Goal: Task Accomplishment & Management: Complete application form

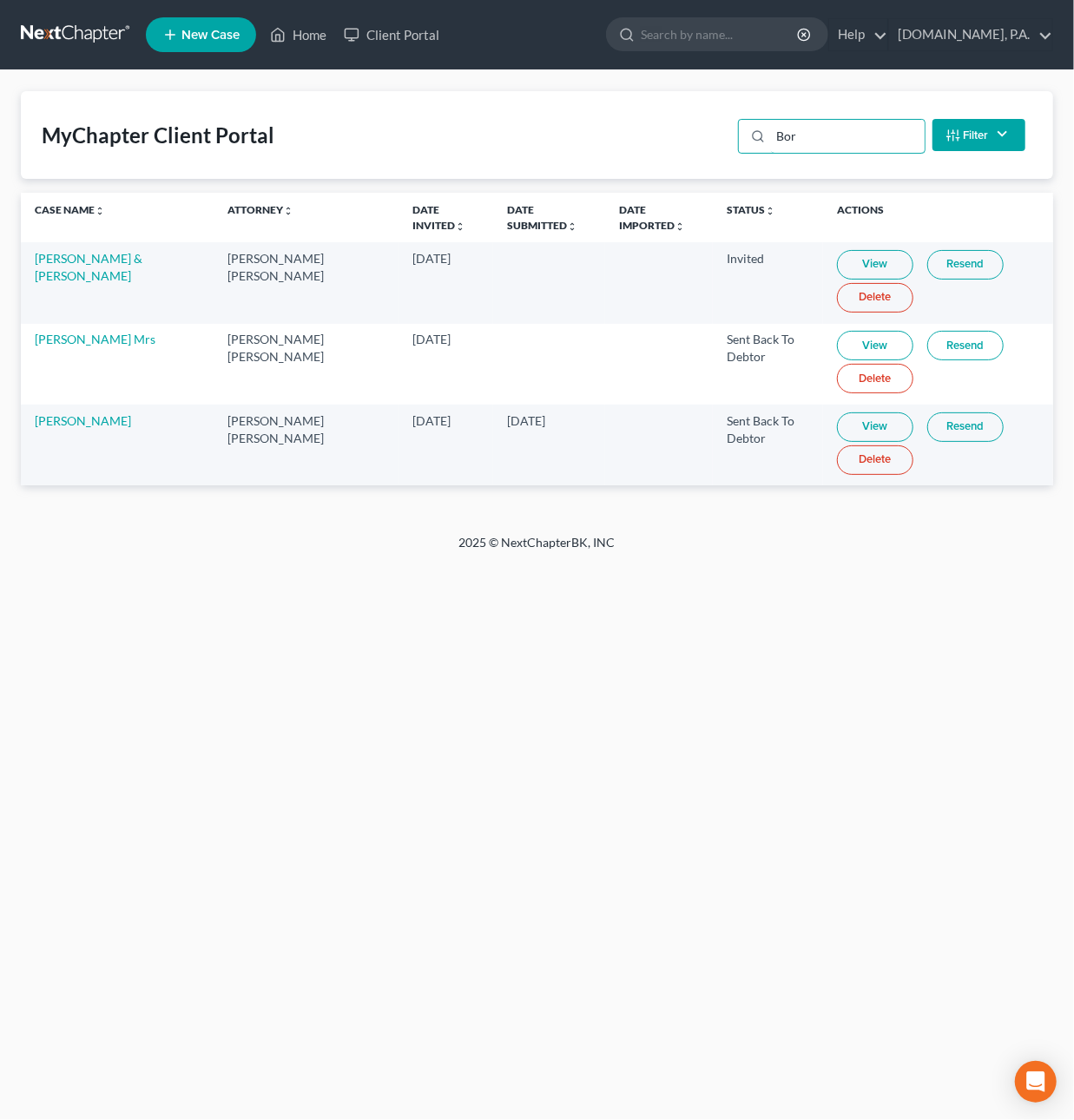
drag, startPoint x: 807, startPoint y: 135, endPoint x: 718, endPoint y: 115, distance: 91.2
click at [718, 115] on div "MyChapter Client Portal Bor Filter Status Filter... Invited In Progress Ready T…" at bounding box center [537, 136] width 1033 height 88
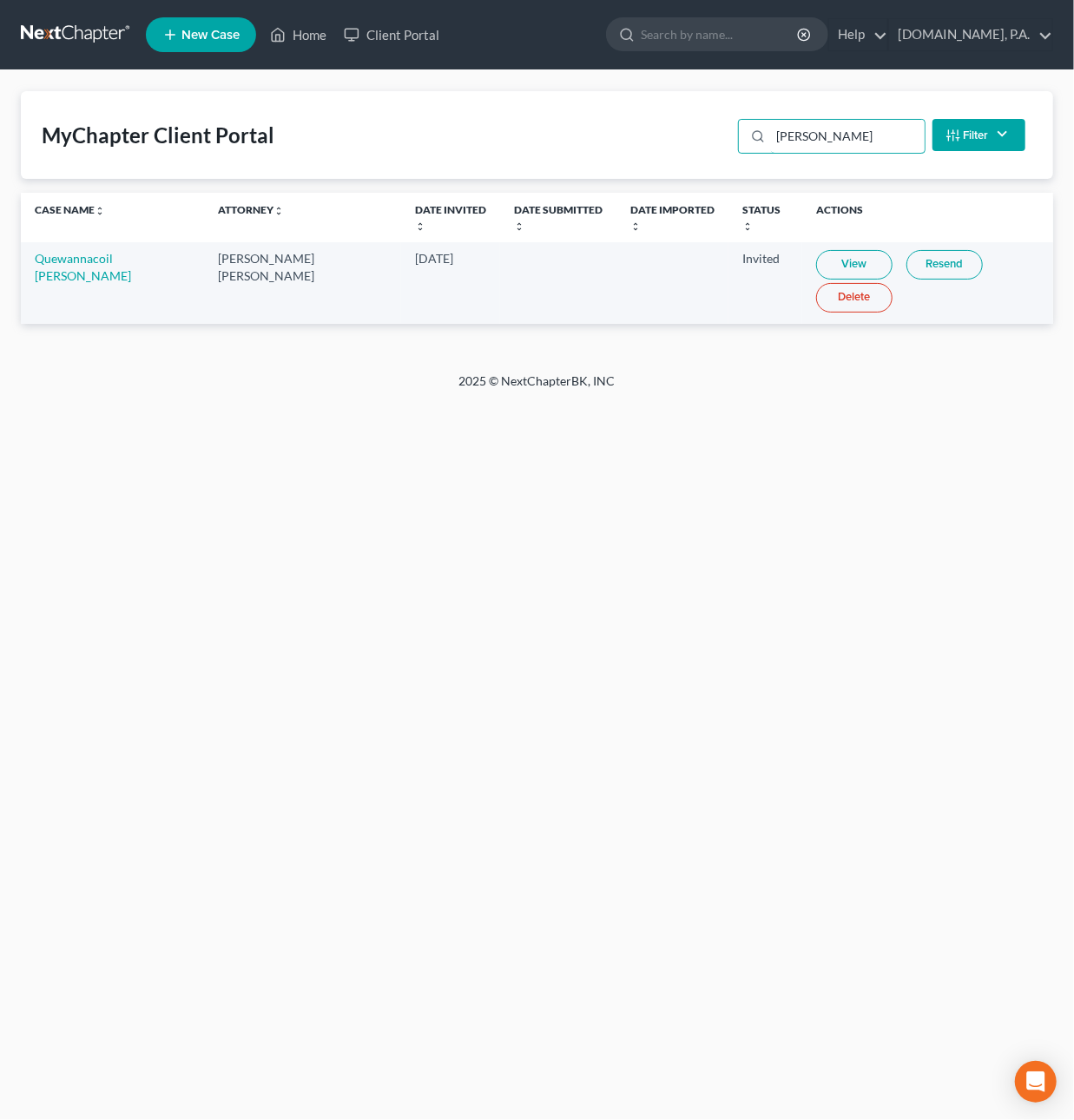
type input "tucker"
click at [58, 26] on link at bounding box center [76, 34] width 111 height 31
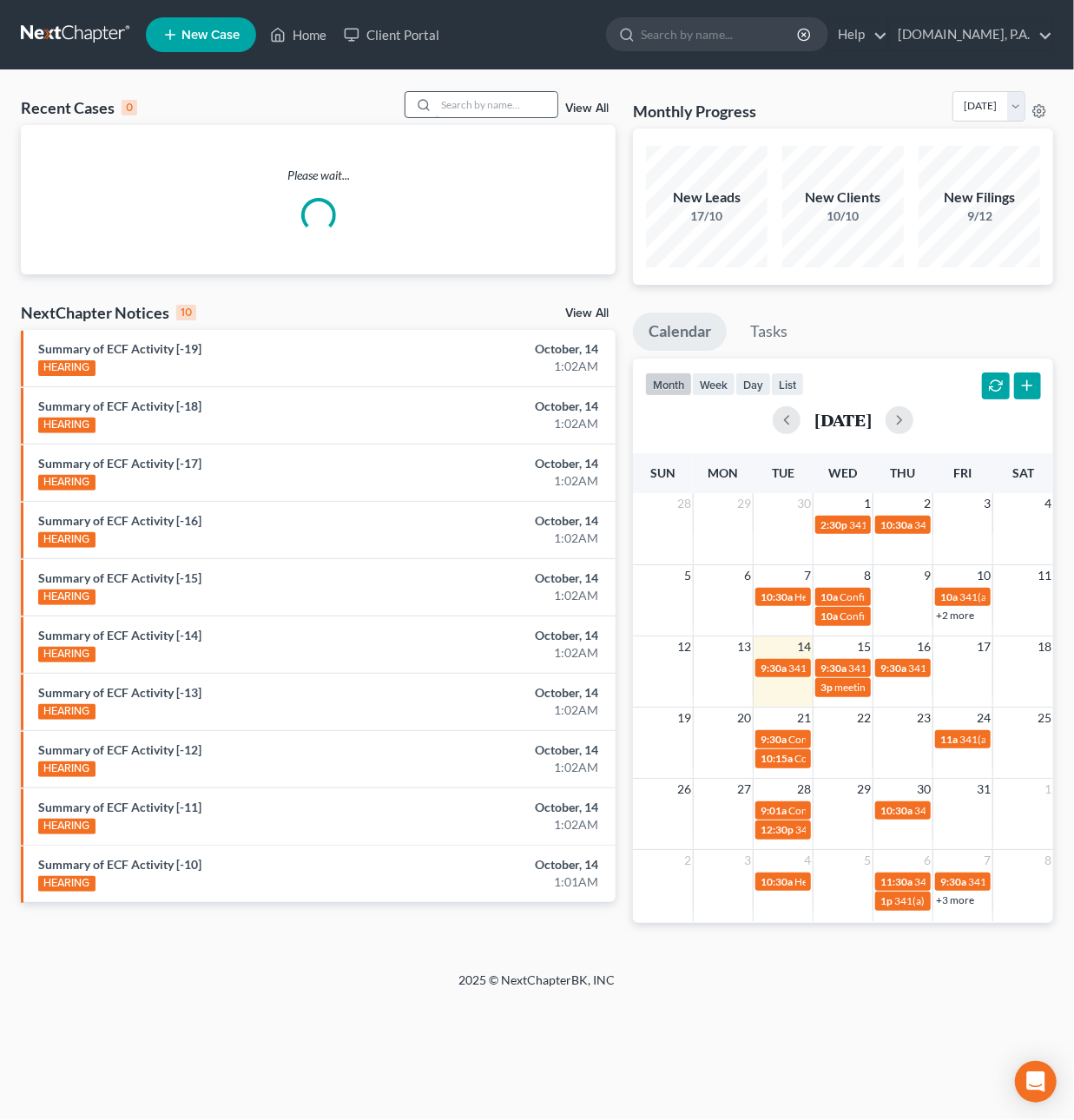
click at [477, 101] on input "search" at bounding box center [496, 104] width 122 height 25
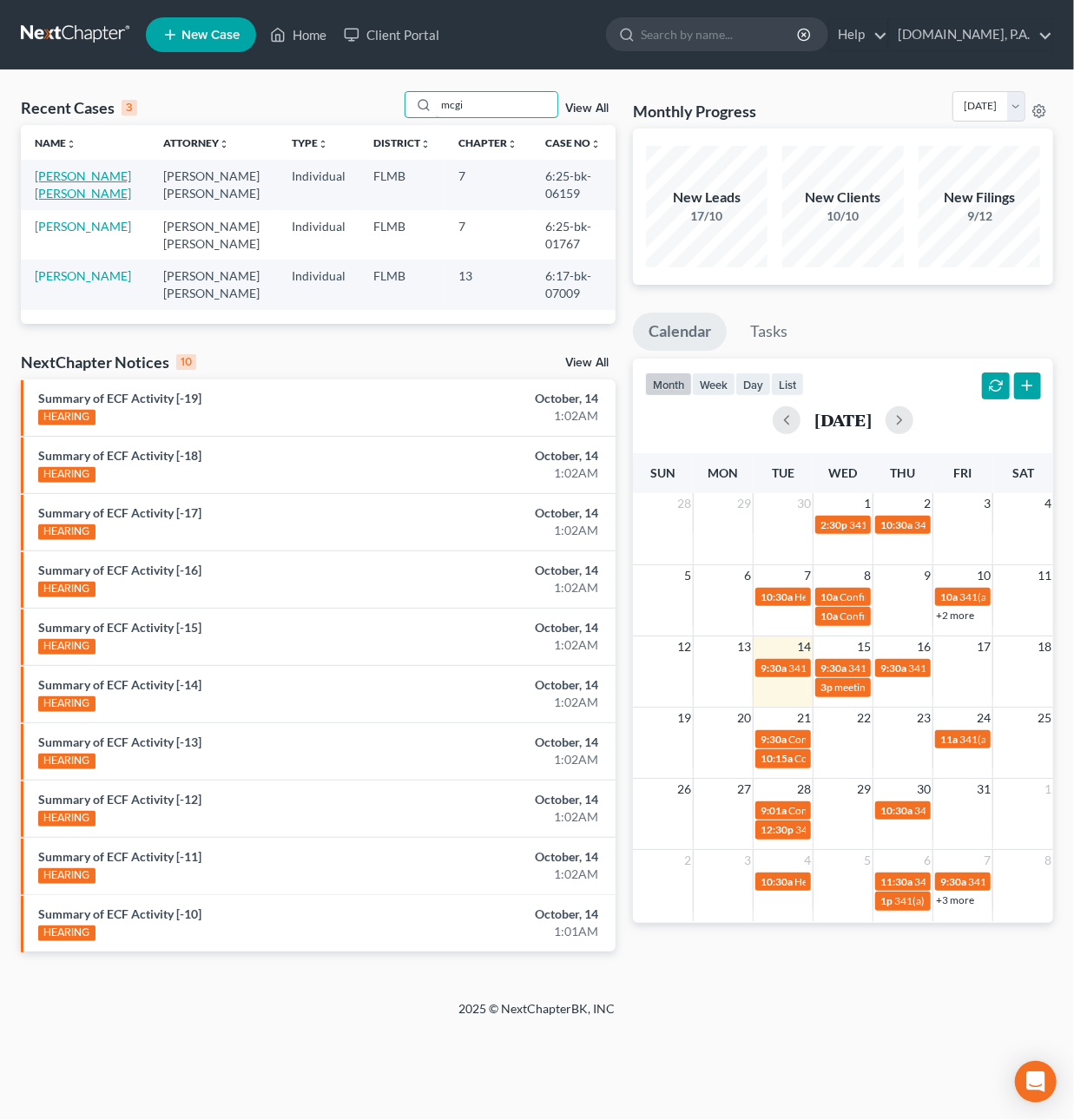
type input "mcgi"
click at [112, 189] on link "[PERSON_NAME] [PERSON_NAME]" at bounding box center [82, 184] width 96 height 32
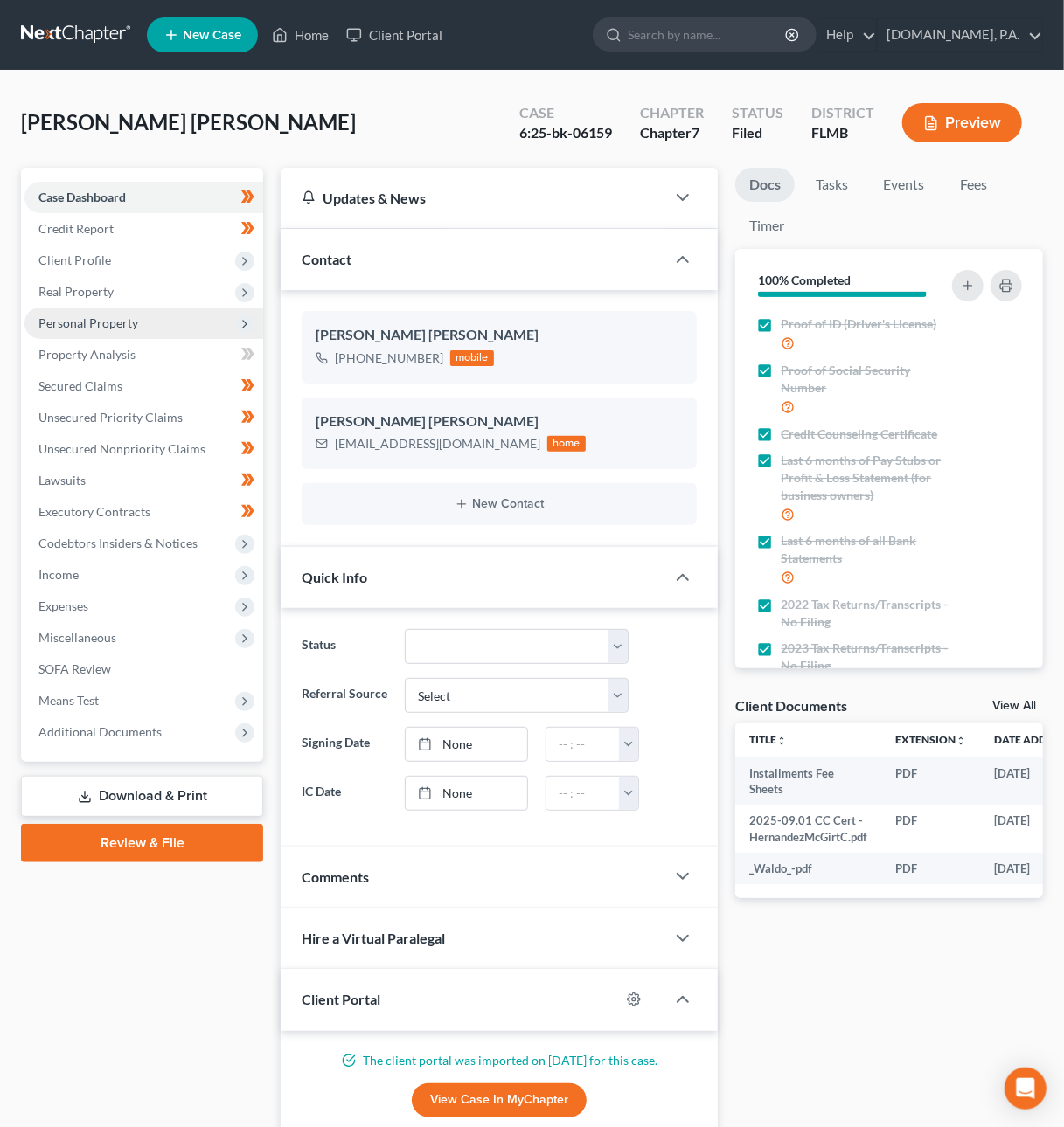
click at [77, 325] on span "Personal Property" at bounding box center [88, 323] width 100 height 15
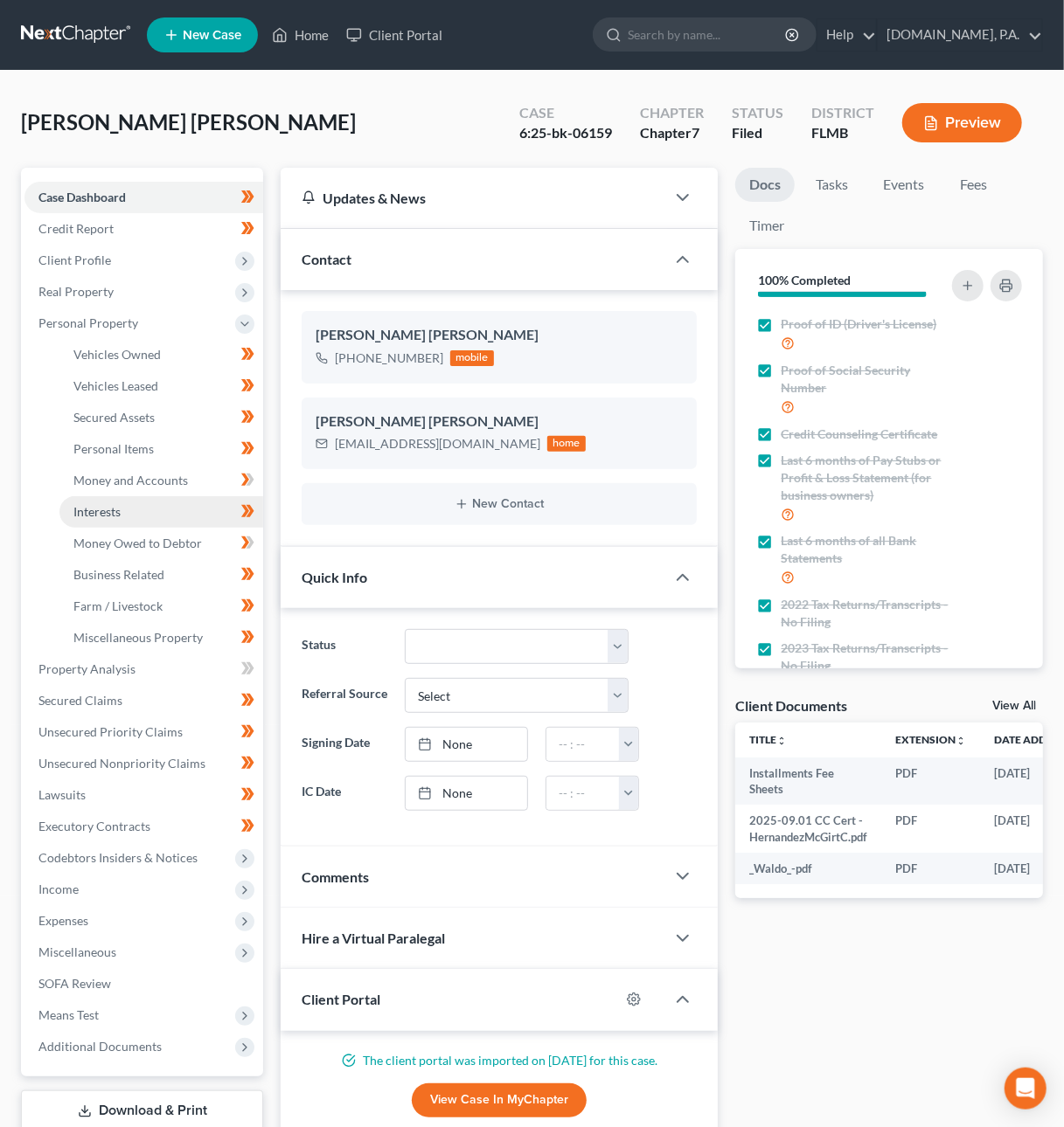
click at [83, 499] on link "Interests" at bounding box center [161, 512] width 203 height 31
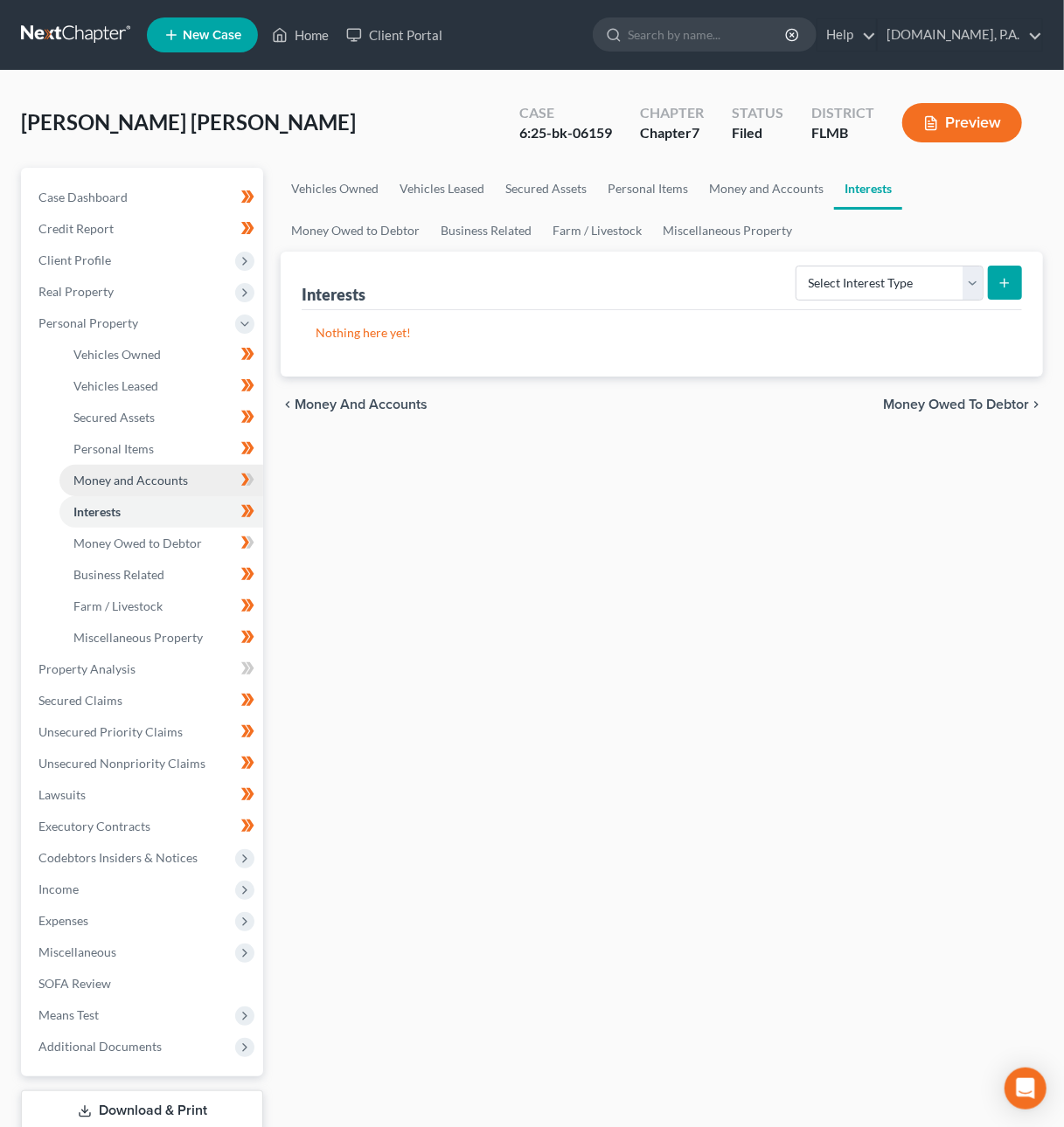
click at [86, 466] on link "Money and Accounts" at bounding box center [161, 480] width 203 height 31
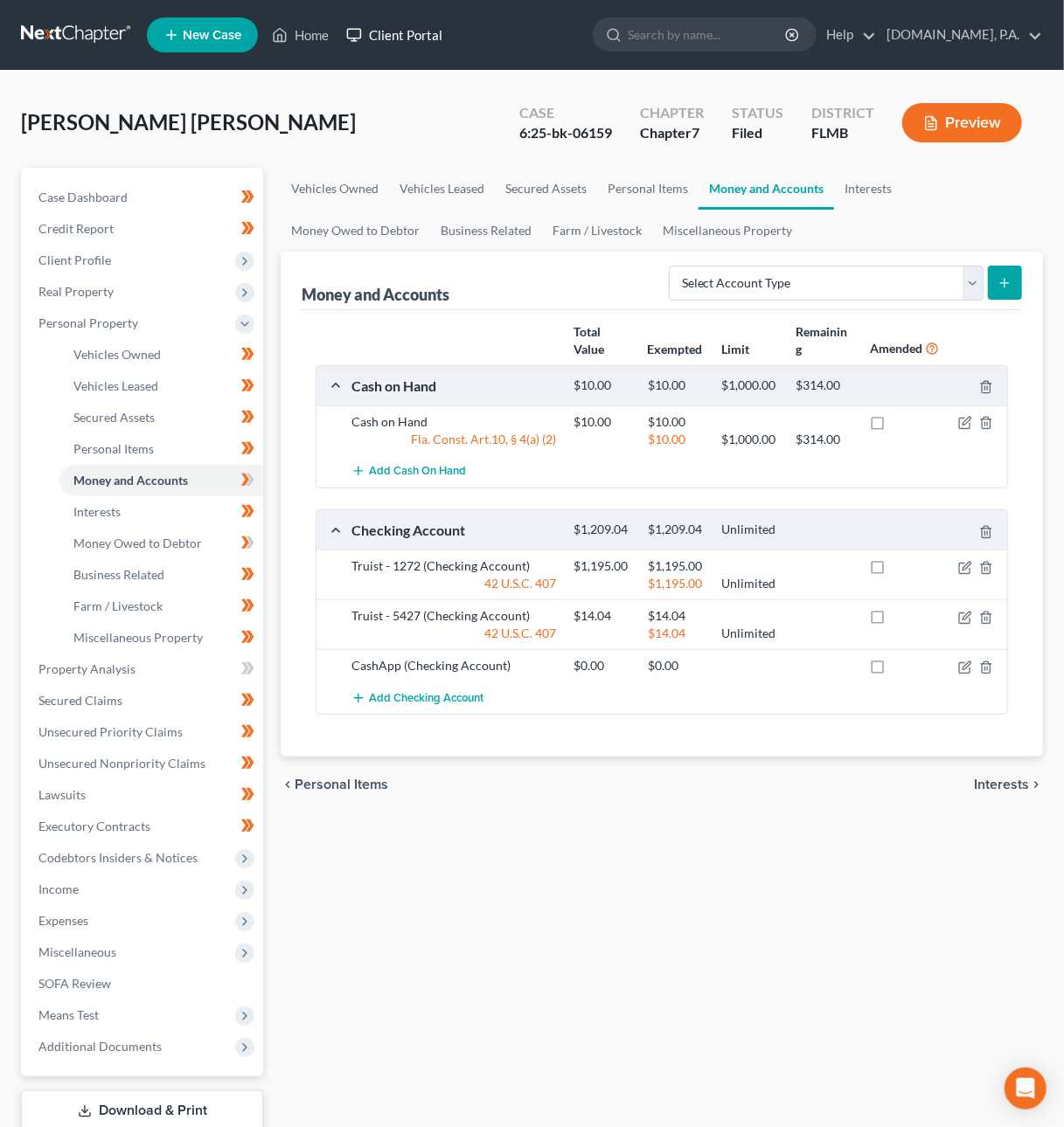
click at [405, 35] on link "Client Portal" at bounding box center [394, 34] width 114 height 31
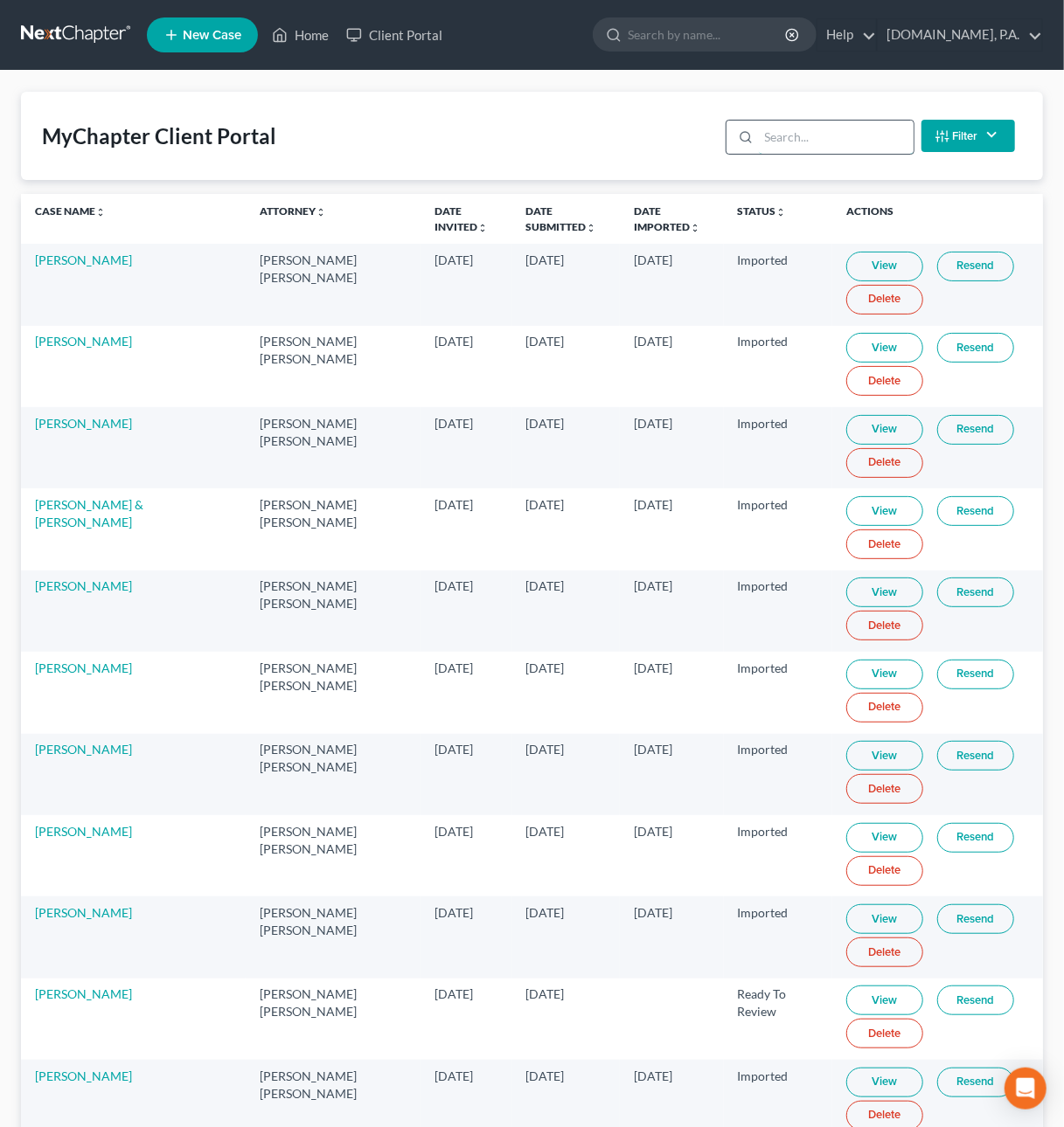
click at [841, 149] on input "search" at bounding box center [835, 136] width 154 height 33
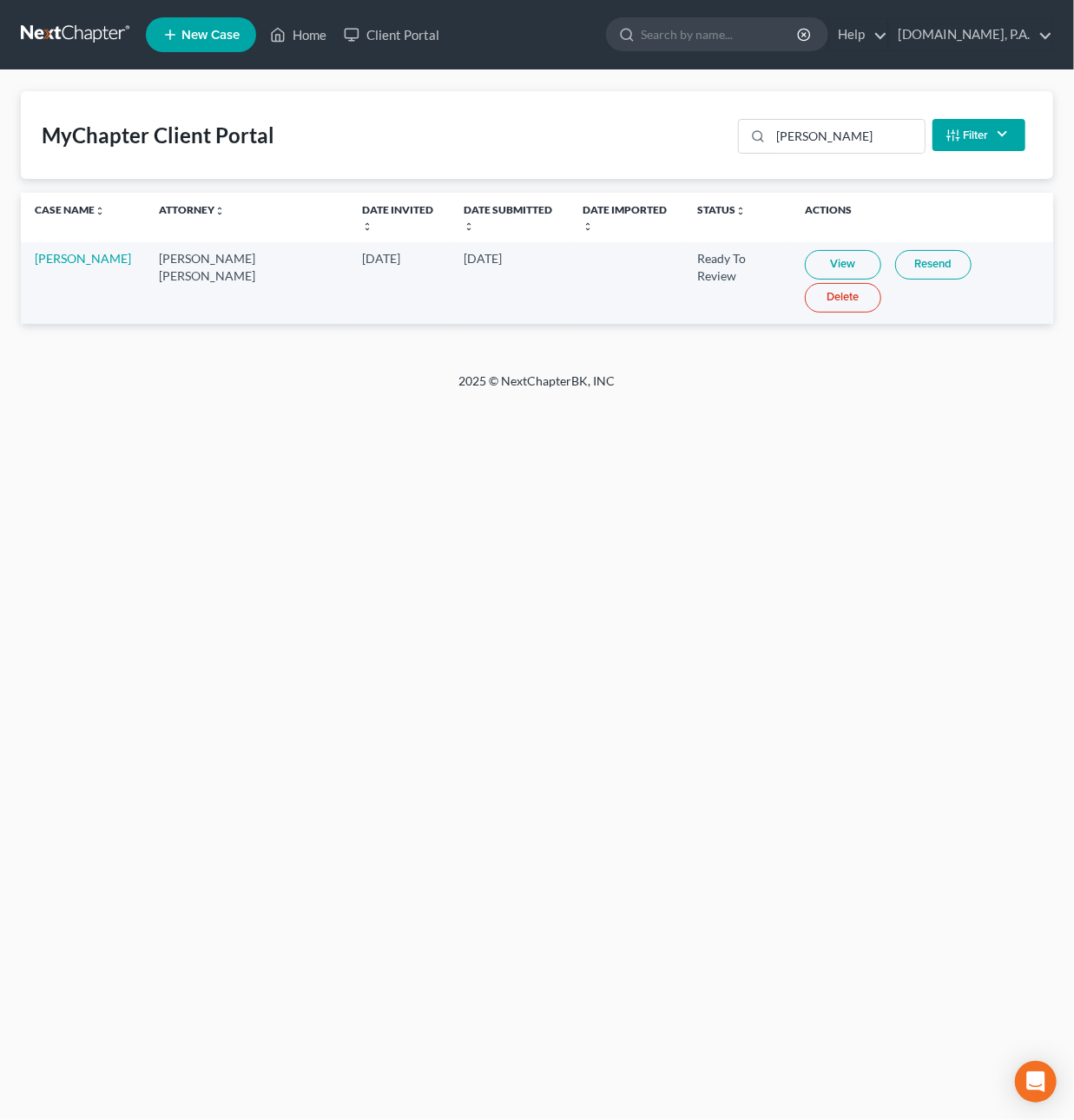
click at [805, 251] on link "View" at bounding box center [843, 266] width 77 height 30
drag, startPoint x: 850, startPoint y: 143, endPoint x: 654, endPoint y: 116, distance: 197.9
click at [654, 116] on div "MyChapter Client Portal [PERSON_NAME] Filter Status Filter... Invited In Progre…" at bounding box center [537, 136] width 1033 height 88
type input "[PERSON_NAME]"
click at [91, 251] on link "[PERSON_NAME]" at bounding box center [82, 258] width 96 height 15
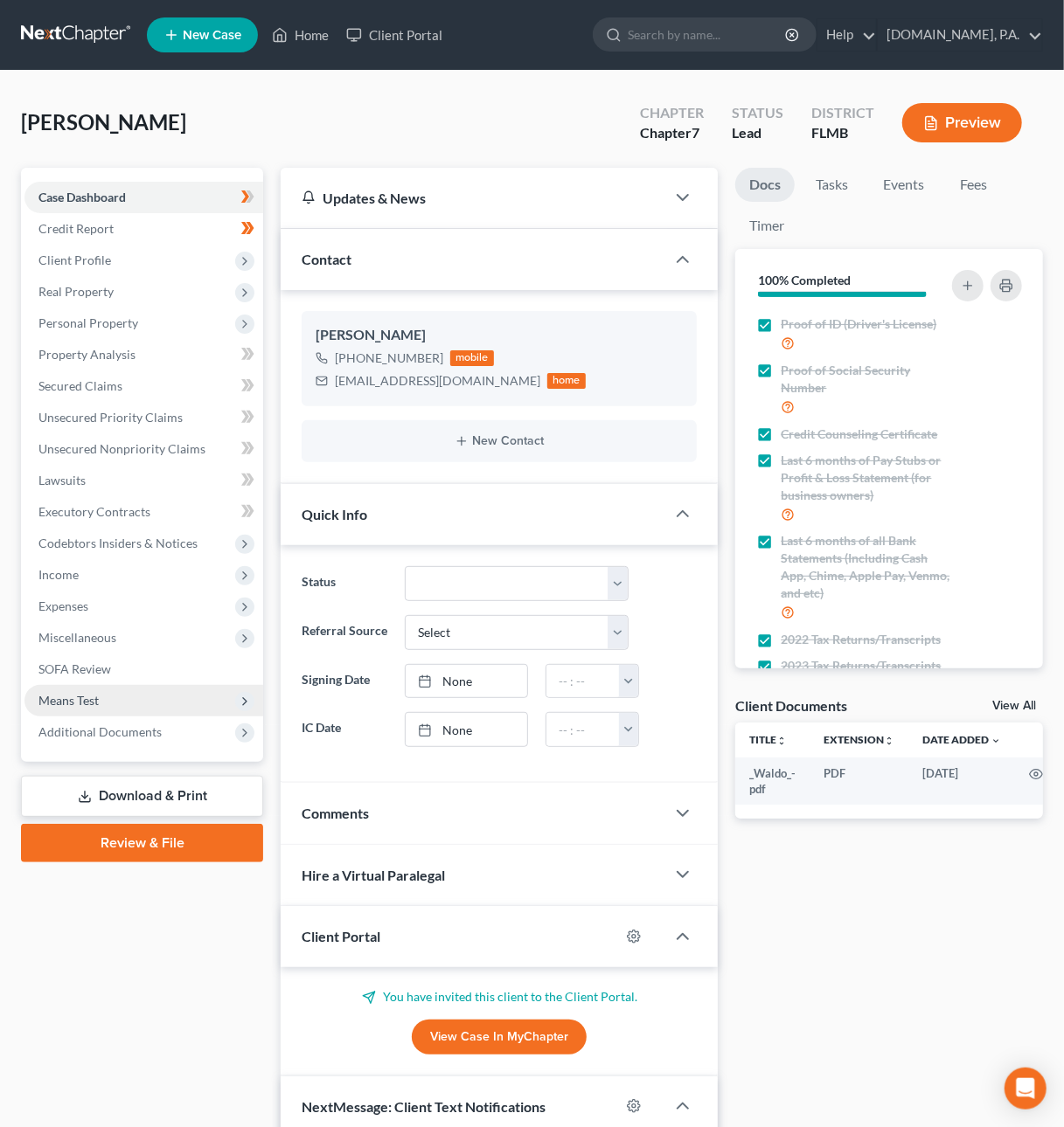
click at [94, 695] on span "Means Test" at bounding box center [69, 701] width 60 height 15
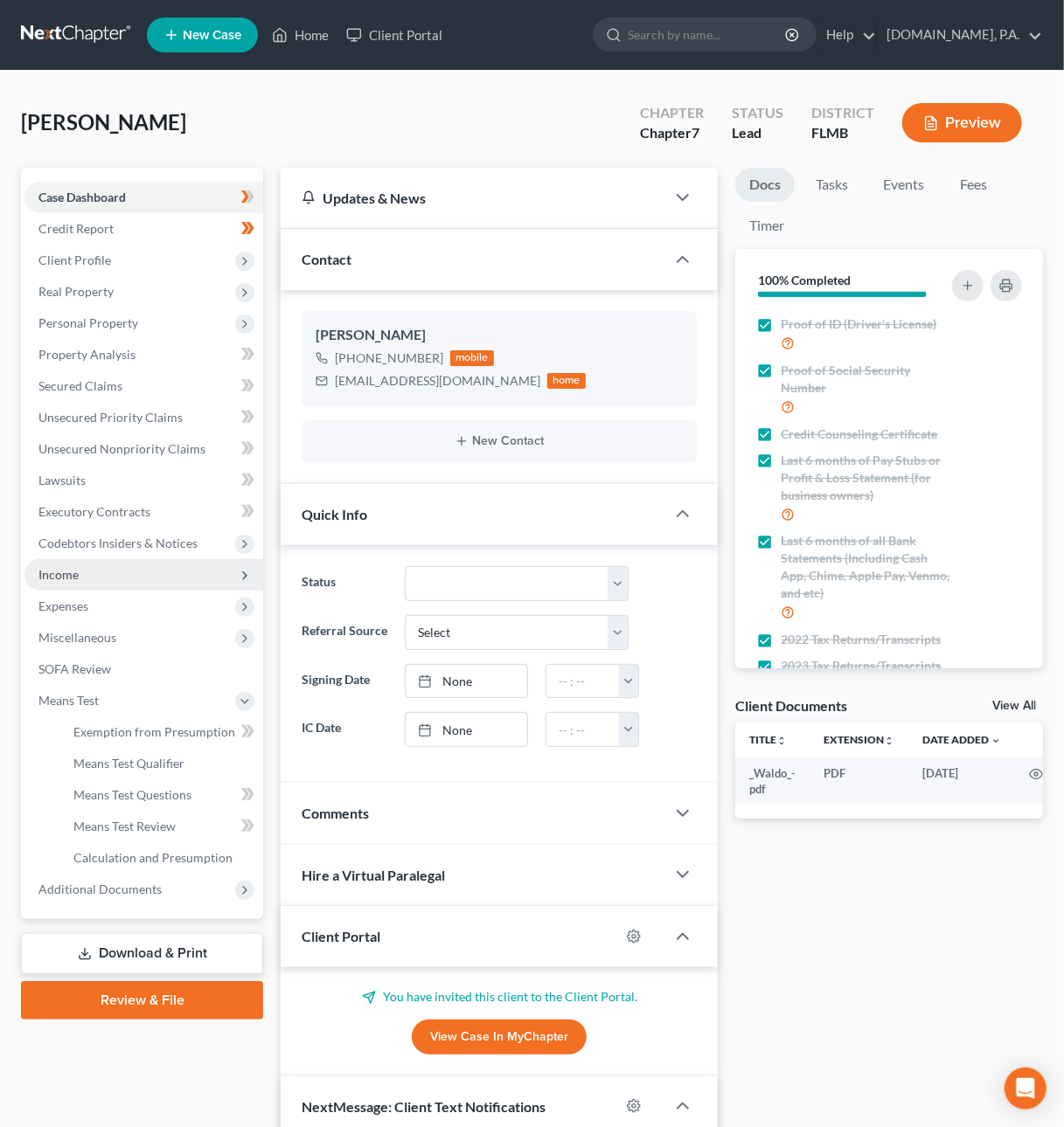
click at [50, 568] on span "Income" at bounding box center [58, 575] width 40 height 15
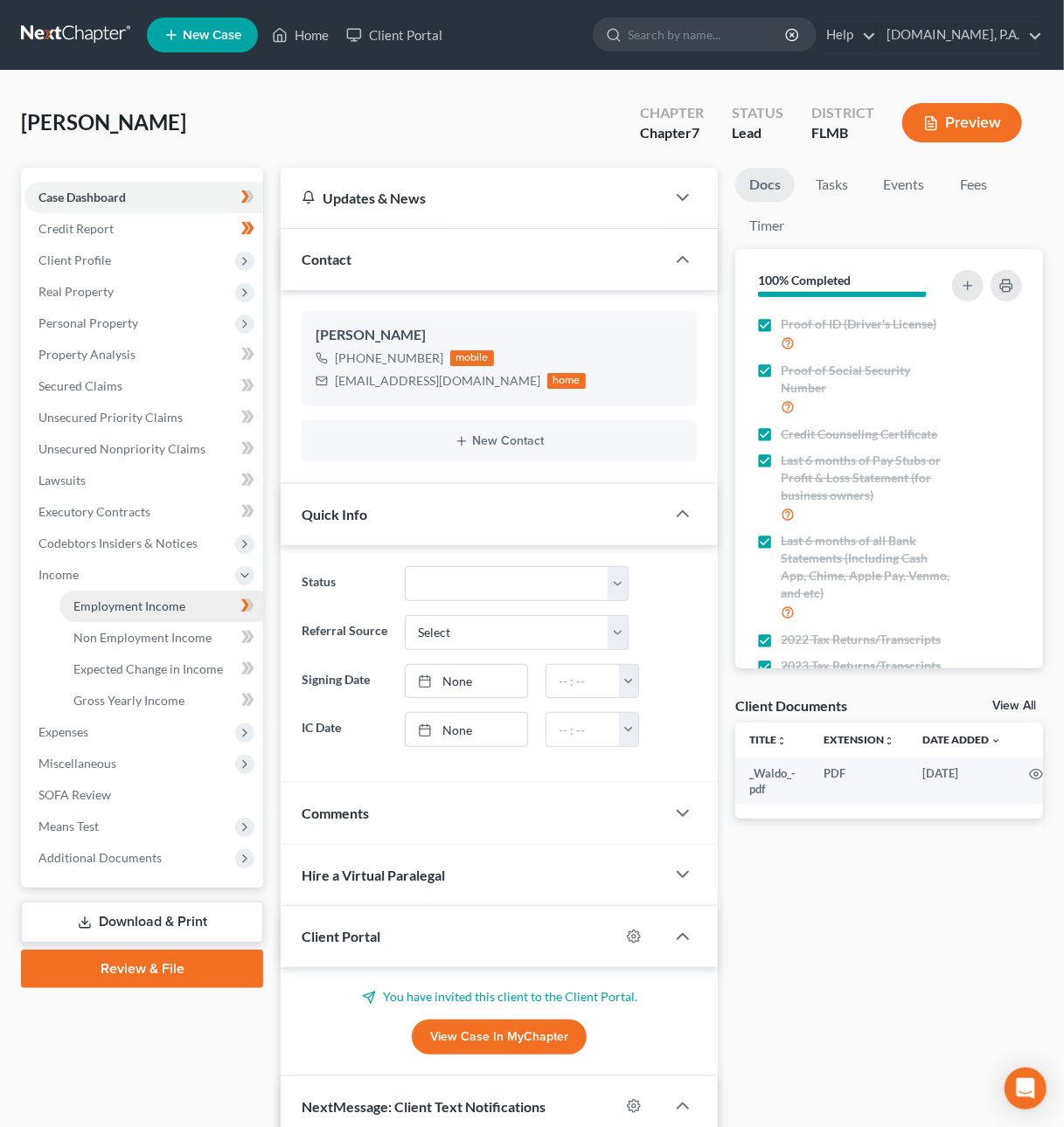
click at [102, 601] on span "Employment Income" at bounding box center [129, 606] width 112 height 15
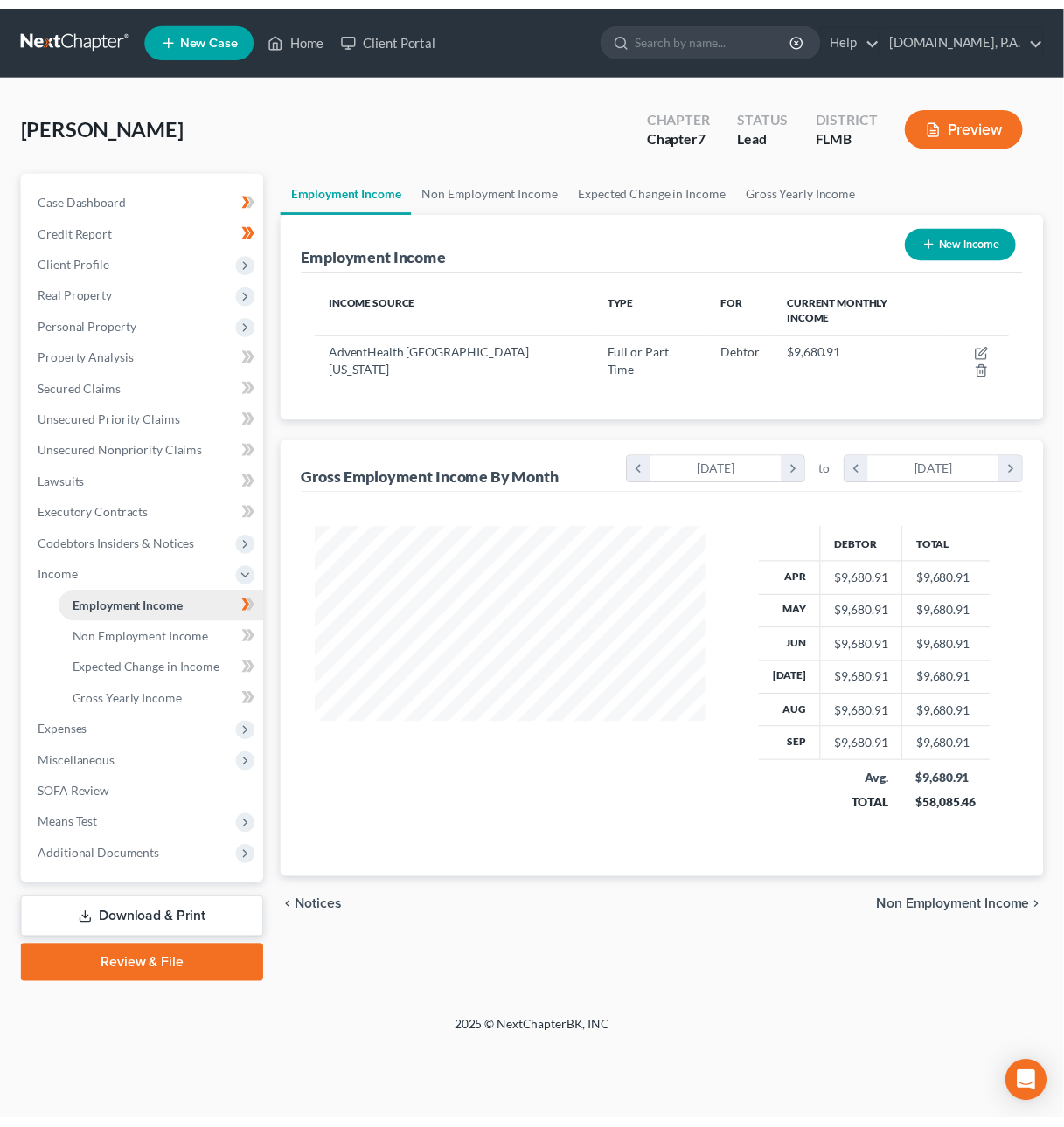
scroll to position [315, 431]
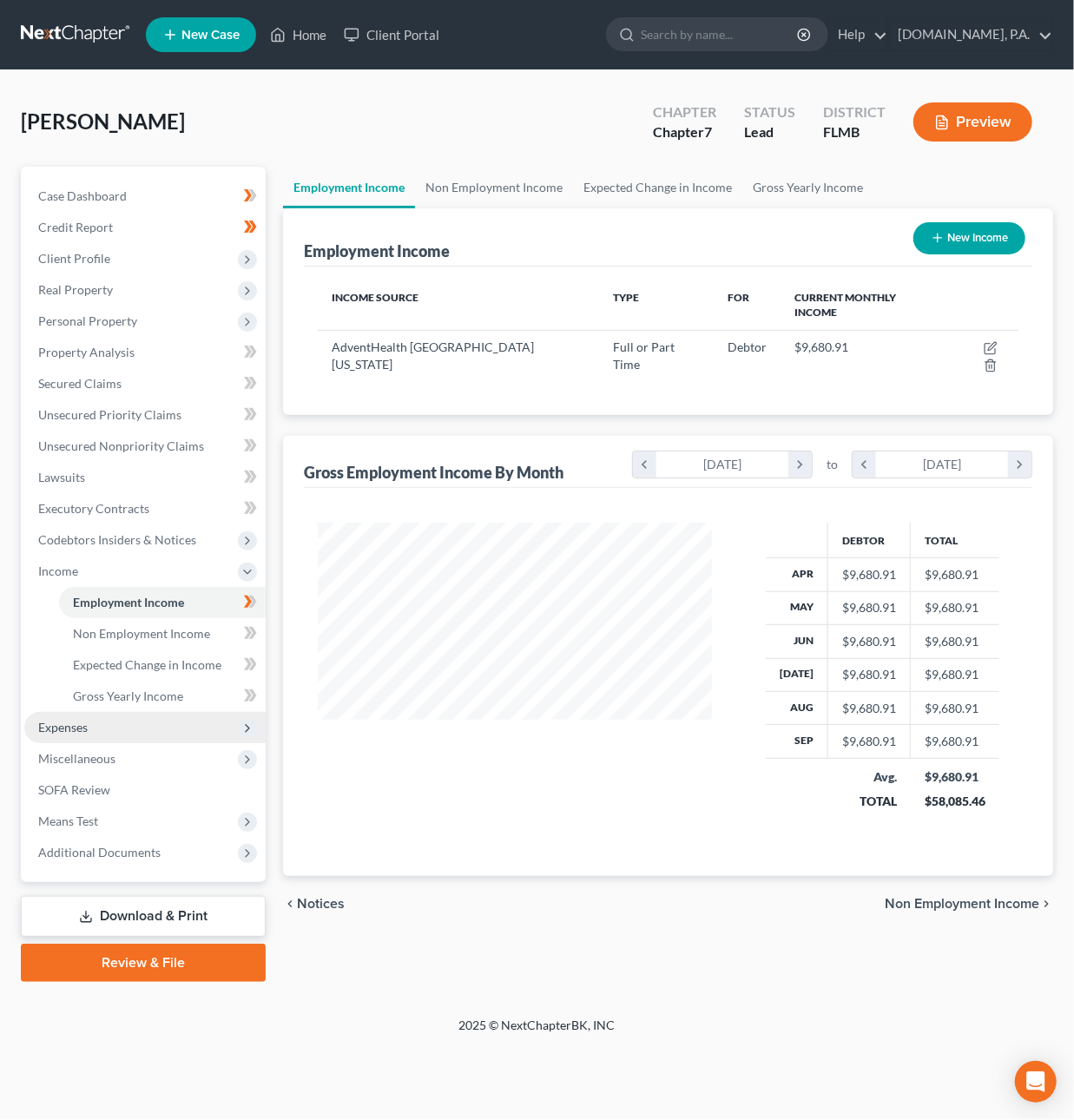
click at [107, 731] on span "Expenses" at bounding box center [145, 727] width 241 height 31
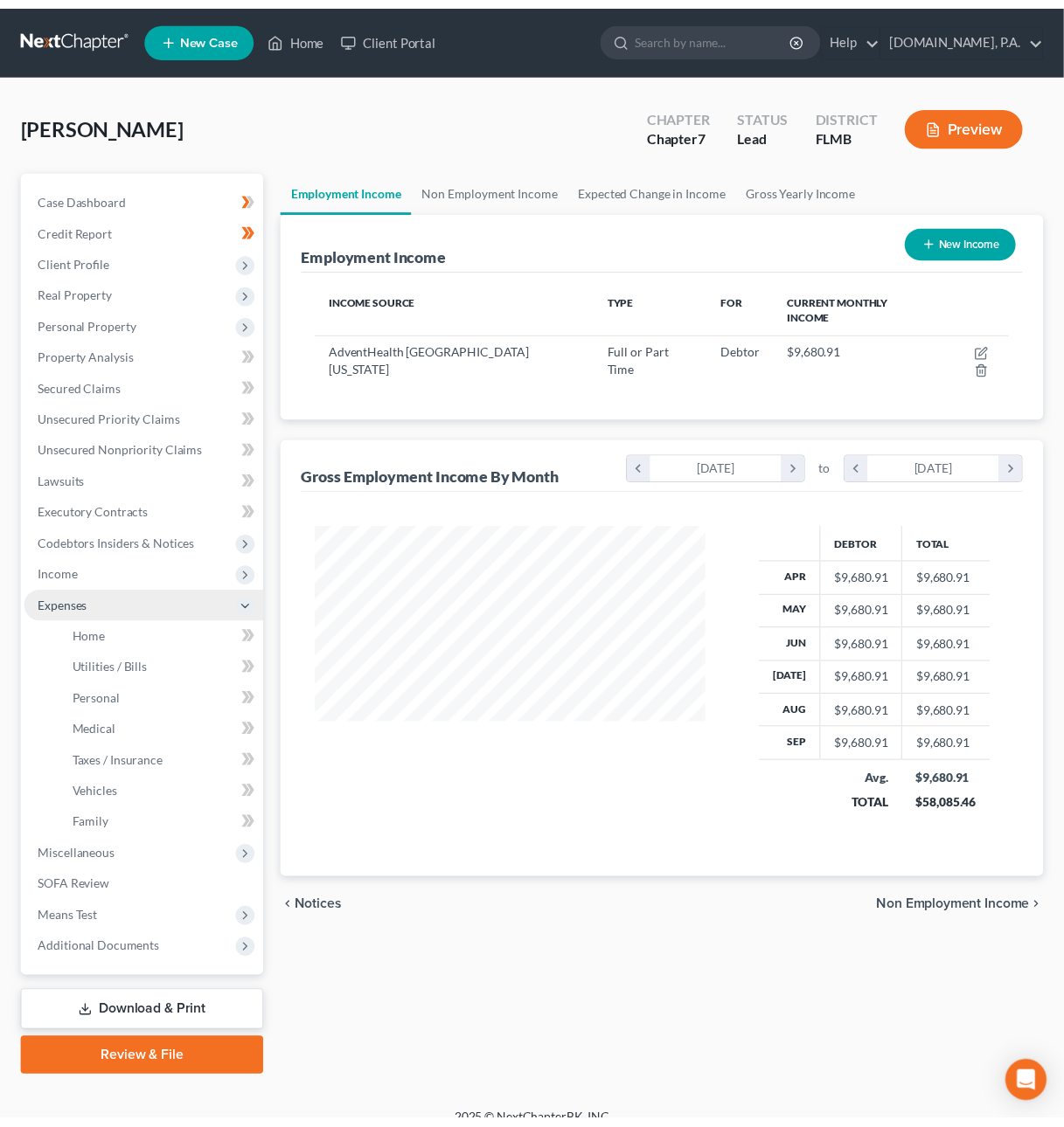
scroll to position [873614, 873528]
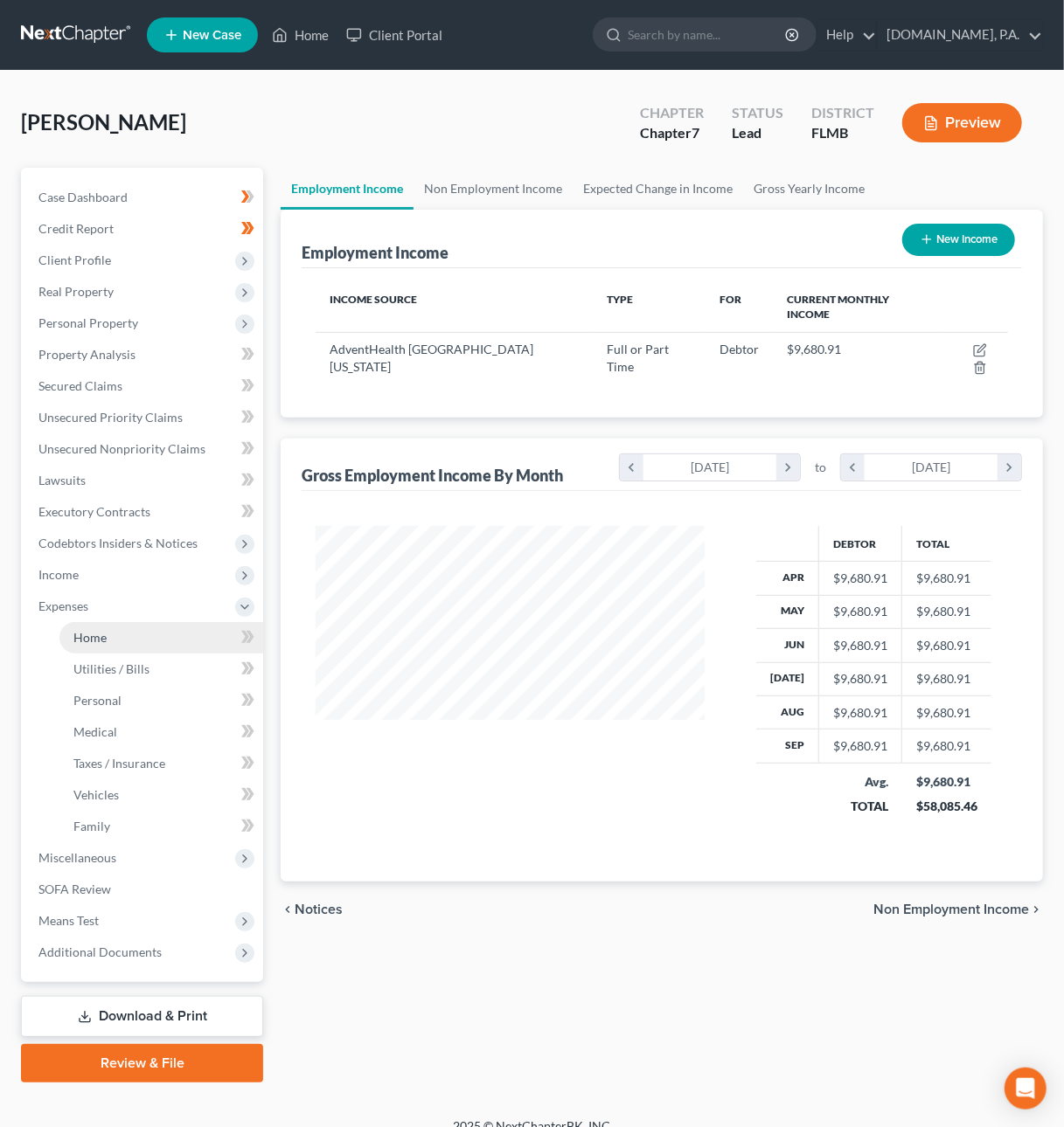
click at [87, 641] on span "Home" at bounding box center [89, 638] width 33 height 15
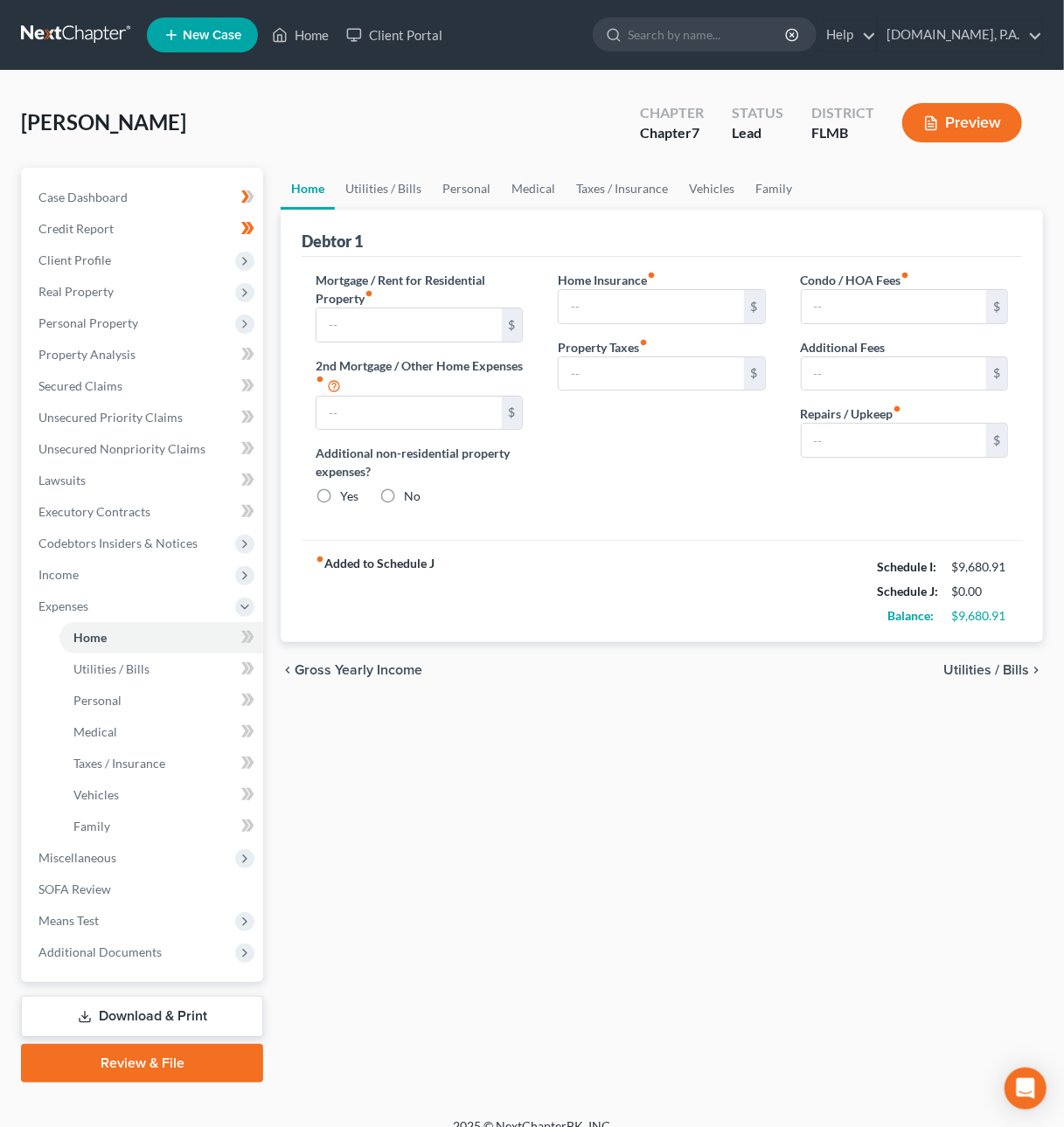
type input "0.00"
radio input "true"
type input "0.00"
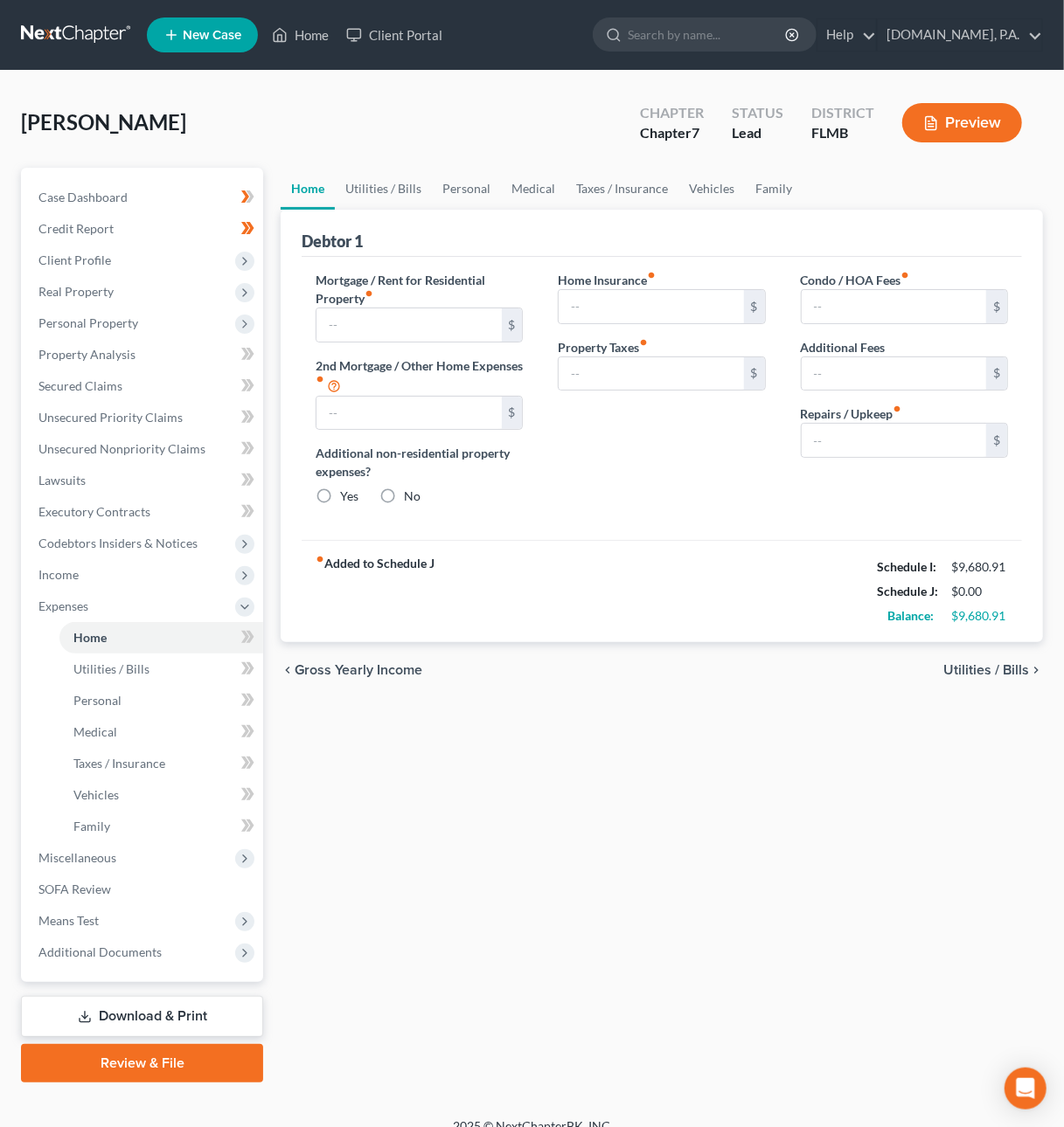
type input "0.00"
type input "400.00"
click at [59, 388] on span "Secured Claims" at bounding box center [80, 386] width 84 height 15
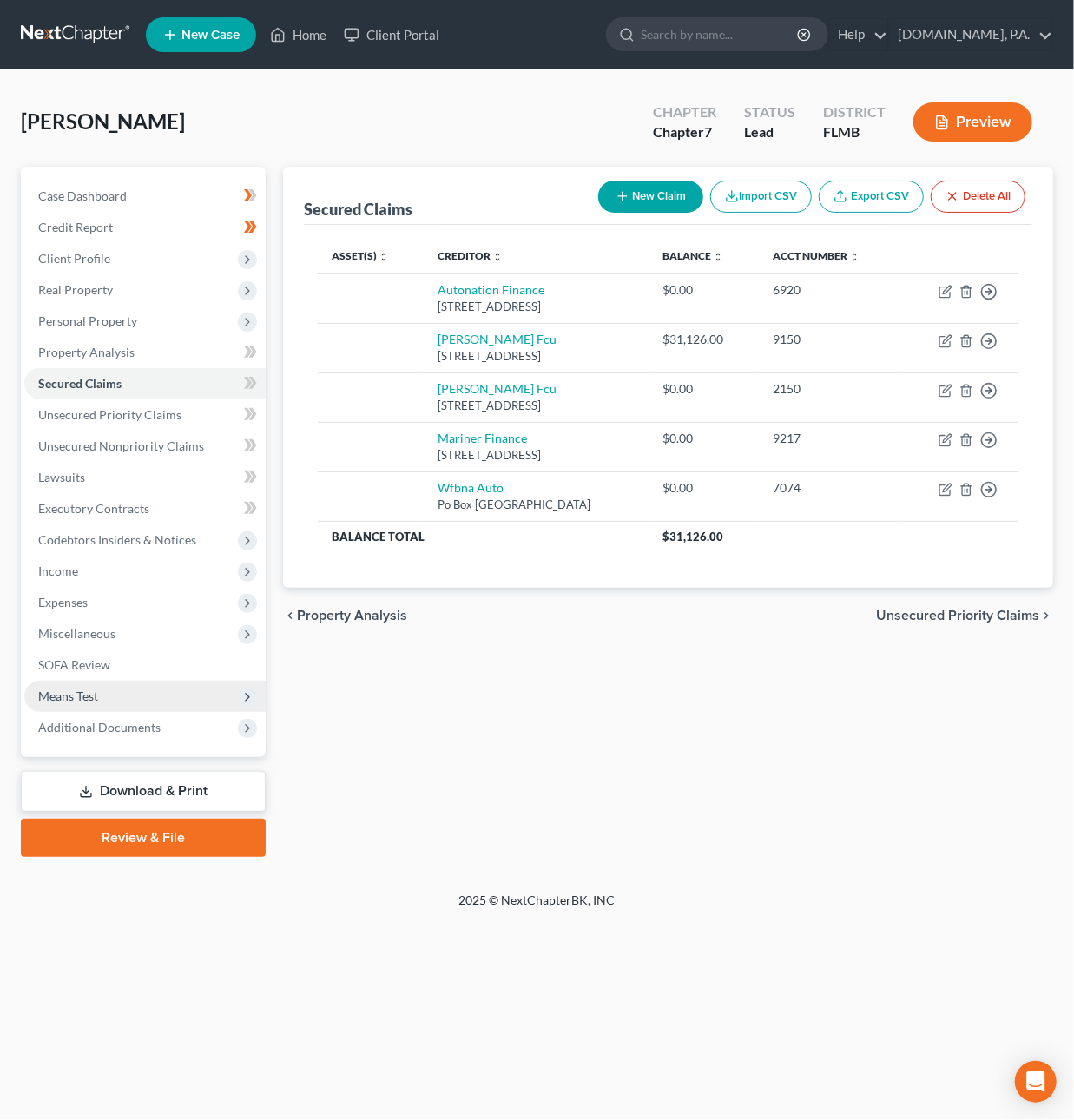
click at [75, 692] on span "Means Test" at bounding box center [68, 696] width 60 height 15
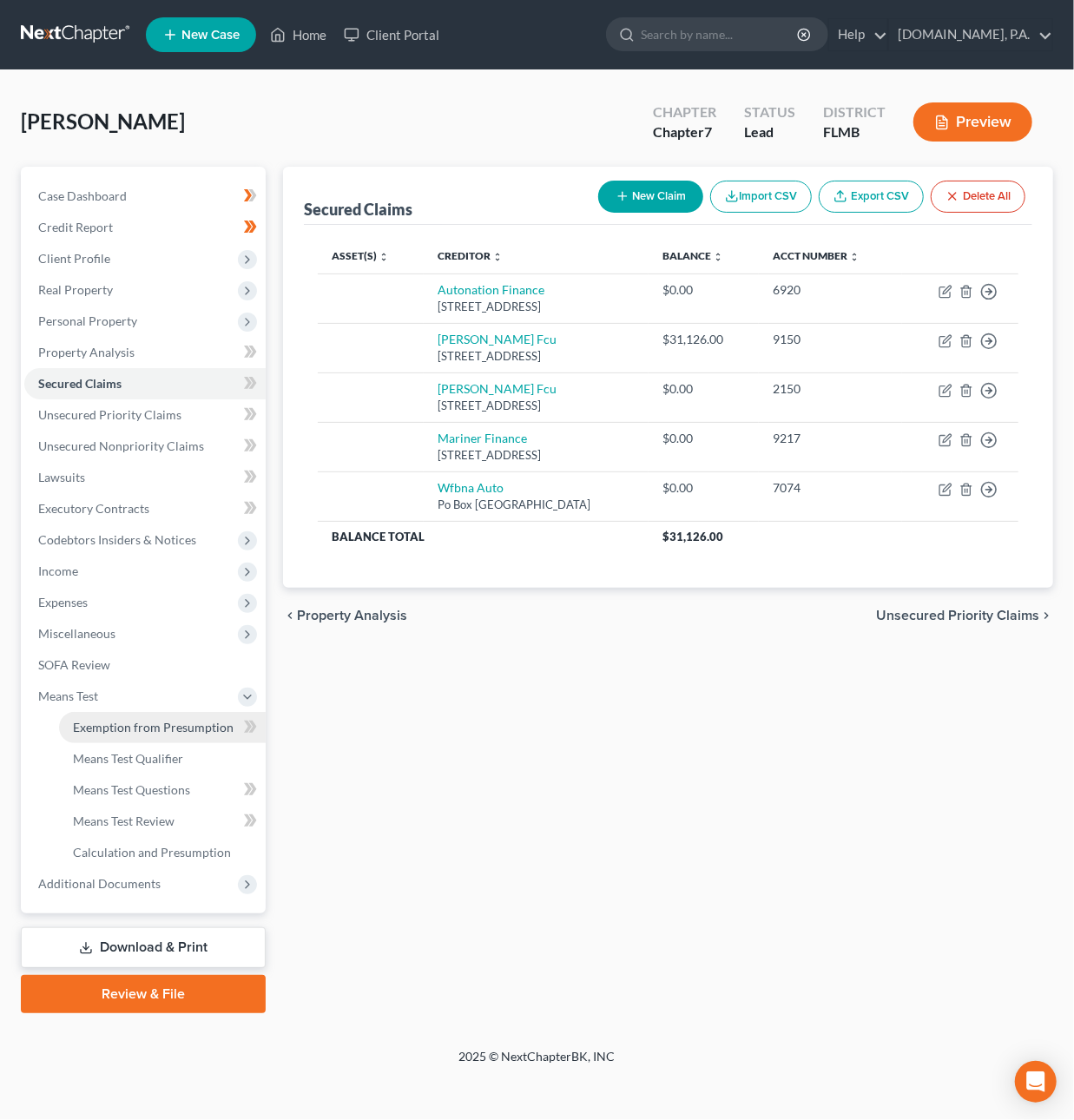
click at [89, 720] on span "Exemption from Presumption" at bounding box center [153, 727] width 161 height 15
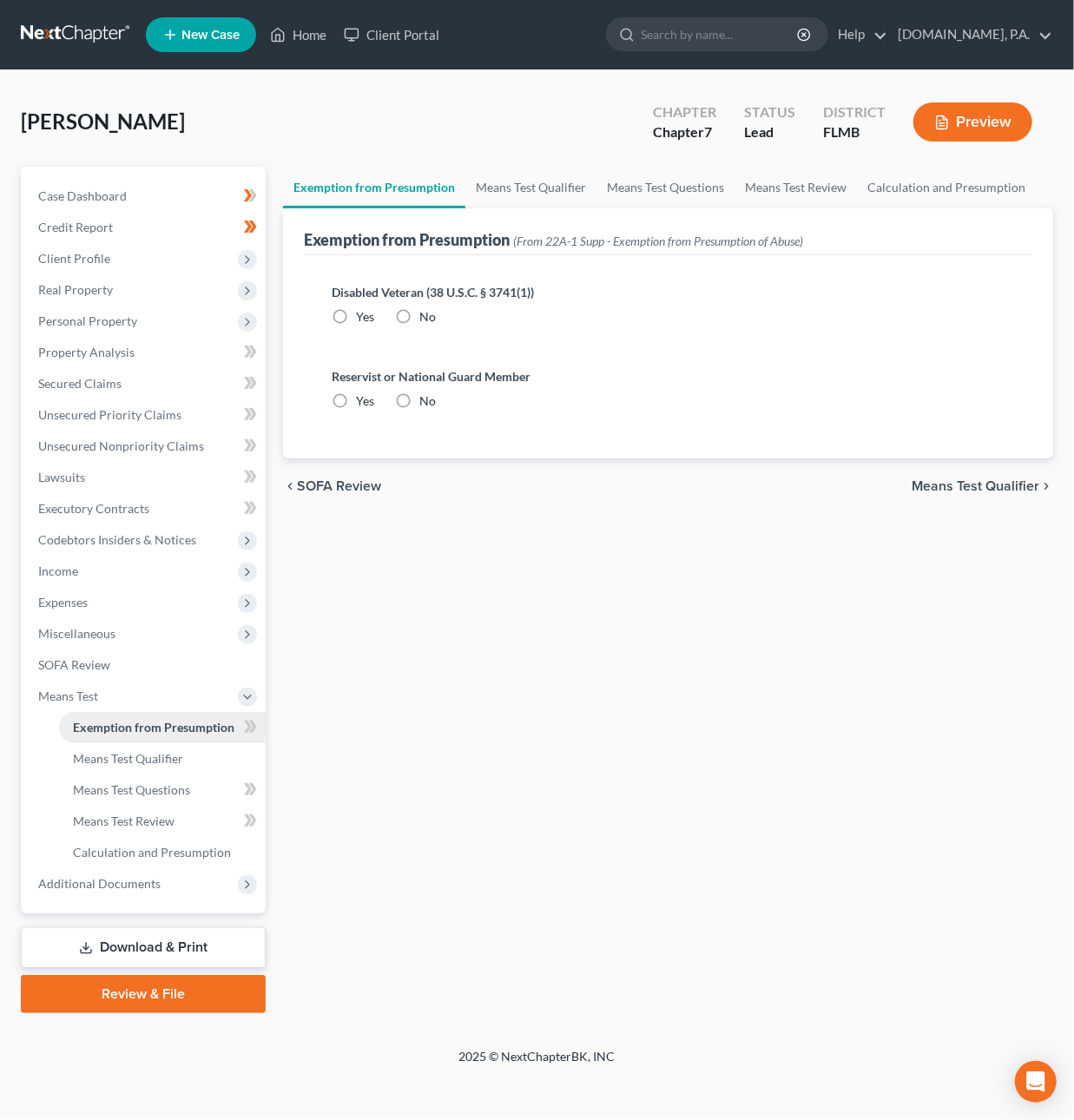
radio input "true"
click at [255, 729] on icon at bounding box center [251, 726] width 13 height 22
click at [172, 761] on span "Means Test Qualifier" at bounding box center [128, 759] width 110 height 15
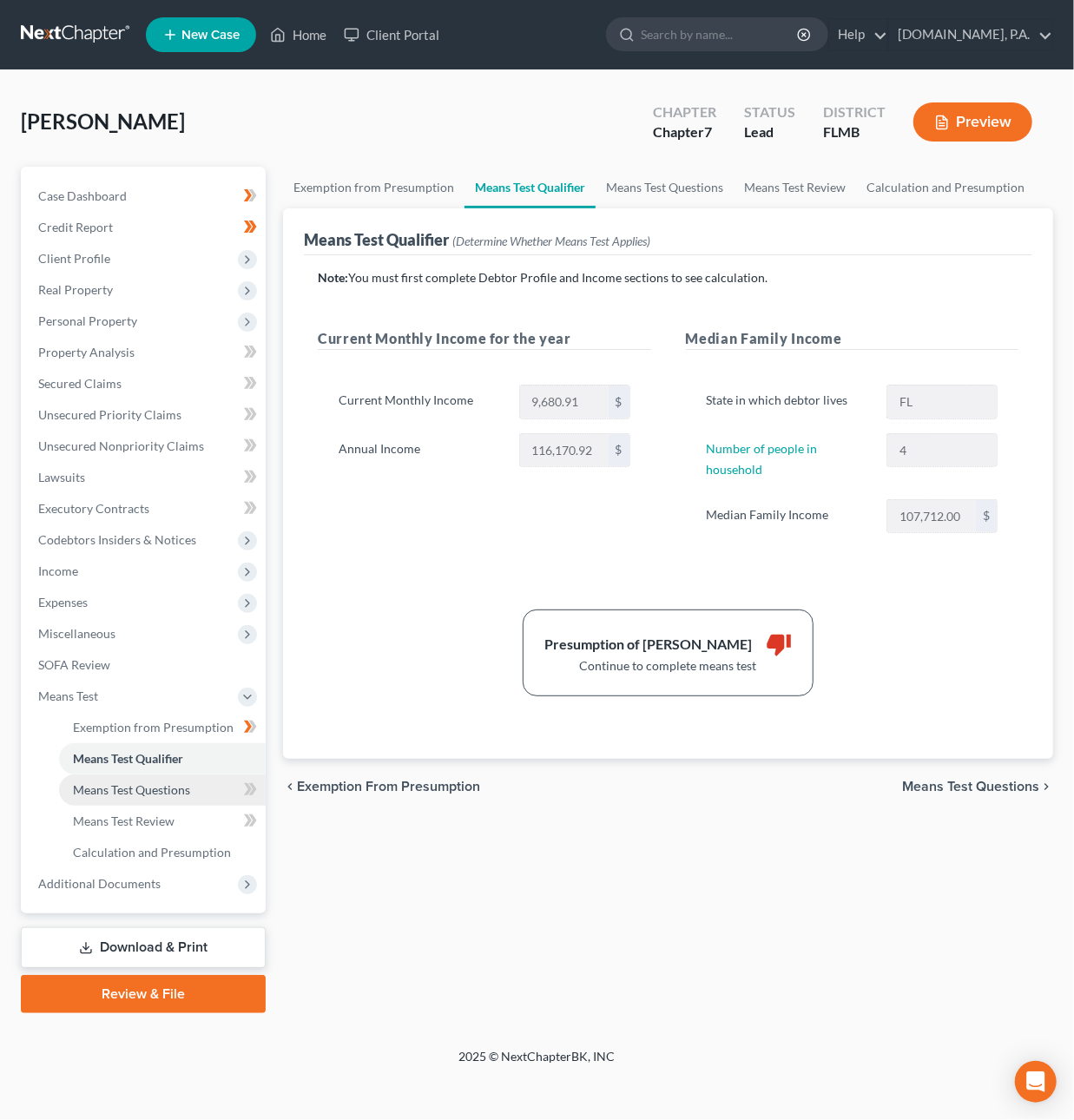
click at [163, 795] on span "Means Test Questions" at bounding box center [131, 790] width 117 height 15
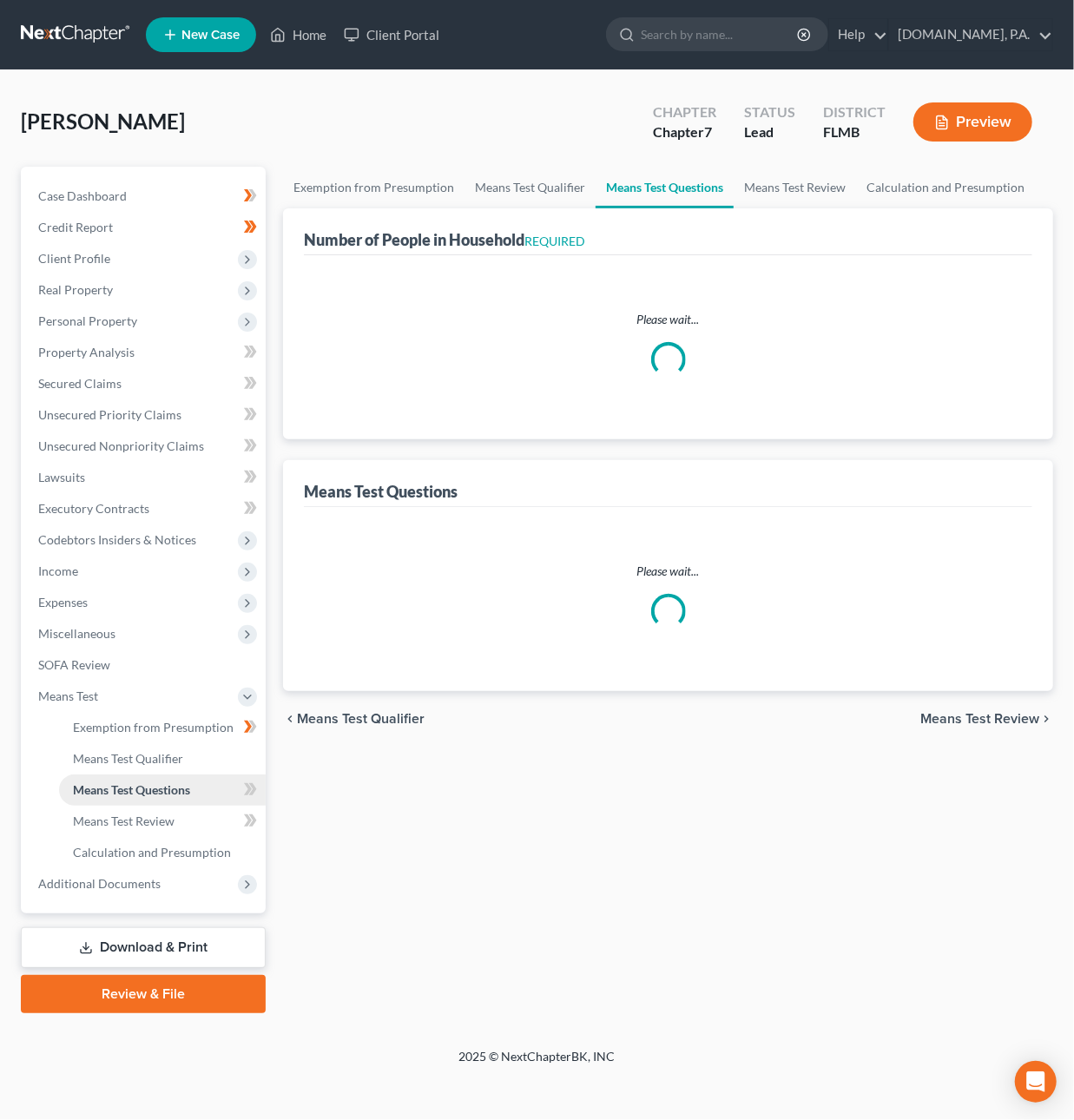
select select "60"
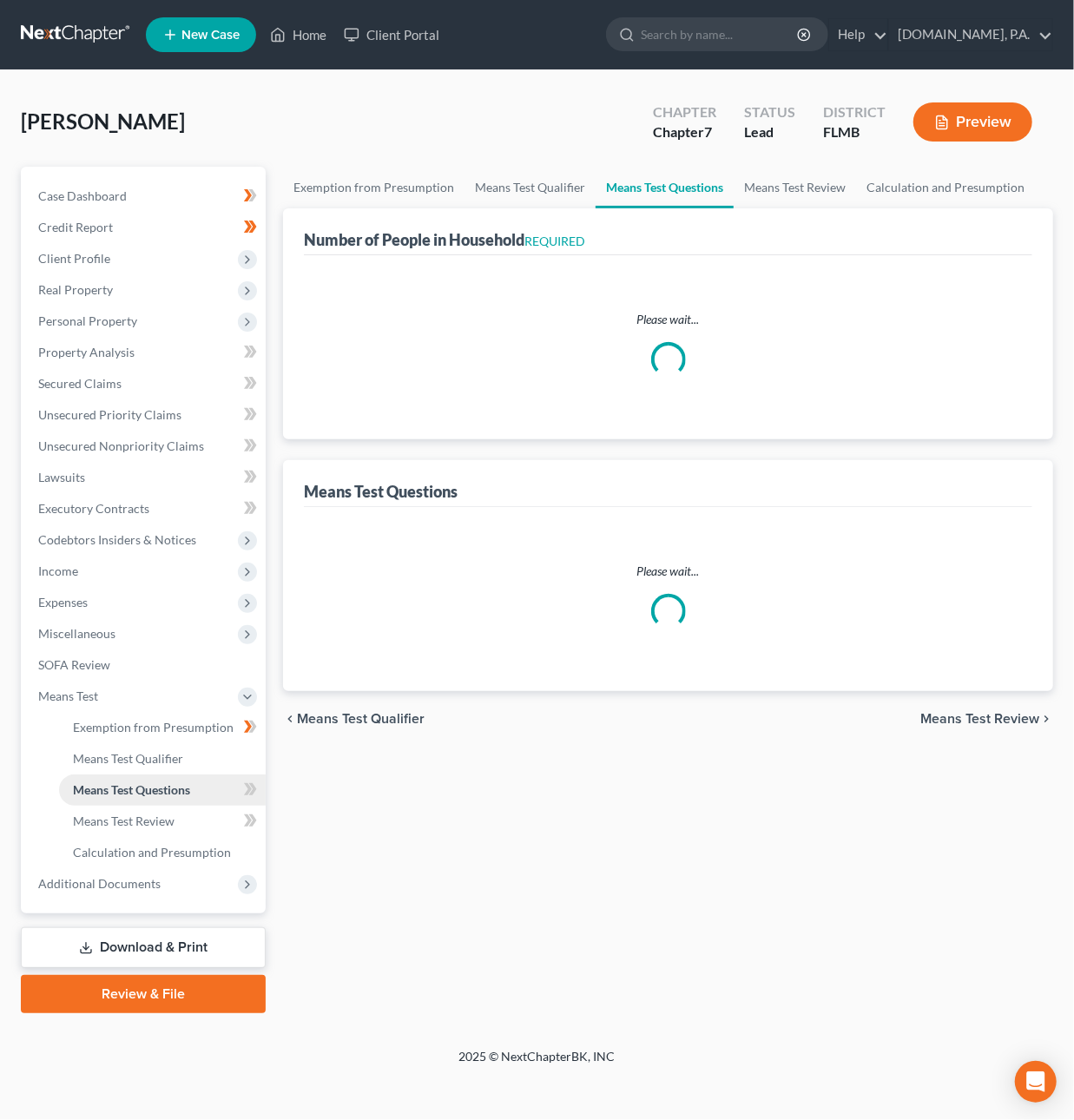
select select "4"
select select "2"
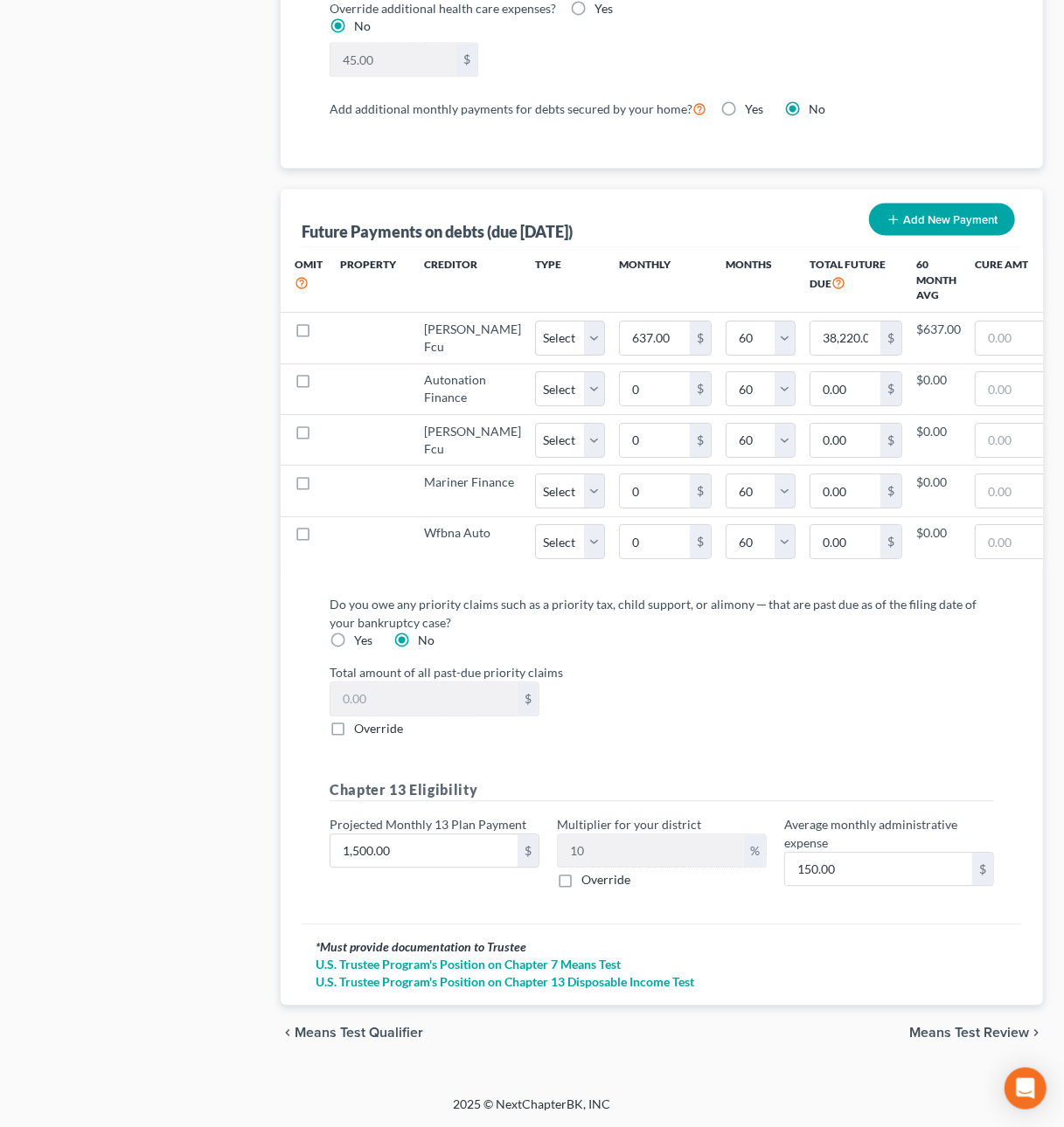
scroll to position [1725, 0]
click at [966, 1028] on span "Means Test Review" at bounding box center [968, 1033] width 119 height 14
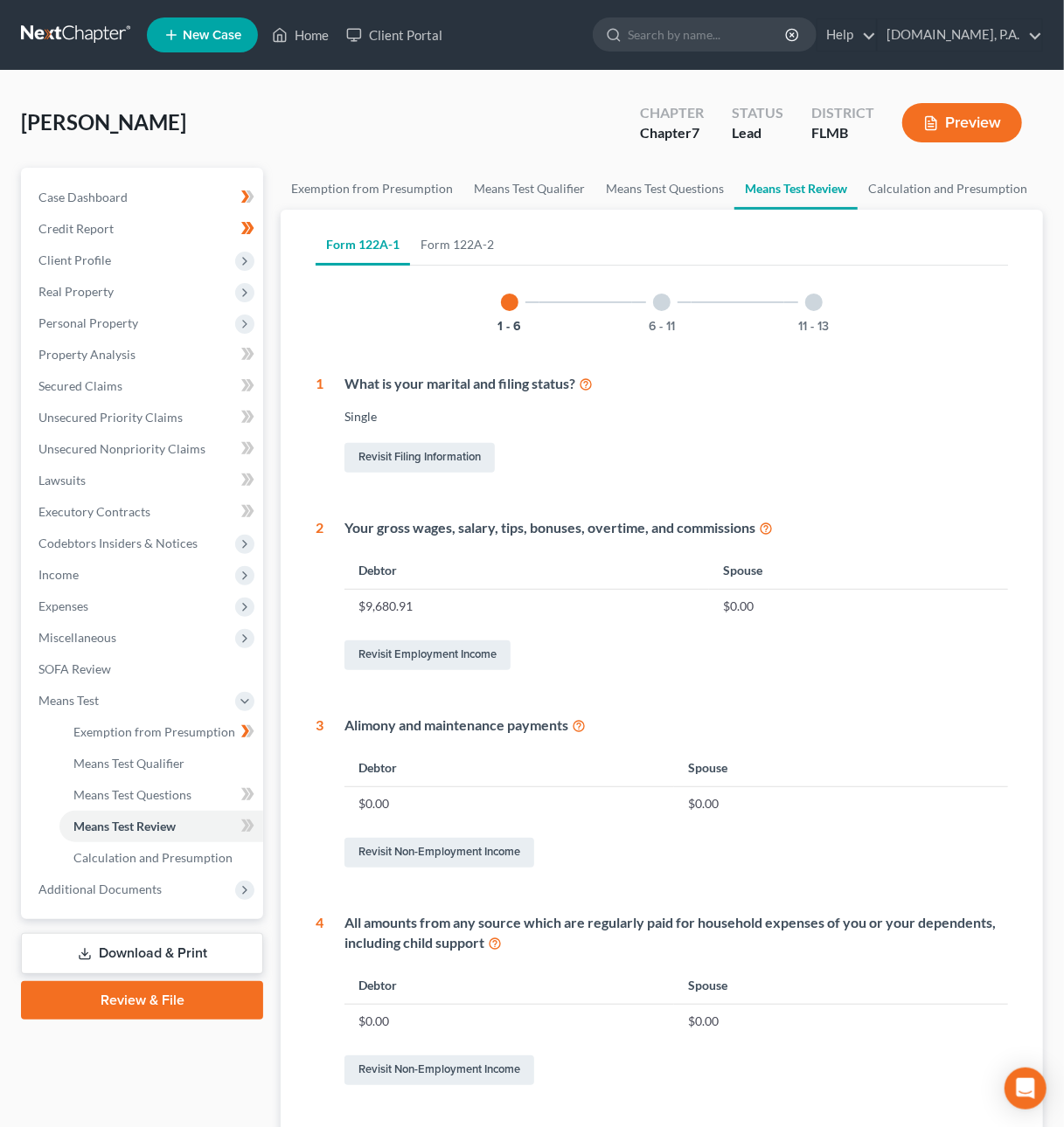
click at [672, 305] on div "6 - 11" at bounding box center [661, 302] width 59 height 59
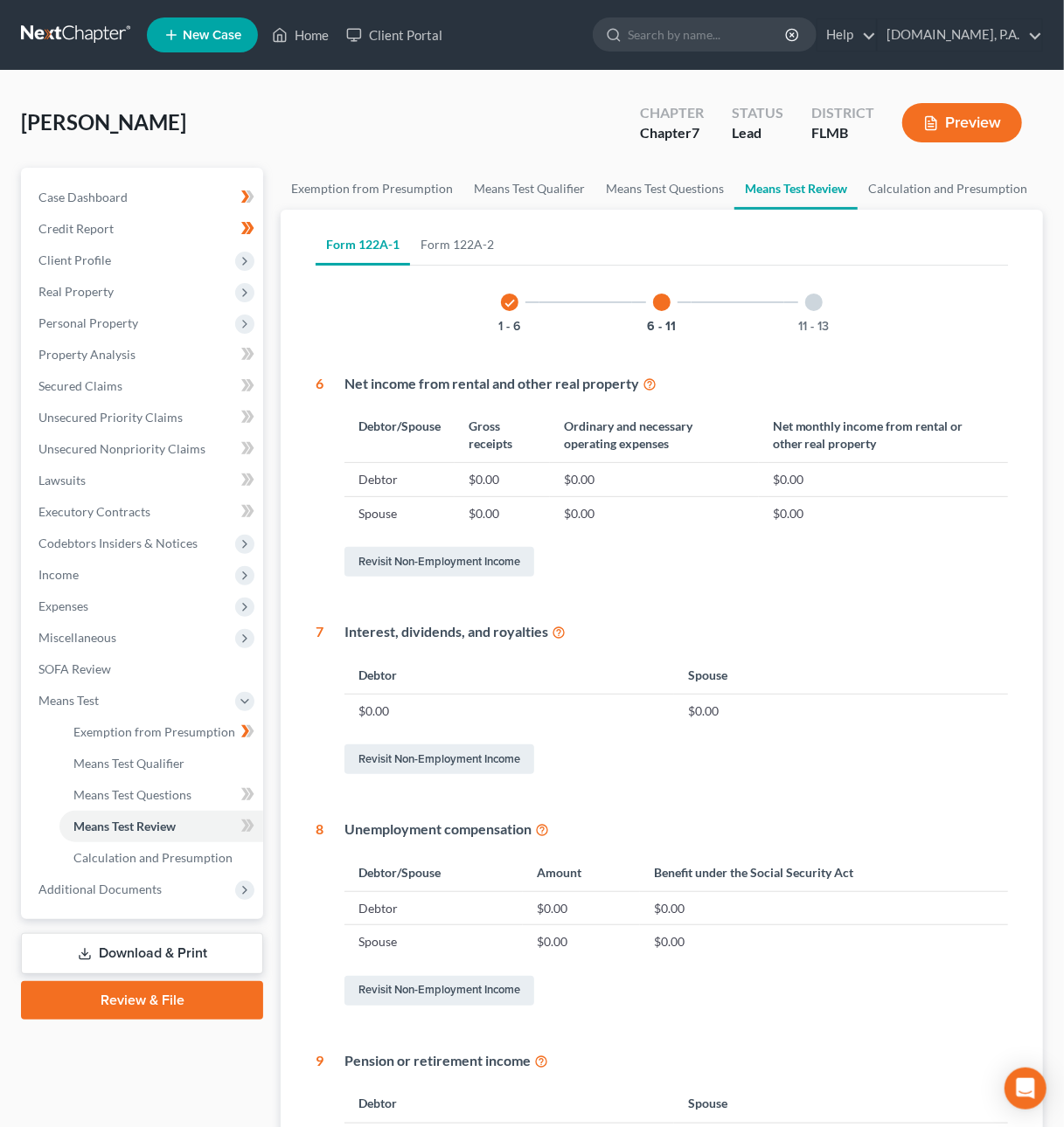
click at [805, 308] on div "11 - 13" at bounding box center [813, 302] width 59 height 59
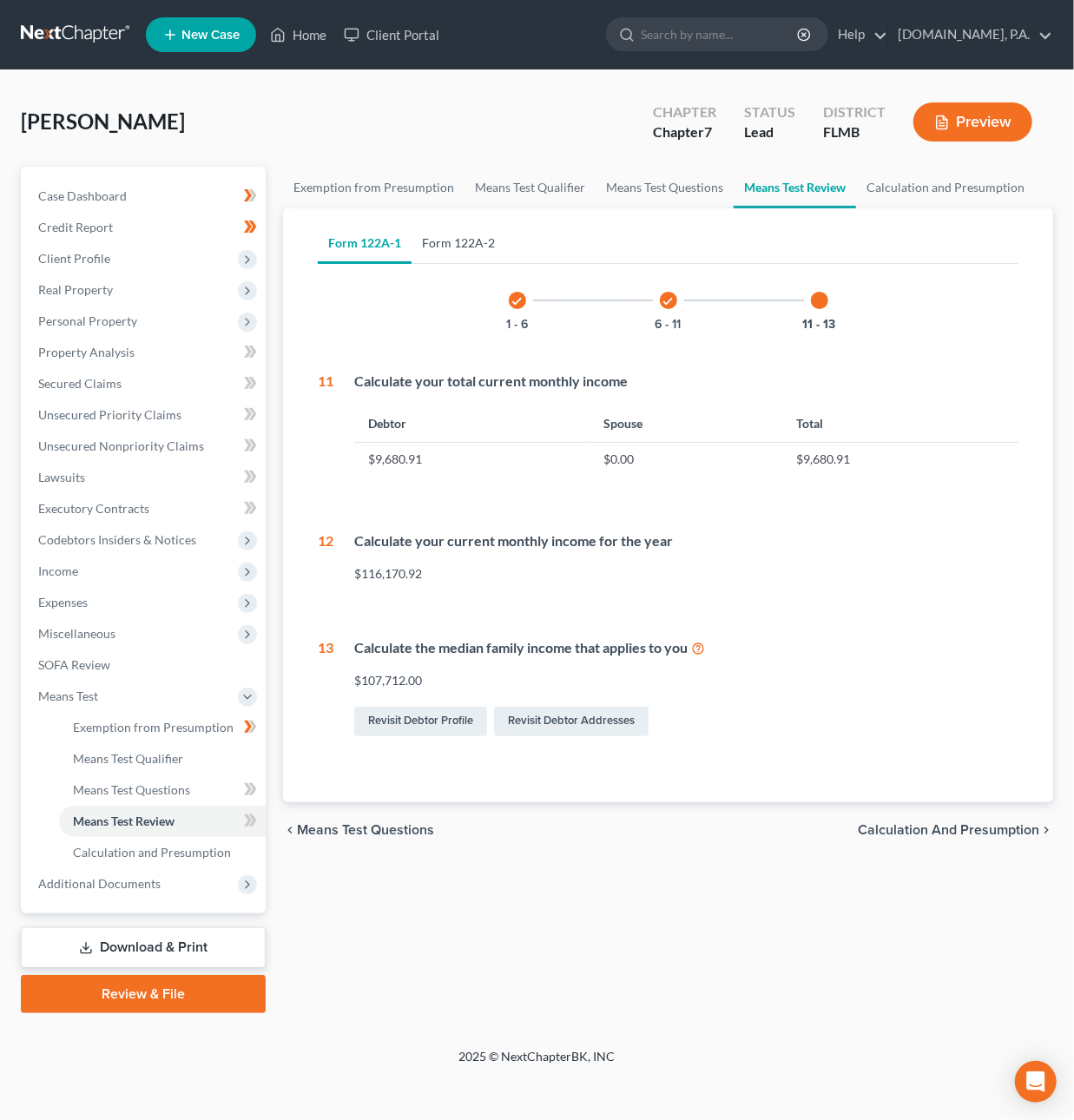
click at [475, 245] on link "Form 122A-2" at bounding box center [458, 243] width 93 height 42
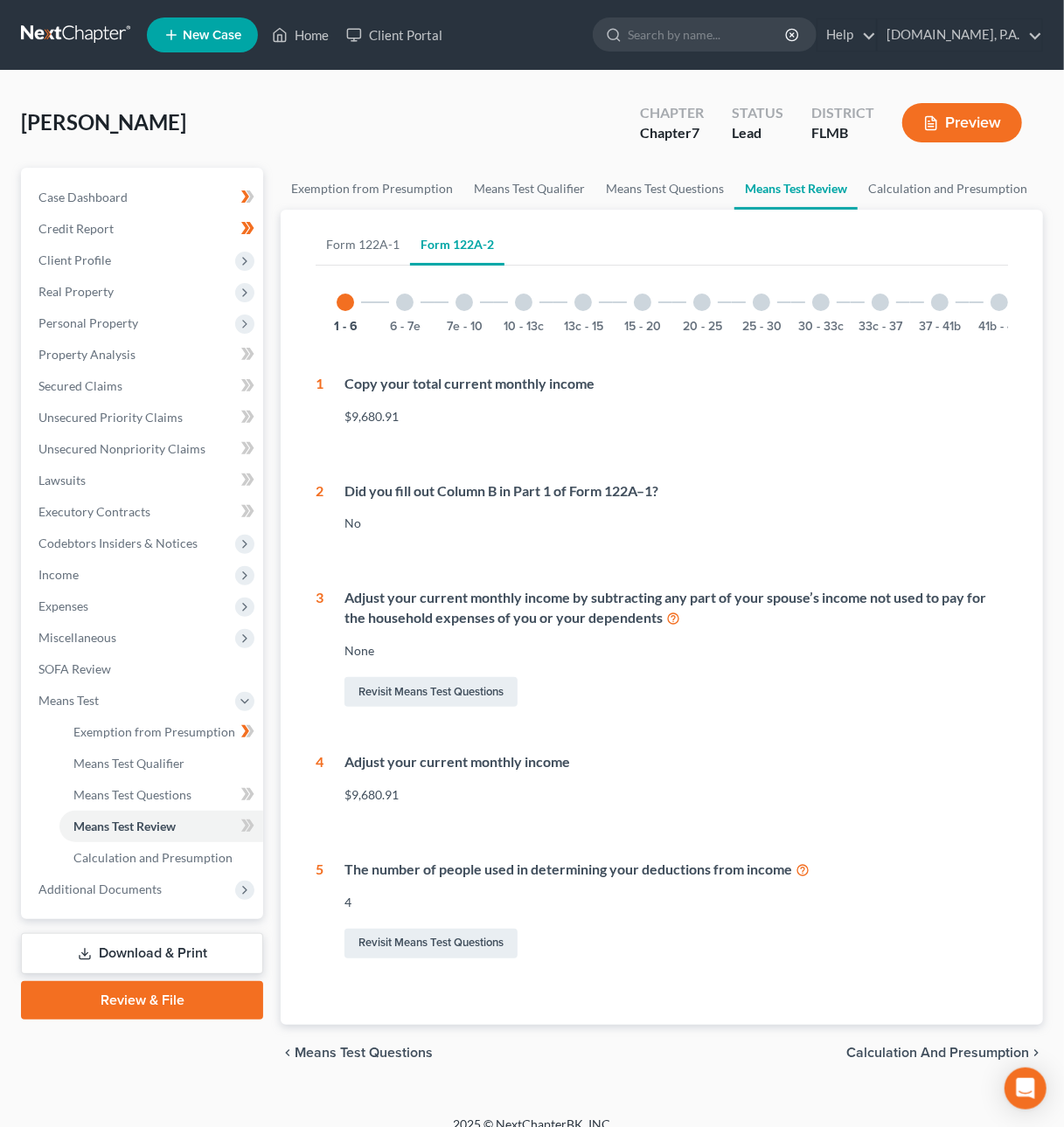
click at [398, 297] on div at bounding box center [405, 302] width 18 height 18
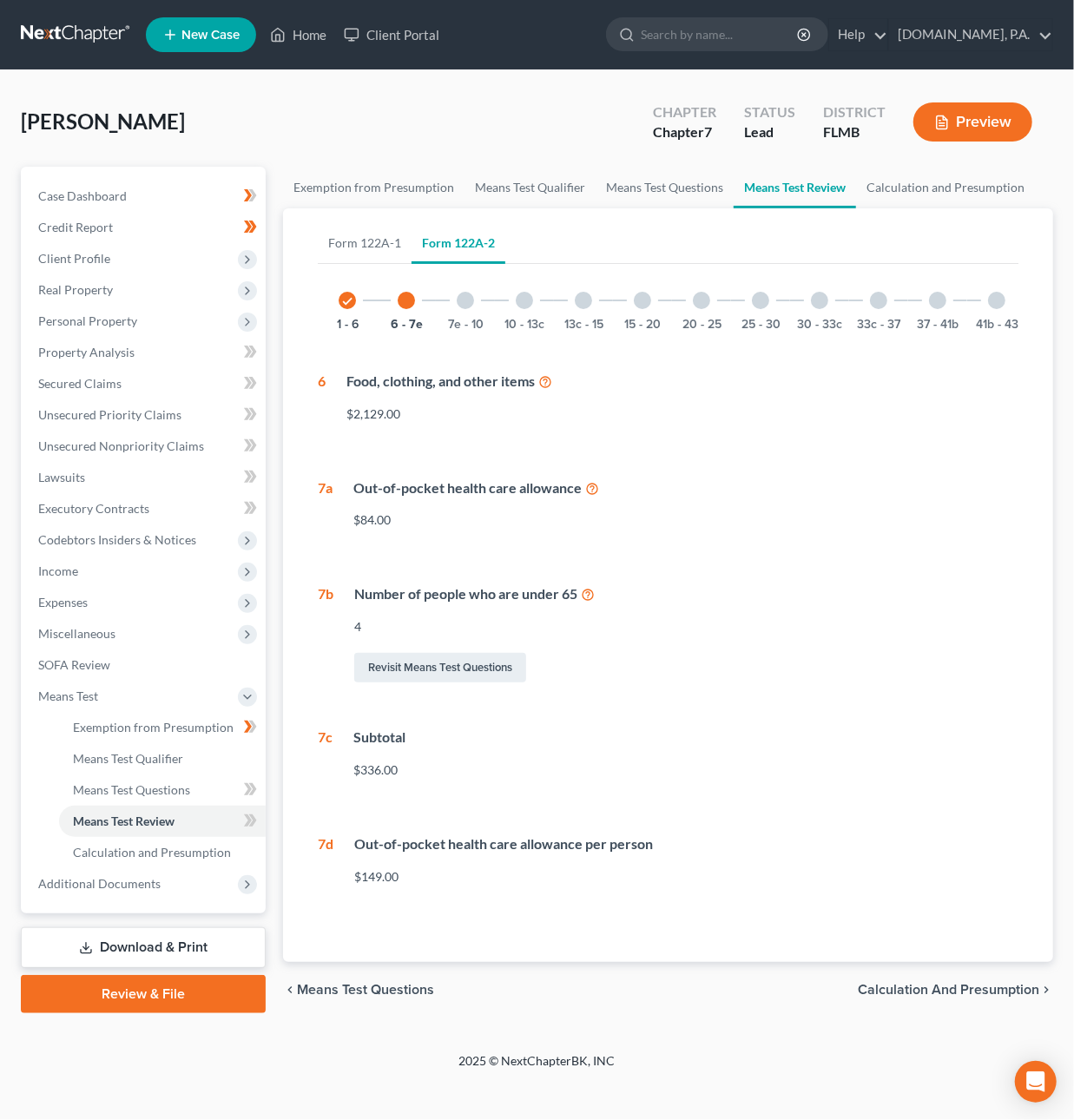
click at [480, 305] on div "7e - 10" at bounding box center [465, 300] width 59 height 59
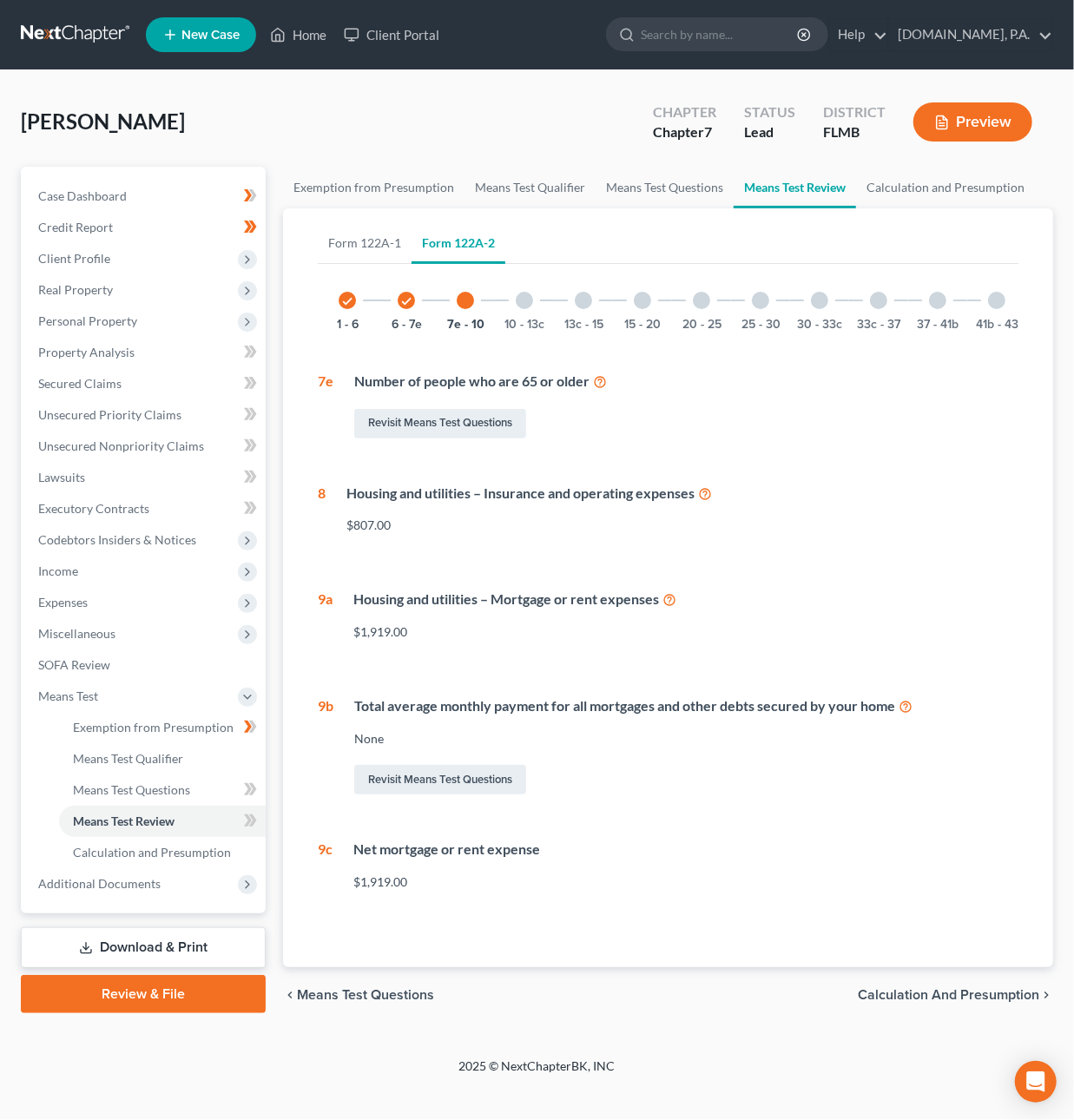
click at [529, 299] on div at bounding box center [524, 300] width 18 height 18
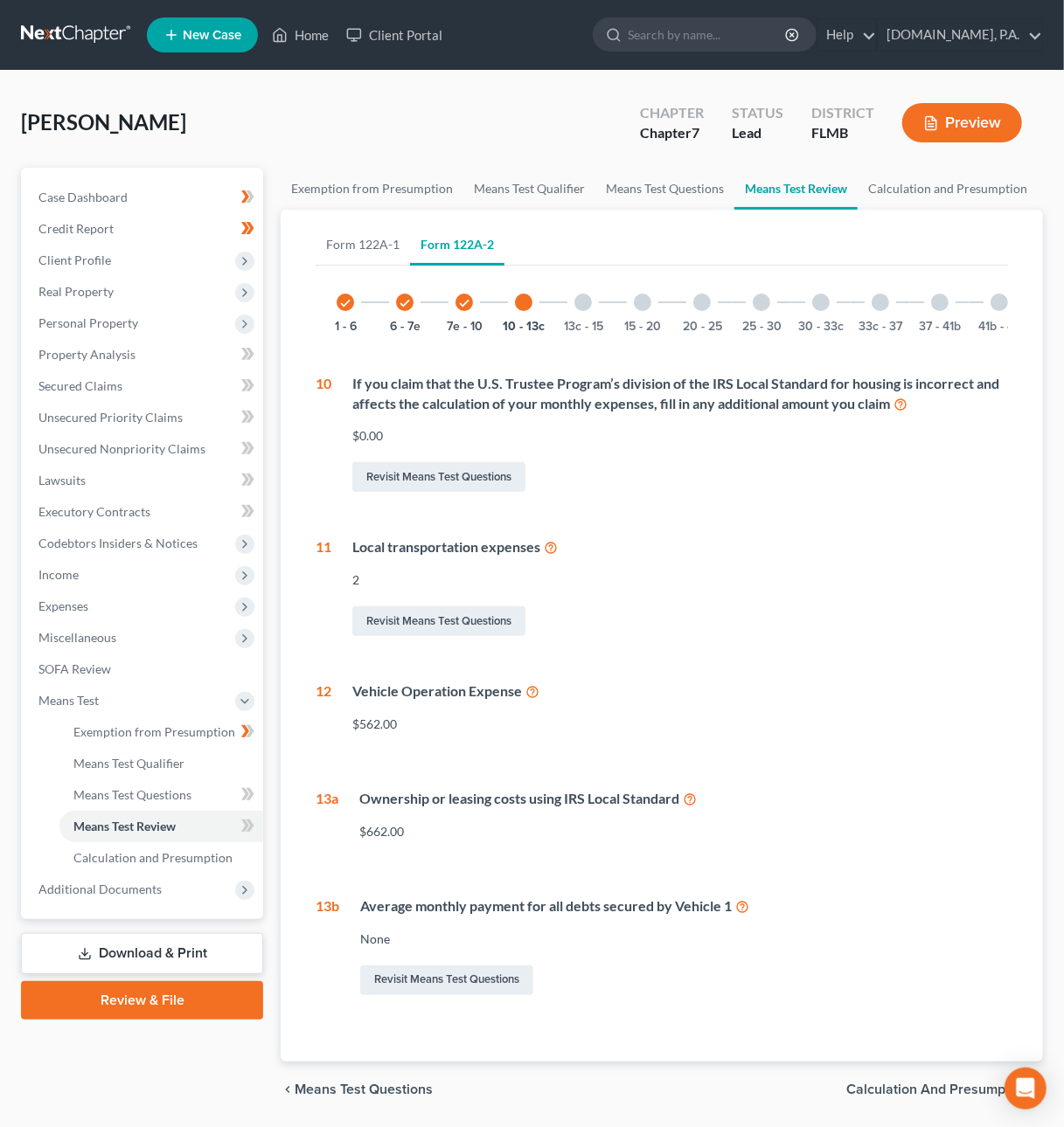
drag, startPoint x: 586, startPoint y: 299, endPoint x: 598, endPoint y: 298, distance: 12.0
click at [586, 300] on div at bounding box center [582, 302] width 18 height 18
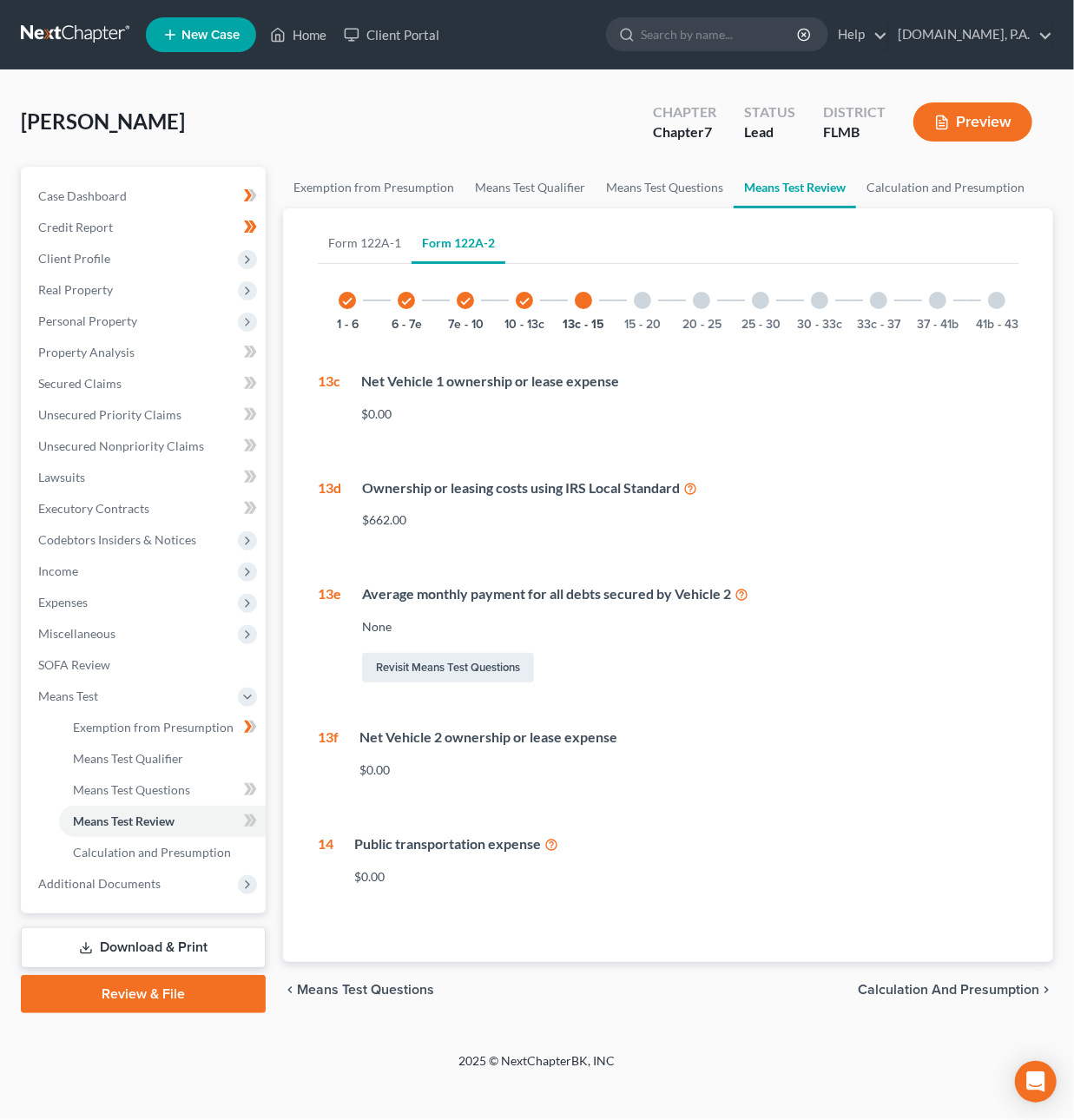
click at [641, 295] on div at bounding box center [642, 300] width 18 height 18
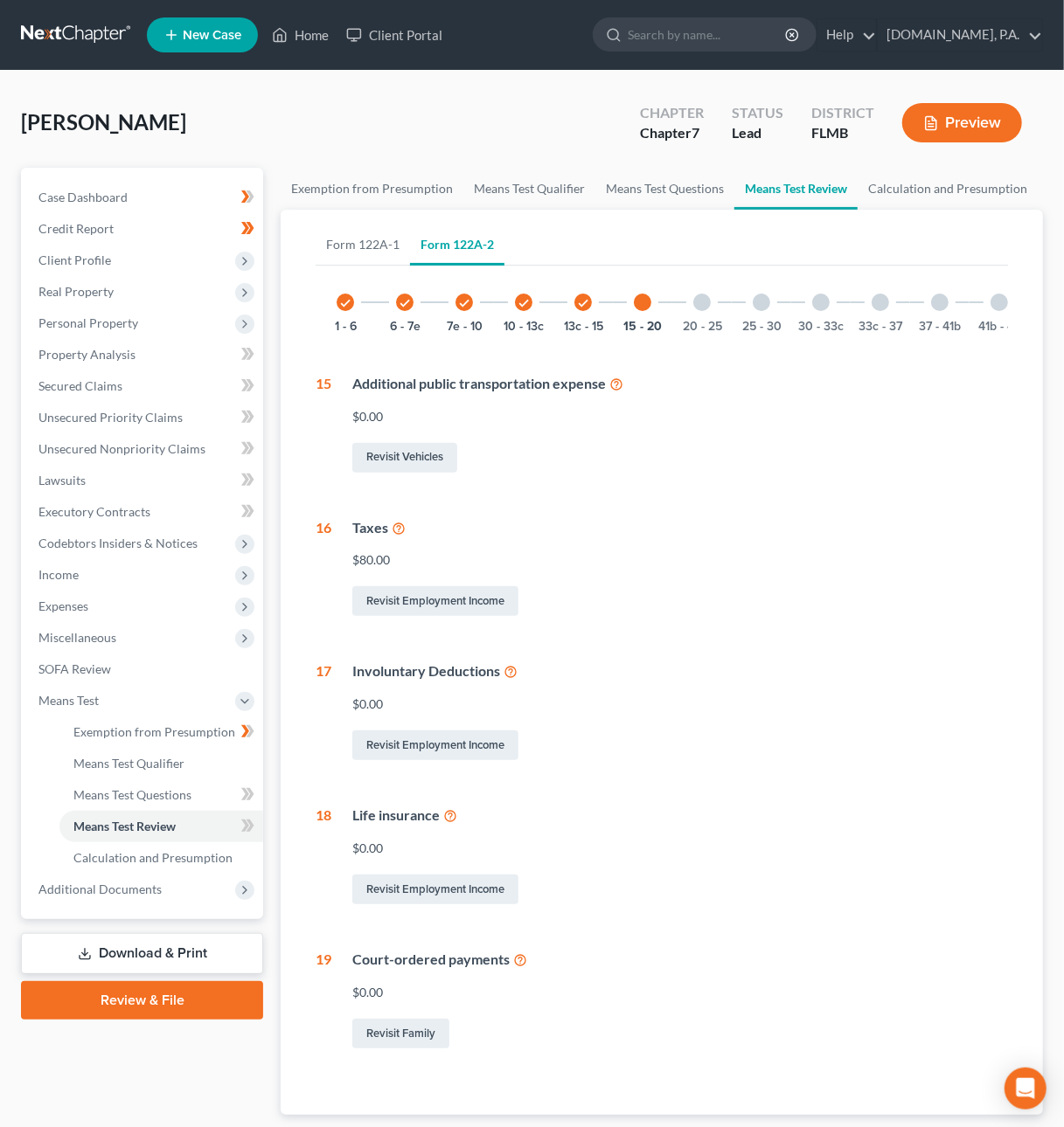
click at [696, 300] on div at bounding box center [702, 302] width 18 height 18
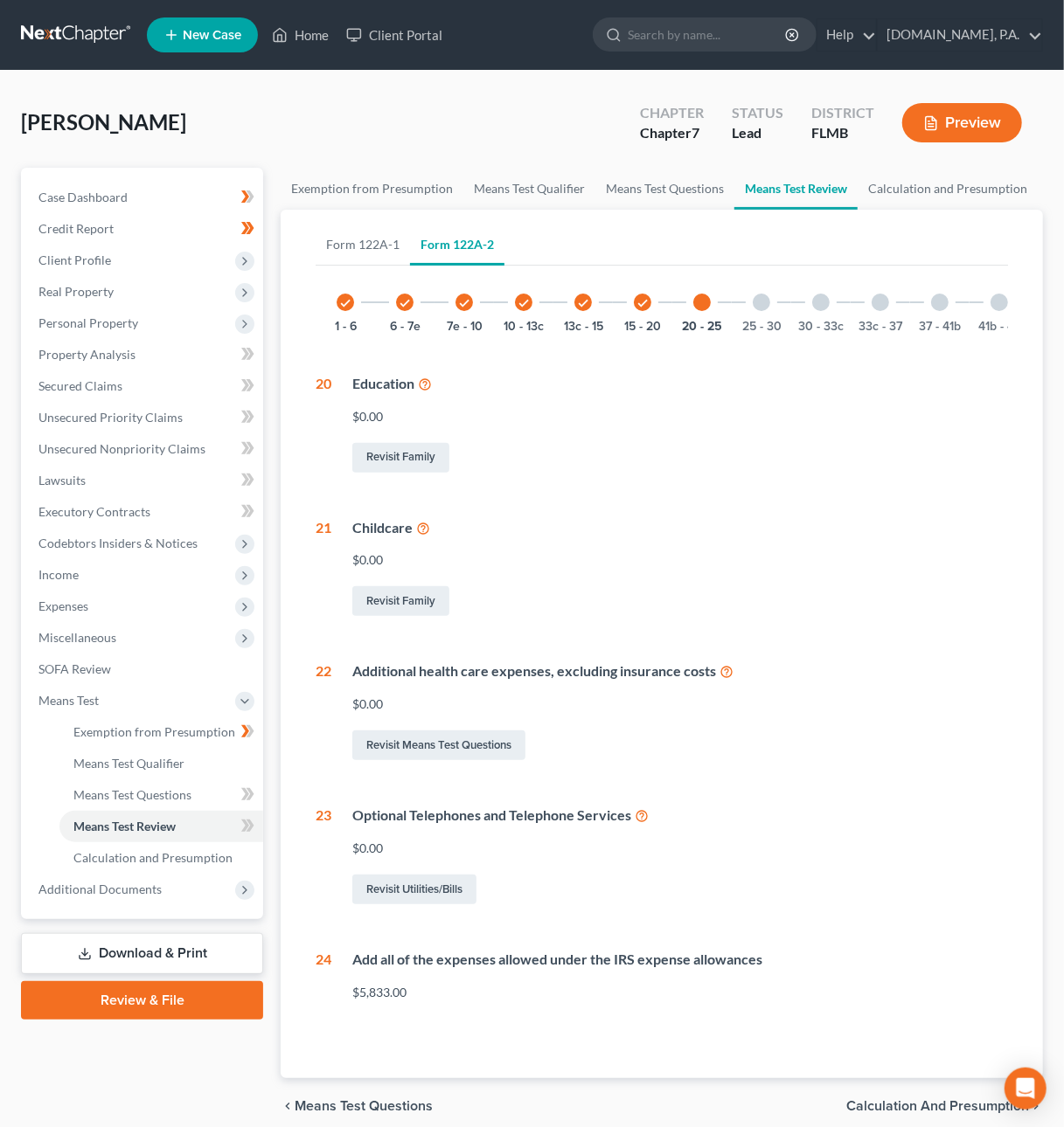
drag, startPoint x: 766, startPoint y: 304, endPoint x: 797, endPoint y: 300, distance: 31.3
click at [766, 304] on div at bounding box center [761, 302] width 18 height 18
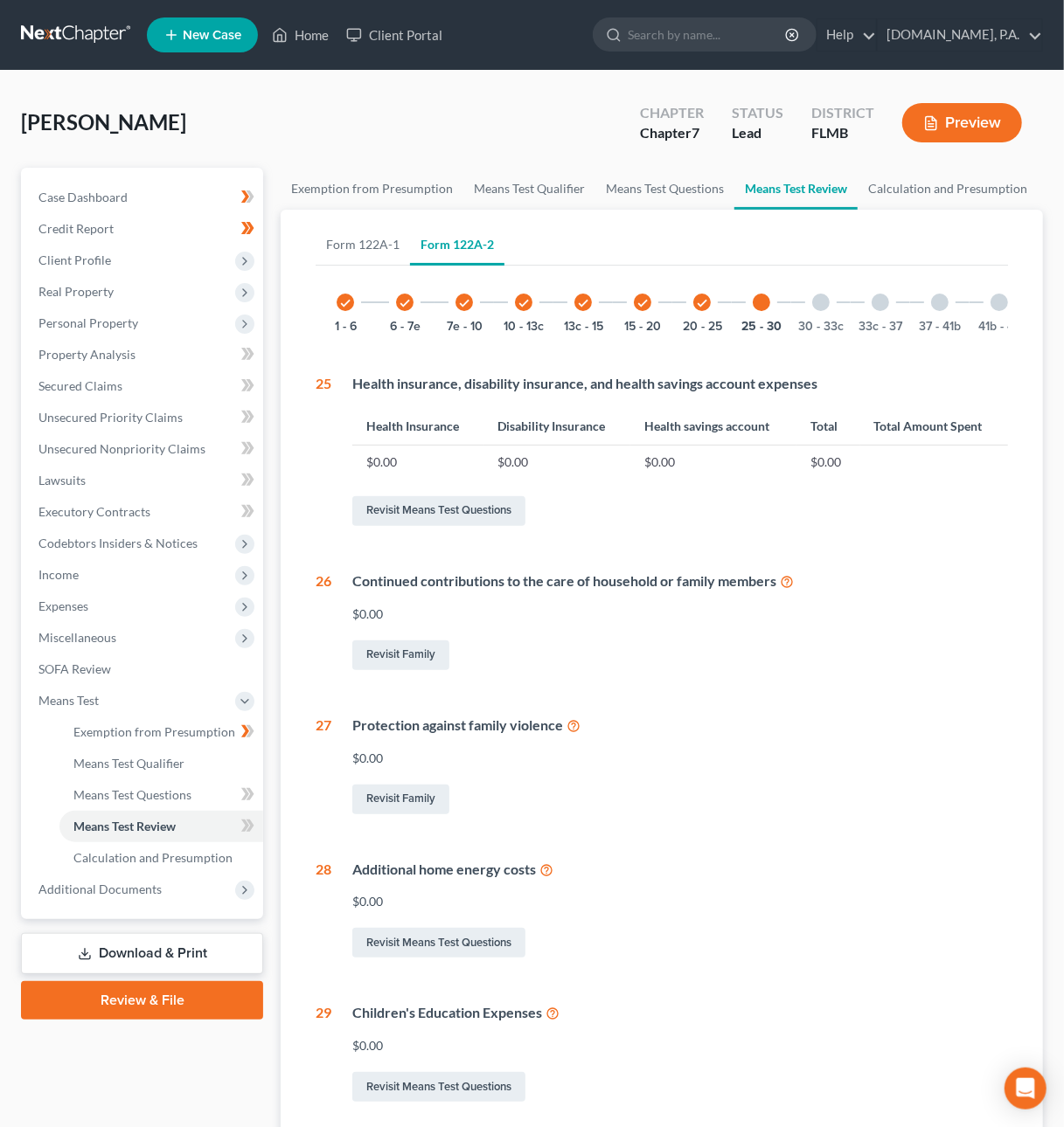
drag, startPoint x: 818, startPoint y: 299, endPoint x: 834, endPoint y: 303, distance: 16.5
click at [818, 299] on div at bounding box center [820, 302] width 18 height 18
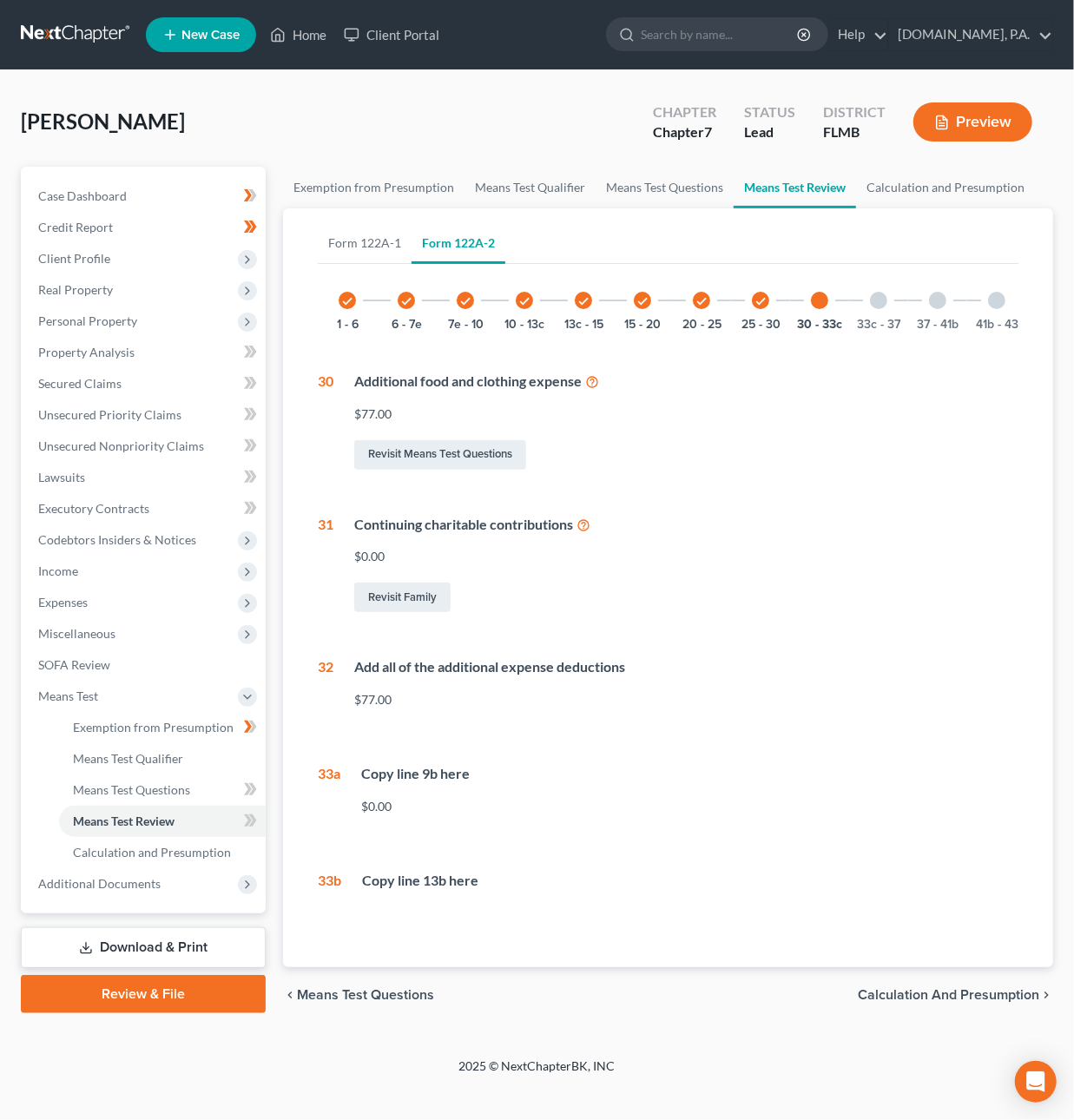
drag, startPoint x: 885, startPoint y: 290, endPoint x: 894, endPoint y: 297, distance: 11.4
click at [885, 291] on div "33c - 37" at bounding box center [879, 300] width 59 height 59
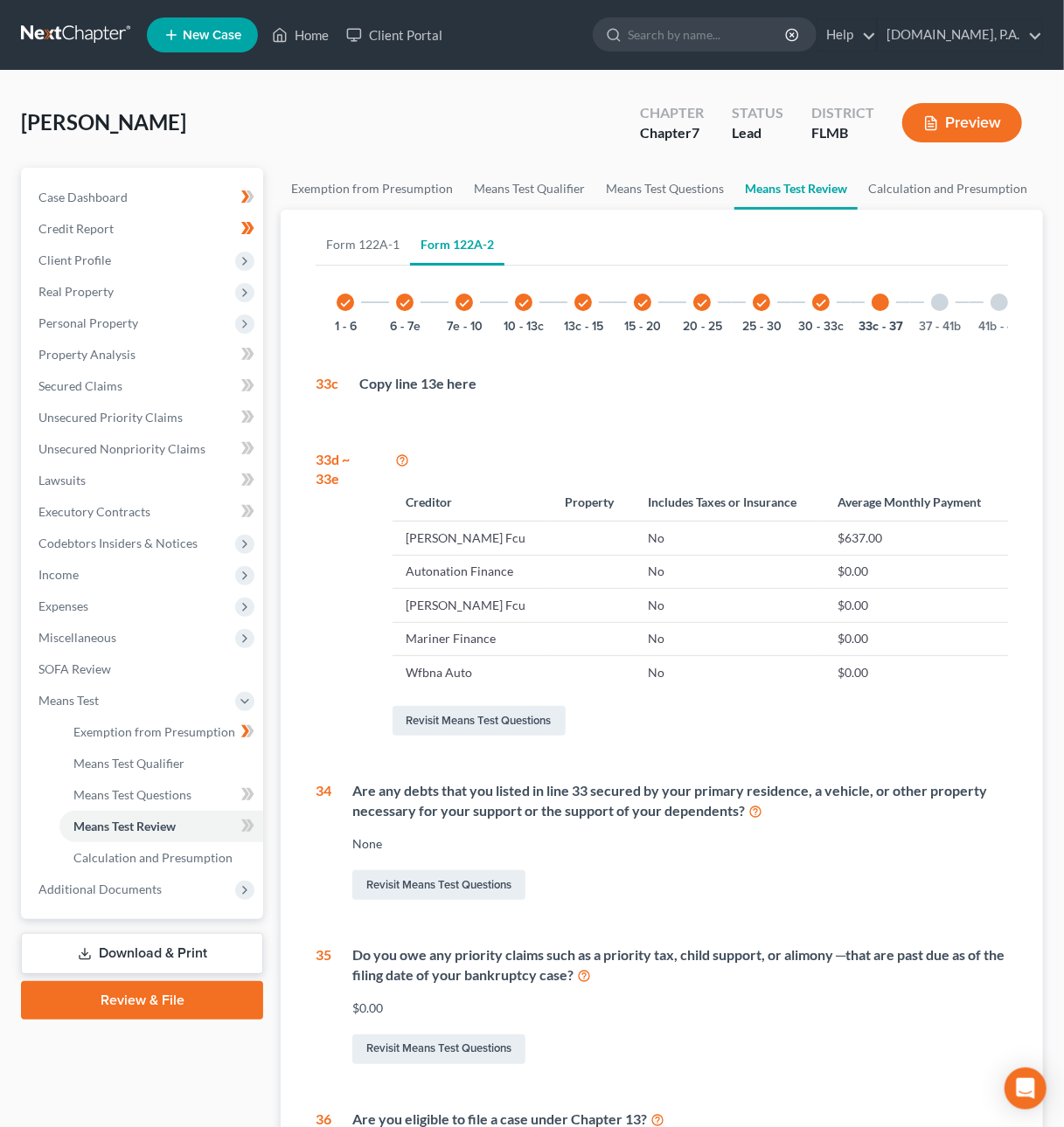
click at [938, 297] on div at bounding box center [939, 302] width 18 height 18
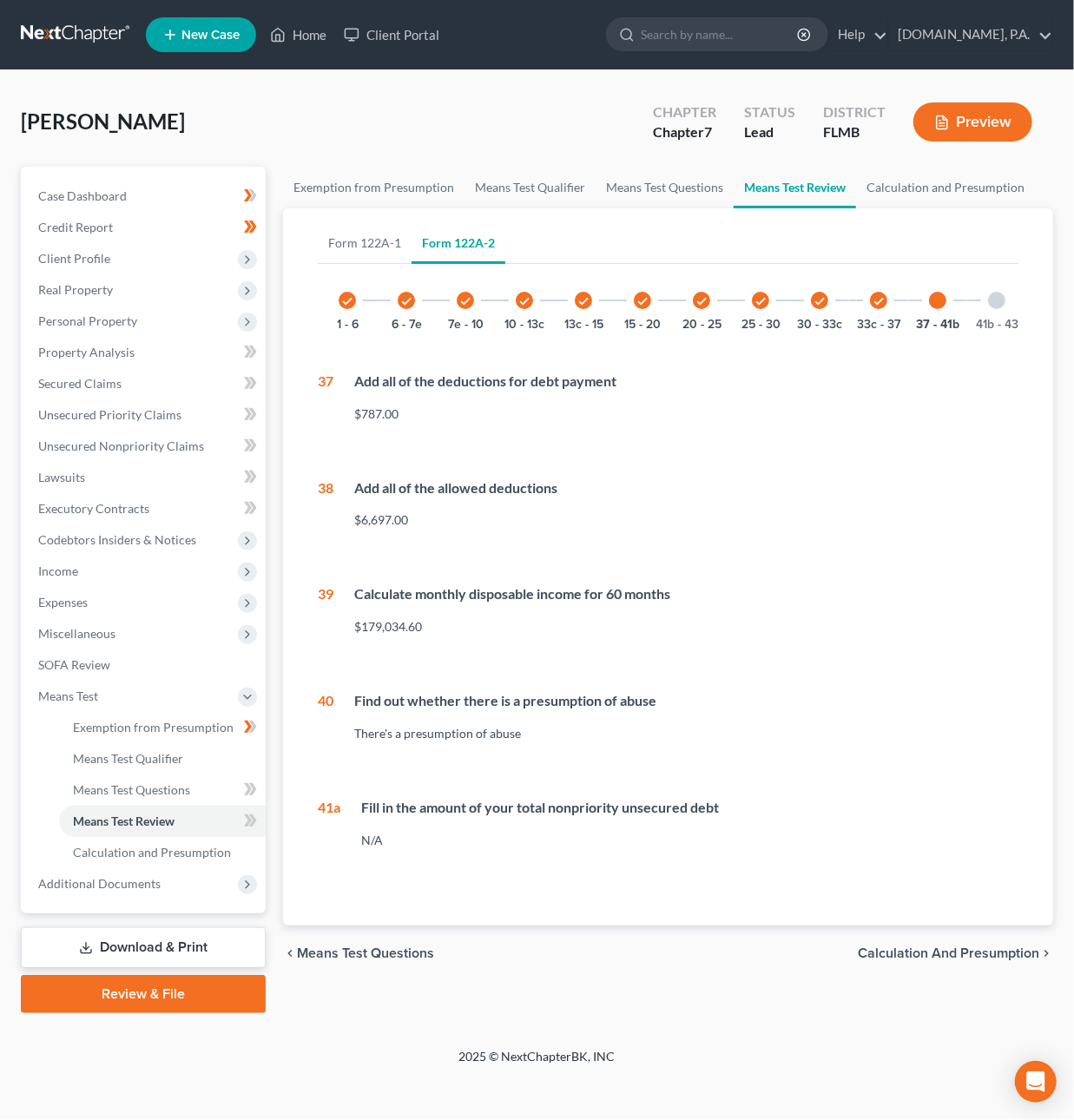
click at [994, 295] on div at bounding box center [996, 300] width 18 height 18
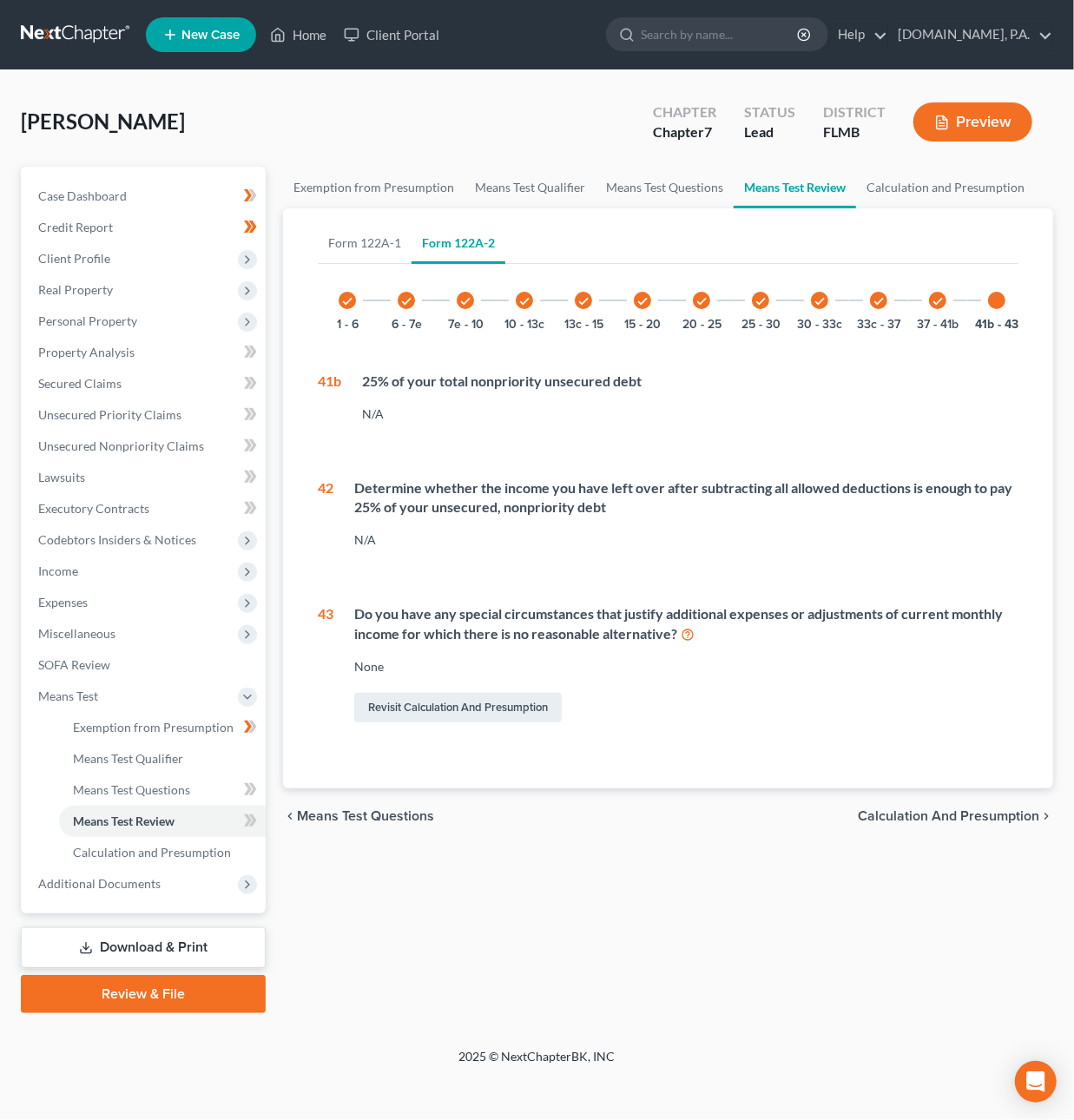
click at [960, 824] on span "Calculation and Presumption" at bounding box center [949, 816] width 181 height 14
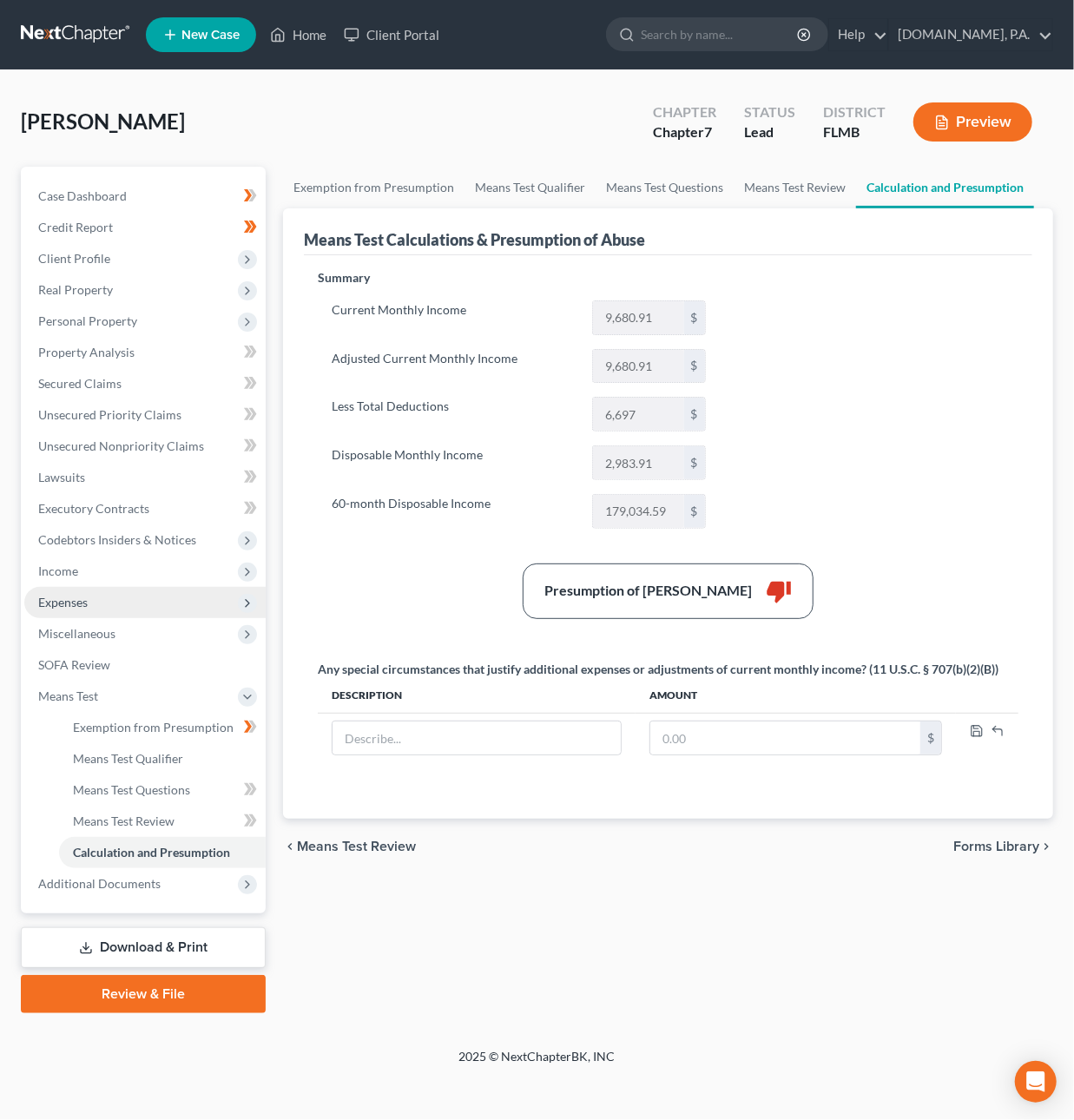
click at [68, 590] on span "Expenses" at bounding box center [145, 602] width 241 height 31
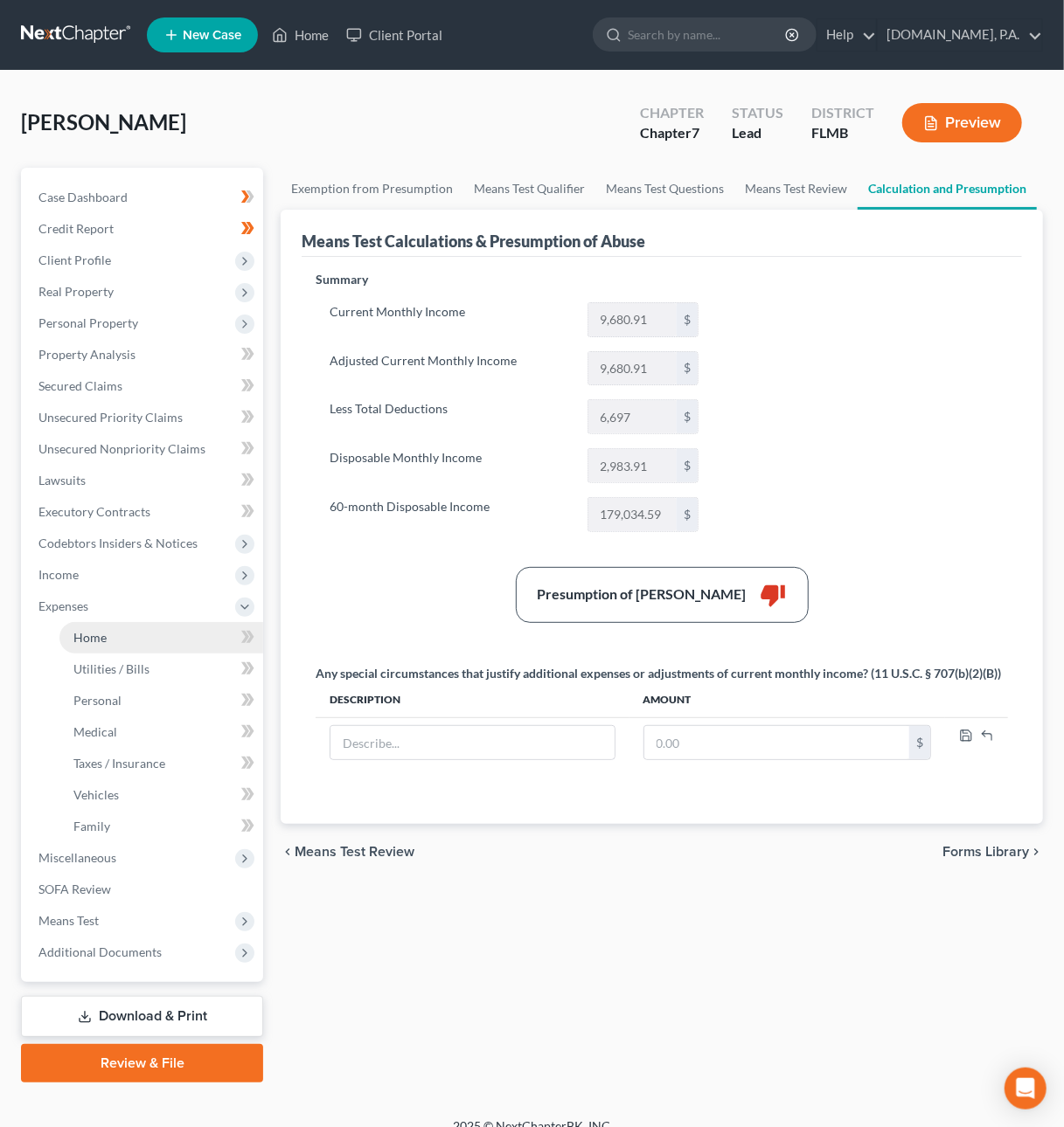
click at [88, 636] on span "Home" at bounding box center [89, 638] width 33 height 15
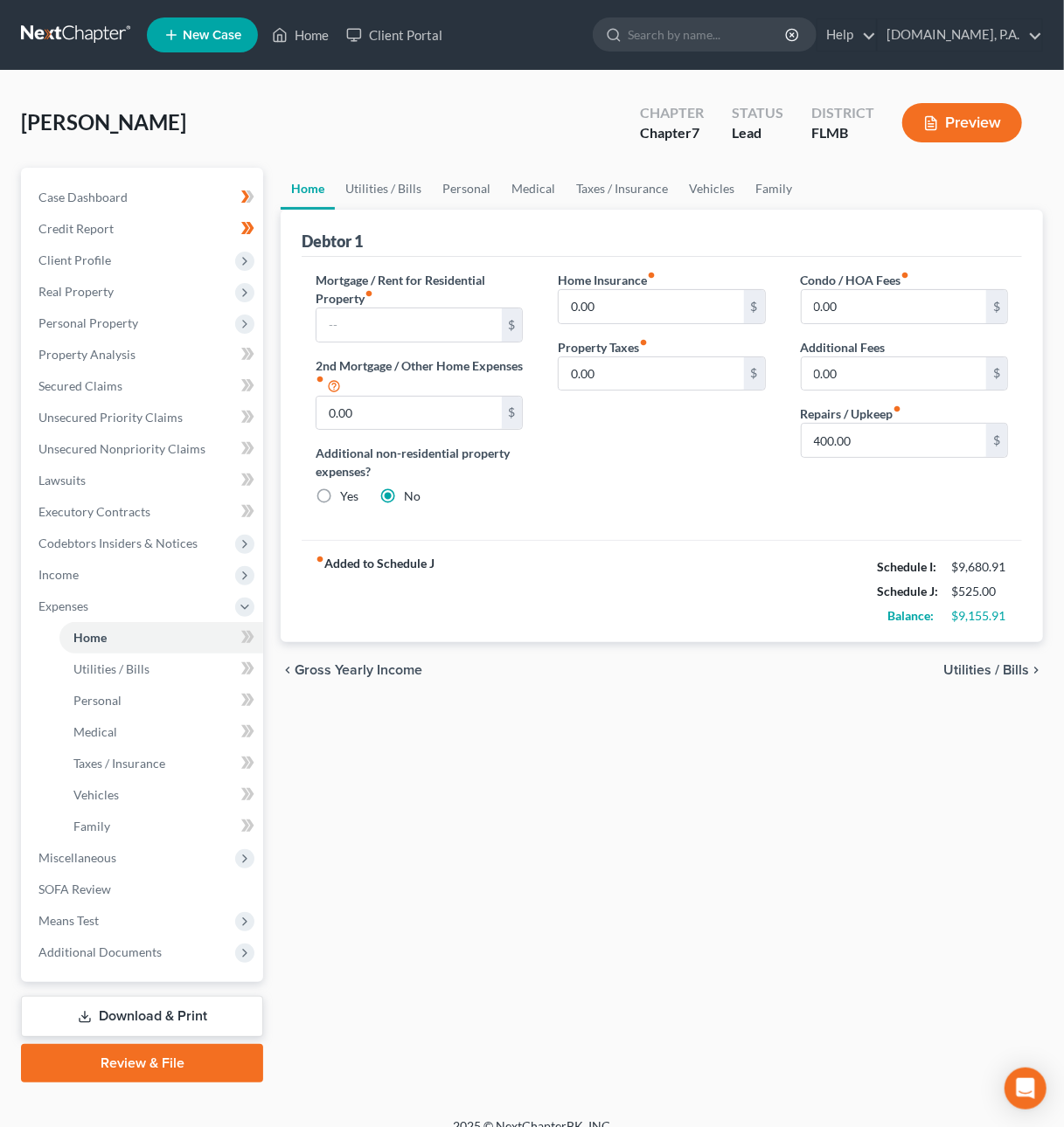
click at [983, 670] on span "Utilities / Bills" at bounding box center [985, 670] width 86 height 14
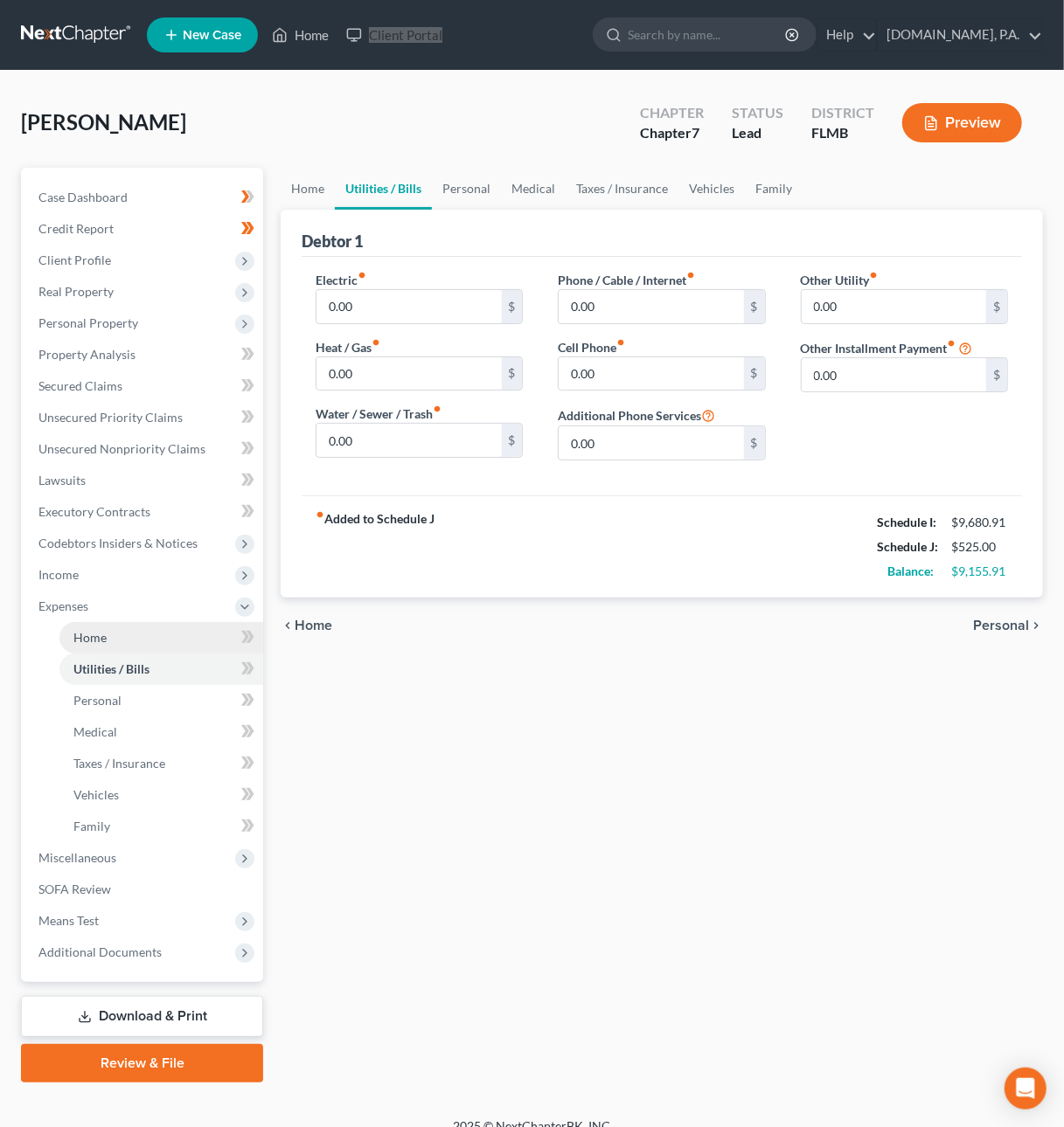
click at [103, 638] on span "Home" at bounding box center [89, 638] width 33 height 15
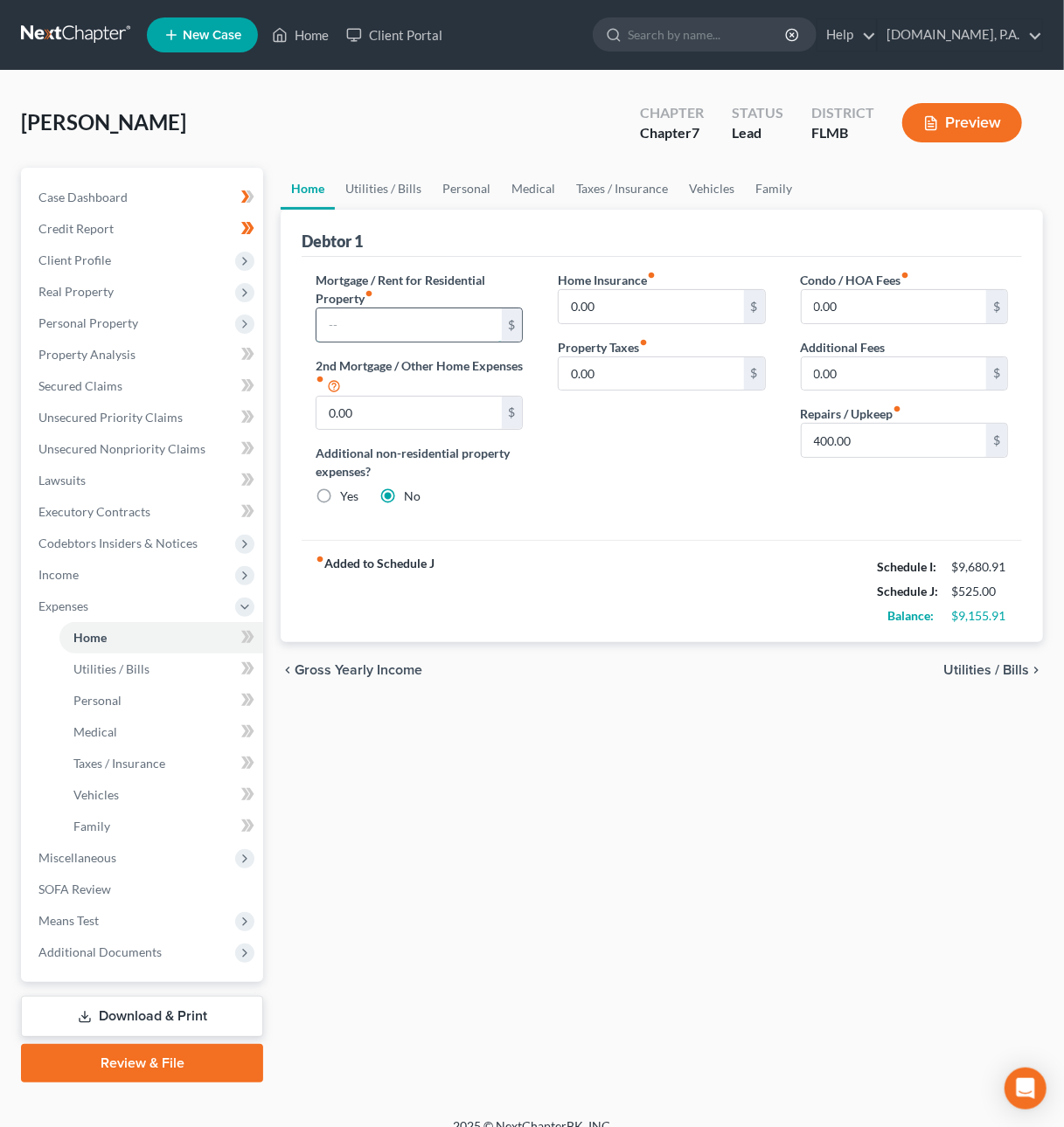
click at [375, 312] on input "text" at bounding box center [408, 325] width 184 height 33
type input "1,900"
click at [880, 441] on input "400.00" at bounding box center [894, 440] width 184 height 33
type input "0"
click at [994, 674] on span "Utilities / Bills" at bounding box center [985, 670] width 86 height 14
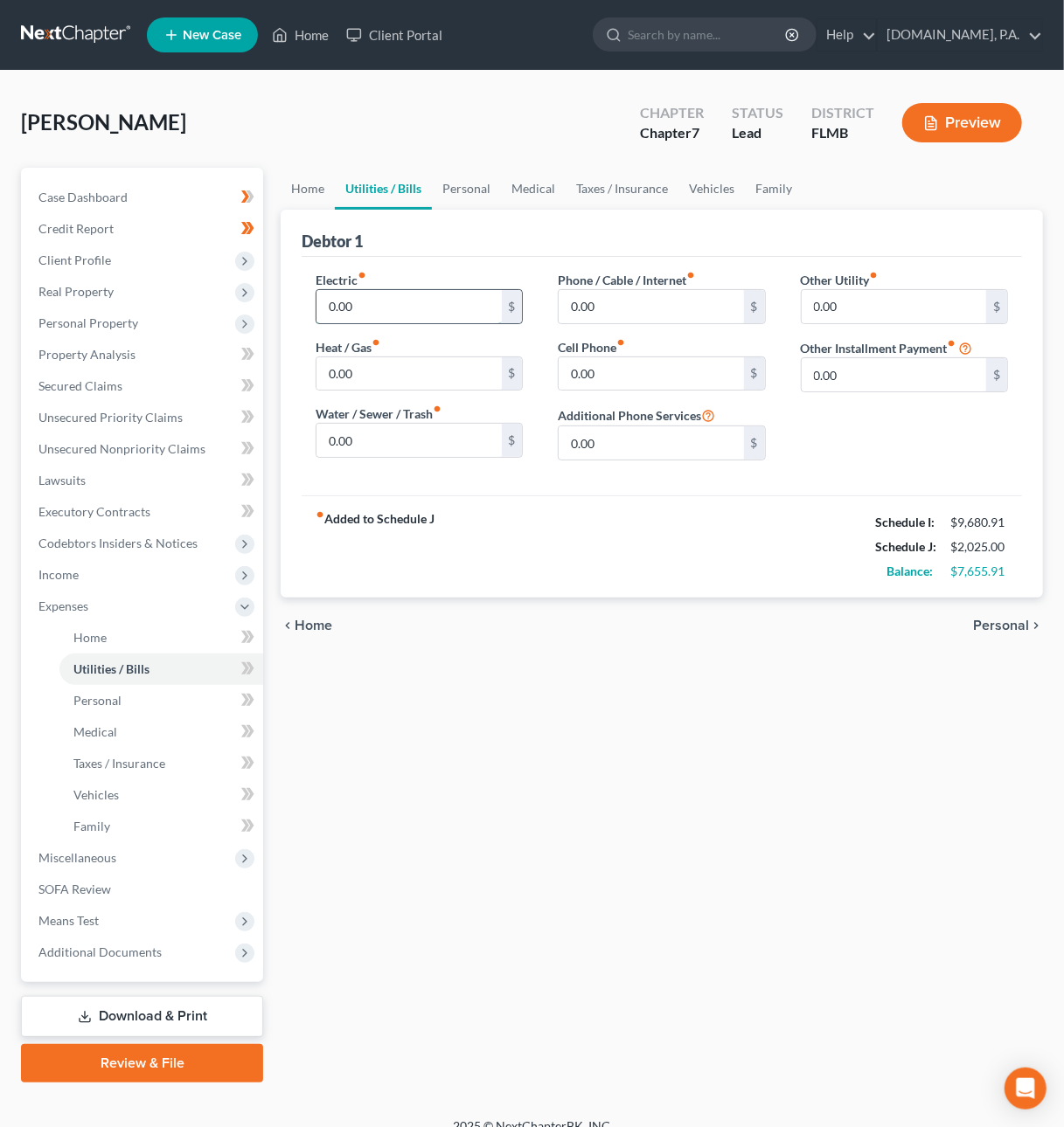
click at [370, 309] on input "0.00" at bounding box center [408, 306] width 184 height 33
type input "350"
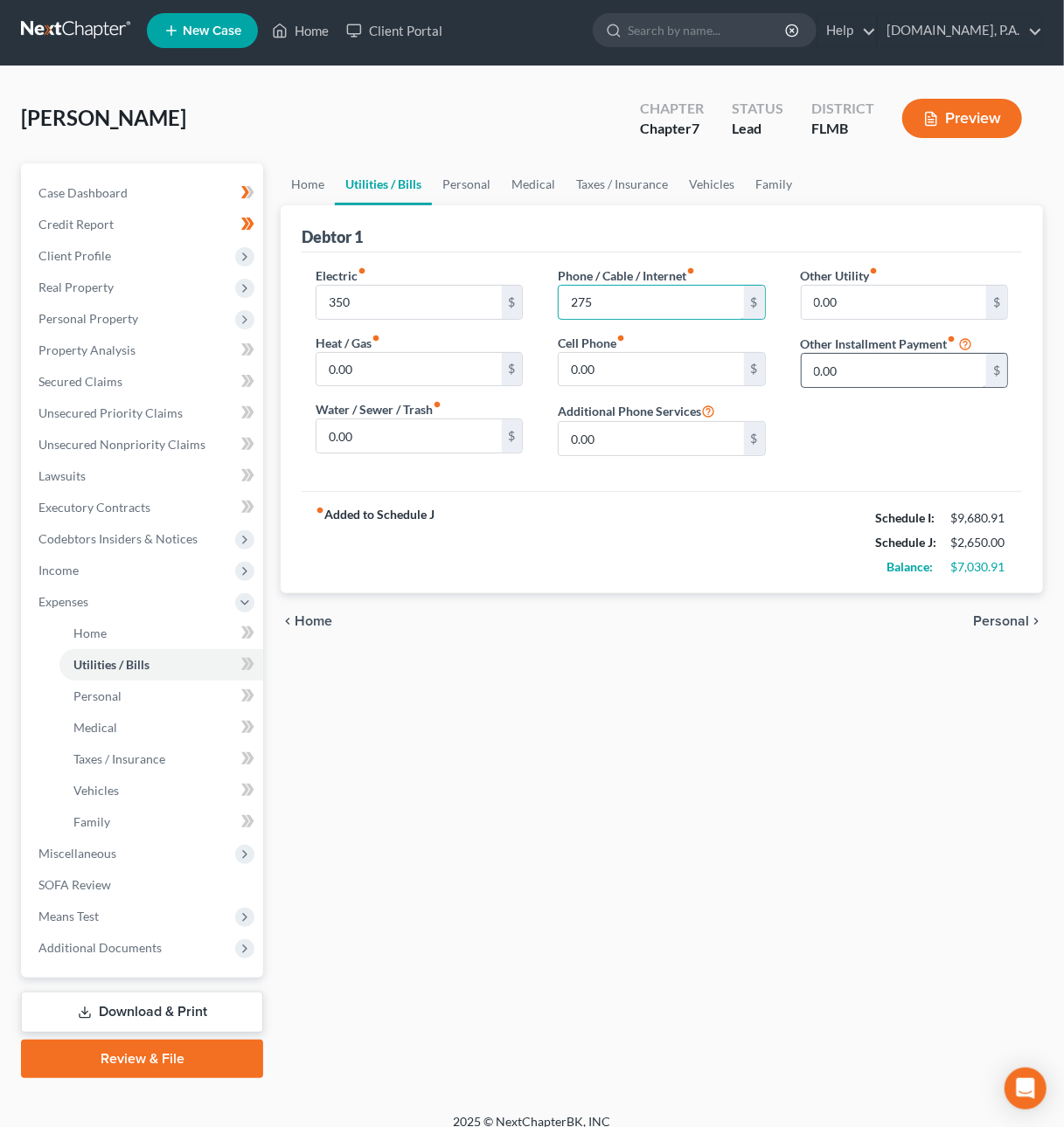
type input "275"
click at [884, 369] on input "0.00" at bounding box center [894, 370] width 184 height 33
type input "321"
type input "401k Loan"
click at [988, 618] on span "Personal" at bounding box center [1000, 621] width 56 height 14
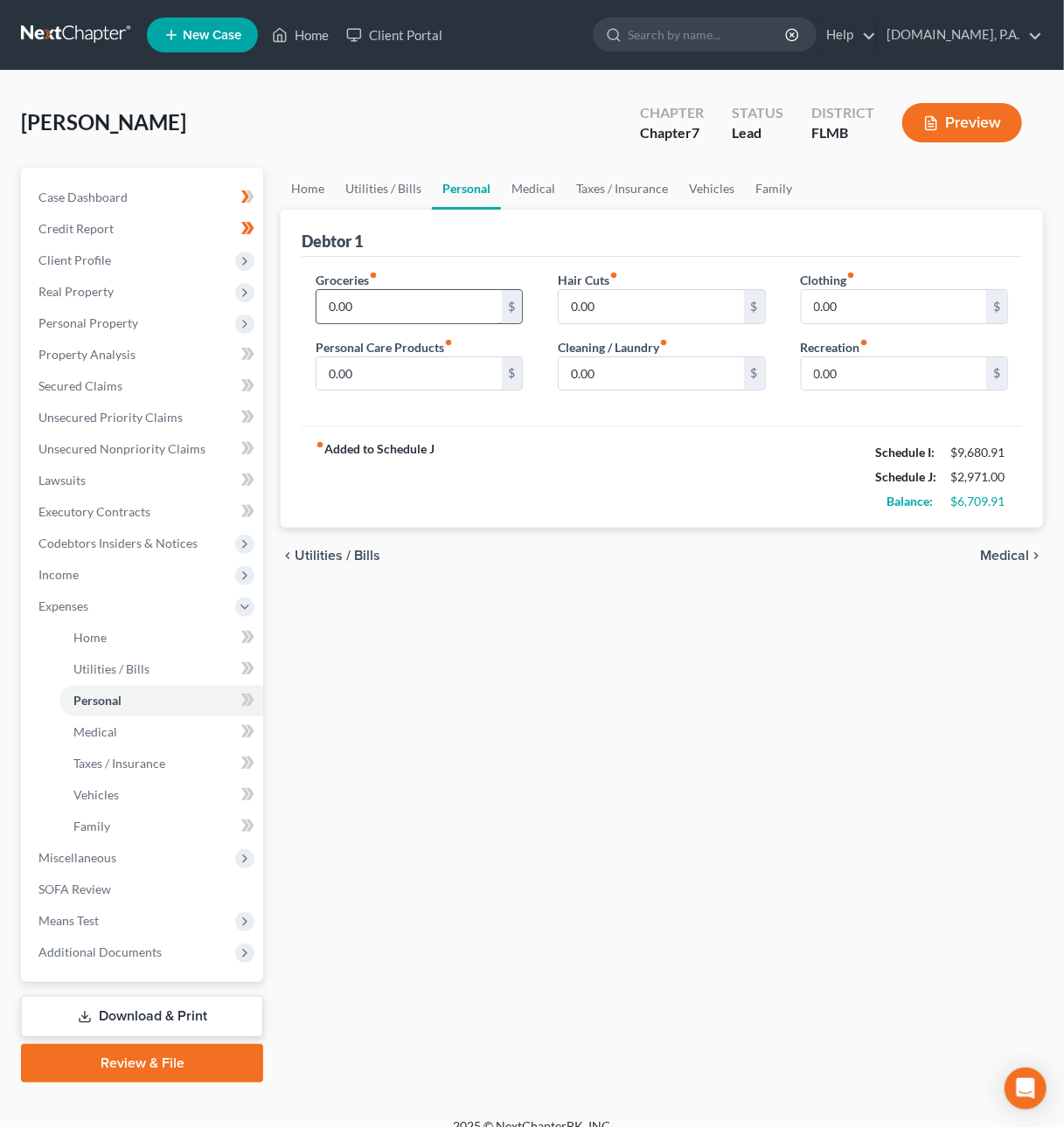
click at [409, 317] on input "0.00" at bounding box center [408, 306] width 184 height 33
type input "1,500"
type input "80"
type input "100"
type input "40"
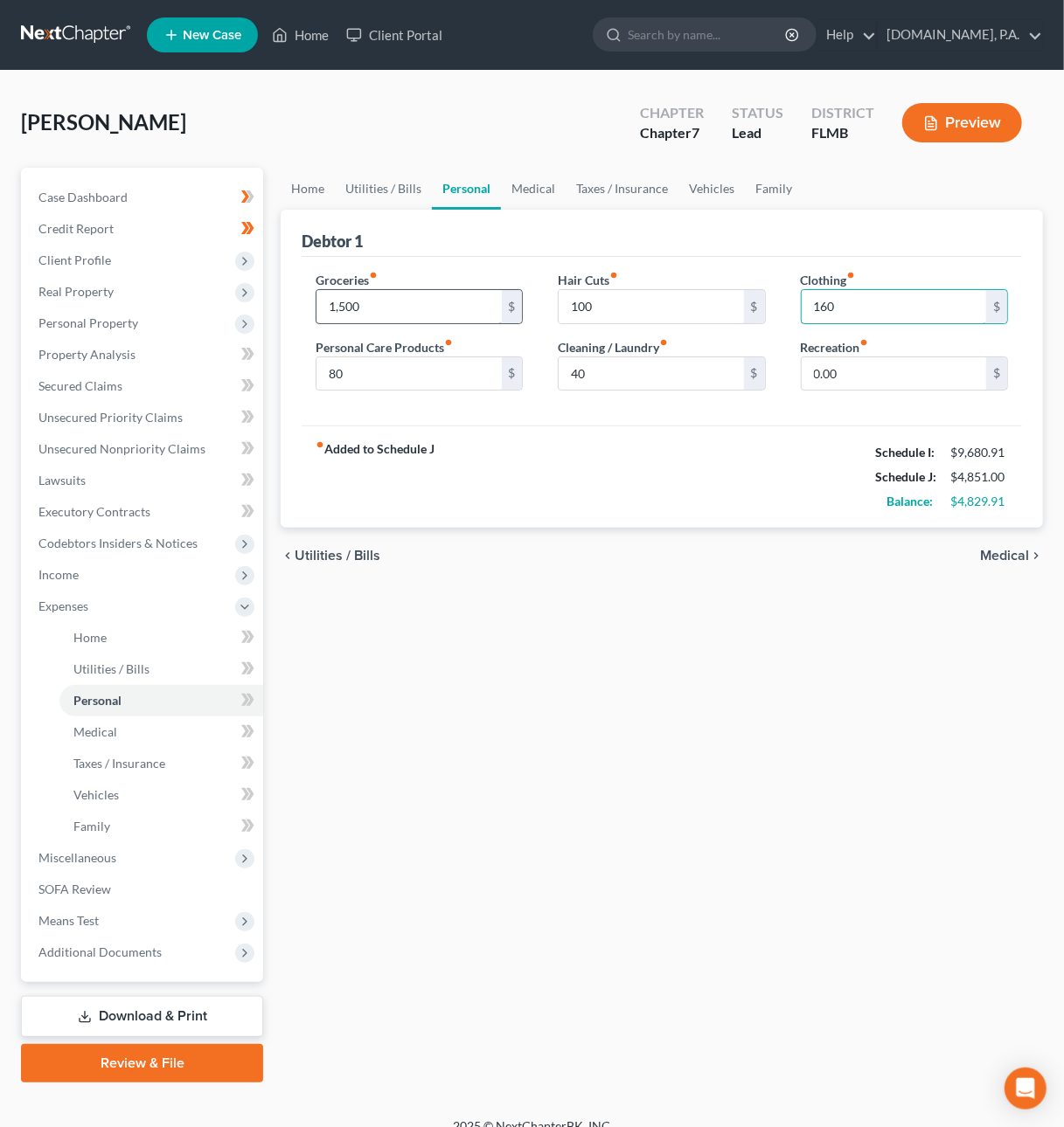
type input "160"
type input "220"
click at [1001, 556] on span "Medical" at bounding box center [1004, 555] width 49 height 14
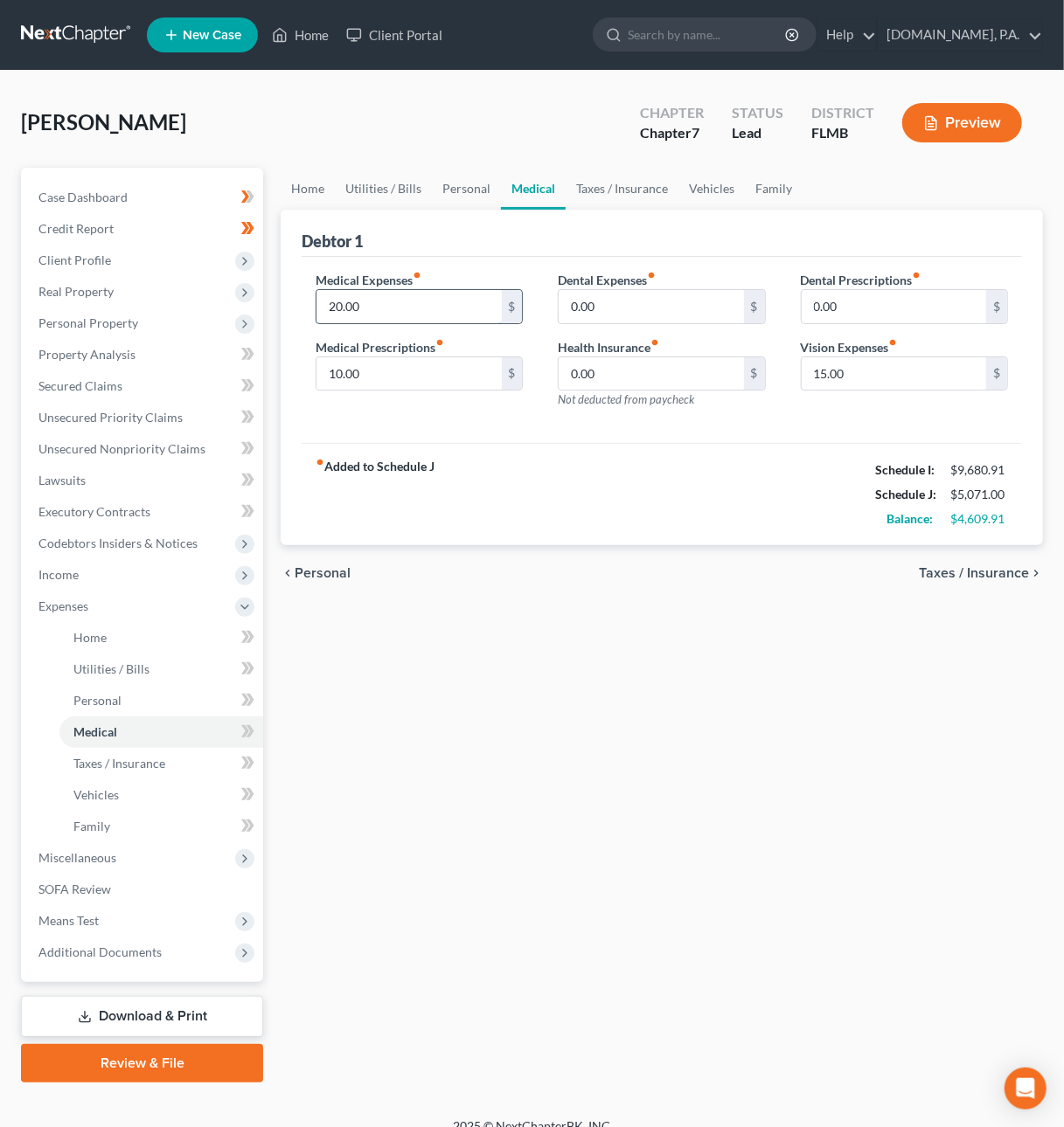
click at [373, 306] on input "20.00" at bounding box center [408, 306] width 184 height 33
type input "280"
type input "20"
type input "80"
type input "16"
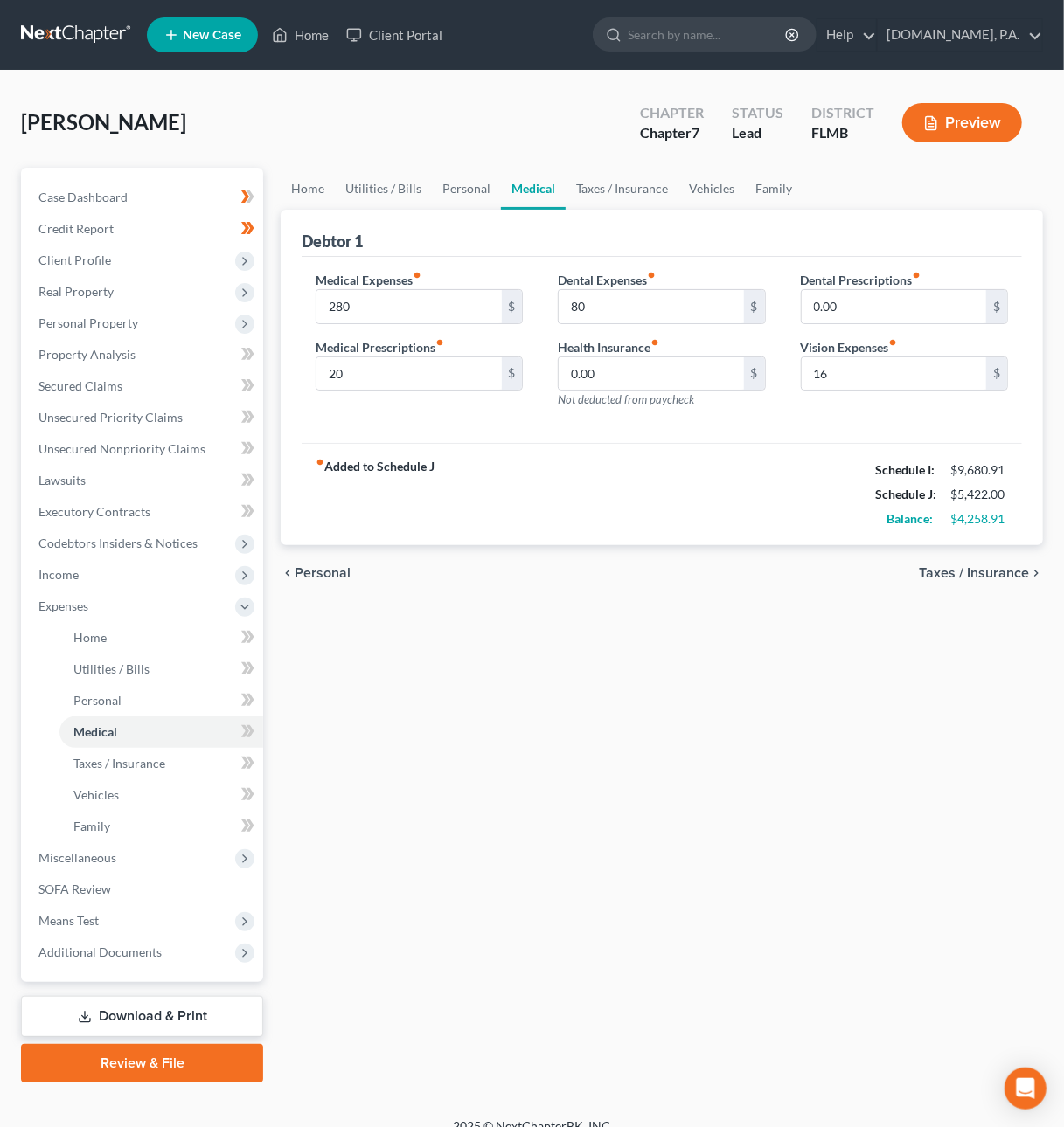
drag, startPoint x: 972, startPoint y: 572, endPoint x: 806, endPoint y: 595, distance: 167.6
click at [972, 572] on span "Taxes / Insurance" at bounding box center [973, 573] width 110 height 14
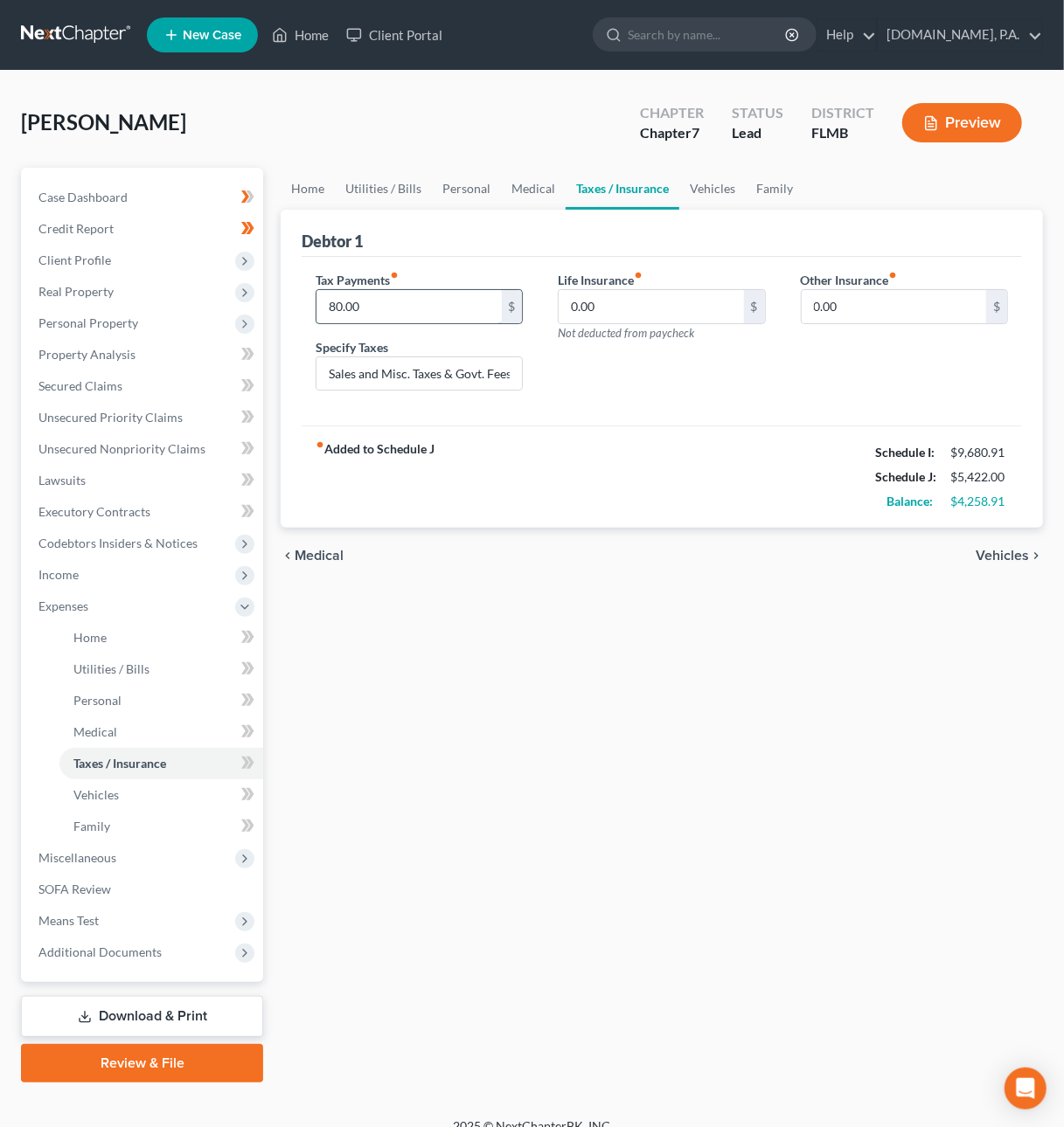
click at [359, 301] on input "80.00" at bounding box center [408, 306] width 184 height 33
type input "150"
click at [326, 371] on input "Sales and Misc. Taxes & Govt. Fees" at bounding box center [419, 373] width 205 height 33
paste input "2023/2024 Income Taxes Pmt Arrangement"
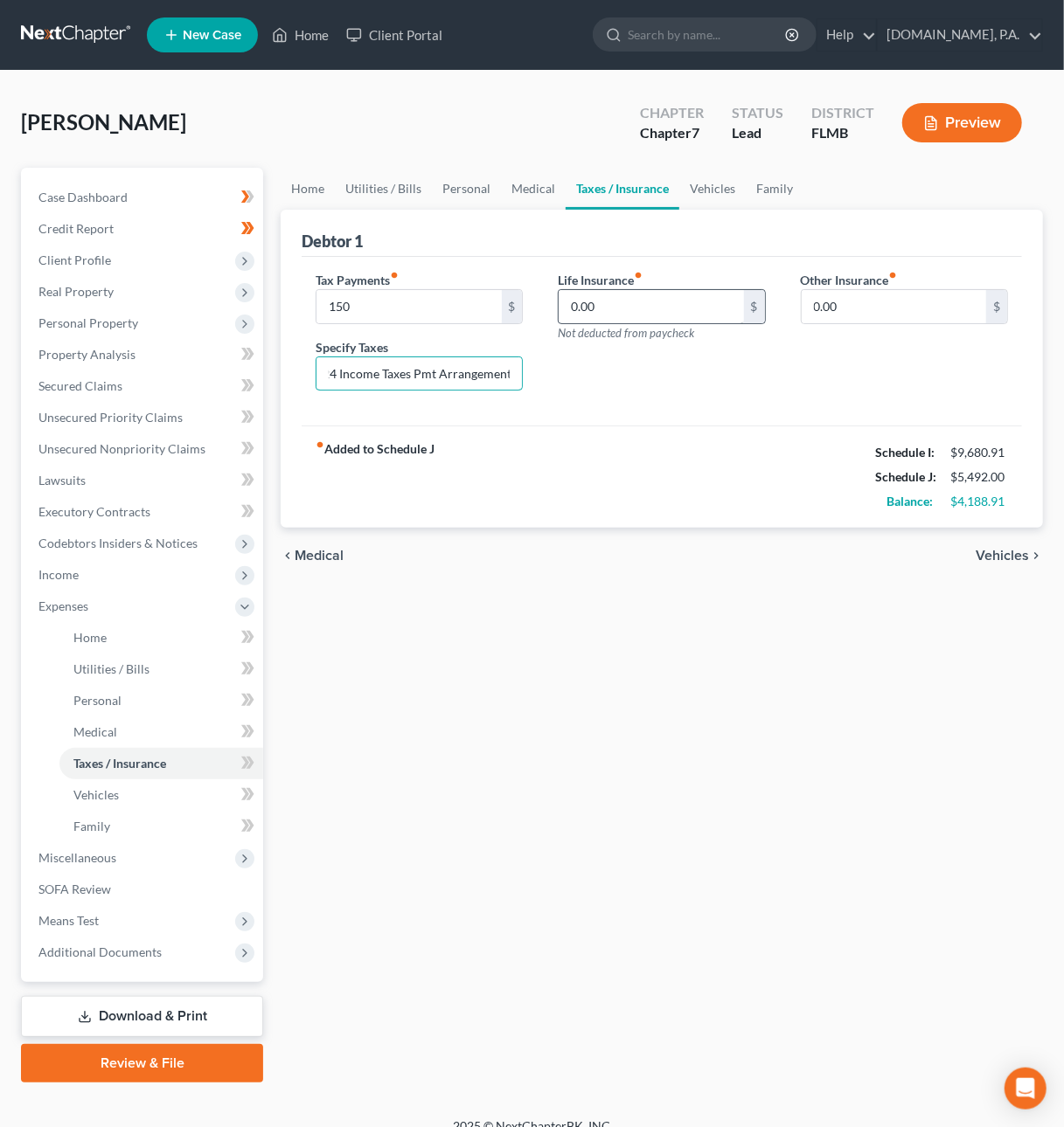
type input "2023/2024 Income Taxes Pmt Arrangement"
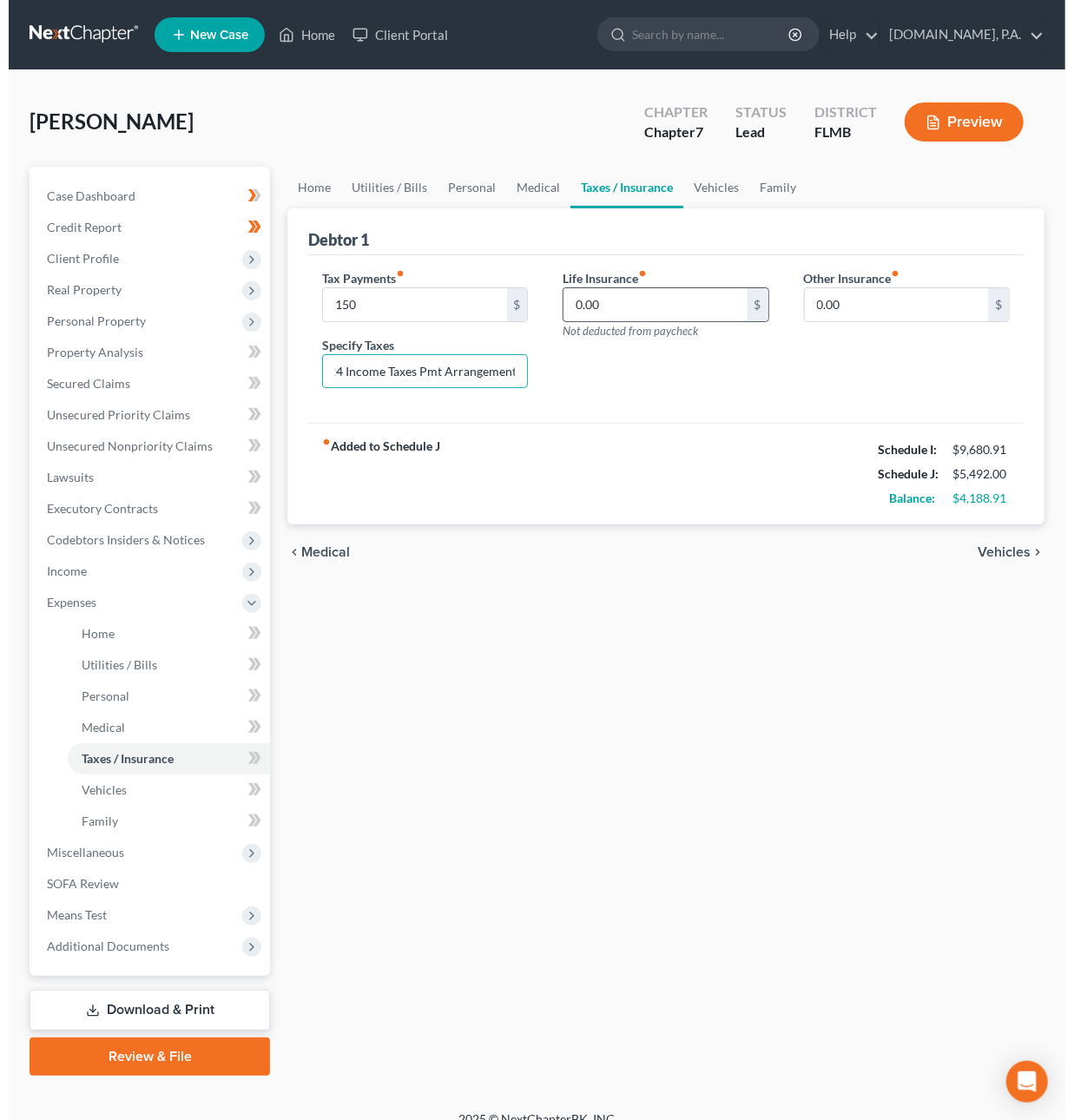
scroll to position [0, 0]
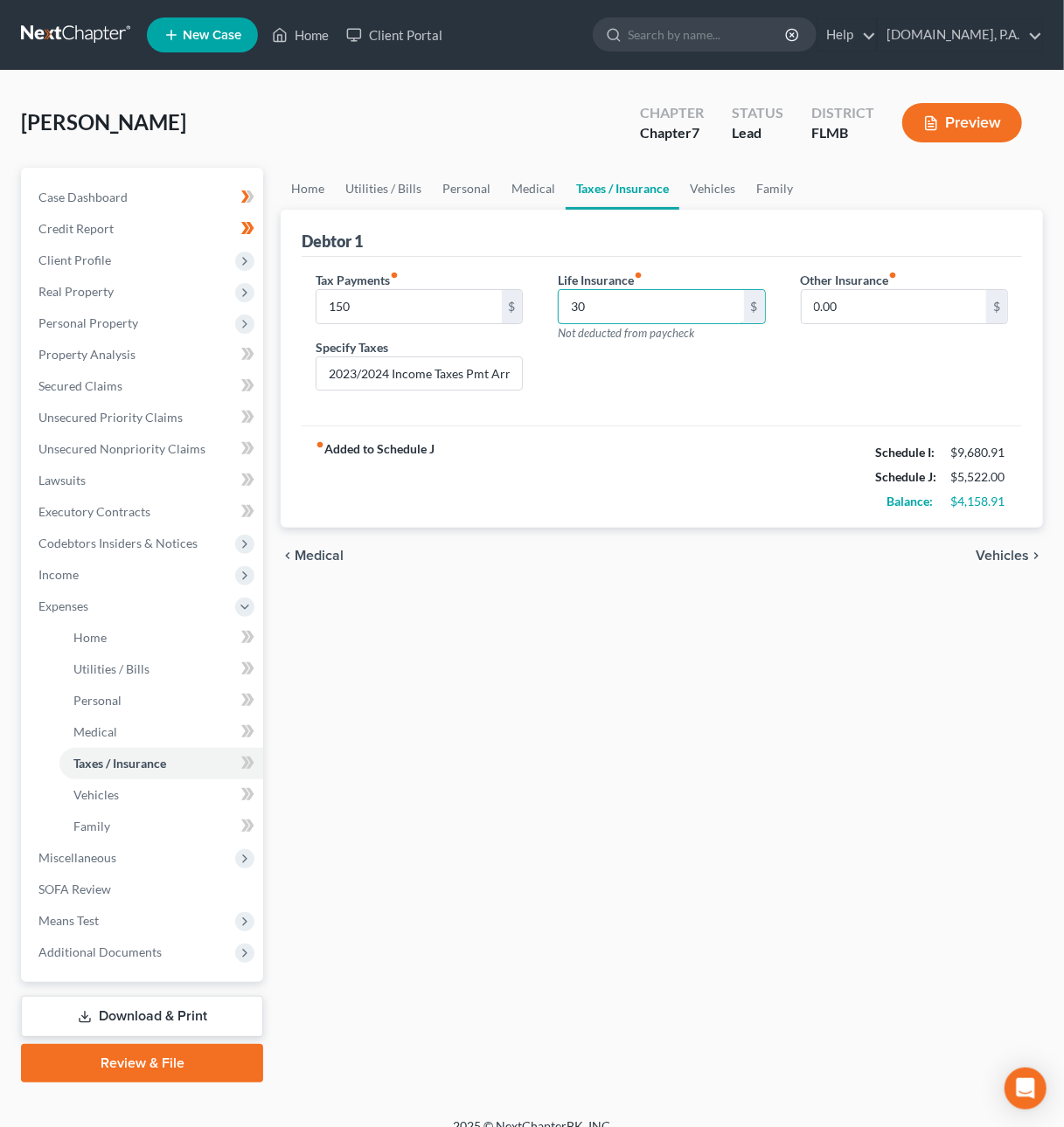
type input "30"
click at [1011, 559] on span "Vehicles" at bounding box center [1002, 555] width 54 height 14
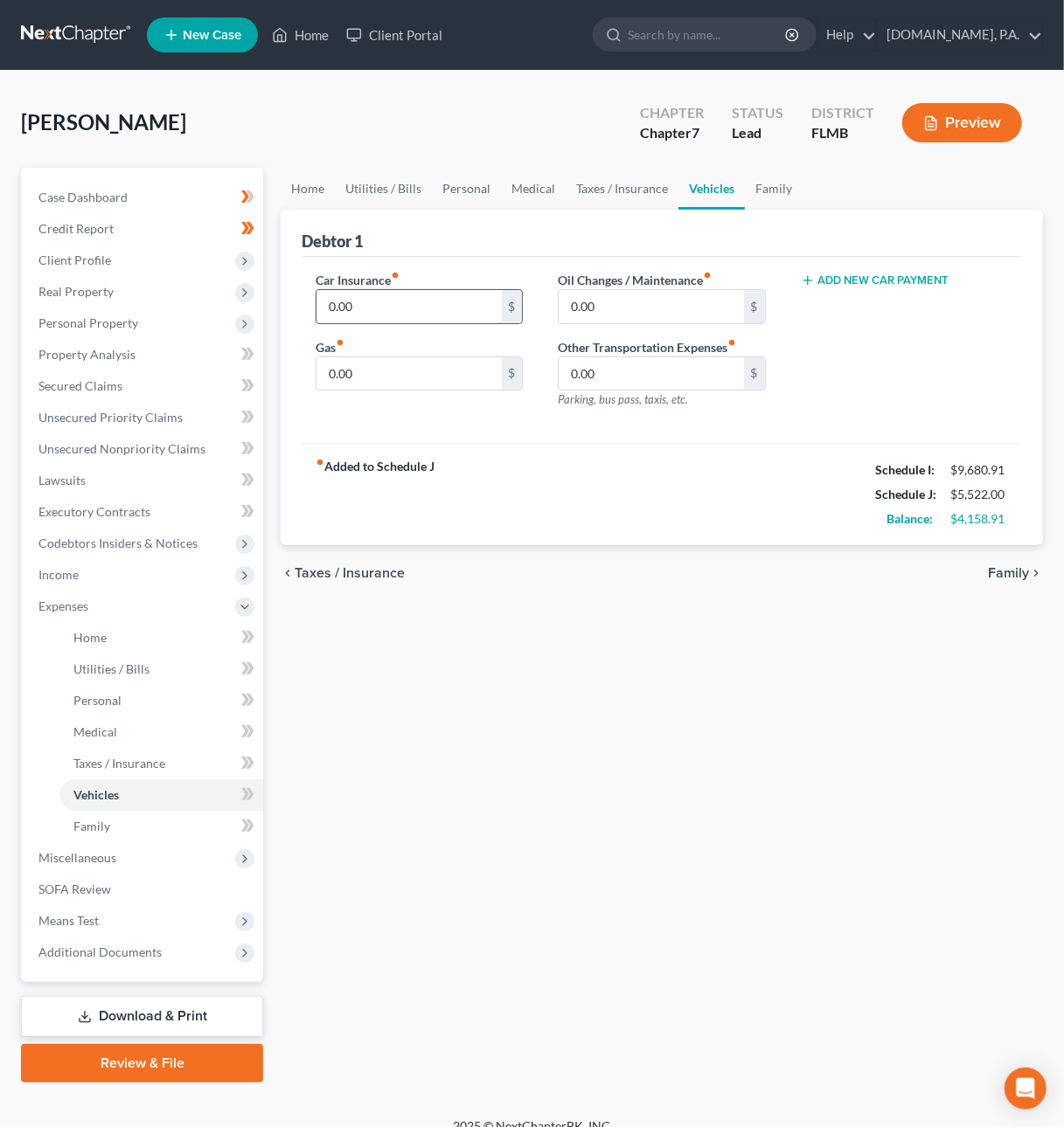
click at [375, 301] on input "0.00" at bounding box center [408, 306] width 184 height 33
type input "303"
type input "200"
type input "250"
type input "40"
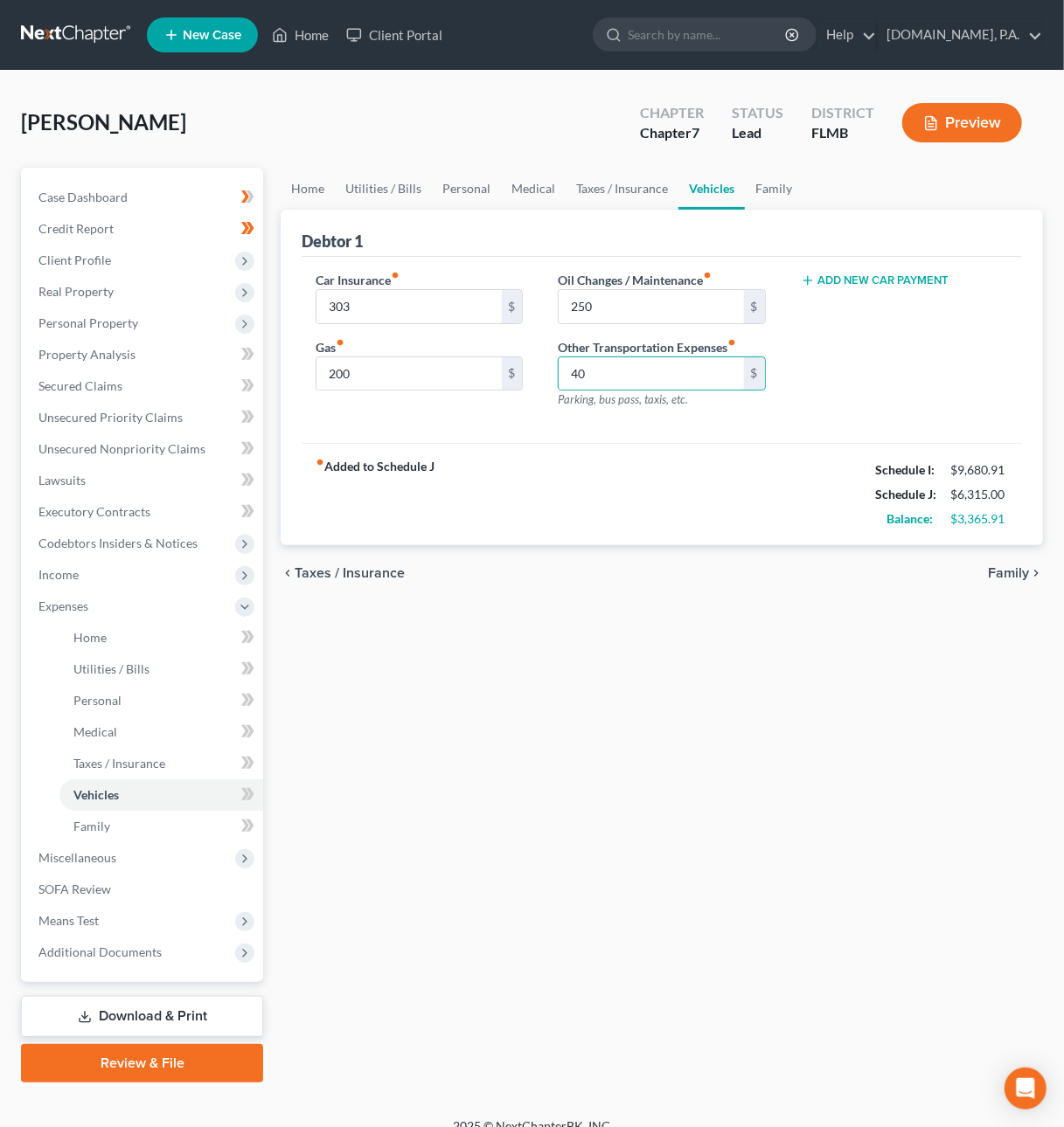
click at [1008, 575] on span "Family" at bounding box center [1008, 573] width 41 height 14
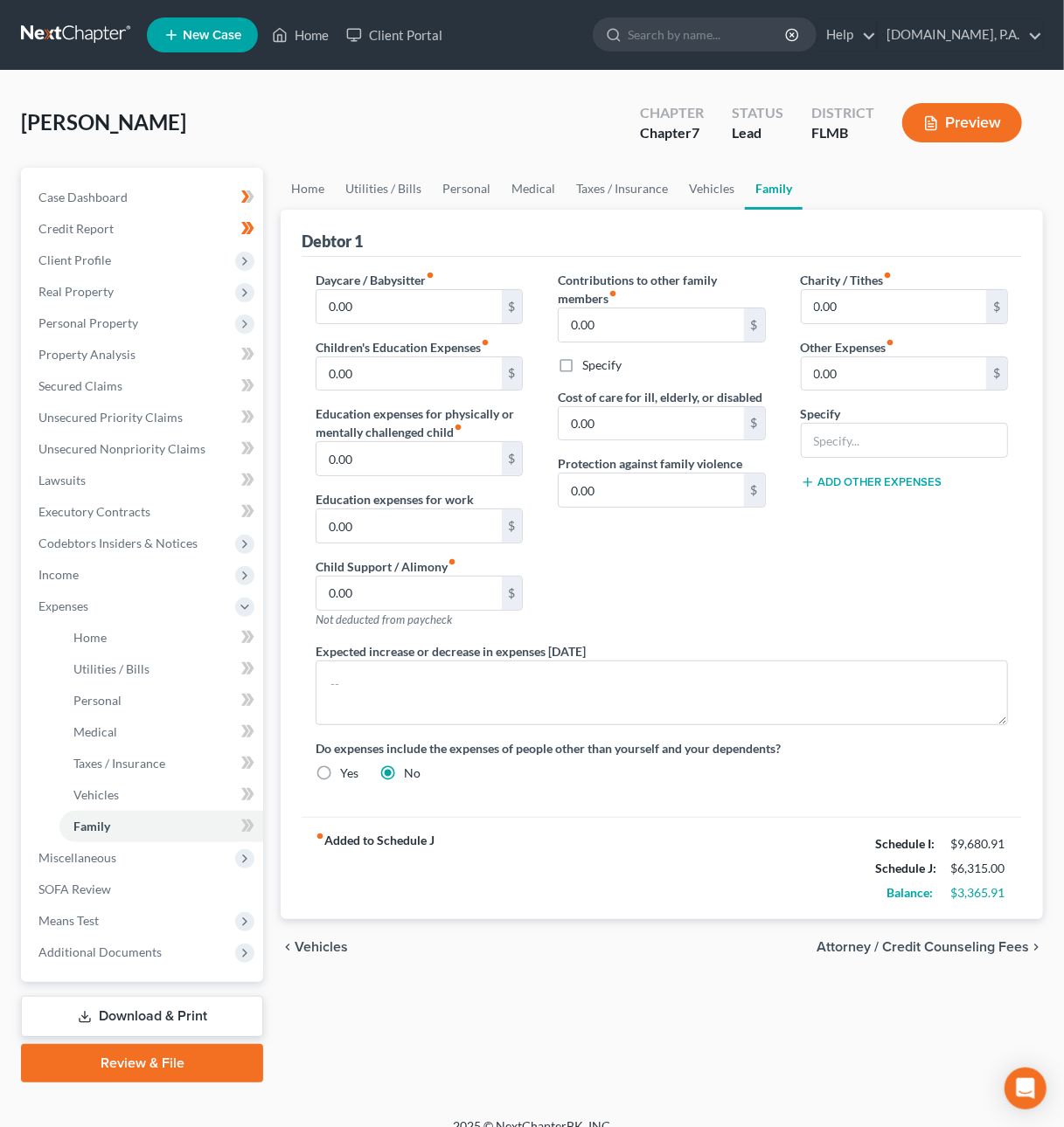
click at [318, 944] on span "Vehicles" at bounding box center [321, 947] width 54 height 14
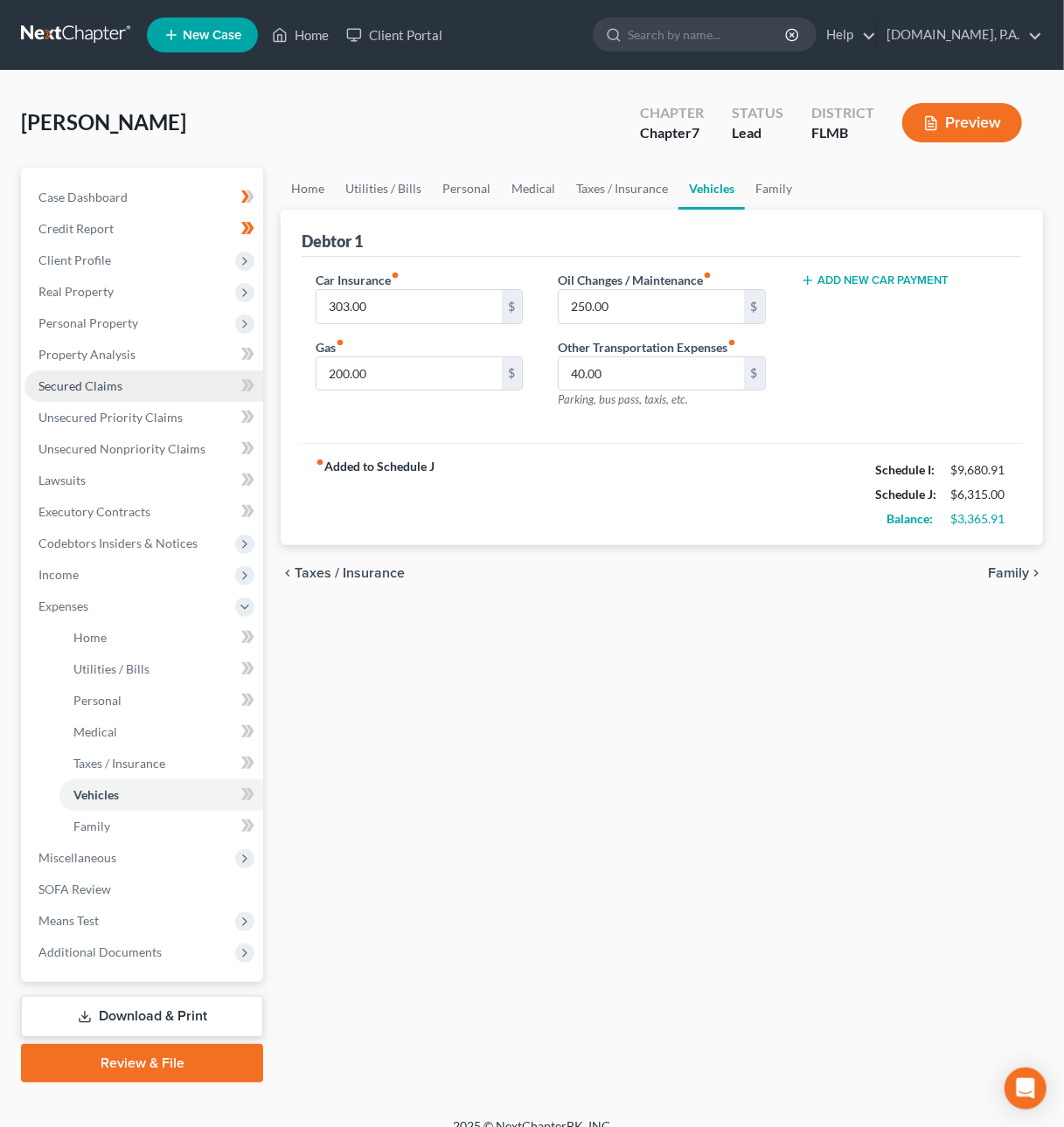
click at [78, 386] on span "Secured Claims" at bounding box center [80, 386] width 84 height 15
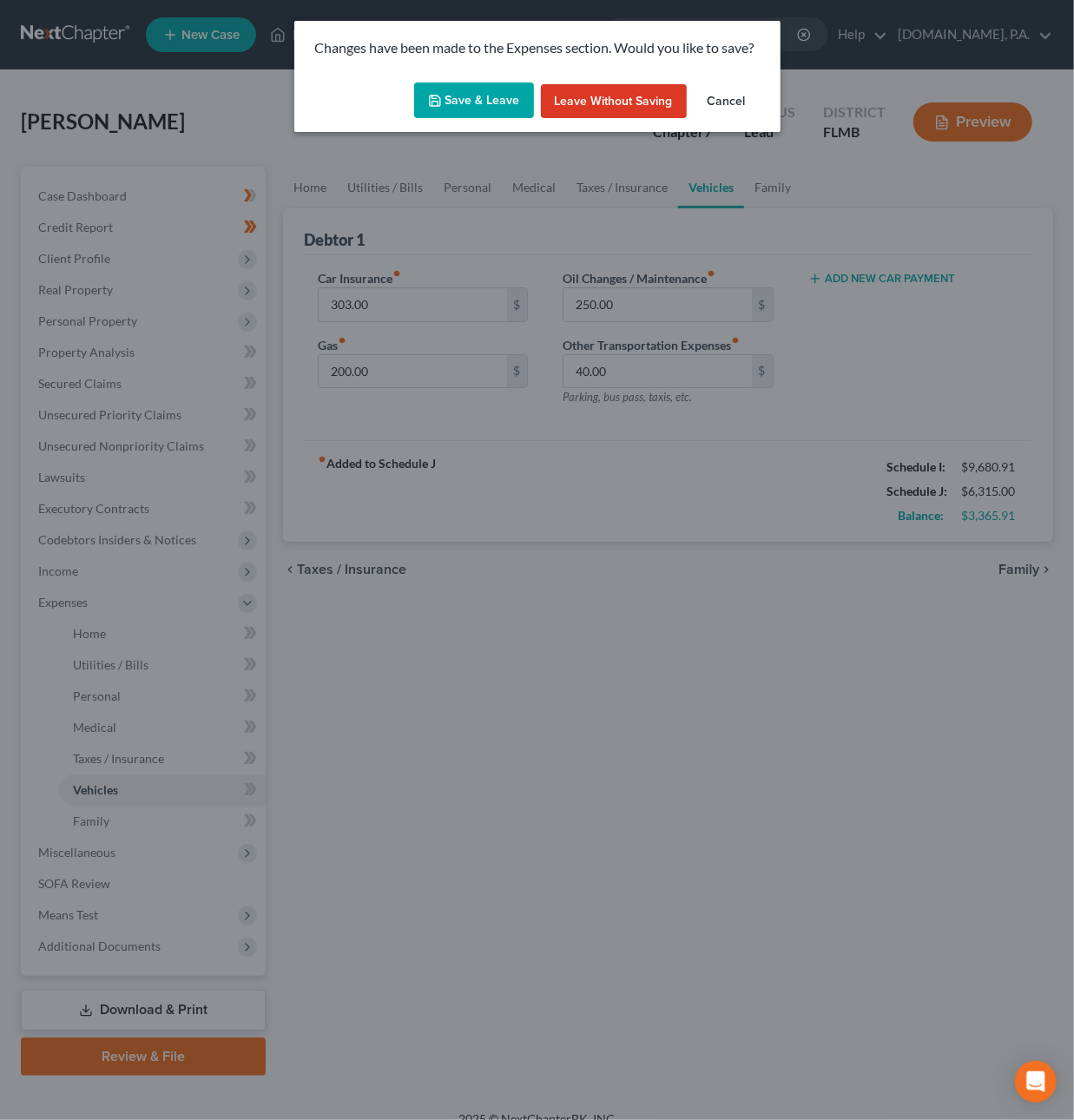
click at [894, 270] on div "Changes have been made to the Expenses section. Would you like to save? Save & …" at bounding box center [537, 560] width 1074 height 1120
click at [477, 92] on button "Save & Leave" at bounding box center [474, 100] width 120 height 36
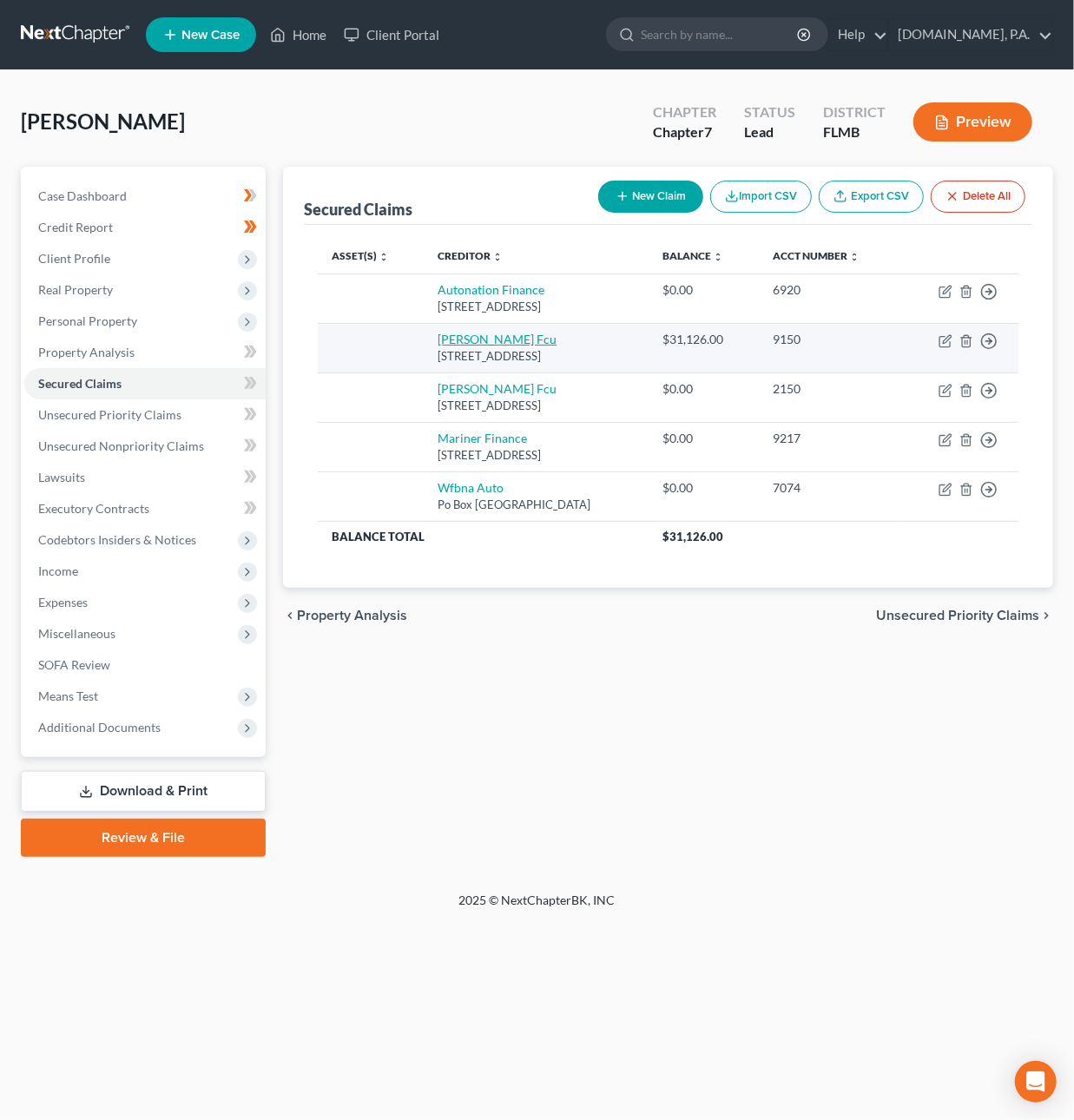
click at [471, 337] on link "[PERSON_NAME] Fcu" at bounding box center [496, 339] width 119 height 15
select select "3"
select select "0"
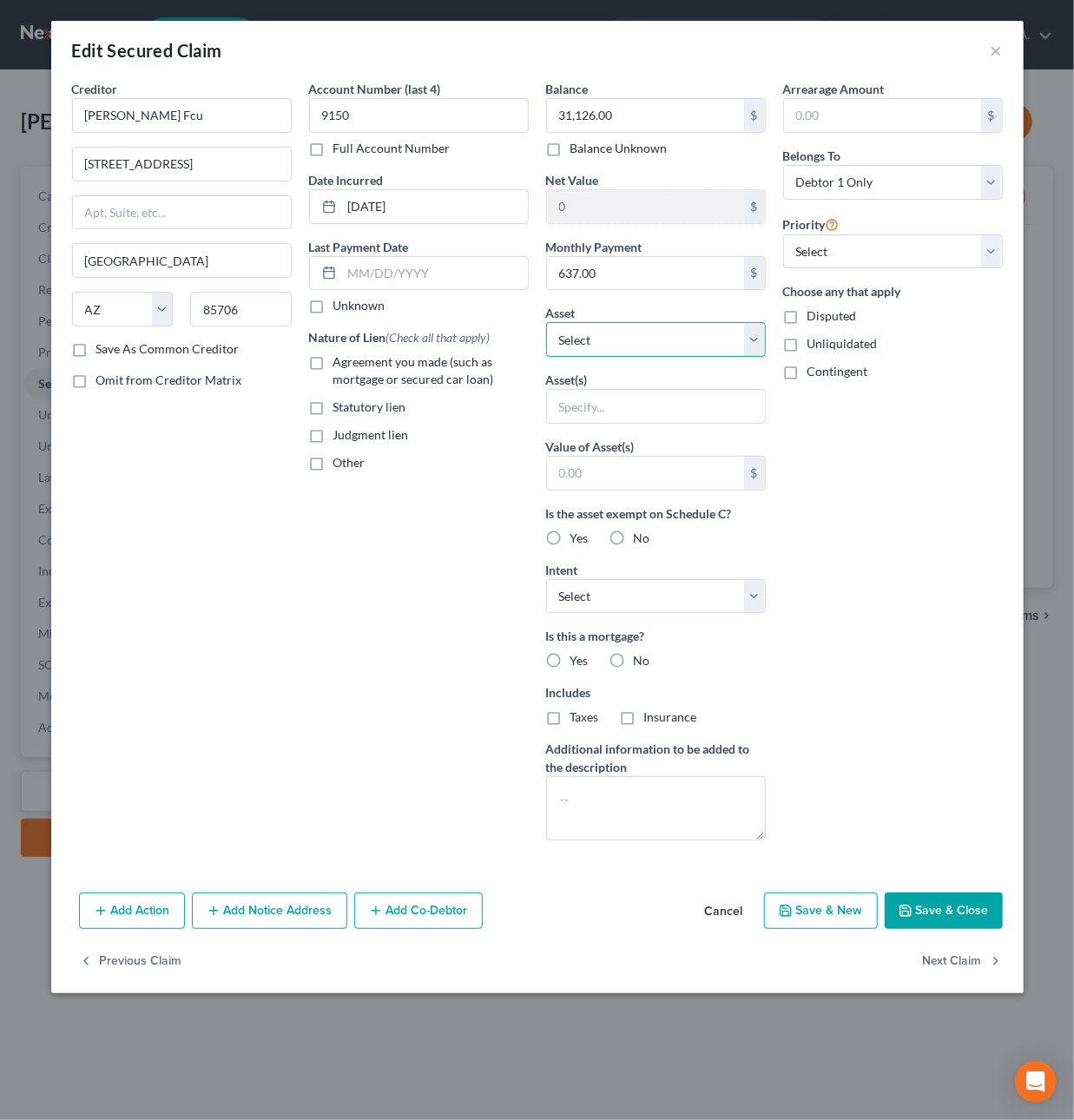
click at [649, 334] on select "Select Other Multiple Assets Jewelry - Misc. Costume Jewelry - $50.0 Clothing -…" at bounding box center [655, 339] width 220 height 35
click at [723, 917] on button "Cancel" at bounding box center [723, 912] width 66 height 35
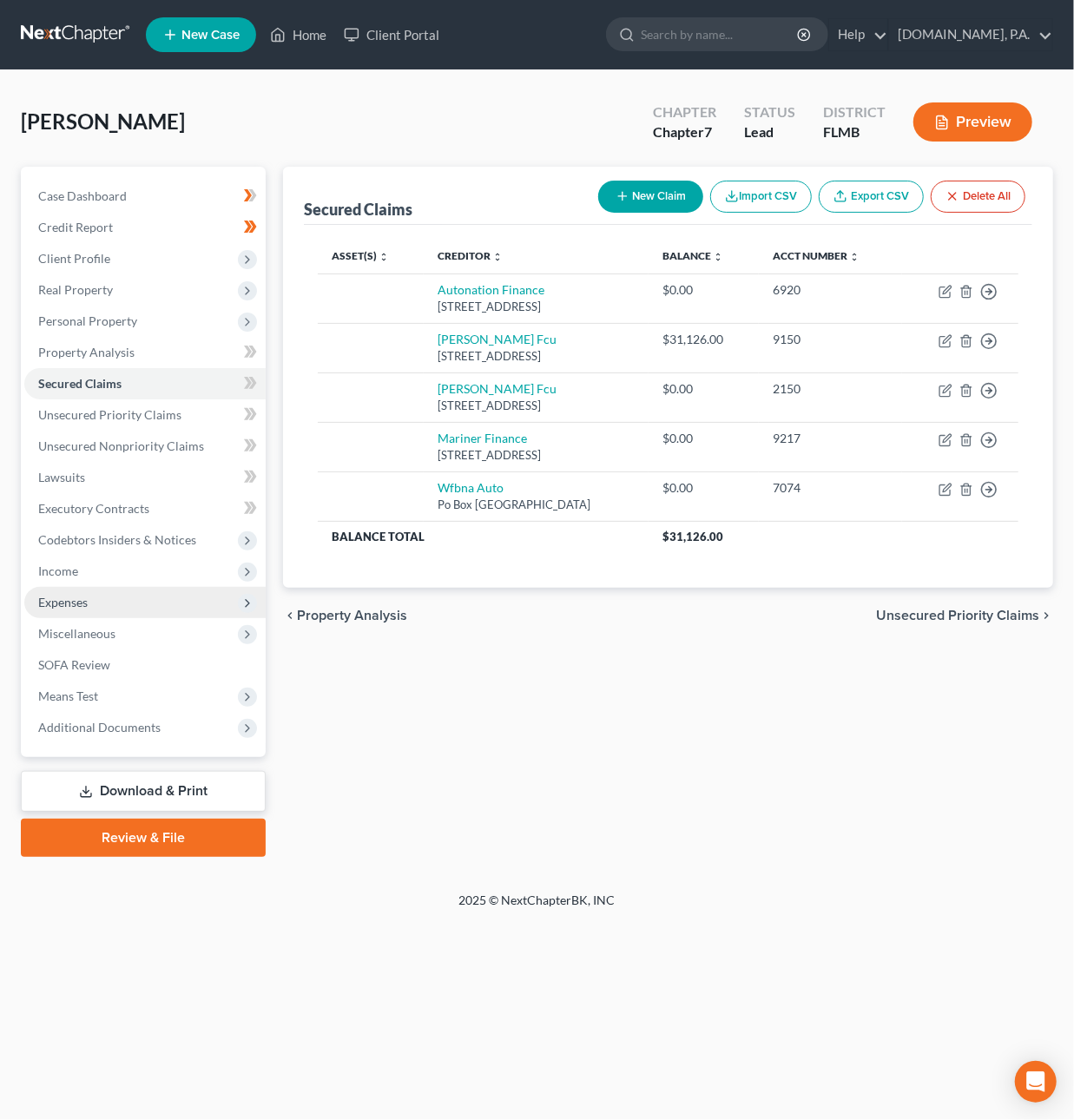
click at [93, 607] on span "Expenses" at bounding box center [145, 602] width 241 height 31
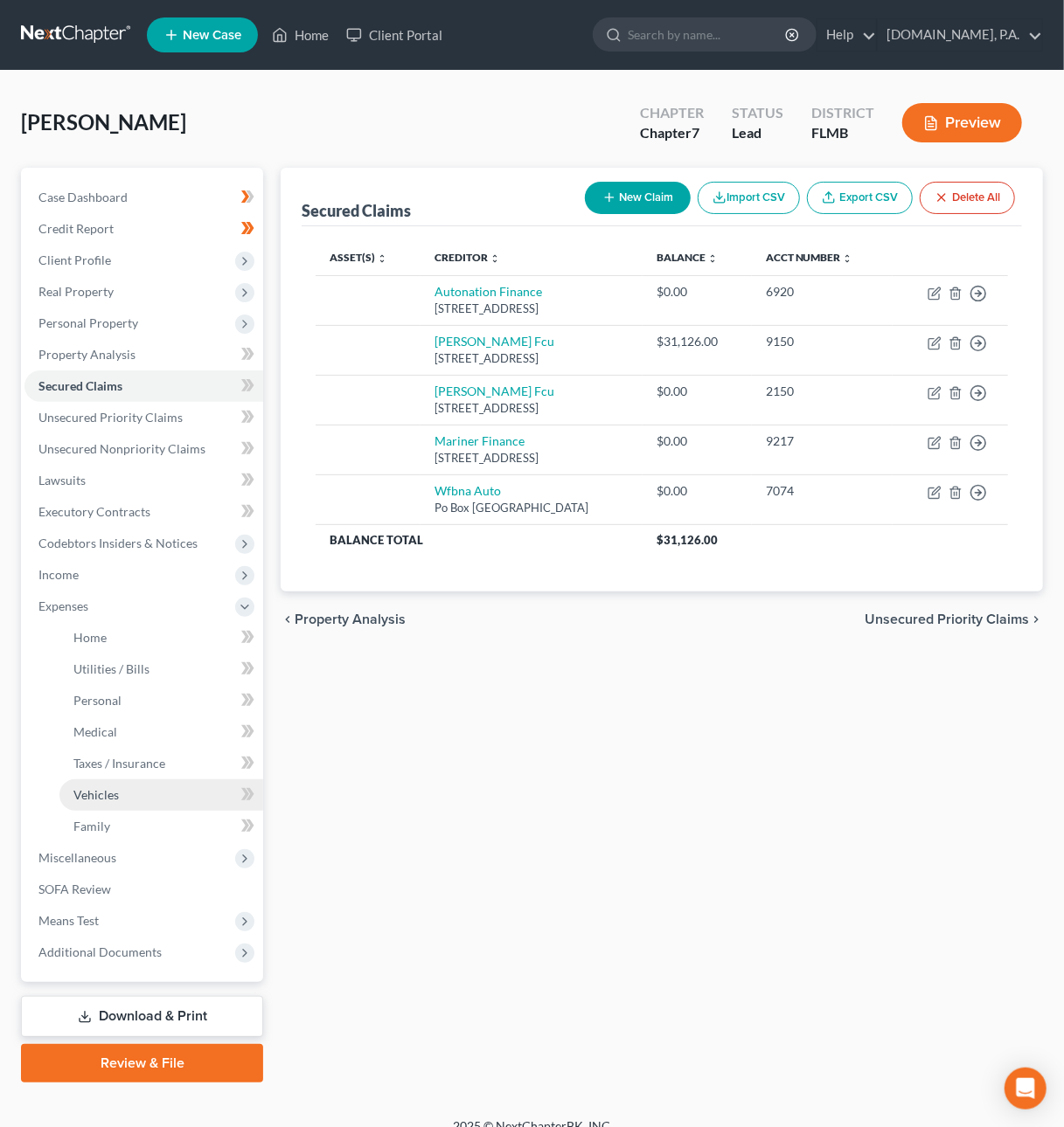
click at [112, 796] on span "Vehicles" at bounding box center [96, 795] width 45 height 15
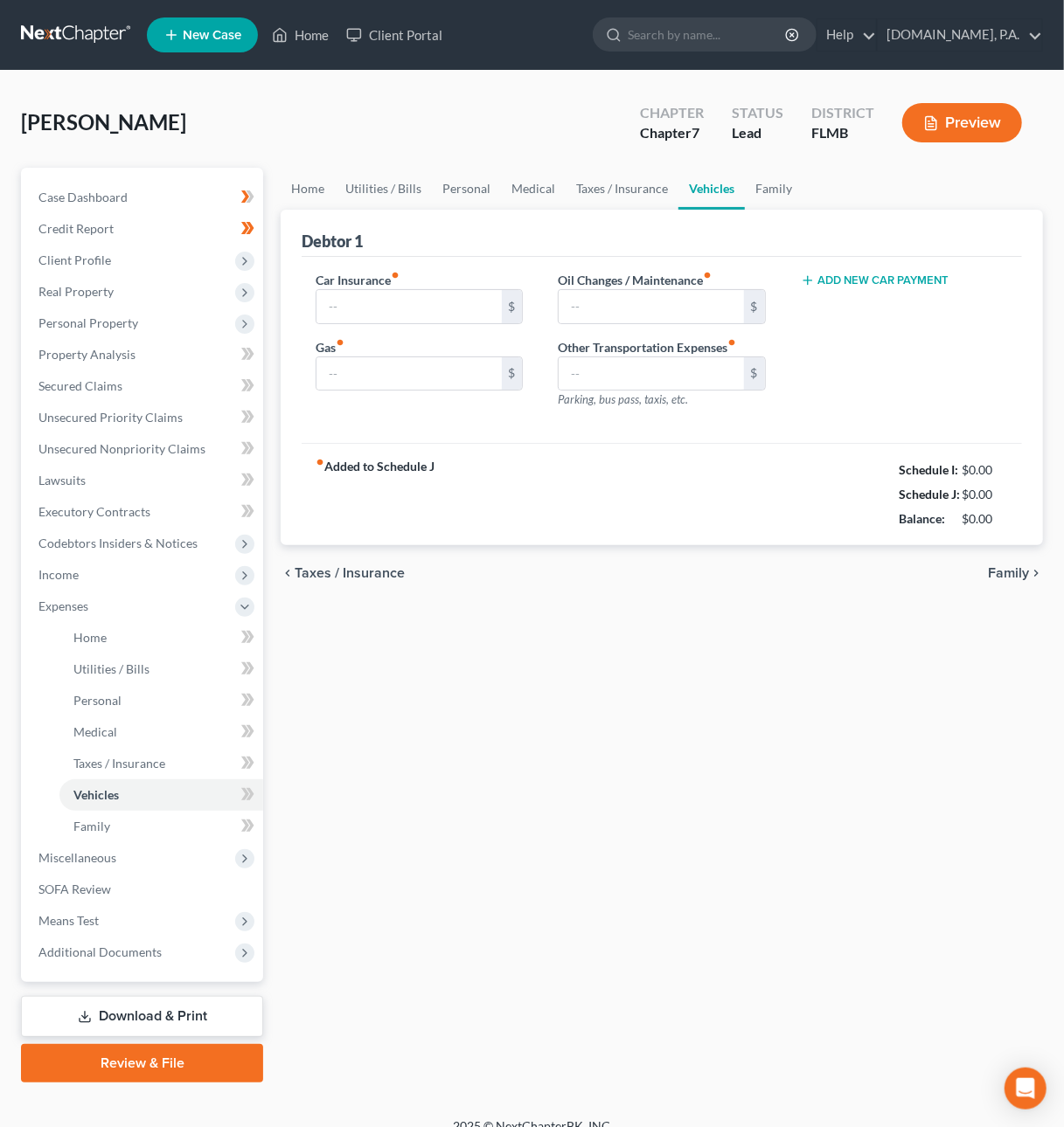
type input "303.00"
type input "200.00"
type input "250.00"
type input "40.00"
click at [862, 279] on button "Add New Car Payment" at bounding box center [875, 280] width 149 height 14
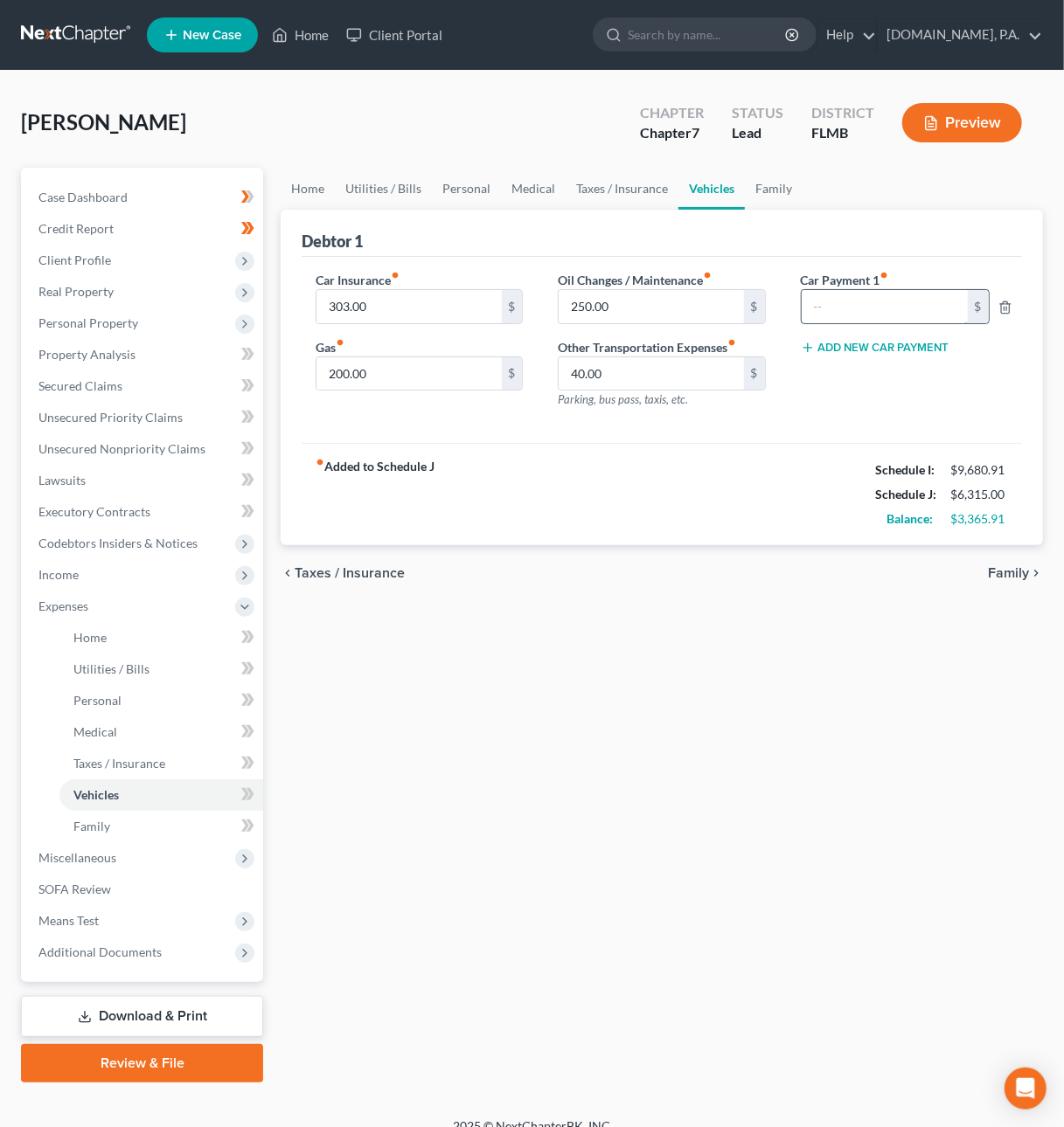
click at [863, 311] on input "text" at bounding box center [884, 306] width 167 height 33
type input "637"
click at [317, 572] on span "Taxes / Insurance" at bounding box center [349, 573] width 110 height 14
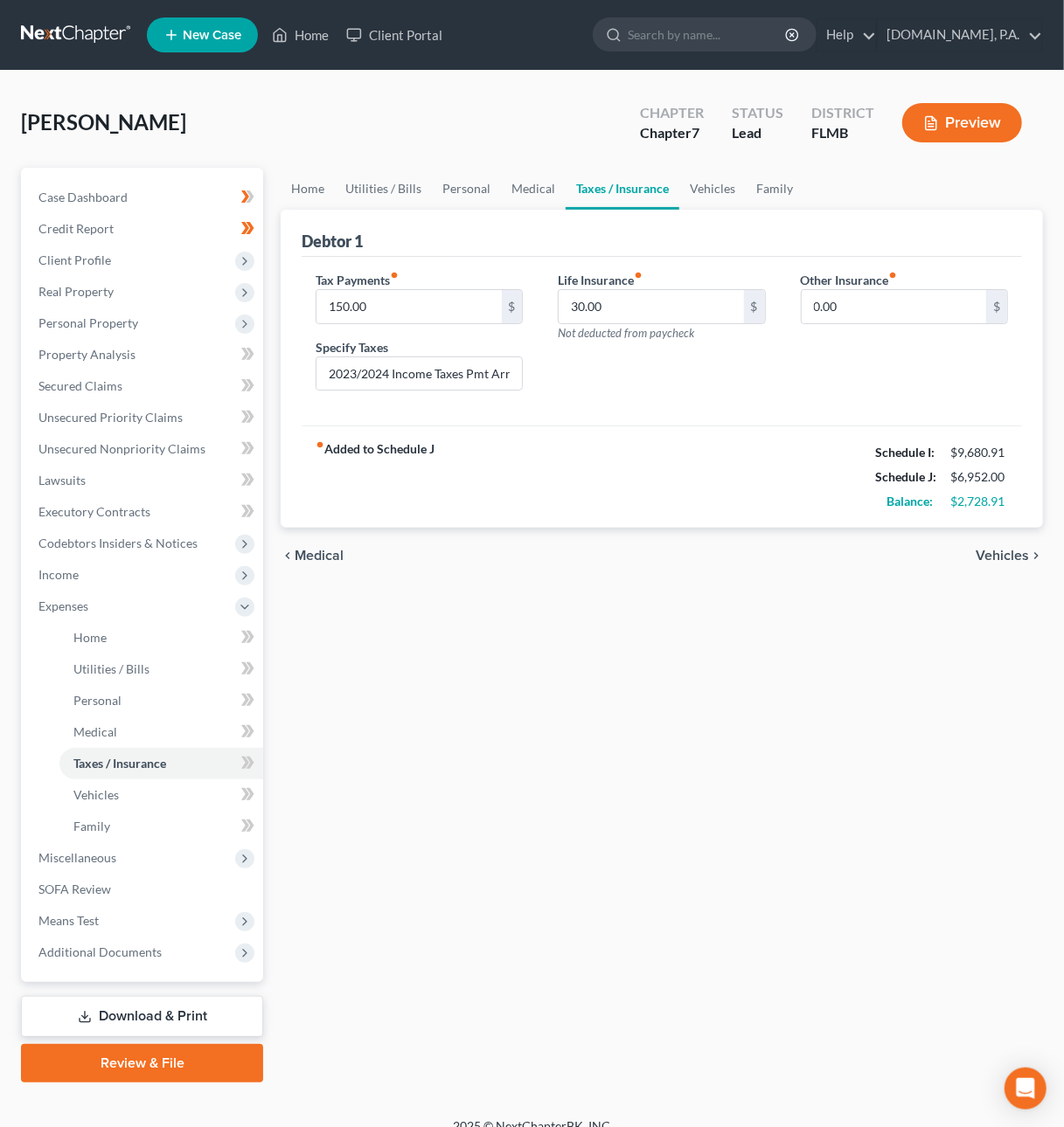
click at [328, 548] on span "Medical" at bounding box center [319, 555] width 49 height 14
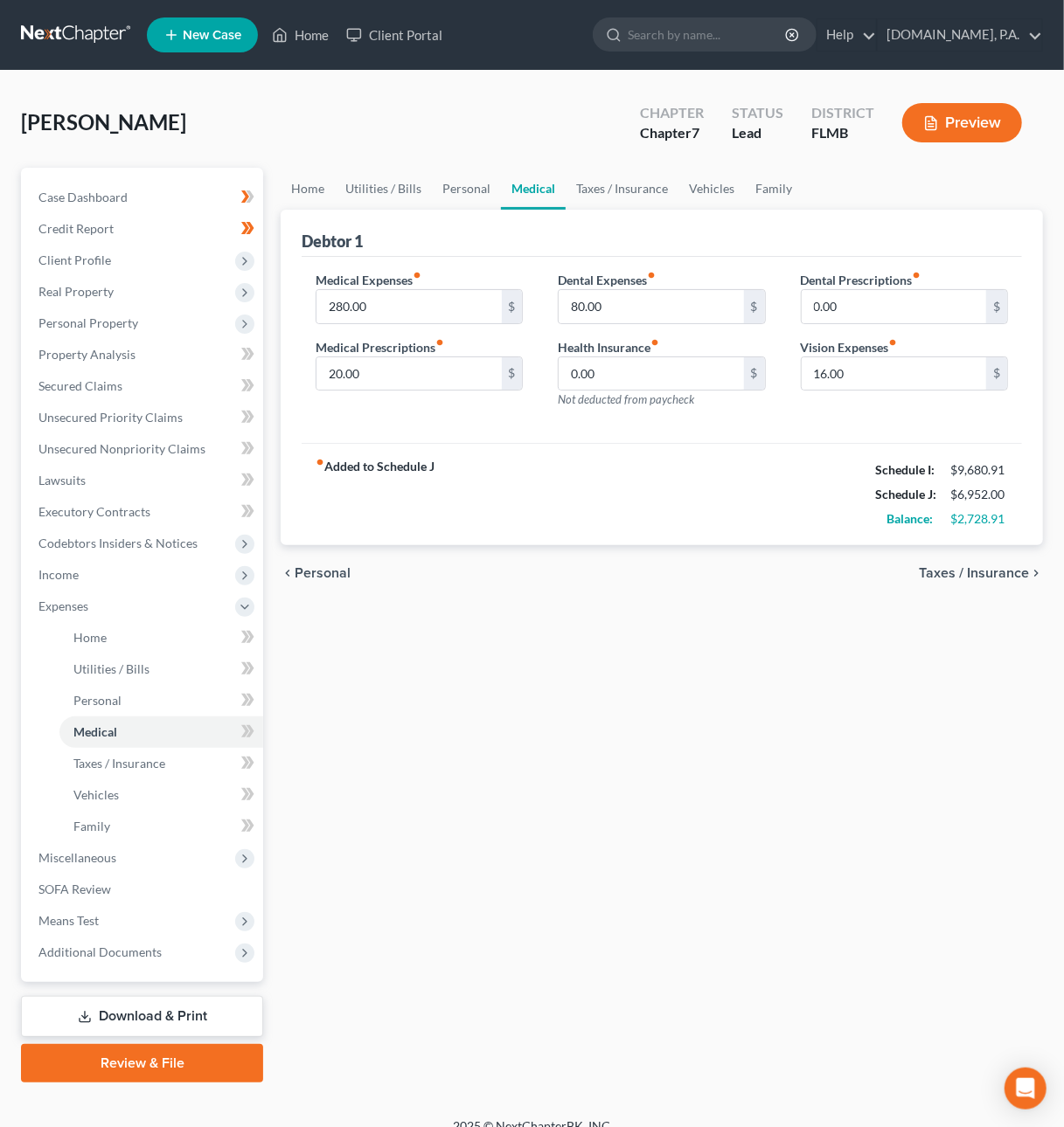
click at [318, 578] on span "Personal" at bounding box center [322, 573] width 56 height 14
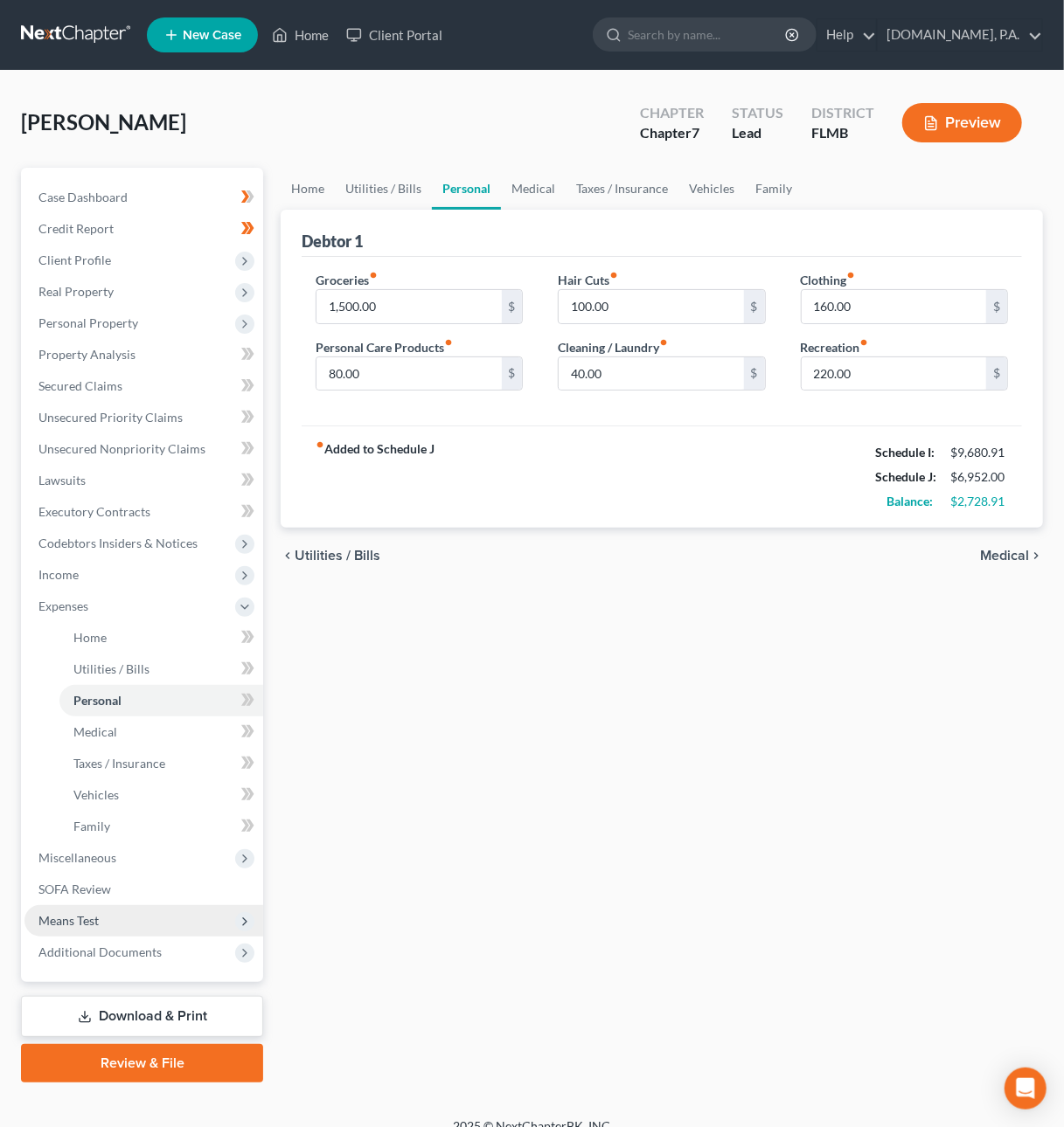
click at [87, 921] on span "Means Test" at bounding box center [69, 921] width 60 height 15
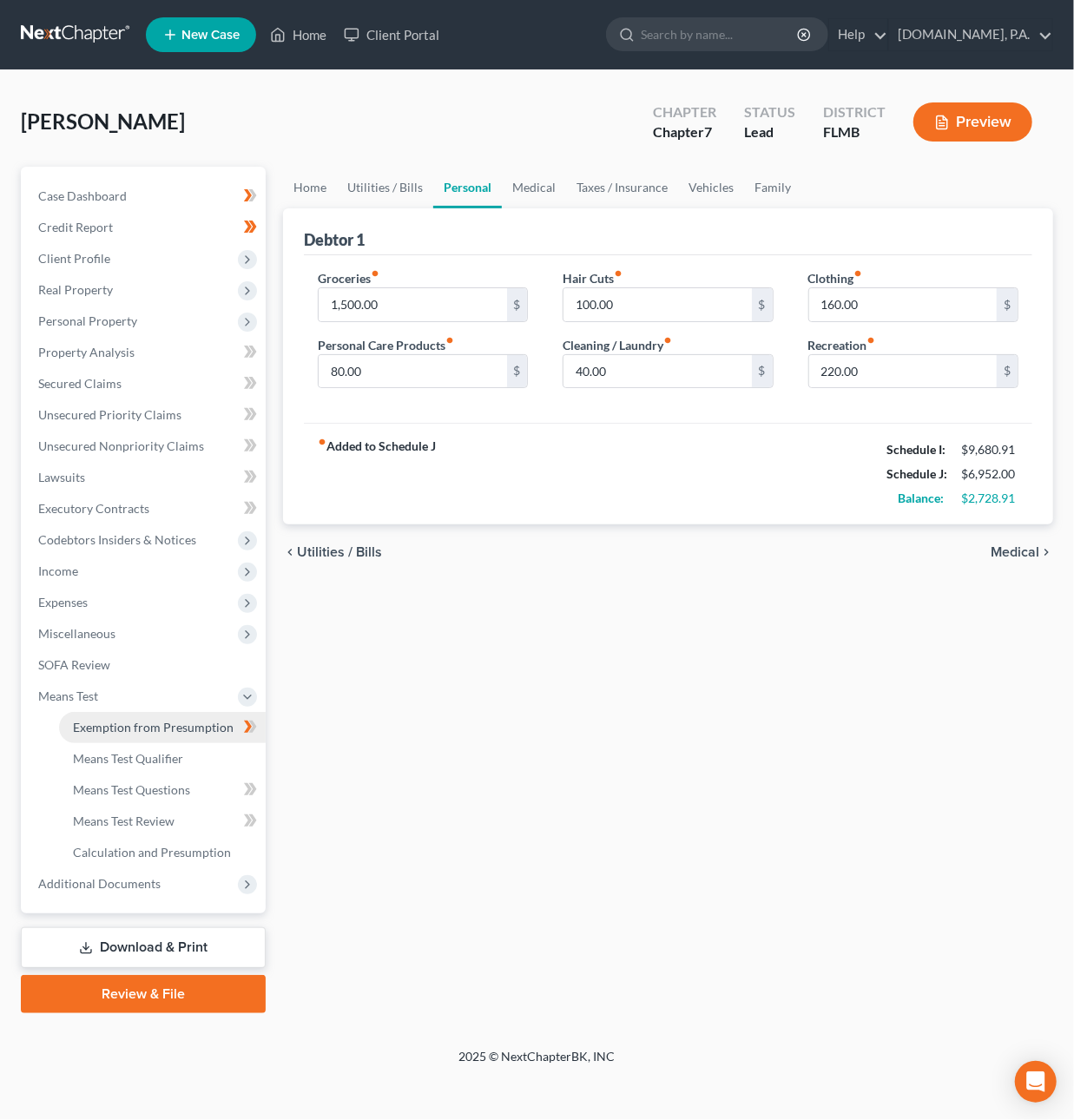
click at [109, 735] on link "Exemption from Presumption" at bounding box center [162, 727] width 207 height 31
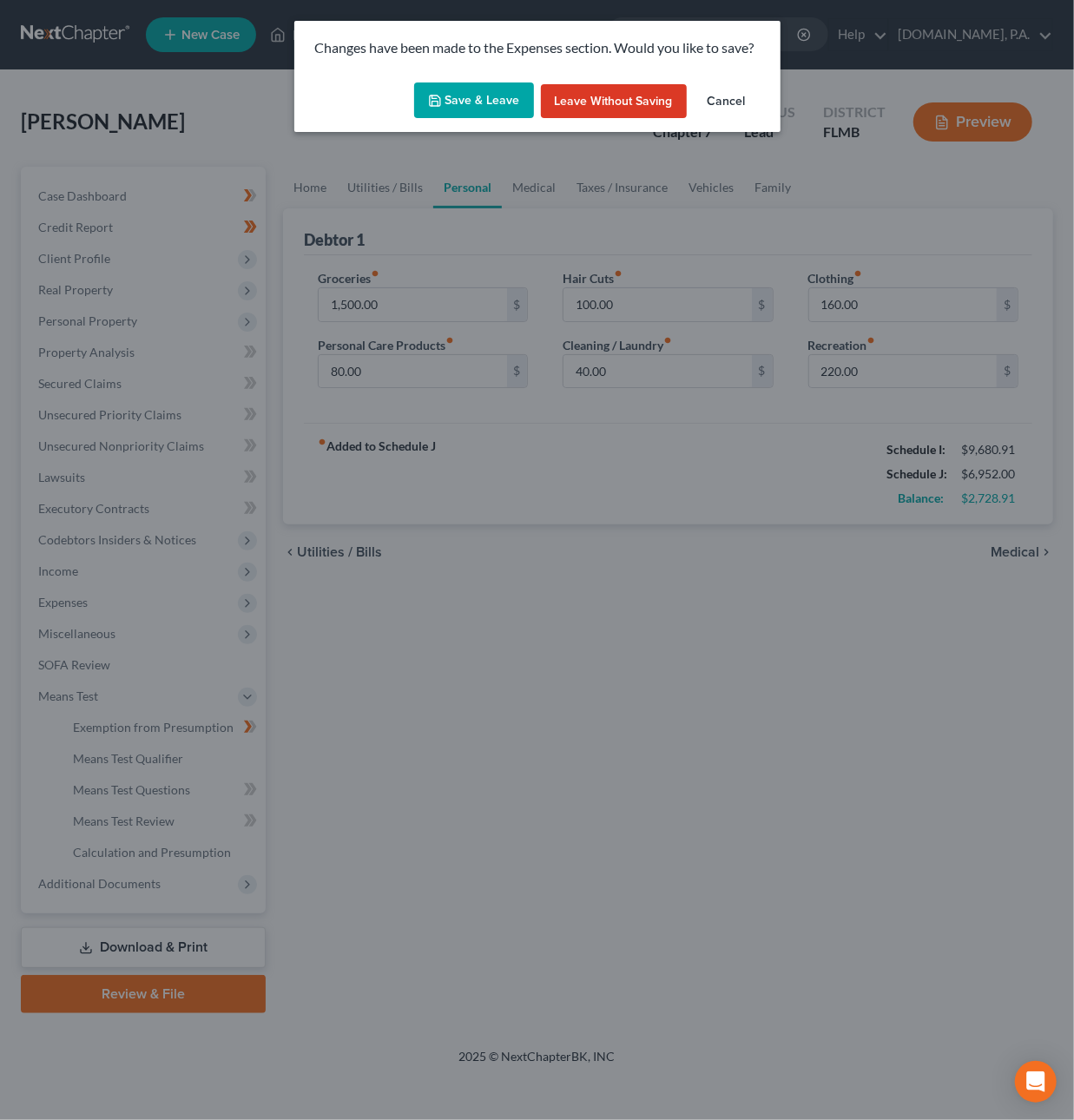
click at [480, 82] on button "Save & Leave" at bounding box center [474, 100] width 120 height 36
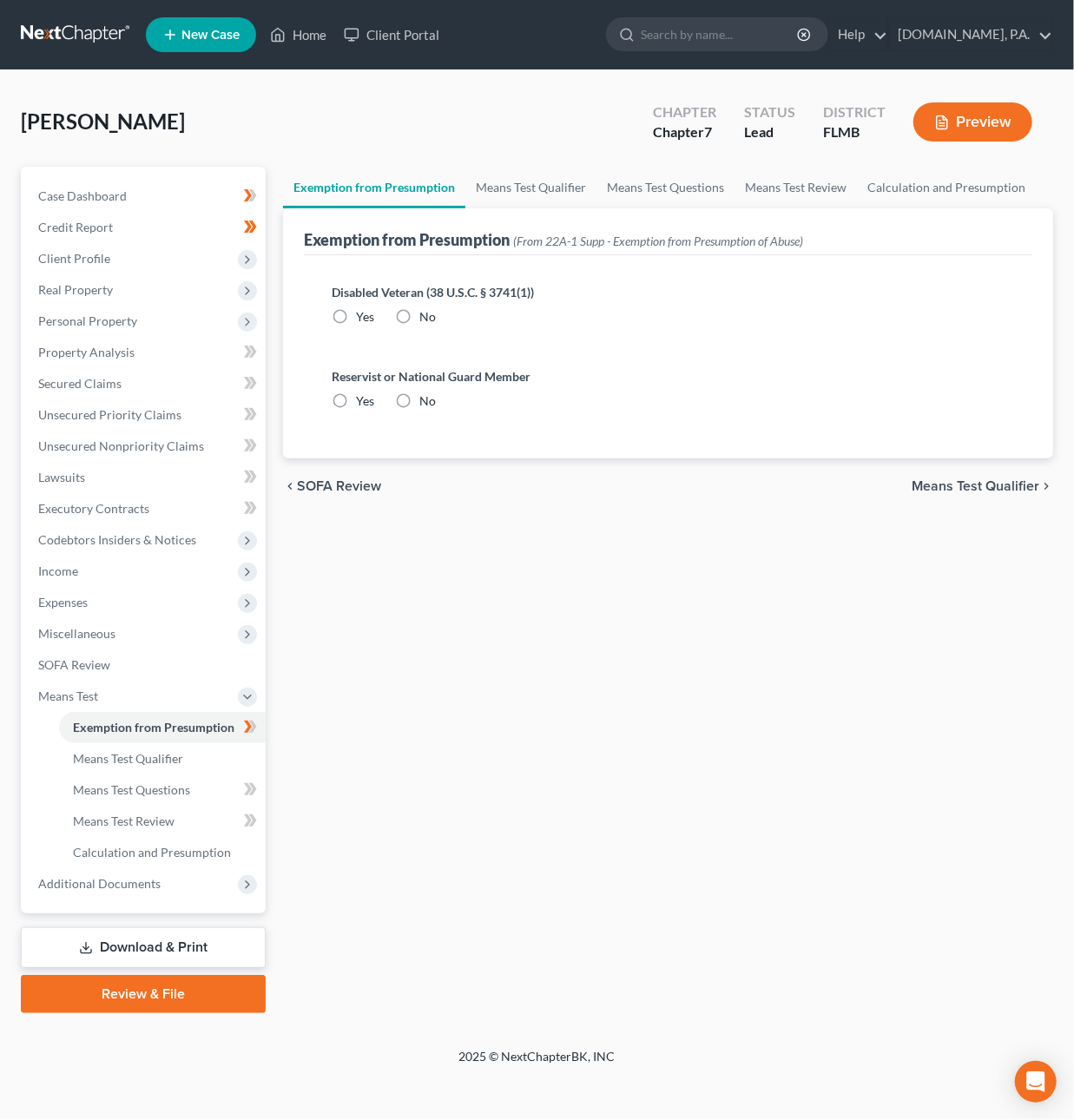
radio input "true"
click at [984, 483] on span "Means Test Qualifier" at bounding box center [975, 486] width 128 height 14
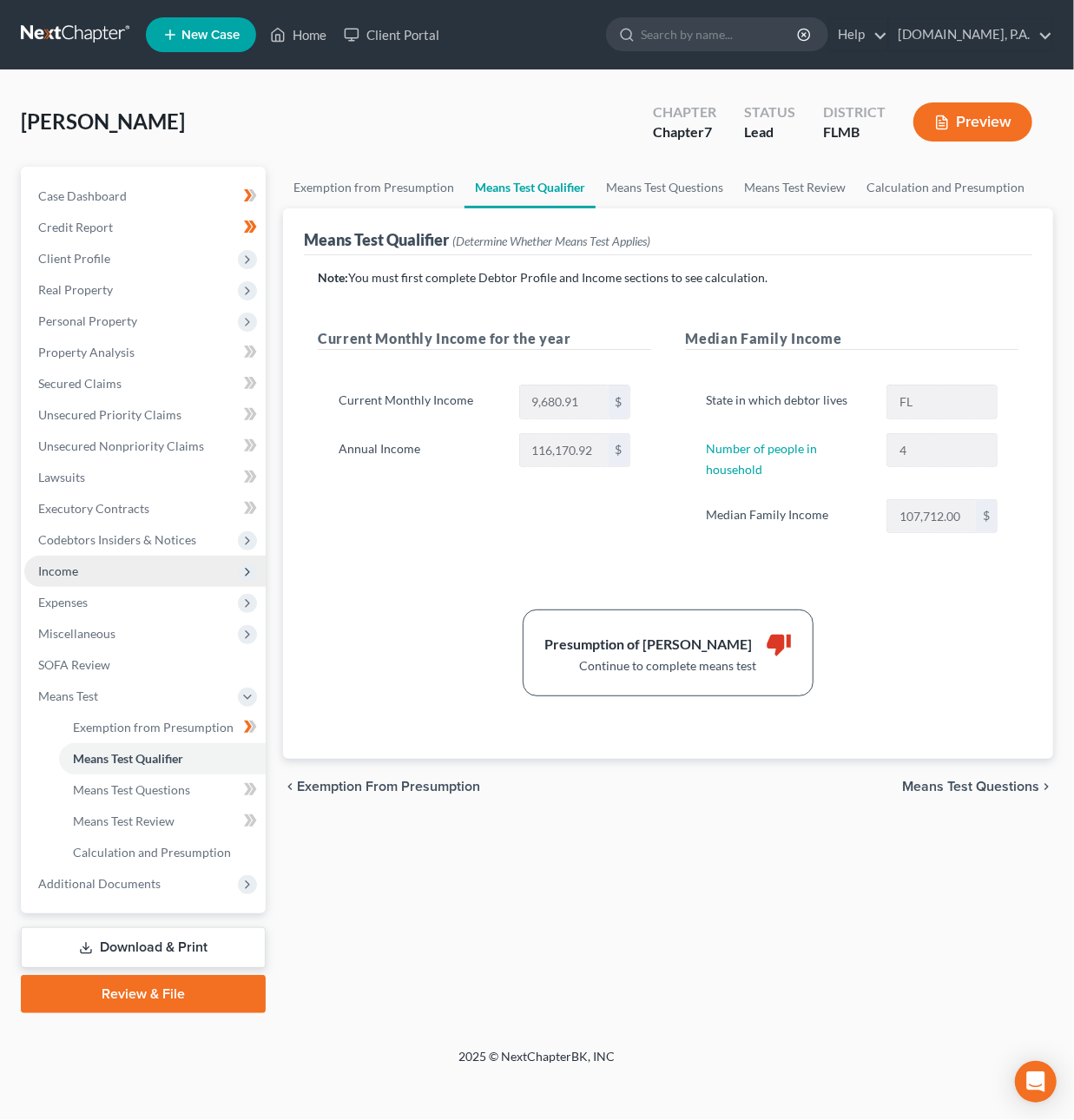
click at [69, 570] on span "Income" at bounding box center [58, 571] width 40 height 15
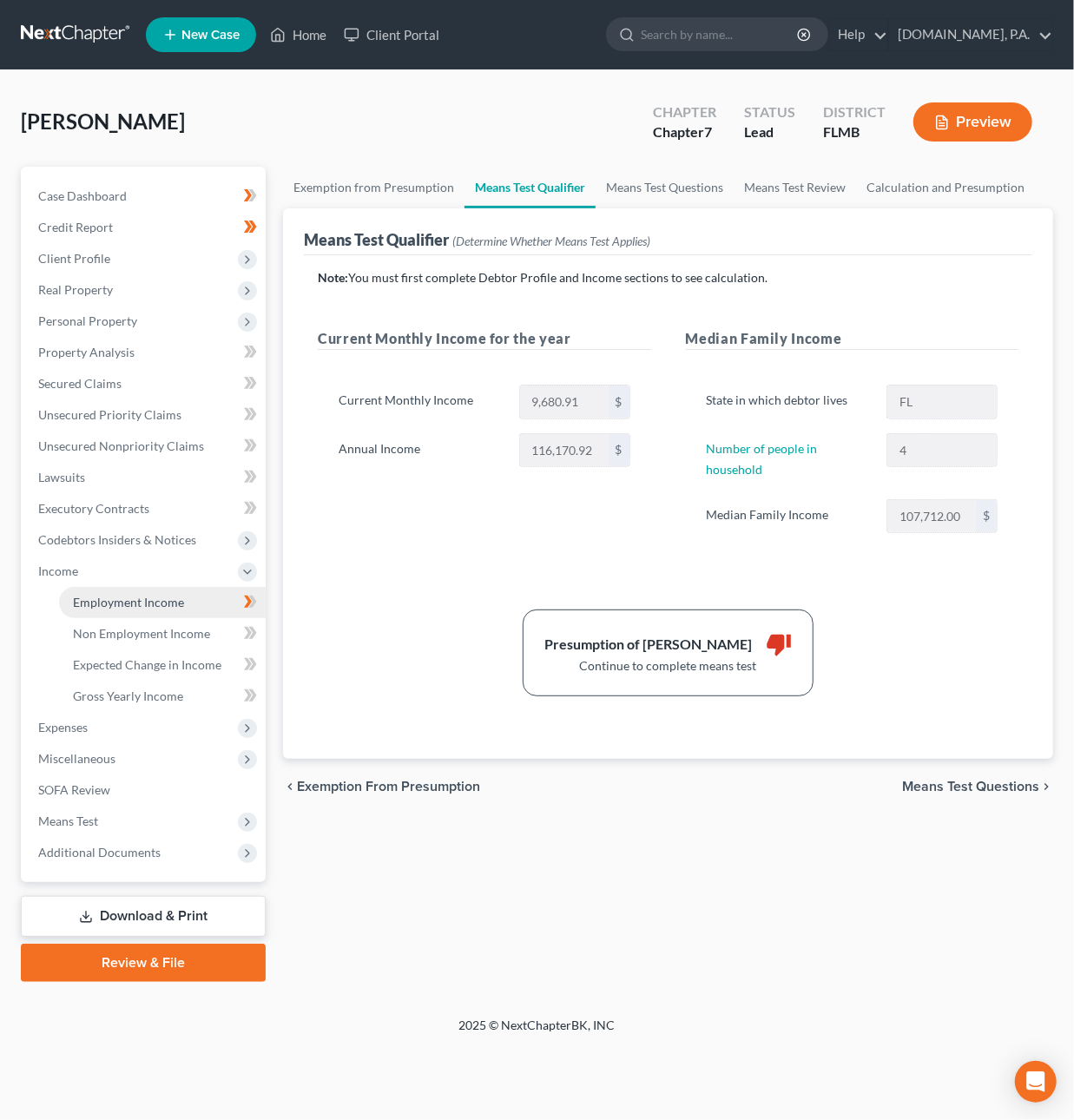
click at [115, 598] on span "Employment Income" at bounding box center [128, 602] width 111 height 15
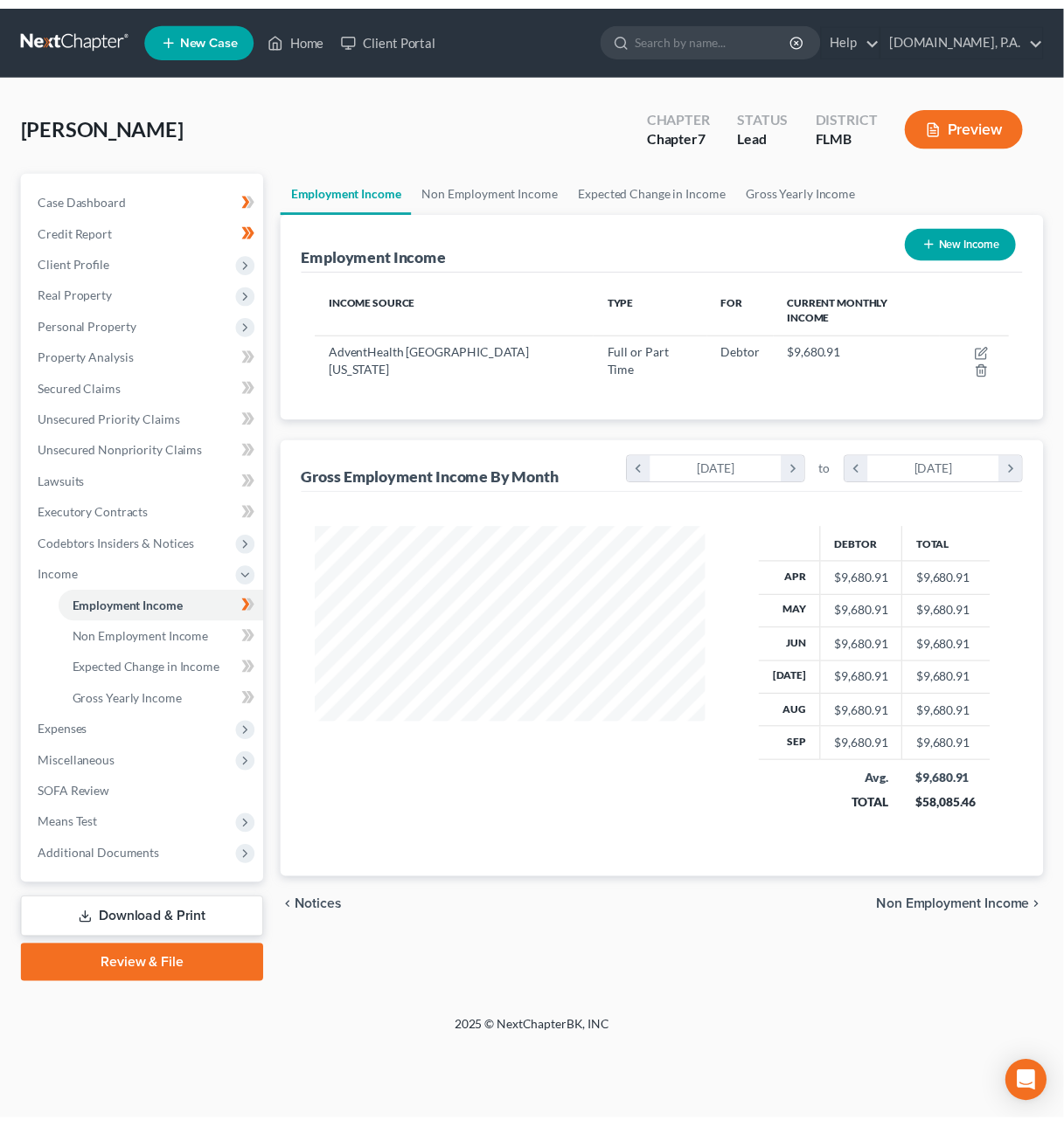
scroll to position [315, 431]
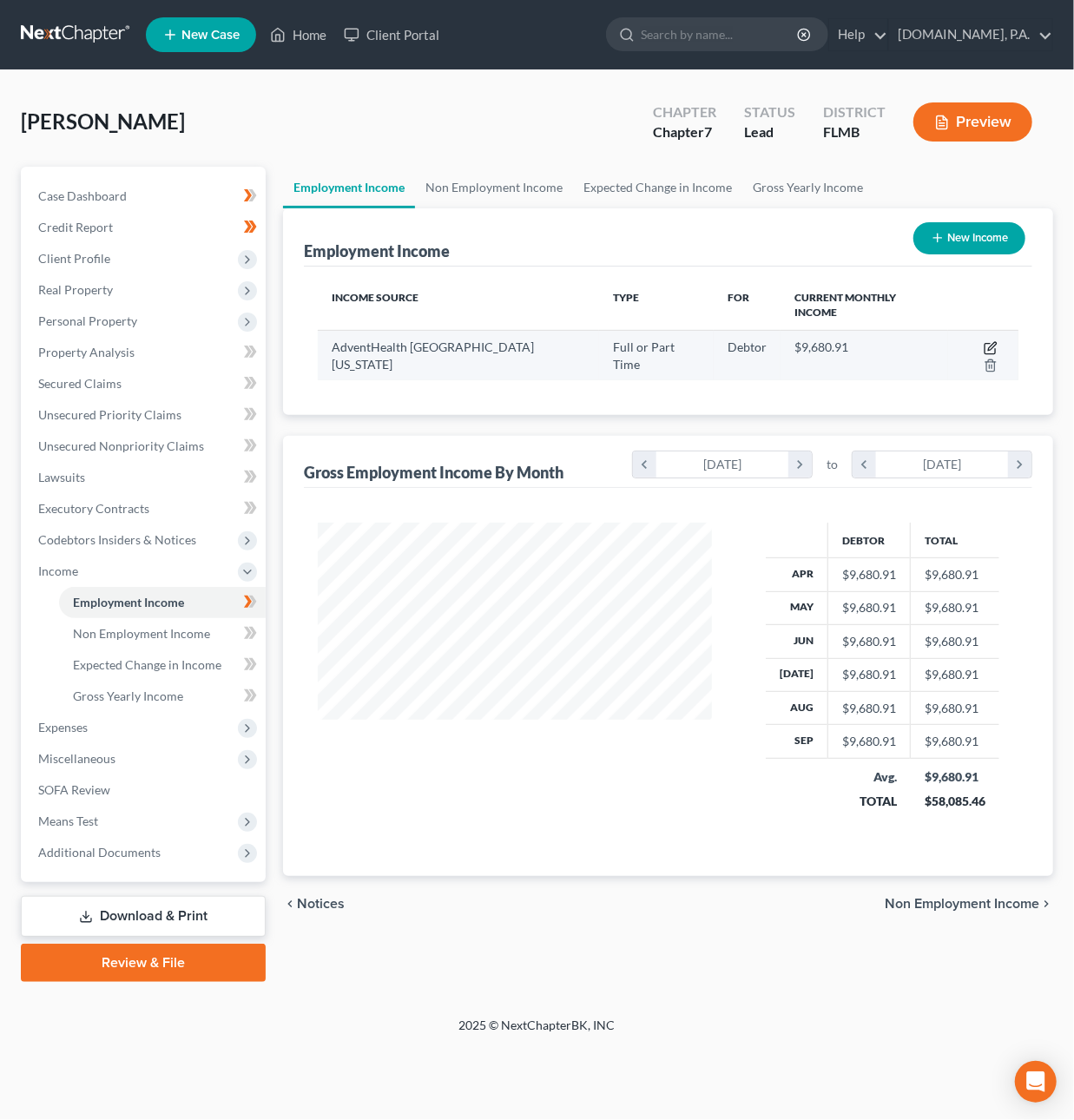
click at [984, 341] on icon "button" at bounding box center [991, 348] width 14 height 14
select select "0"
select select "9"
select select "0"
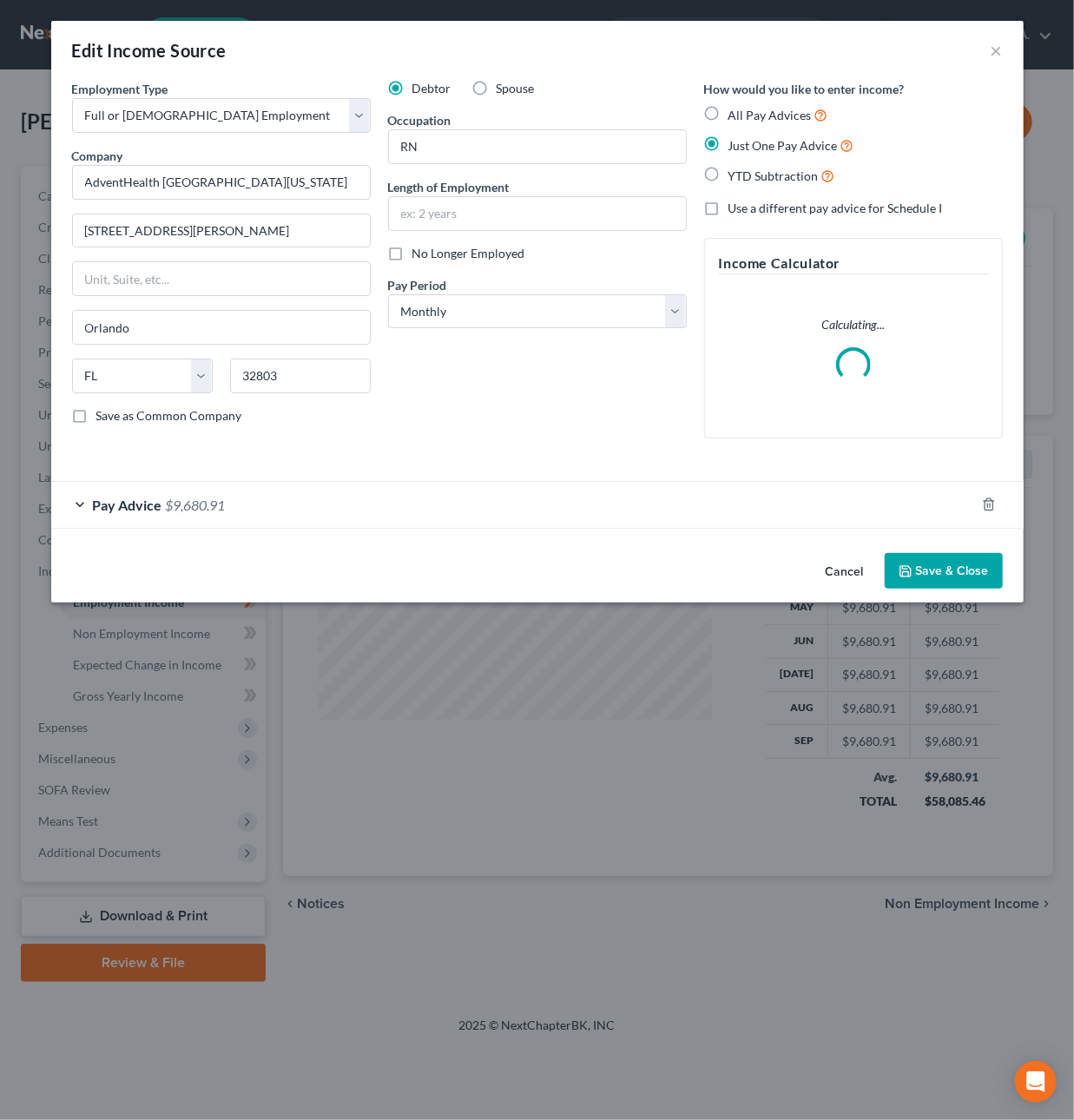
click at [197, 503] on span "$9,680.91" at bounding box center [195, 505] width 60 height 17
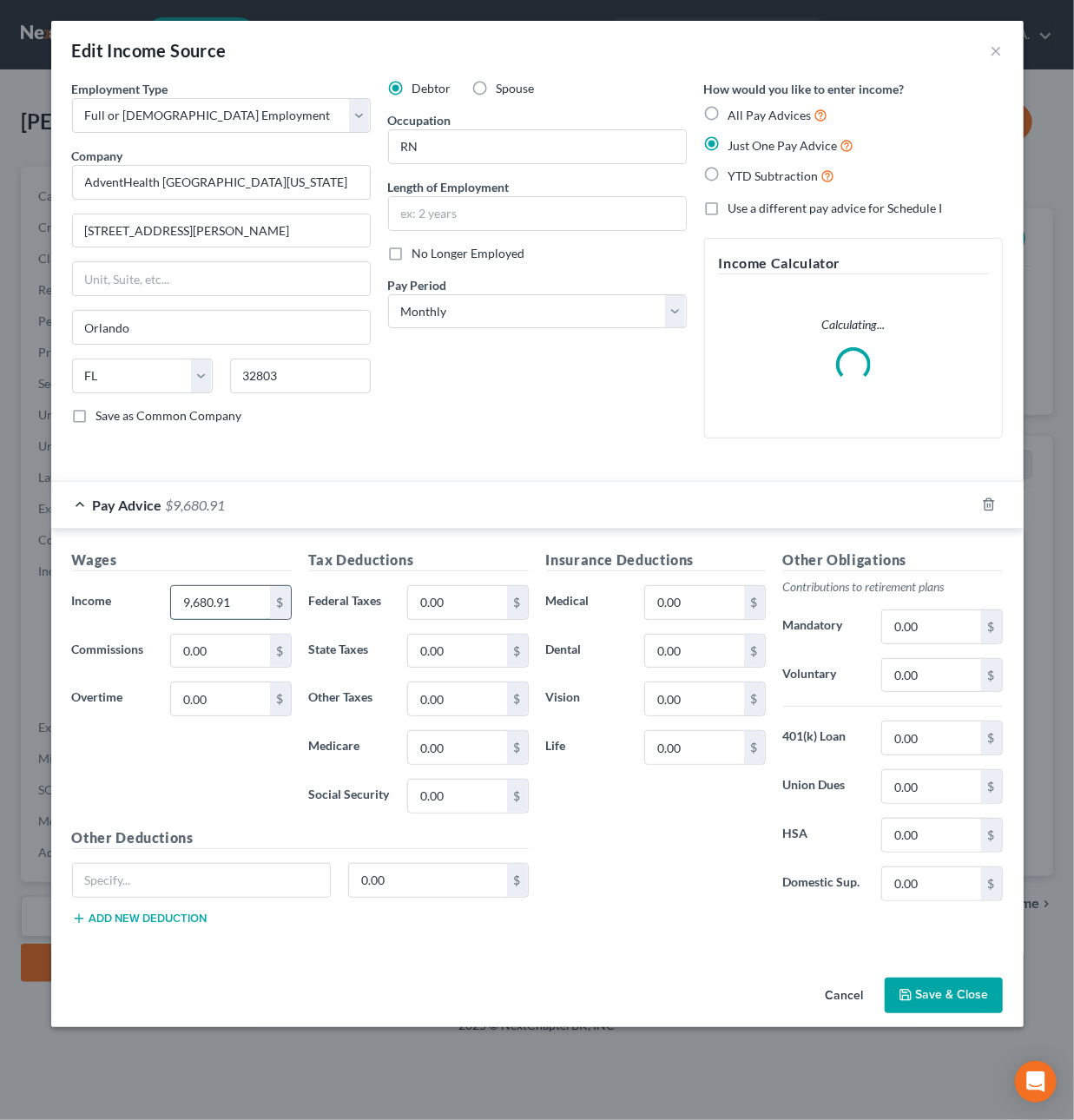
click at [245, 609] on input "9,680.91" at bounding box center [220, 602] width 98 height 33
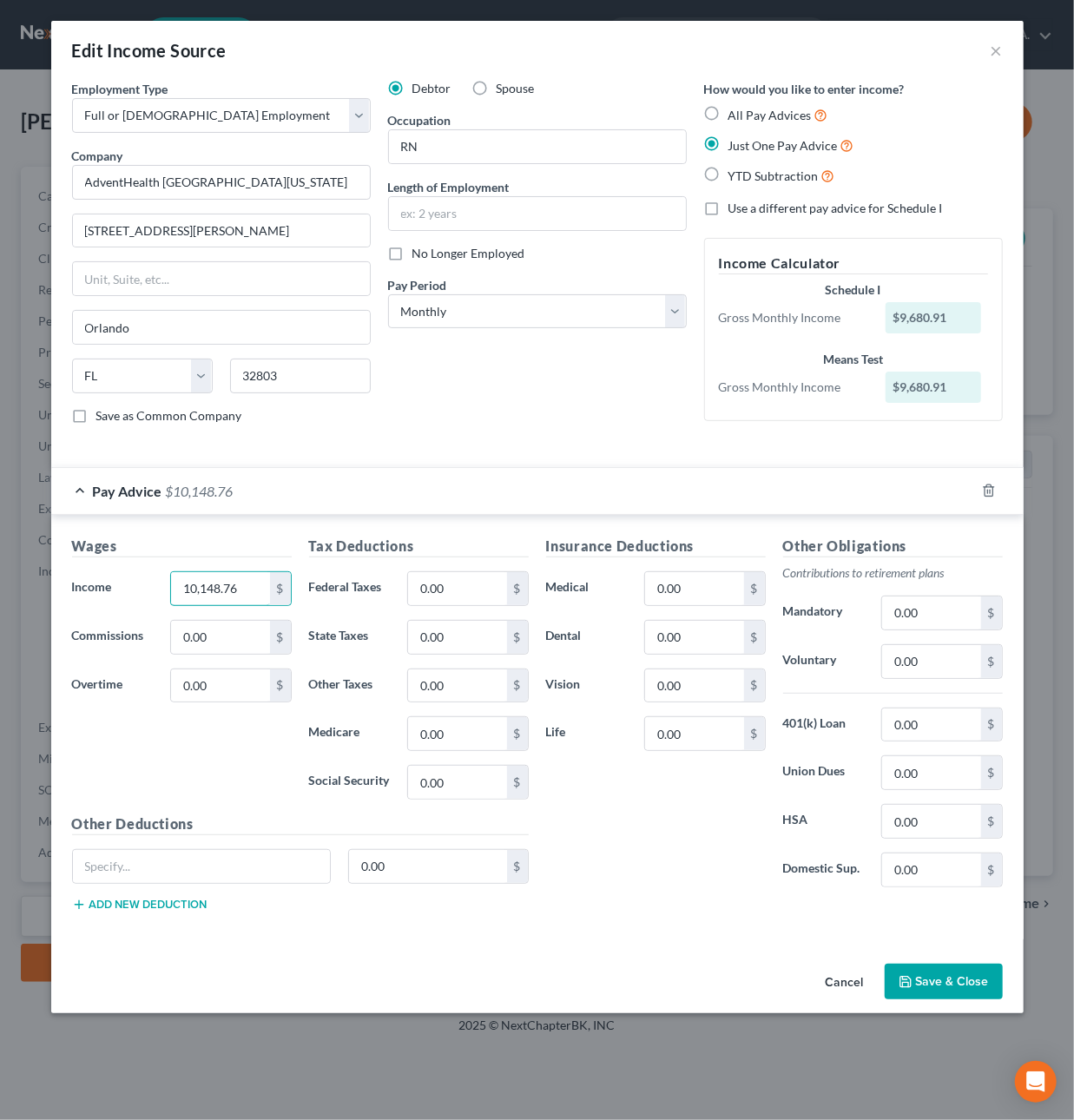
type input "10,148.76"
type input "875.59"
type input "137.76"
type input "589.03"
type input "STD"
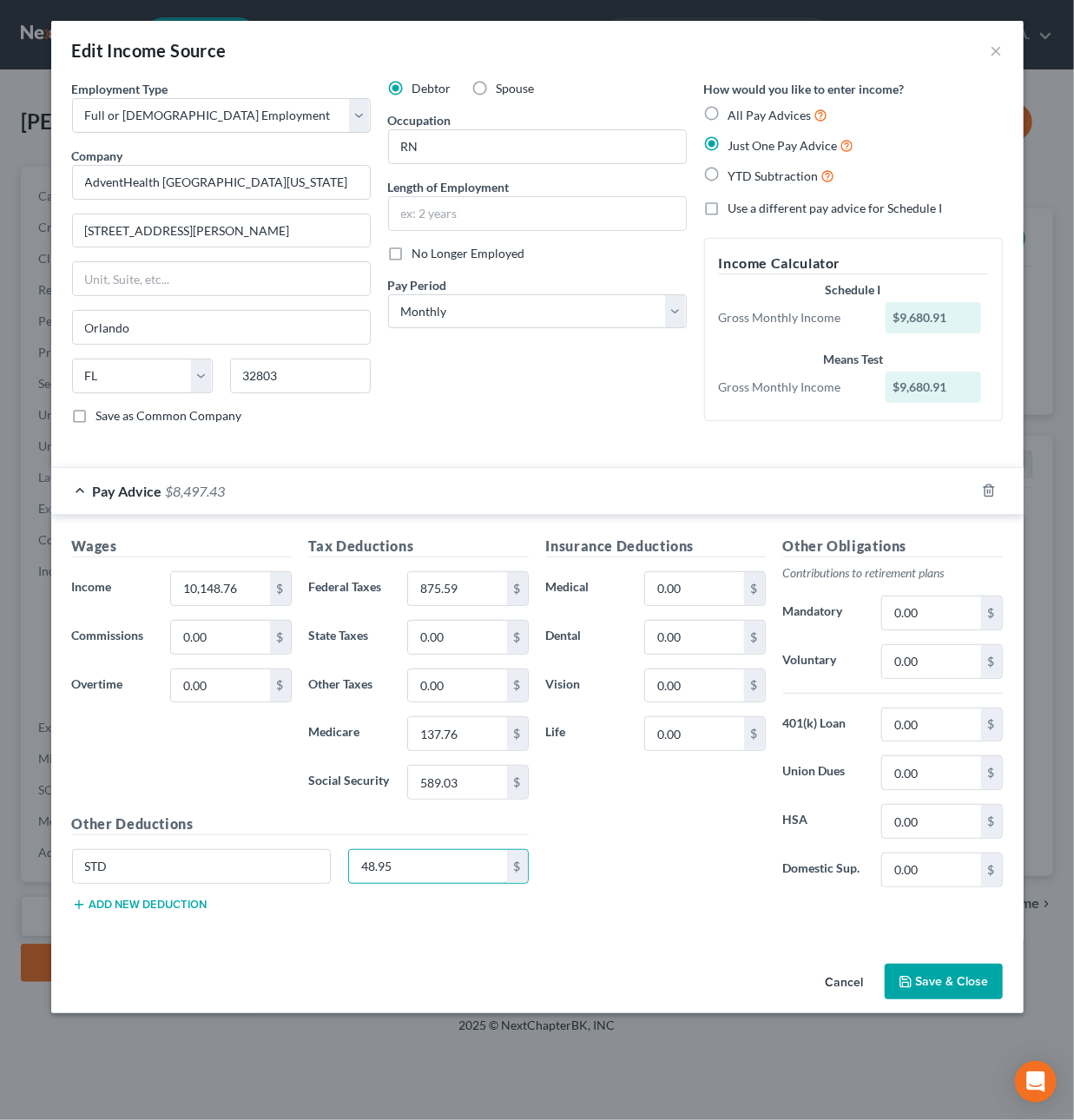
type input "48.95"
click at [165, 908] on button "Add new deduction" at bounding box center [139, 905] width 136 height 14
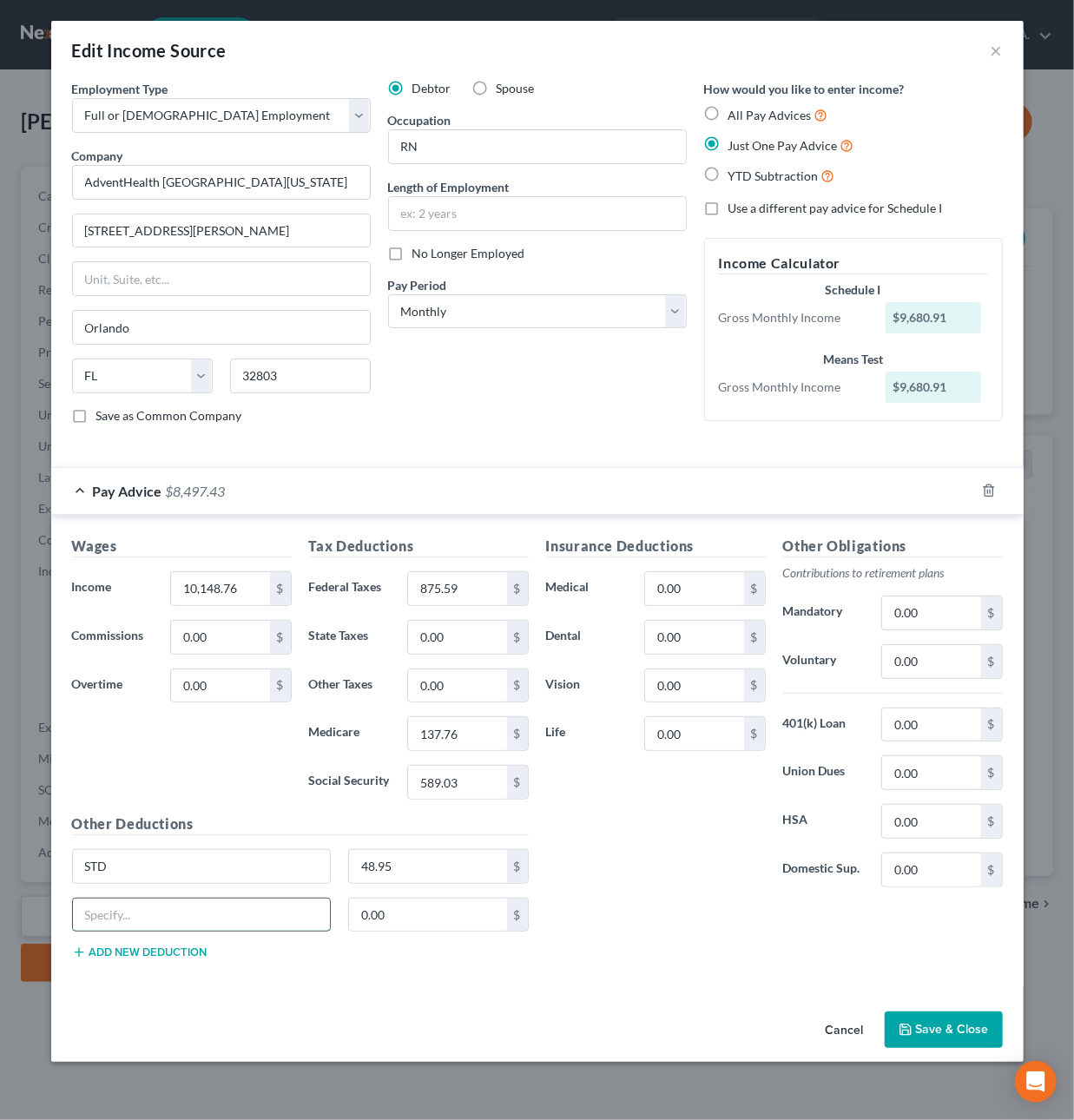
click at [160, 924] on input "text" at bounding box center [202, 914] width 258 height 33
type input "CAFETERIA"
type input "10.10"
click at [164, 955] on button "Add new deduction" at bounding box center [139, 953] width 136 height 14
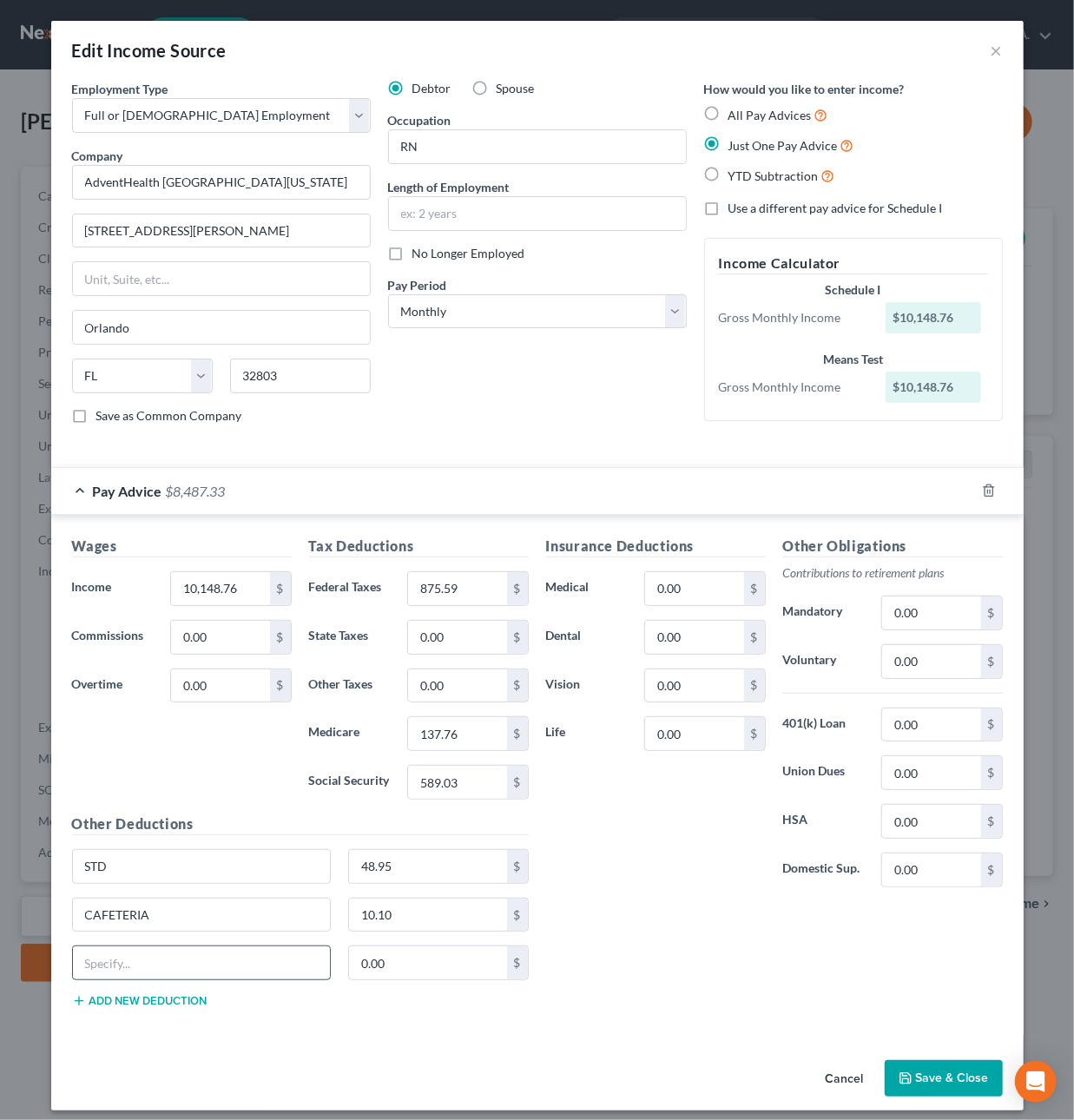
click at [165, 955] on div at bounding box center [202, 963] width 260 height 35
type input "Credit Union"
type input "0.22"
type input "313.12"
type input "88.51"
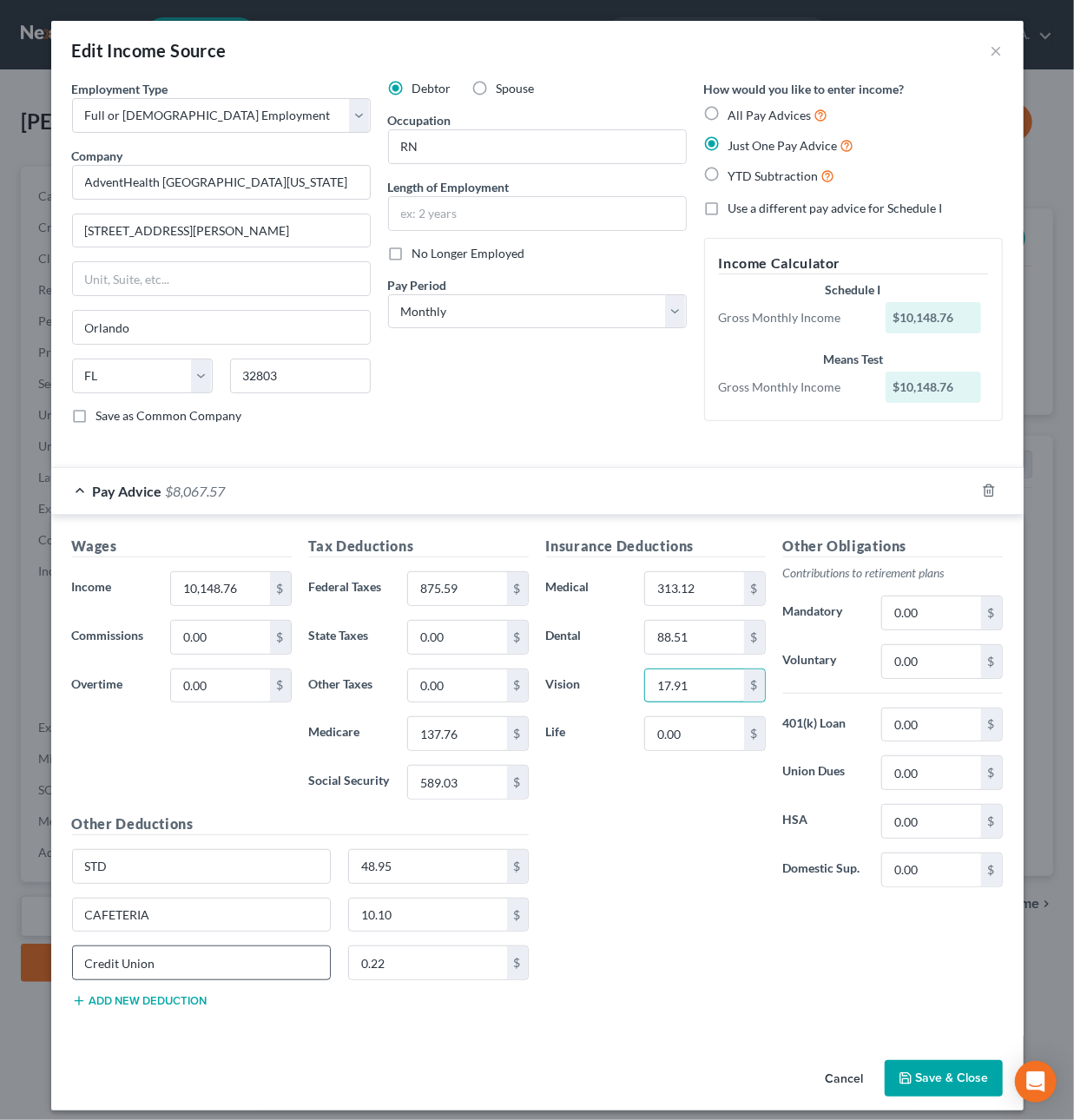
type input "17.91"
type input "30.74"
type input "490.27"
click at [937, 728] on input "1,396." at bounding box center [931, 725] width 98 height 33
type input "1,396.25"
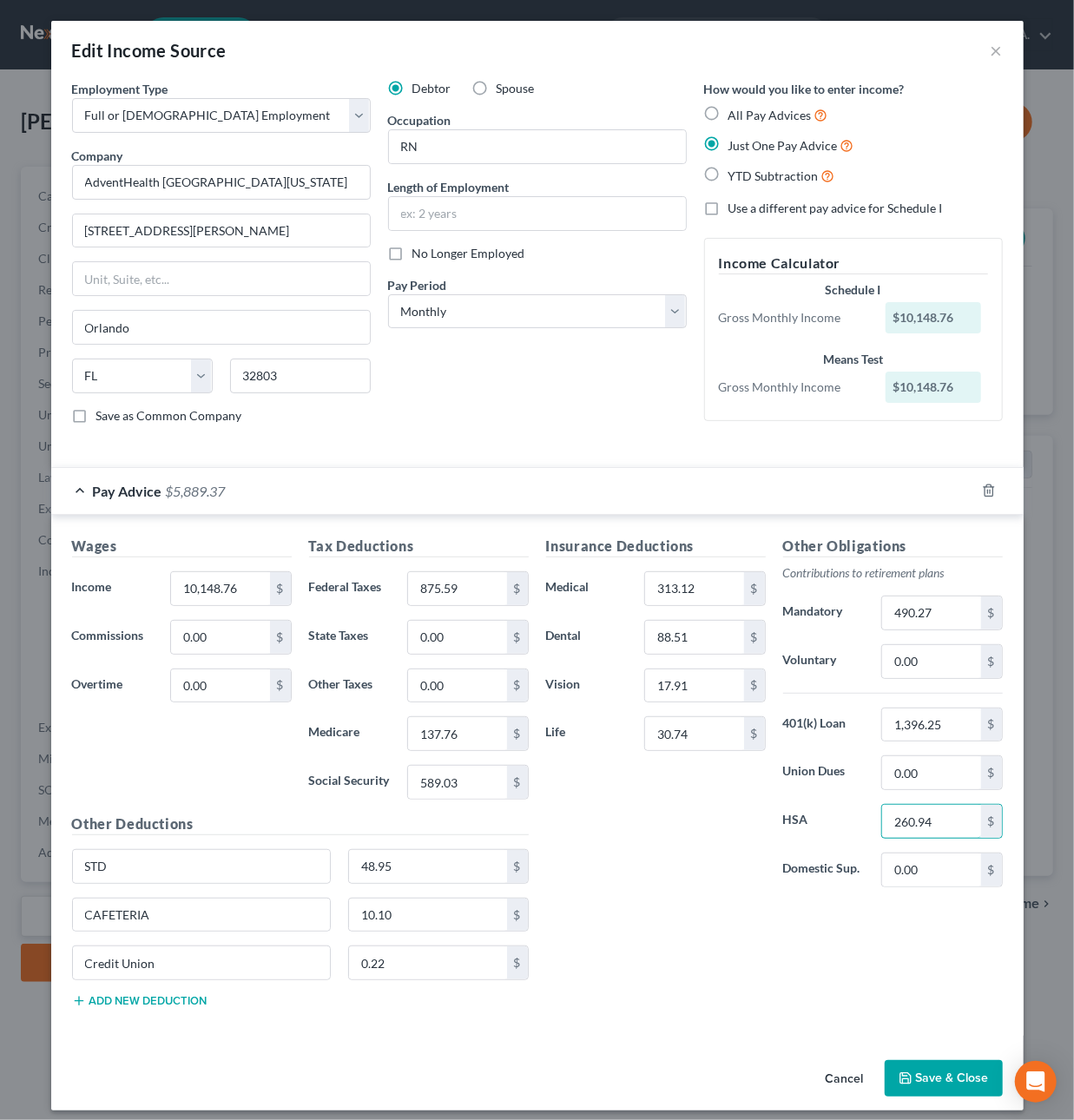
type input "260.94"
click at [948, 1082] on button "Save & Close" at bounding box center [944, 1078] width 118 height 36
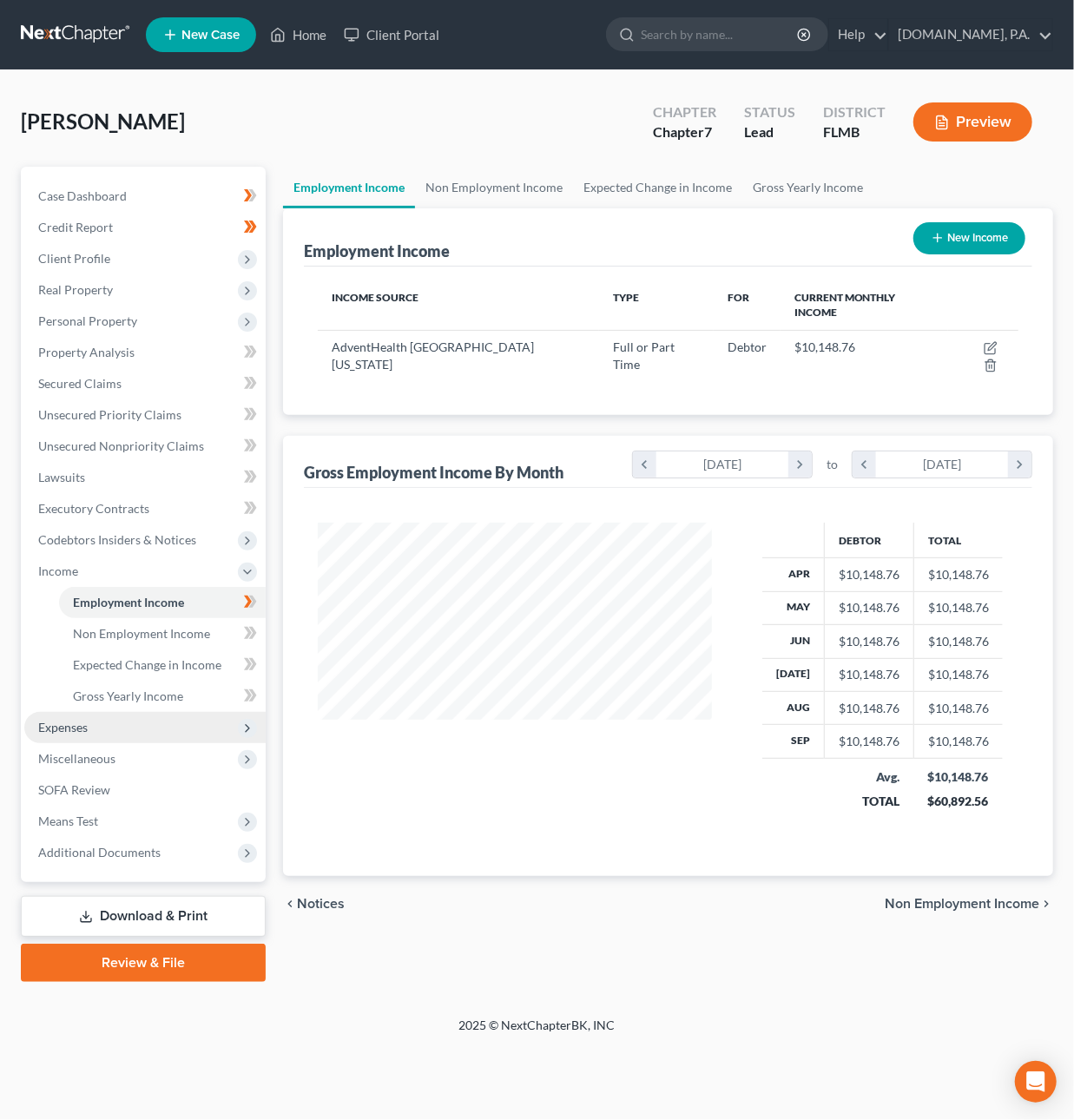
click at [119, 728] on span "Expenses" at bounding box center [145, 727] width 241 height 31
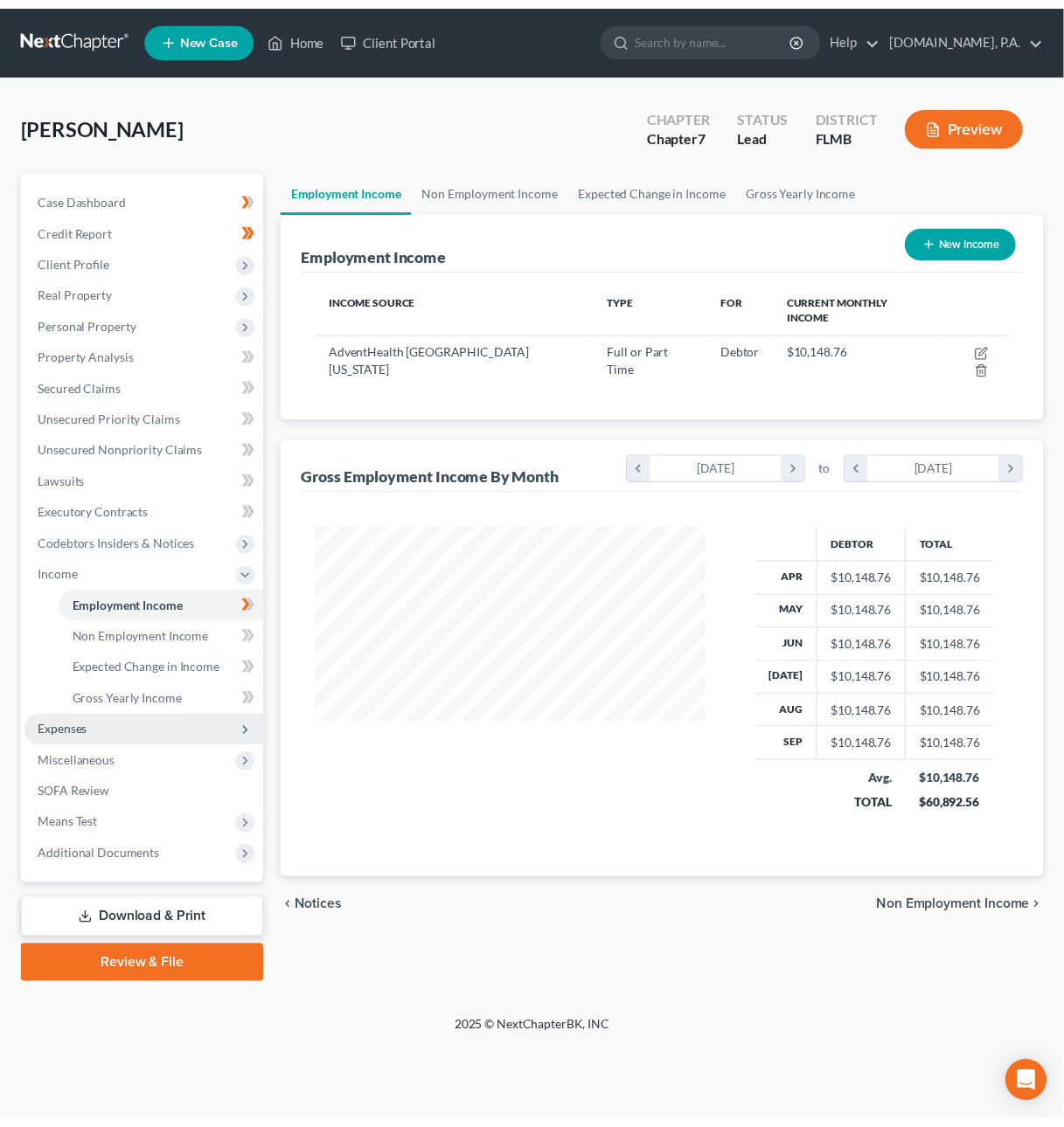
scroll to position [873614, 873528]
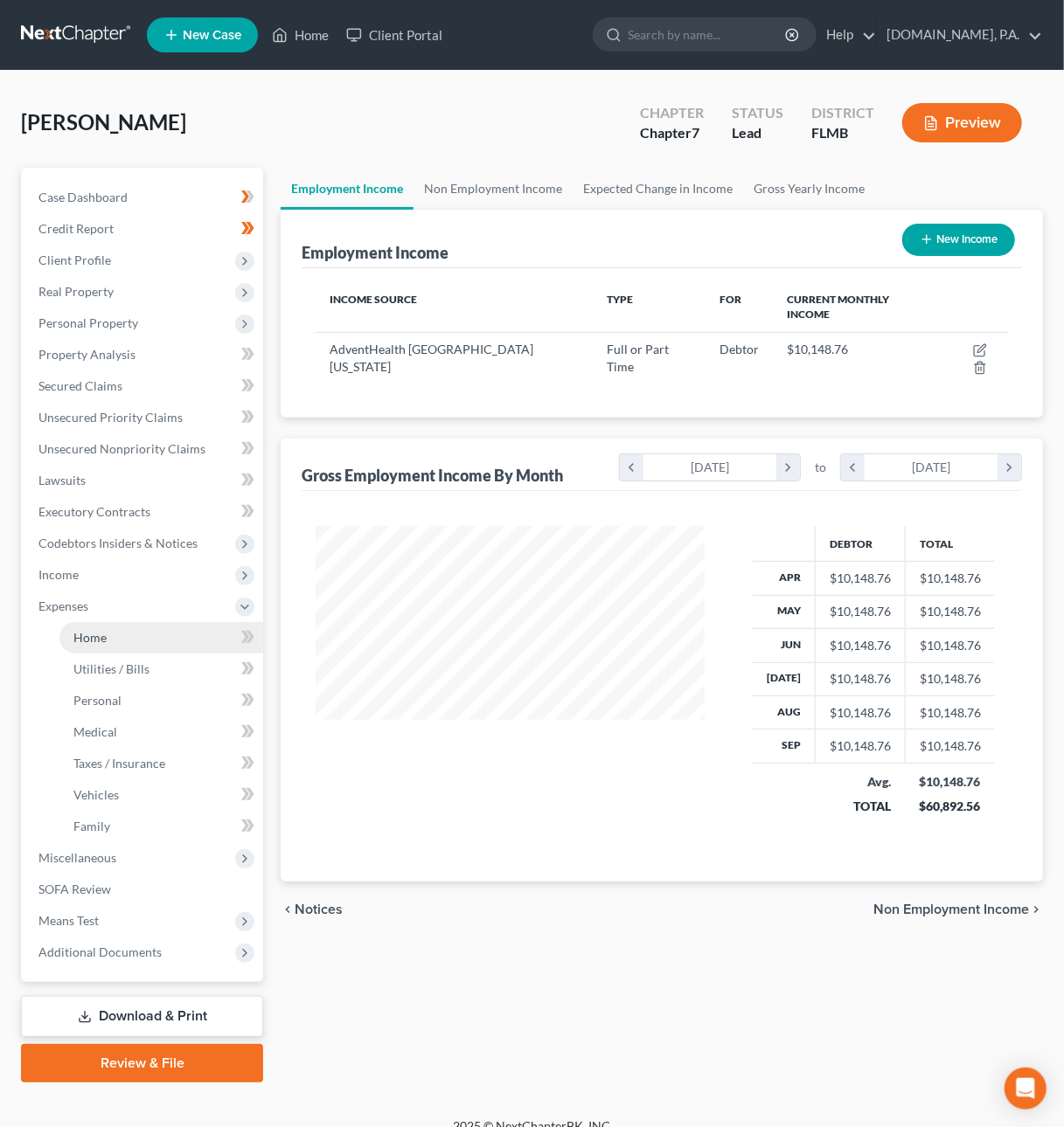
click at [102, 636] on span "Home" at bounding box center [89, 638] width 33 height 15
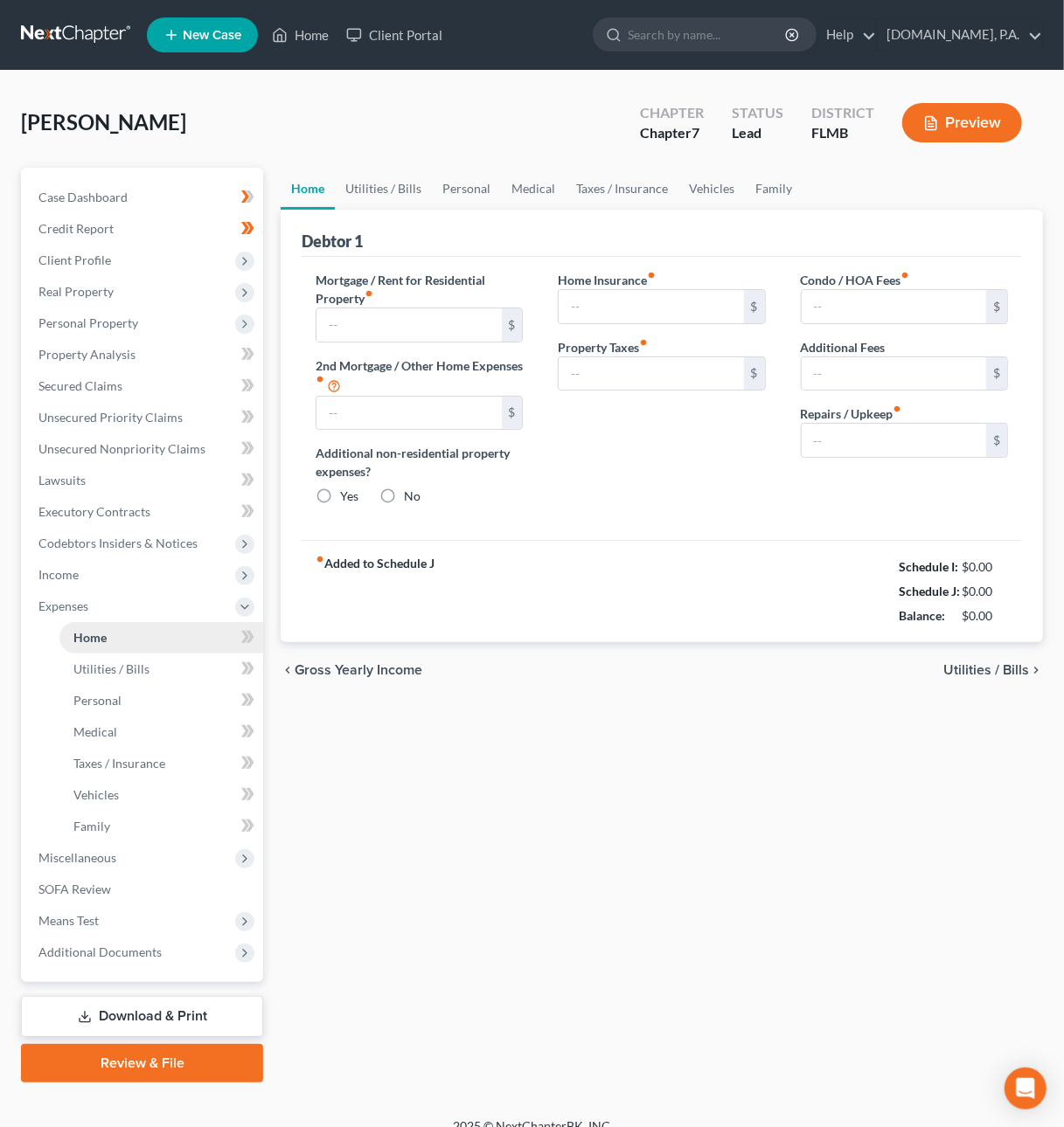
type input "1,900.00"
type input "0.00"
radio input "true"
type input "0.00"
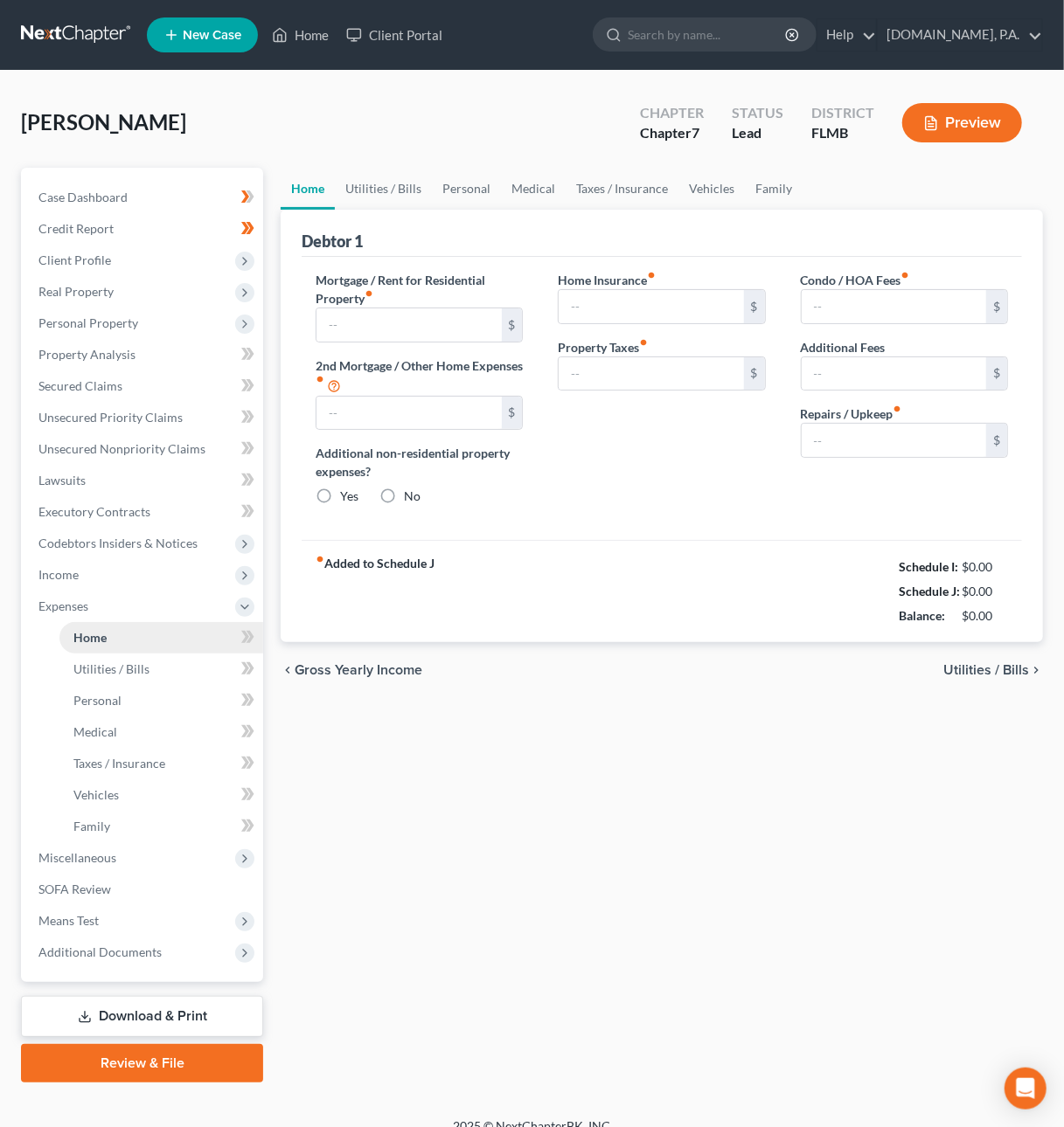
type input "0.00"
click at [961, 663] on span "Utilities / Bills" at bounding box center [985, 670] width 86 height 14
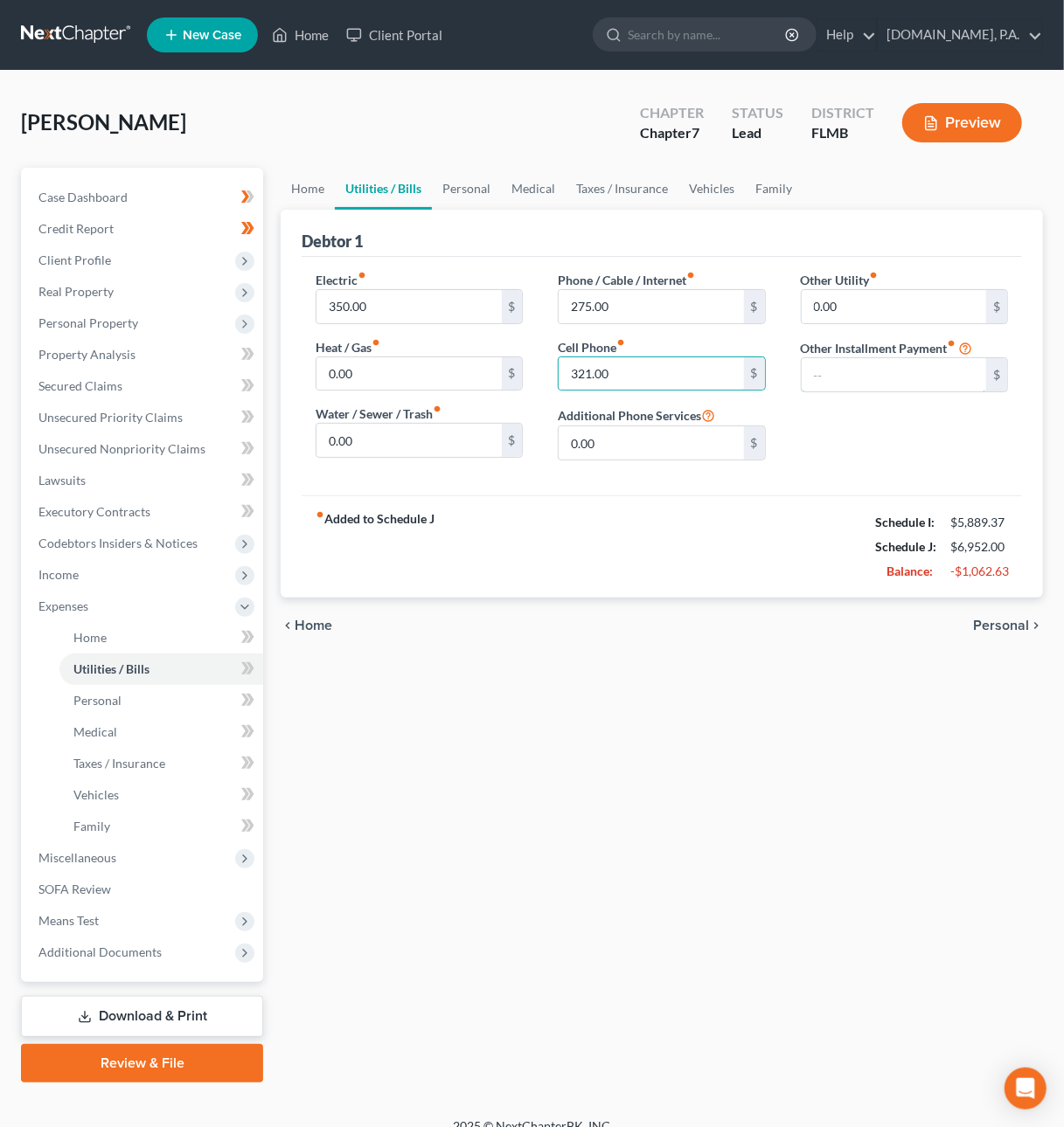
type input "0.00"
type input "321.00"
click at [986, 633] on span "Personal" at bounding box center [1000, 626] width 56 height 14
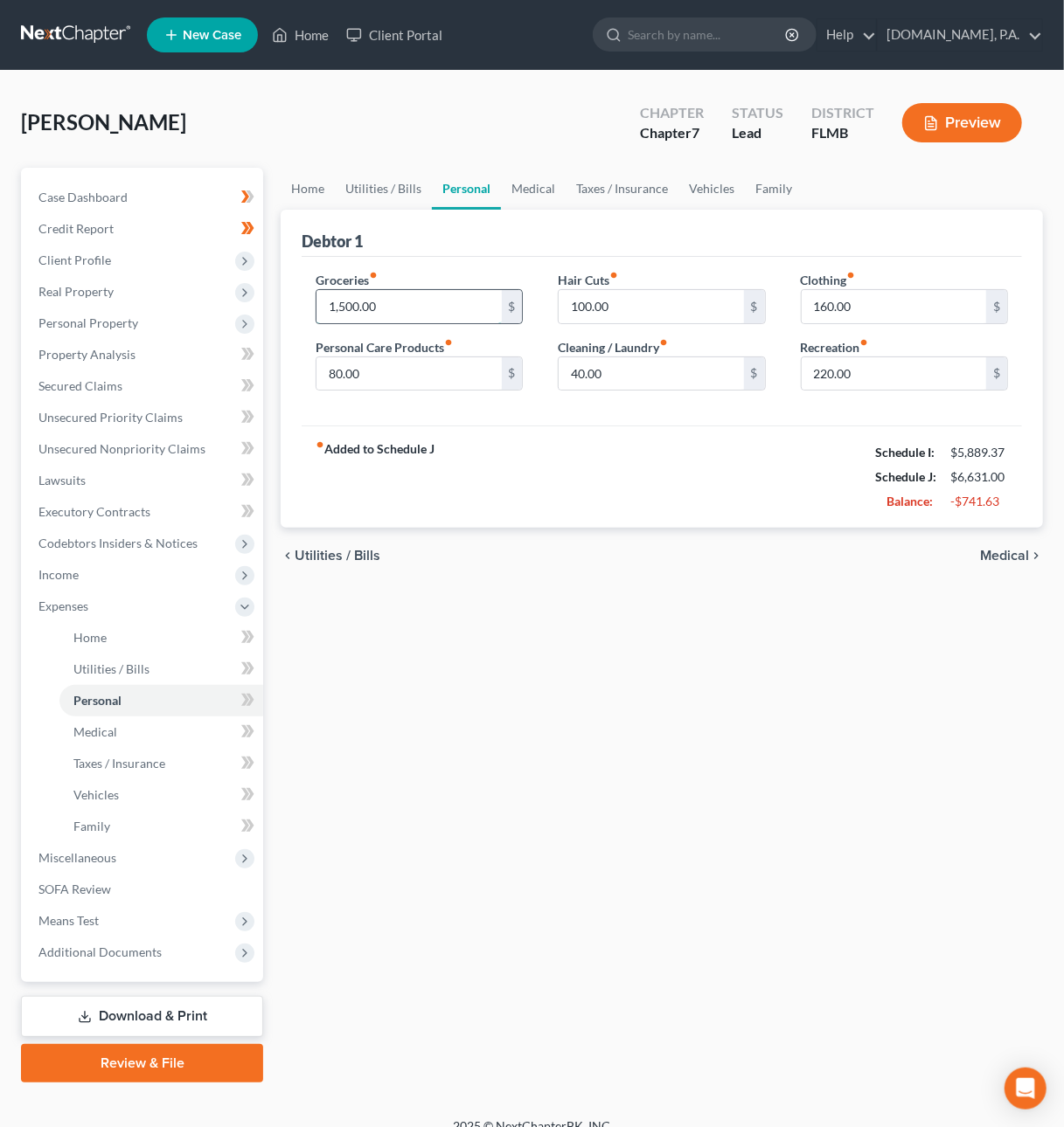
click at [390, 306] on input "1,500.00" at bounding box center [408, 306] width 184 height 33
type input "950"
type input "80"
type input "20"
type input "120"
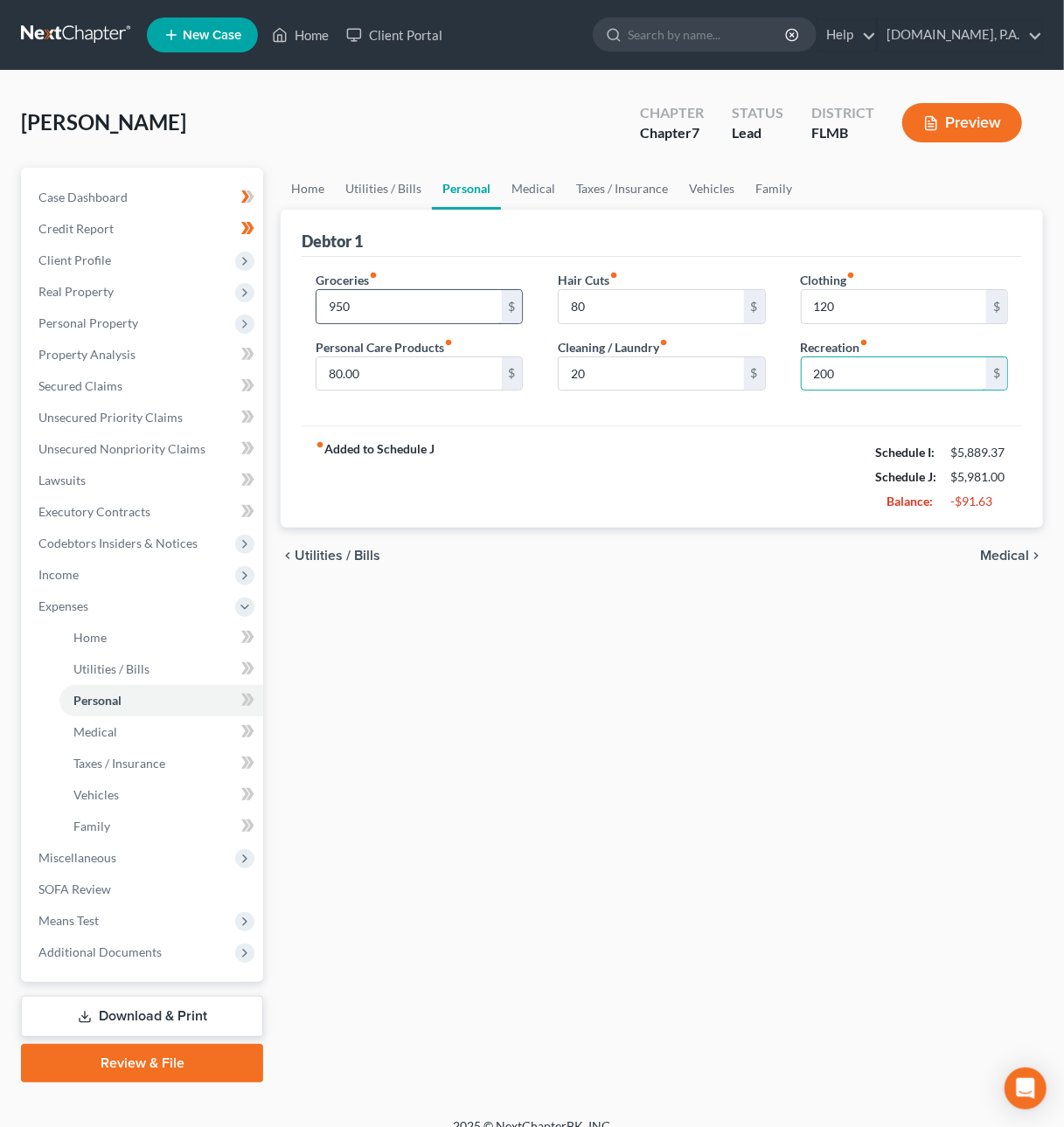
type input "200"
click at [990, 553] on span "Medical" at bounding box center [1004, 555] width 49 height 14
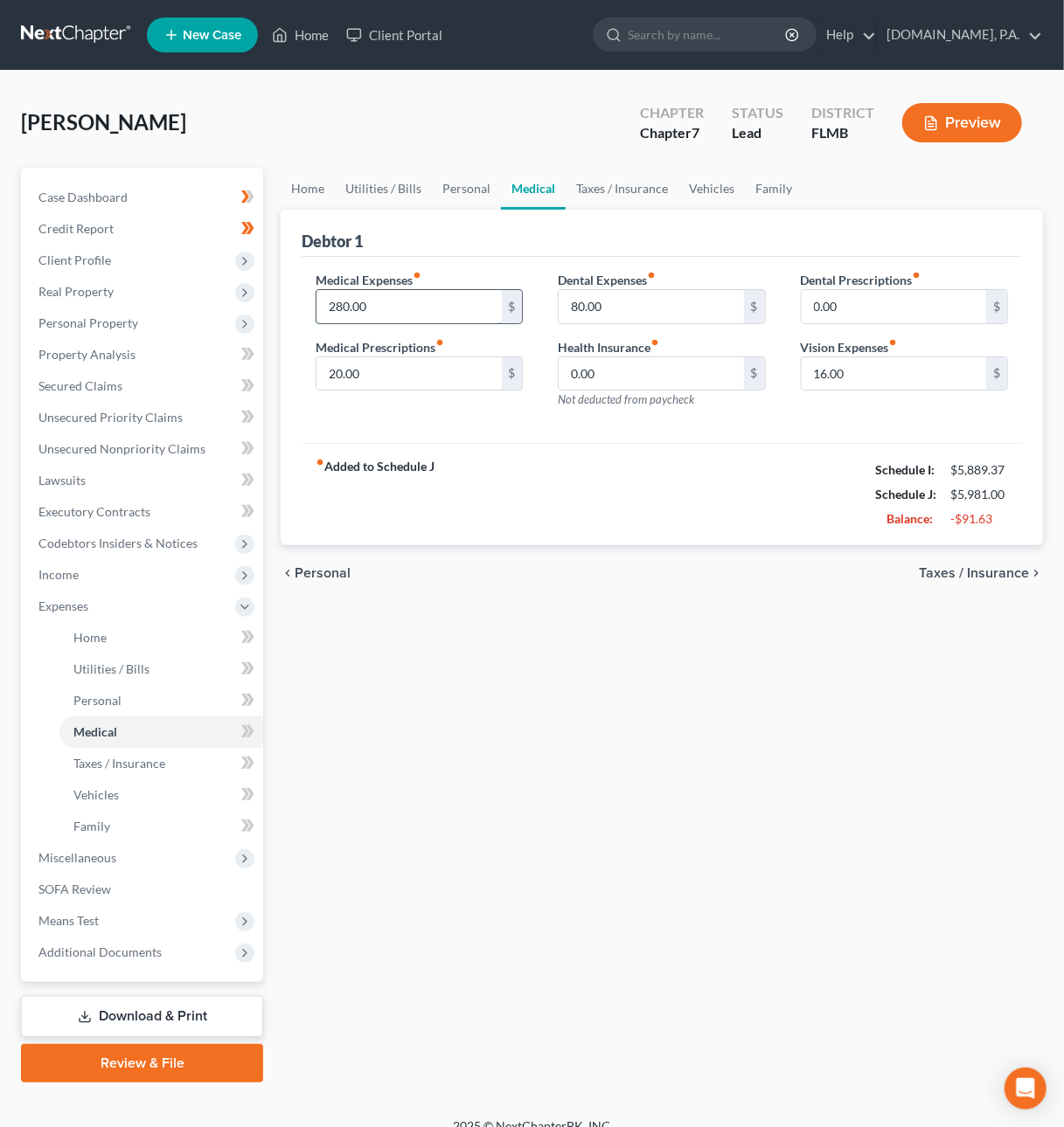
click at [406, 305] on input "280.00" at bounding box center [408, 306] width 184 height 33
type input "20"
click at [338, 577] on span "Personal" at bounding box center [322, 573] width 56 height 14
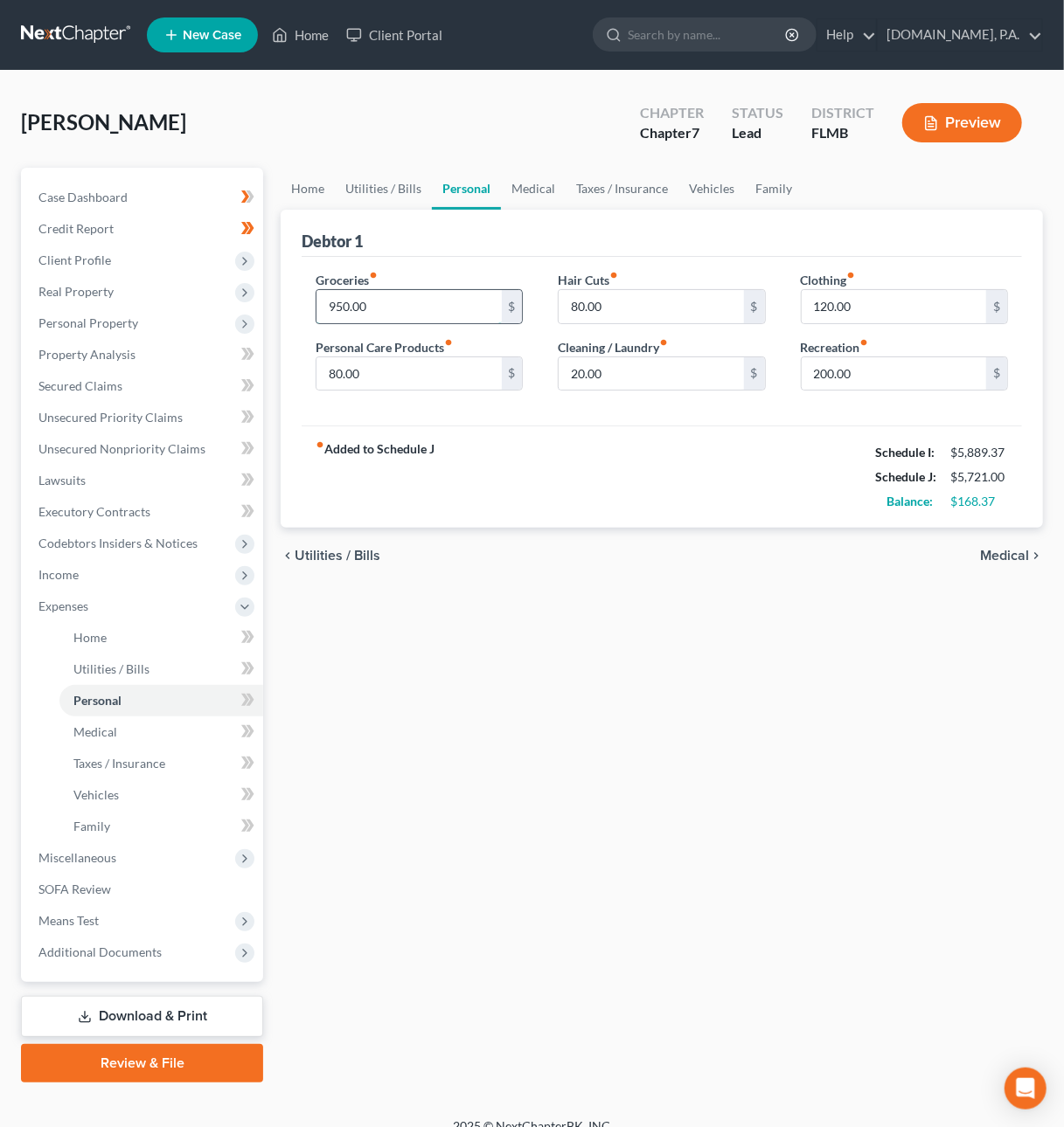
click at [368, 301] on input "950.00" at bounding box center [408, 306] width 184 height 33
type input "1,150"
click at [997, 556] on span "Medical" at bounding box center [1004, 555] width 49 height 14
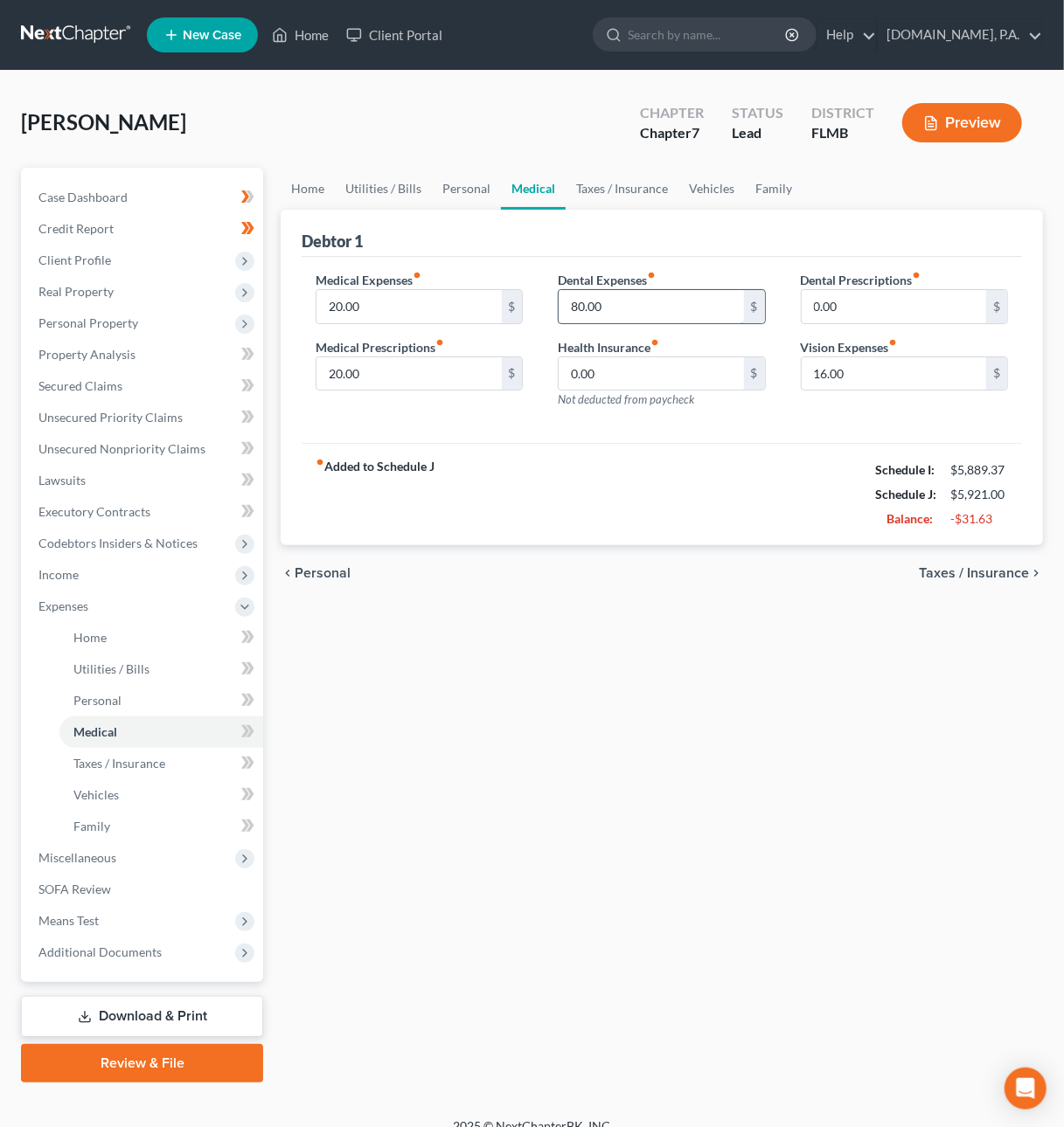
click at [609, 314] on input "80.00" at bounding box center [651, 306] width 184 height 33
type input "20"
click at [969, 573] on span "Taxes / Insurance" at bounding box center [973, 573] width 110 height 14
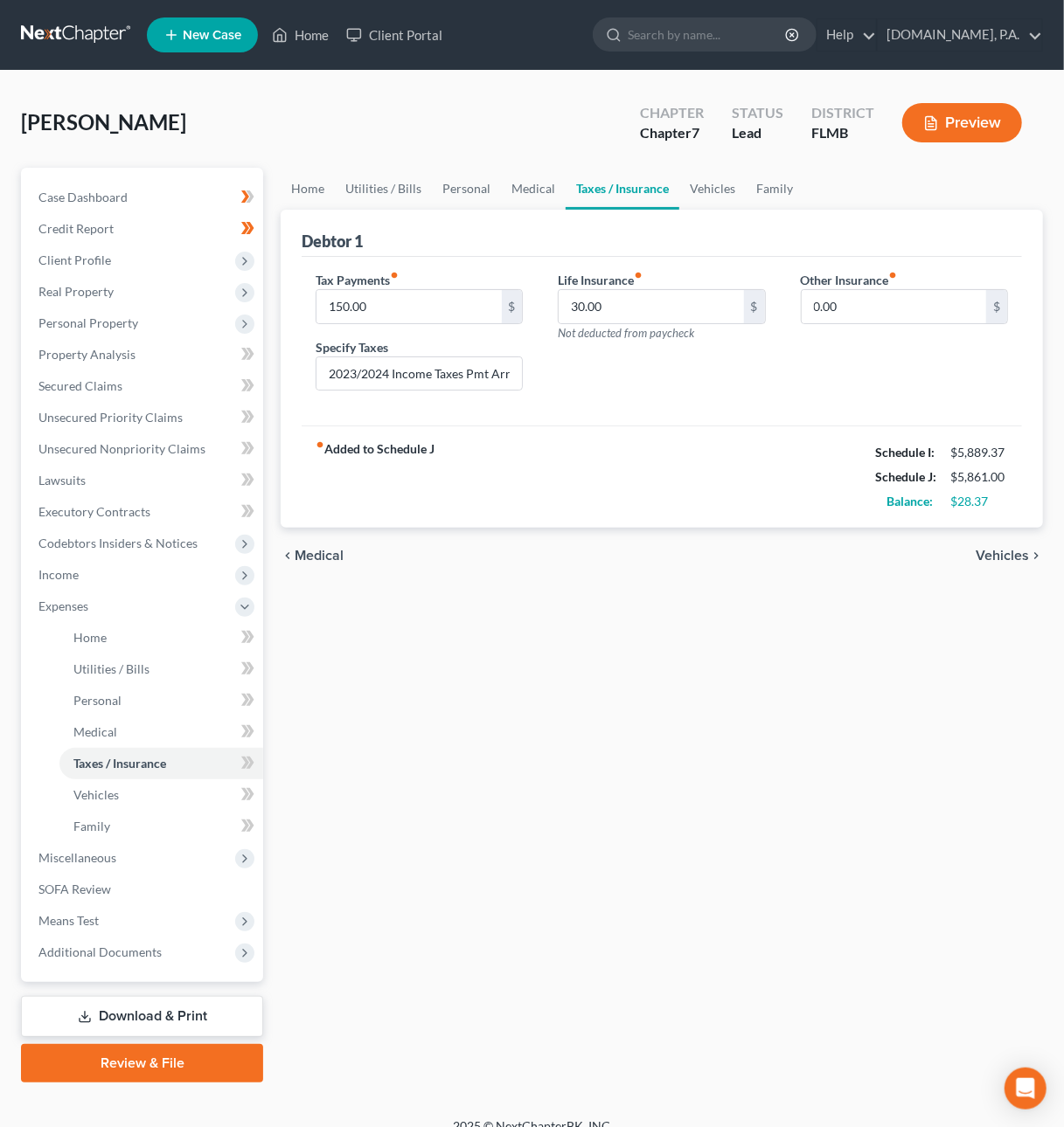
click at [996, 553] on span "Vehicles" at bounding box center [1002, 555] width 54 height 14
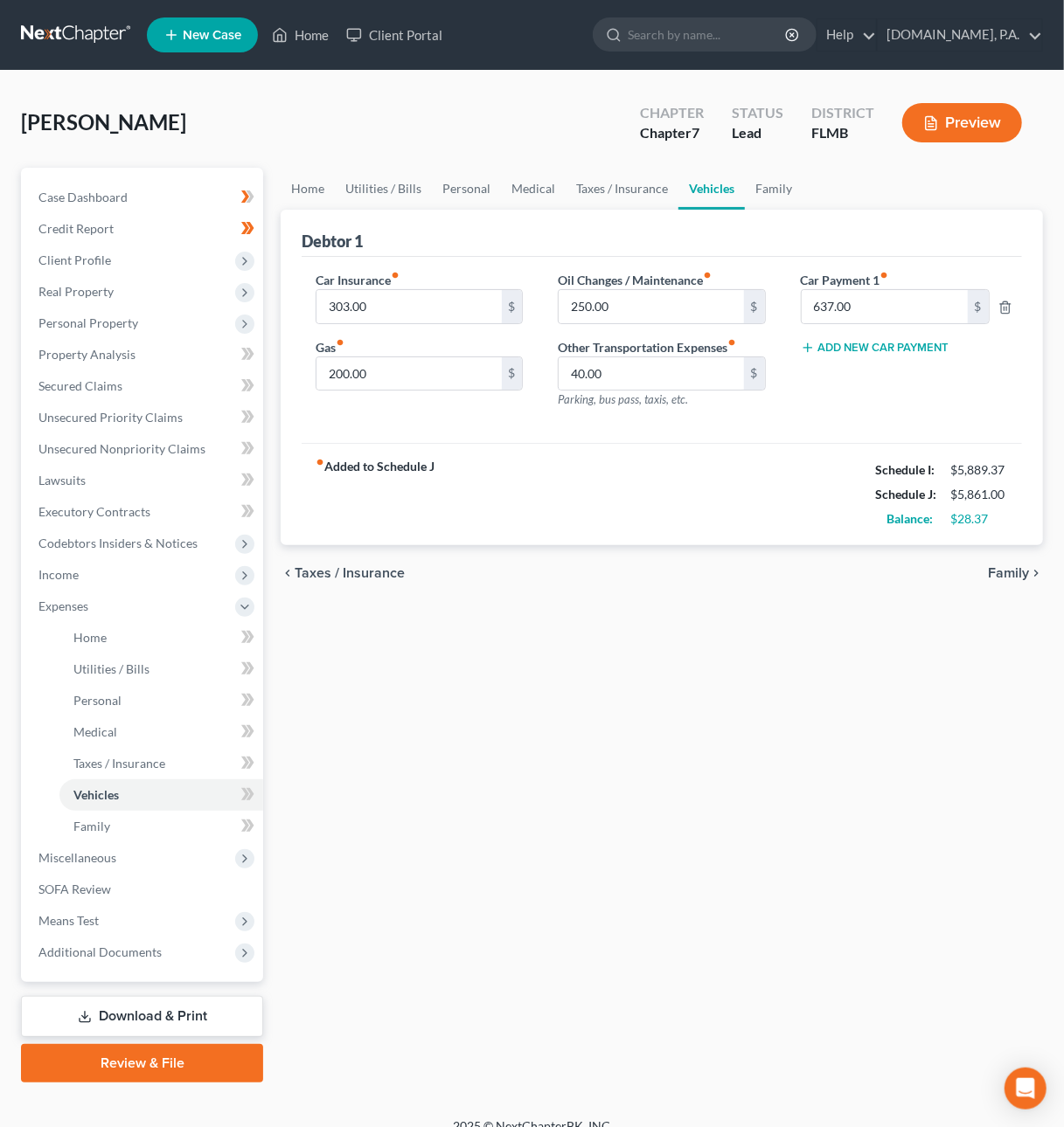
click at [1003, 572] on span "Family" at bounding box center [1008, 573] width 41 height 14
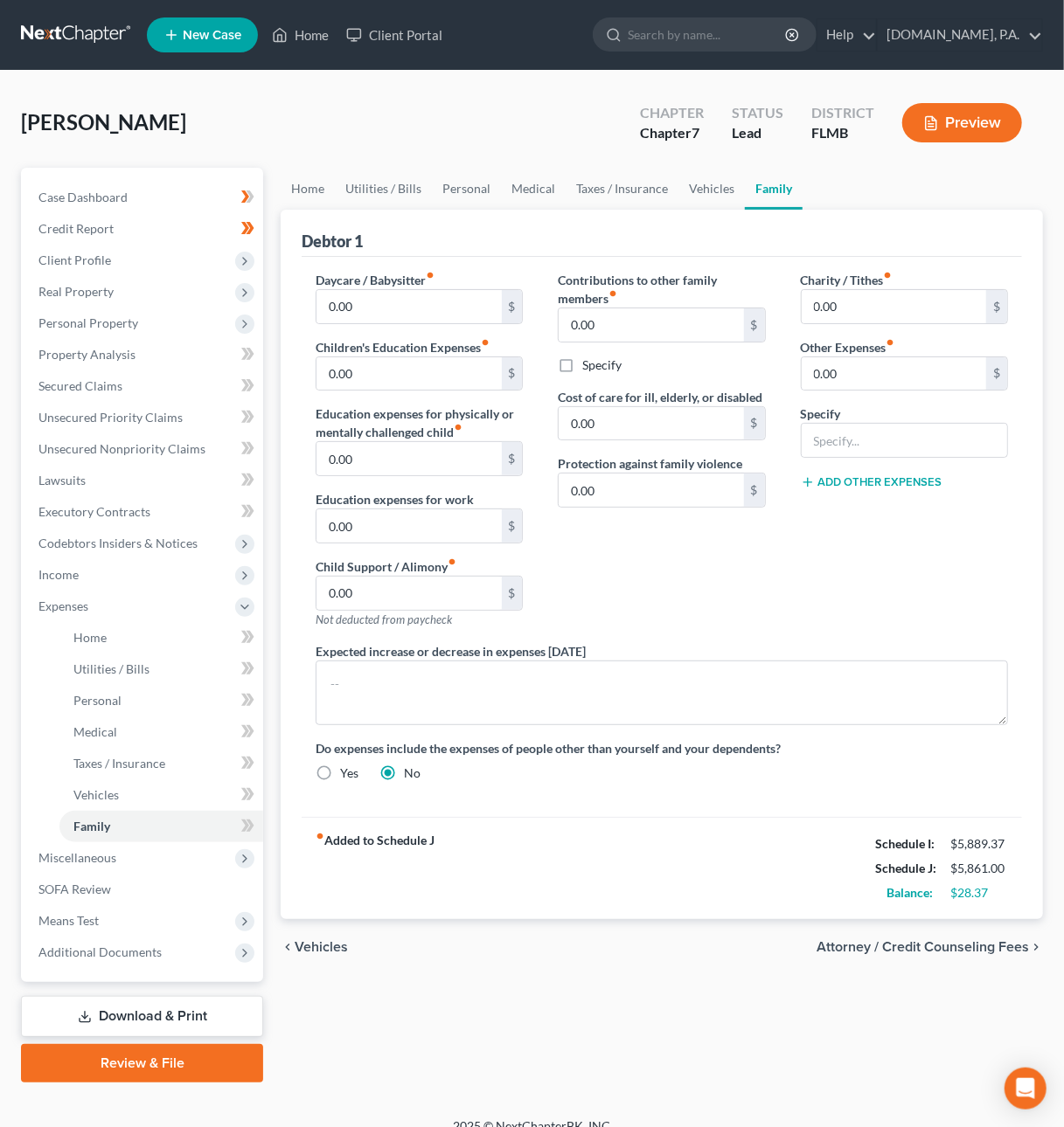
click at [859, 946] on span "Attorney / Credit Counseling Fees" at bounding box center [923, 947] width 213 height 14
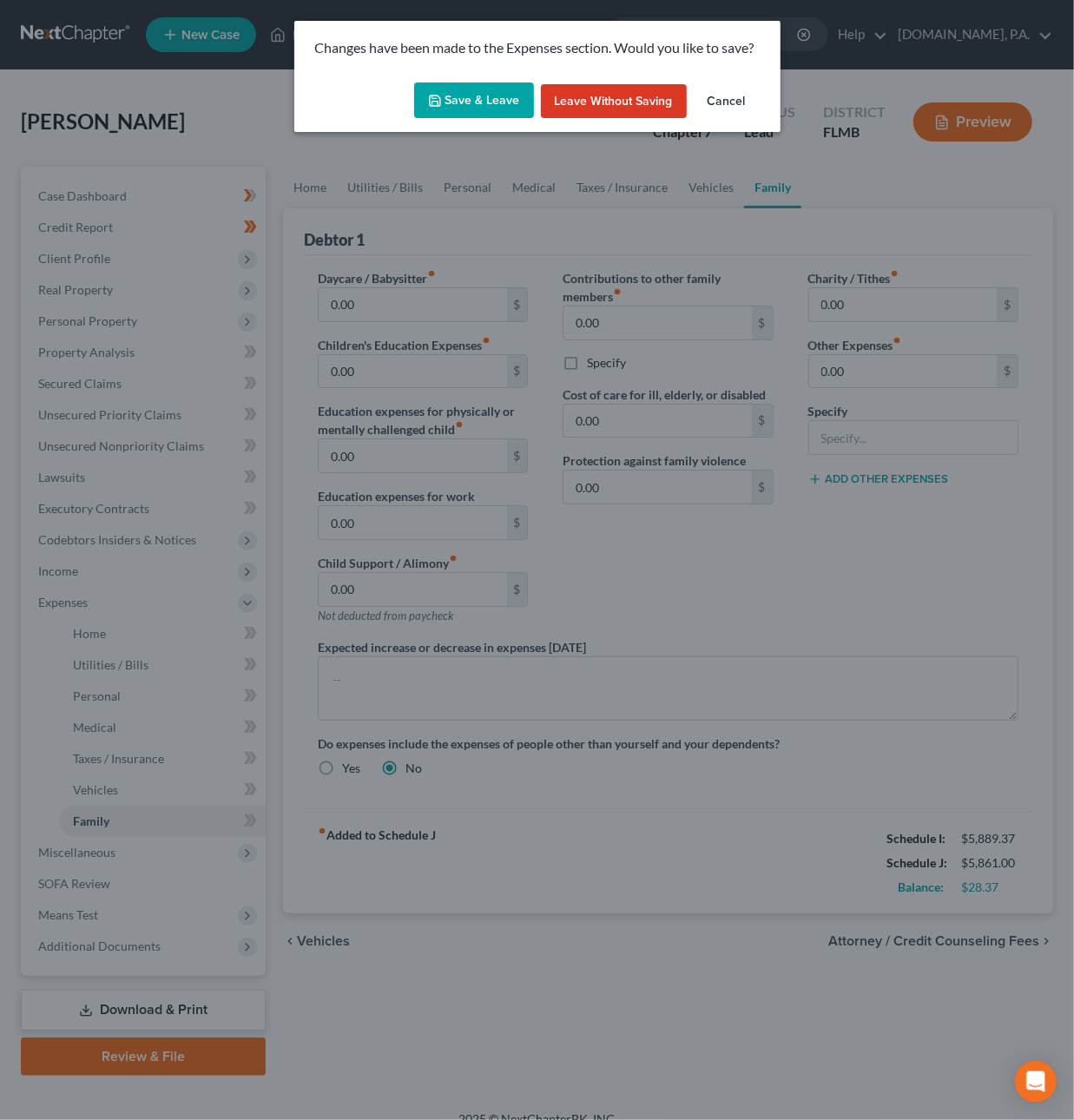
click at [501, 94] on button "Save & Leave" at bounding box center [474, 100] width 120 height 36
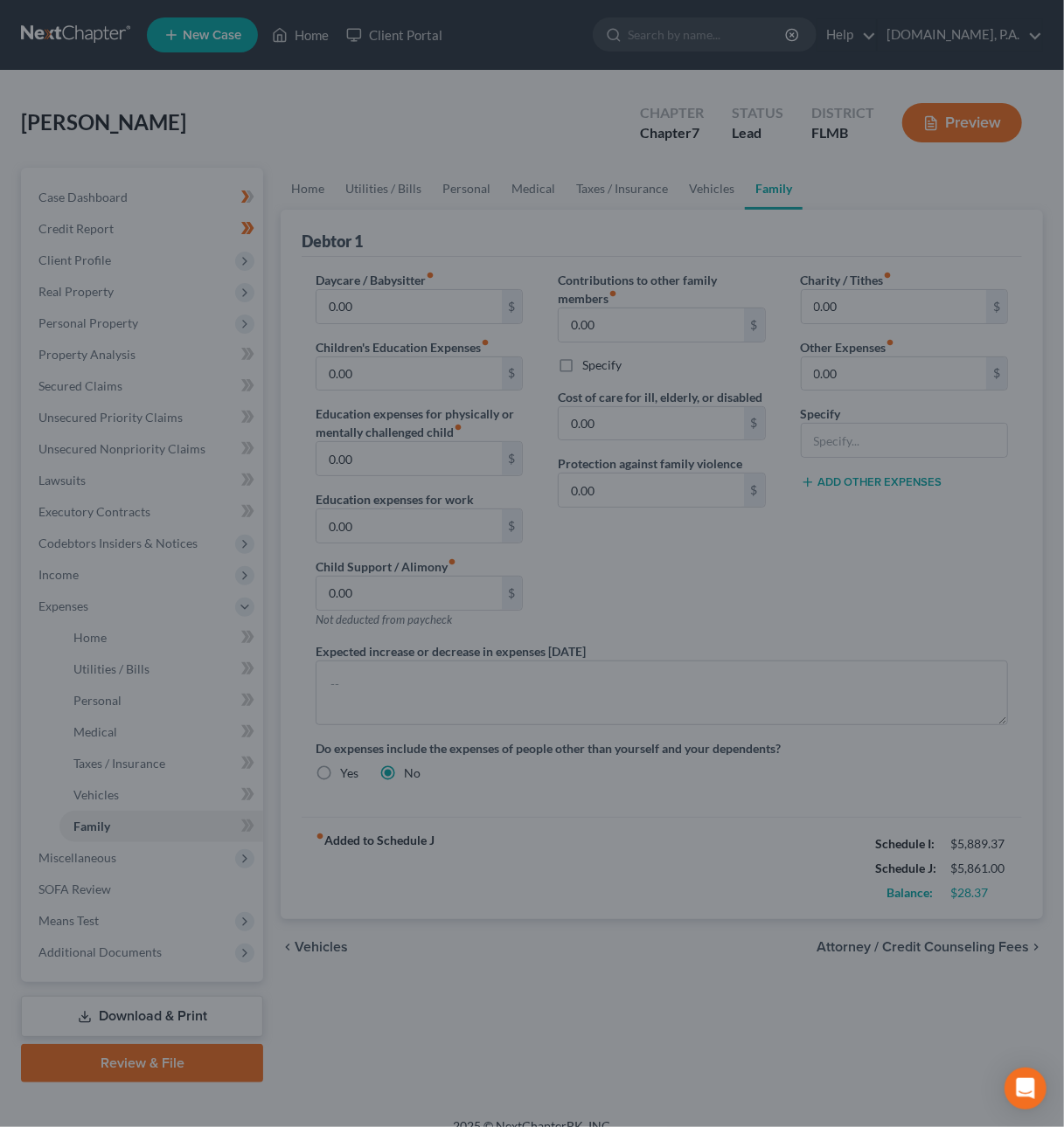
select select "3"
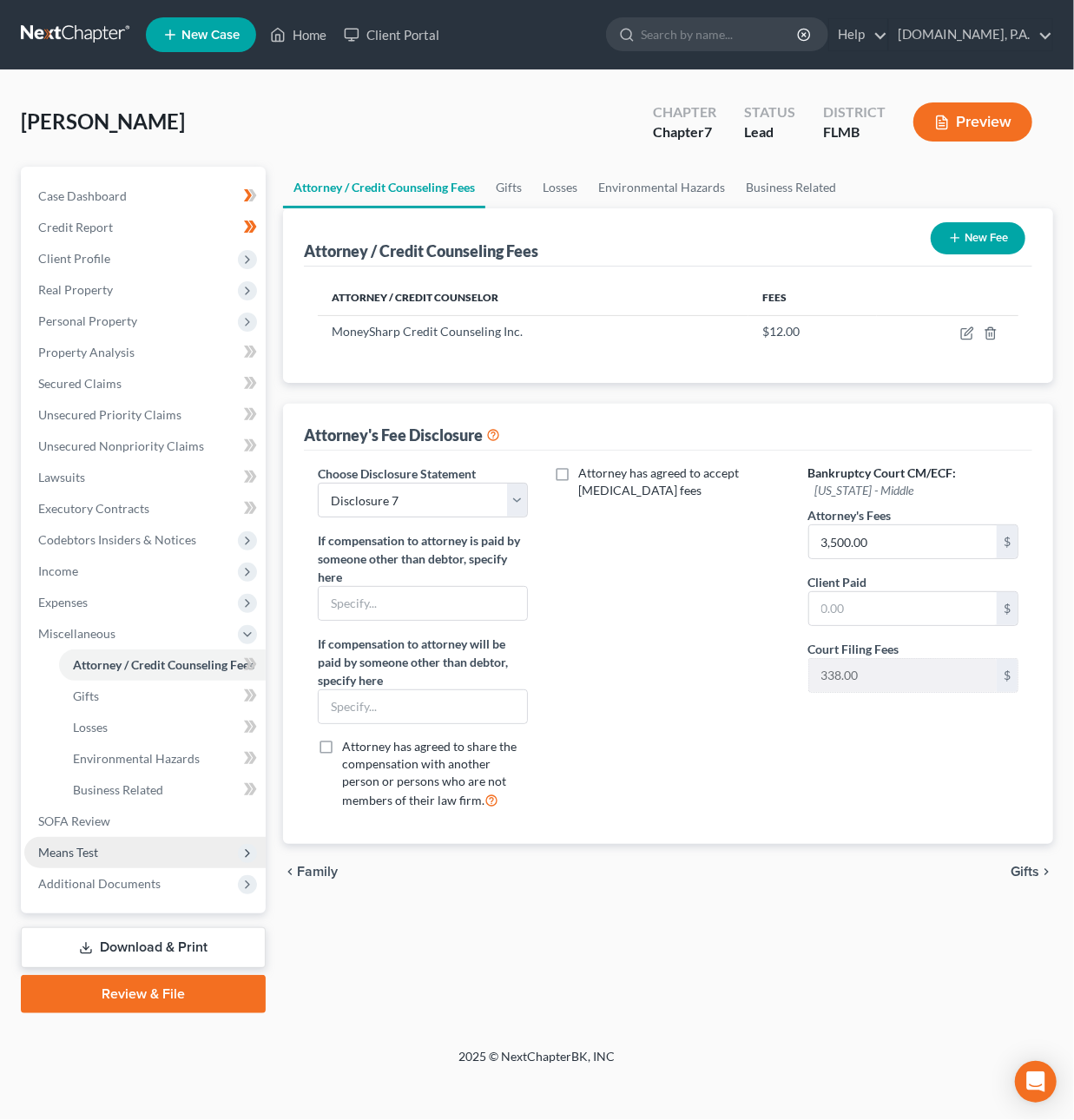
click at [79, 848] on span "Means Test" at bounding box center [68, 853] width 60 height 15
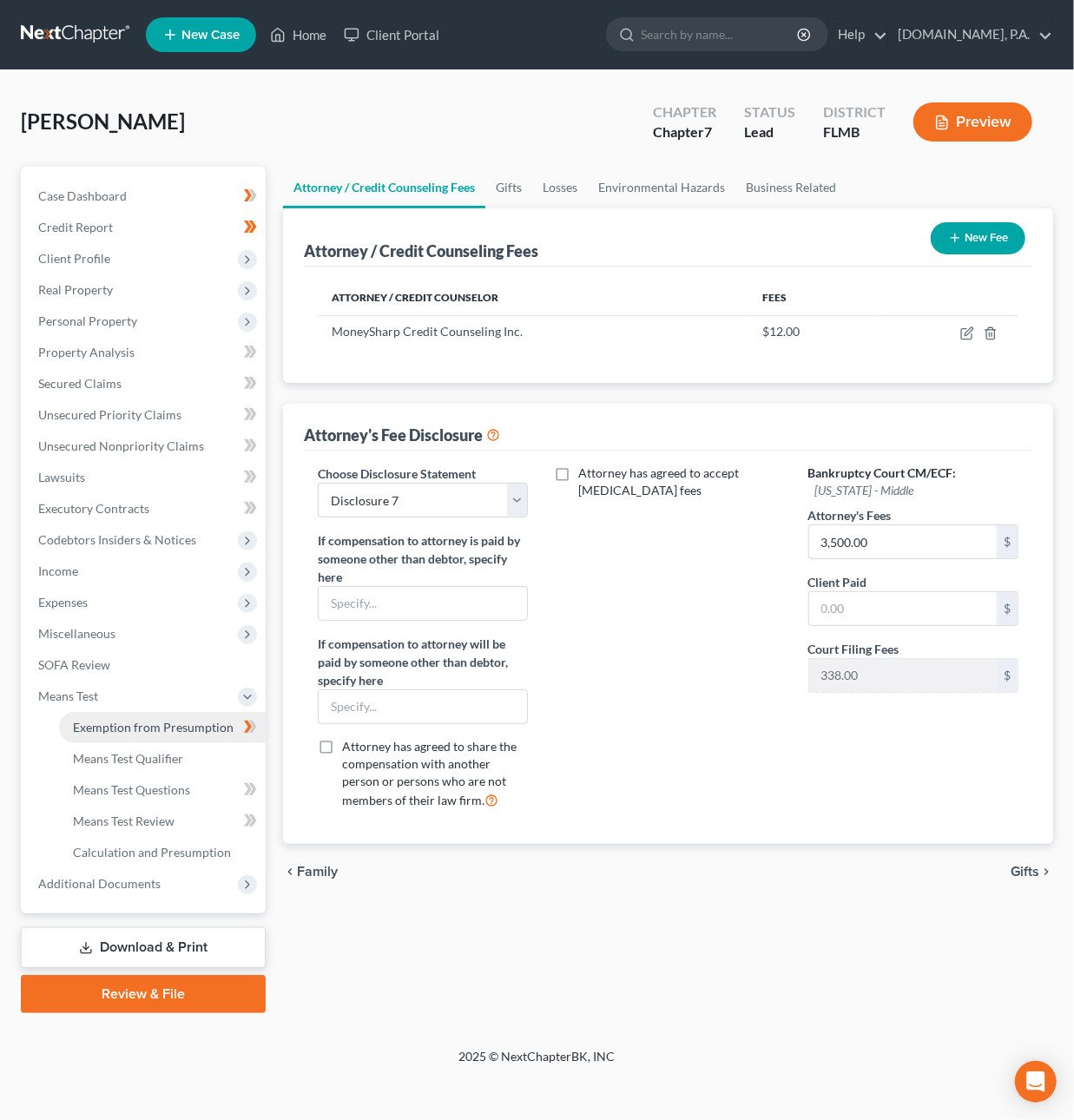
click at [157, 725] on span "Exemption from Presumption" at bounding box center [153, 727] width 161 height 15
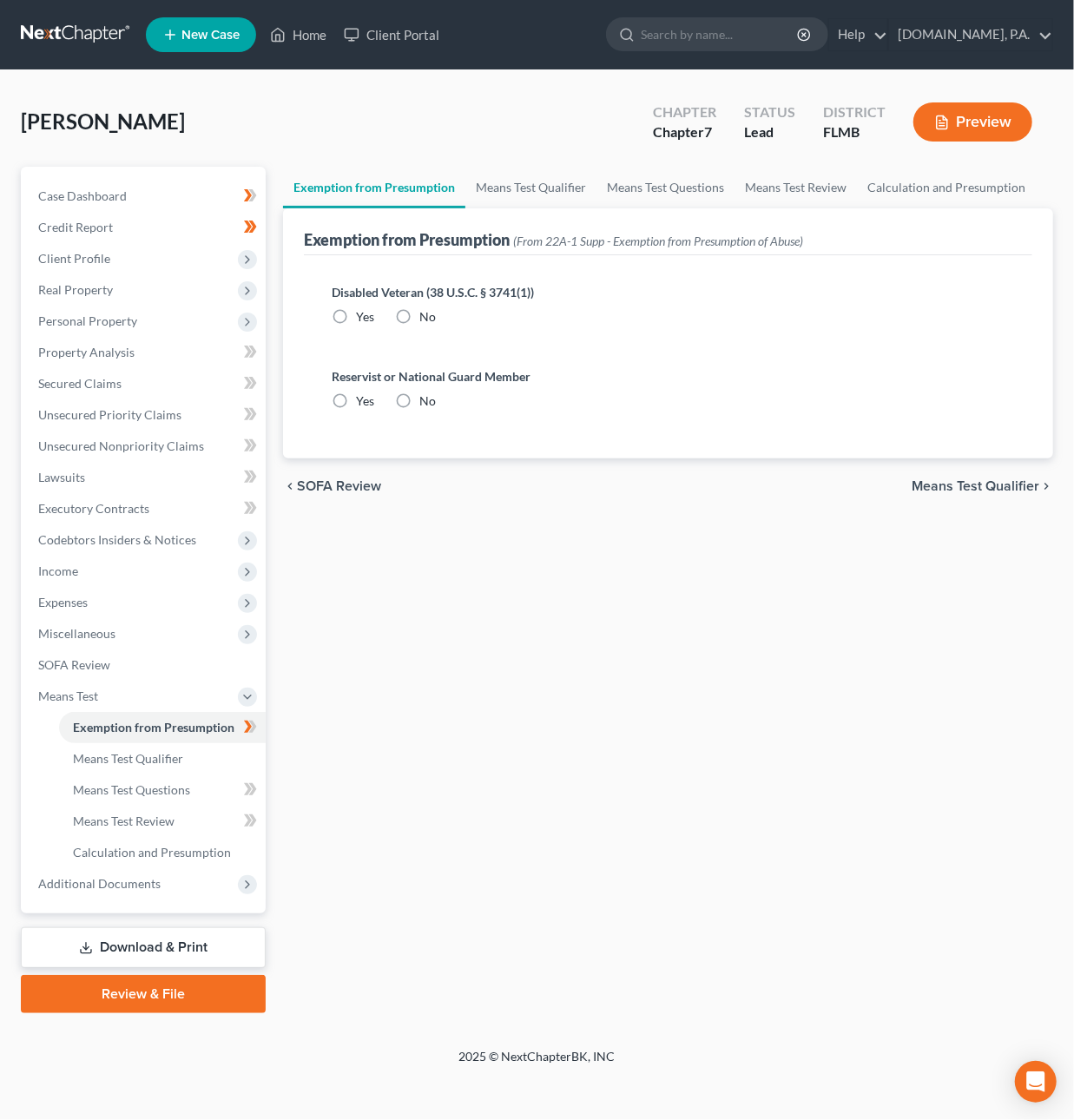
radio input "true"
click at [938, 491] on span "Means Test Qualifier" at bounding box center [975, 486] width 128 height 14
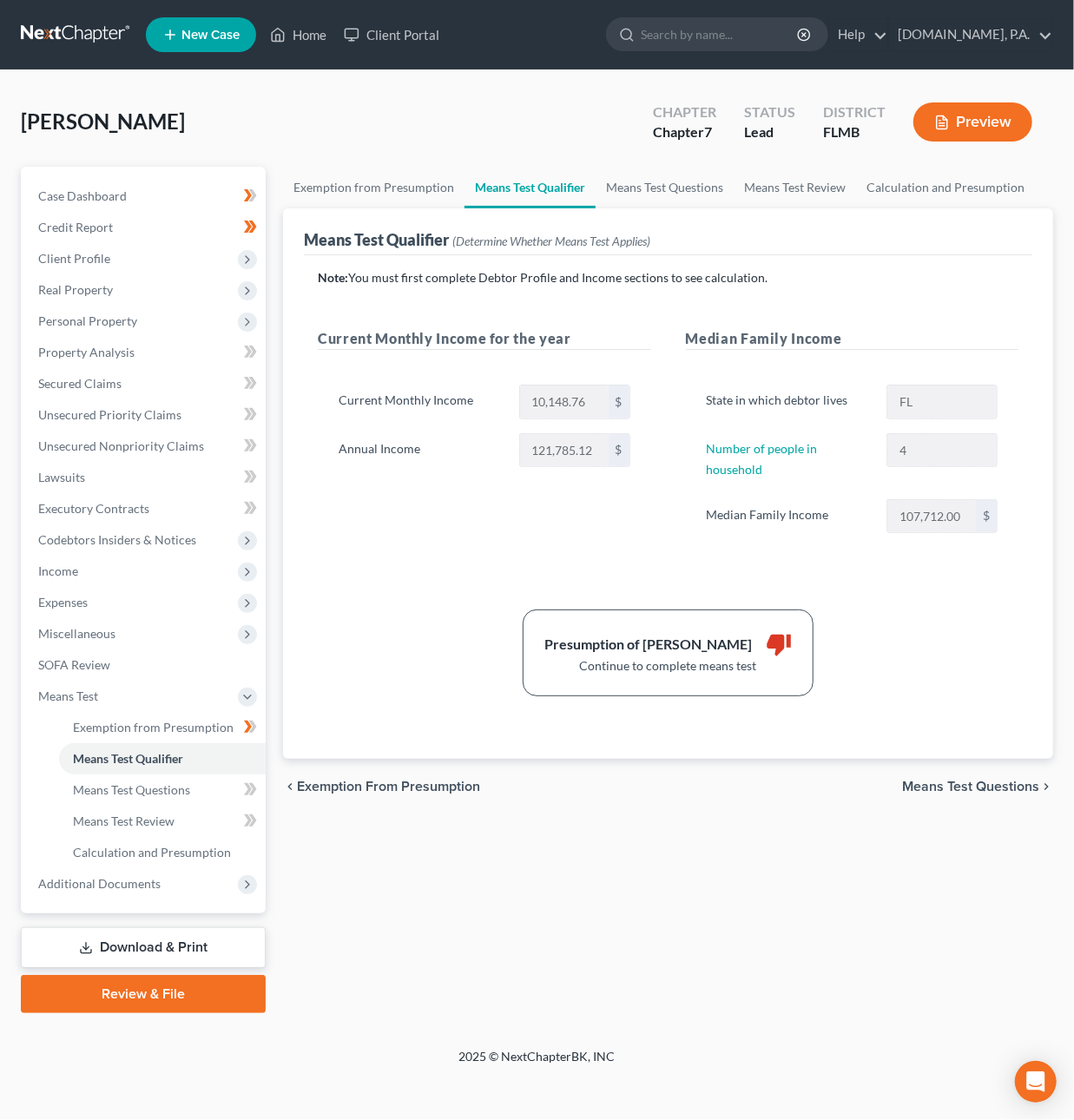
click at [961, 794] on span "Means Test Questions" at bounding box center [970, 786] width 137 height 14
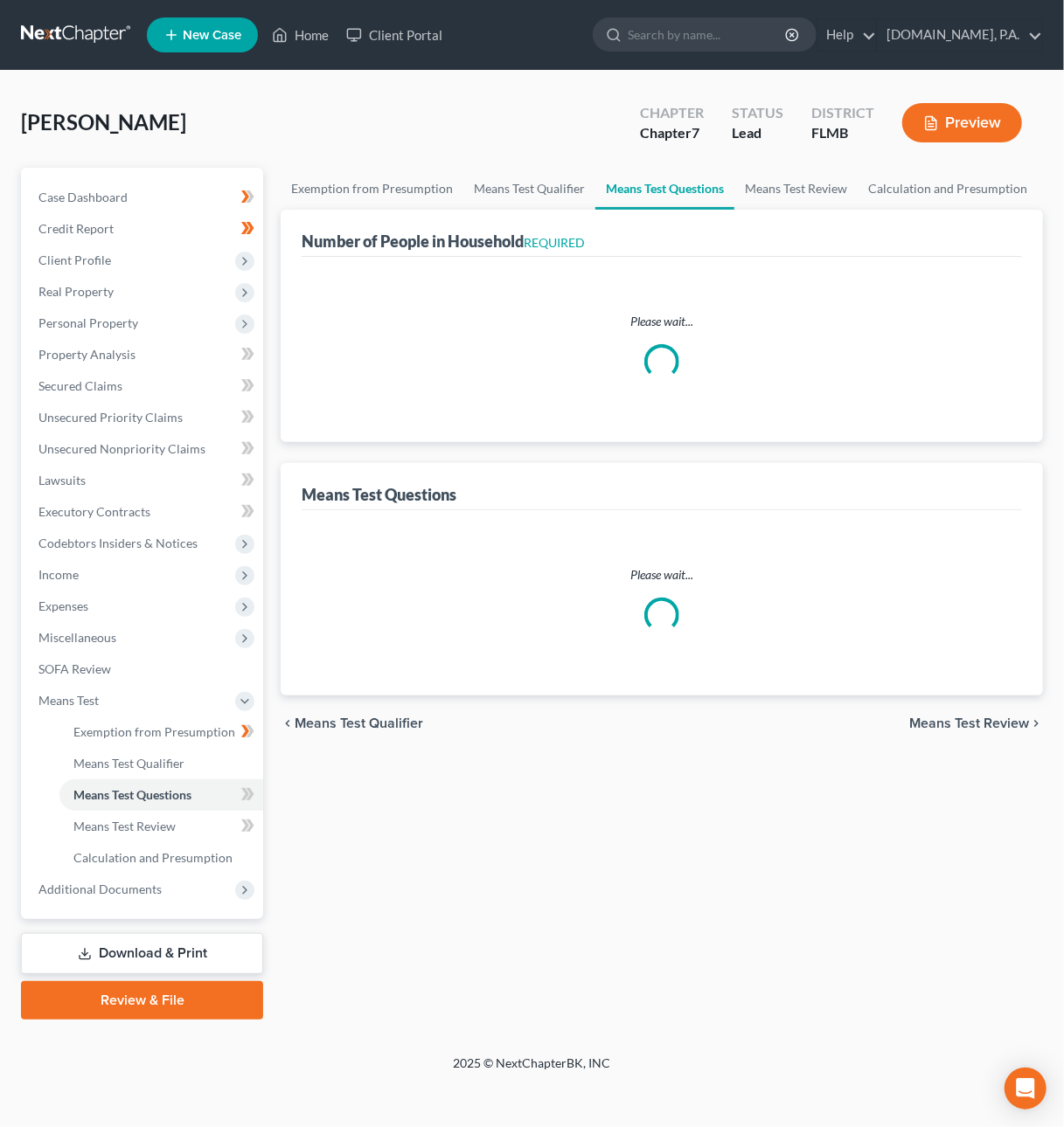
select select "60"
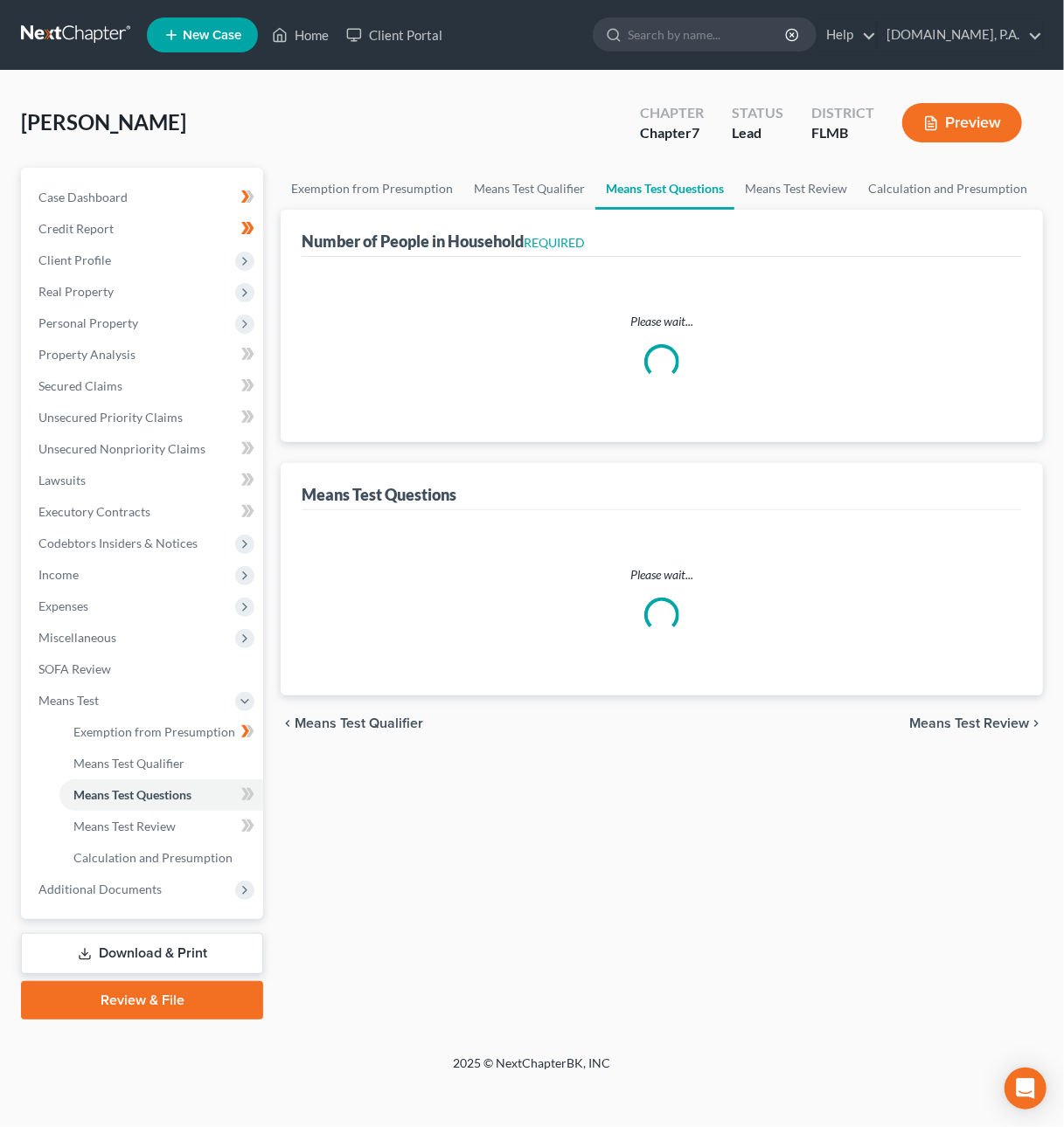
select select "4"
select select "2"
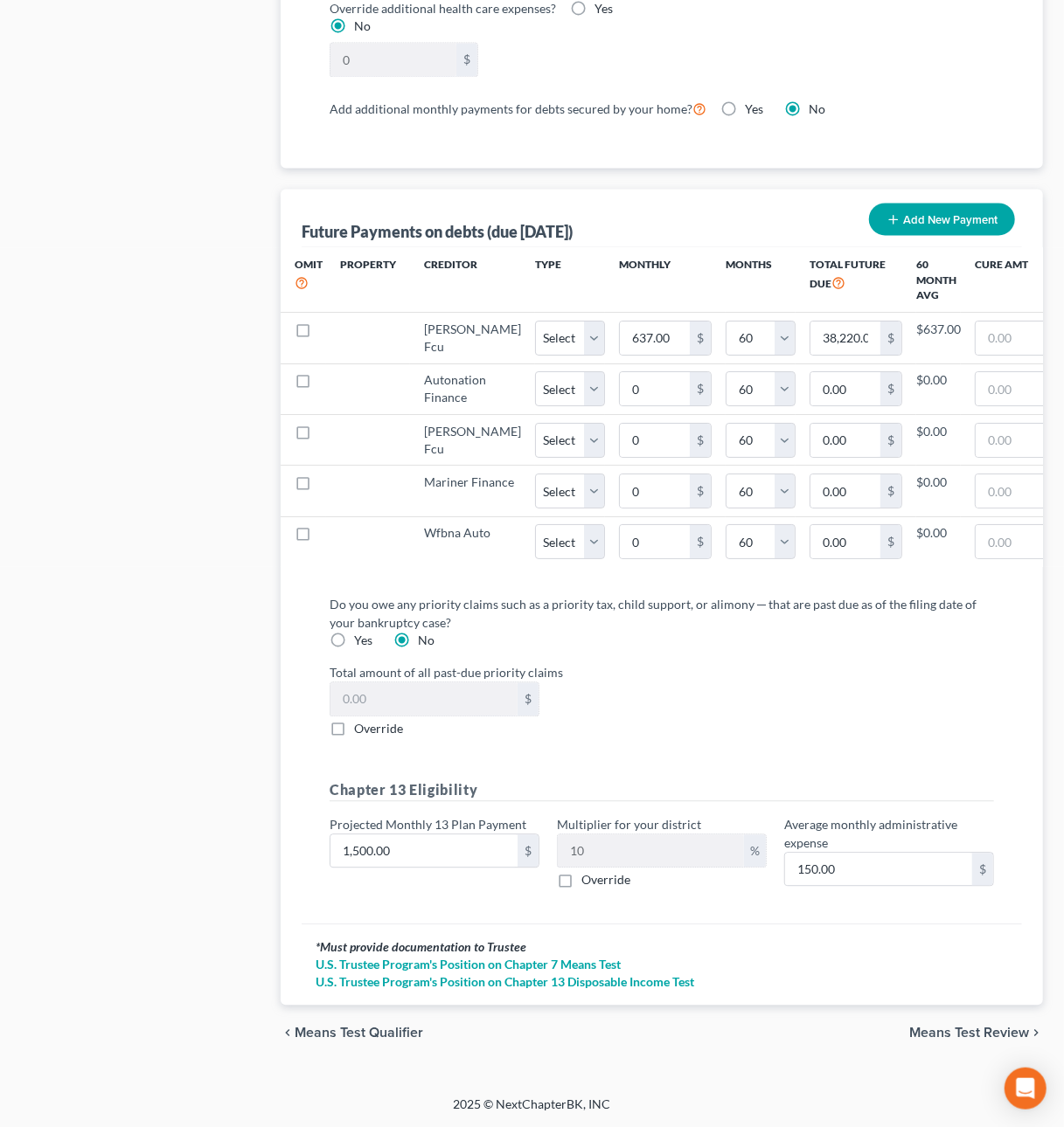
scroll to position [1725, 0]
click at [942, 1029] on span "Means Test Review" at bounding box center [968, 1033] width 119 height 14
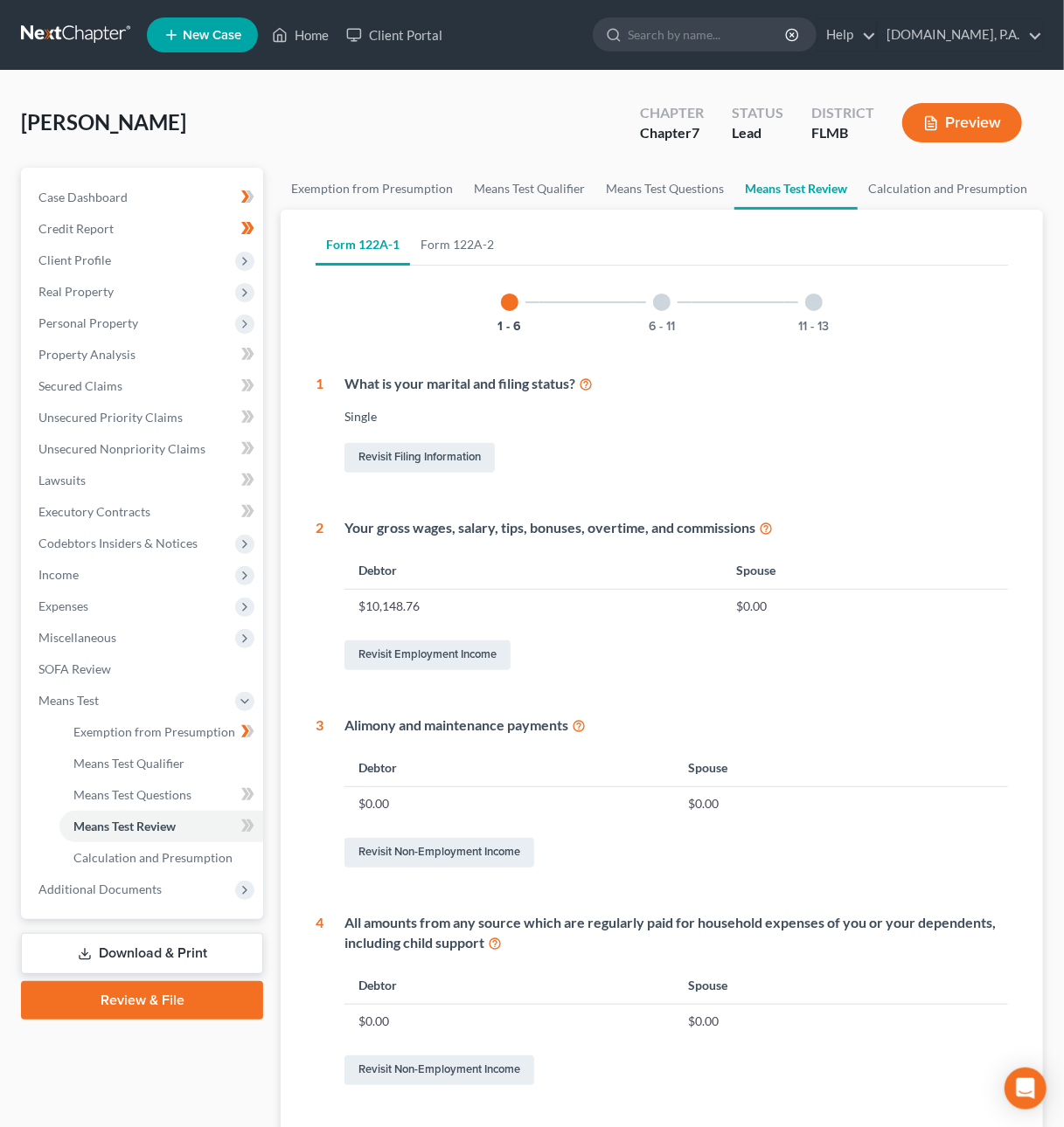
drag, startPoint x: 663, startPoint y: 310, endPoint x: 779, endPoint y: 298, distance: 116.6
click at [662, 310] on div "6 - 11" at bounding box center [661, 302] width 59 height 59
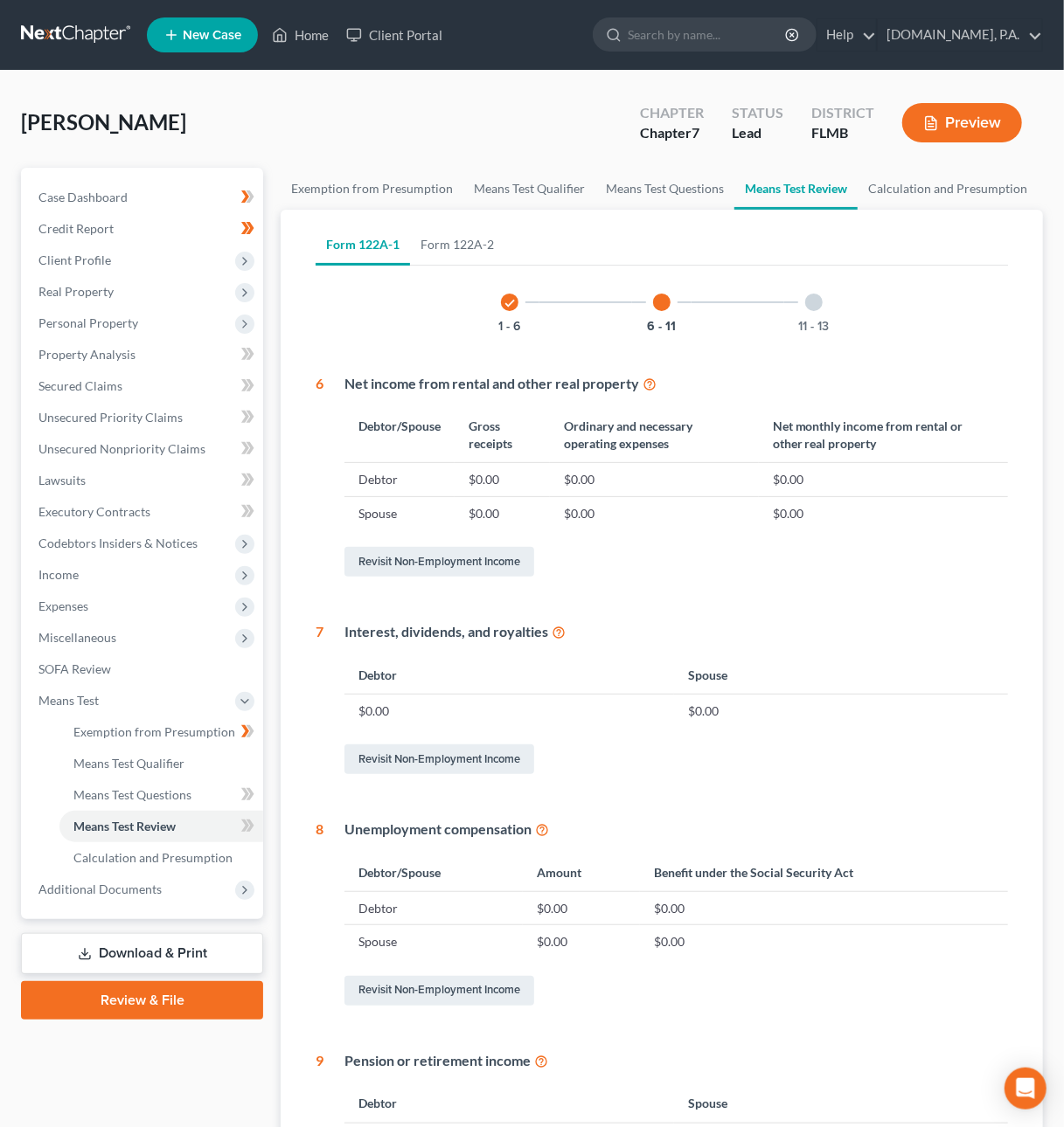
click at [813, 300] on div at bounding box center [814, 302] width 18 height 18
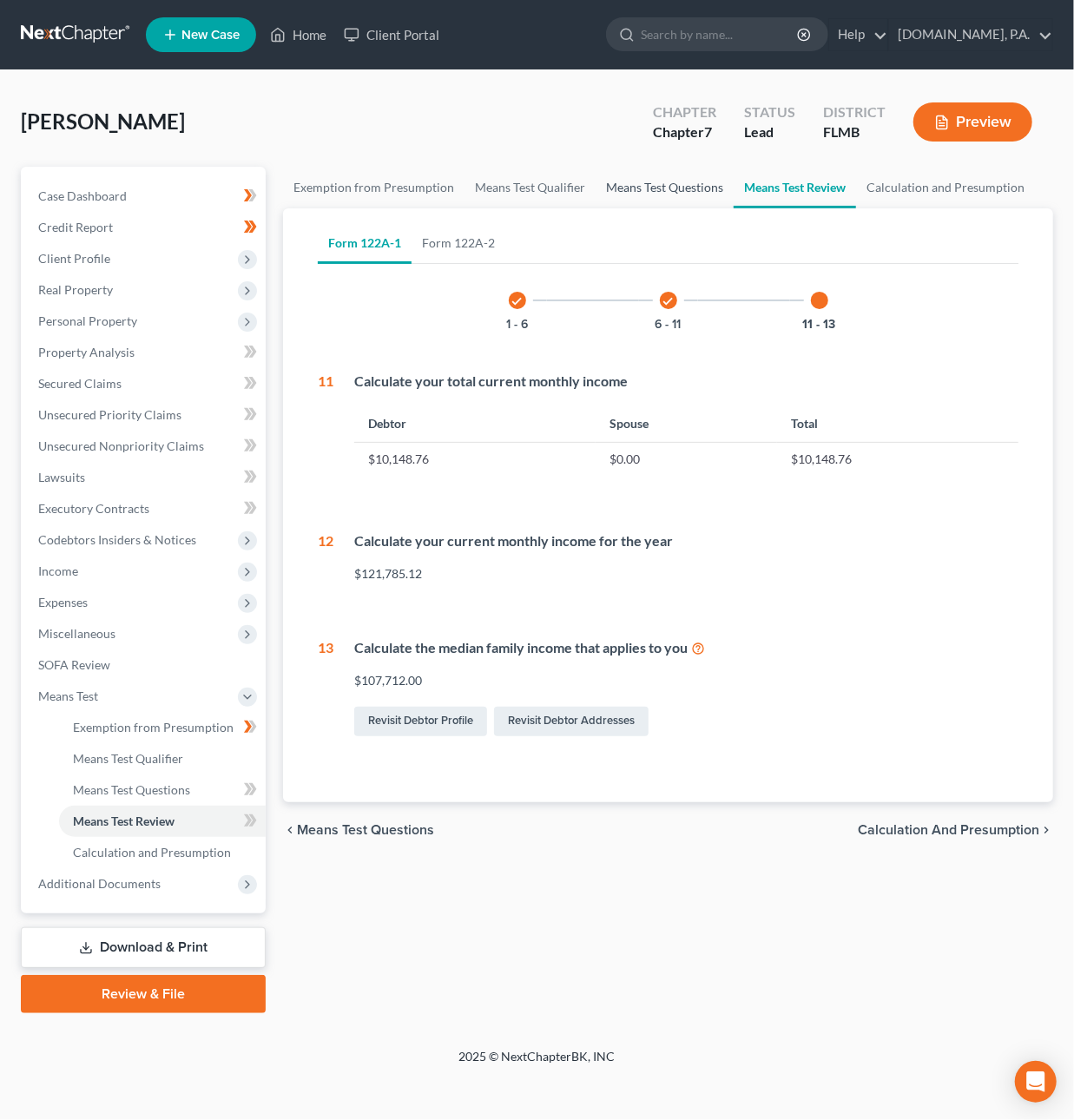
click at [617, 186] on link "Means Test Questions" at bounding box center [665, 187] width 138 height 42
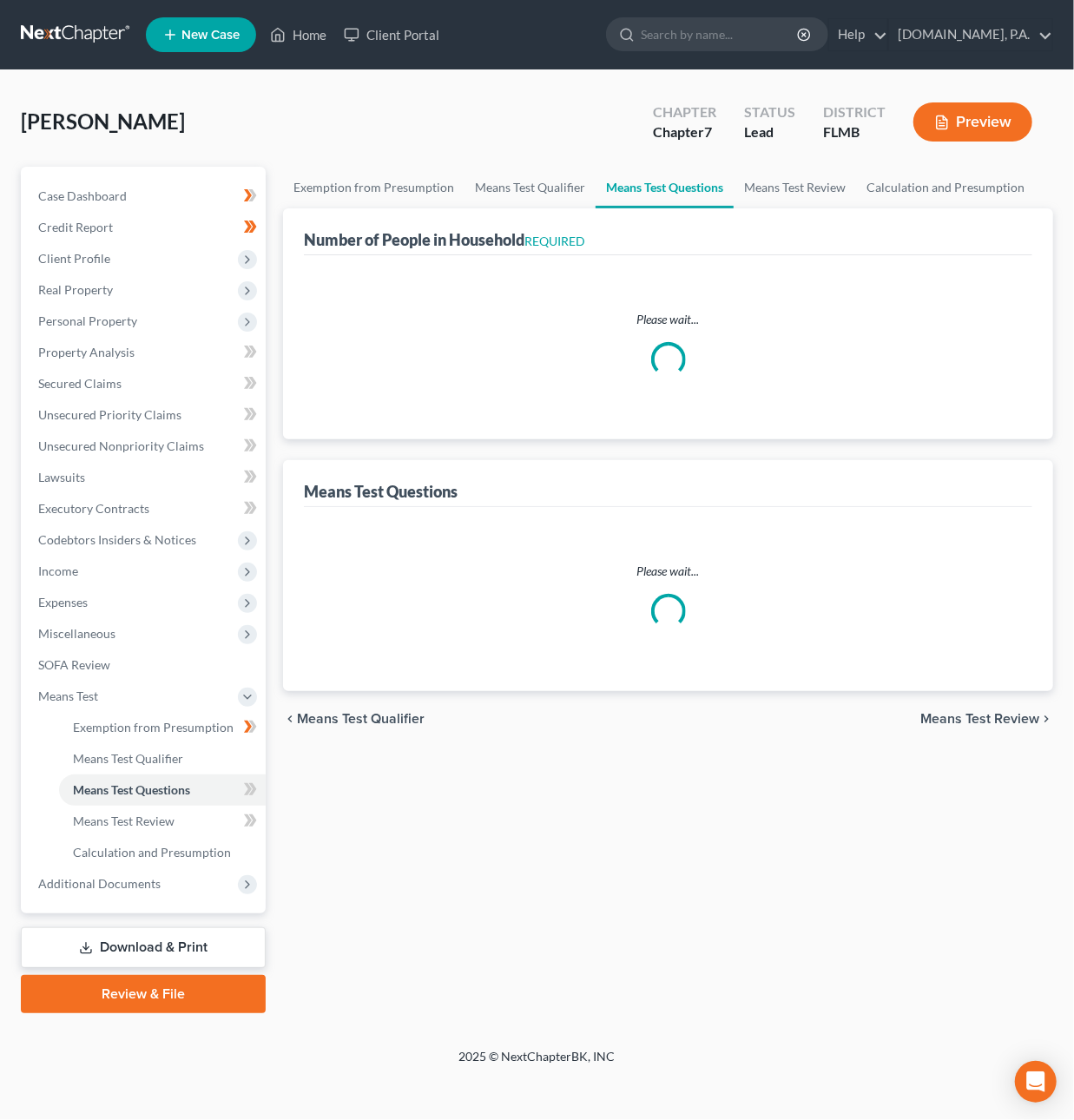
select select "60"
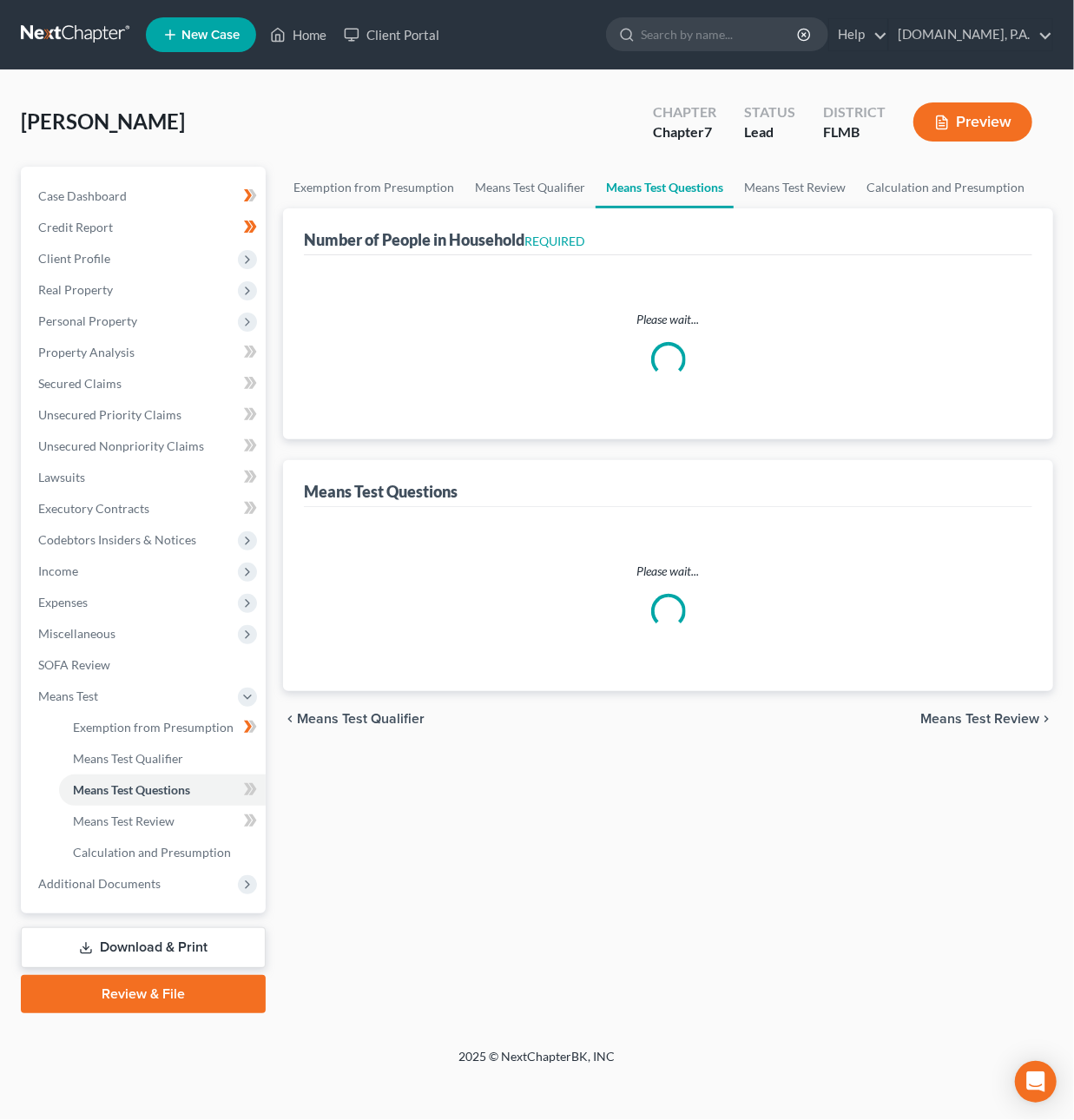
select select "4"
select select "2"
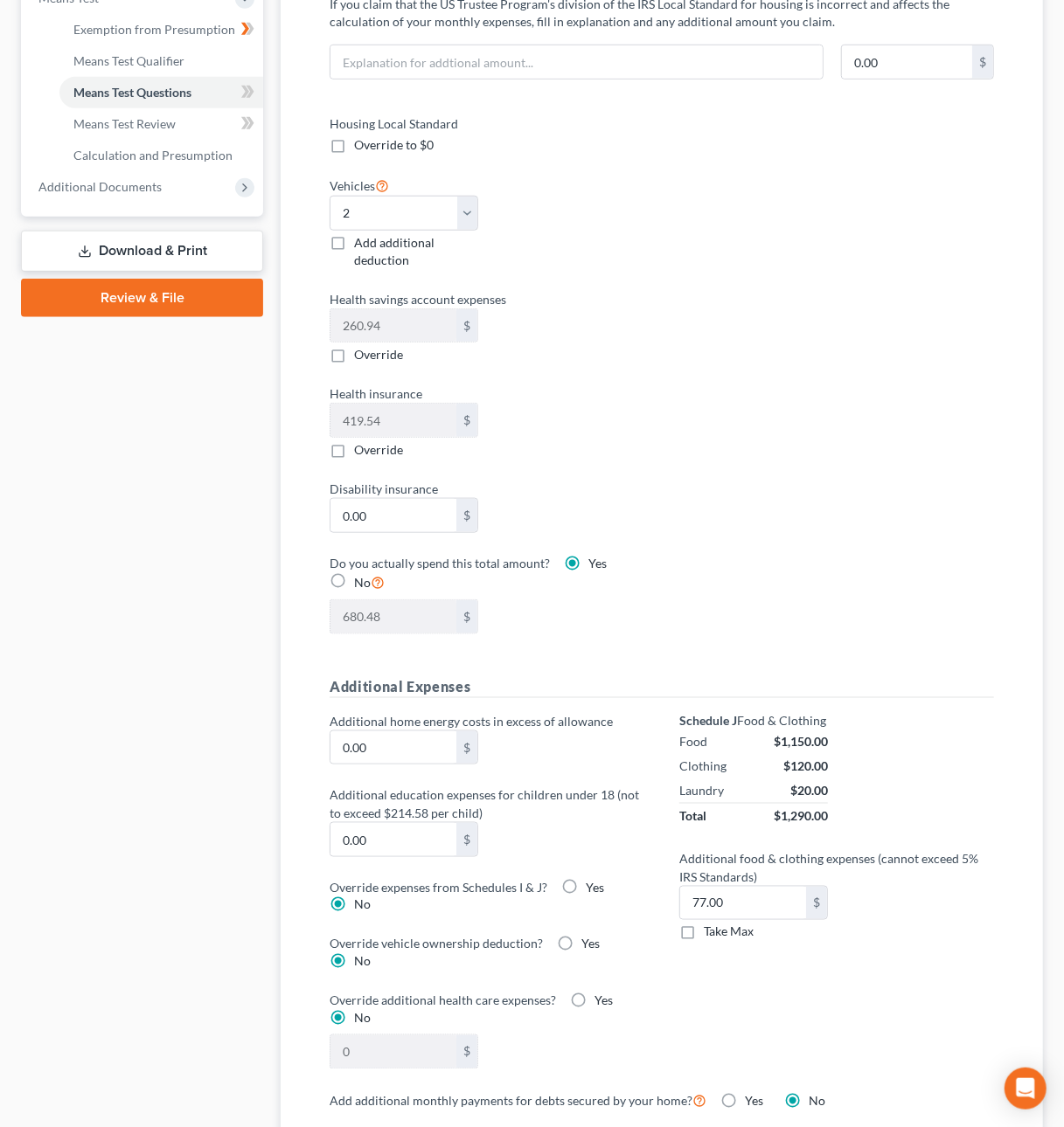
scroll to position [707, 0]
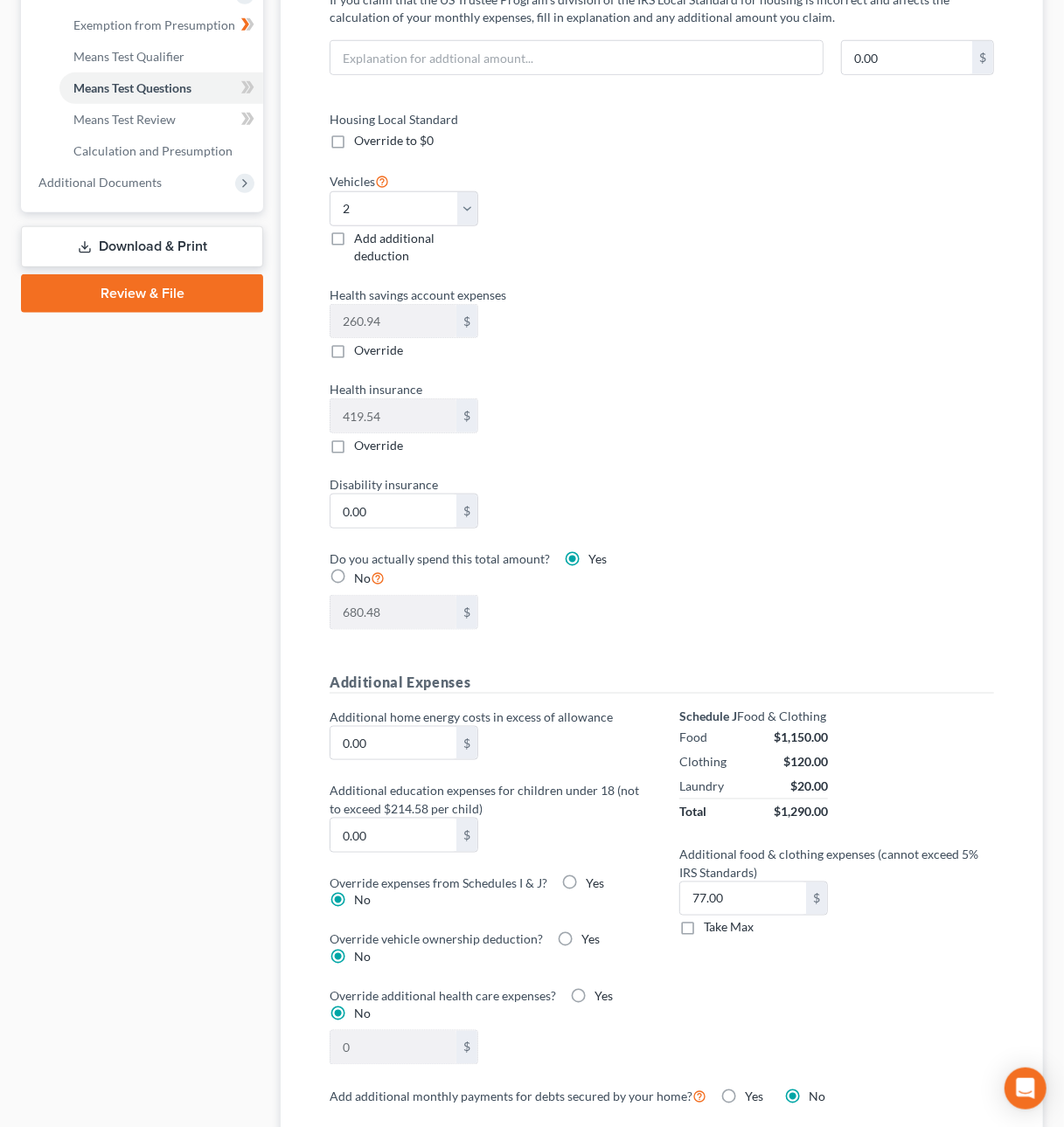
click at [704, 934] on label "Take Max" at bounding box center [728, 928] width 50 height 18
click at [710, 930] on input "Take Max" at bounding box center [716, 925] width 11 height 11
checkbox input "true"
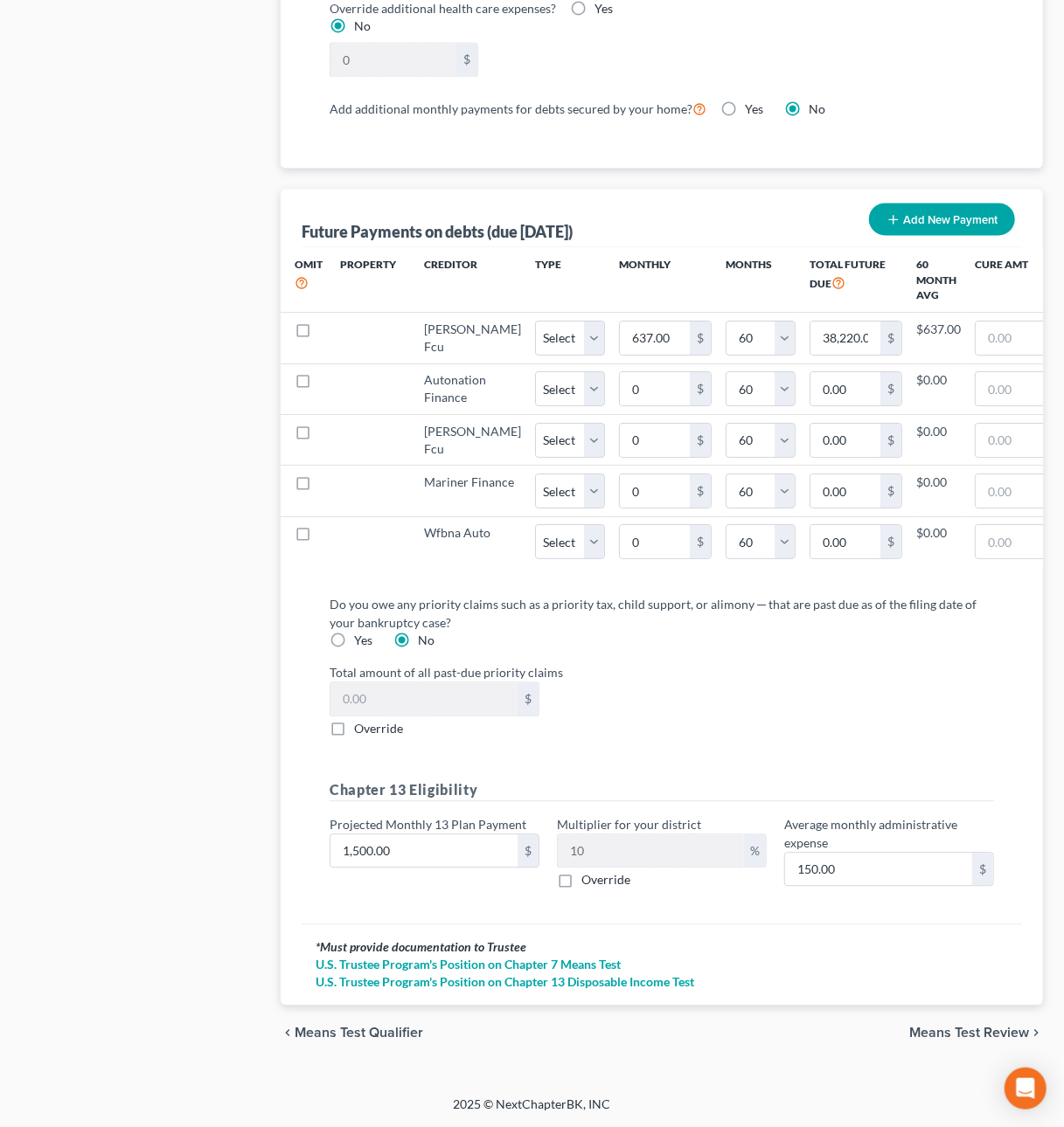
scroll to position [1725, 0]
click at [945, 1032] on span "Means Test Review" at bounding box center [968, 1033] width 119 height 14
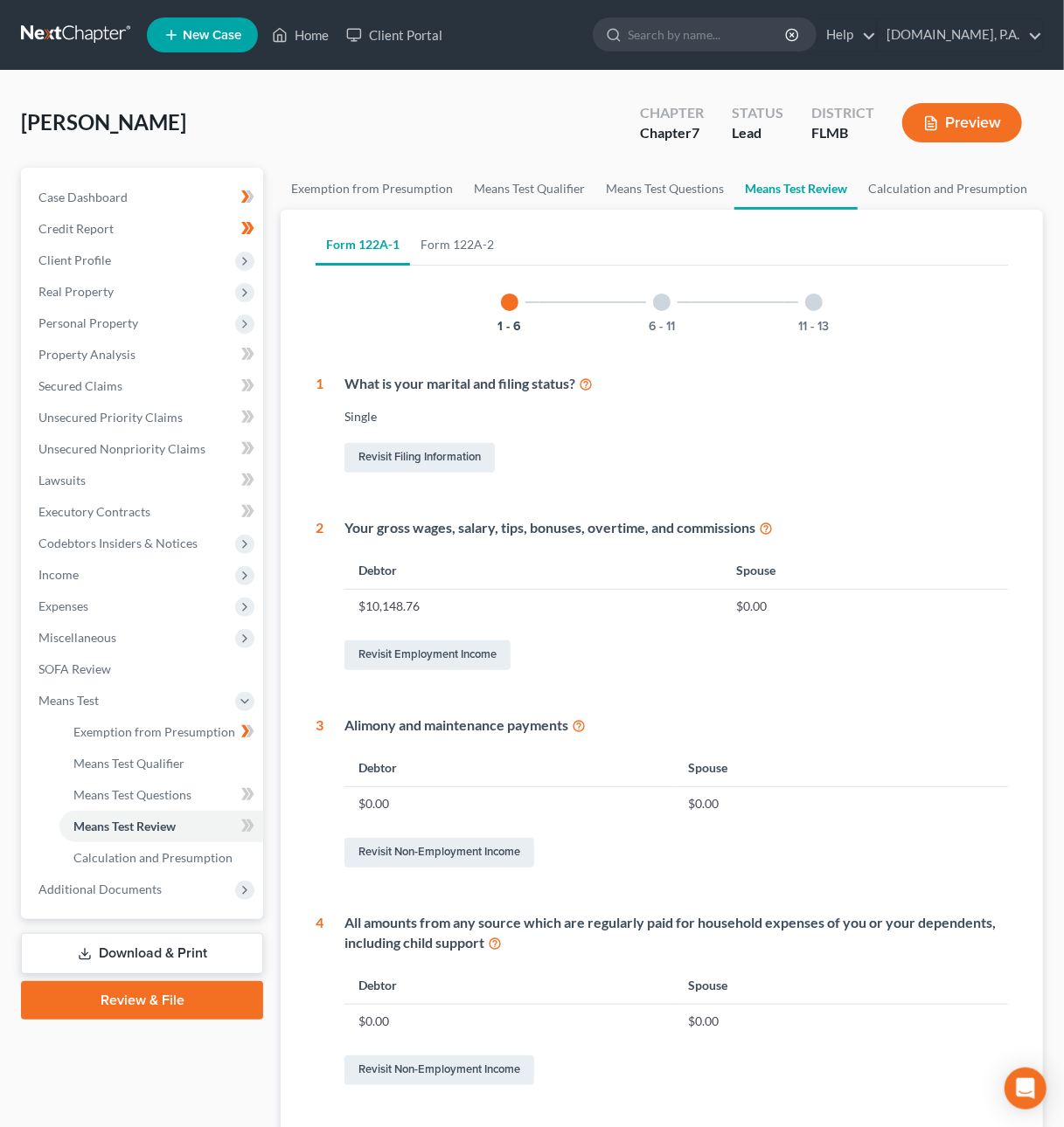
click at [659, 301] on div at bounding box center [661, 302] width 18 height 18
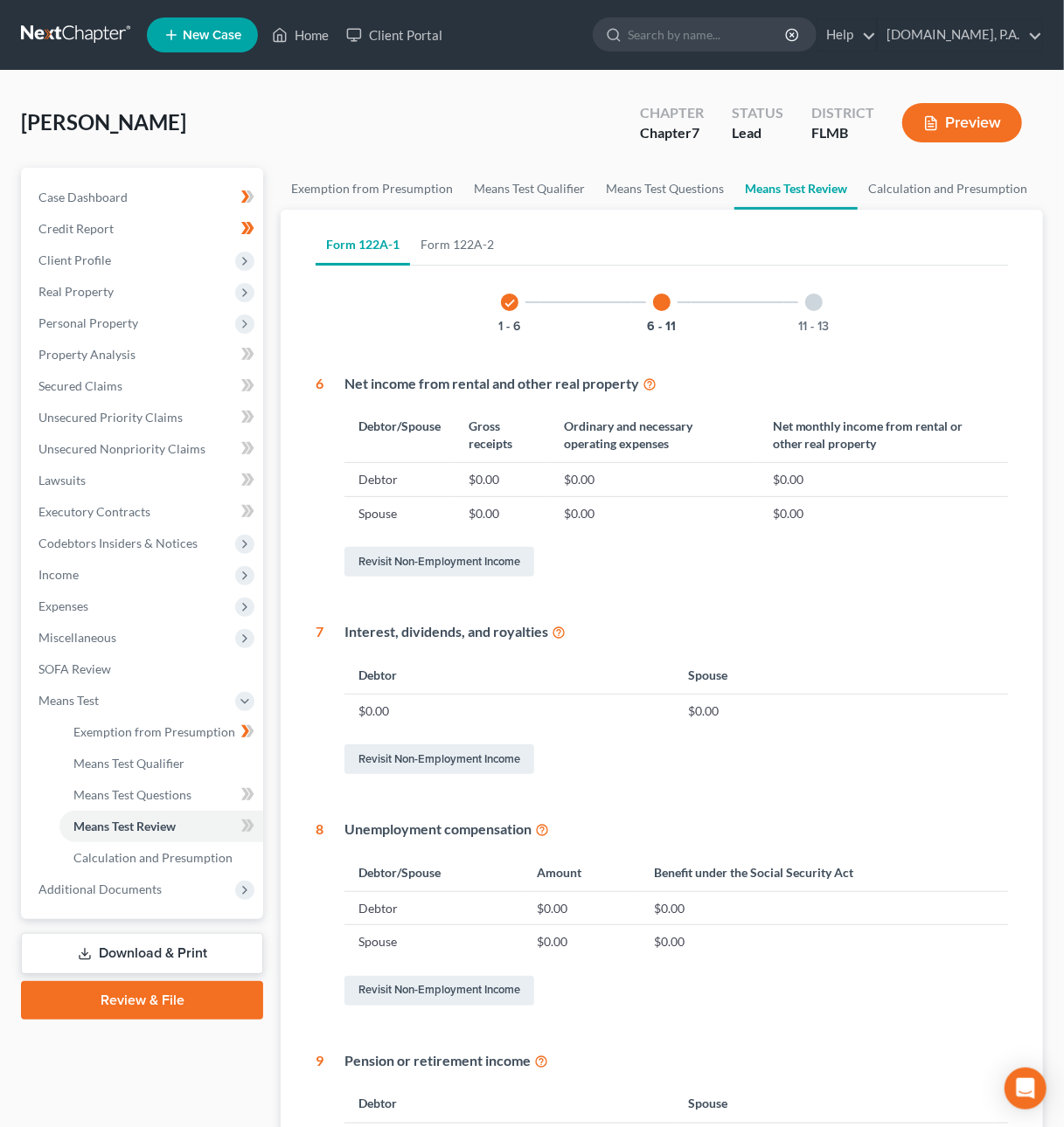
click at [817, 298] on div at bounding box center [814, 302] width 18 height 18
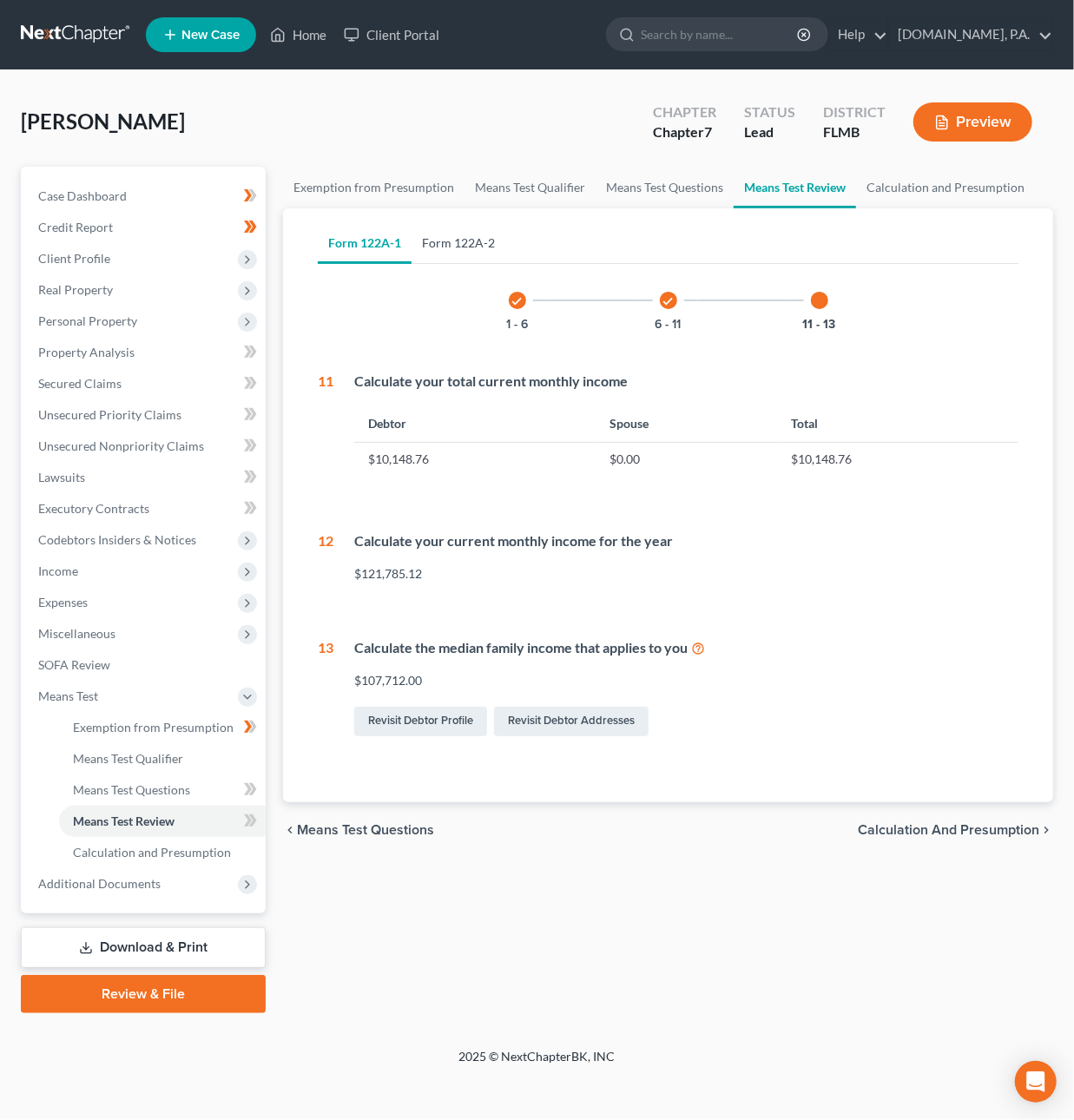
click at [444, 244] on link "Form 122A-2" at bounding box center [458, 243] width 93 height 42
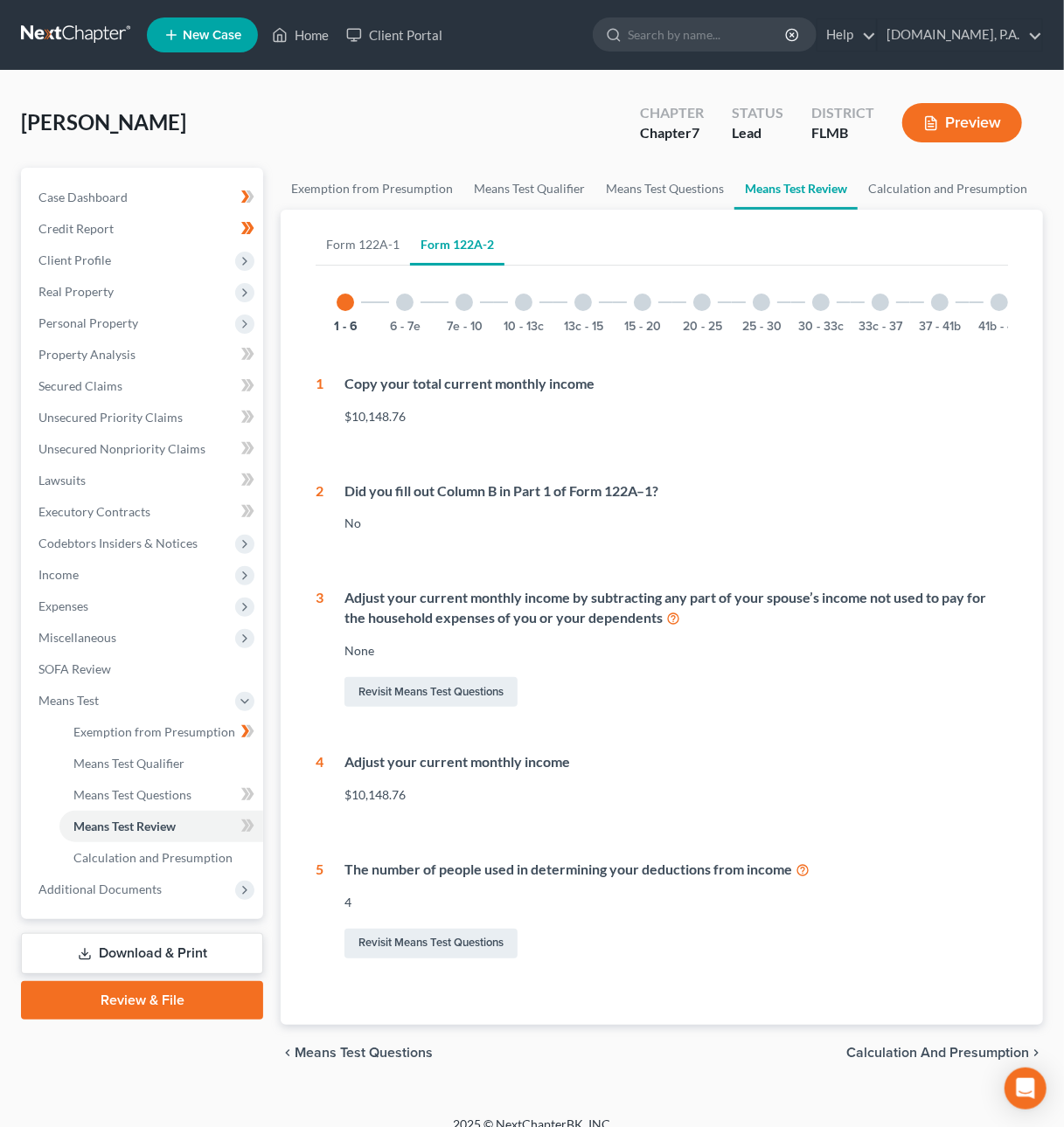
click at [408, 307] on div at bounding box center [405, 302] width 18 height 18
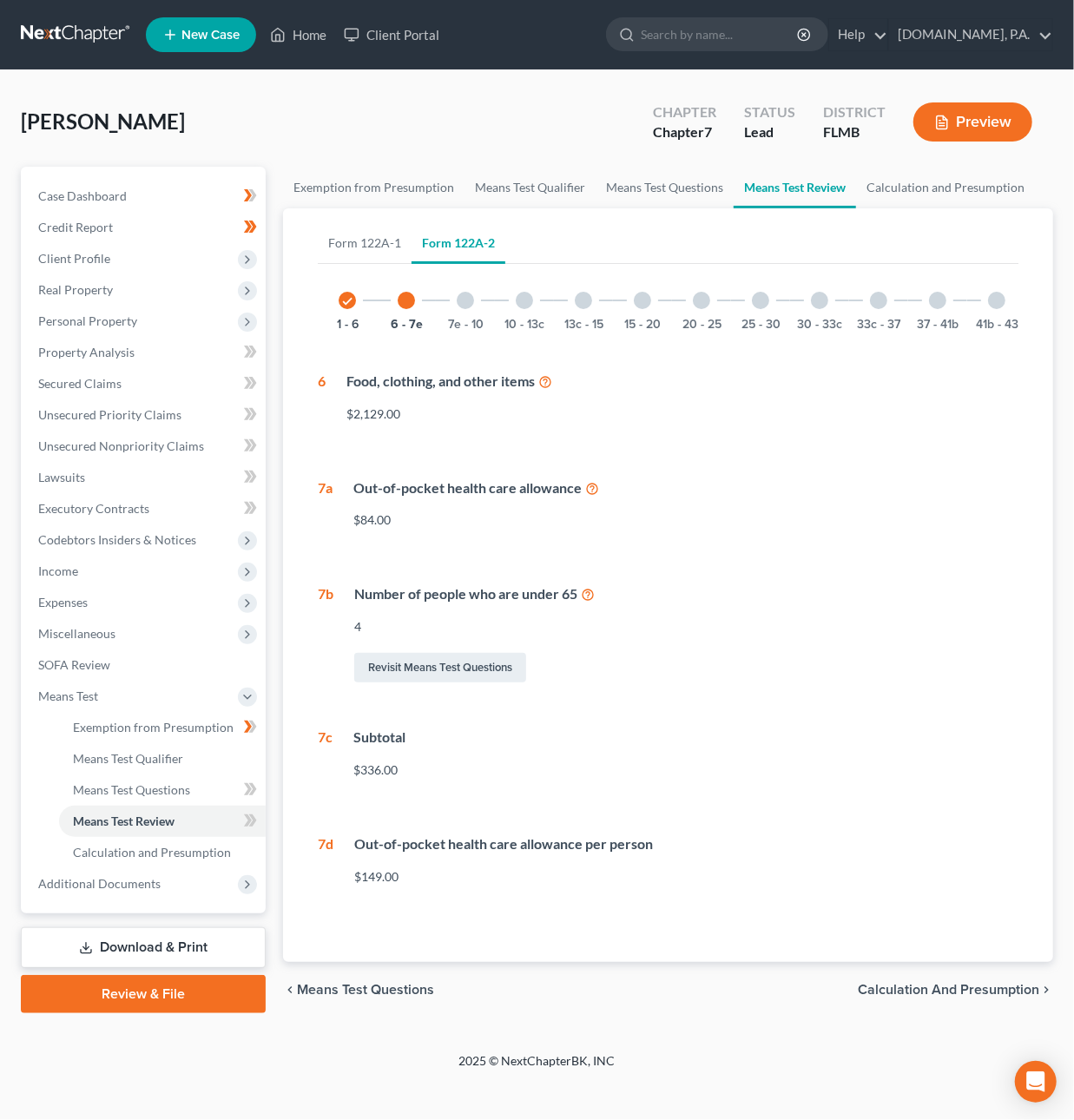
click at [462, 296] on div at bounding box center [465, 300] width 18 height 18
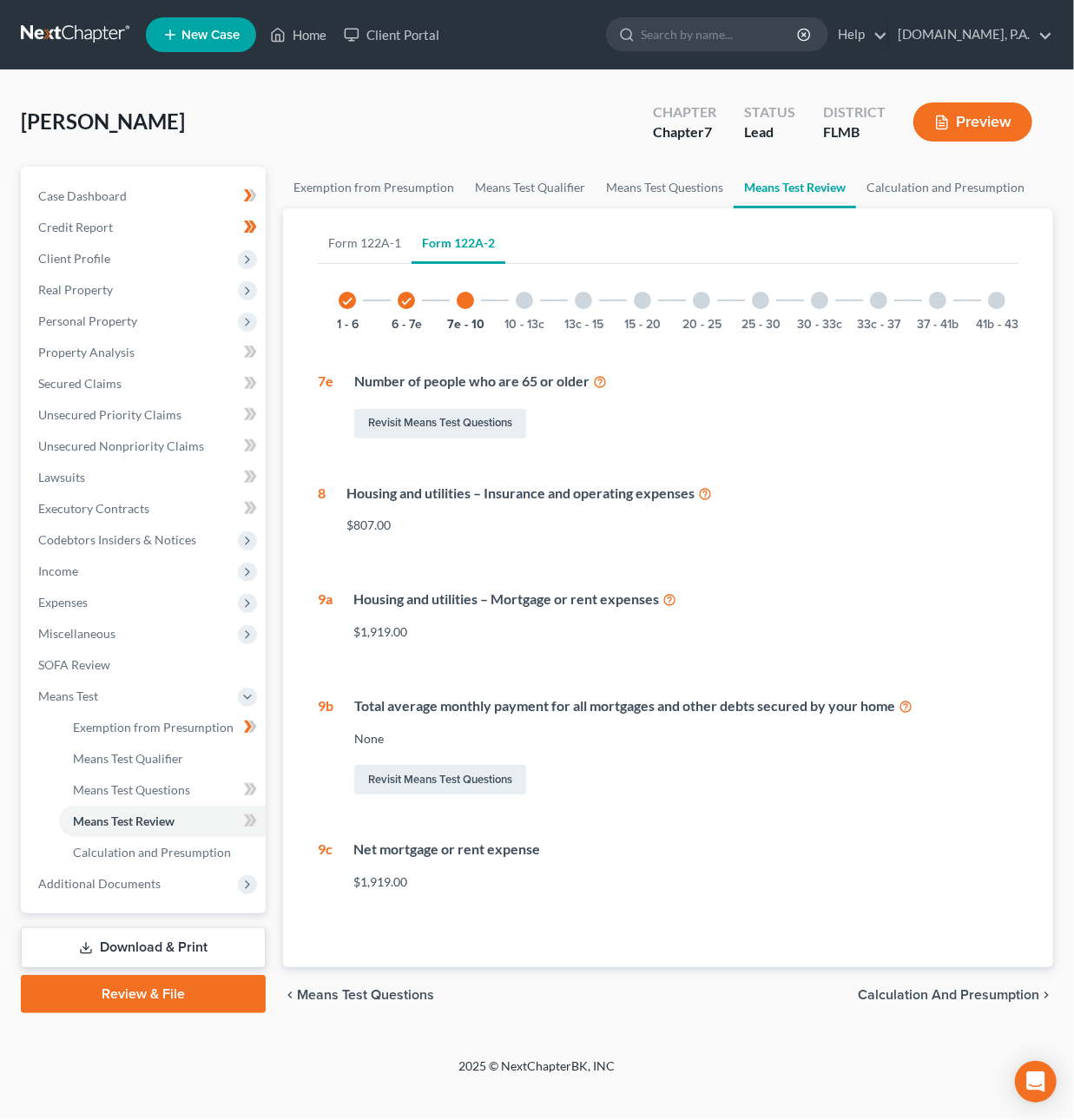
click at [554, 290] on div "13c - 15" at bounding box center [583, 300] width 59 height 59
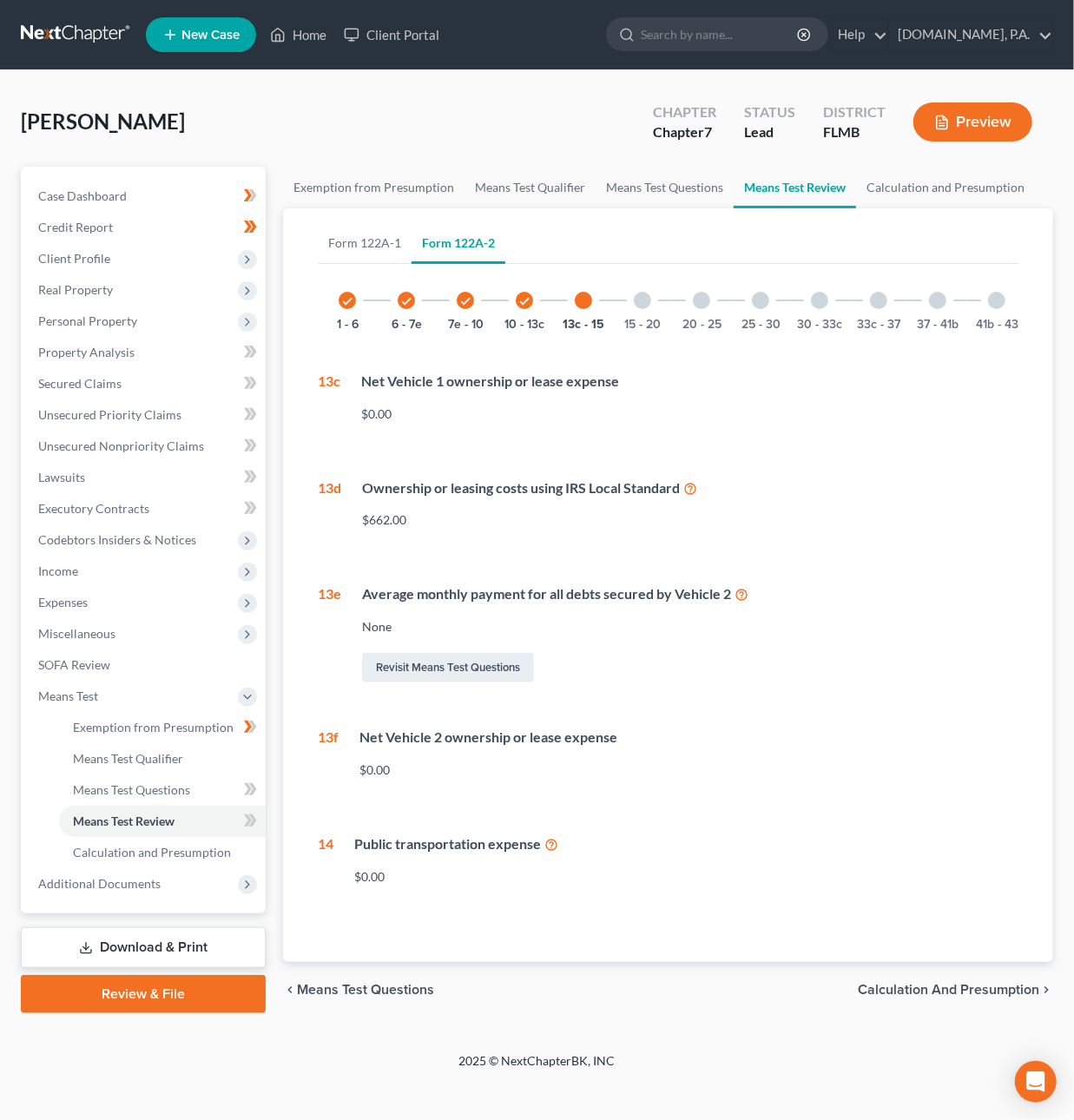
click at [642, 301] on div at bounding box center [642, 300] width 18 height 18
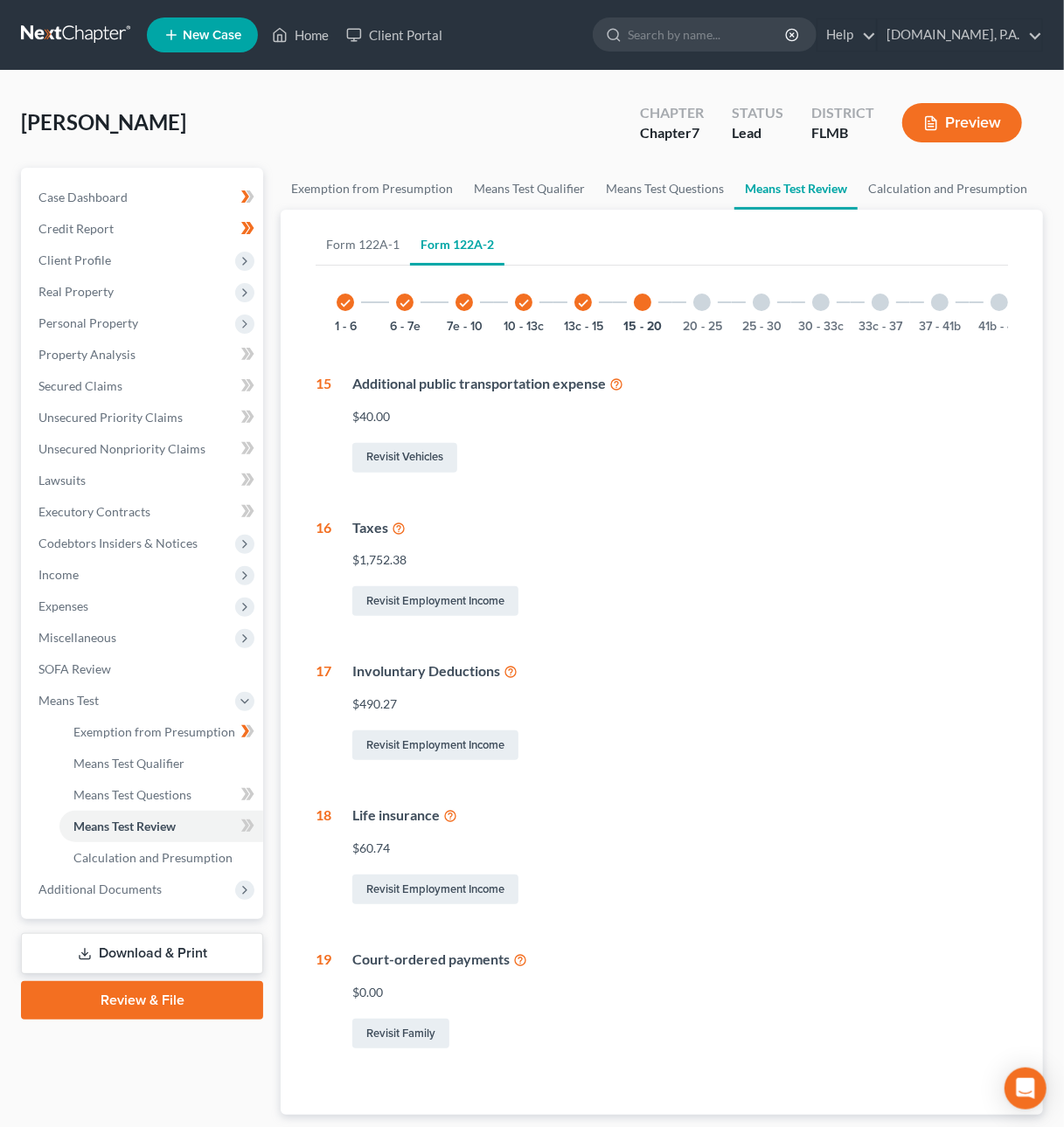
click at [704, 301] on div at bounding box center [702, 302] width 18 height 18
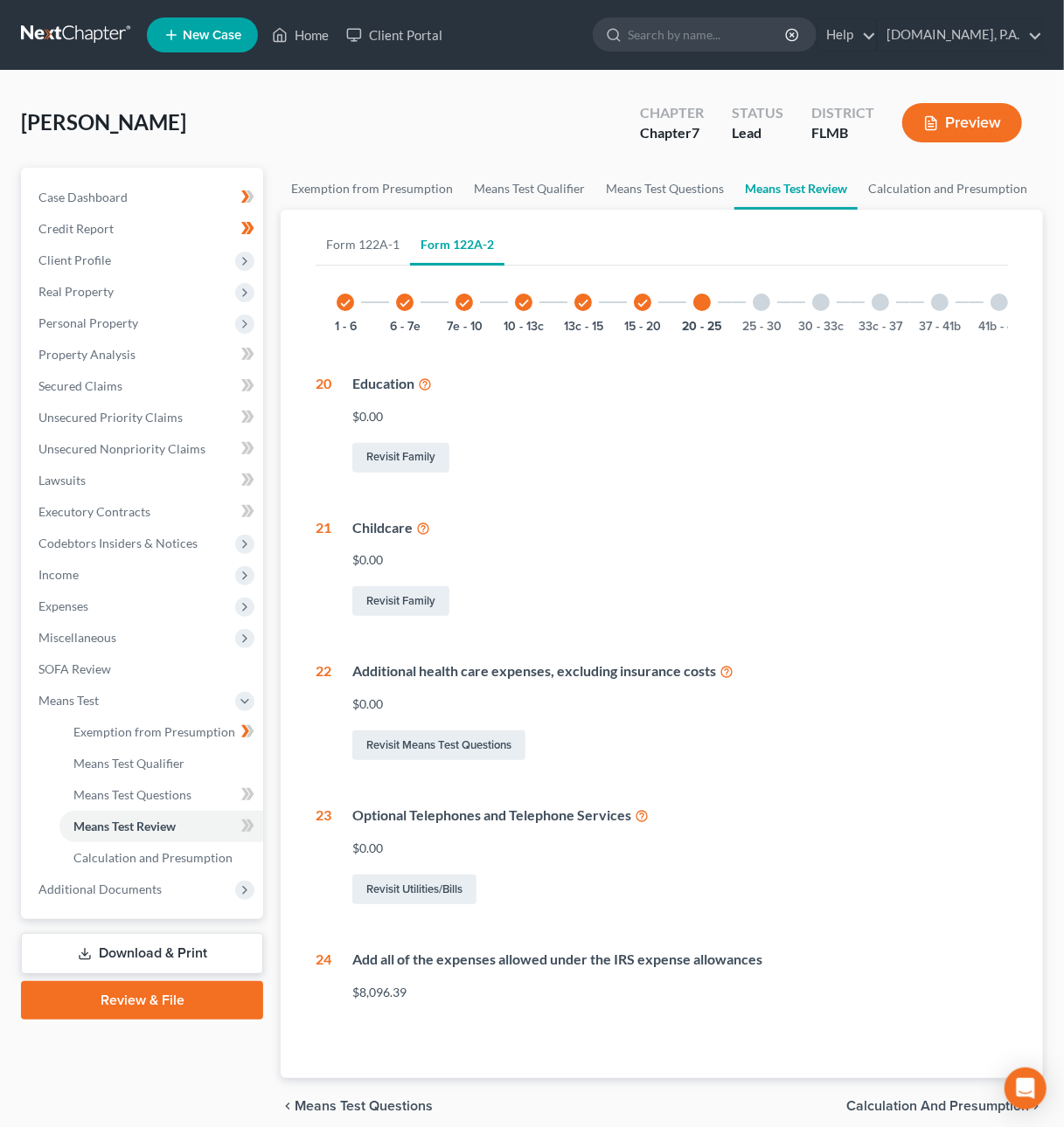
click at [760, 306] on div at bounding box center [761, 302] width 18 height 18
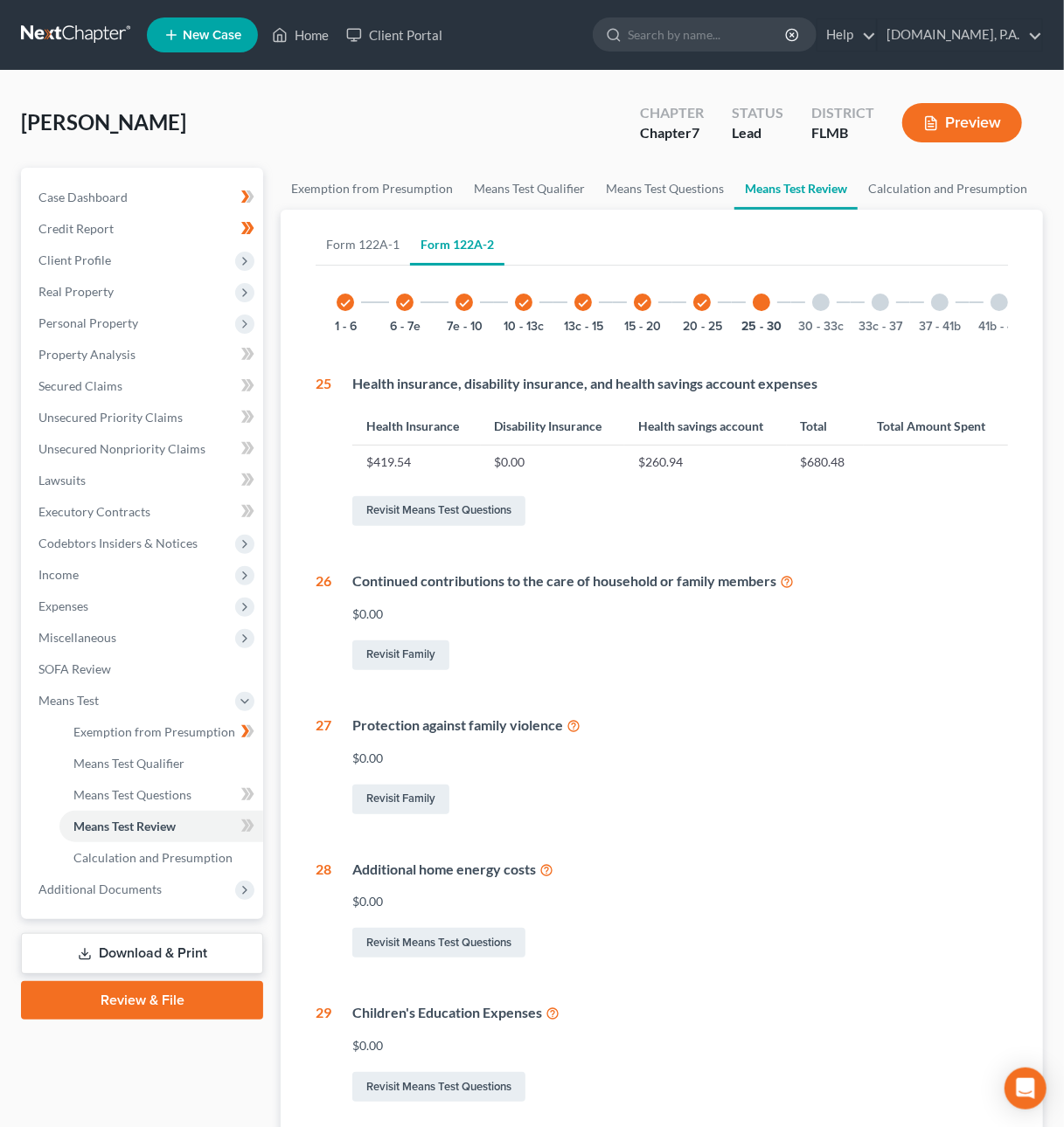
click at [820, 306] on div at bounding box center [820, 302] width 18 height 18
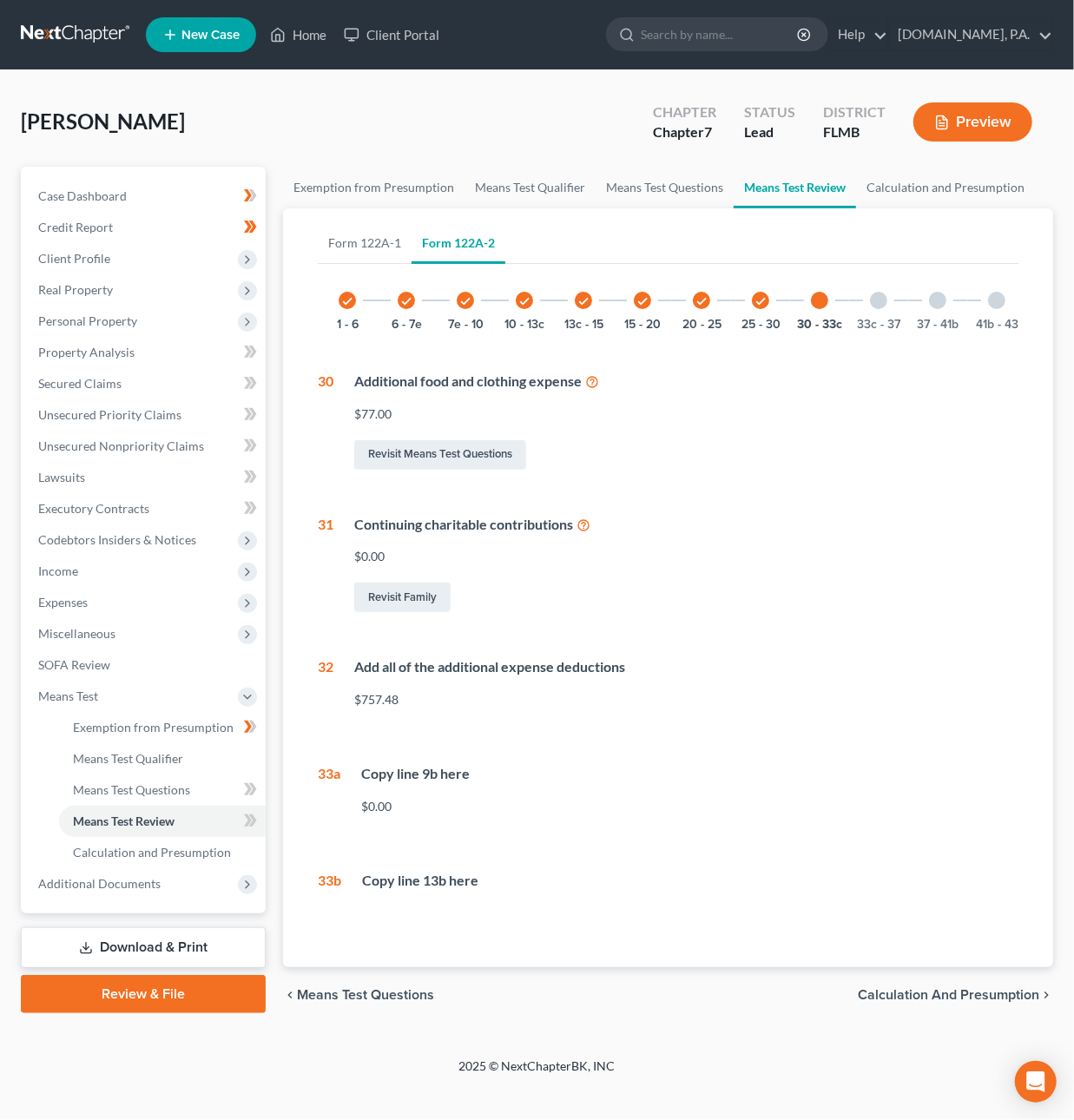
drag, startPoint x: 875, startPoint y: 301, endPoint x: 909, endPoint y: 298, distance: 34.1
click at [875, 301] on div at bounding box center [879, 300] width 18 height 18
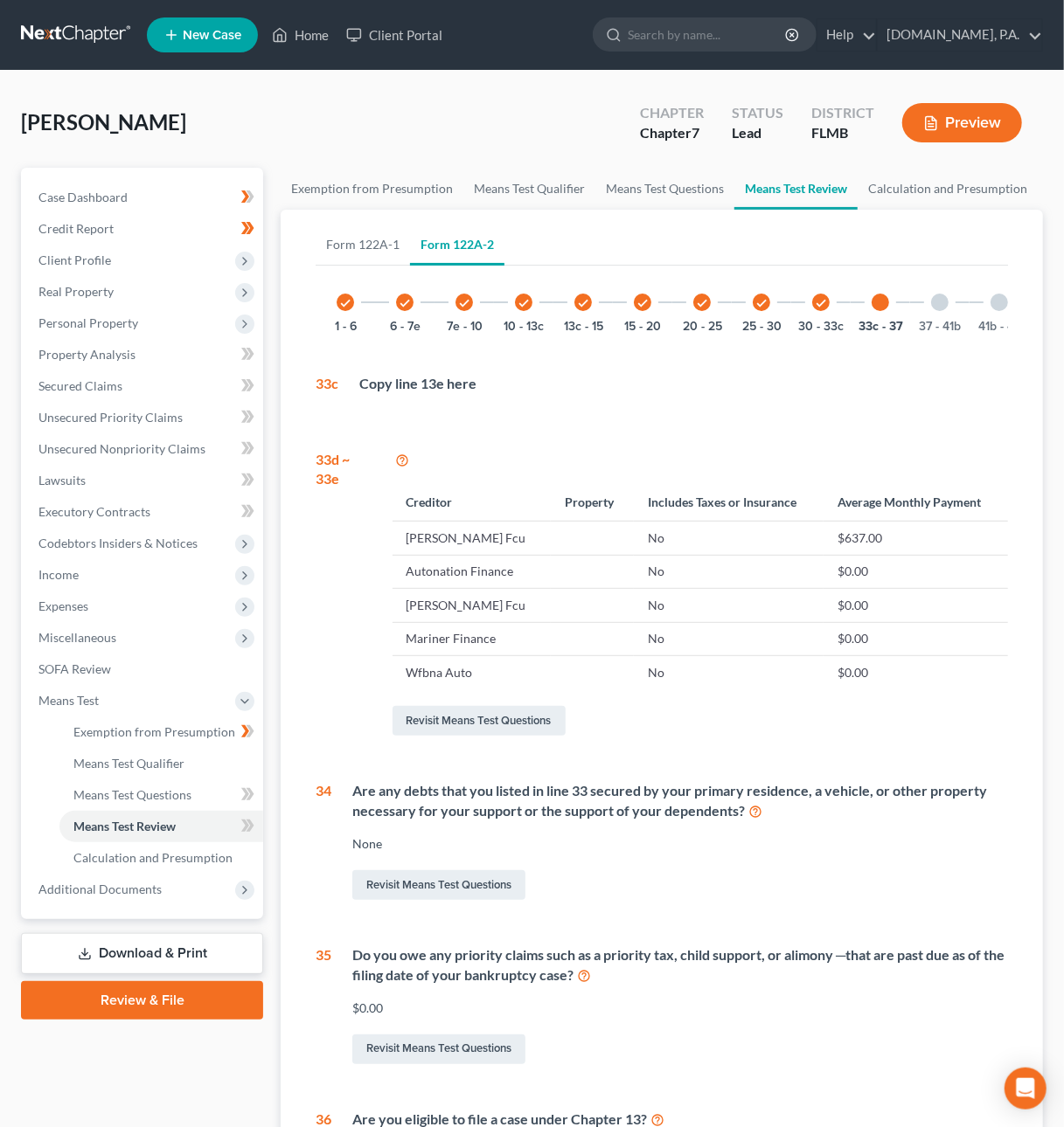
drag, startPoint x: 944, startPoint y: 300, endPoint x: 959, endPoint y: 297, distance: 15.3
click at [944, 300] on div at bounding box center [939, 302] width 18 height 18
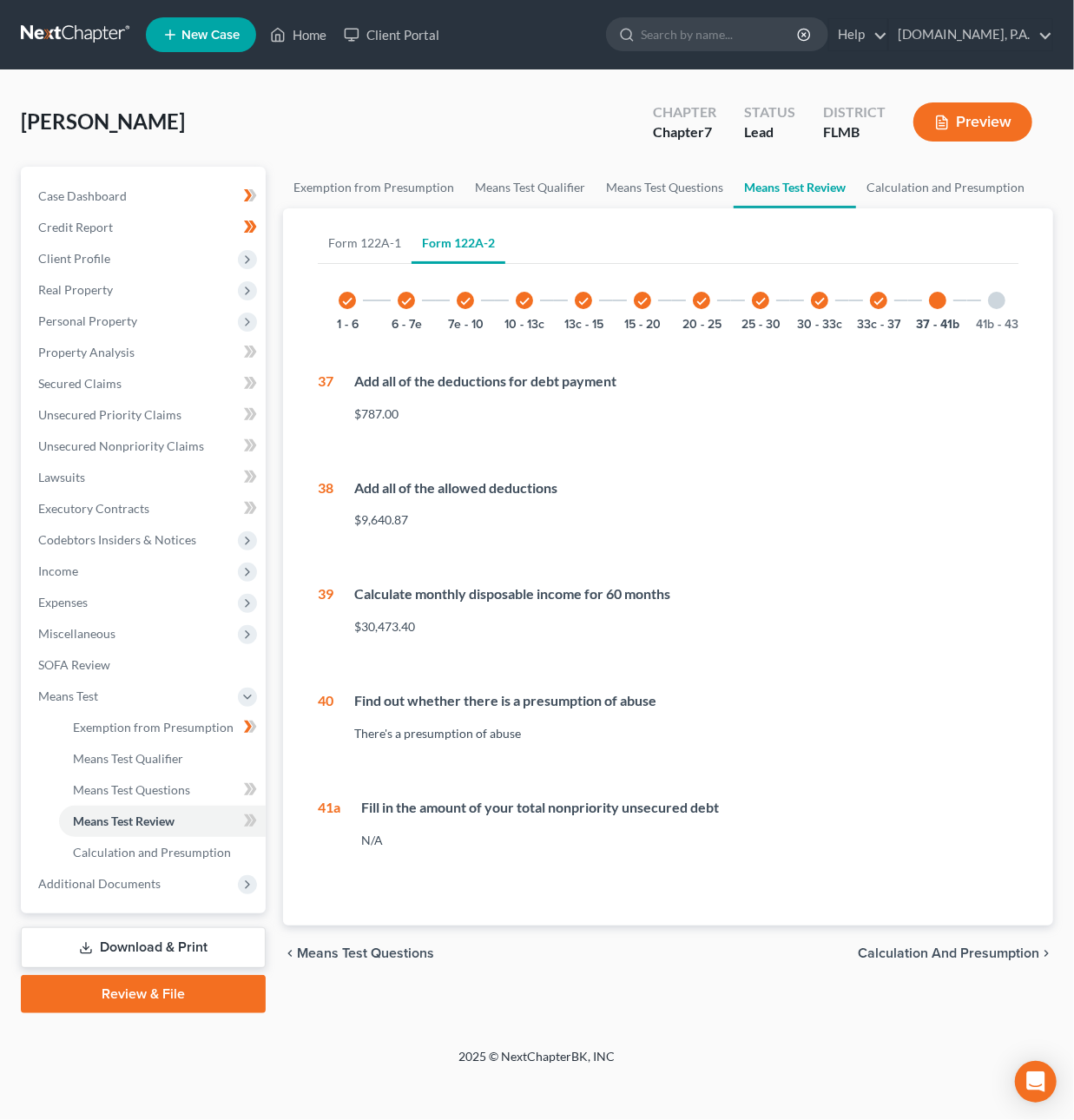
click at [988, 298] on div at bounding box center [996, 300] width 18 height 18
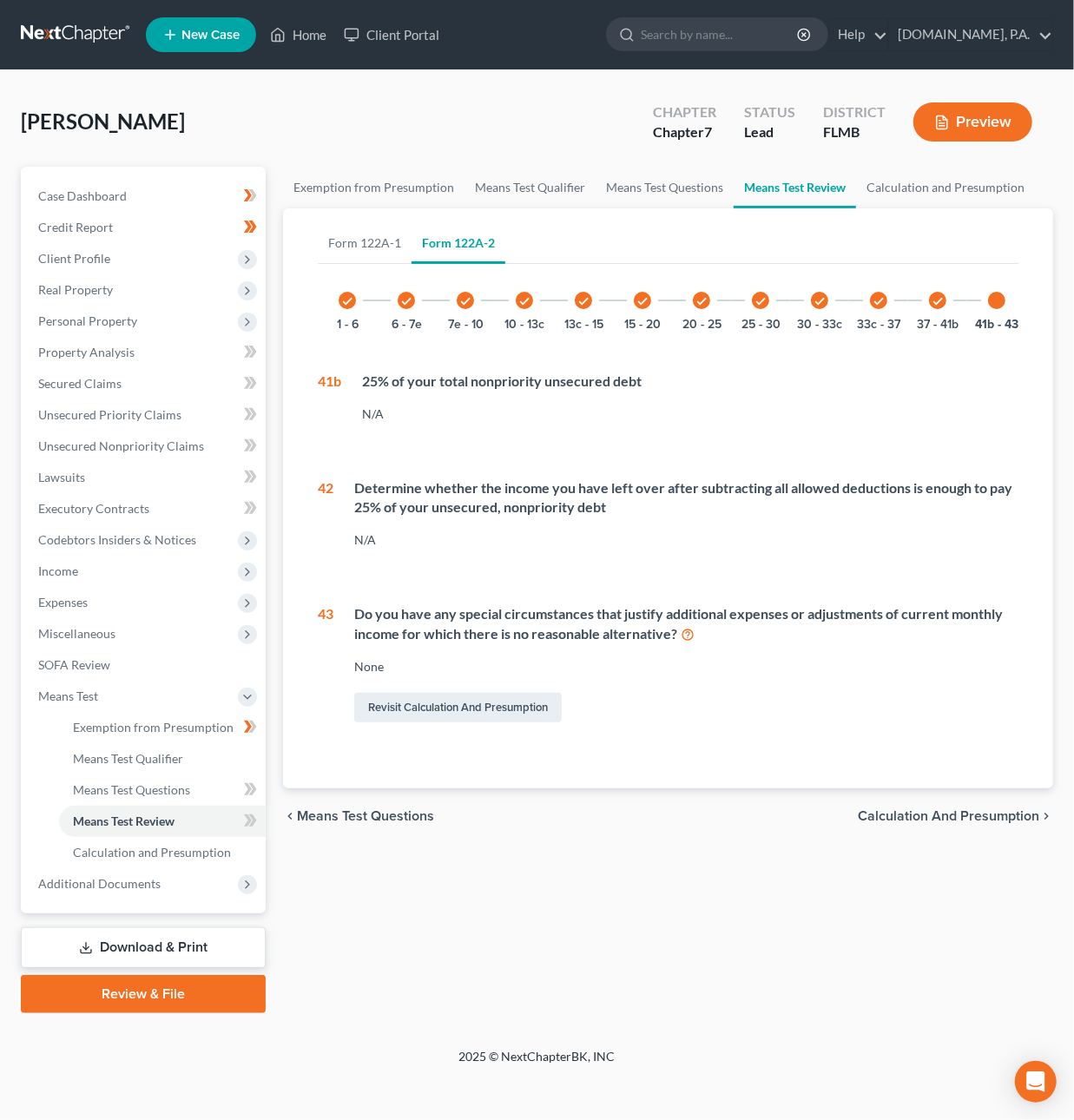
click at [959, 824] on span "Calculation and Presumption" at bounding box center [949, 816] width 181 height 14
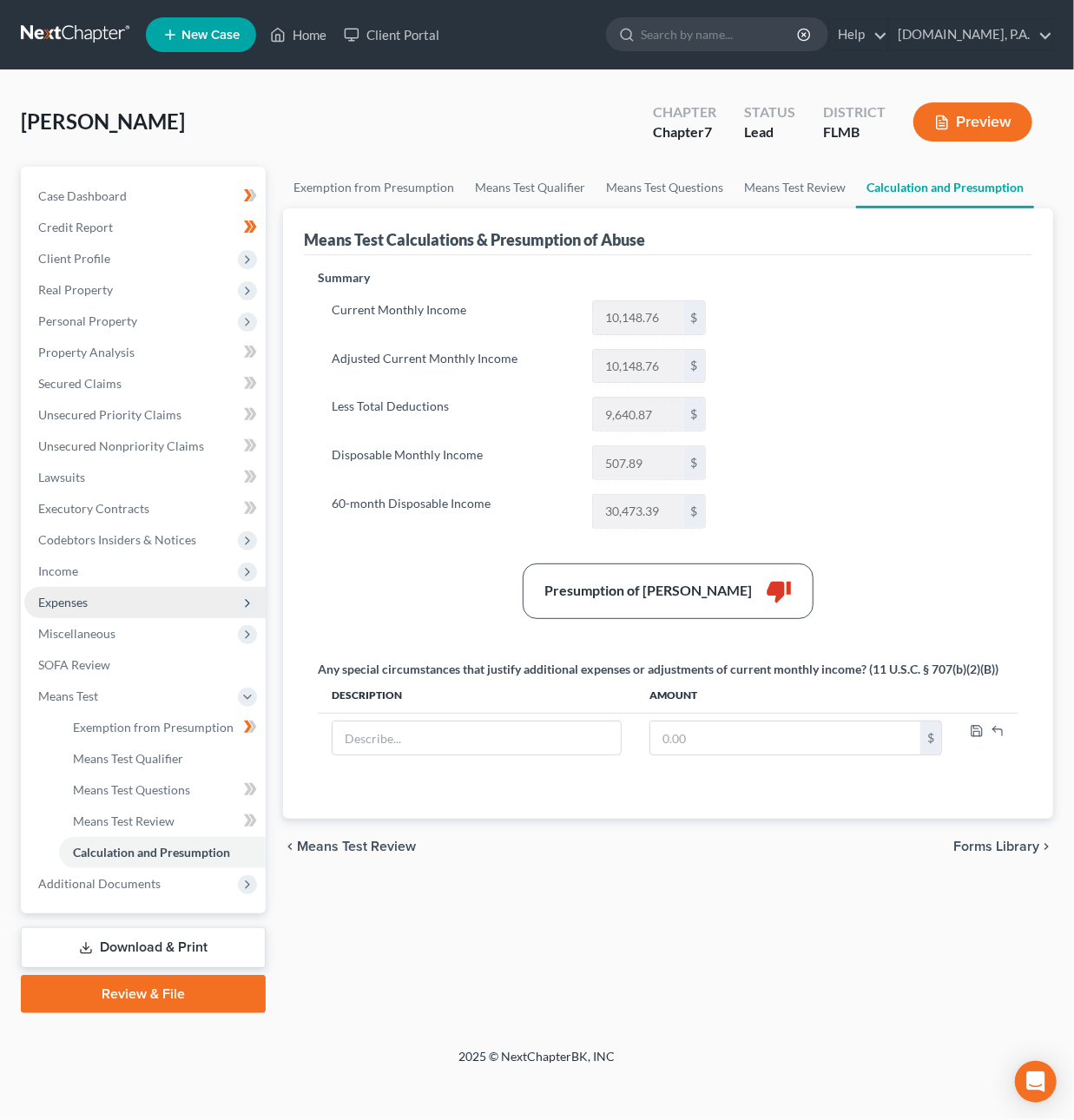
click at [67, 596] on span "Expenses" at bounding box center [63, 602] width 50 height 15
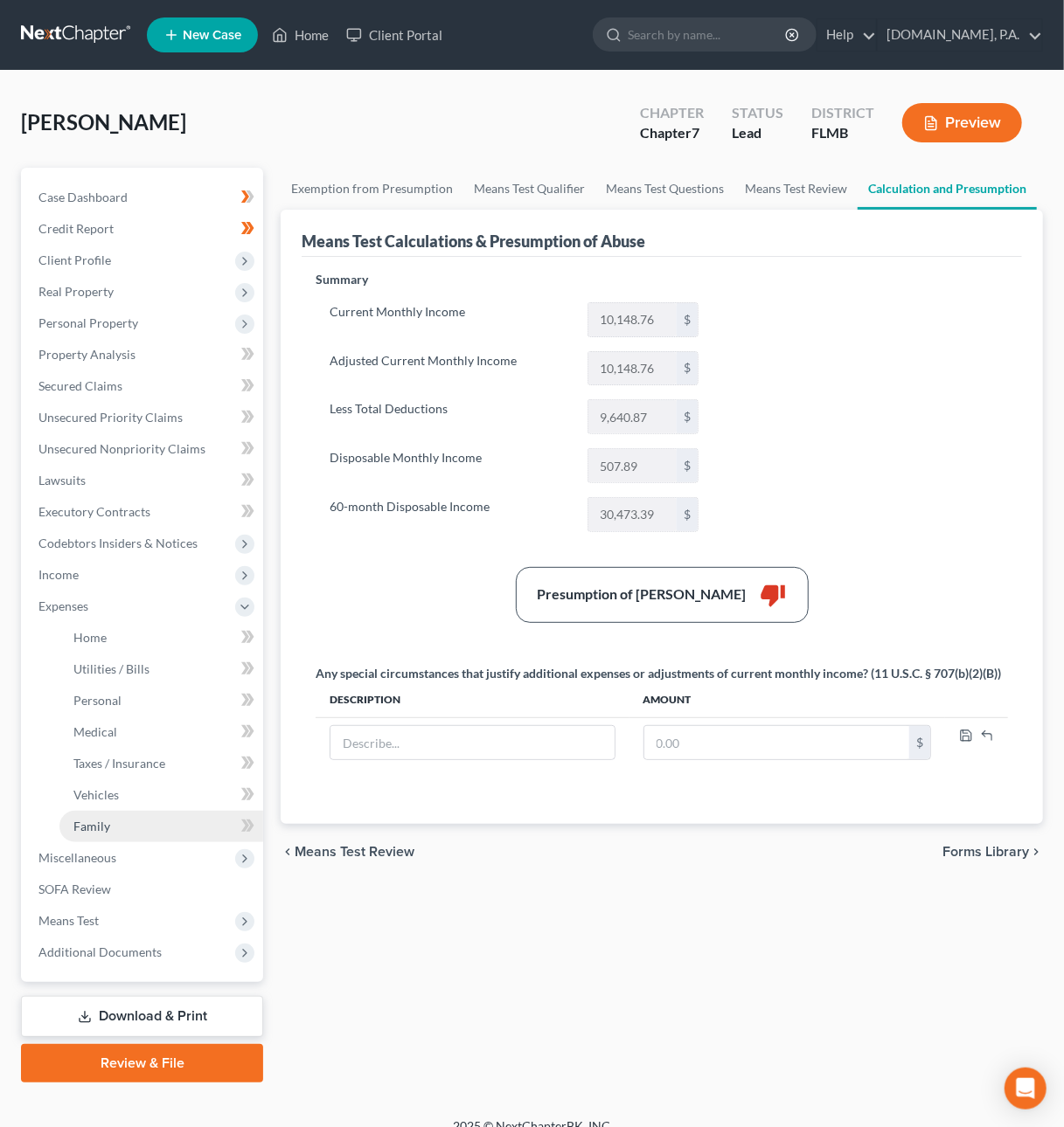
click at [120, 829] on link "Family" at bounding box center [161, 826] width 203 height 31
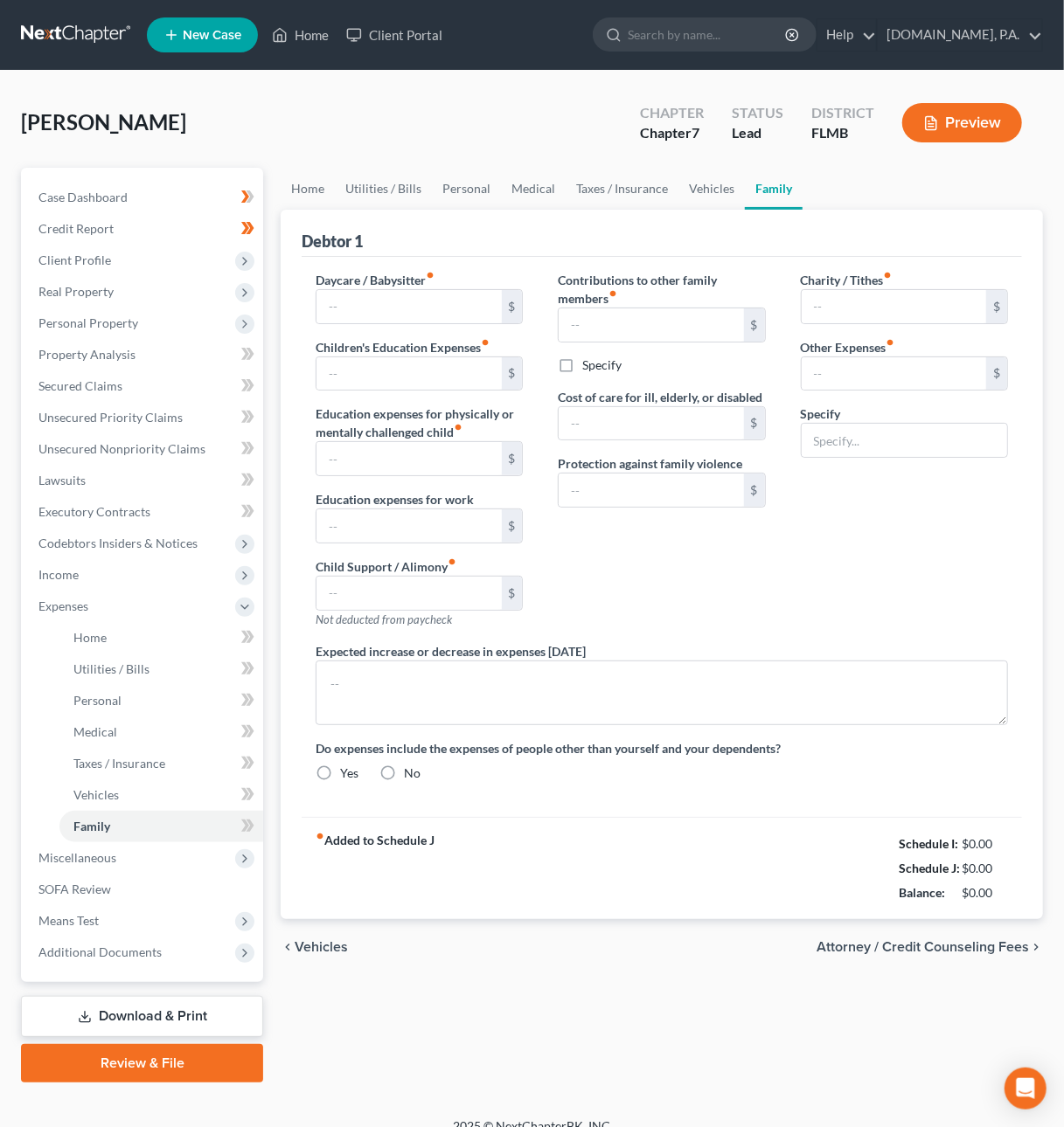
type input "0.00"
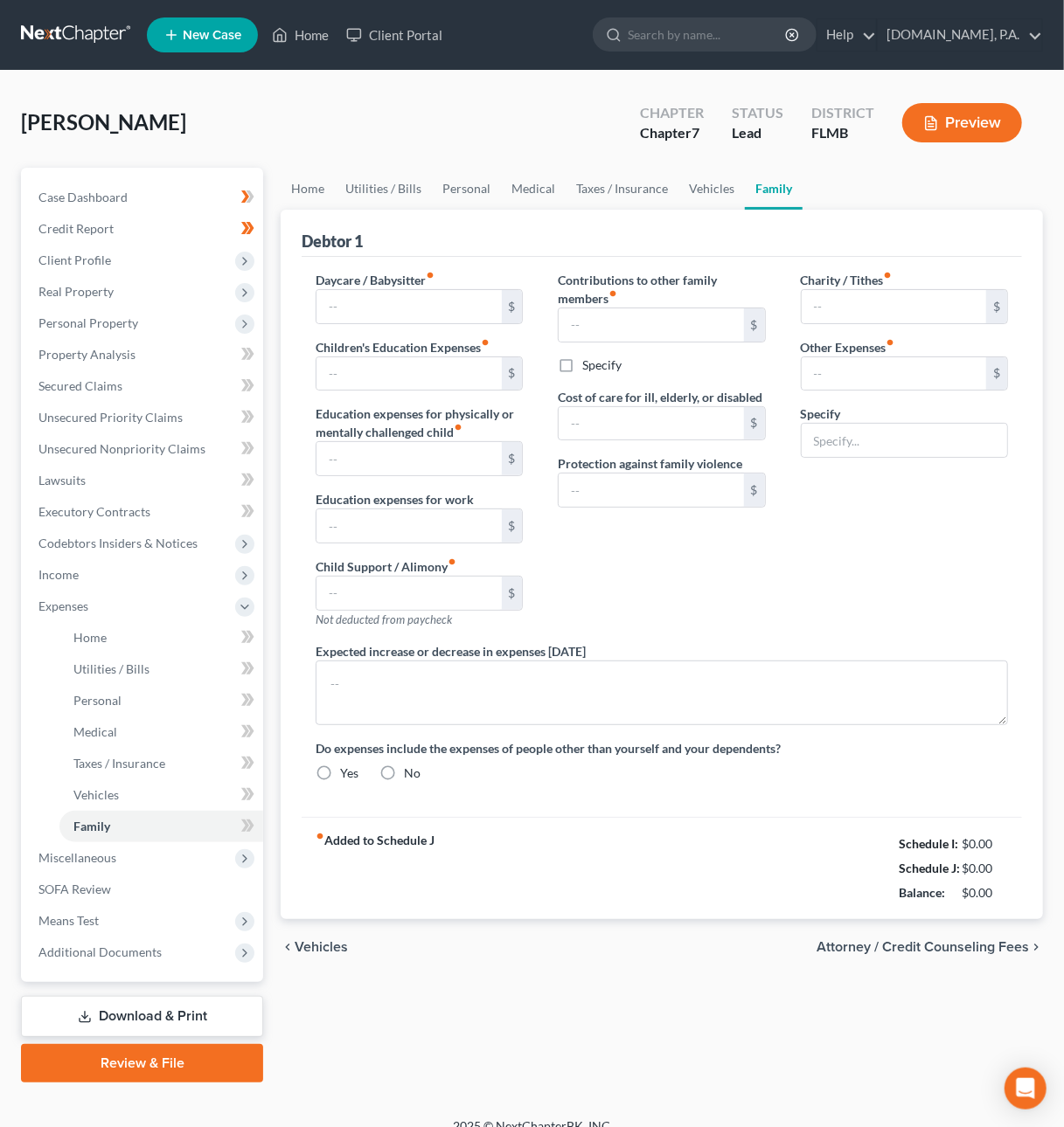
type input "0.00"
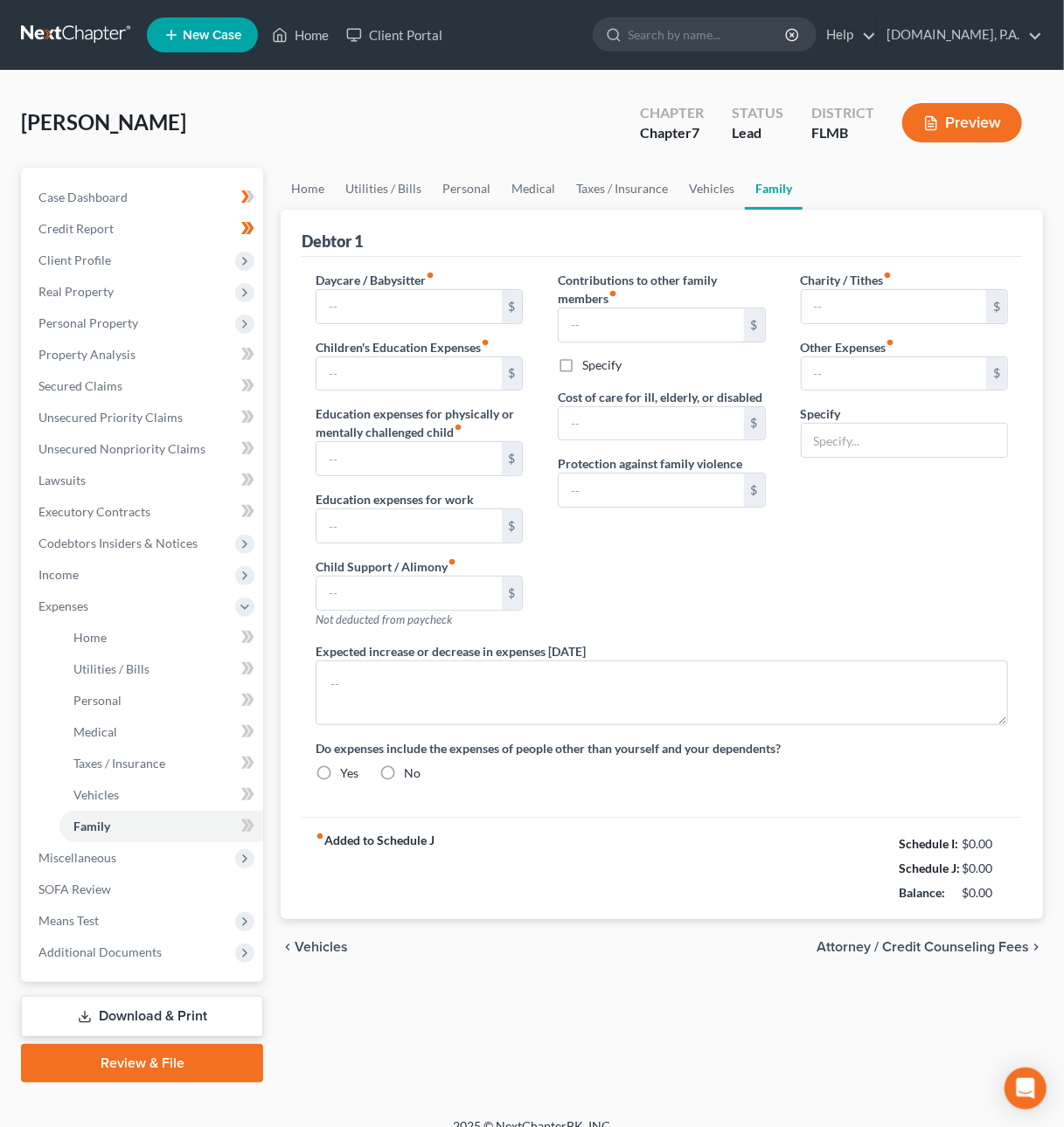
radio input "true"
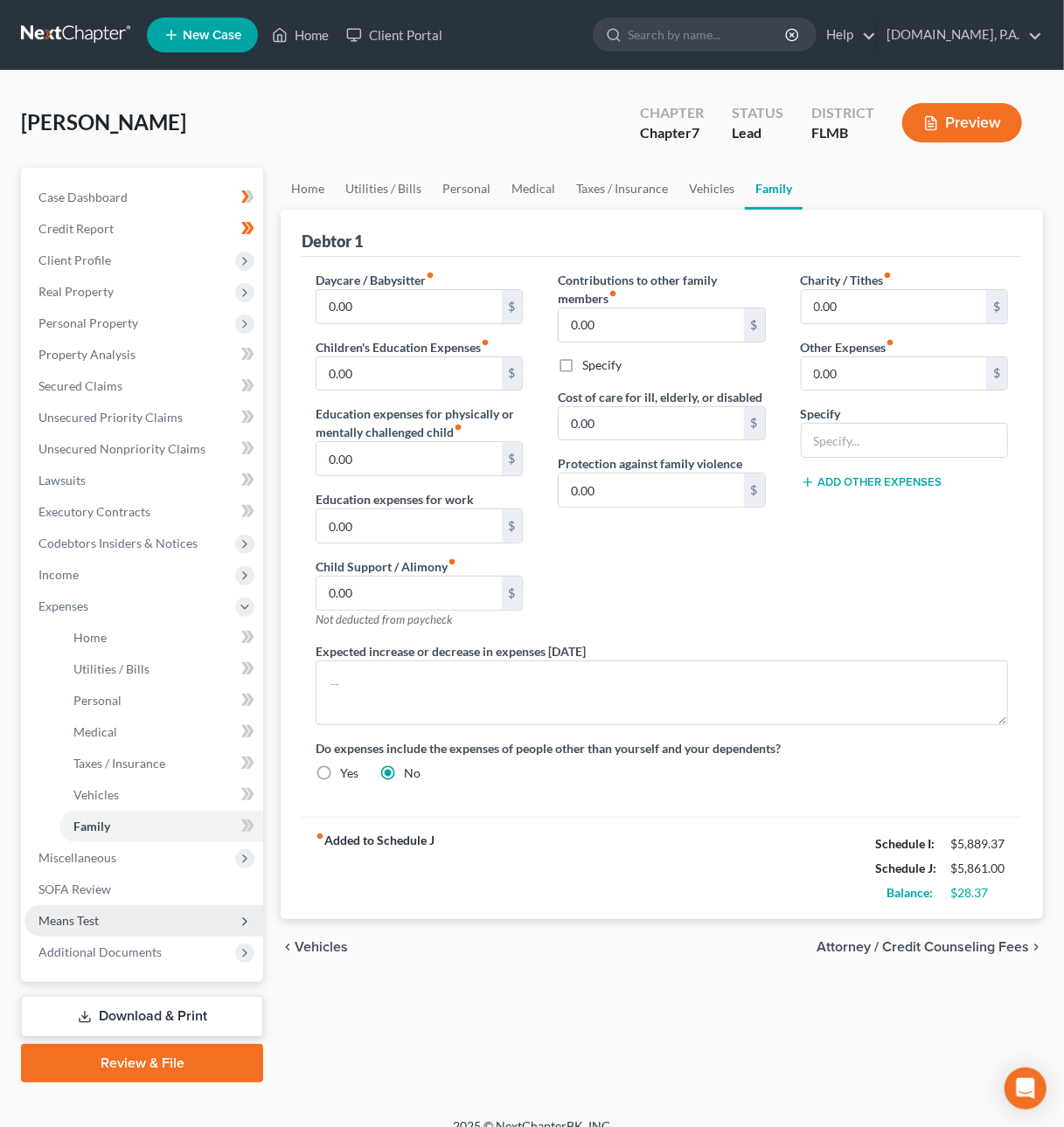
click at [68, 917] on span "Means Test" at bounding box center [69, 921] width 60 height 15
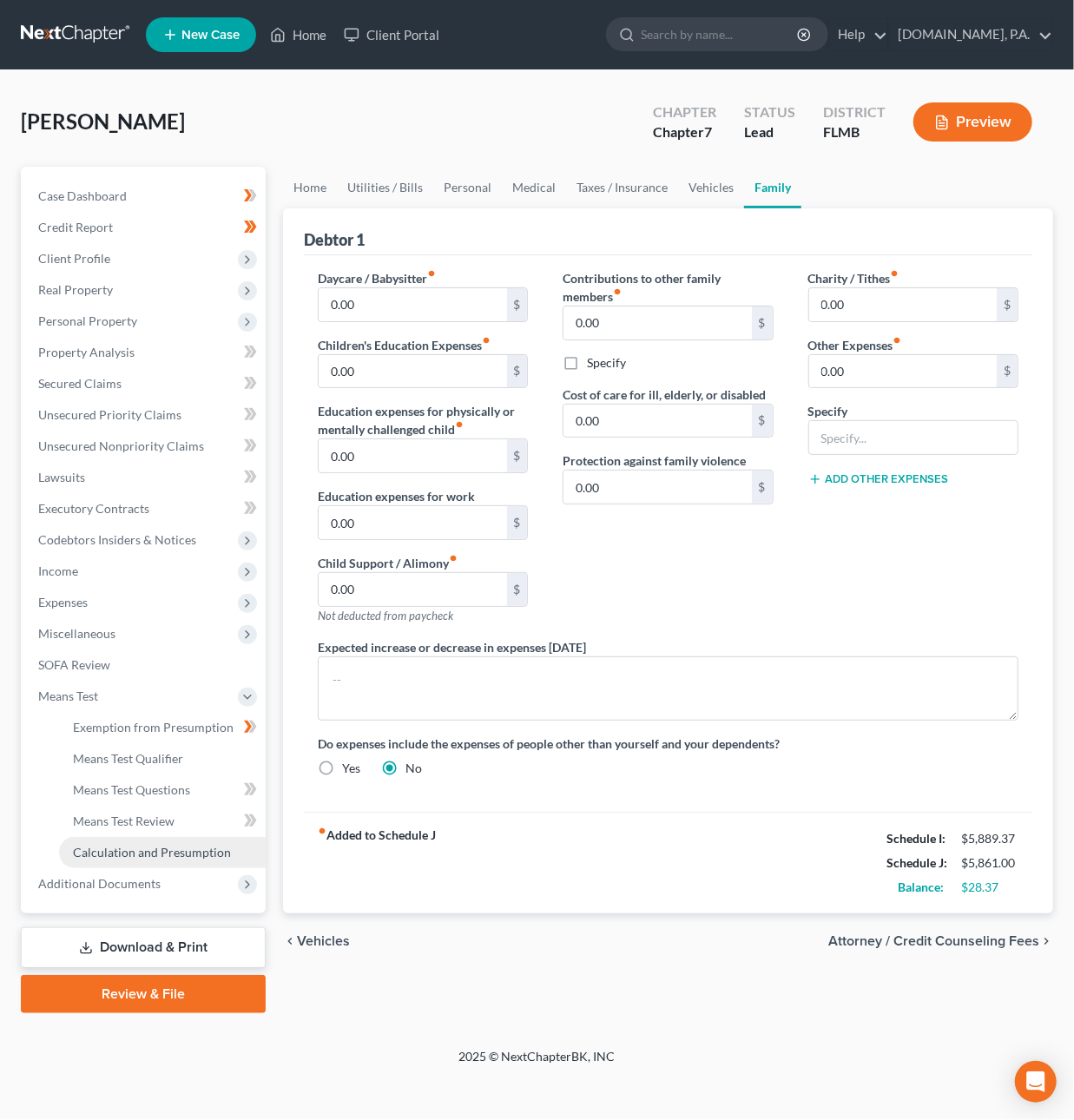
click at [122, 852] on span "Calculation and Presumption" at bounding box center [151, 853] width 158 height 15
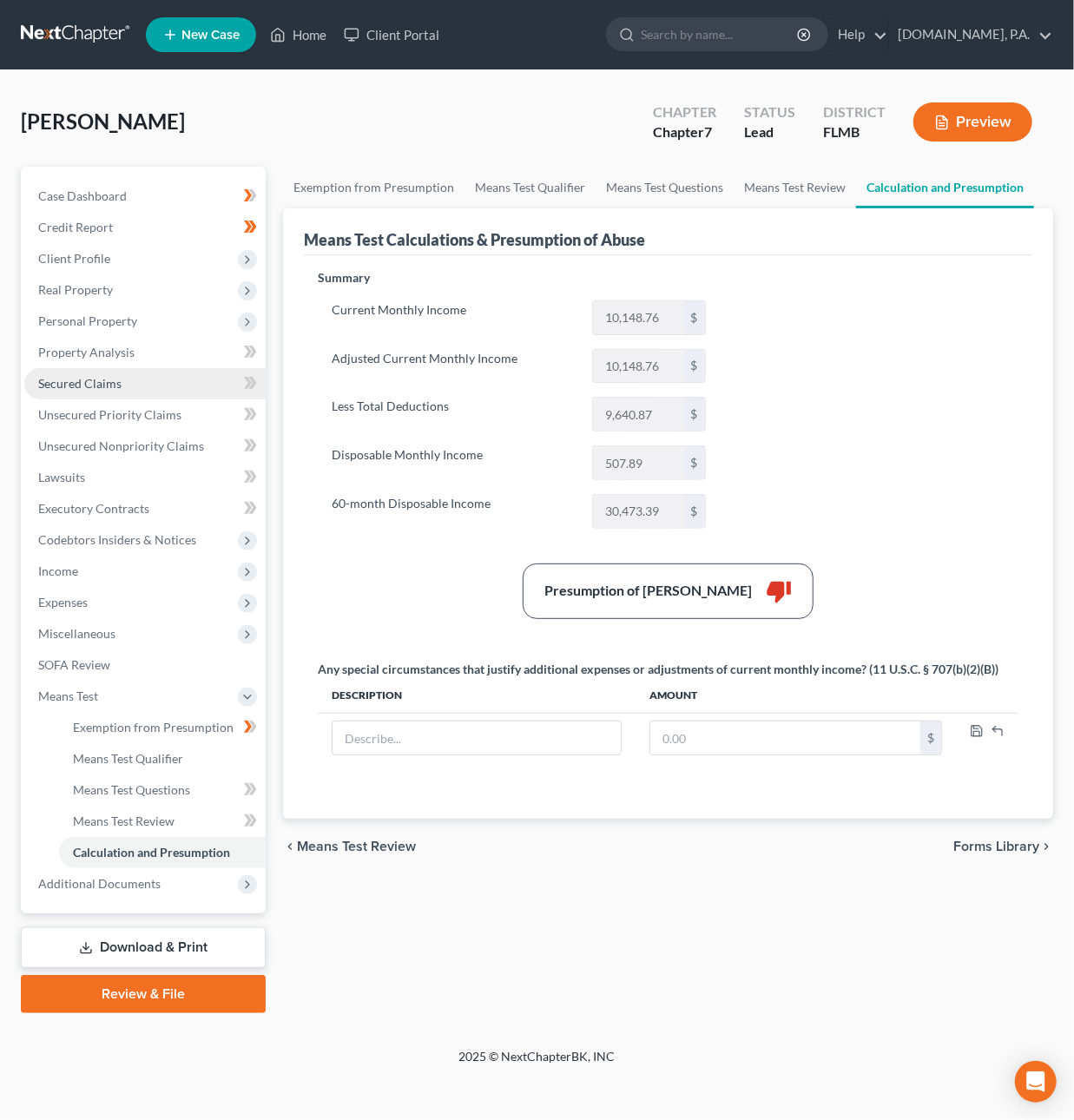
click at [98, 376] on span "Secured Claims" at bounding box center [79, 383] width 83 height 15
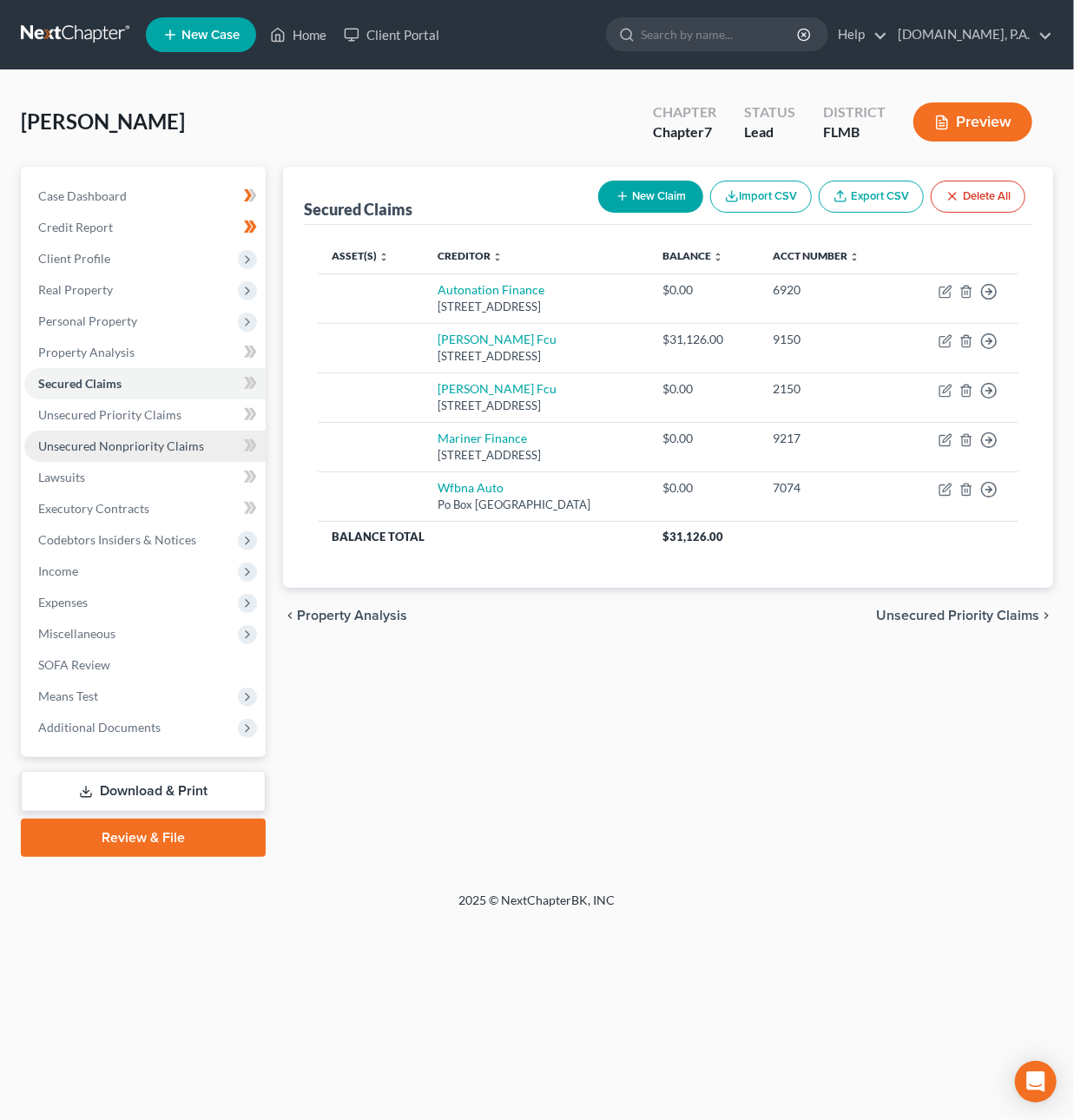
click at [140, 450] on span "Unsecured Nonpriority Claims" at bounding box center [121, 446] width 165 height 15
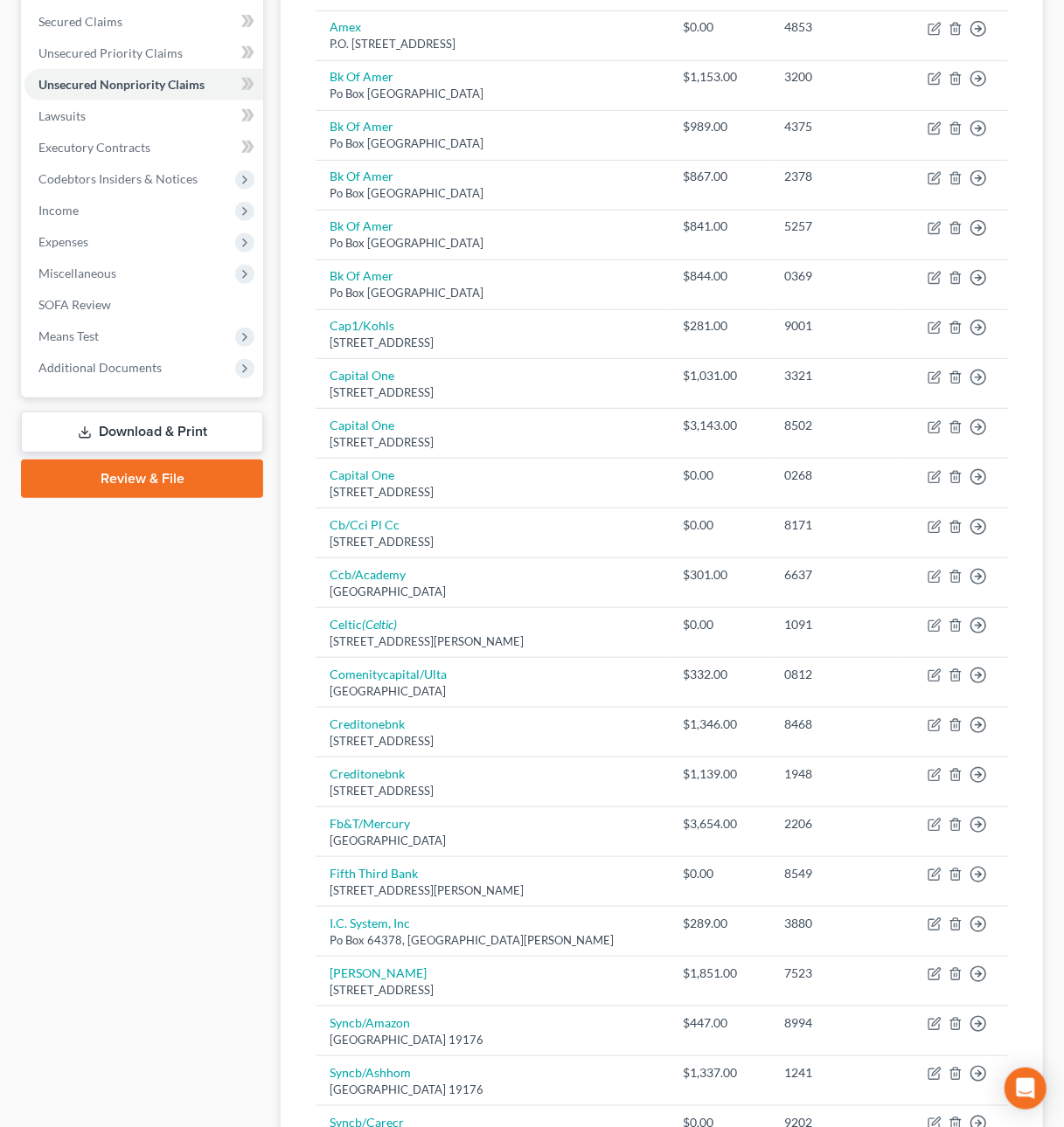
scroll to position [898, 0]
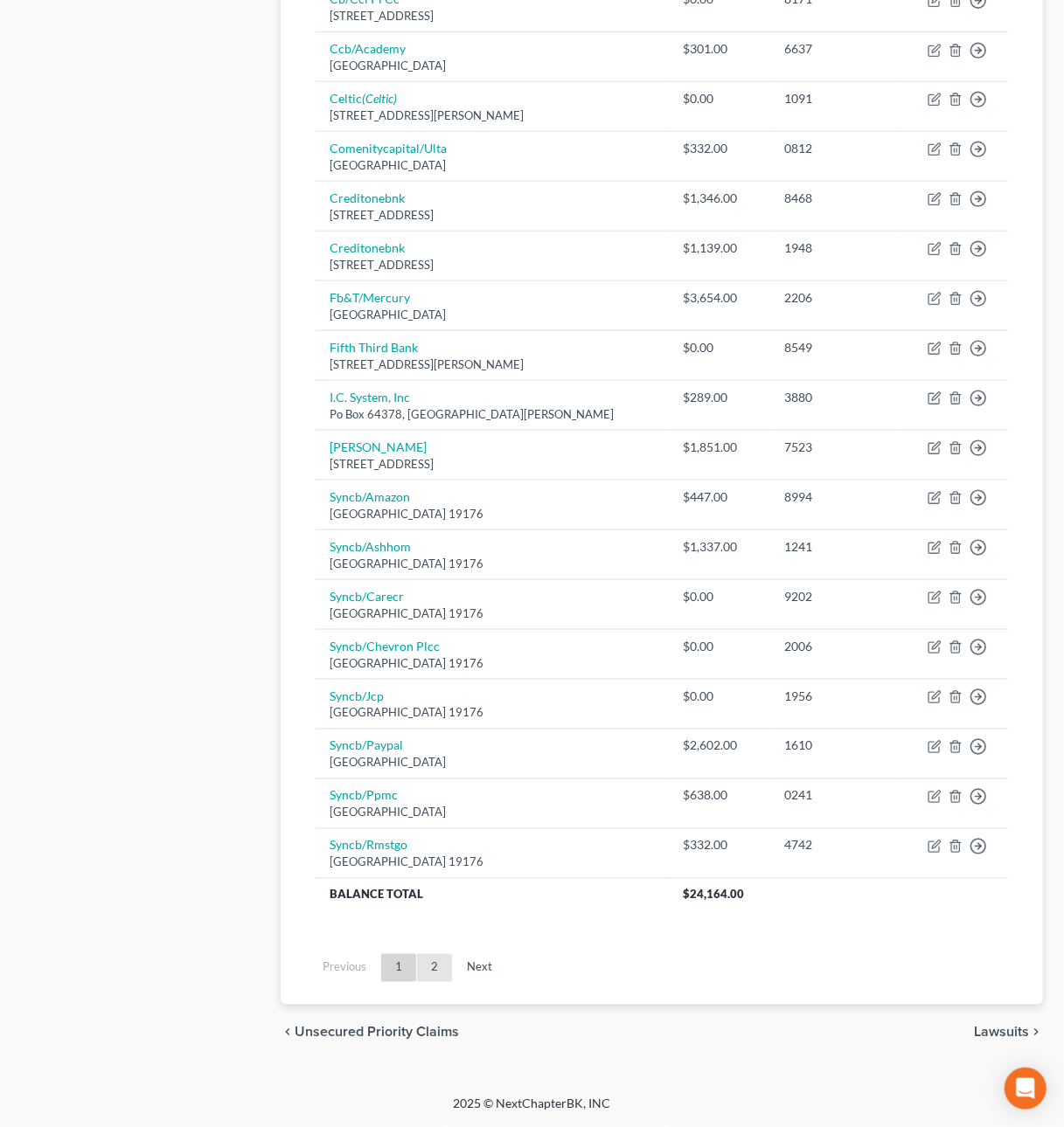
click at [436, 970] on link "2" at bounding box center [434, 968] width 35 height 28
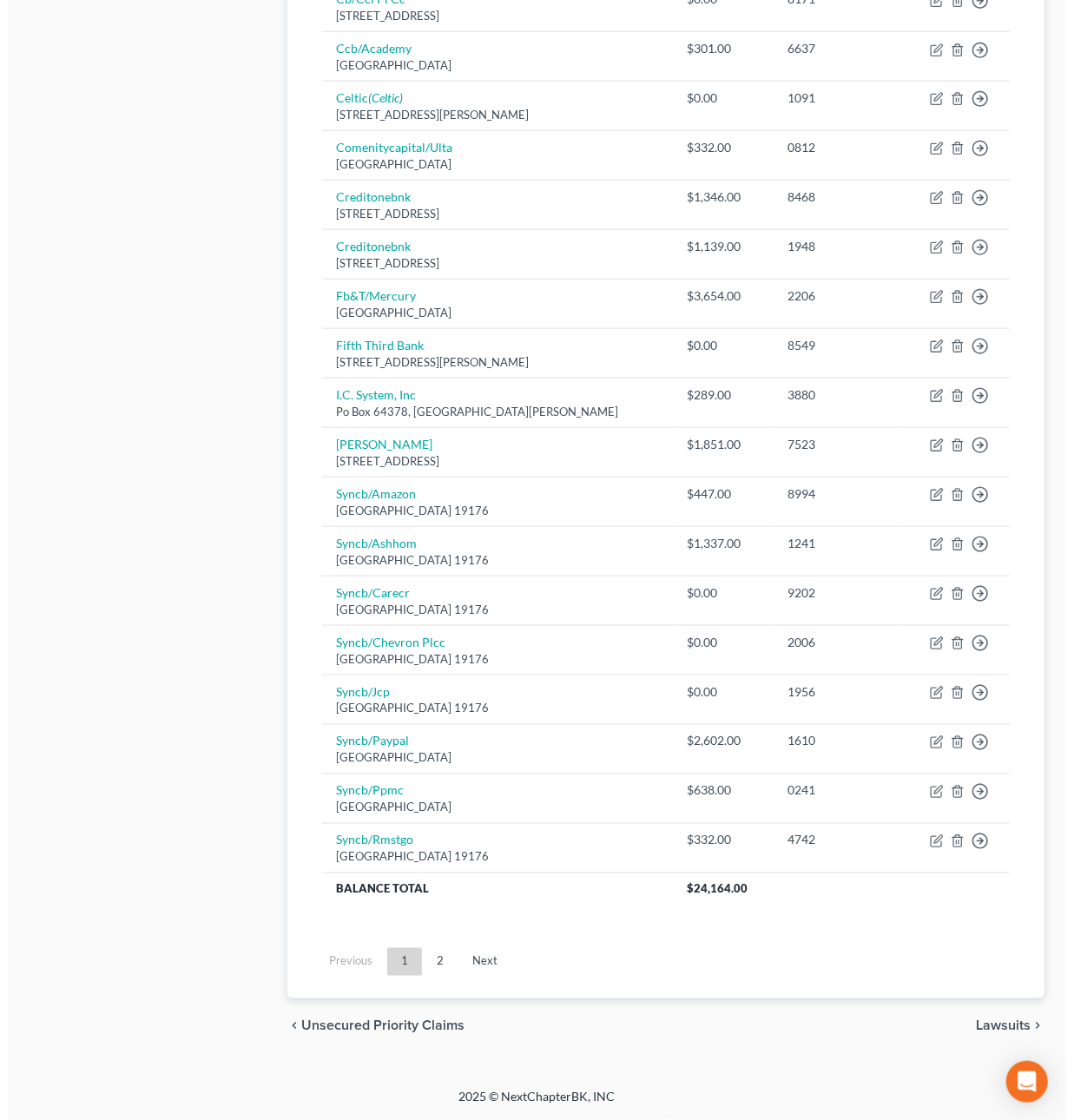
scroll to position [0, 0]
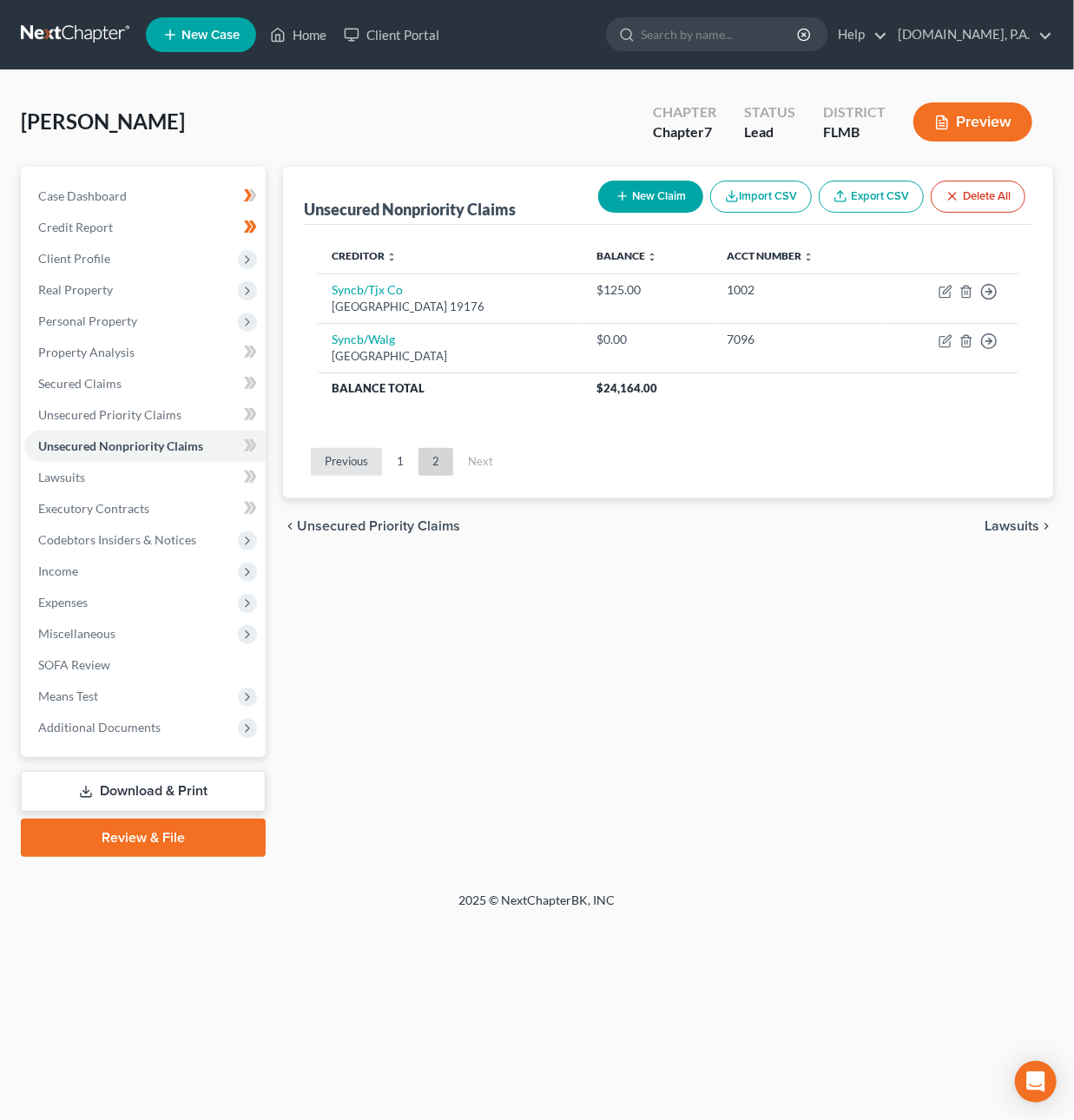
click at [351, 468] on link "Previous" at bounding box center [347, 462] width 71 height 28
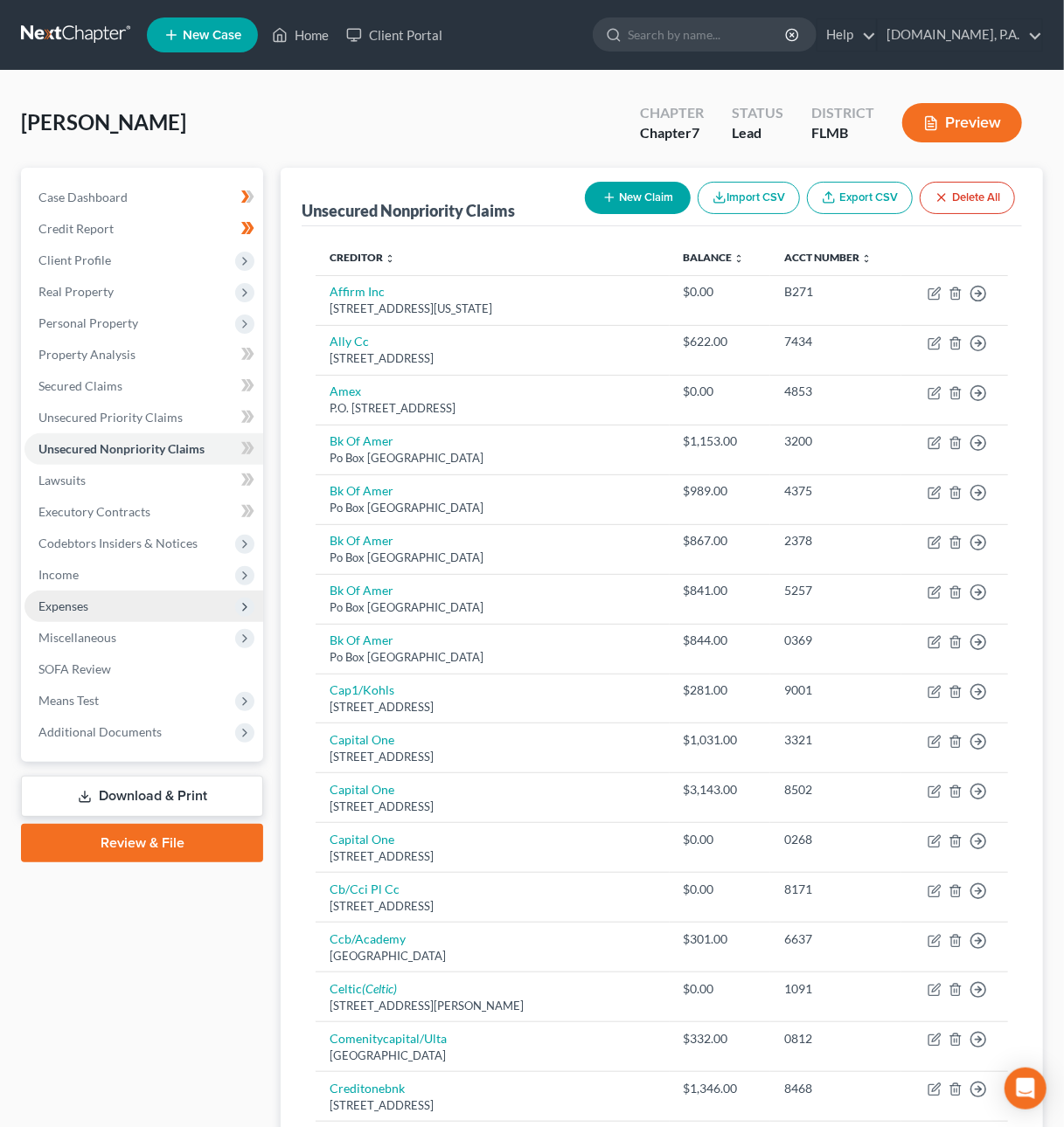
click at [102, 606] on span "Expenses" at bounding box center [144, 606] width 239 height 31
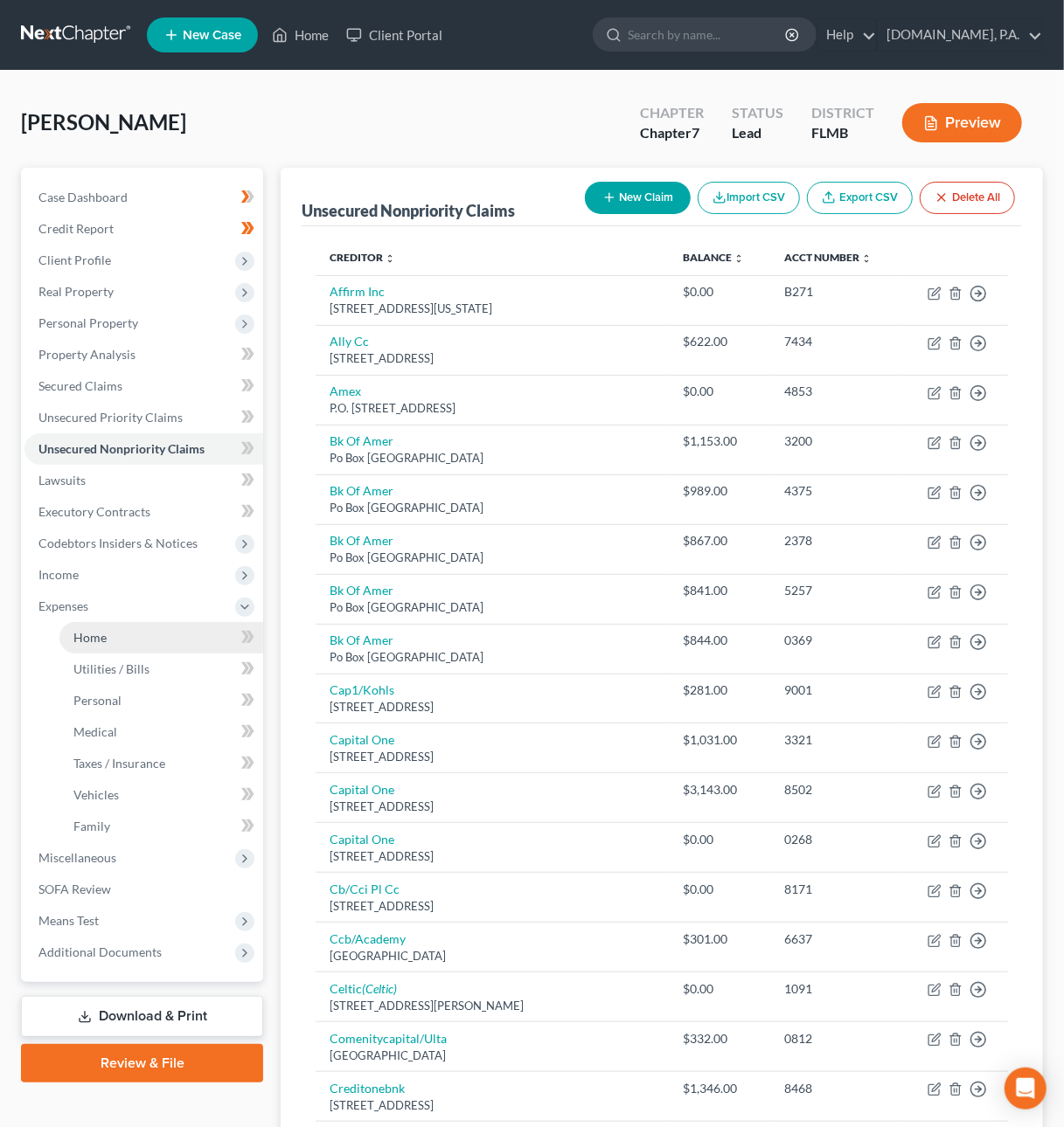
click at [133, 637] on link "Home" at bounding box center [161, 637] width 203 height 31
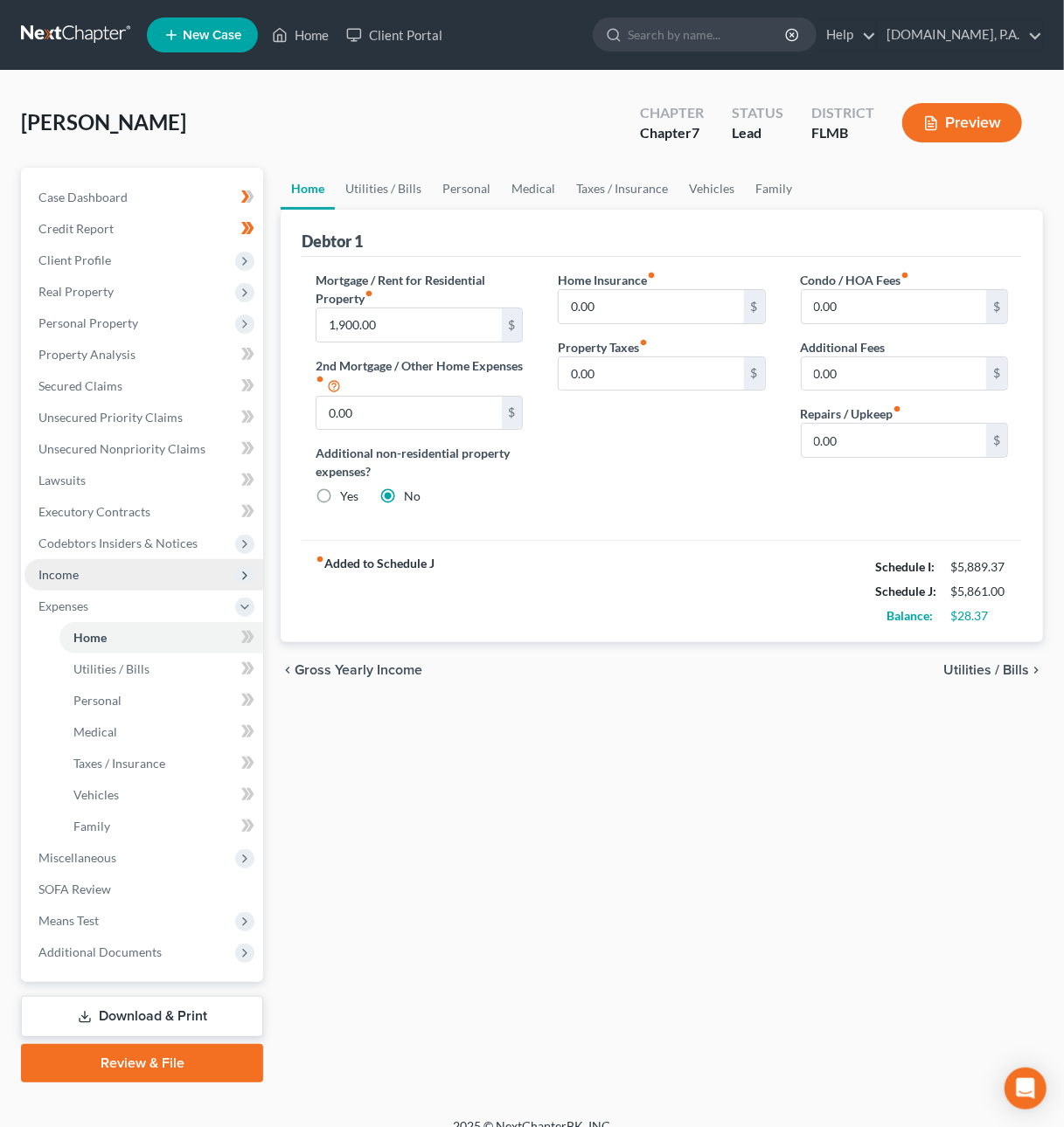
click at [53, 578] on span "Income" at bounding box center [58, 575] width 40 height 15
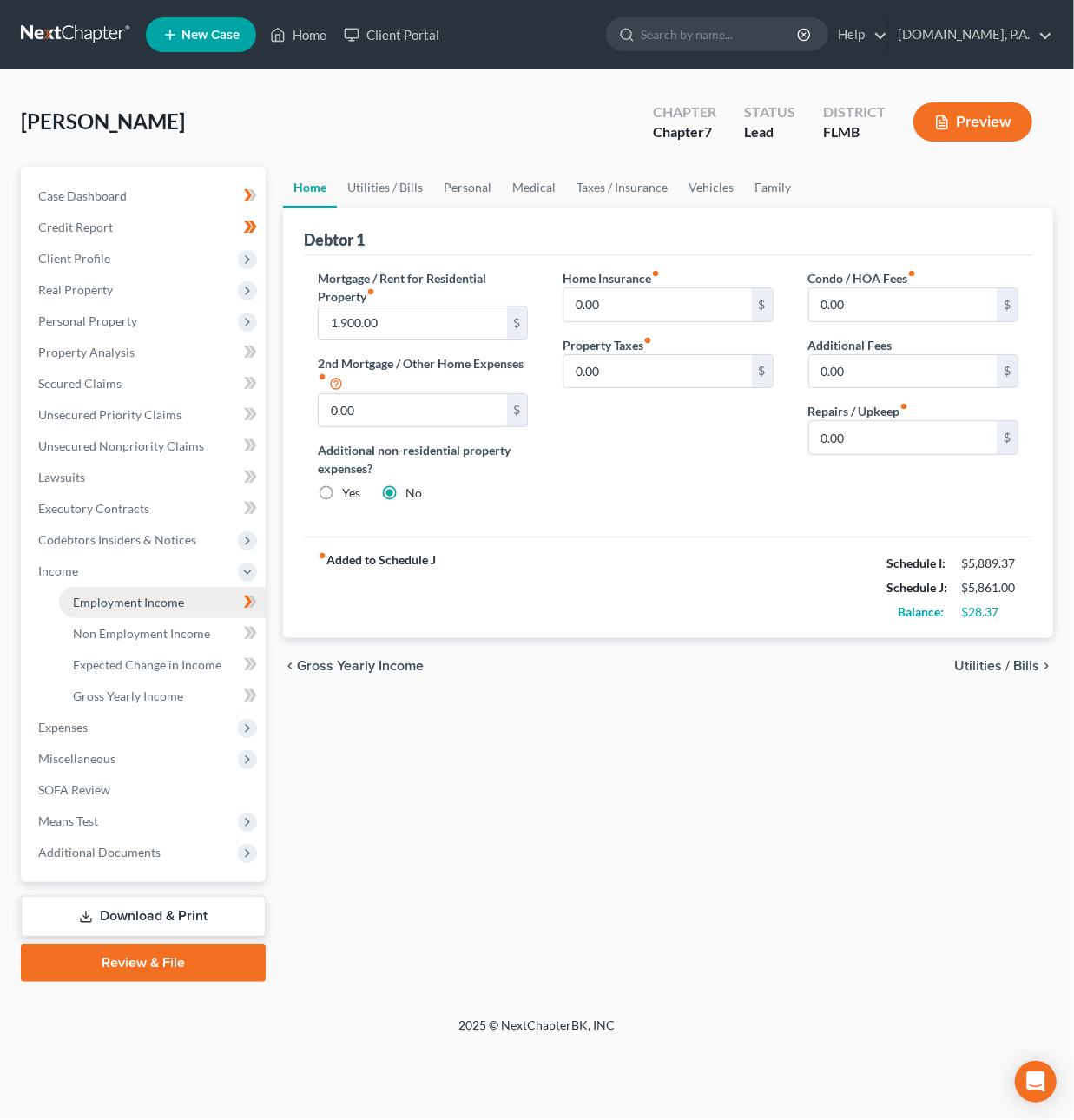
click at [106, 596] on span "Employment Income" at bounding box center [128, 602] width 111 height 15
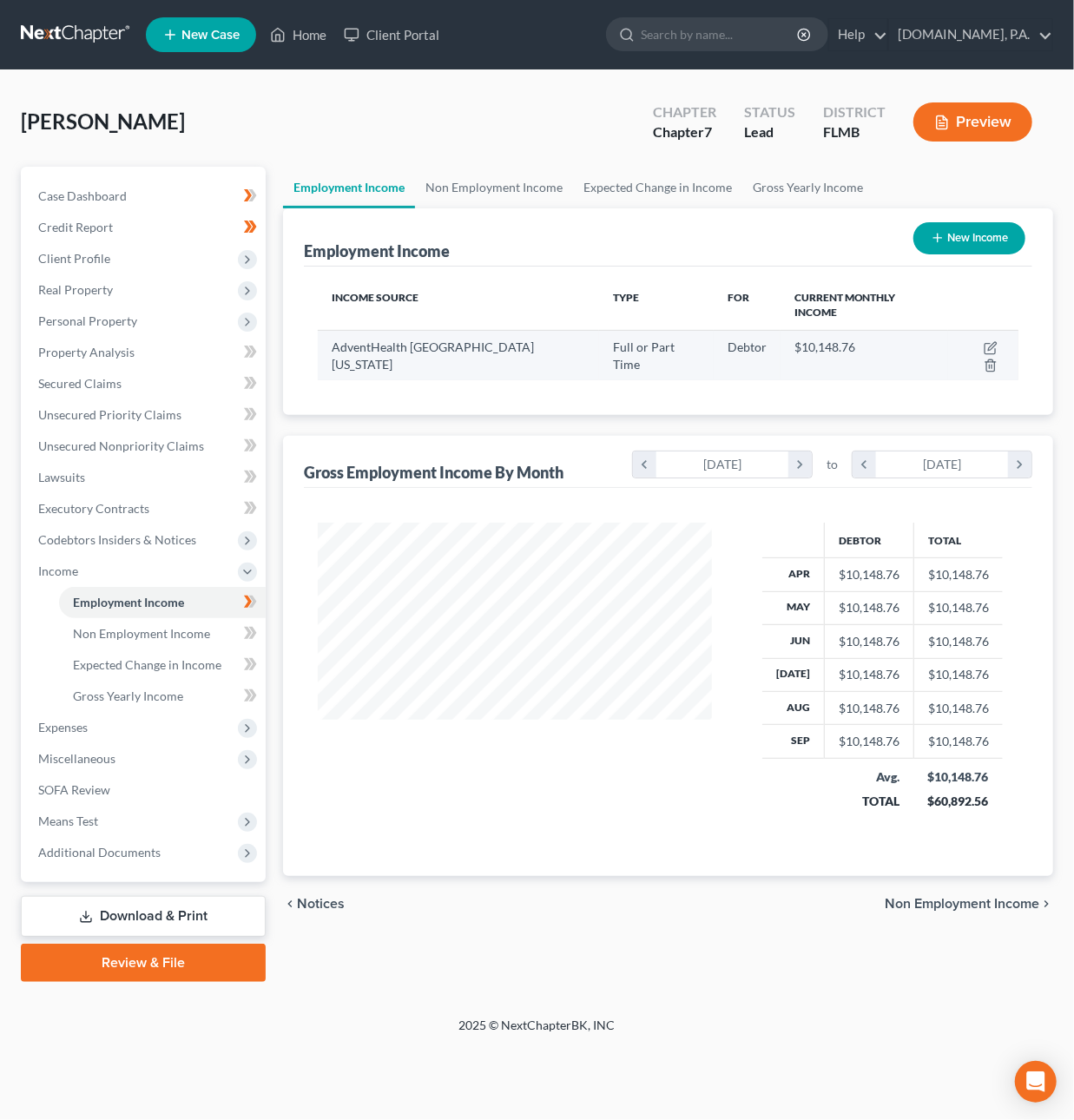
scroll to position [313, 428]
click at [984, 341] on icon "button" at bounding box center [991, 348] width 14 height 14
select select "0"
select select "9"
select select "0"
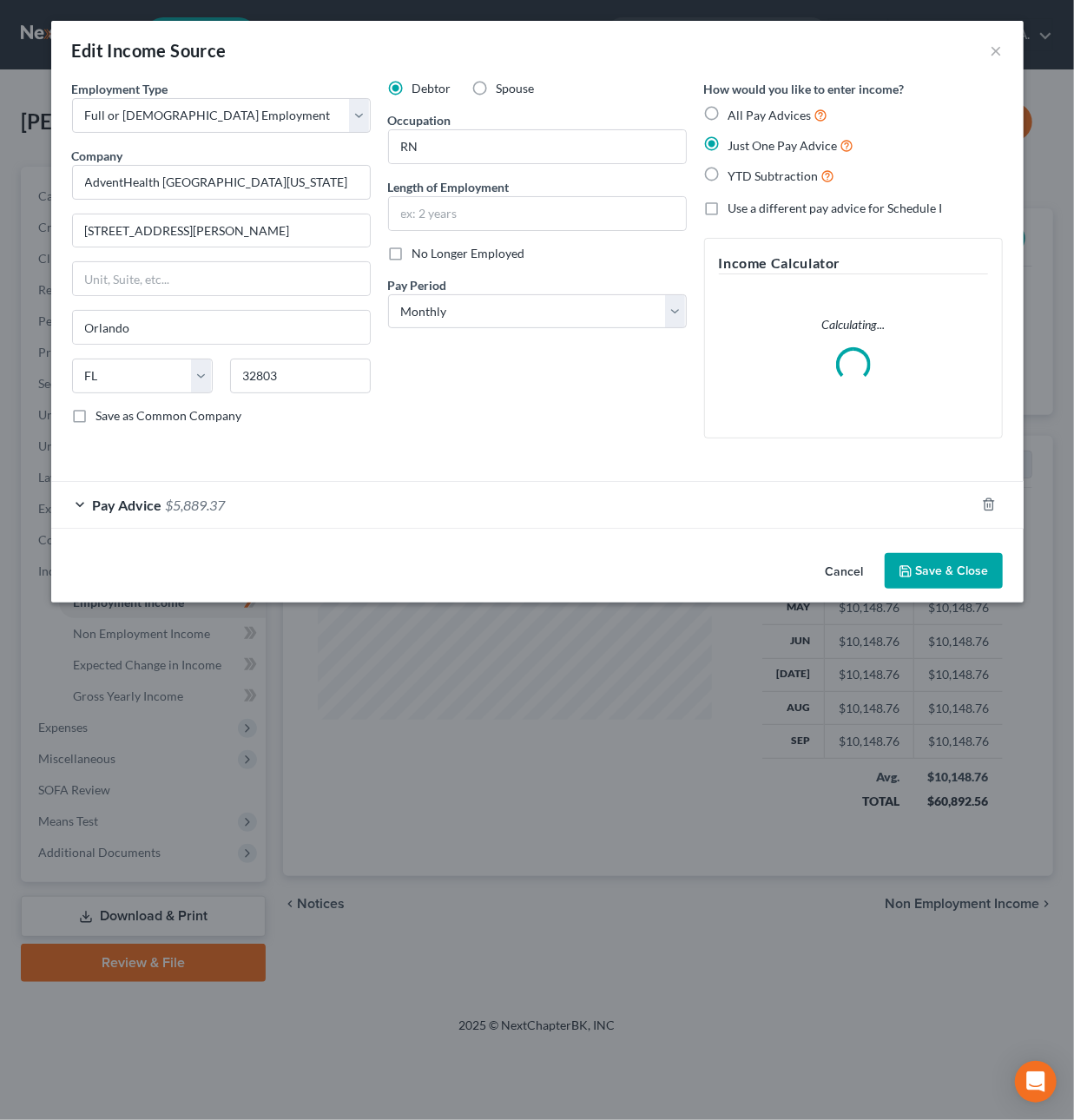
click at [222, 508] on span "$5,889.37" at bounding box center [195, 505] width 60 height 17
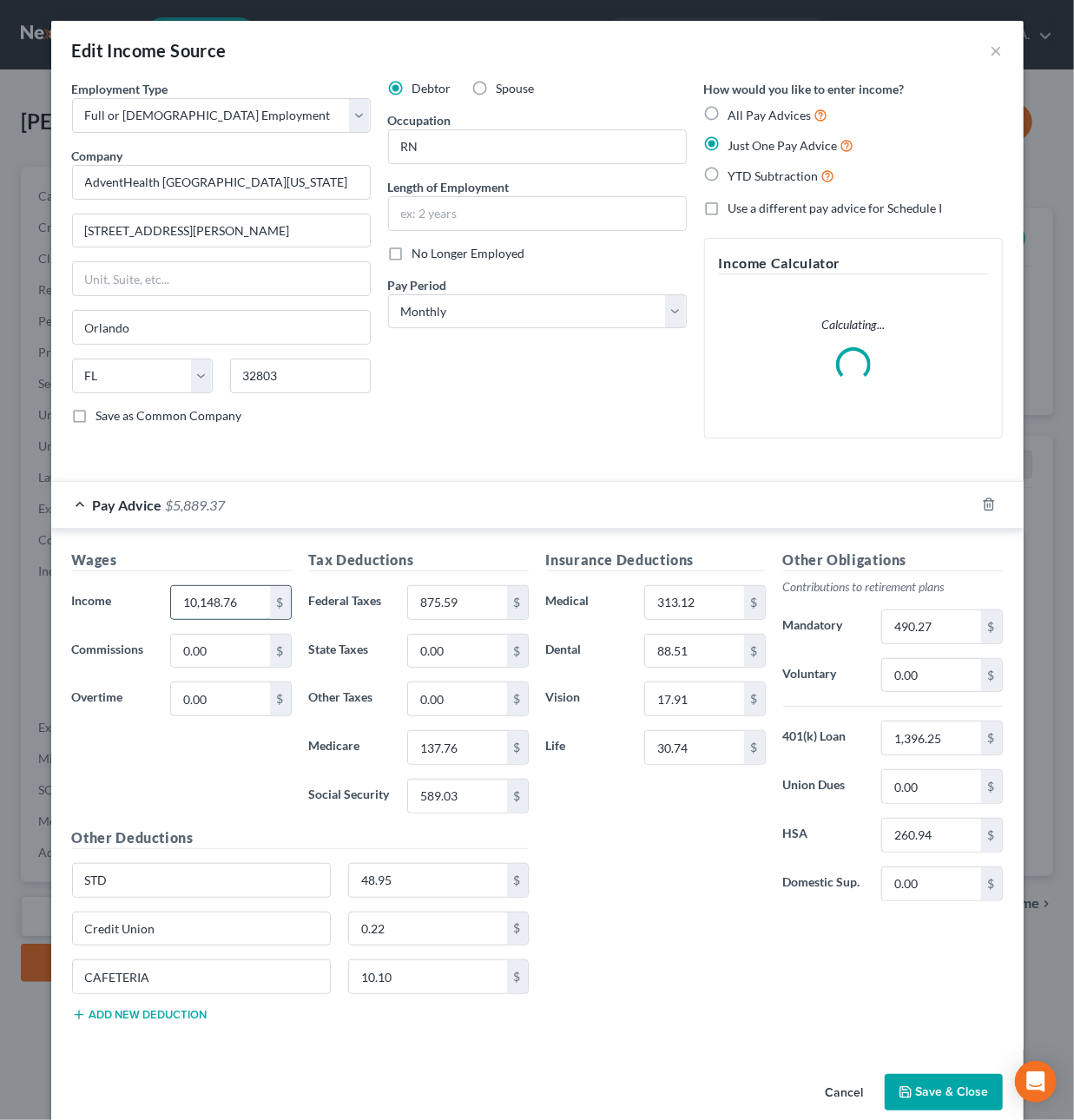
click at [237, 600] on input "10,148.76" at bounding box center [220, 602] width 98 height 33
type input "8,384.75"
type input "0"
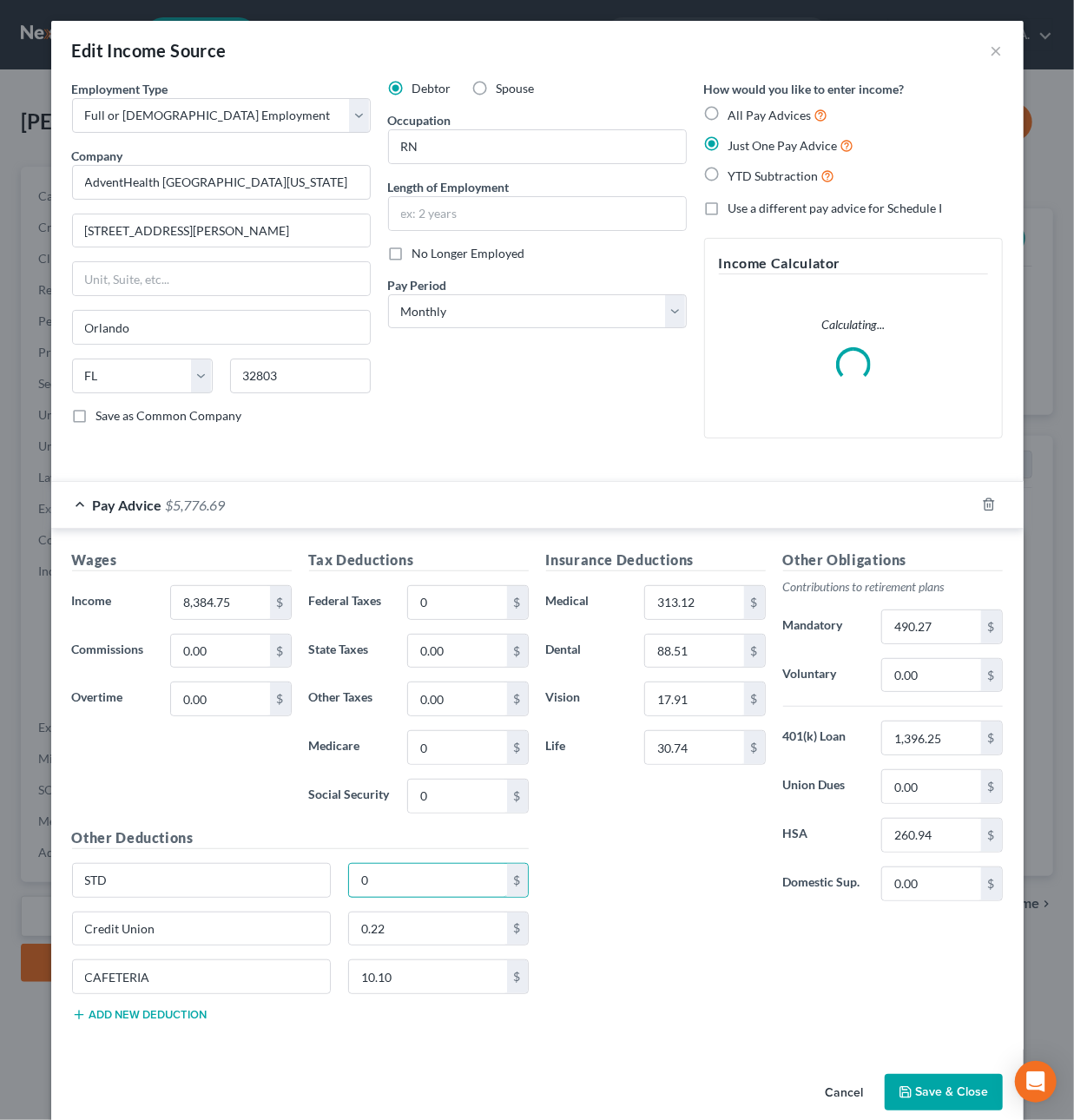
type input "0"
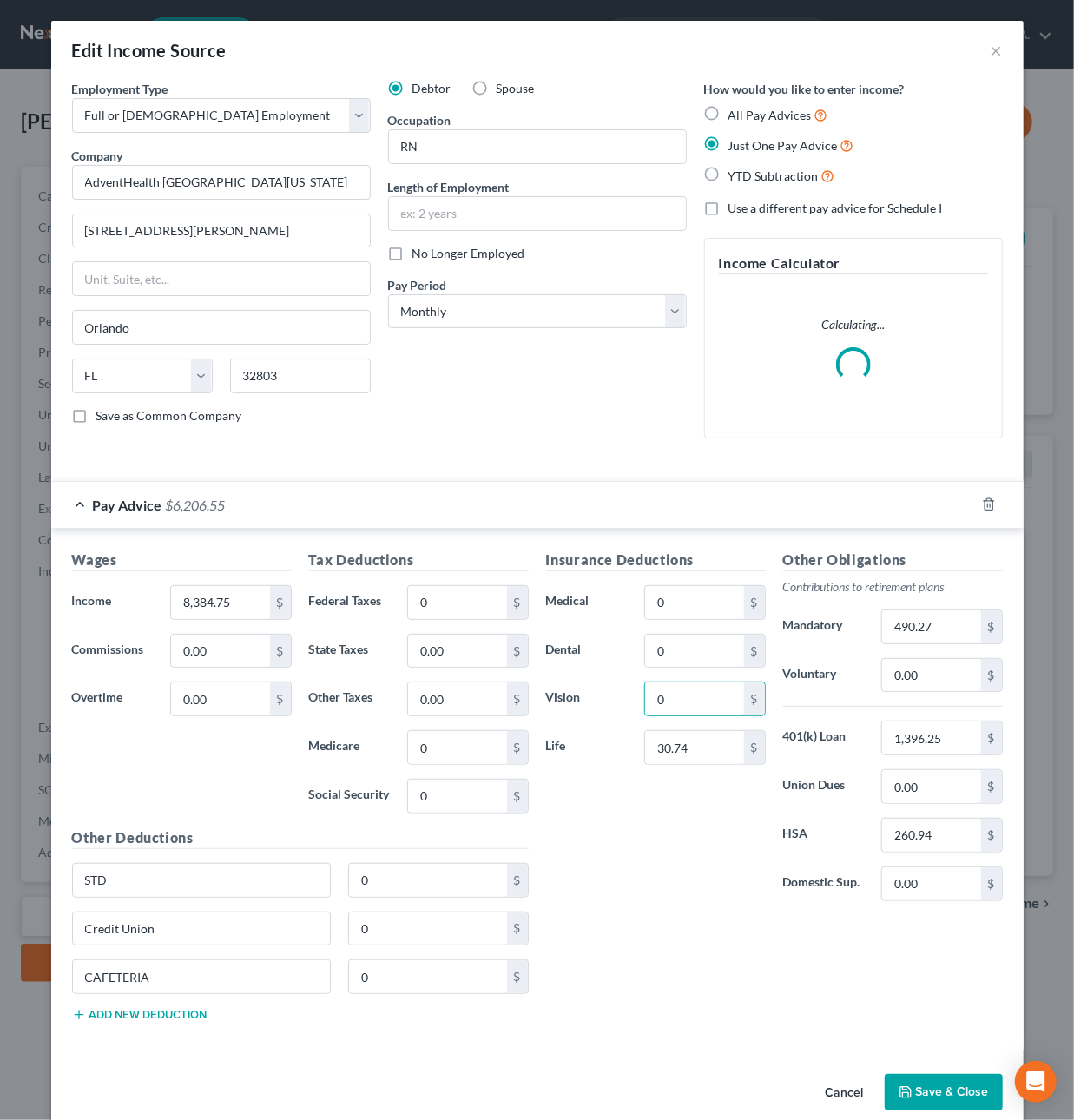
type input "0"
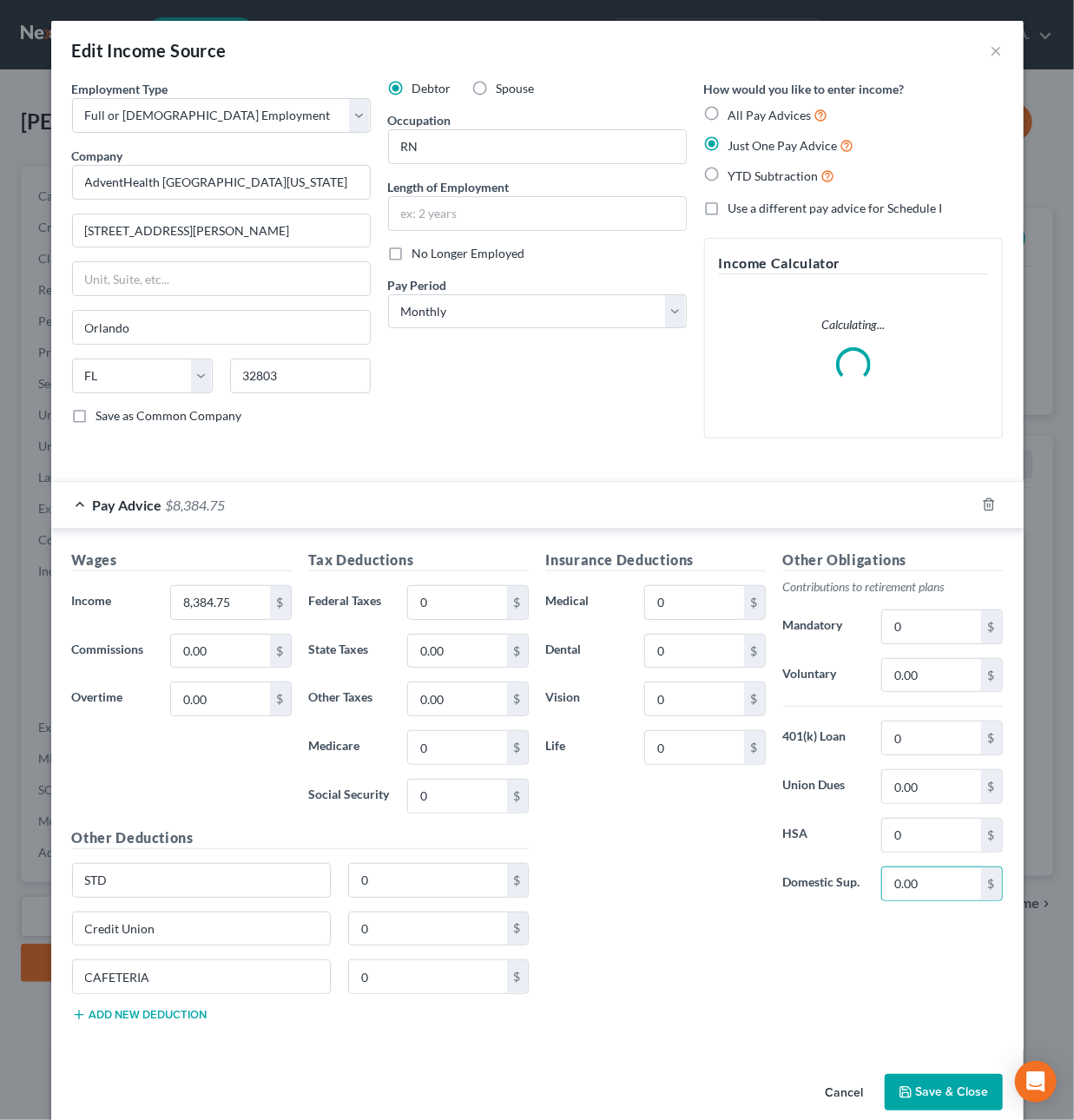
click at [941, 1108] on button "Save & Close" at bounding box center [944, 1092] width 118 height 36
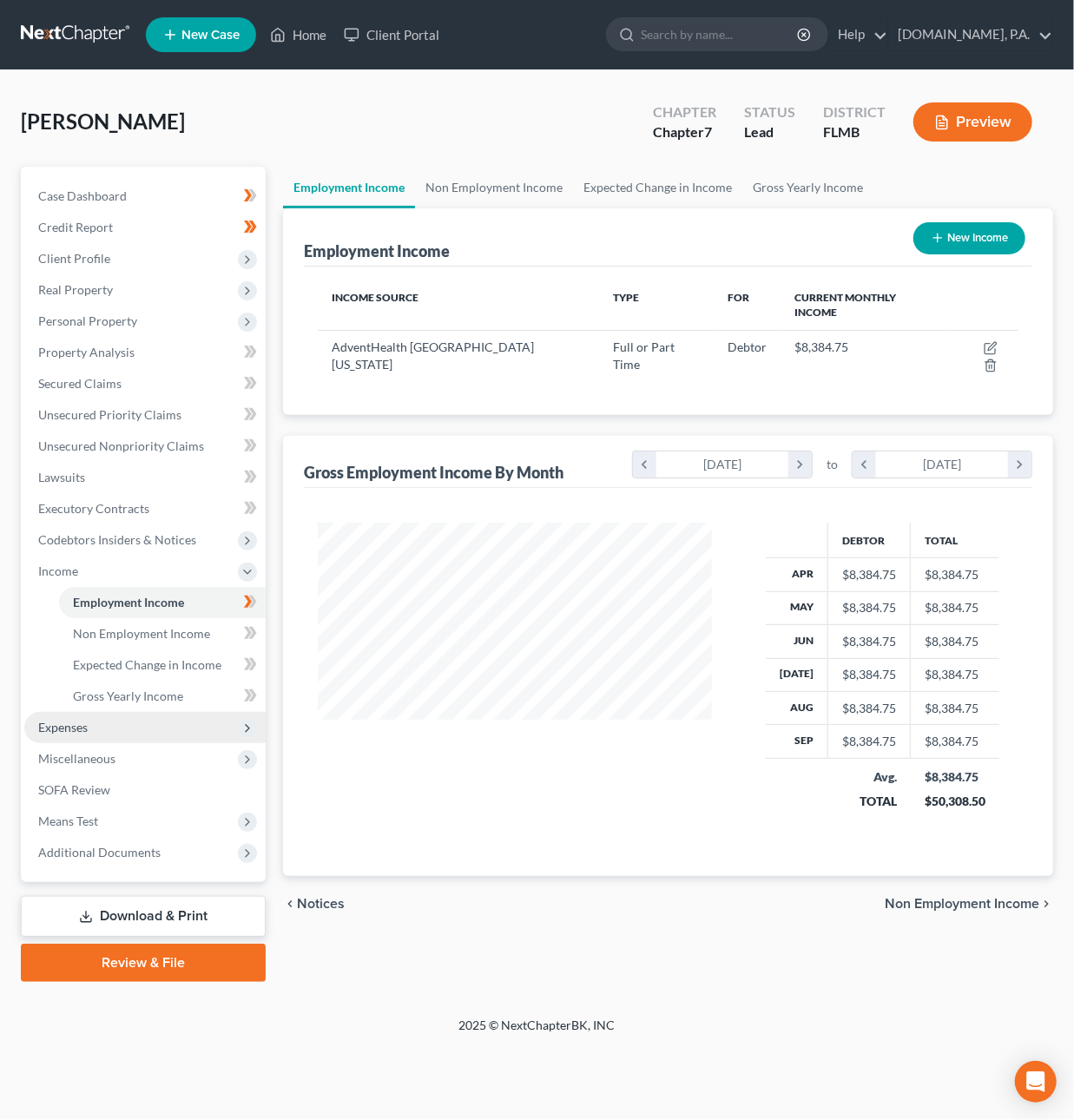
click at [127, 726] on span "Expenses" at bounding box center [145, 727] width 241 height 31
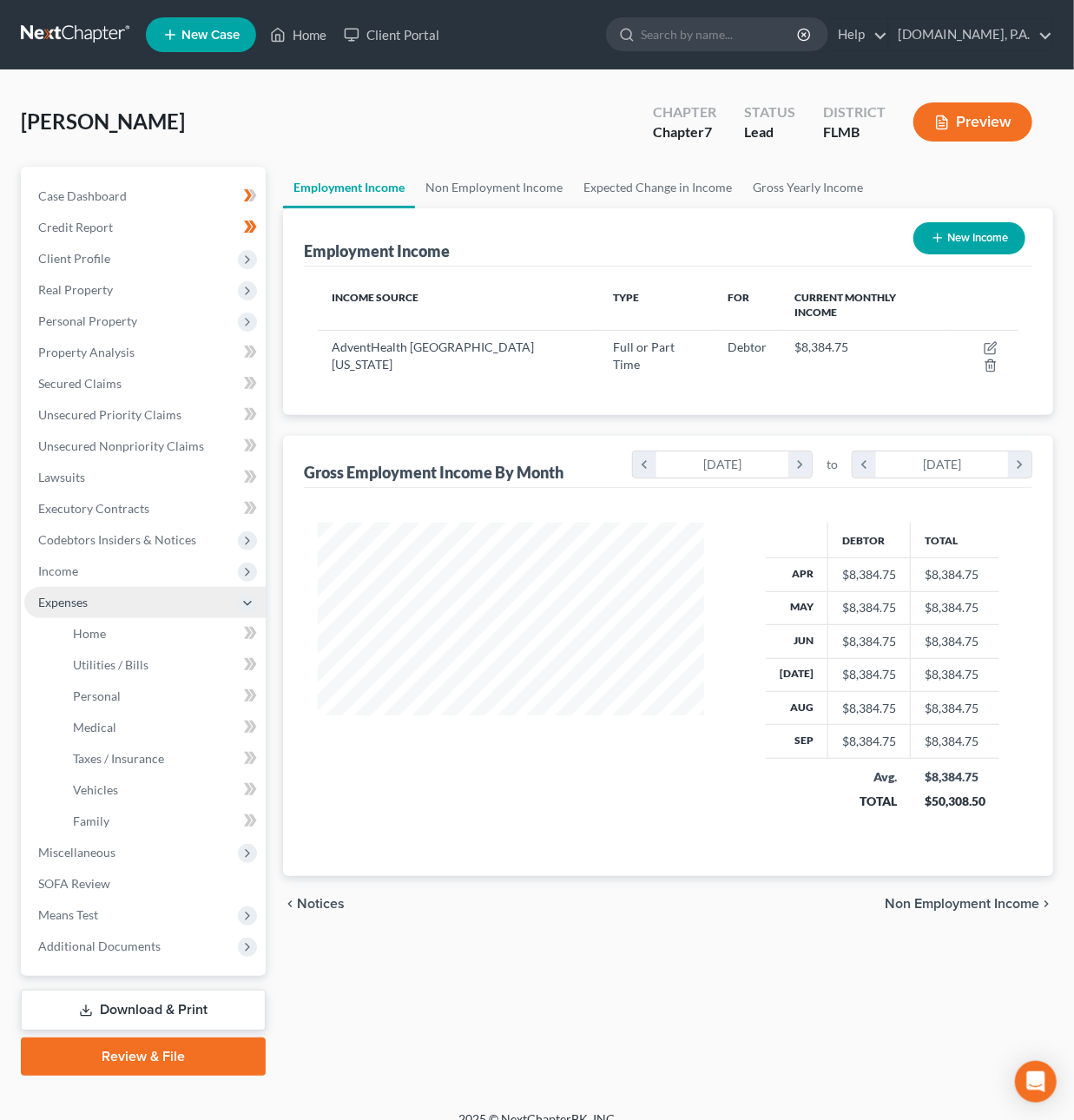
scroll to position [868188, 867925]
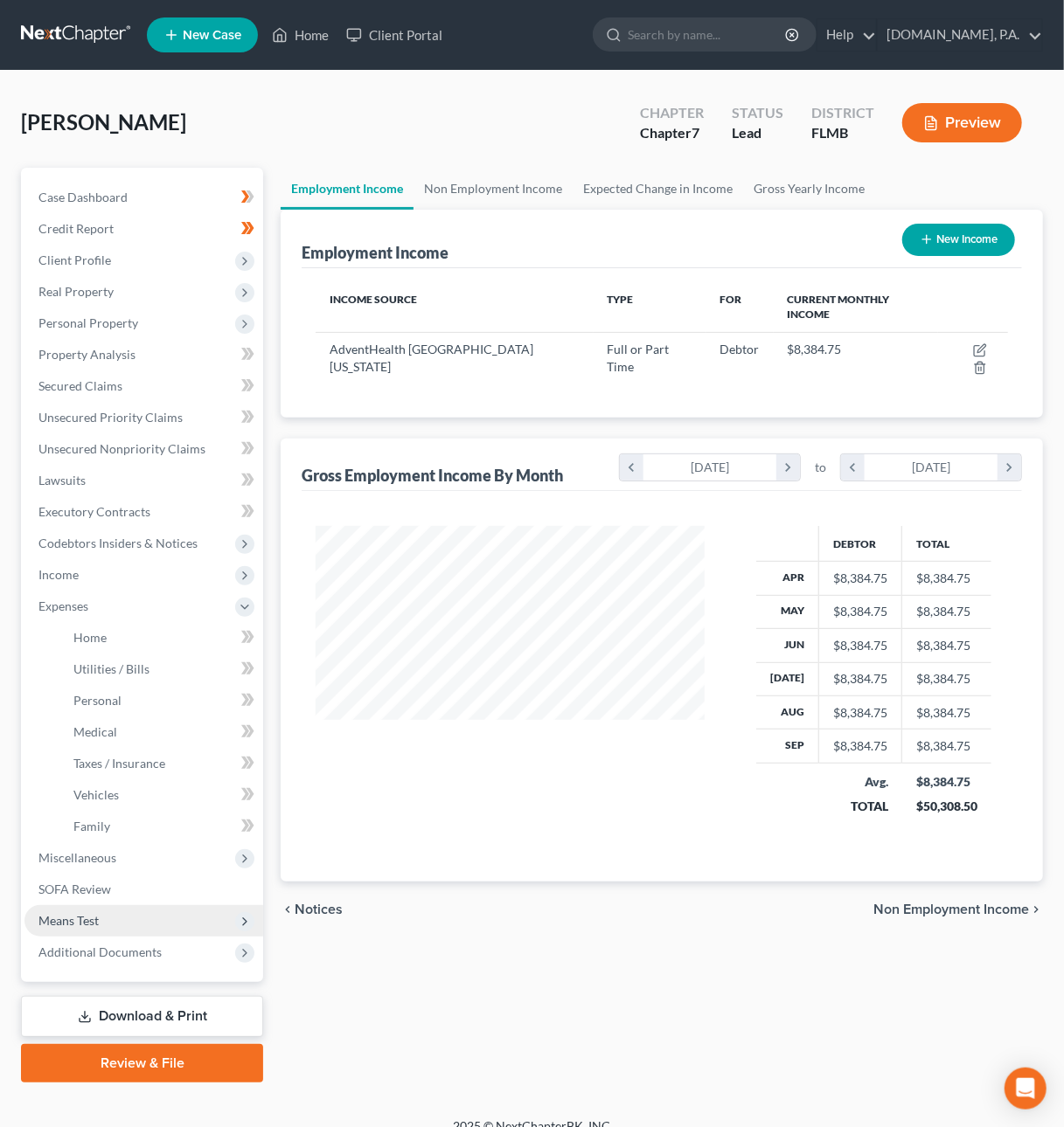
click at [127, 912] on span "Means Test" at bounding box center [144, 920] width 239 height 31
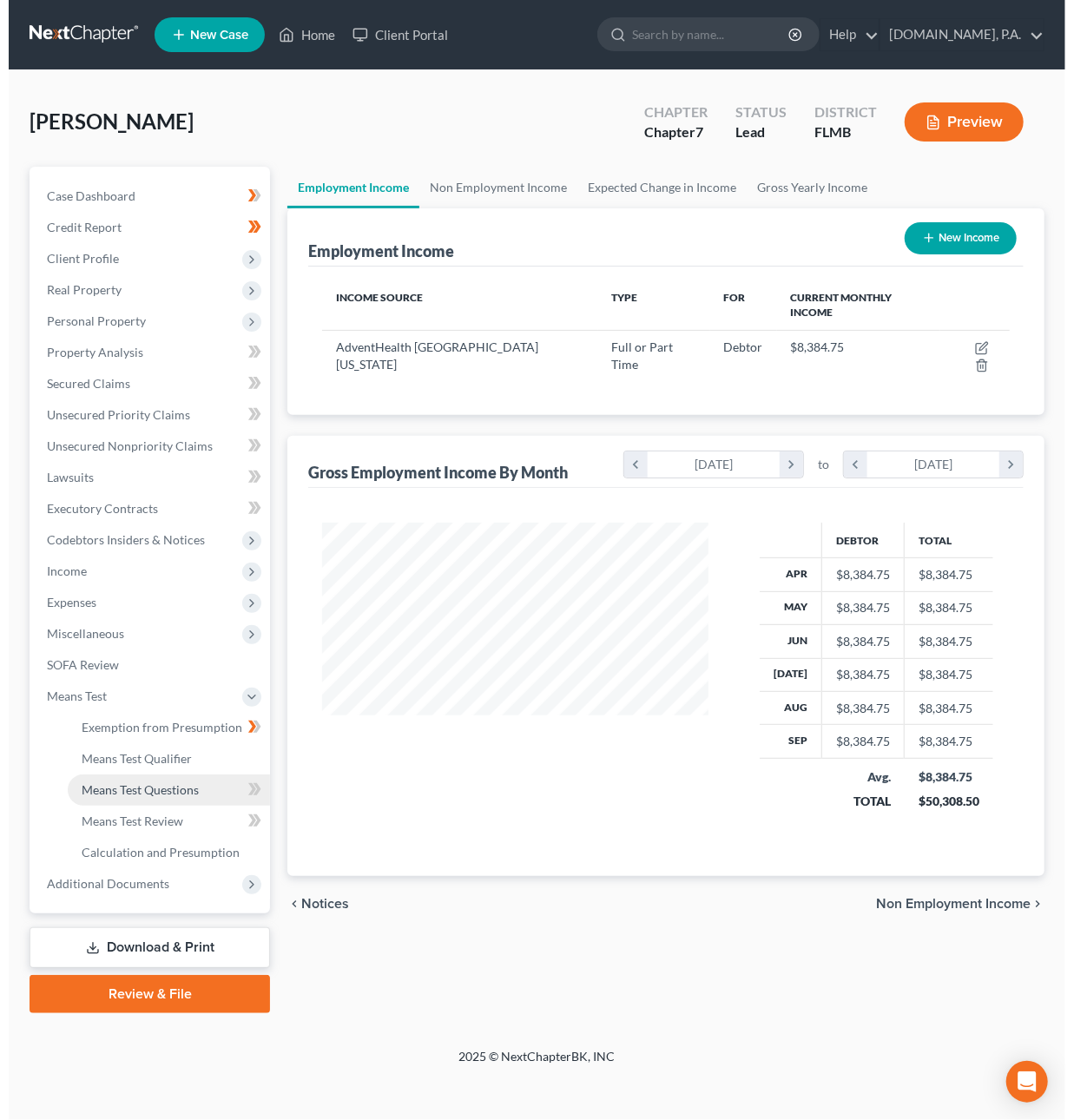
scroll to position [313, 428]
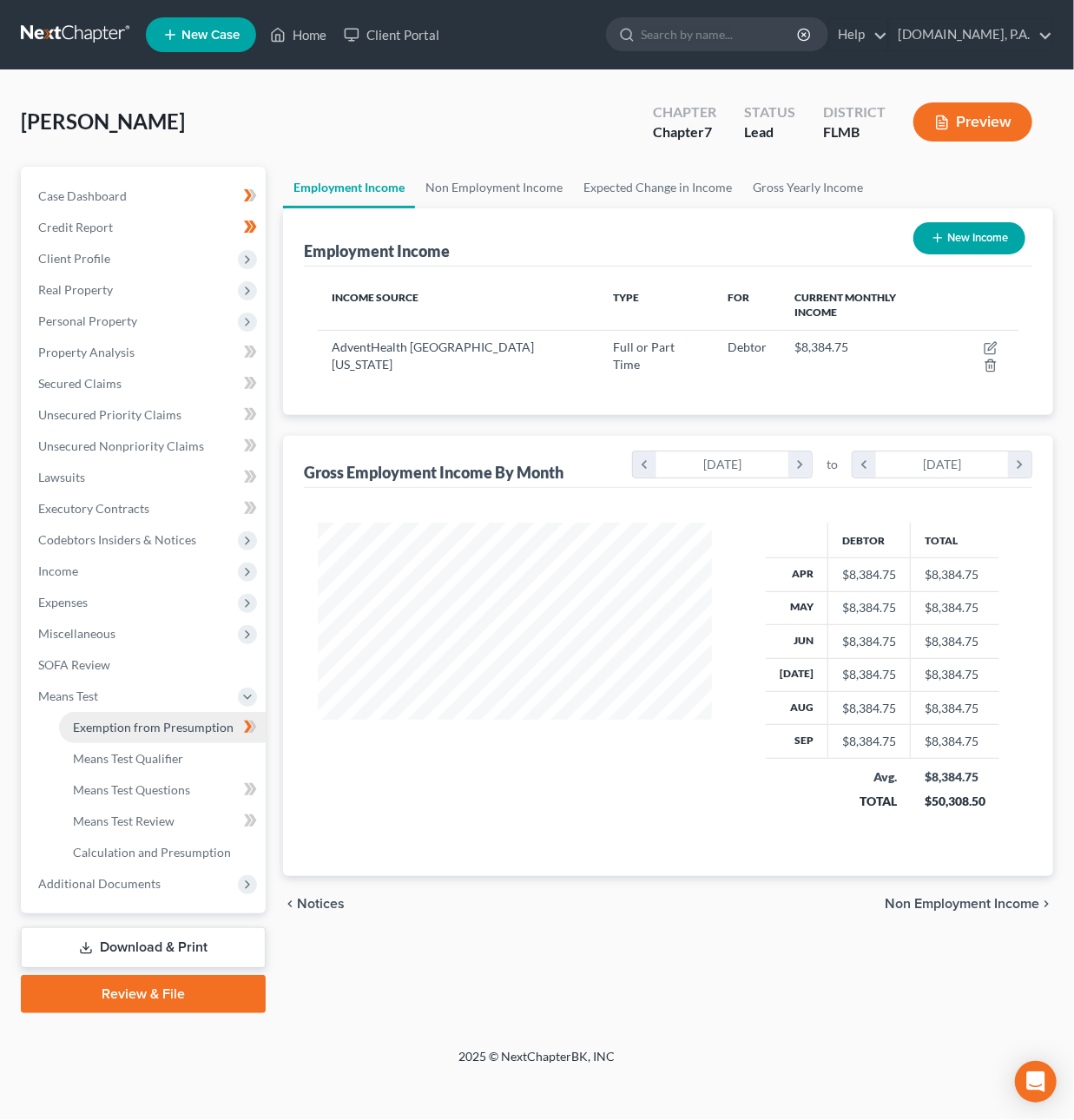
click at [161, 730] on span "Exemption from Presumption" at bounding box center [153, 727] width 161 height 15
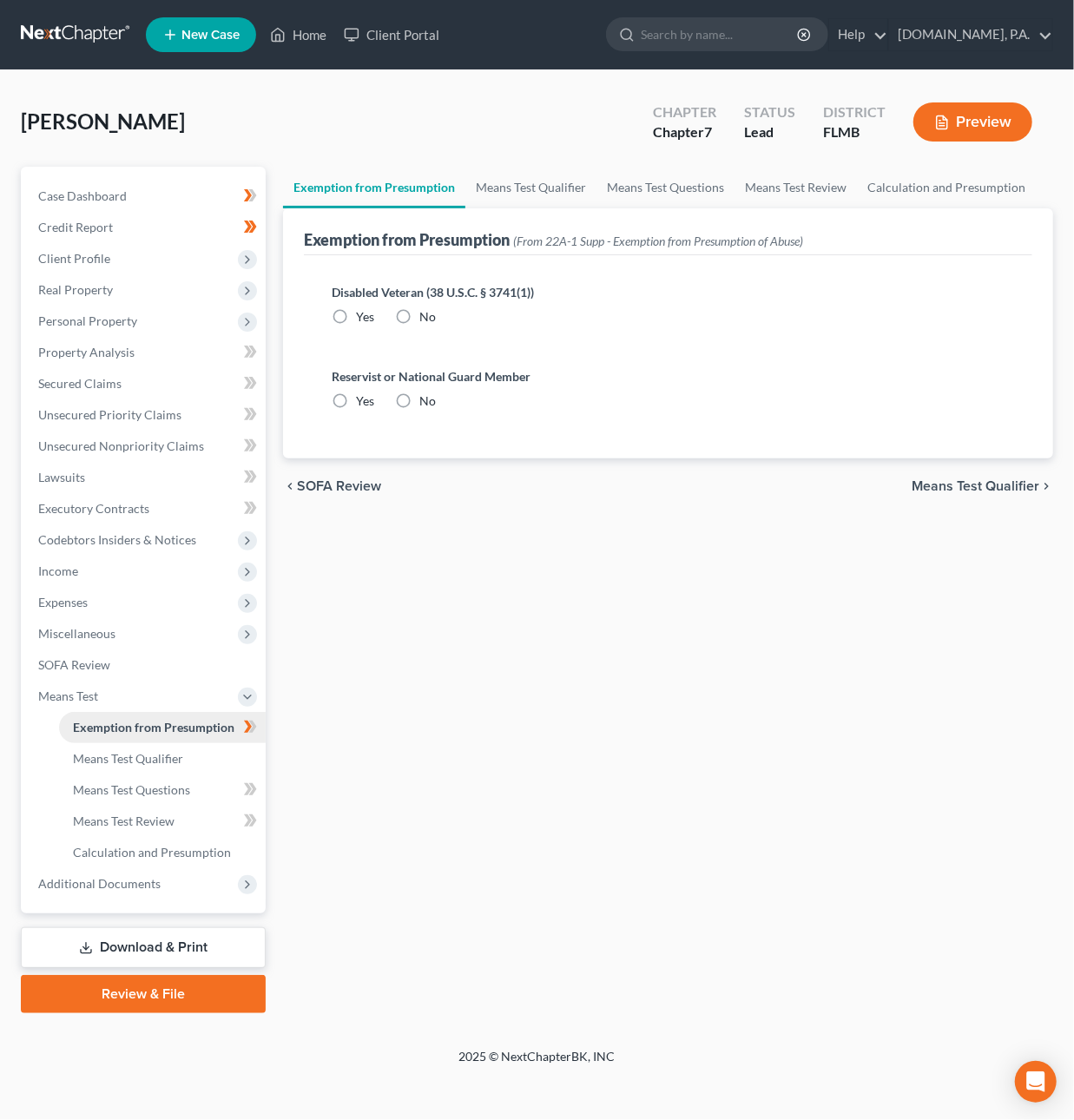
radio input "true"
click at [939, 484] on span "Means Test Qualifier" at bounding box center [975, 486] width 128 height 14
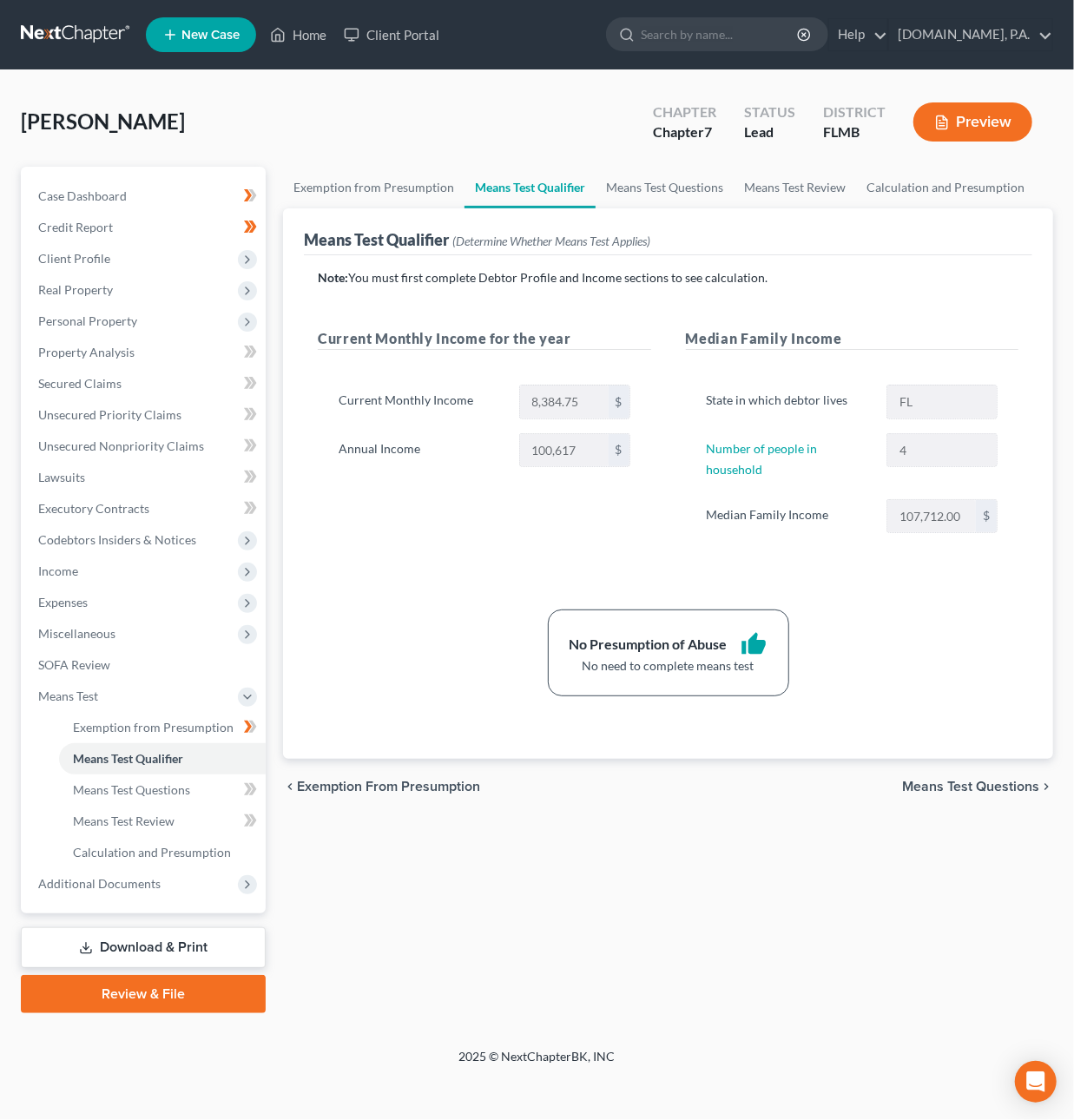
click at [75, 25] on link at bounding box center [76, 34] width 111 height 31
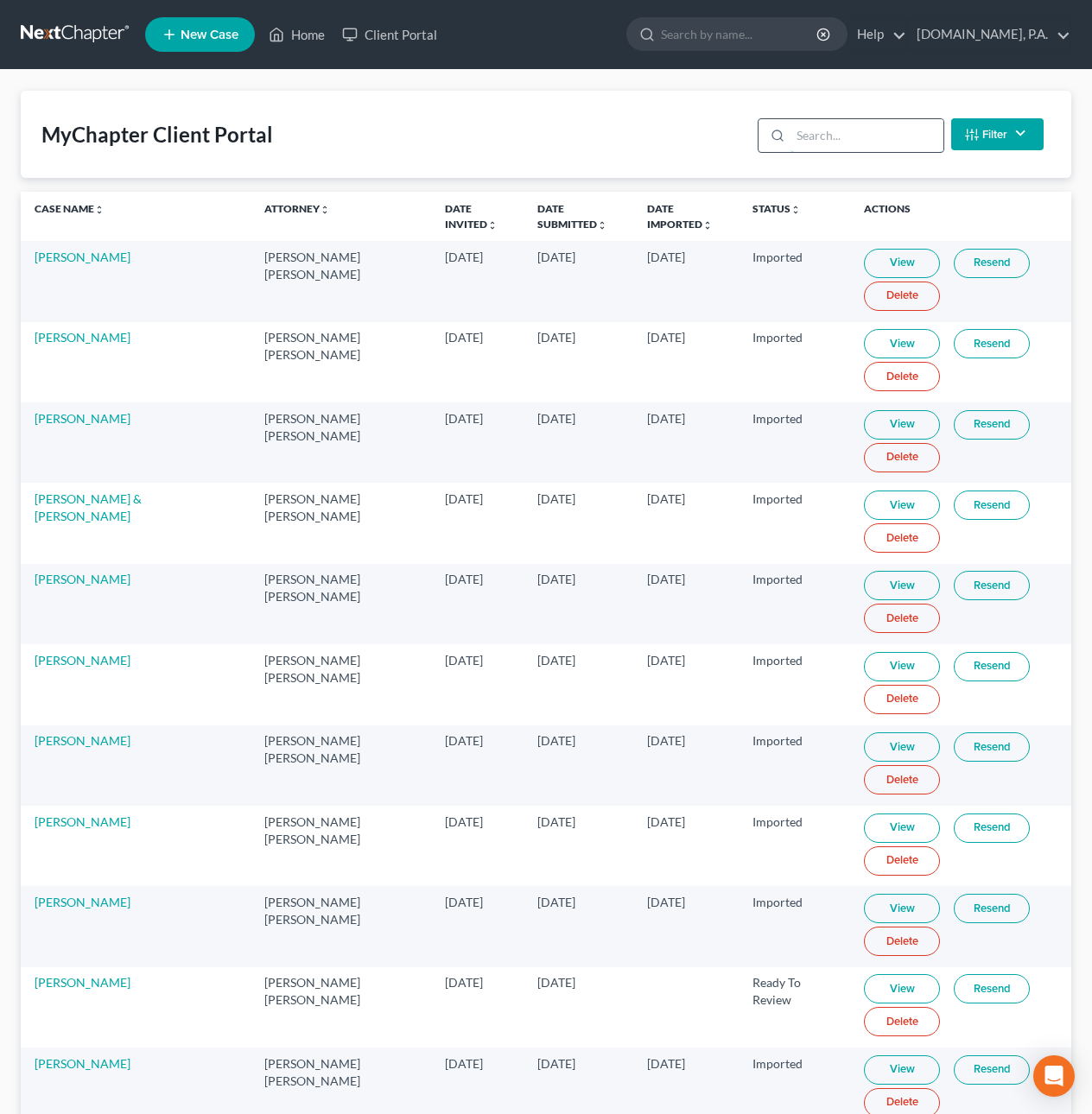
click at [861, 126] on input "search" at bounding box center [867, 135] width 153 height 33
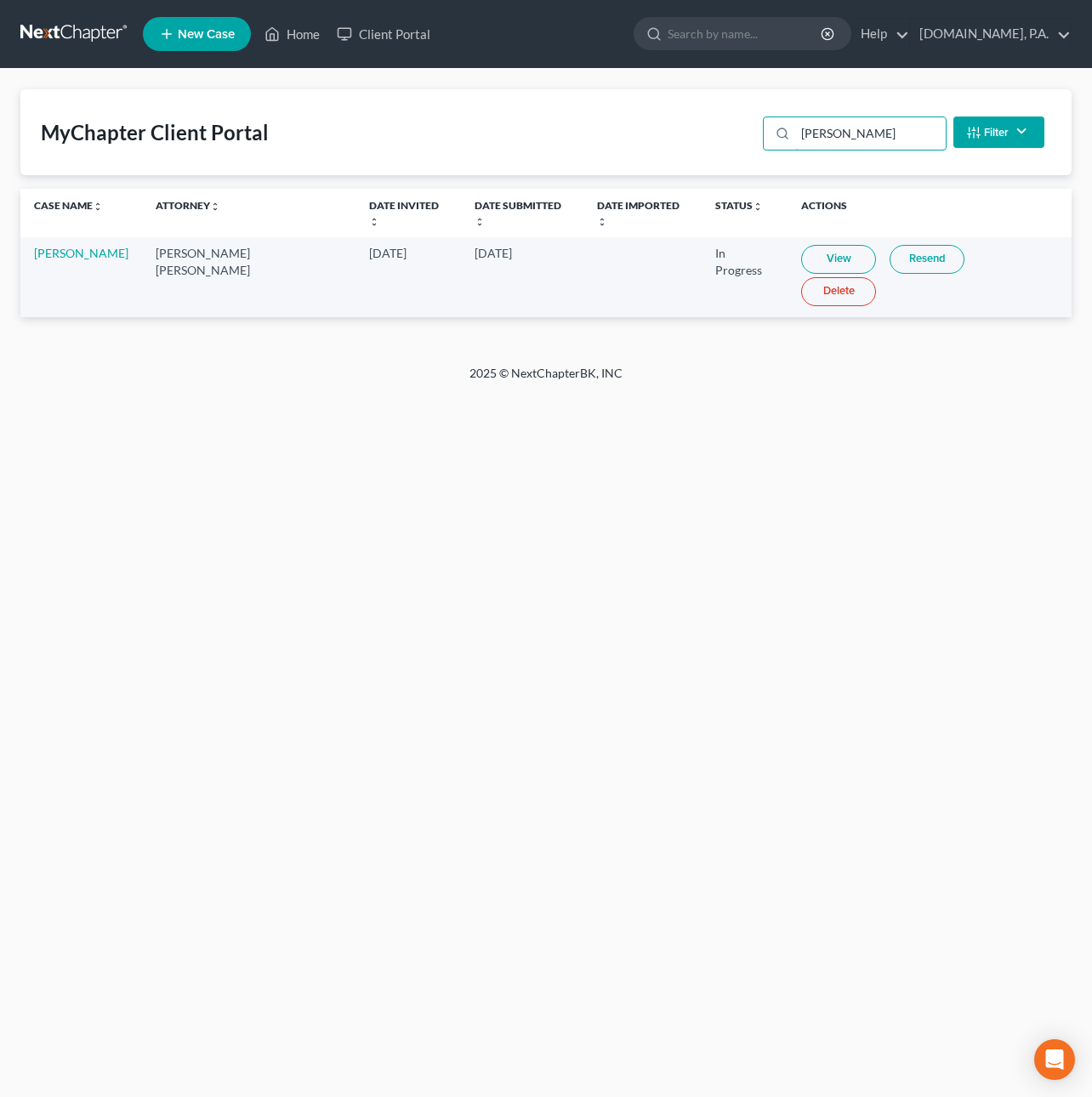
type input "[PERSON_NAME]"
click at [811, 245] on link "View" at bounding box center [838, 260] width 75 height 29
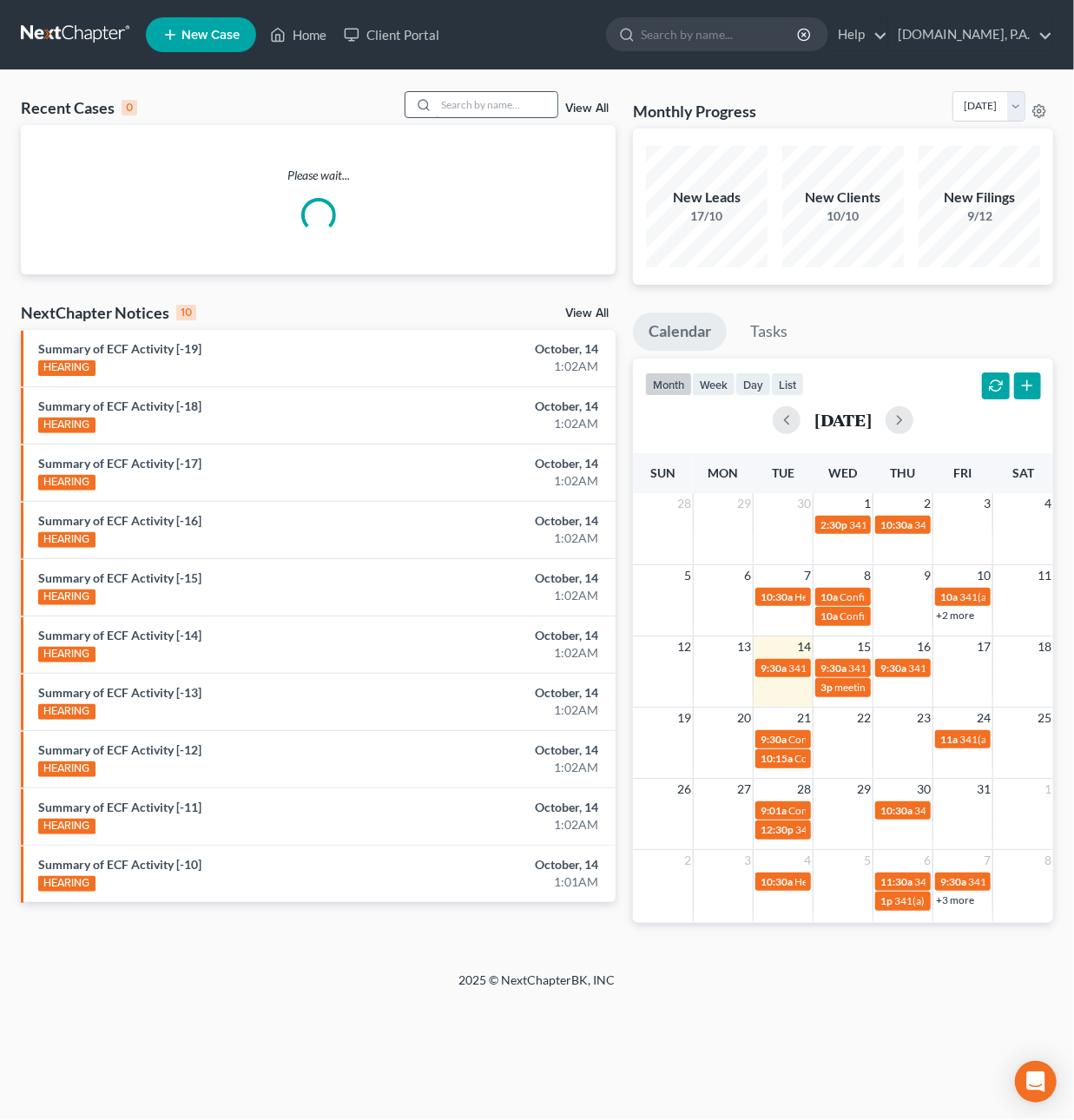
click at [480, 111] on input "search" at bounding box center [496, 104] width 122 height 25
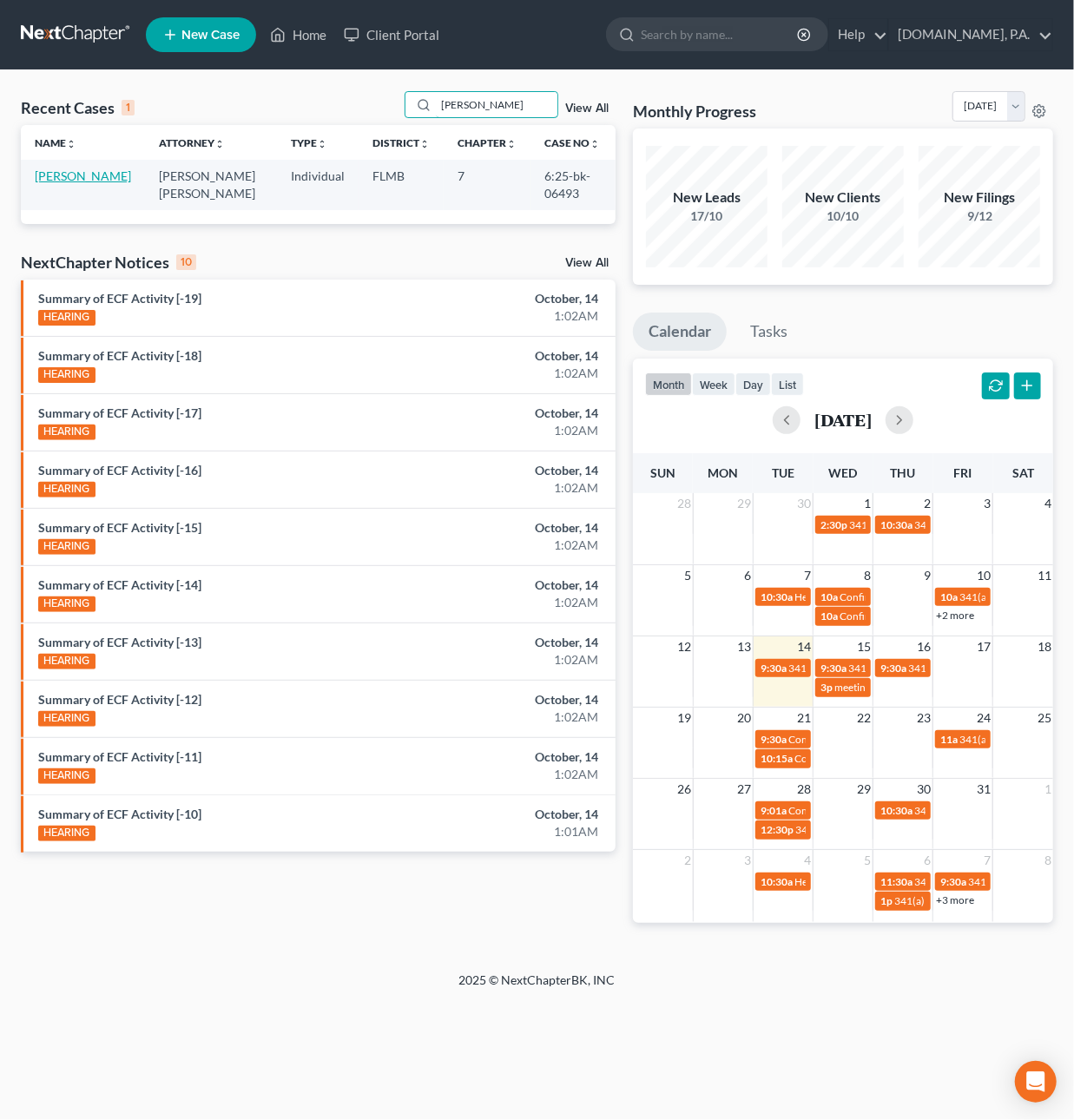
type input "Coello"
click at [57, 176] on link "Coello, Jason" at bounding box center [82, 176] width 96 height 15
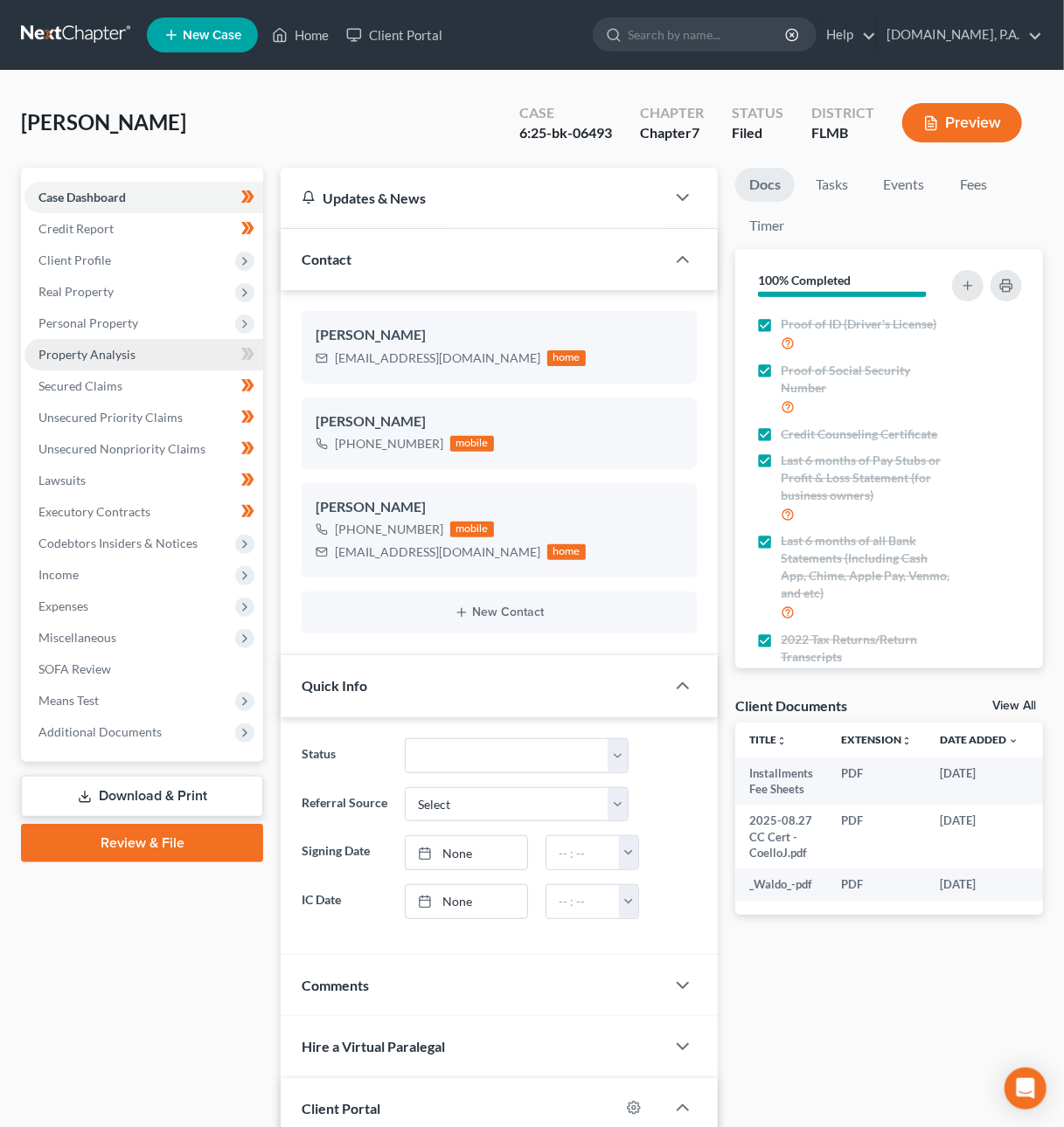
click at [85, 355] on span "Property Analysis" at bounding box center [87, 355] width 97 height 15
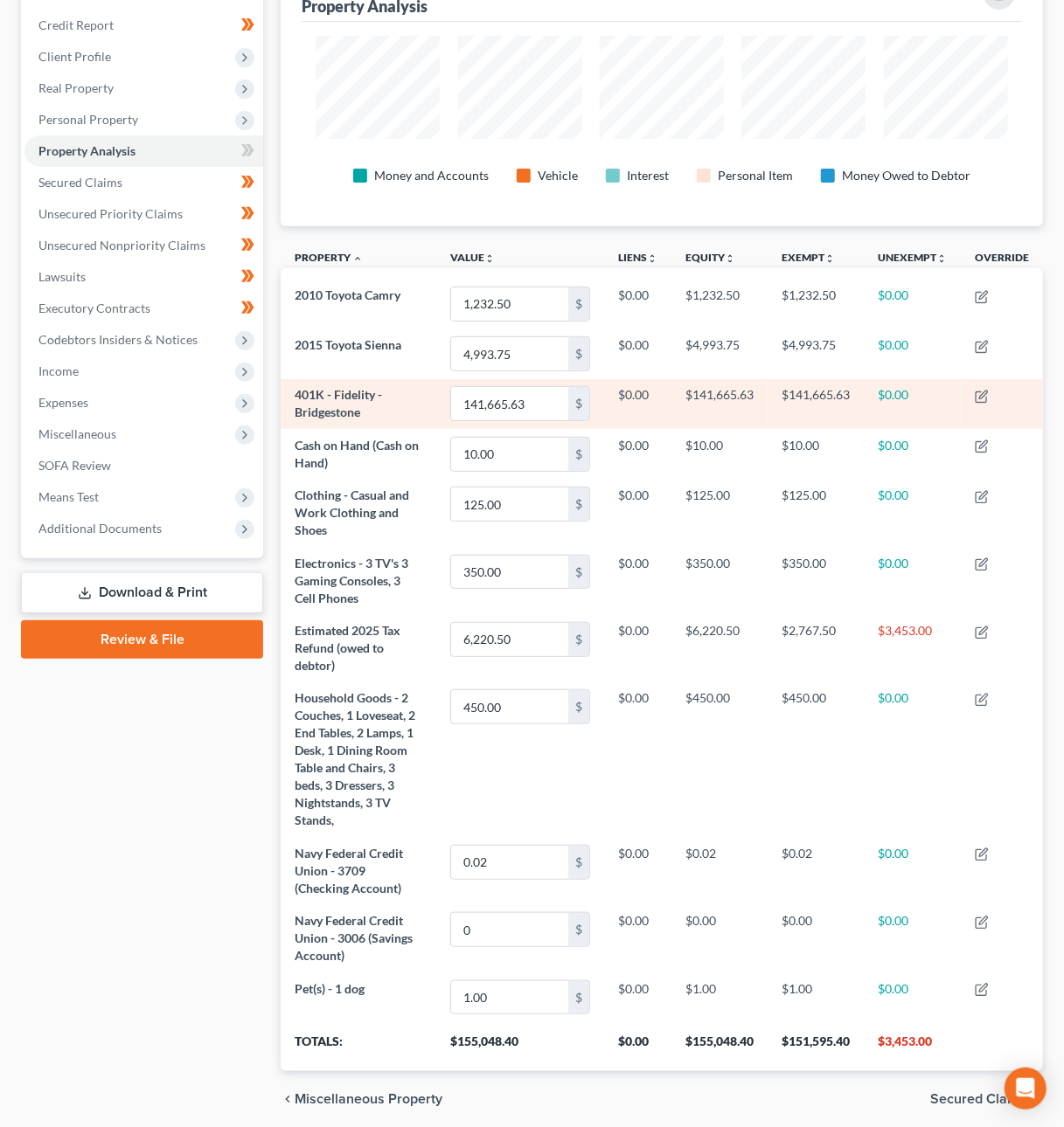
scroll to position [242, 0]
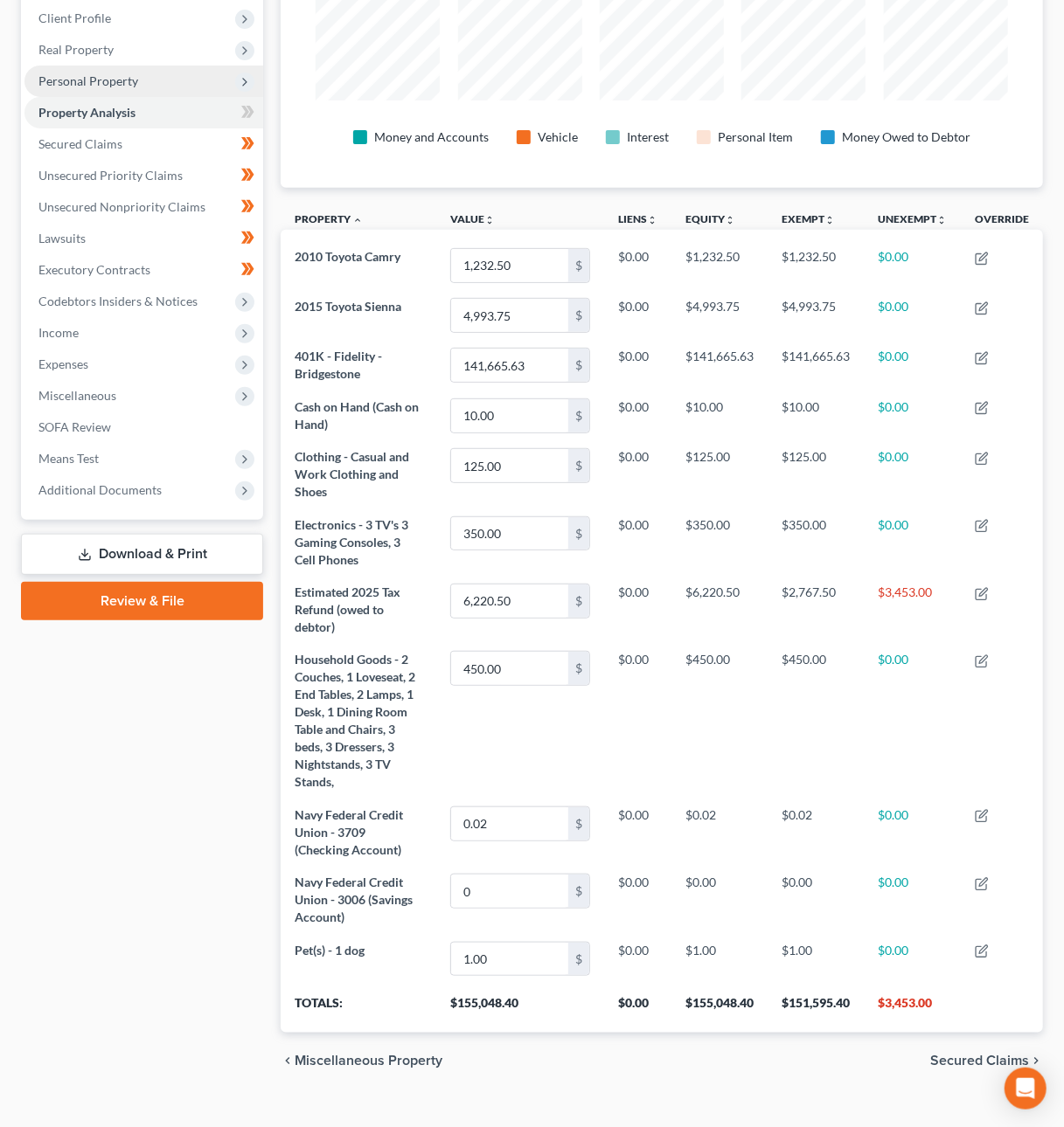
click at [99, 73] on span "Personal Property" at bounding box center [88, 81] width 100 height 15
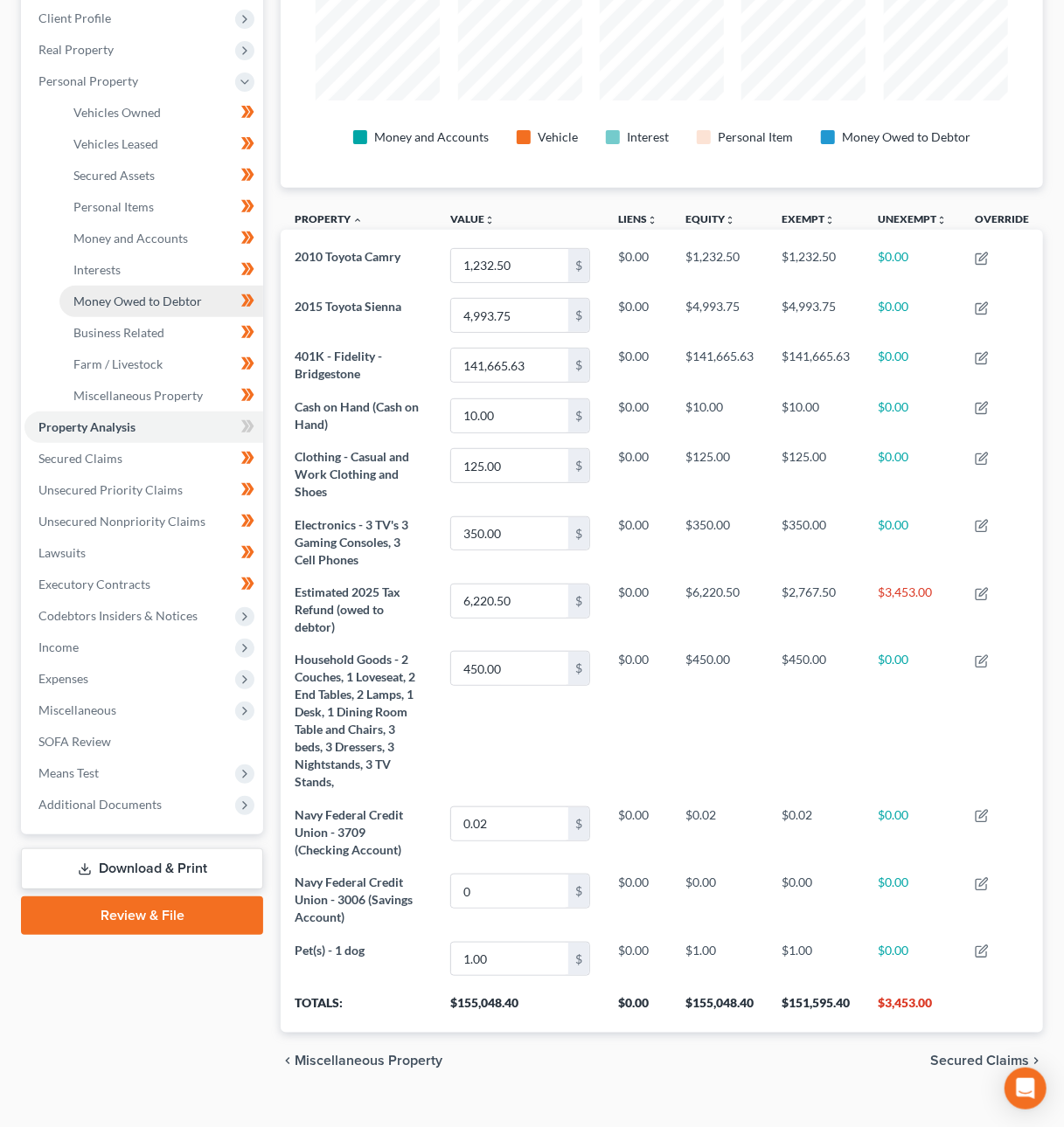
click at [139, 306] on span "Money Owed to Debtor" at bounding box center [137, 301] width 129 height 15
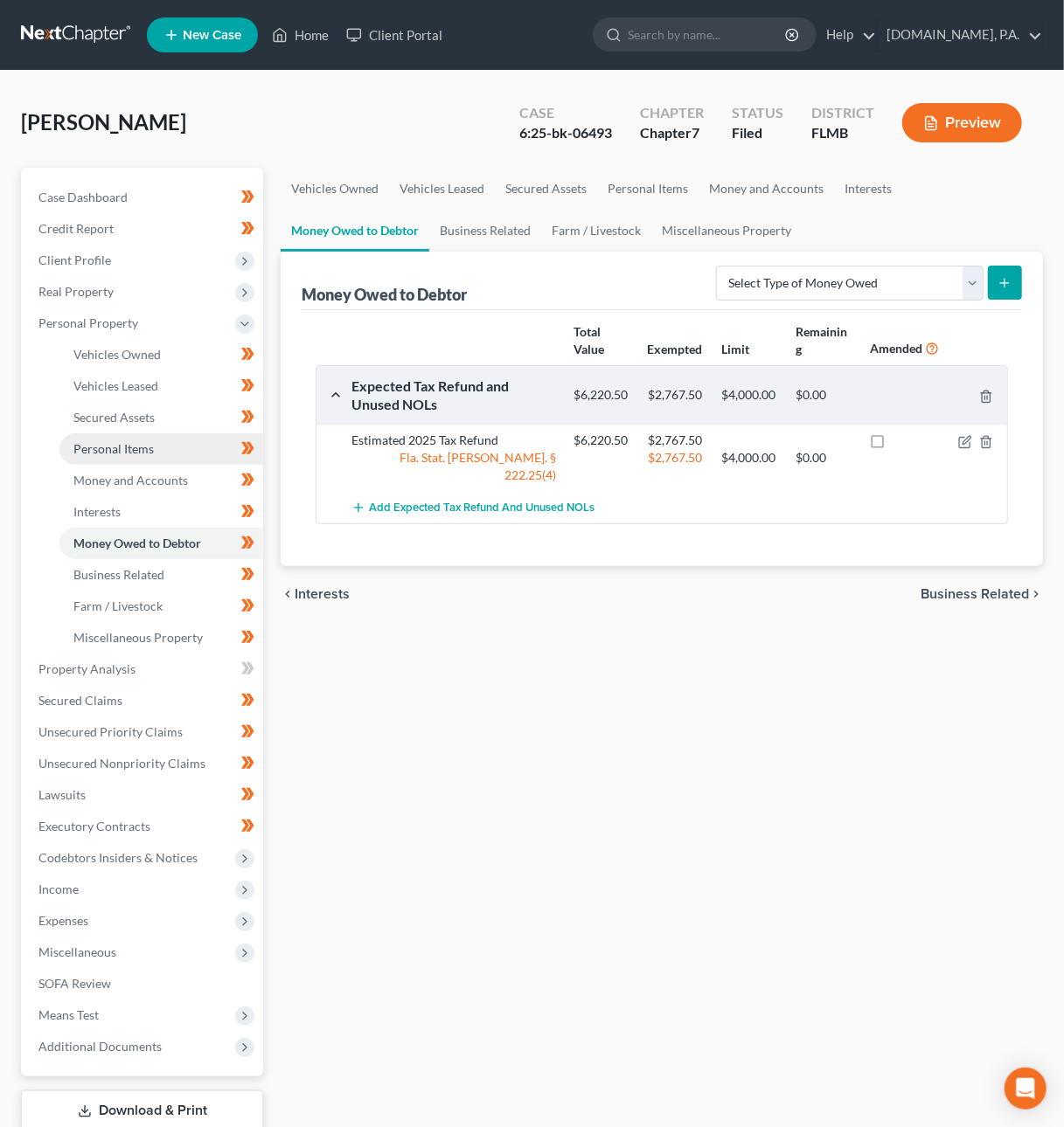
click at [103, 447] on span "Personal Items" at bounding box center [113, 449] width 80 height 15
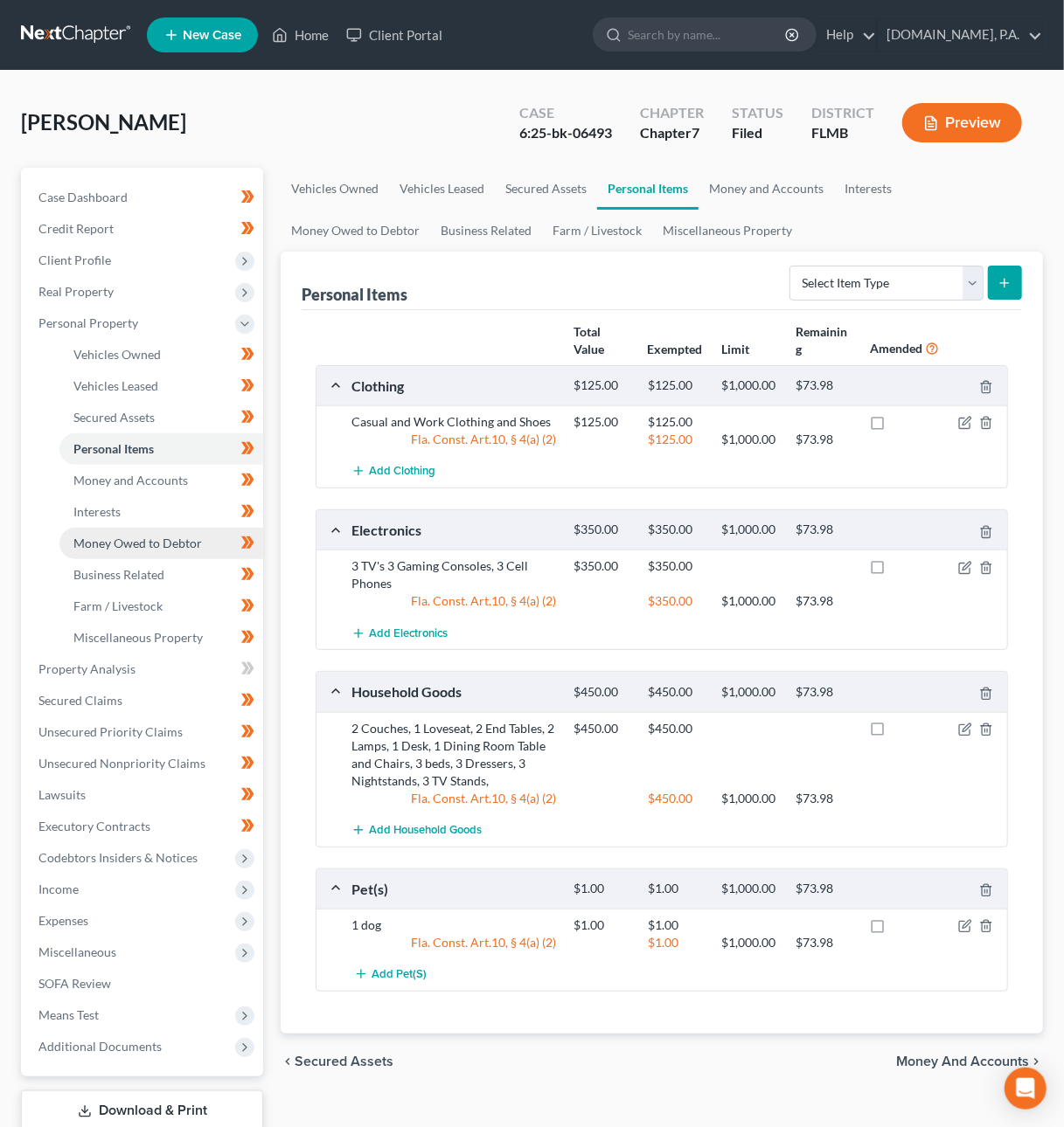
click at [103, 546] on span "Money Owed to Debtor" at bounding box center [137, 543] width 129 height 15
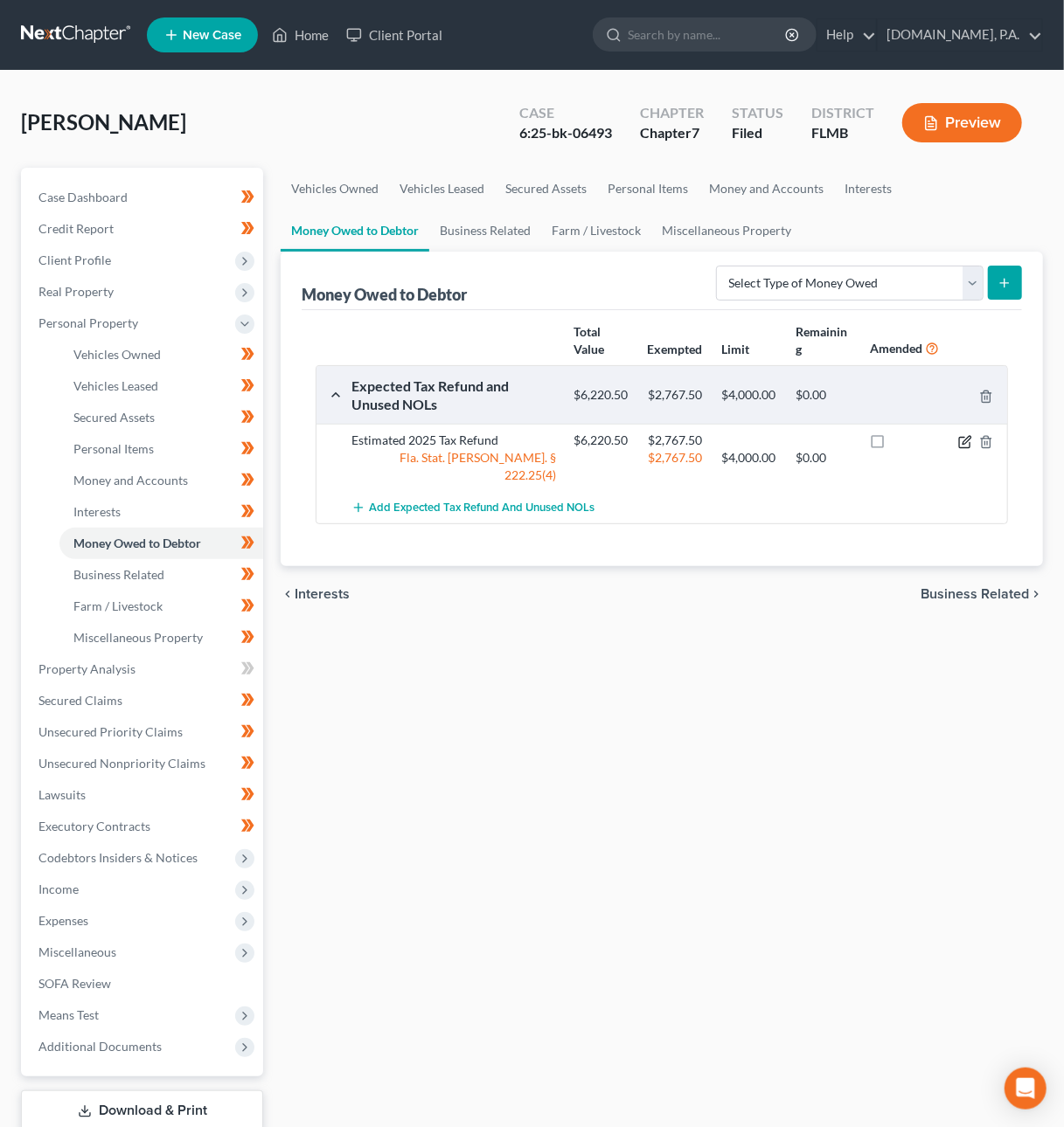
click at [964, 438] on icon "button" at bounding box center [964, 442] width 14 height 14
select select "0"
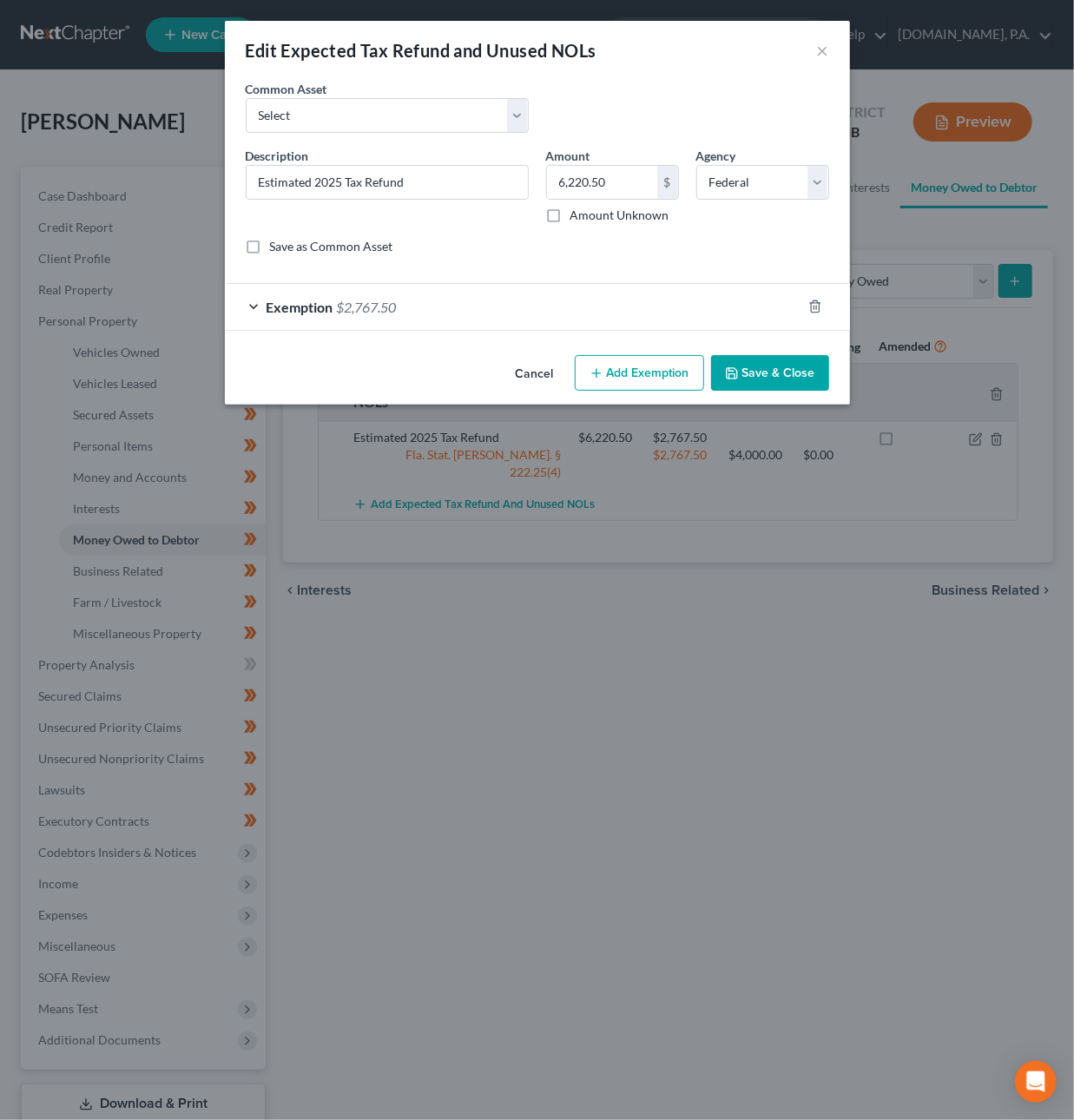
click at [652, 373] on button "Add Exemption" at bounding box center [639, 373] width 129 height 36
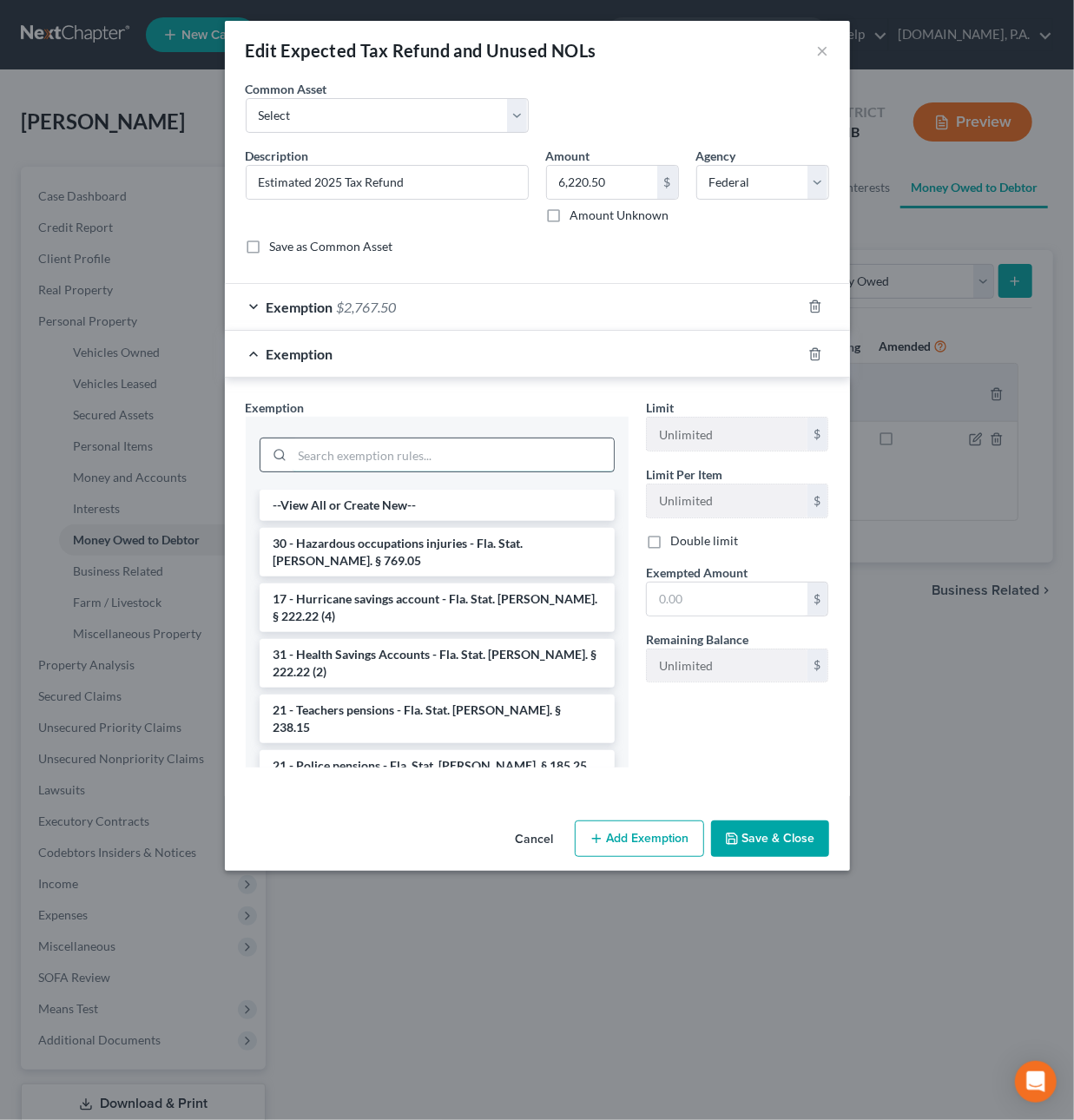
click at [324, 456] on input "search" at bounding box center [453, 454] width 322 height 33
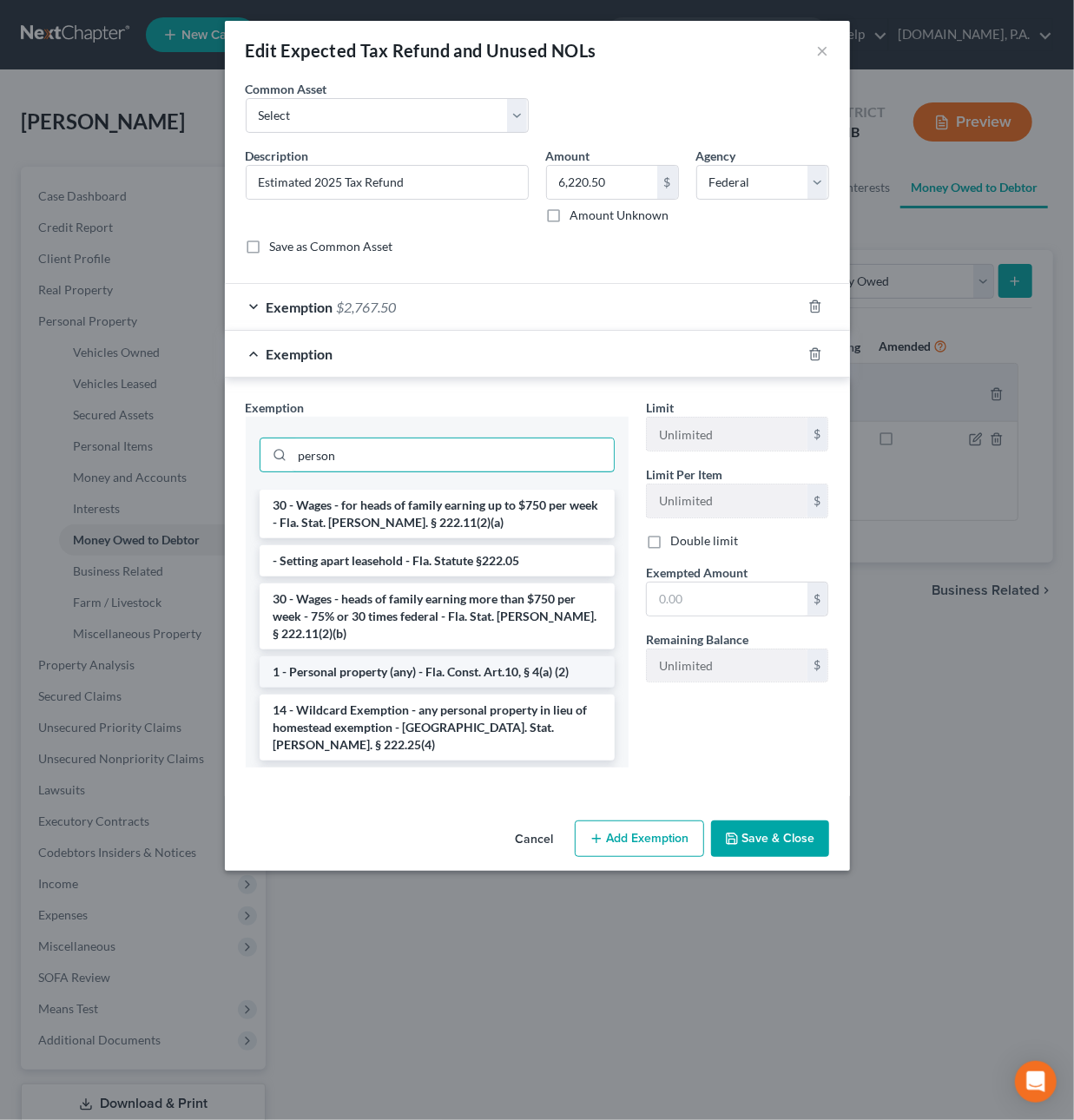
type input "person"
click at [536, 667] on li "1 - Personal property (any) - Fla. Const. Art.10, § 4(a) (2)" at bounding box center [437, 671] width 355 height 31
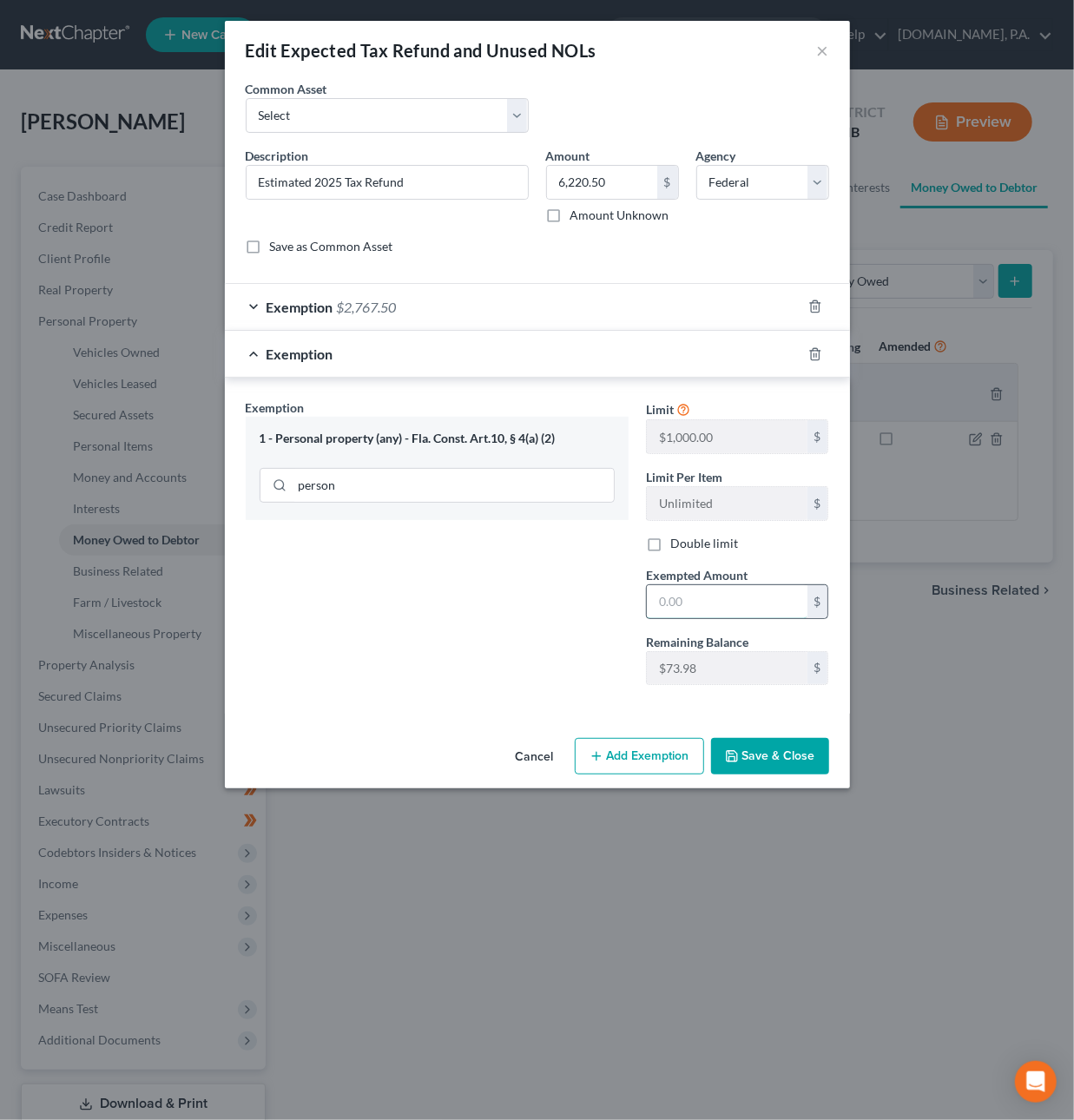
click at [706, 612] on input "text" at bounding box center [727, 601] width 161 height 33
type input "73.98"
click at [788, 765] on button "Save & Close" at bounding box center [770, 756] width 118 height 36
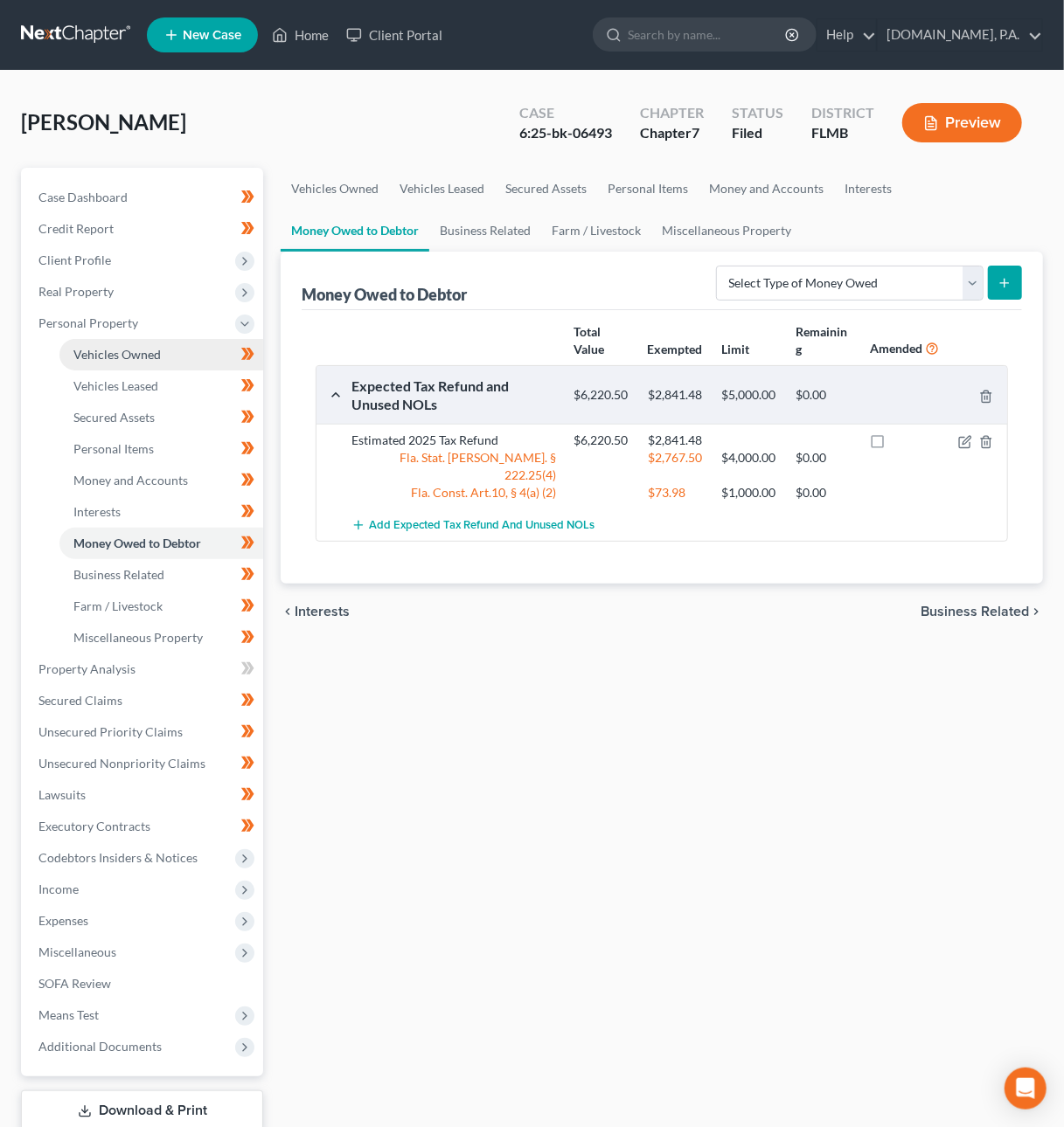
click at [108, 351] on span "Vehicles Owned" at bounding box center [117, 355] width 87 height 15
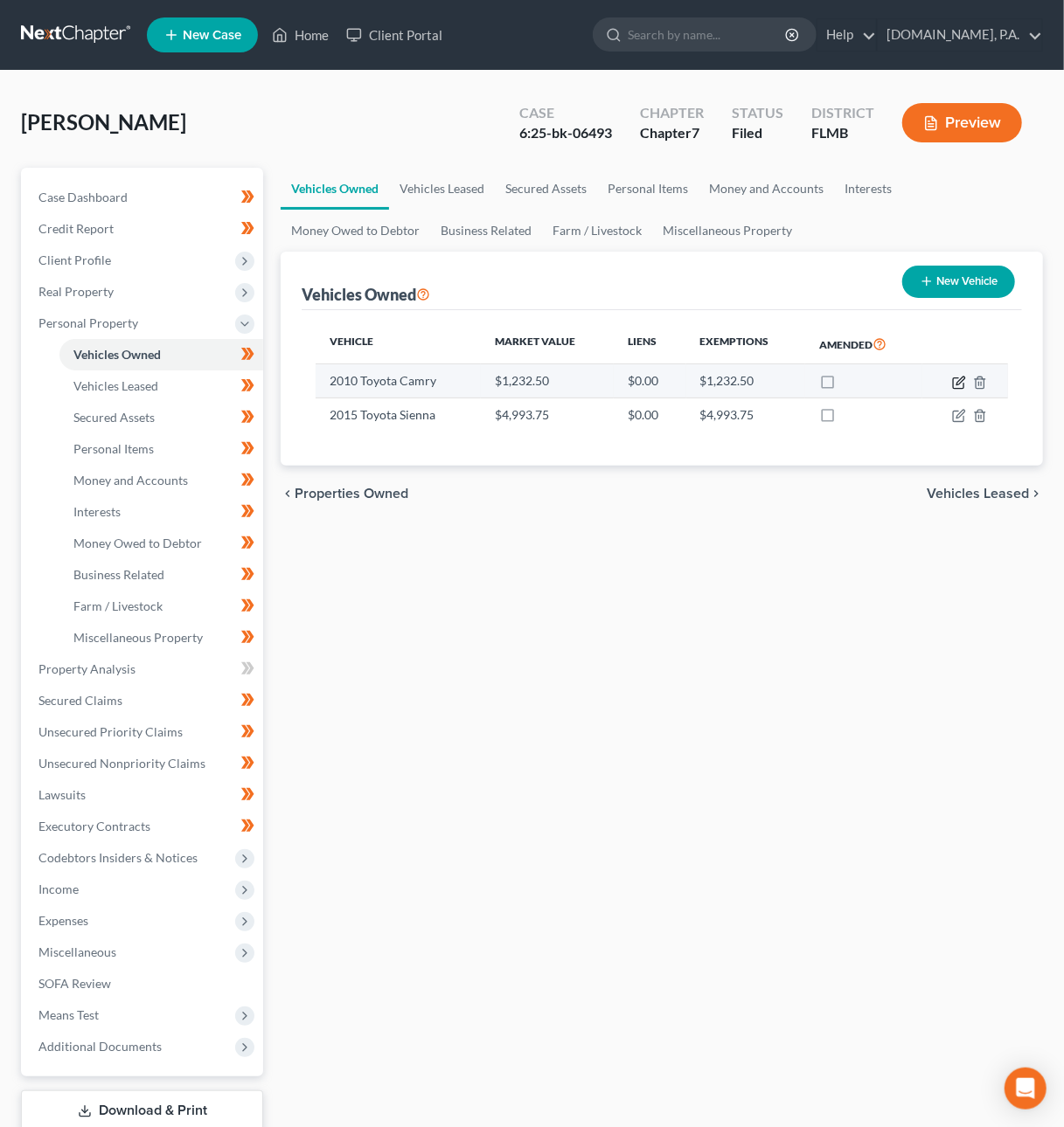
click at [957, 380] on icon "button" at bounding box center [959, 382] width 14 height 14
select select "0"
select select "16"
select select "3"
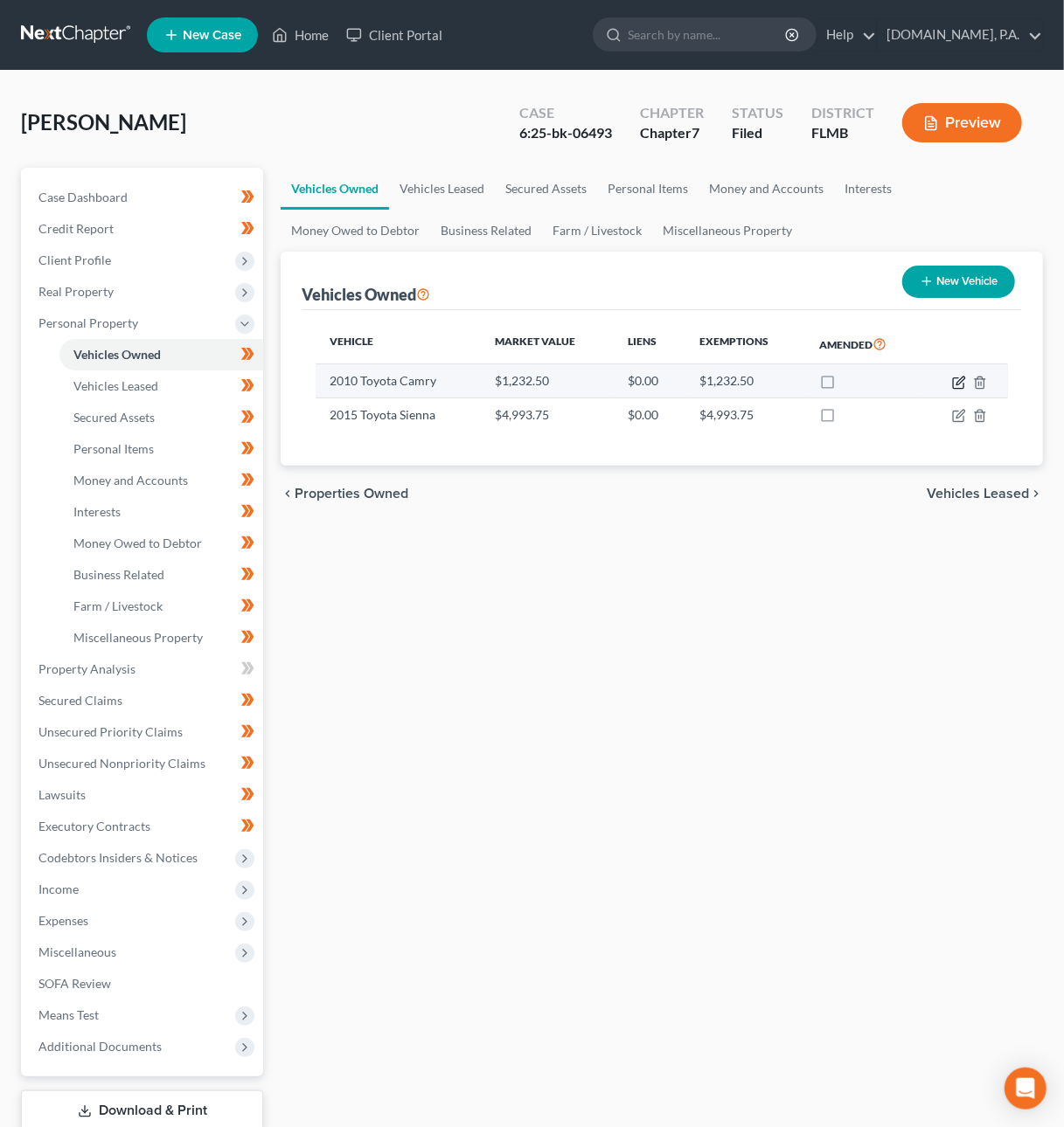
select select "0"
select select "16"
select select "3"
select select "0"
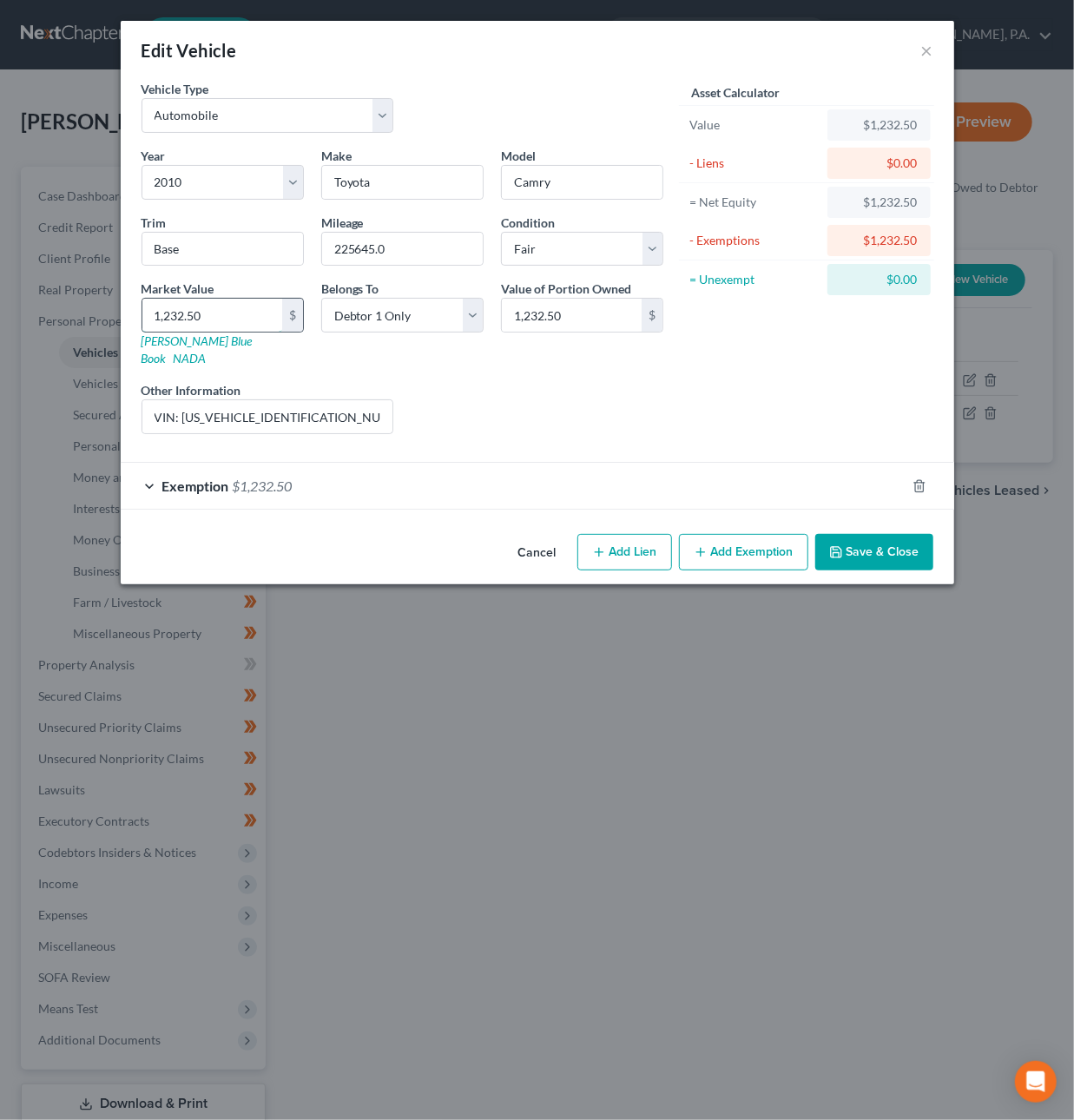
click at [235, 330] on input "1,232.50" at bounding box center [212, 315] width 140 height 33
type input "1"
type input "1.00"
type input "10"
type input "10.00"
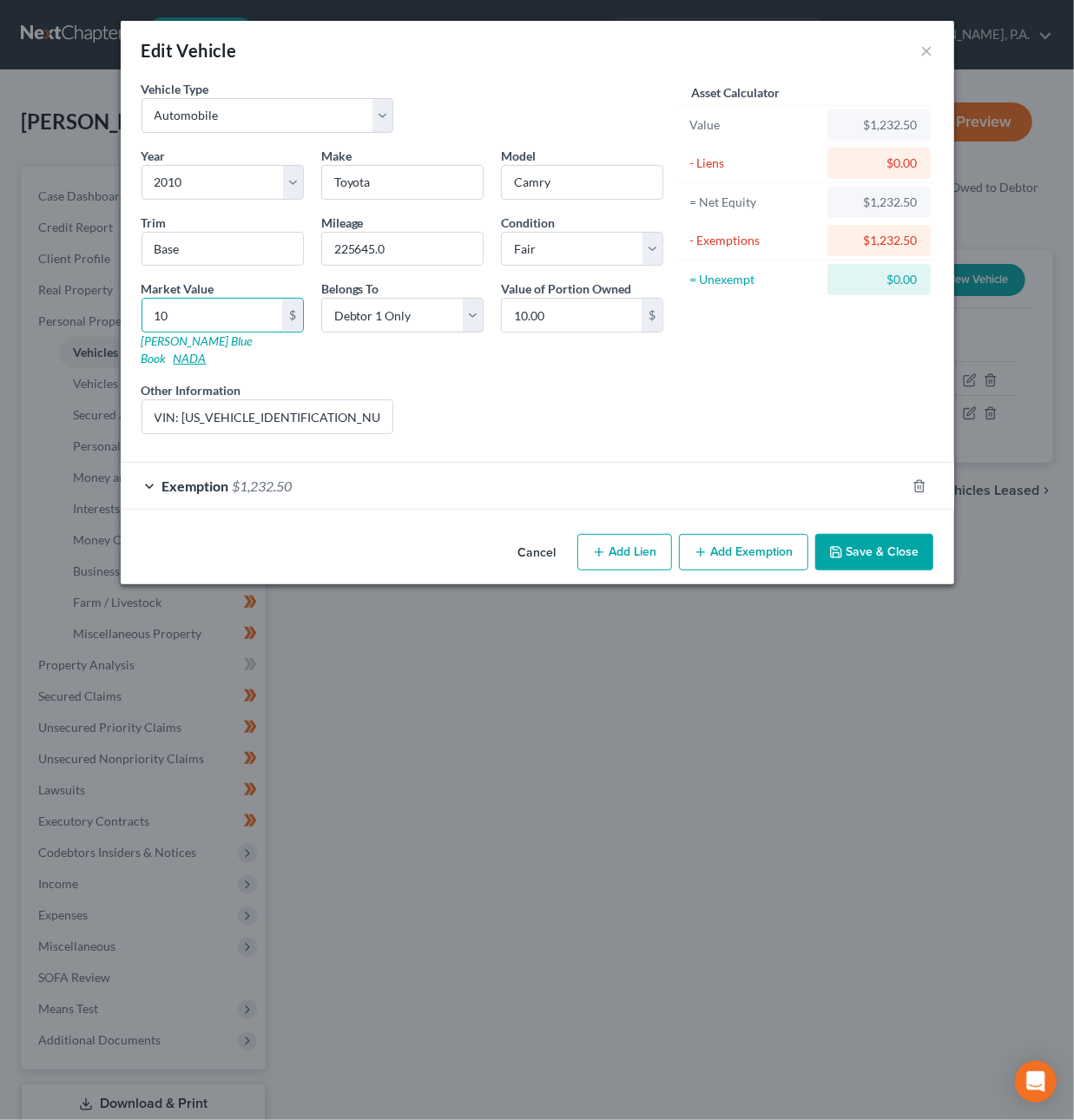
type input "107"
type input "107.00"
type input "1075"
type input "1,075.00"
type input "1,075"
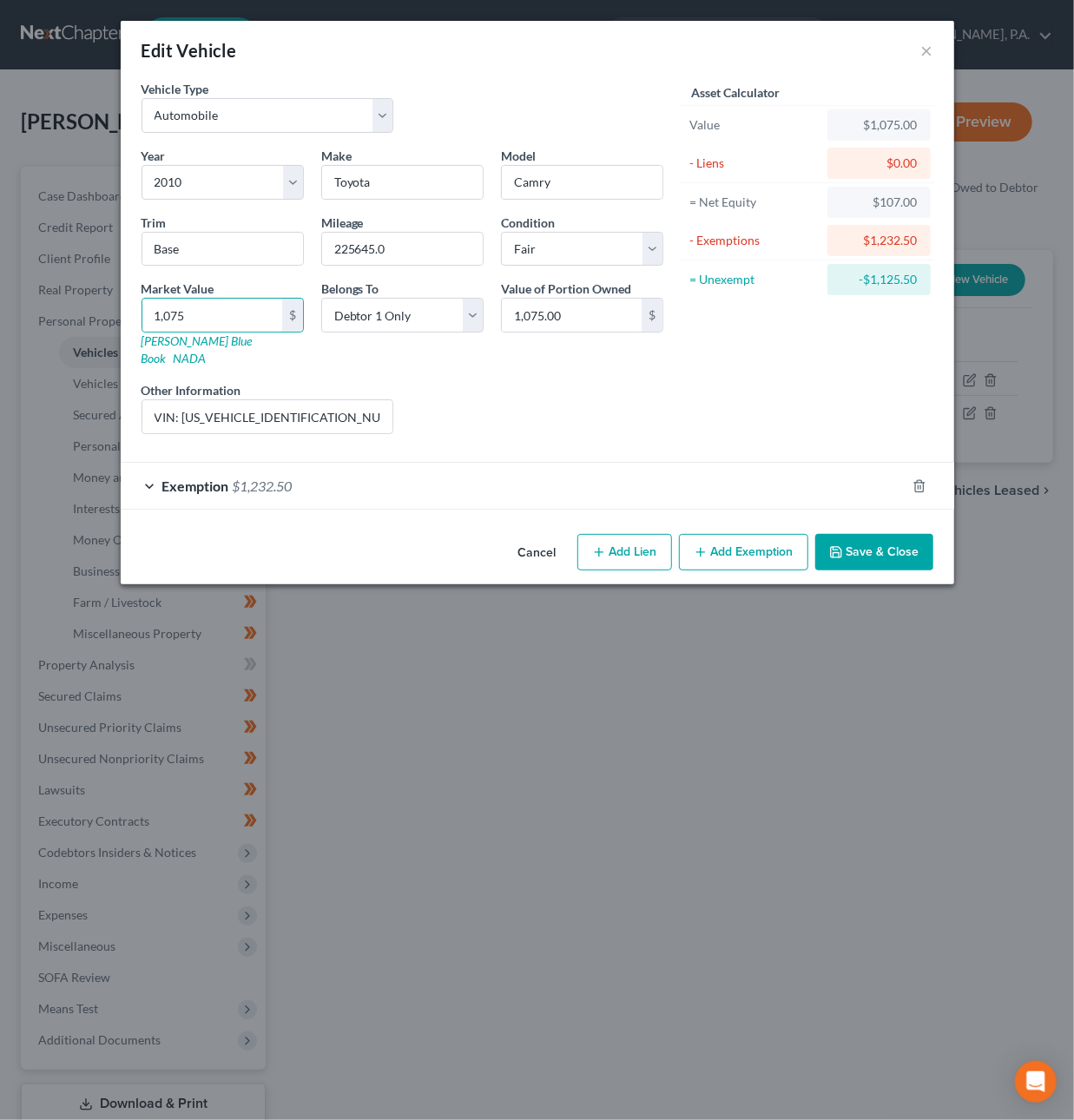
click at [507, 471] on div "Exemption $1,232.50" at bounding box center [513, 485] width 785 height 46
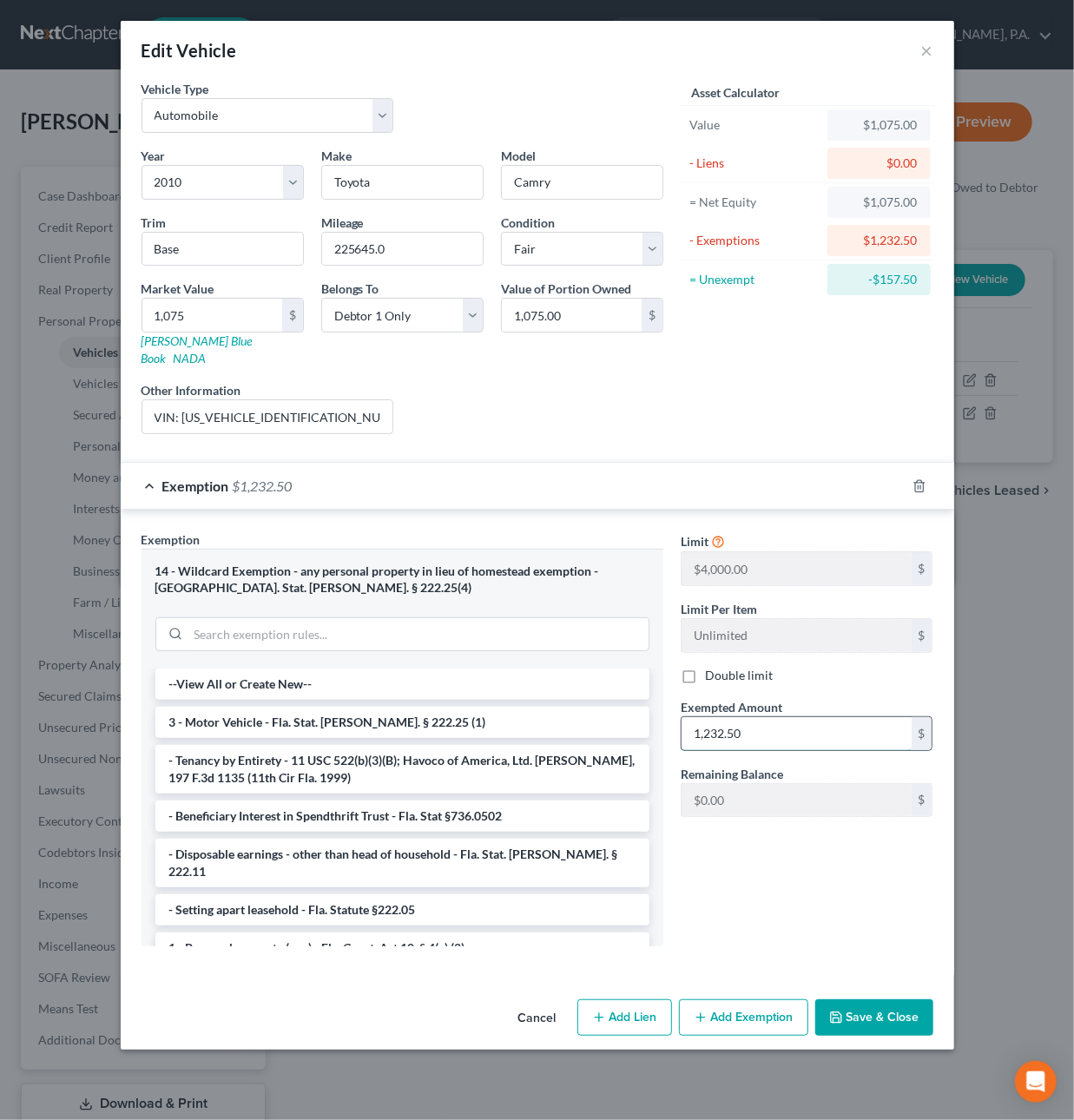
click at [752, 720] on input "1,232.50" at bounding box center [796, 733] width 230 height 33
type input "1,075"
click at [895, 999] on button "Save & Close" at bounding box center [874, 1017] width 118 height 36
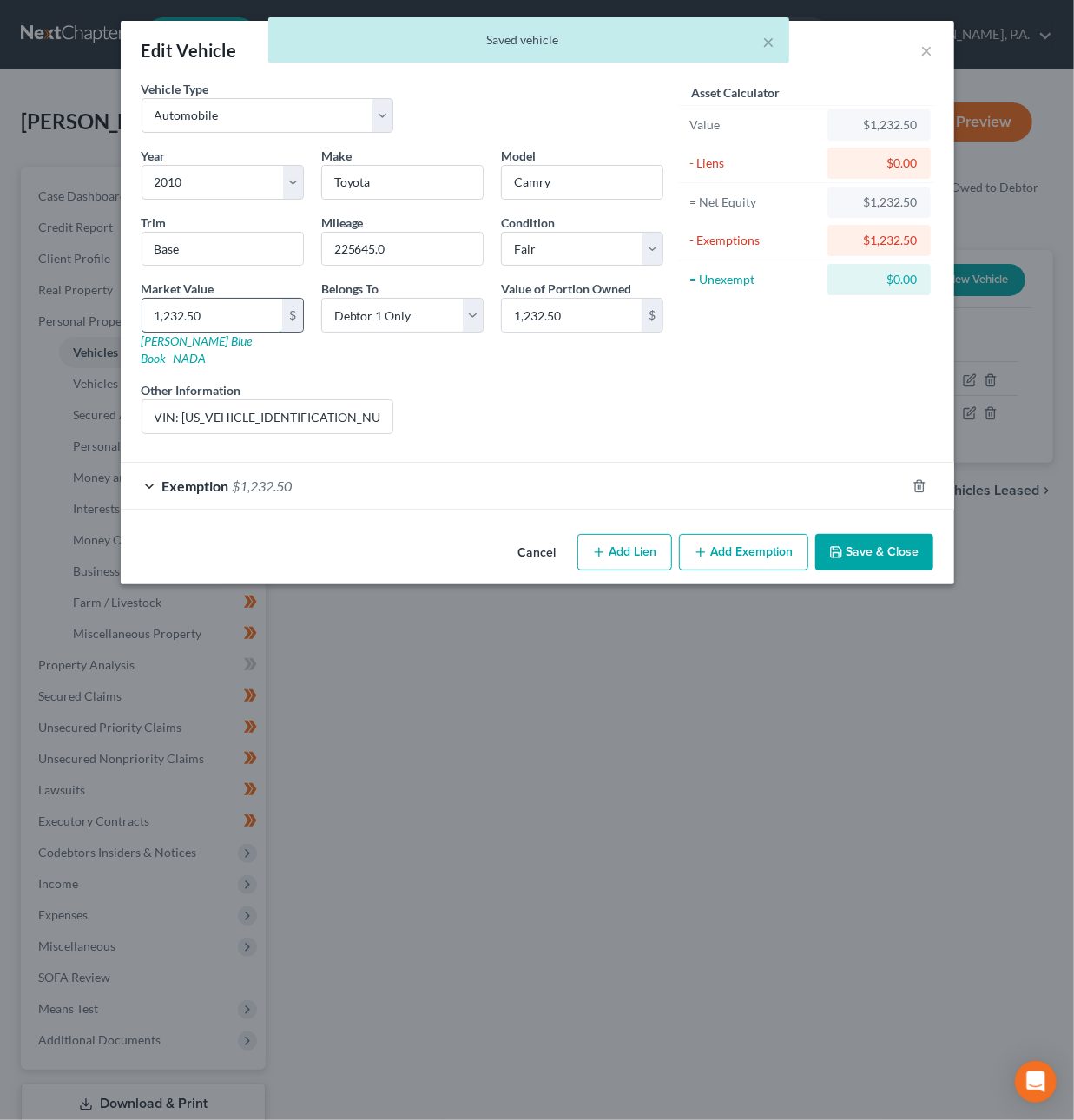
click at [238, 320] on input "1,232.50" at bounding box center [212, 315] width 140 height 33
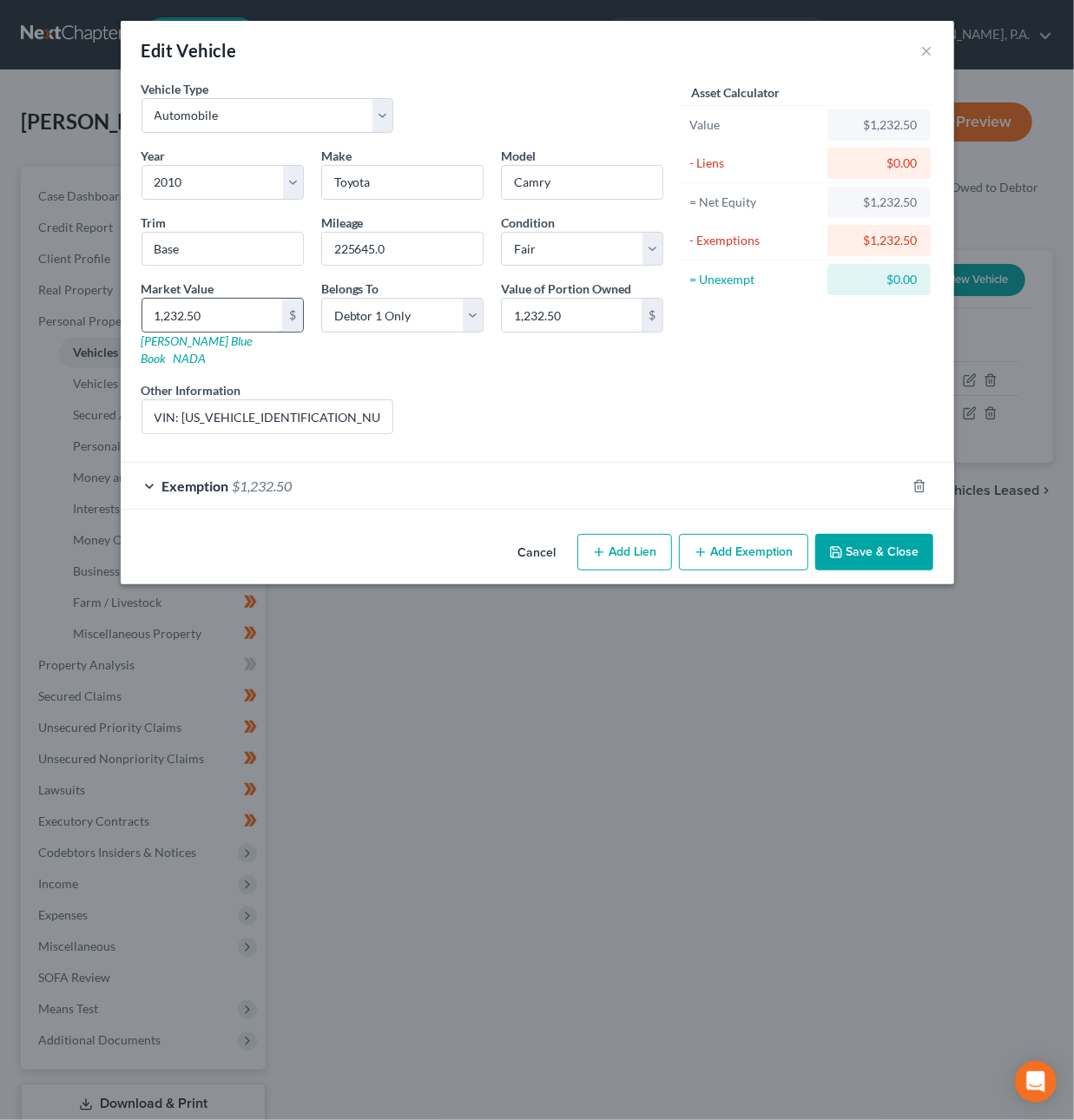
type input "1"
type input "1.00"
type input "10"
type input "10.00"
type input "107"
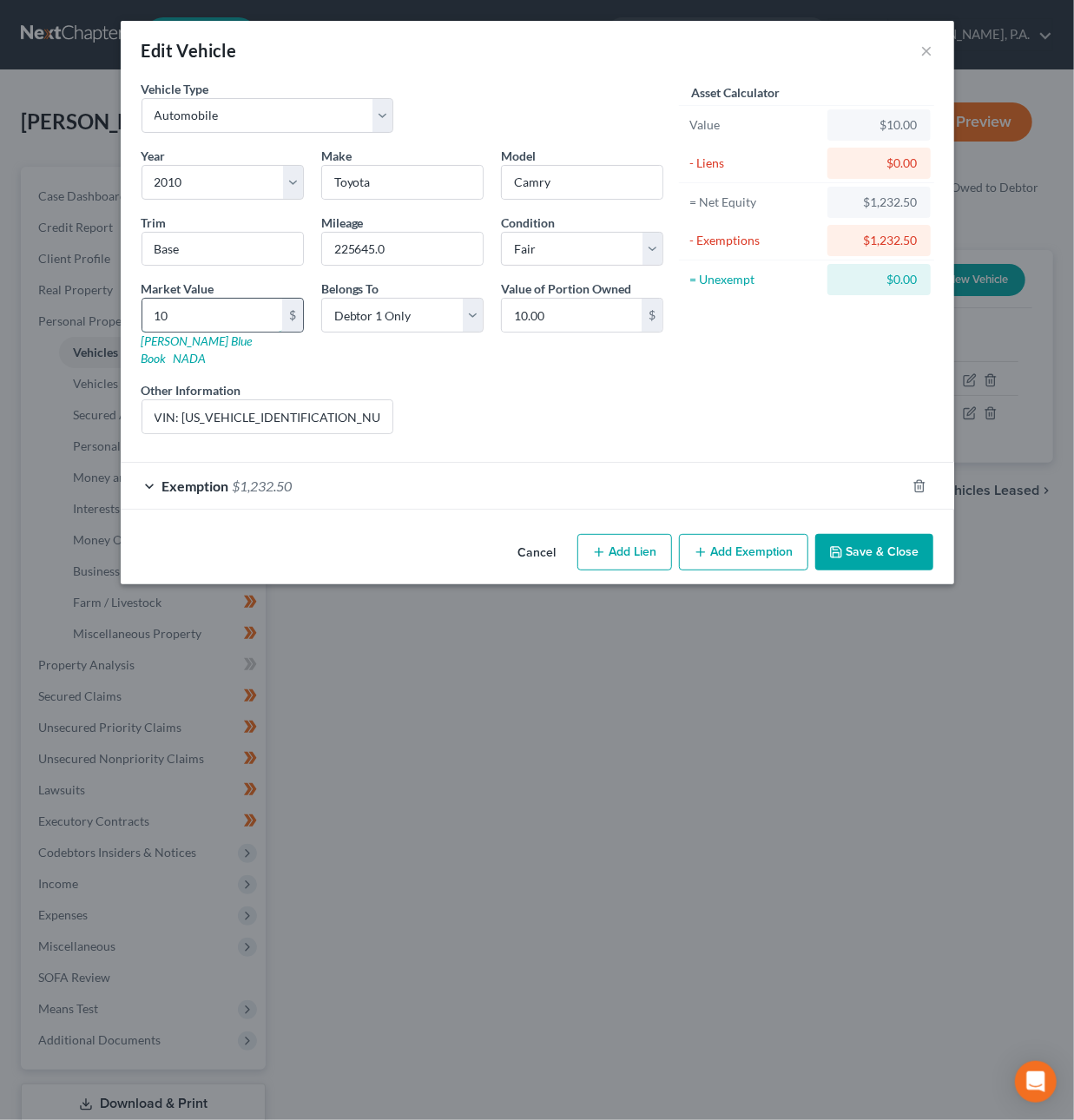
type input "107.00"
type input "1075"
type input "1,075.00"
type input "1,075"
click at [337, 473] on div "Exemption $1,232.50" at bounding box center [513, 485] width 785 height 46
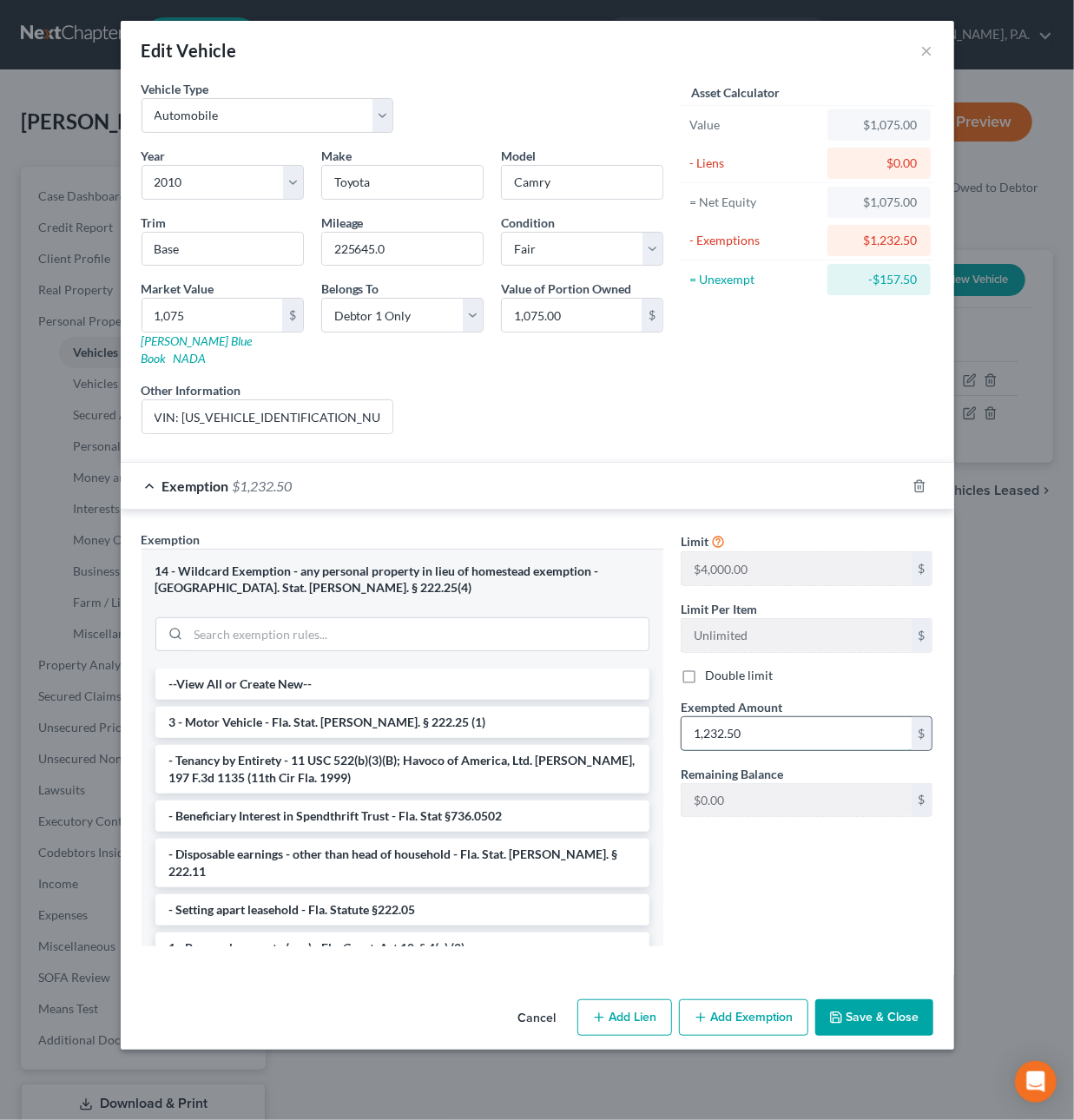
click at [748, 717] on input "1,232.50" at bounding box center [796, 733] width 230 height 33
type input "1,075"
click at [874, 1006] on button "Save & Close" at bounding box center [874, 1017] width 118 height 36
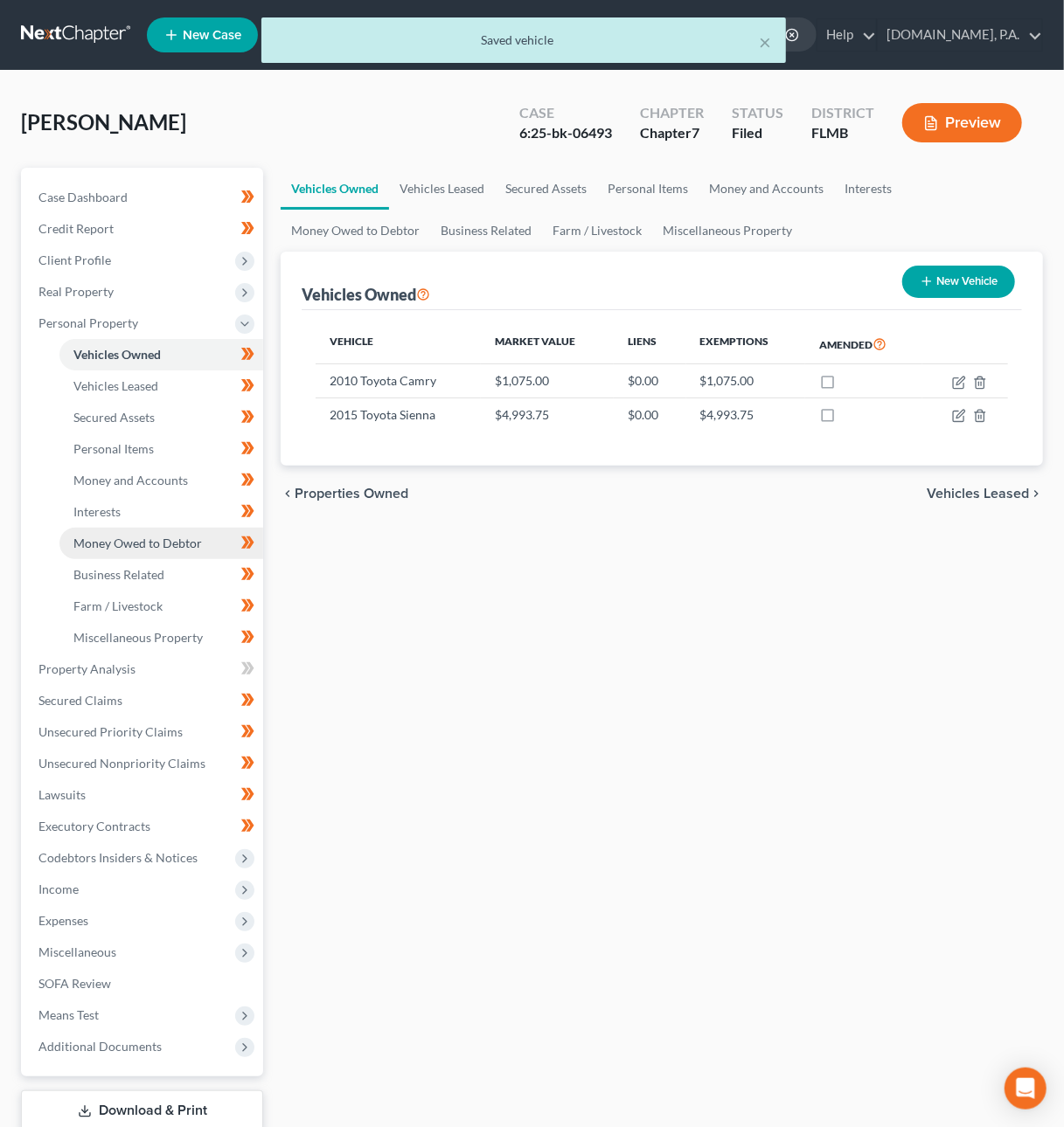
click at [172, 541] on span "Money Owed to Debtor" at bounding box center [137, 543] width 129 height 15
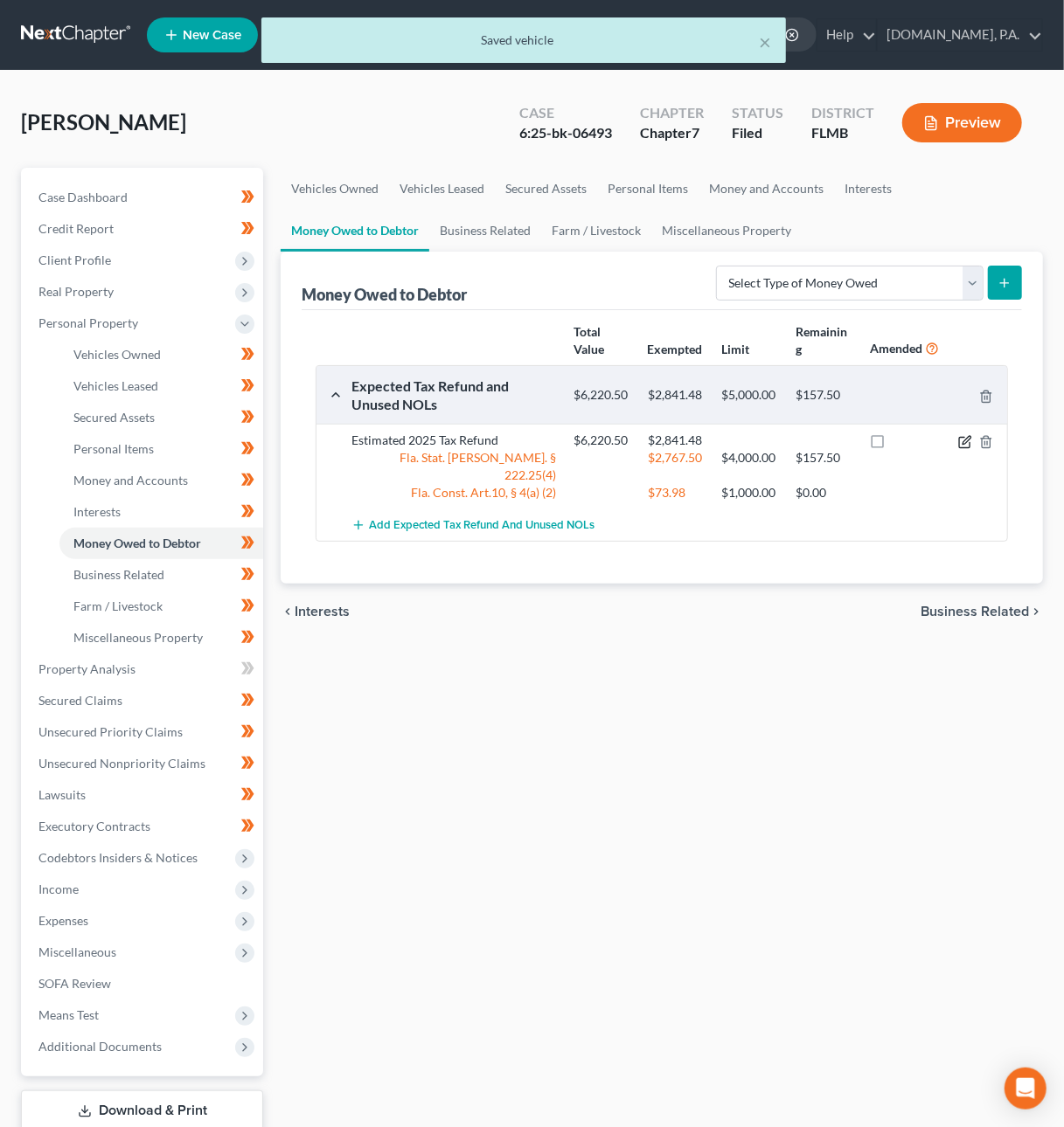
click at [961, 441] on icon "button" at bounding box center [964, 442] width 14 height 14
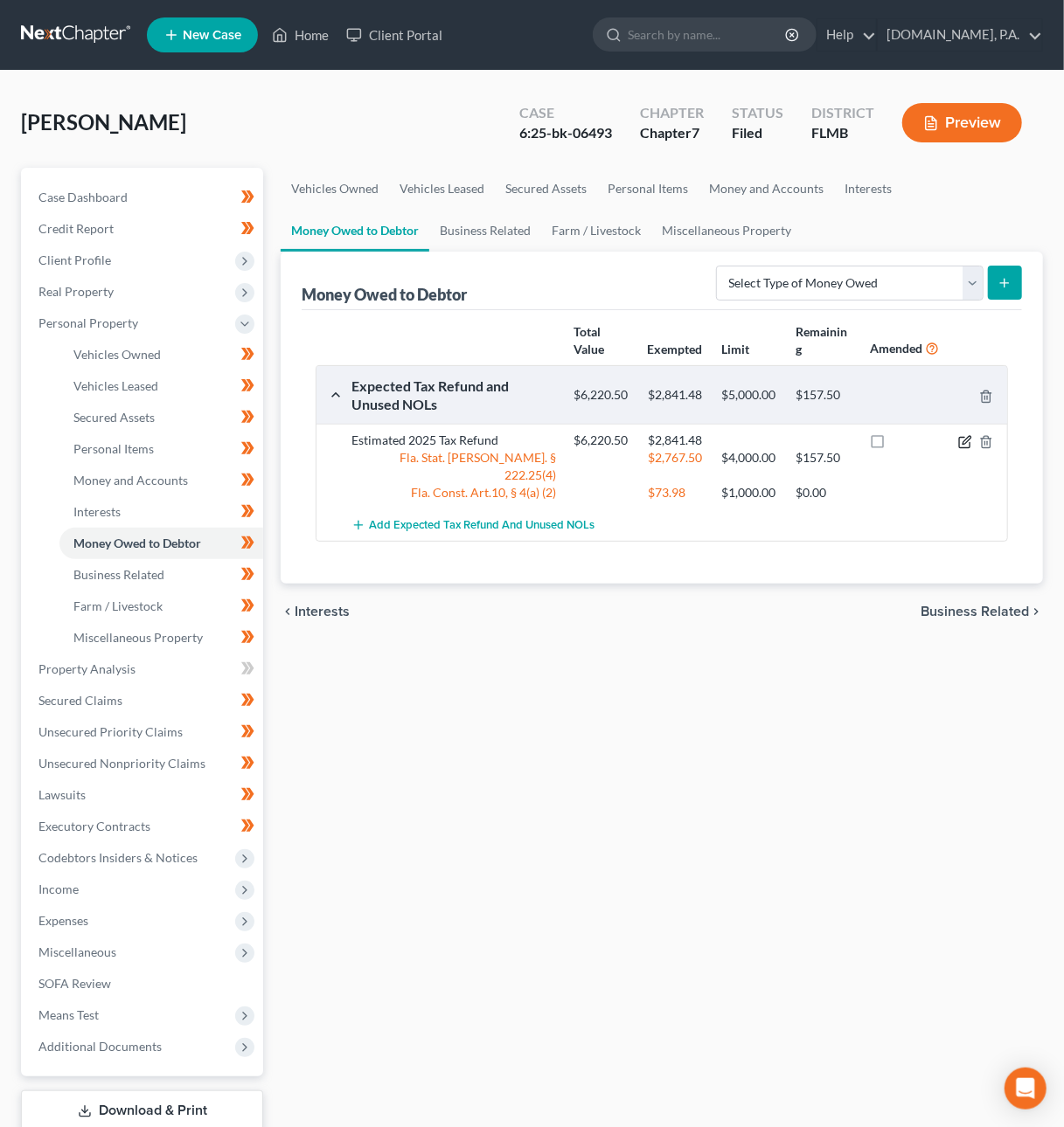
select select "0"
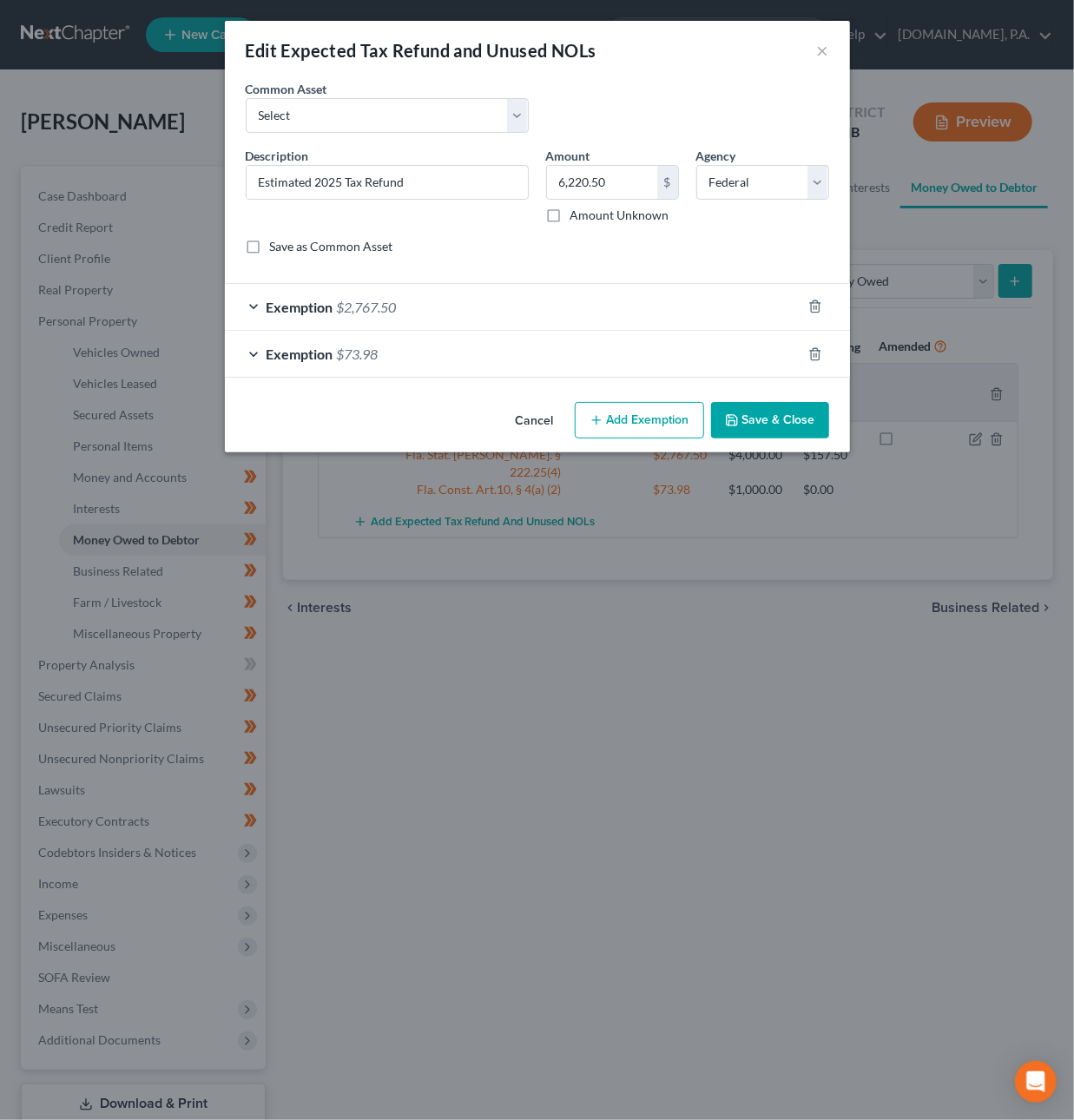
click at [684, 309] on div "Exemption $2,767.50" at bounding box center [513, 307] width 577 height 46
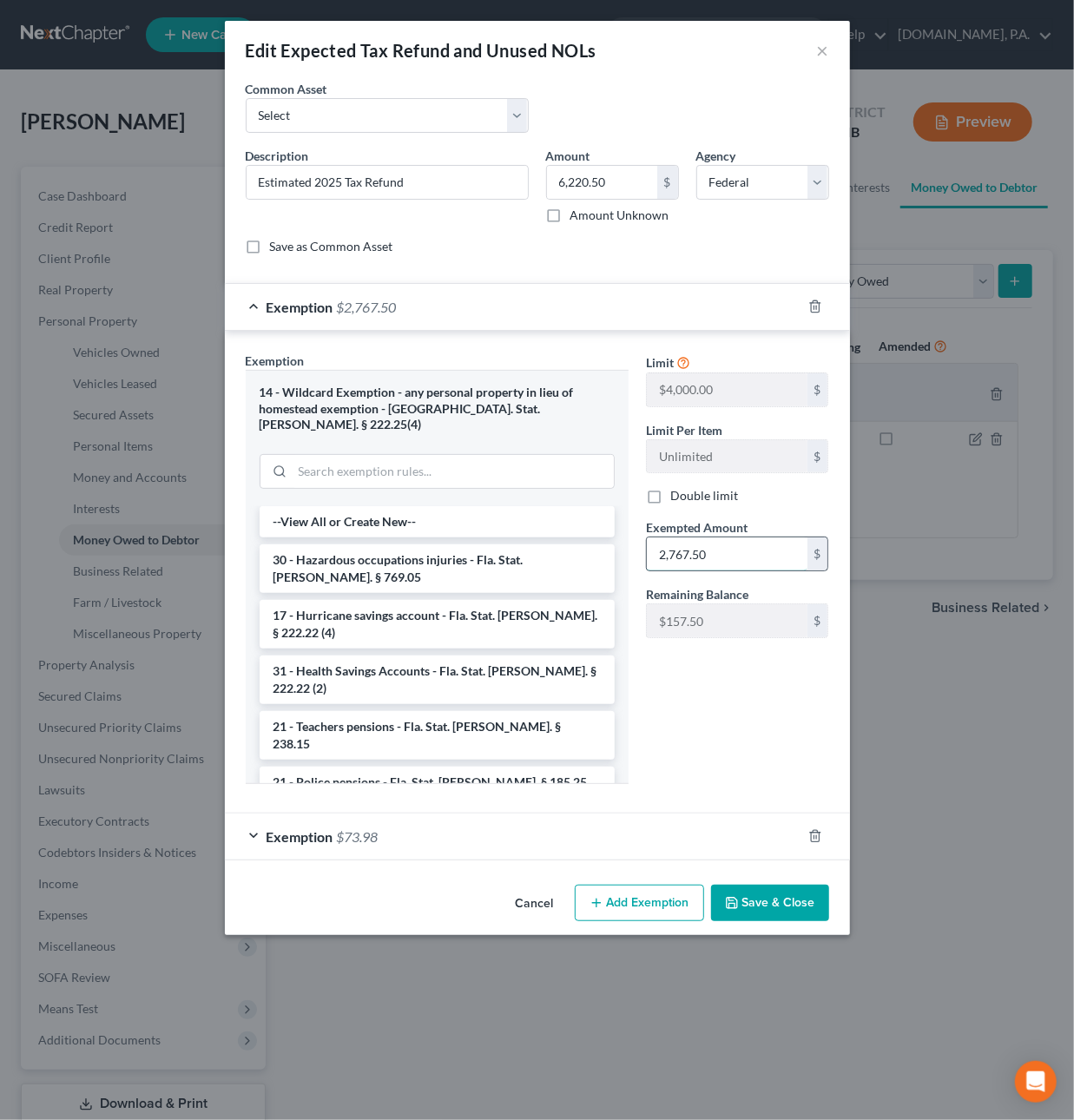
click at [725, 556] on input "2,767.50" at bounding box center [727, 553] width 161 height 33
type input "2,925"
click at [779, 889] on button "Save & Close" at bounding box center [770, 903] width 118 height 36
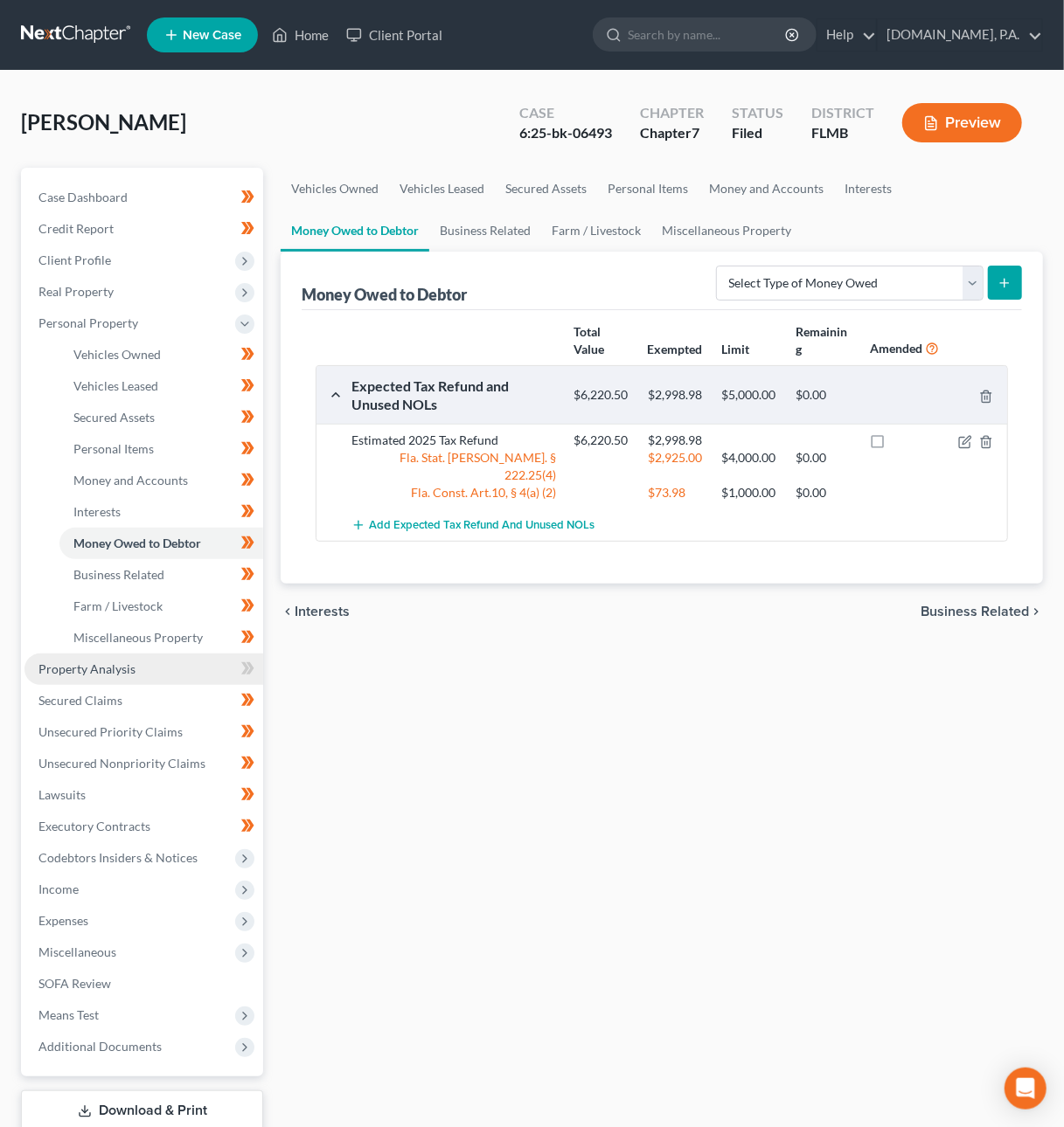
click at [98, 664] on span "Property Analysis" at bounding box center [87, 669] width 97 height 15
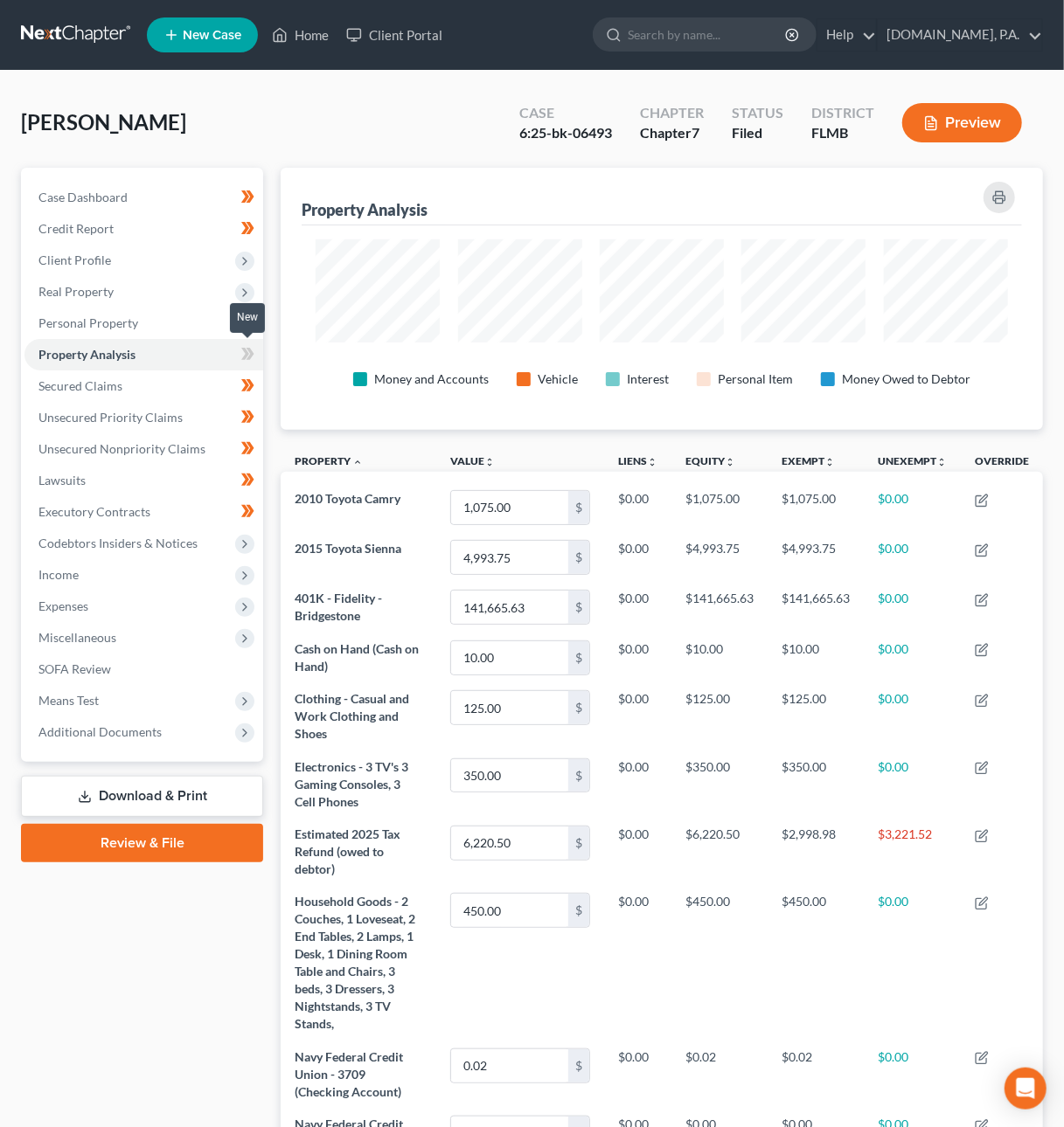
click at [250, 353] on icon at bounding box center [250, 354] width 8 height 12
click at [180, 385] on link "Secured Claims" at bounding box center [144, 386] width 239 height 31
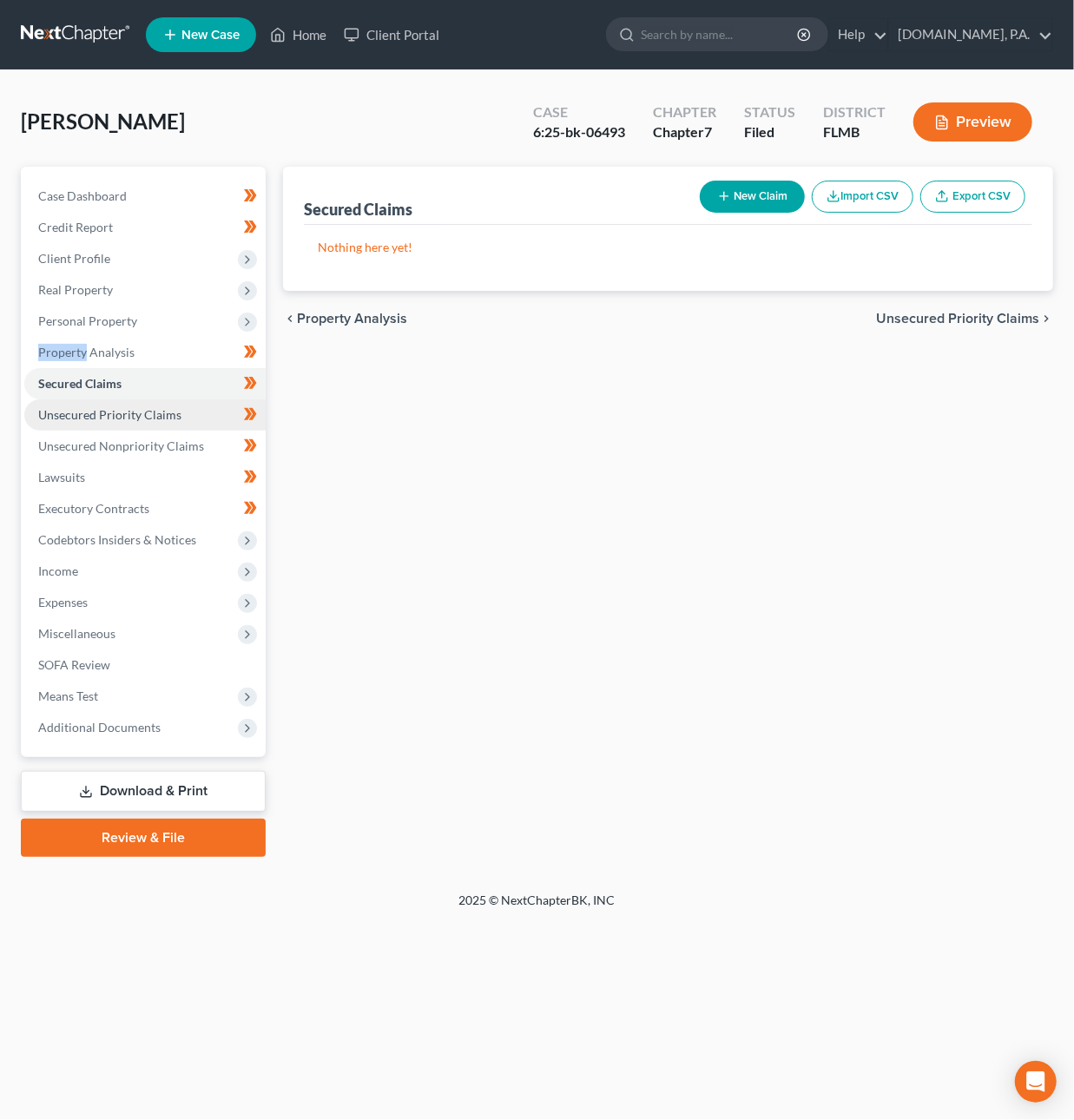
click at [163, 417] on span "Unsecured Priority Claims" at bounding box center [109, 415] width 143 height 15
click at [165, 439] on span "Unsecured Nonpriority Claims" at bounding box center [121, 446] width 165 height 15
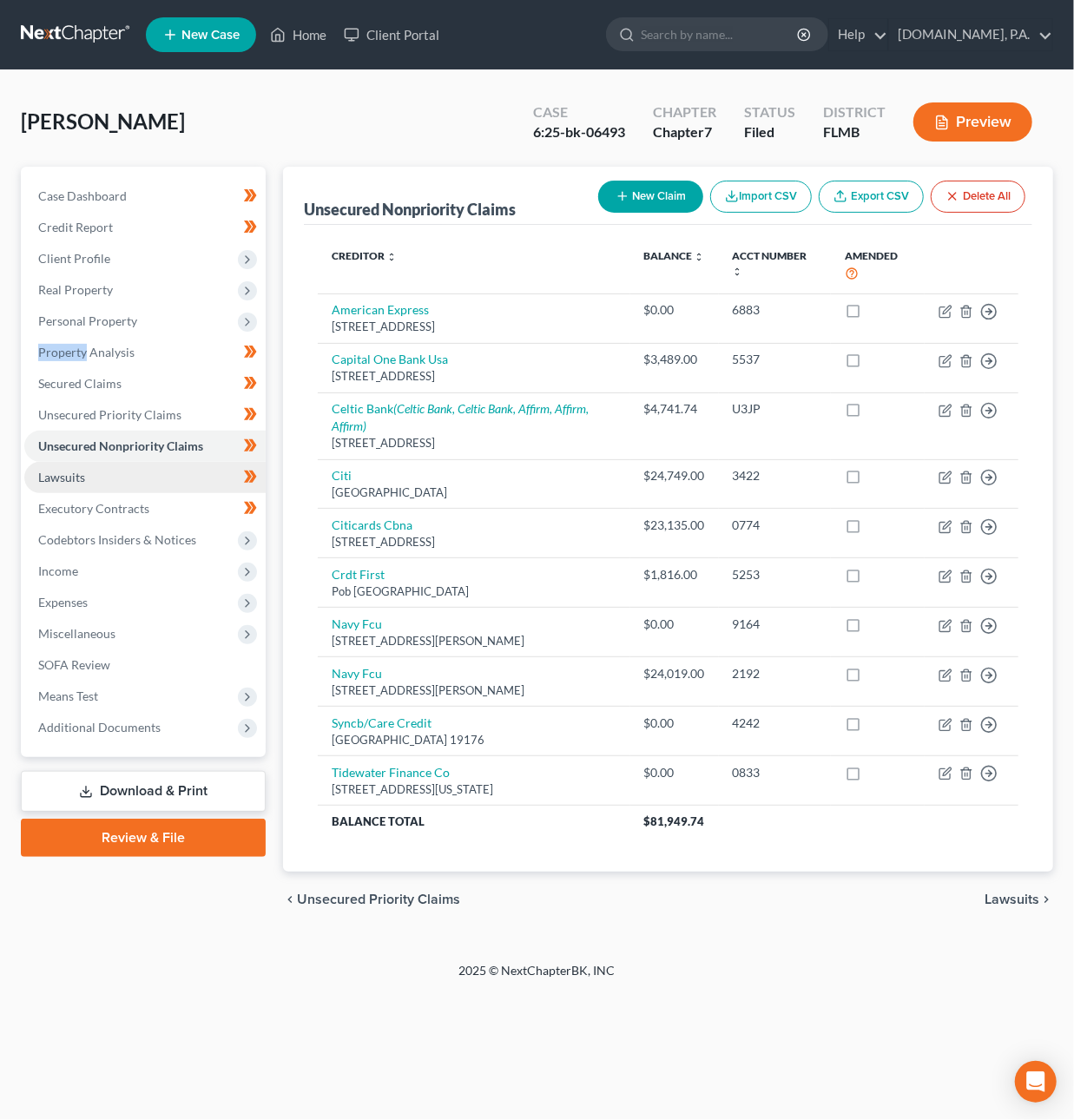
click at [160, 470] on link "Lawsuits" at bounding box center [145, 477] width 241 height 31
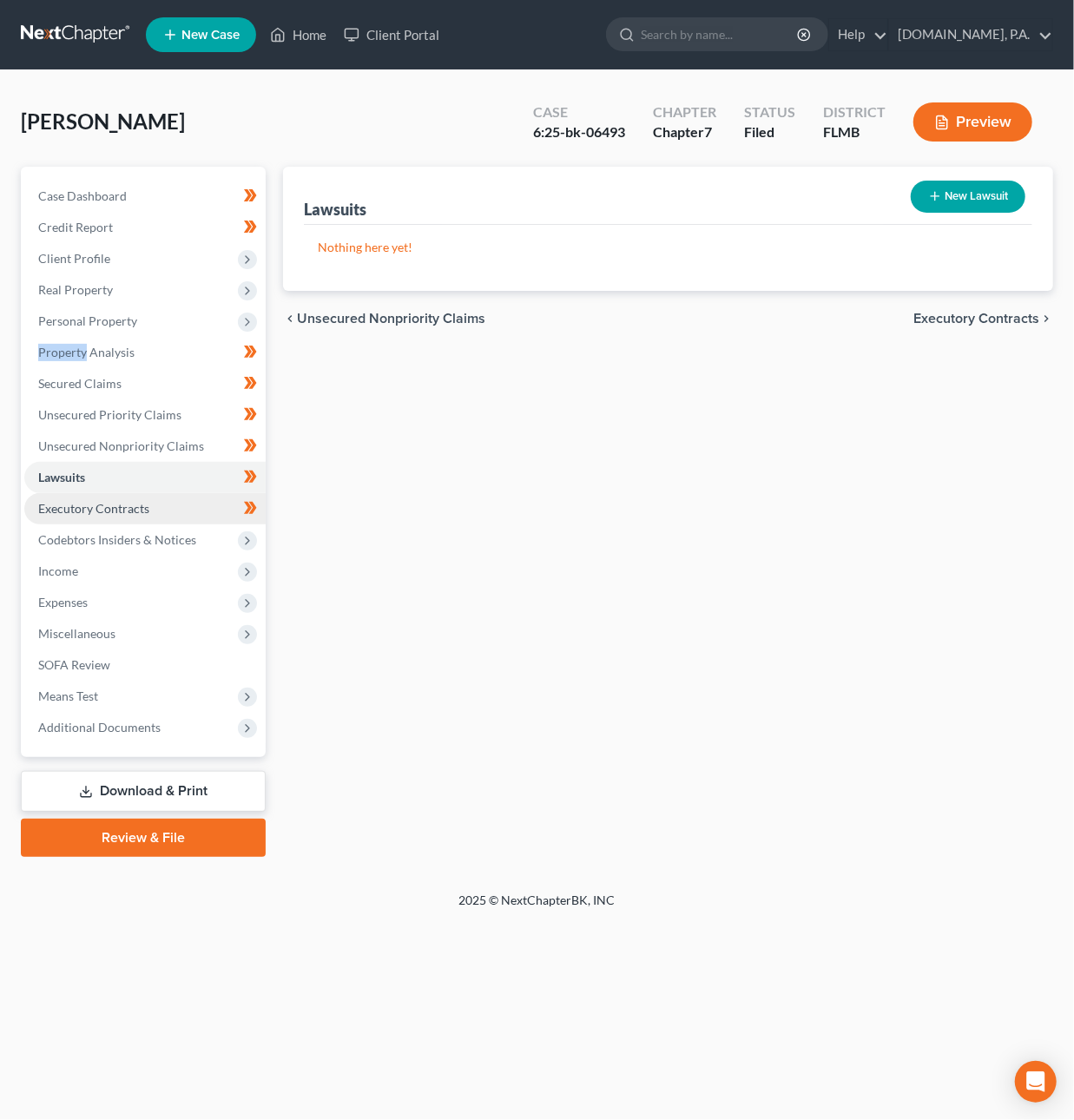
click at [163, 510] on link "Executory Contracts" at bounding box center [145, 509] width 241 height 31
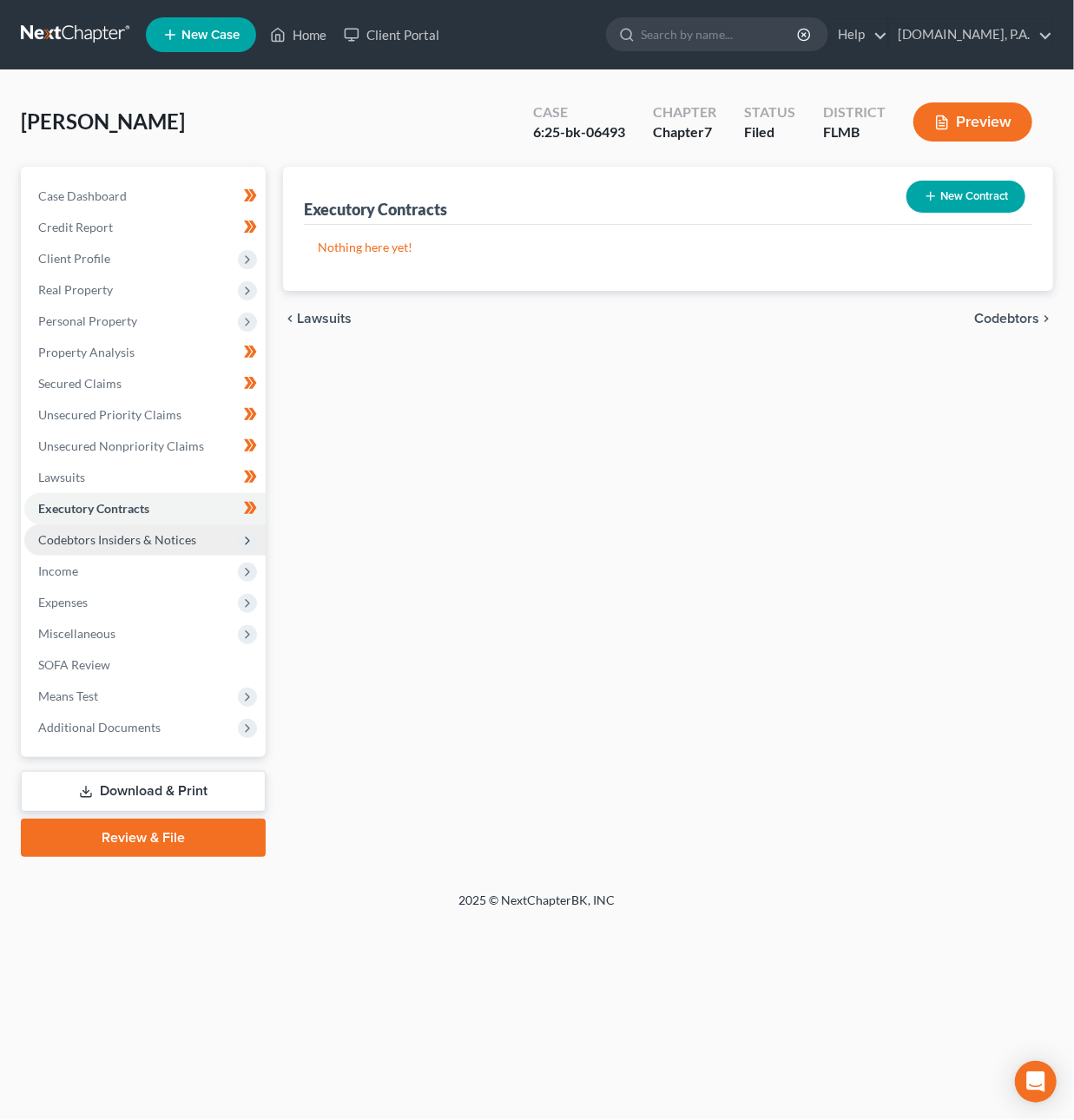
click at [161, 542] on span "Codebtors Insiders & Notices" at bounding box center [117, 539] width 158 height 15
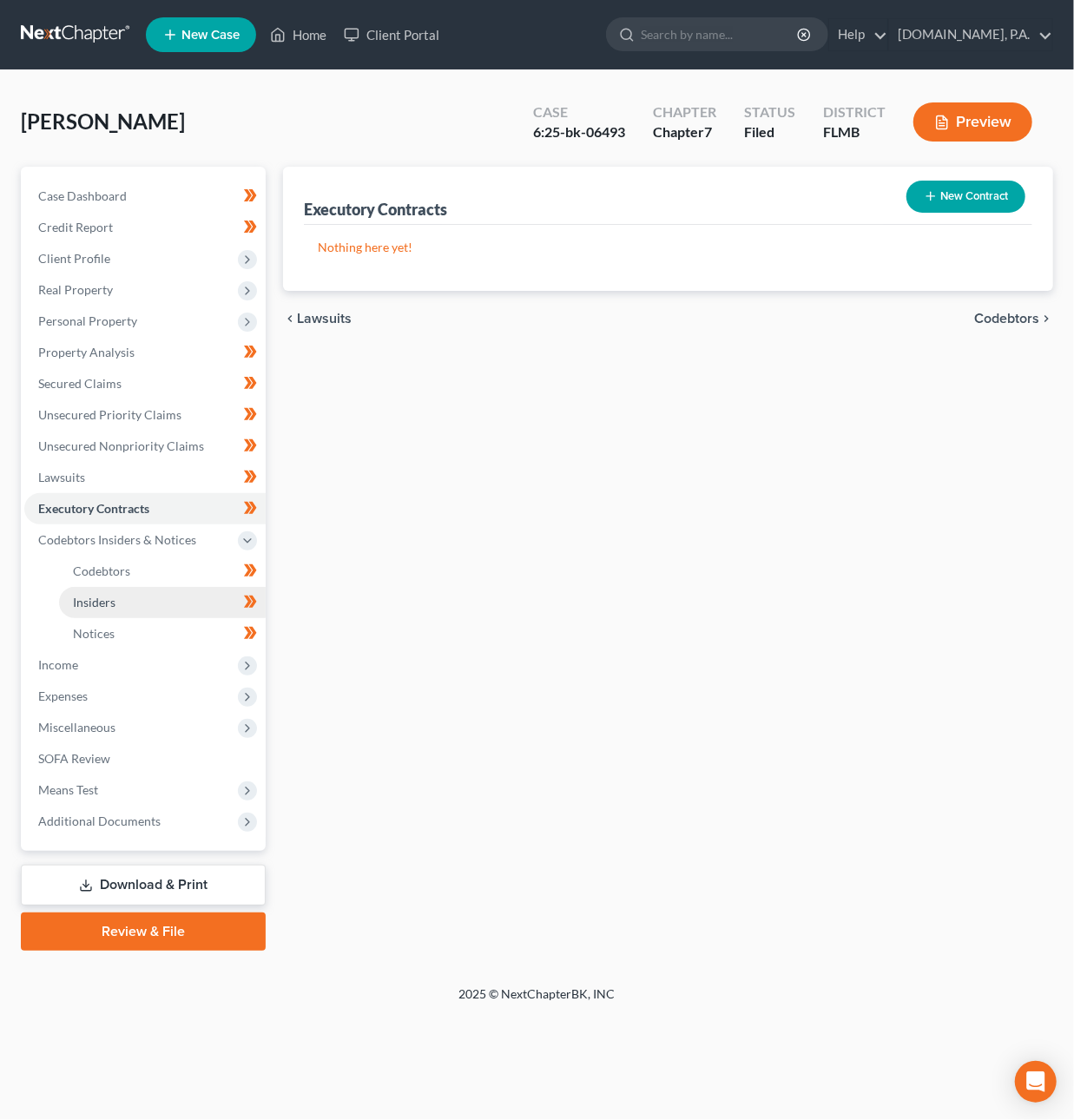
click at [153, 589] on link "Insiders" at bounding box center [162, 602] width 207 height 31
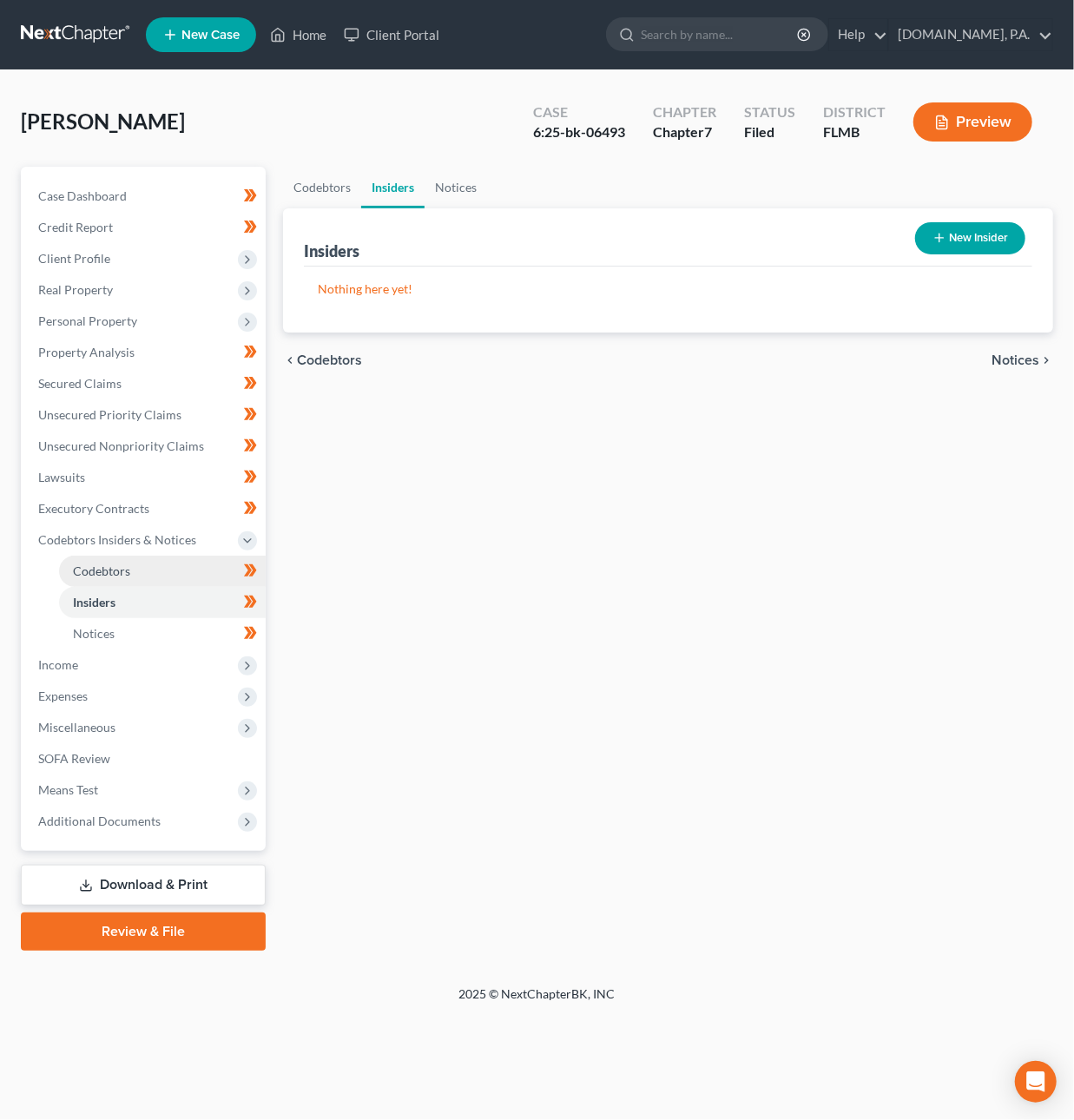
click at [146, 574] on link "Codebtors" at bounding box center [162, 571] width 207 height 31
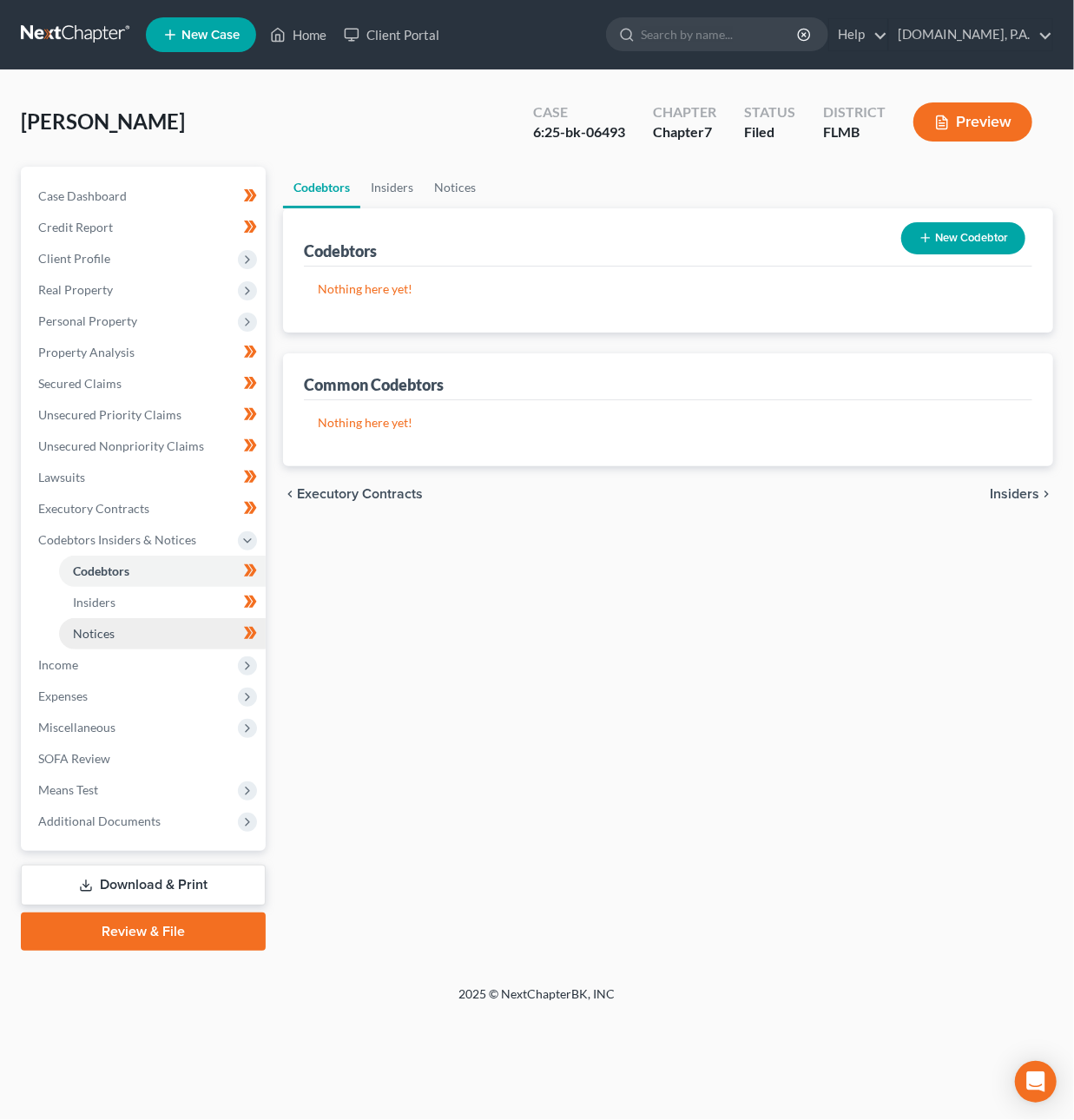
click at [134, 625] on link "Notices" at bounding box center [162, 633] width 207 height 31
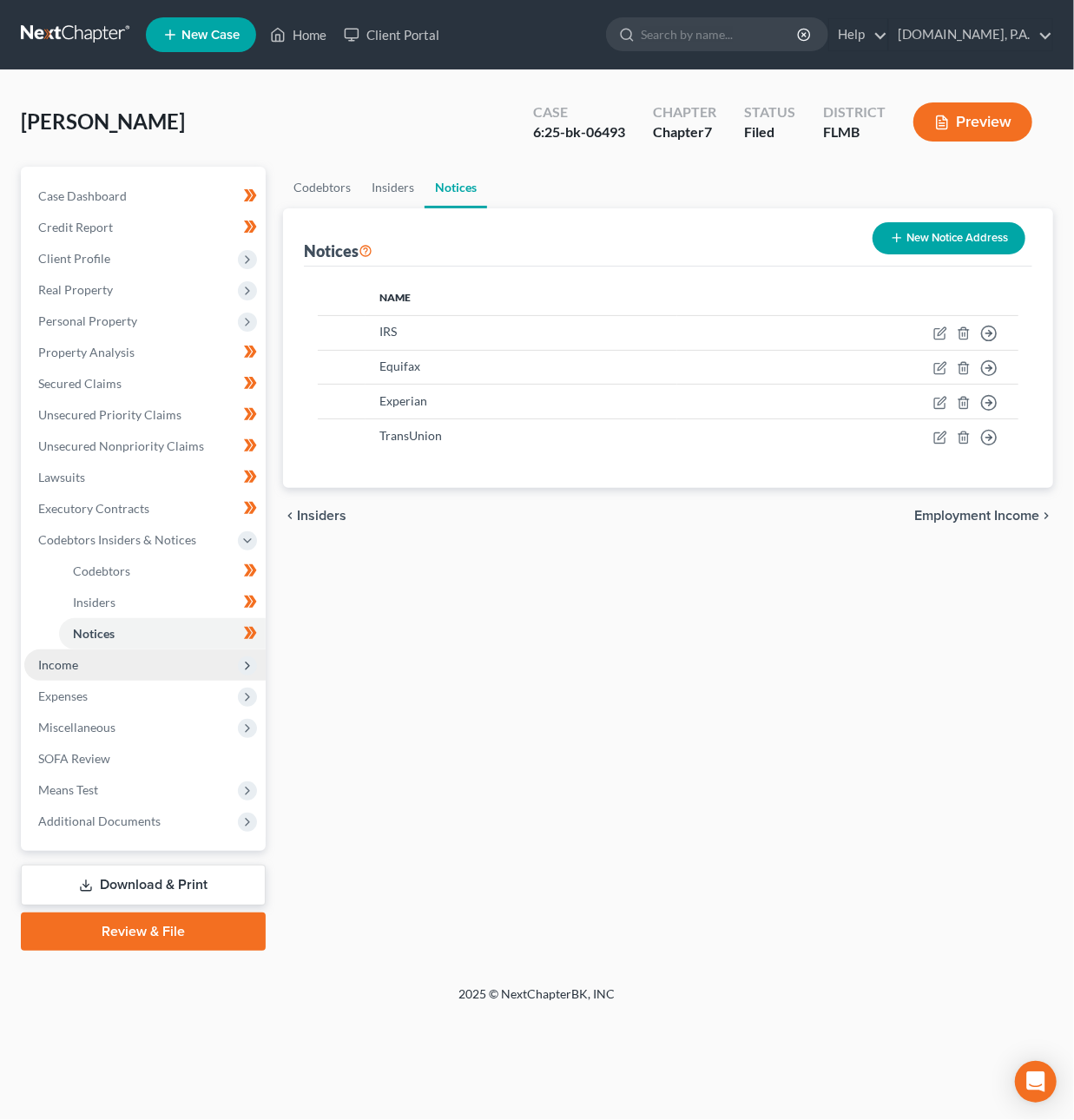
click at [128, 669] on span "Income" at bounding box center [145, 665] width 241 height 31
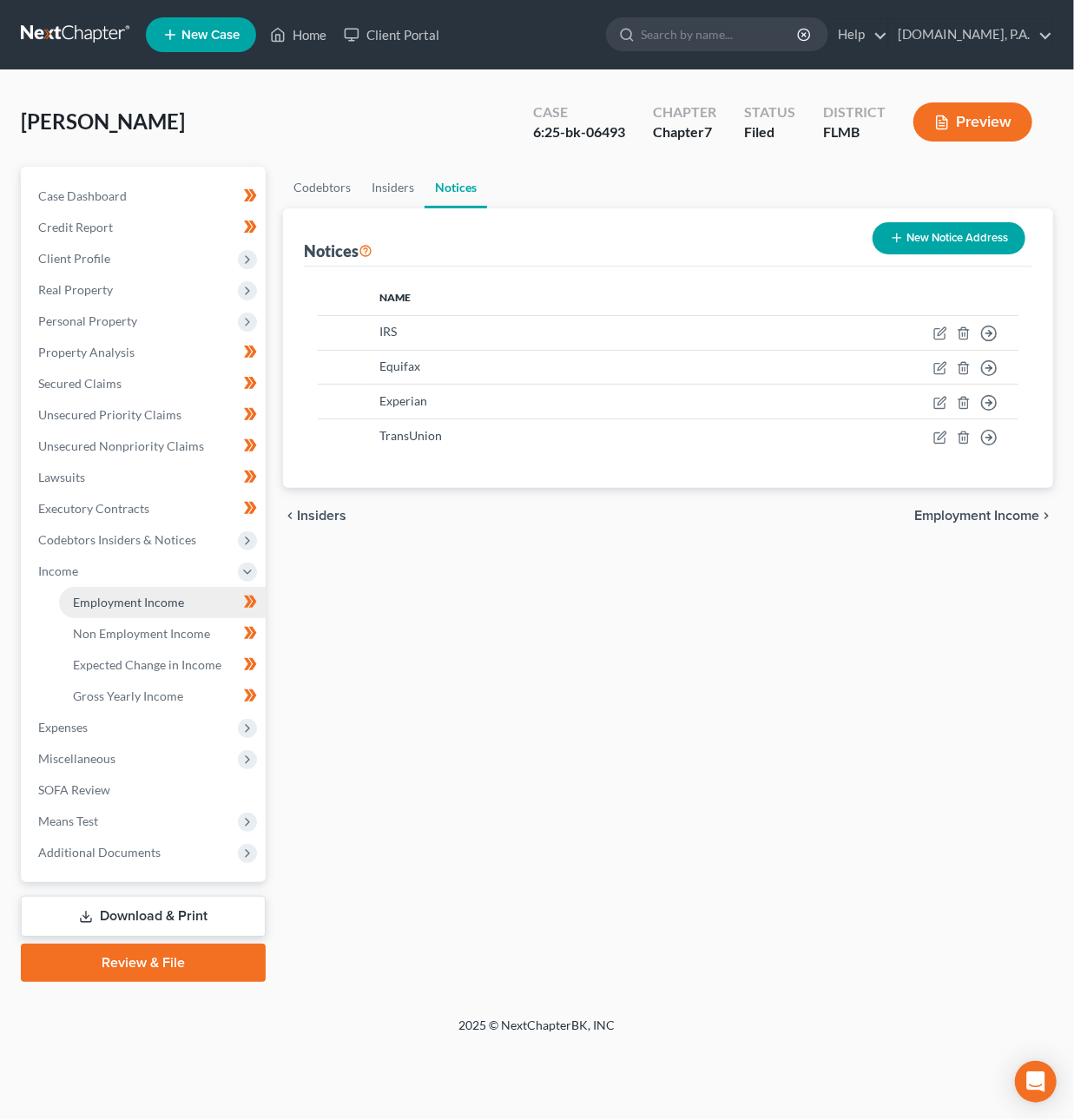
click at [137, 601] on span "Employment Income" at bounding box center [128, 602] width 111 height 15
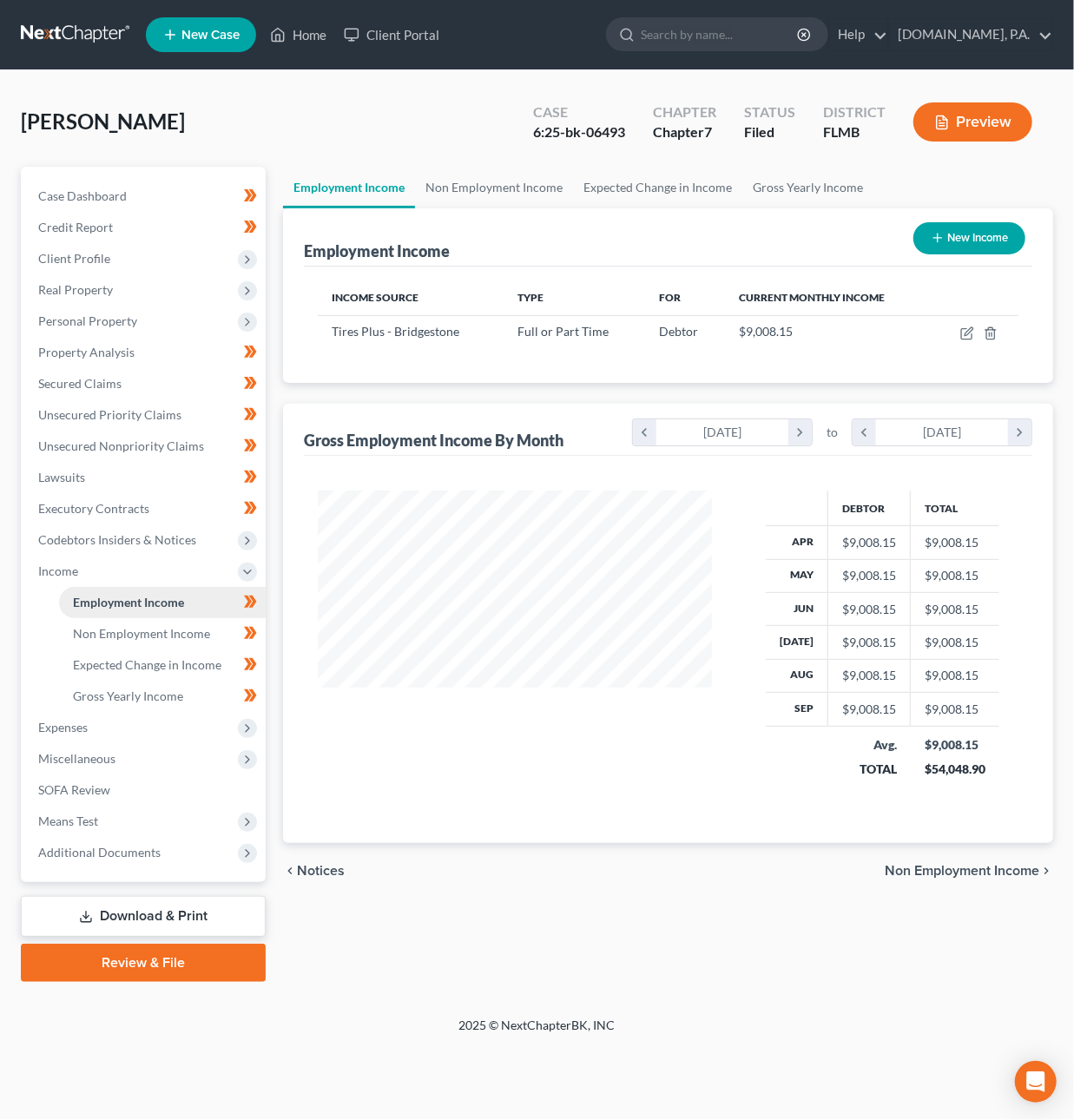
scroll to position [313, 428]
click at [144, 626] on span "Non Employment Income" at bounding box center [141, 634] width 137 height 15
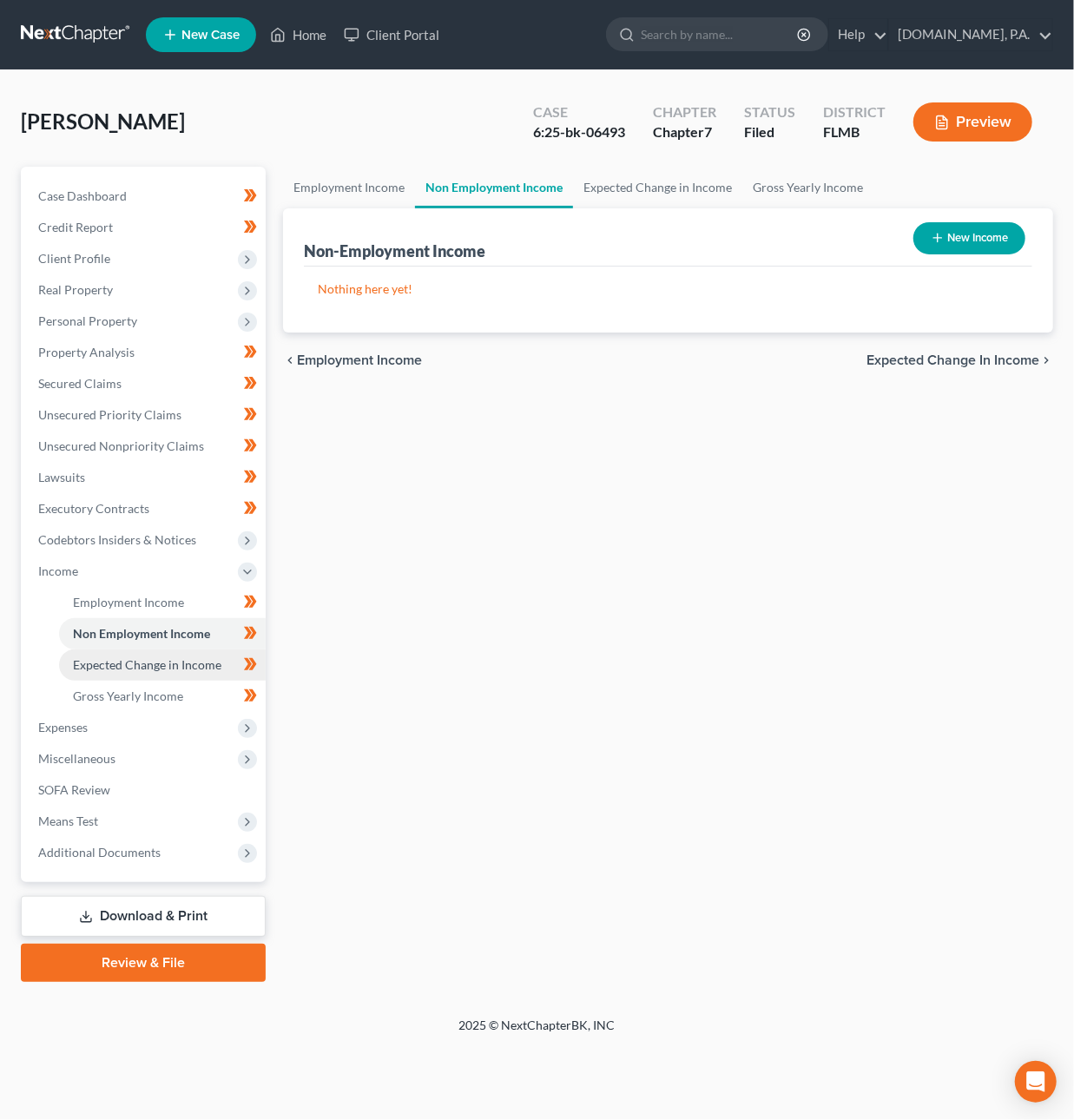
click at [145, 665] on span "Expected Change in Income" at bounding box center [147, 665] width 149 height 15
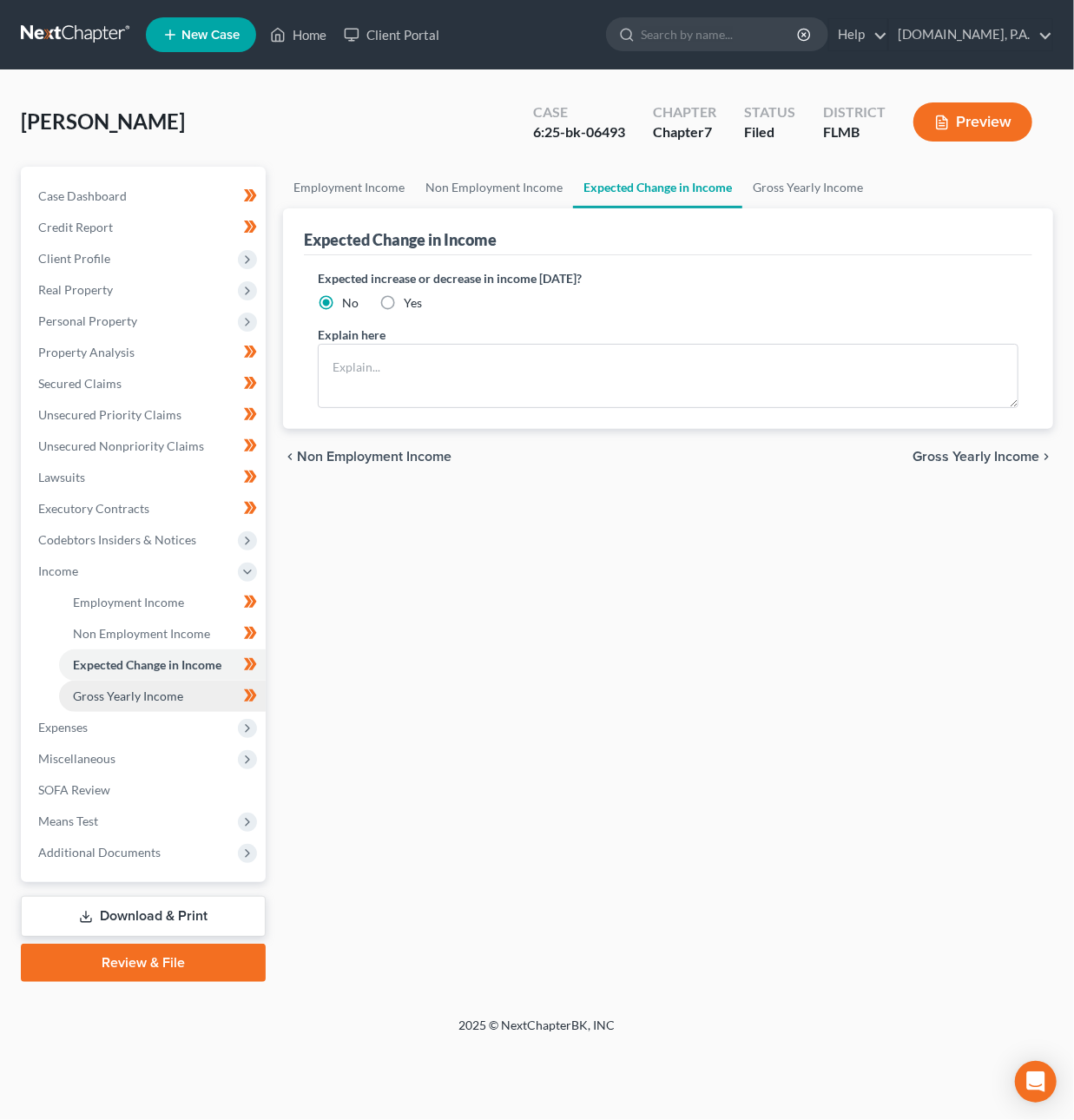
click at [144, 695] on span "Gross Yearly Income" at bounding box center [128, 696] width 110 height 15
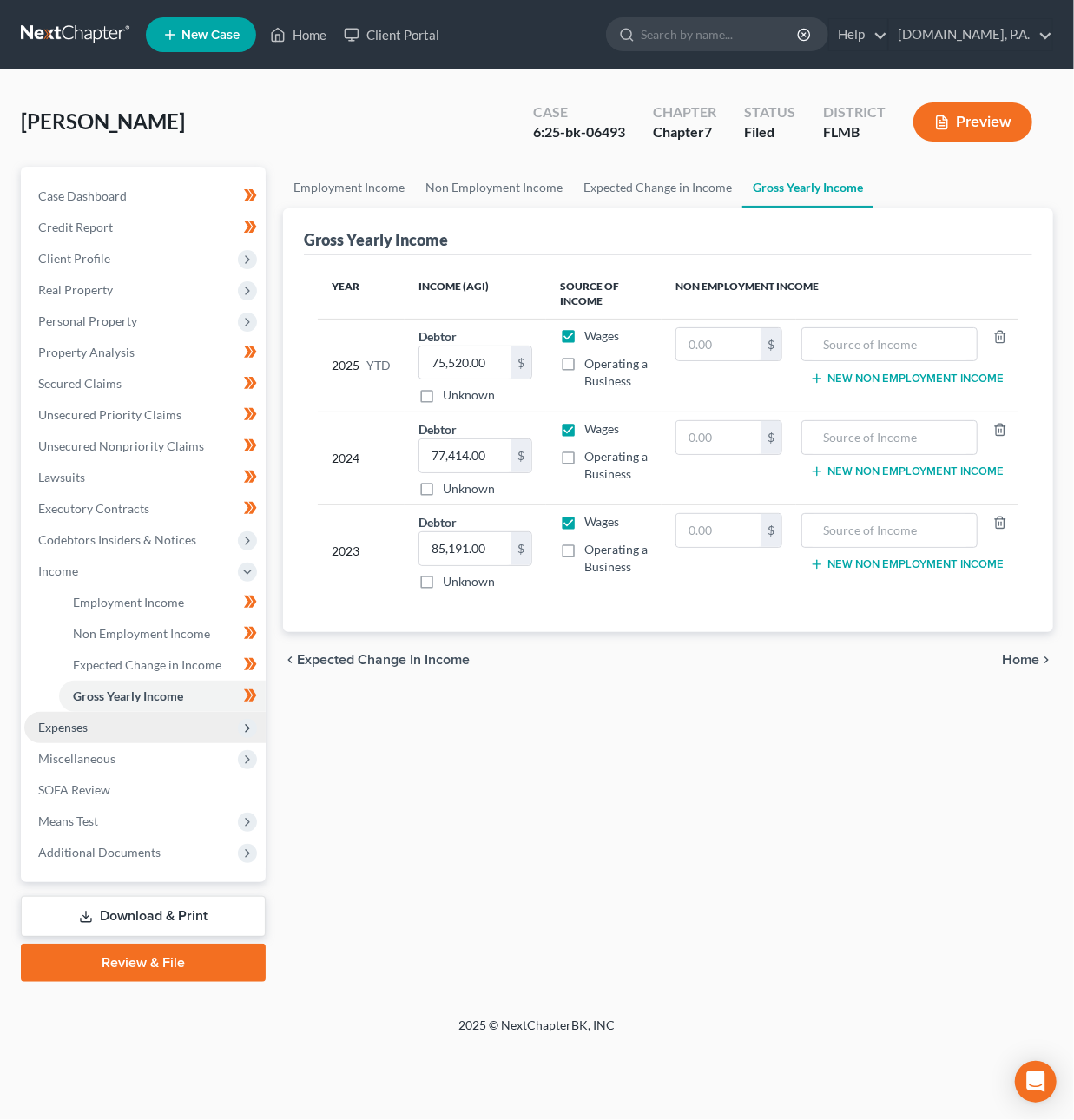
click at [116, 715] on span "Expenses" at bounding box center [145, 727] width 241 height 31
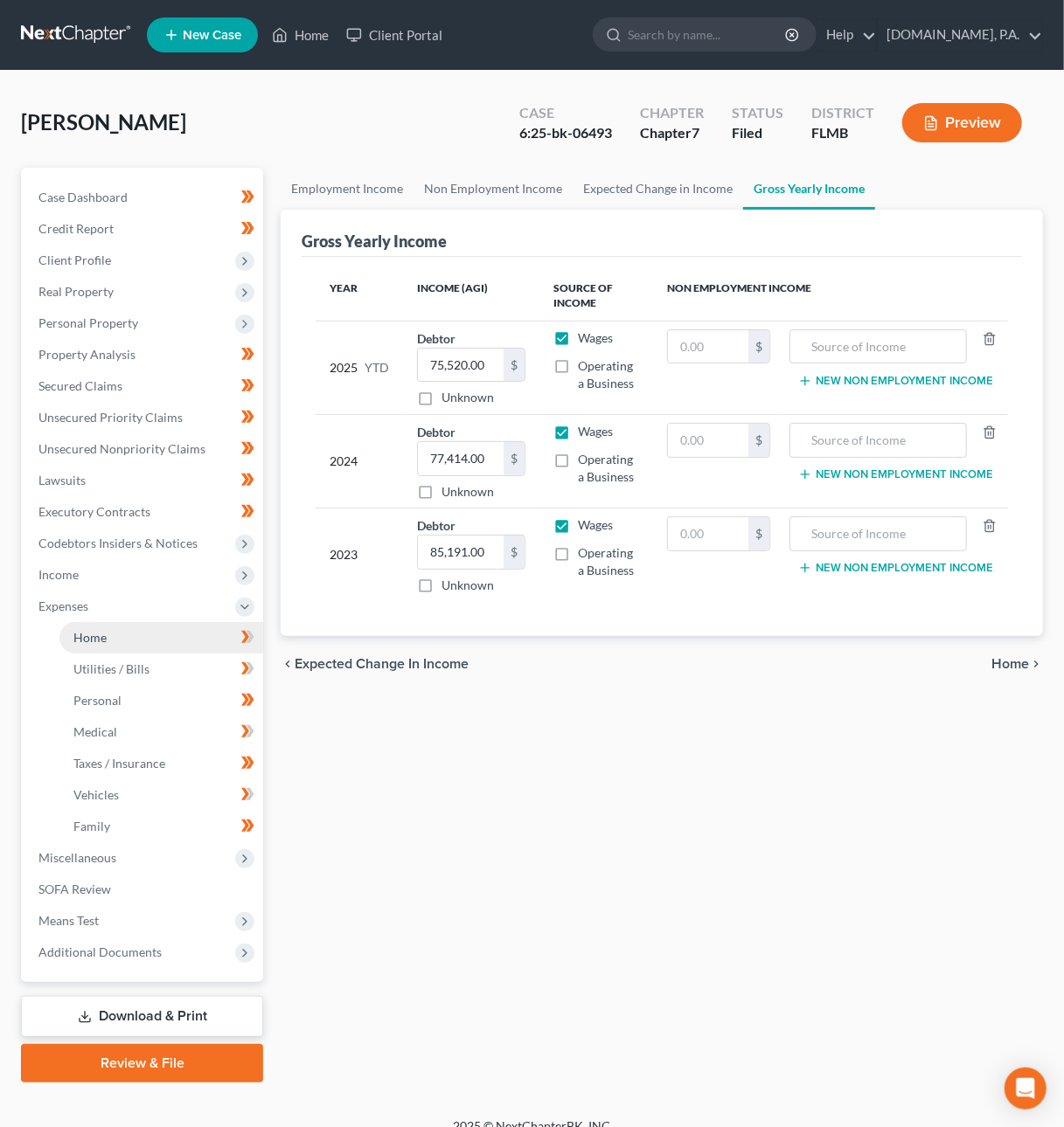
click at [103, 632] on span "Home" at bounding box center [89, 638] width 33 height 15
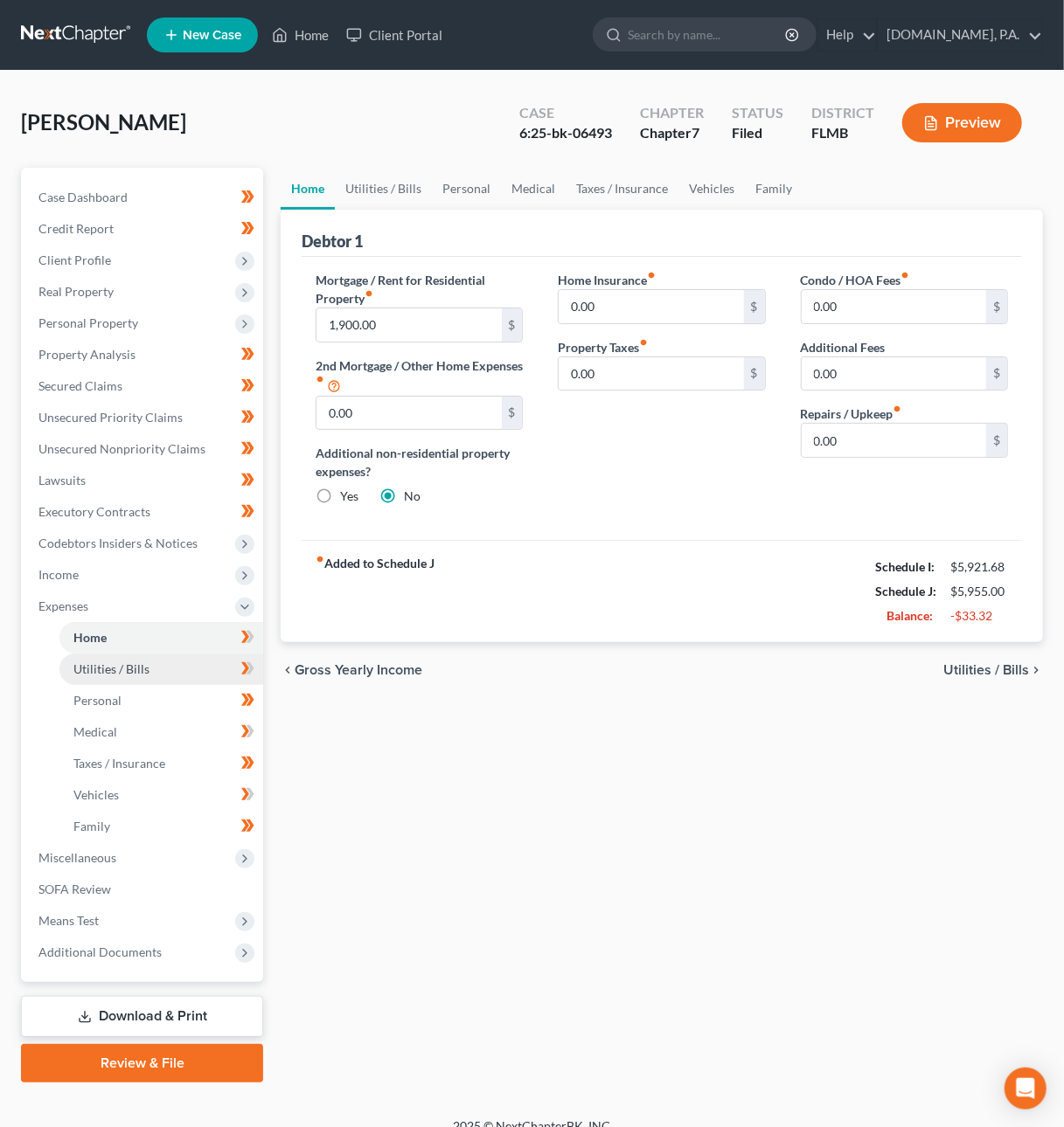
click at [175, 671] on link "Utilities / Bills" at bounding box center [161, 669] width 203 height 31
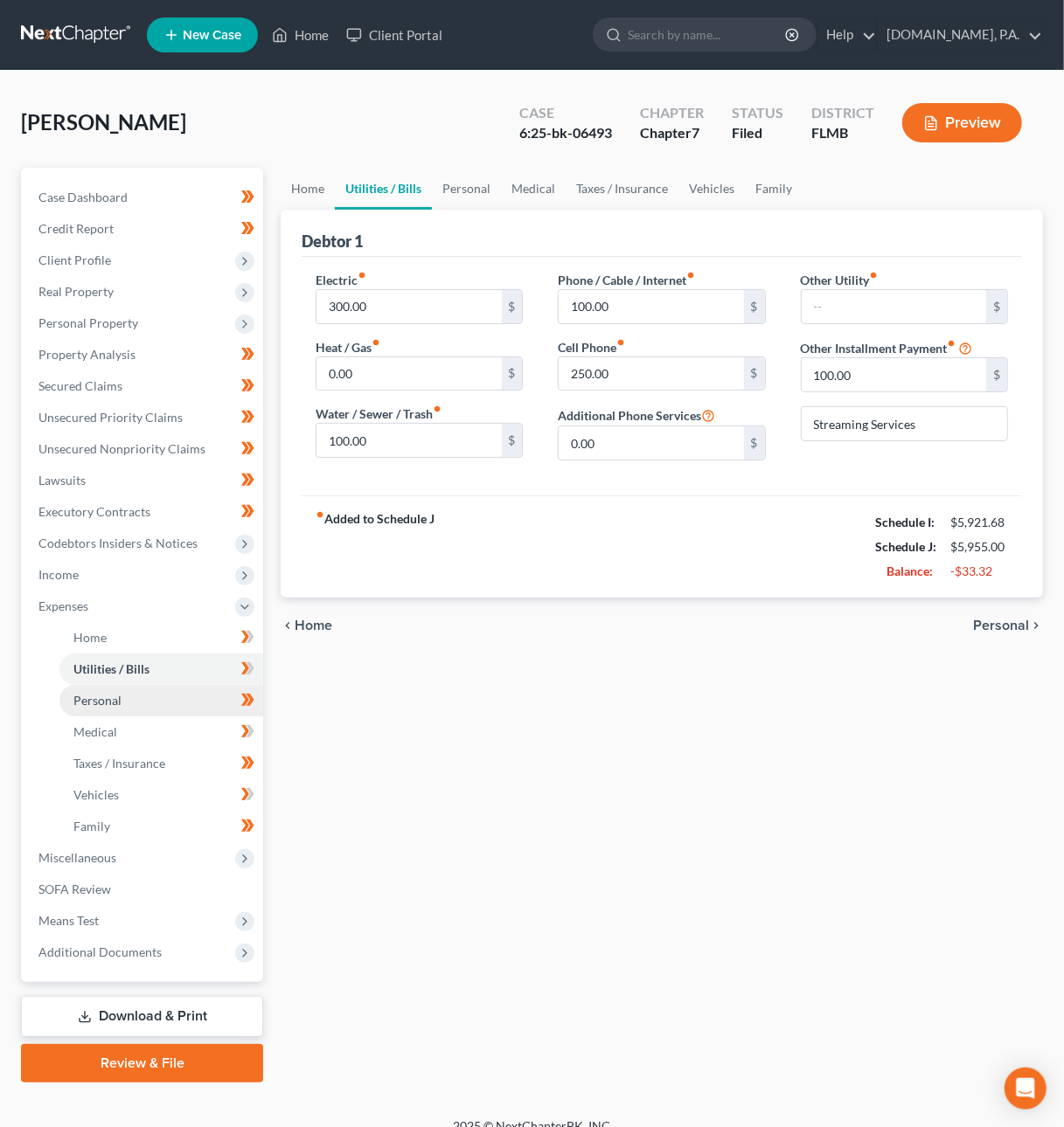
click at [163, 706] on link "Personal" at bounding box center [161, 700] width 203 height 31
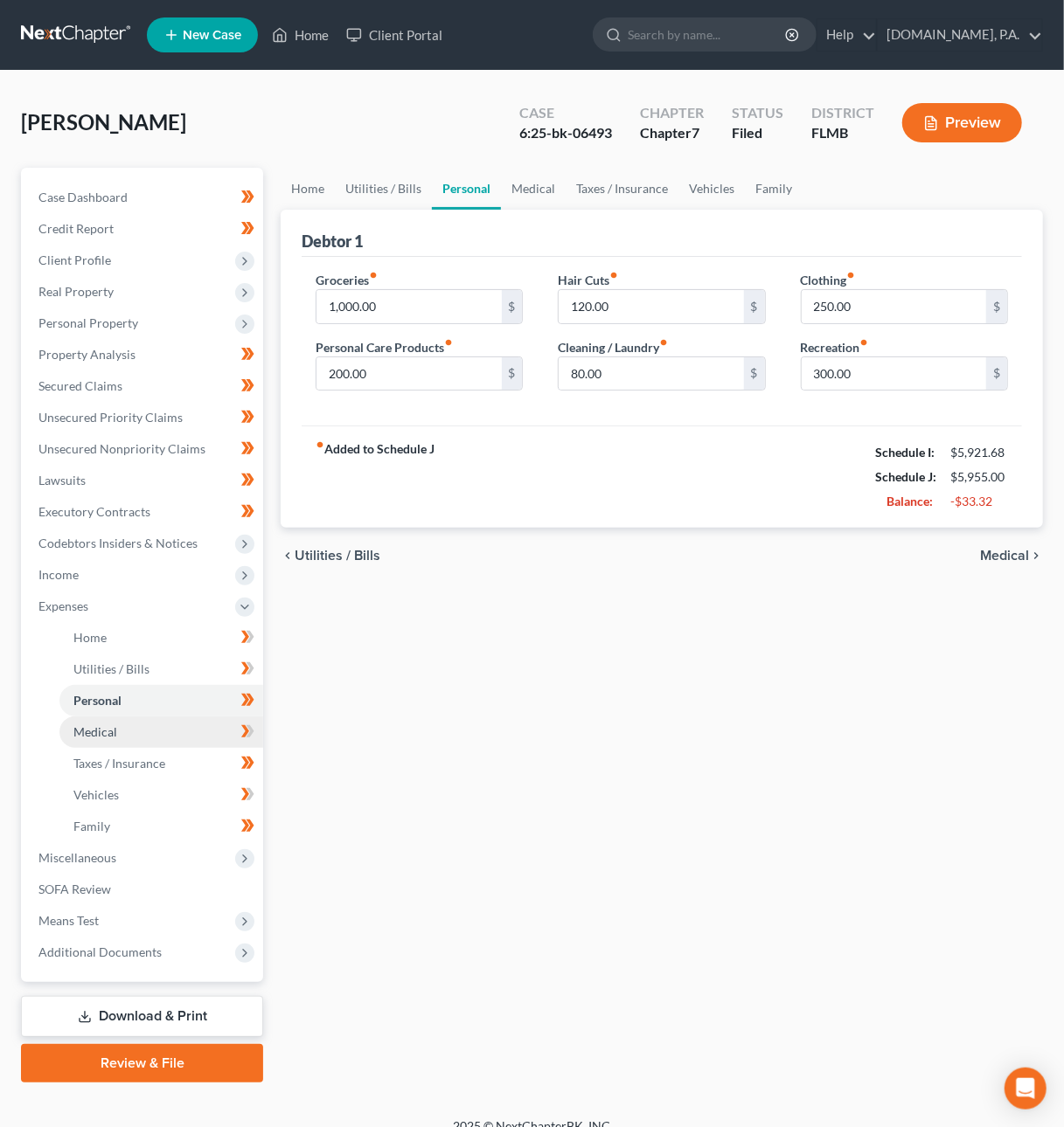
click at [157, 730] on link "Medical" at bounding box center [161, 732] width 203 height 31
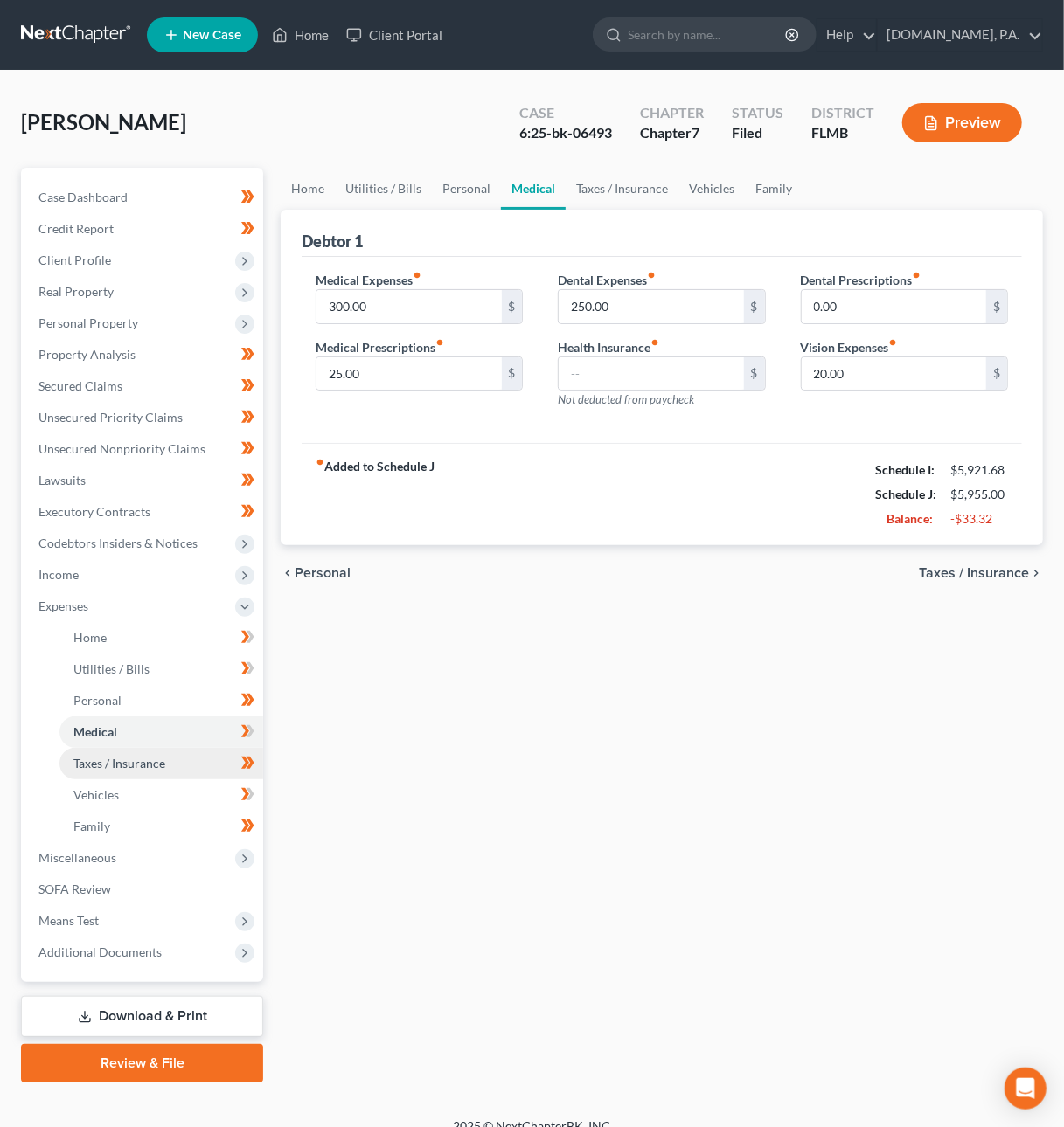
click at [154, 766] on span "Taxes / Insurance" at bounding box center [119, 764] width 92 height 15
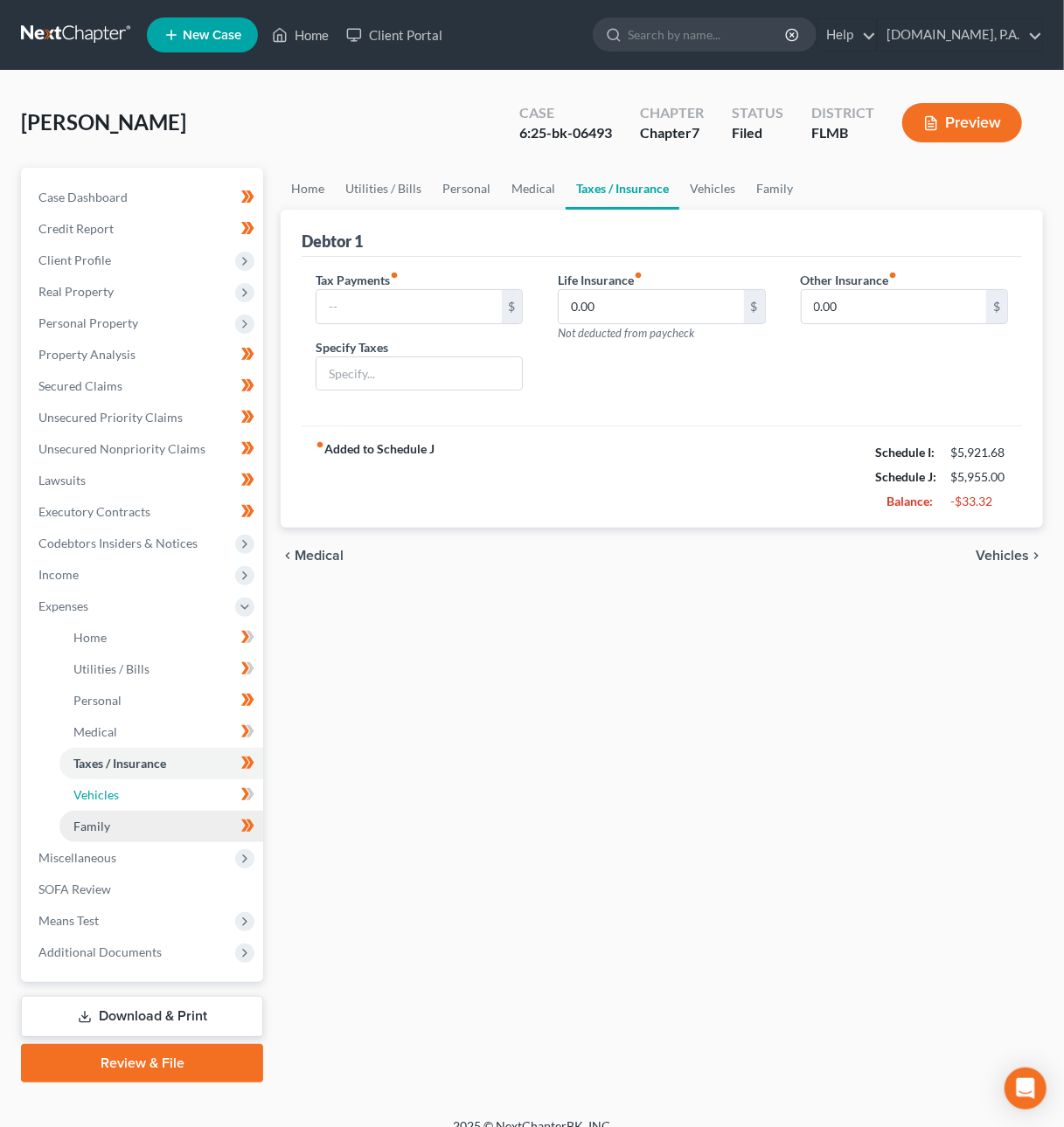
drag, startPoint x: 149, startPoint y: 799, endPoint x: 150, endPoint y: 813, distance: 14.0
click at [150, 800] on link "Vehicles" at bounding box center [161, 795] width 203 height 31
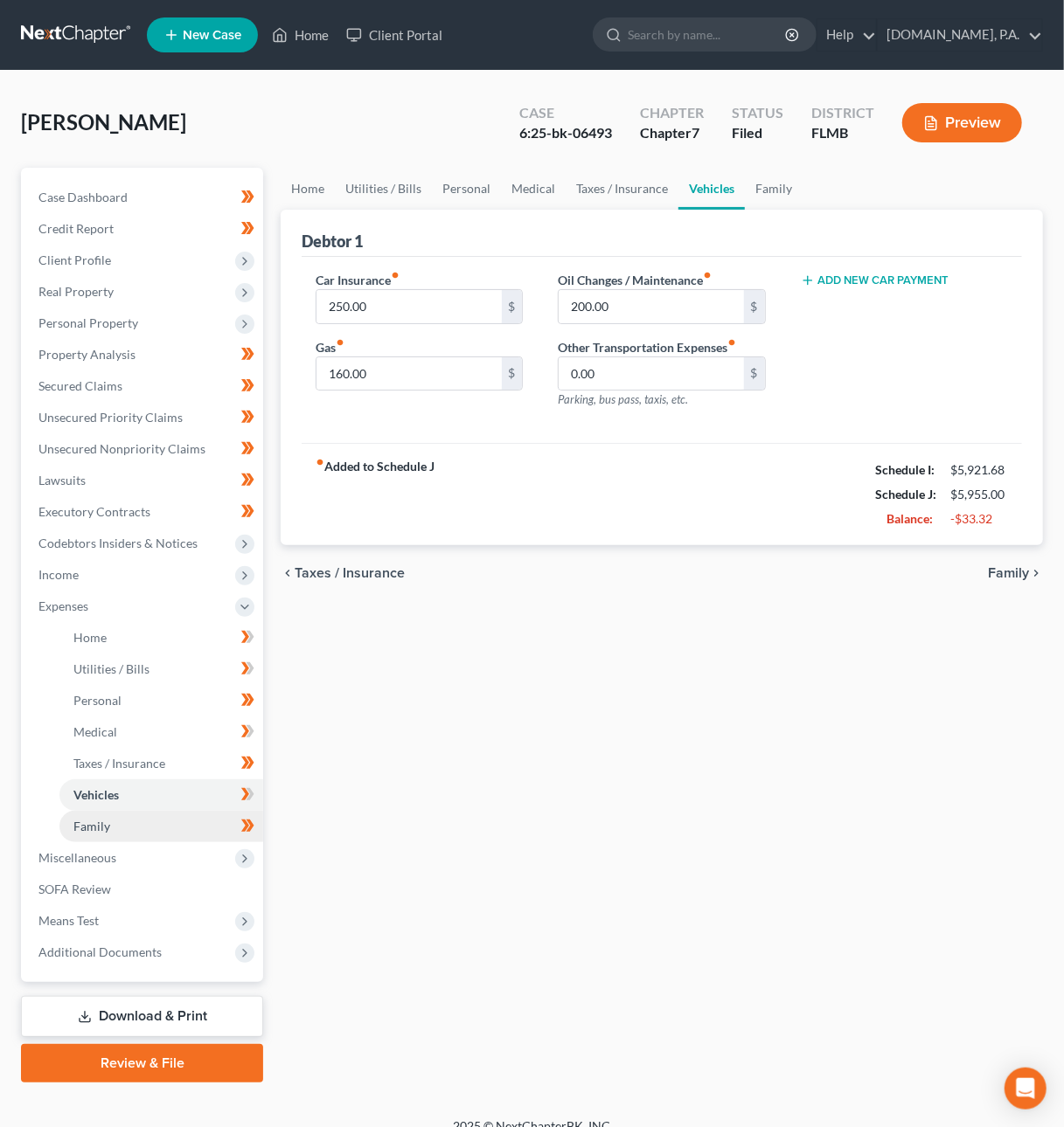
click at [149, 831] on link "Family" at bounding box center [161, 826] width 203 height 31
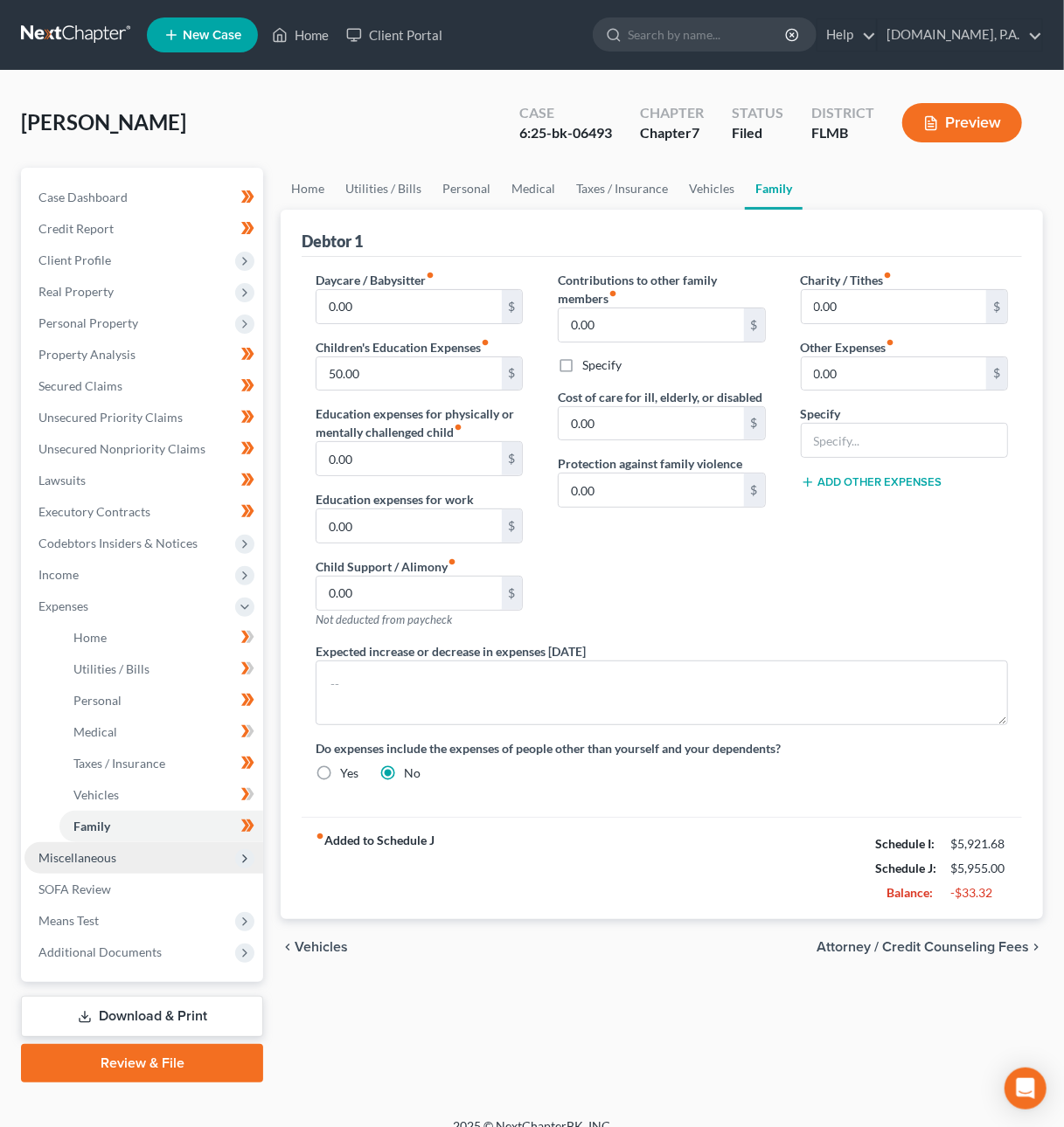
click at [158, 856] on span "Miscellaneous" at bounding box center [144, 858] width 239 height 31
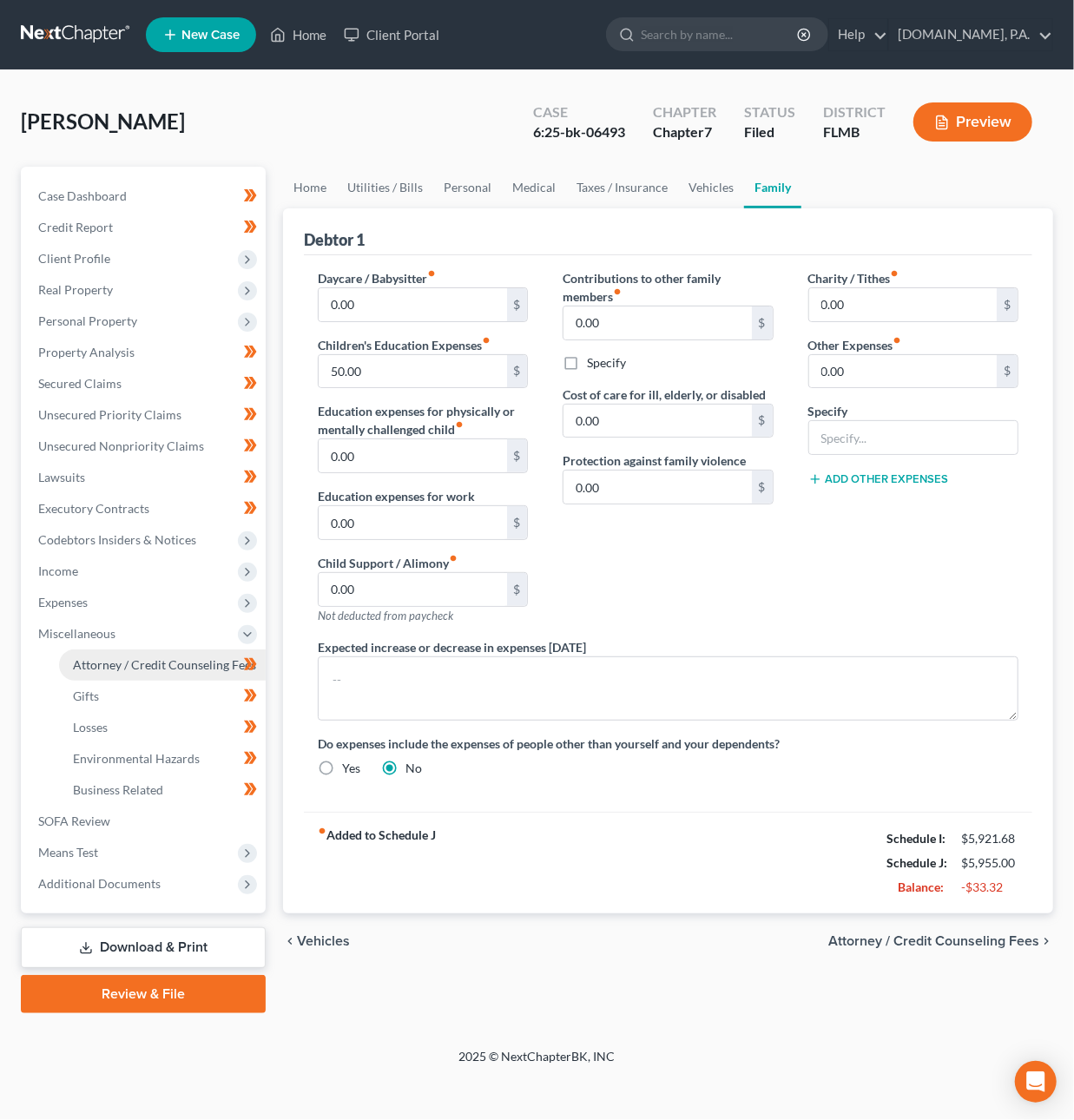
click at [154, 672] on link "Attorney / Credit Counseling Fees" at bounding box center [162, 665] width 207 height 31
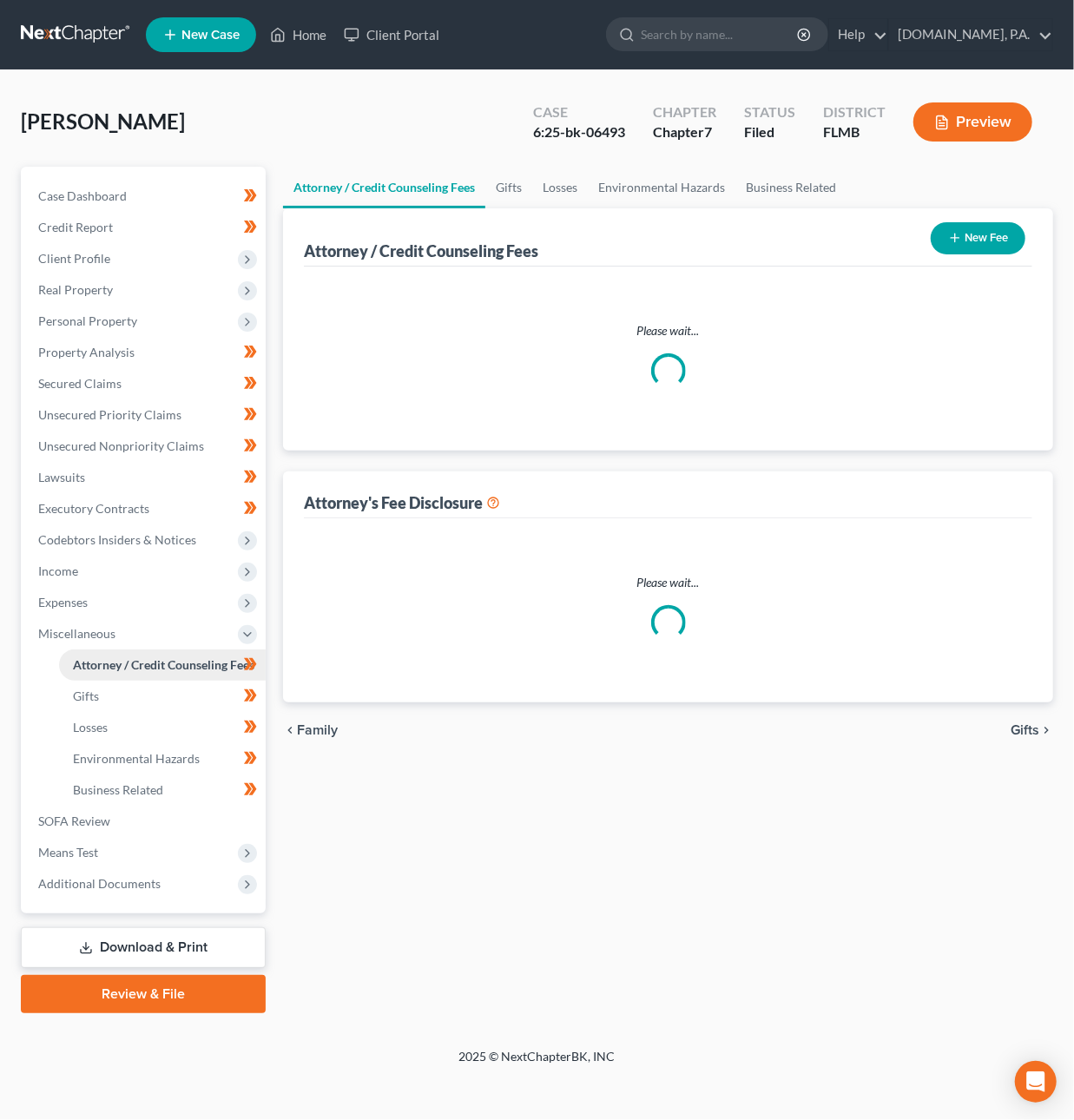
select select "3"
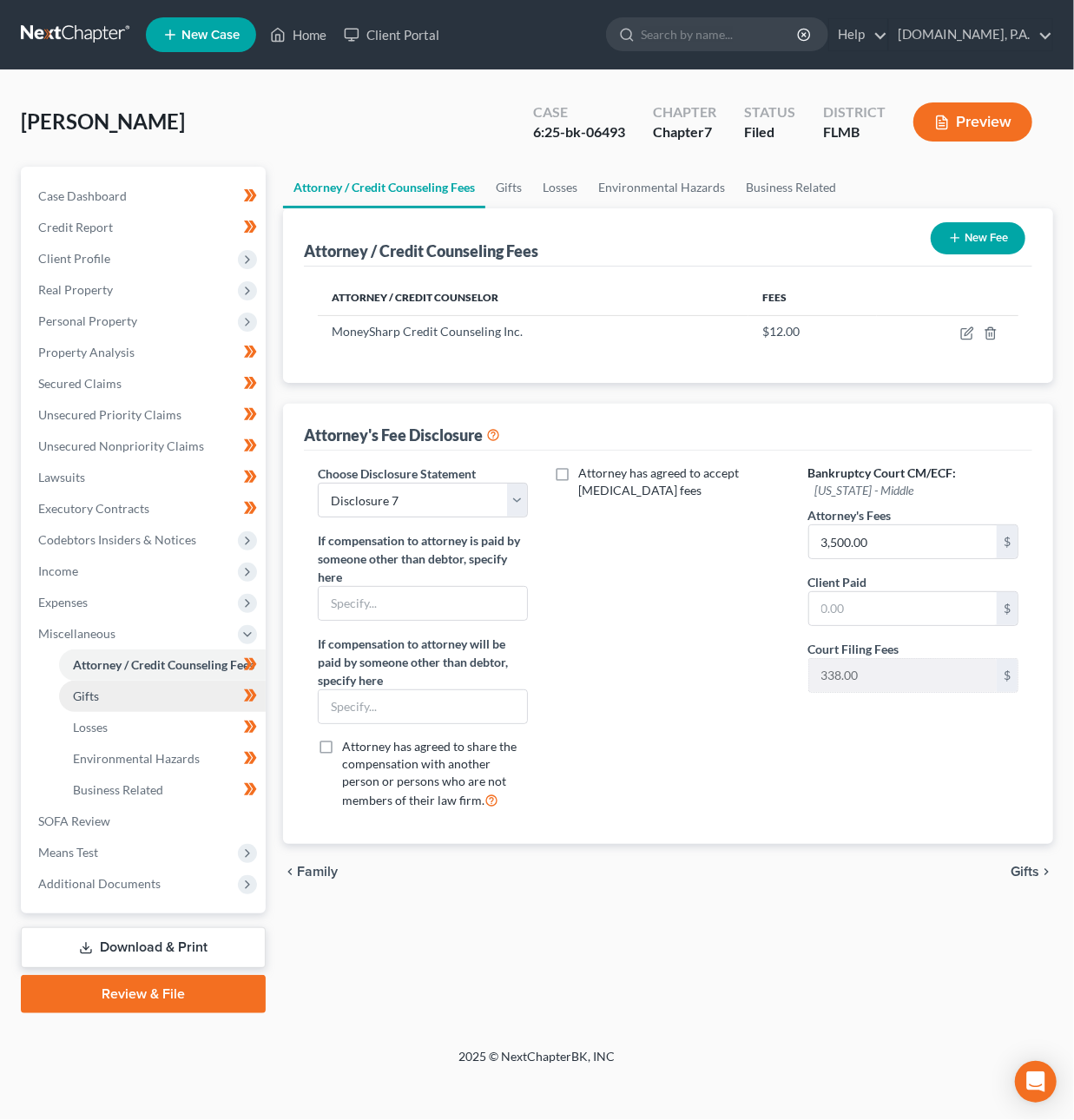
click at [151, 705] on link "Gifts" at bounding box center [162, 696] width 207 height 31
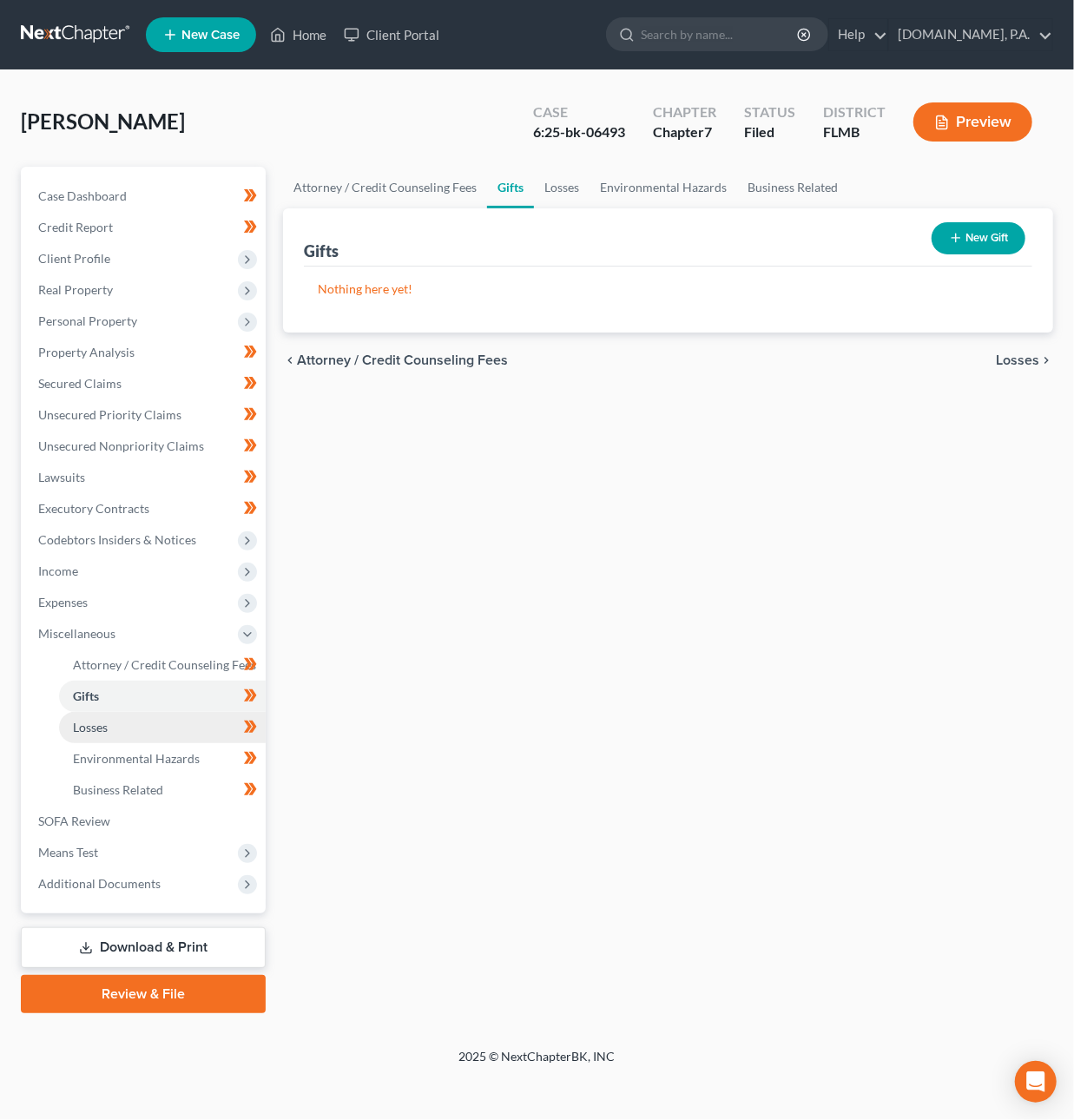
click at [151, 729] on link "Losses" at bounding box center [162, 727] width 207 height 31
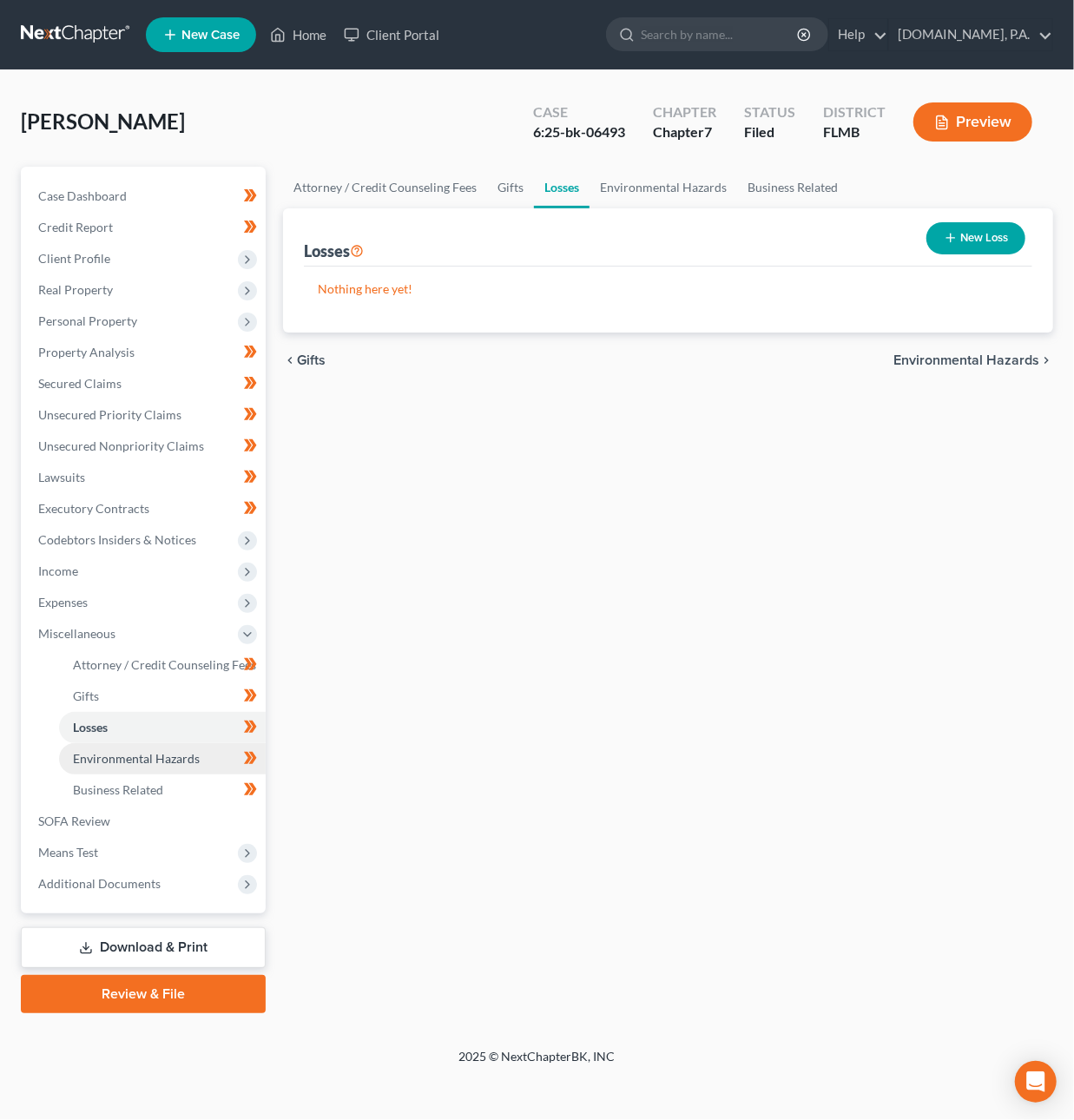
click at [146, 765] on link "Environmental Hazards" at bounding box center [162, 758] width 207 height 31
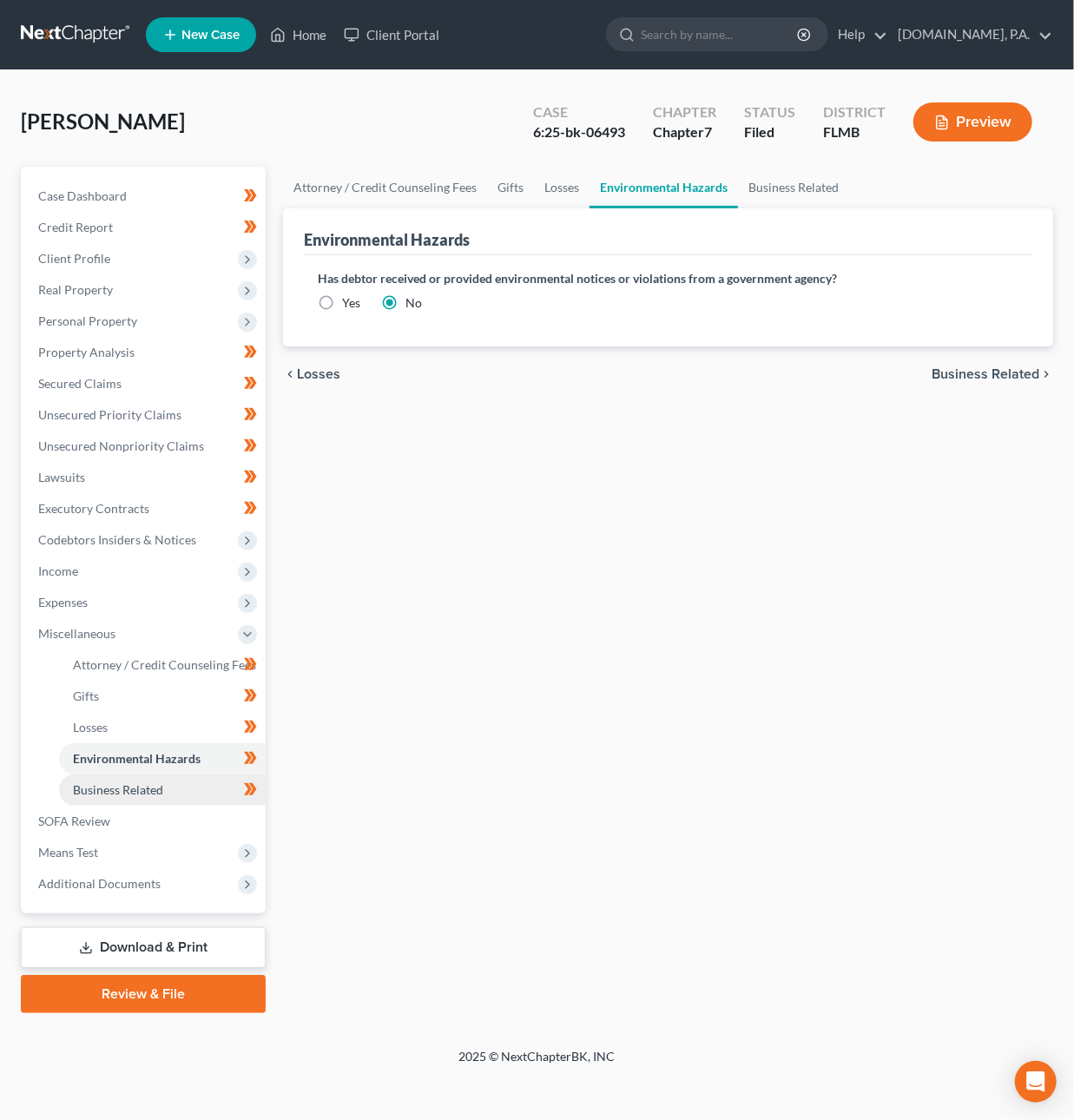
click at [138, 789] on span "Business Related" at bounding box center [118, 790] width 91 height 15
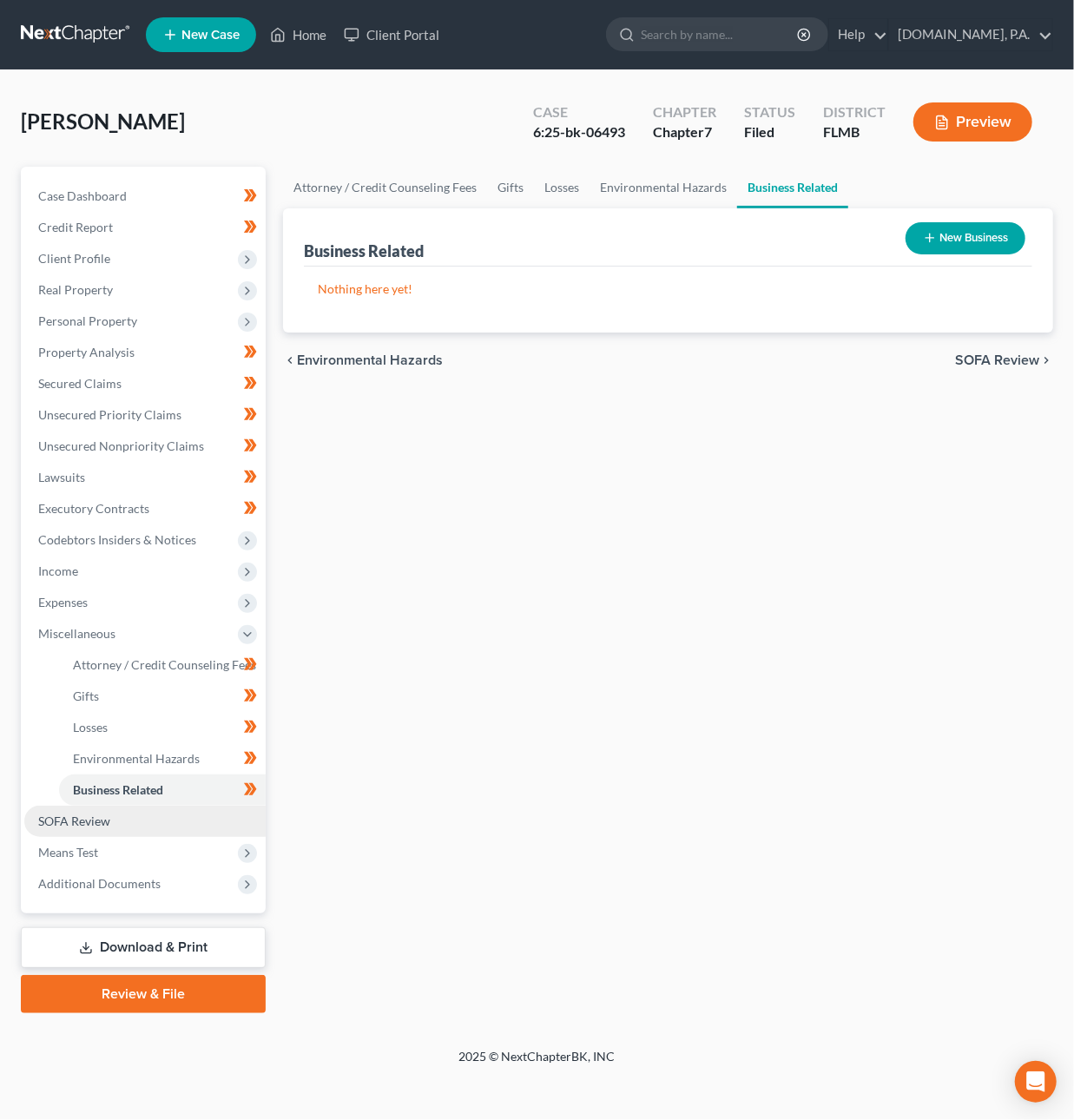
click at [134, 829] on link "SOFA Review" at bounding box center [145, 821] width 241 height 31
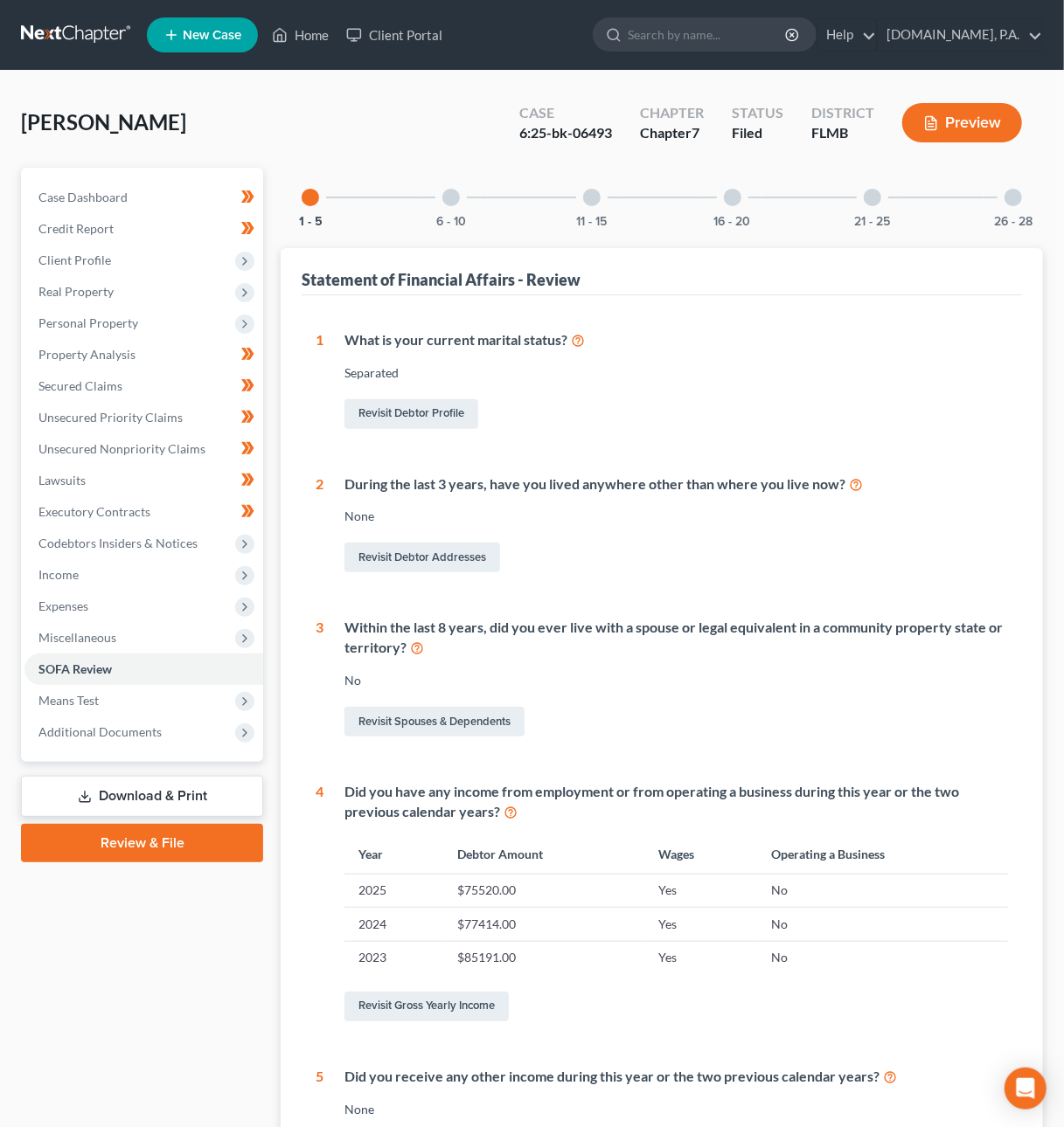
click at [453, 191] on div at bounding box center [451, 198] width 18 height 18
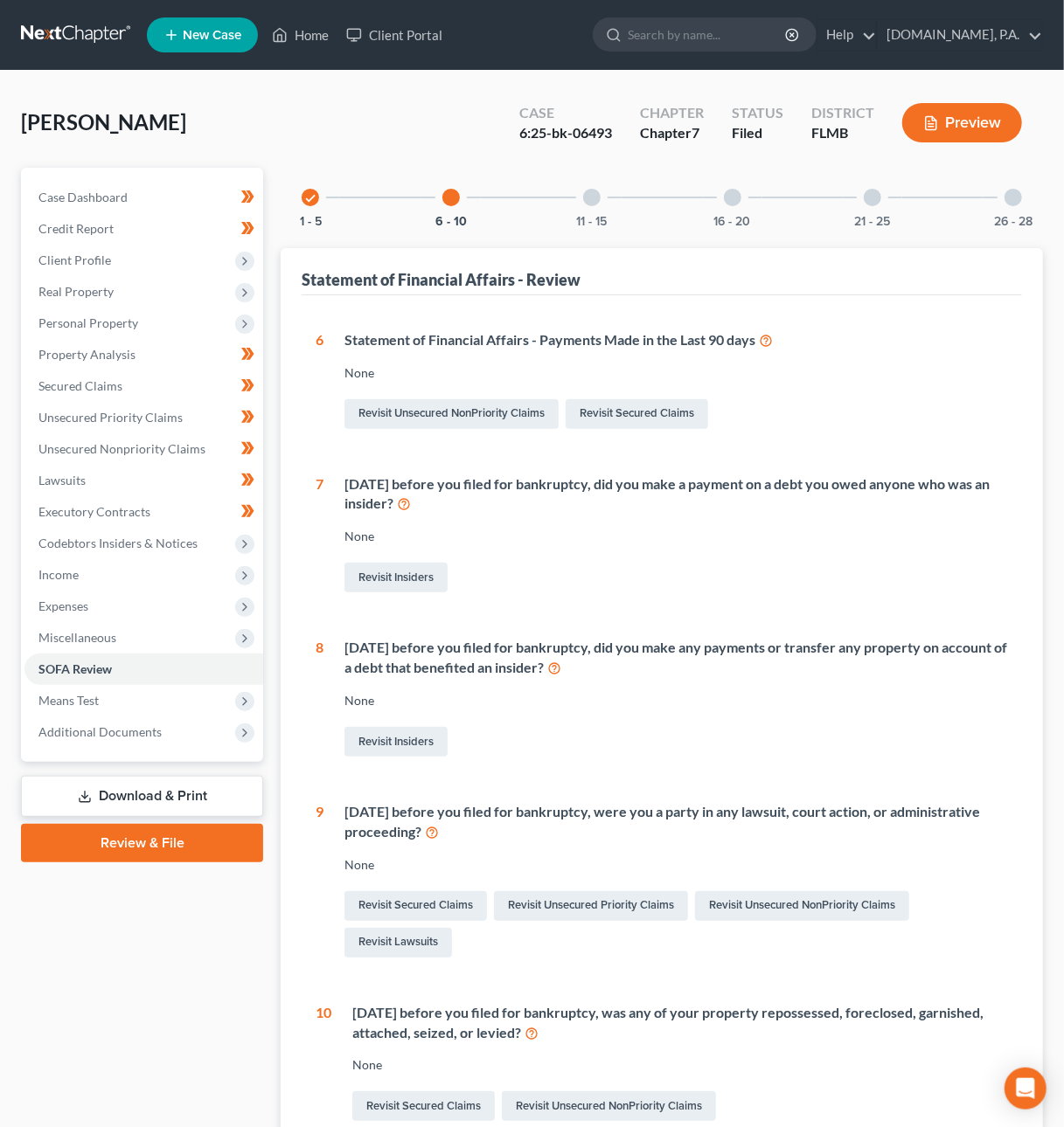
click at [590, 194] on div at bounding box center [592, 198] width 18 height 18
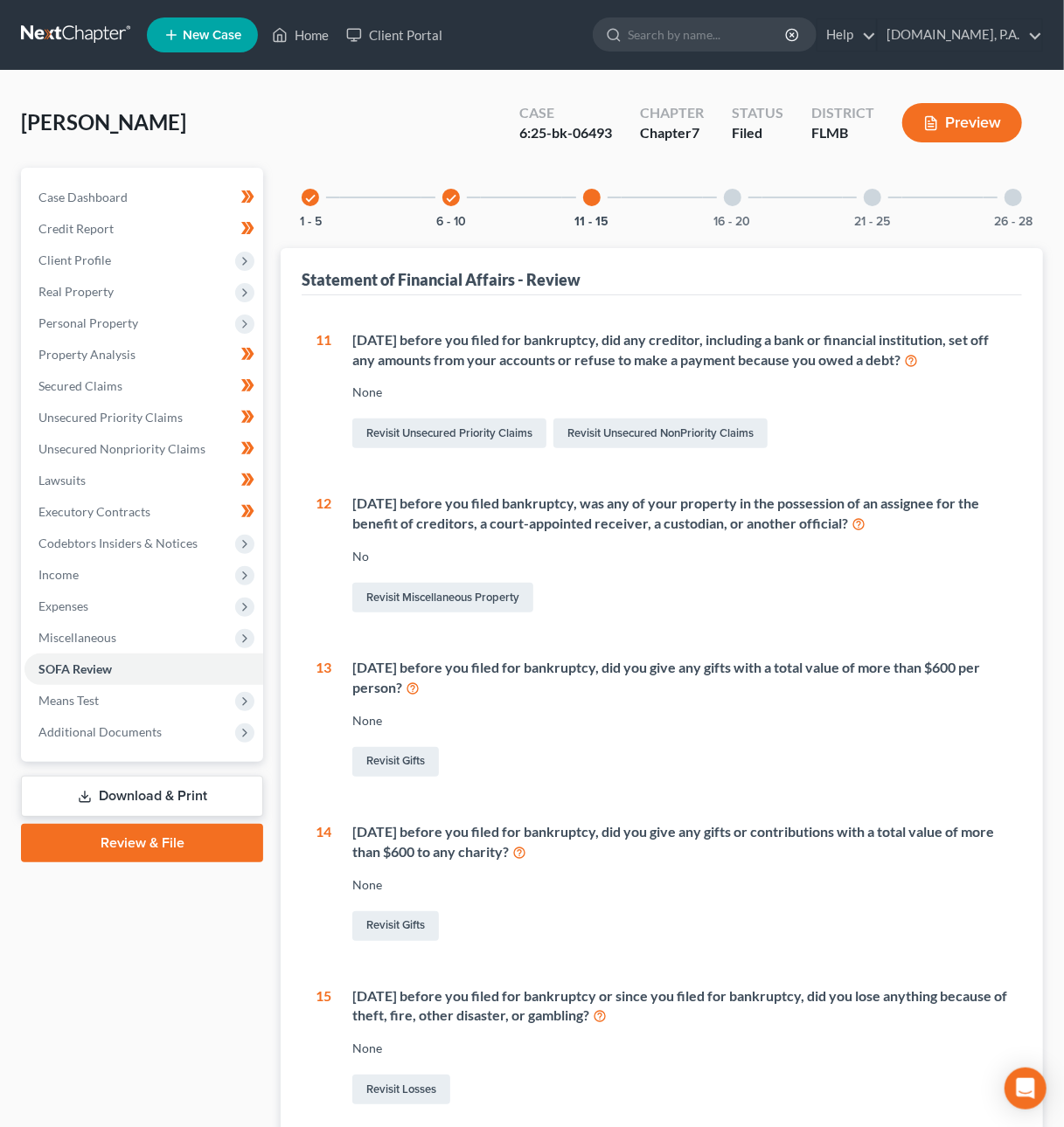
click at [734, 194] on div at bounding box center [732, 198] width 18 height 18
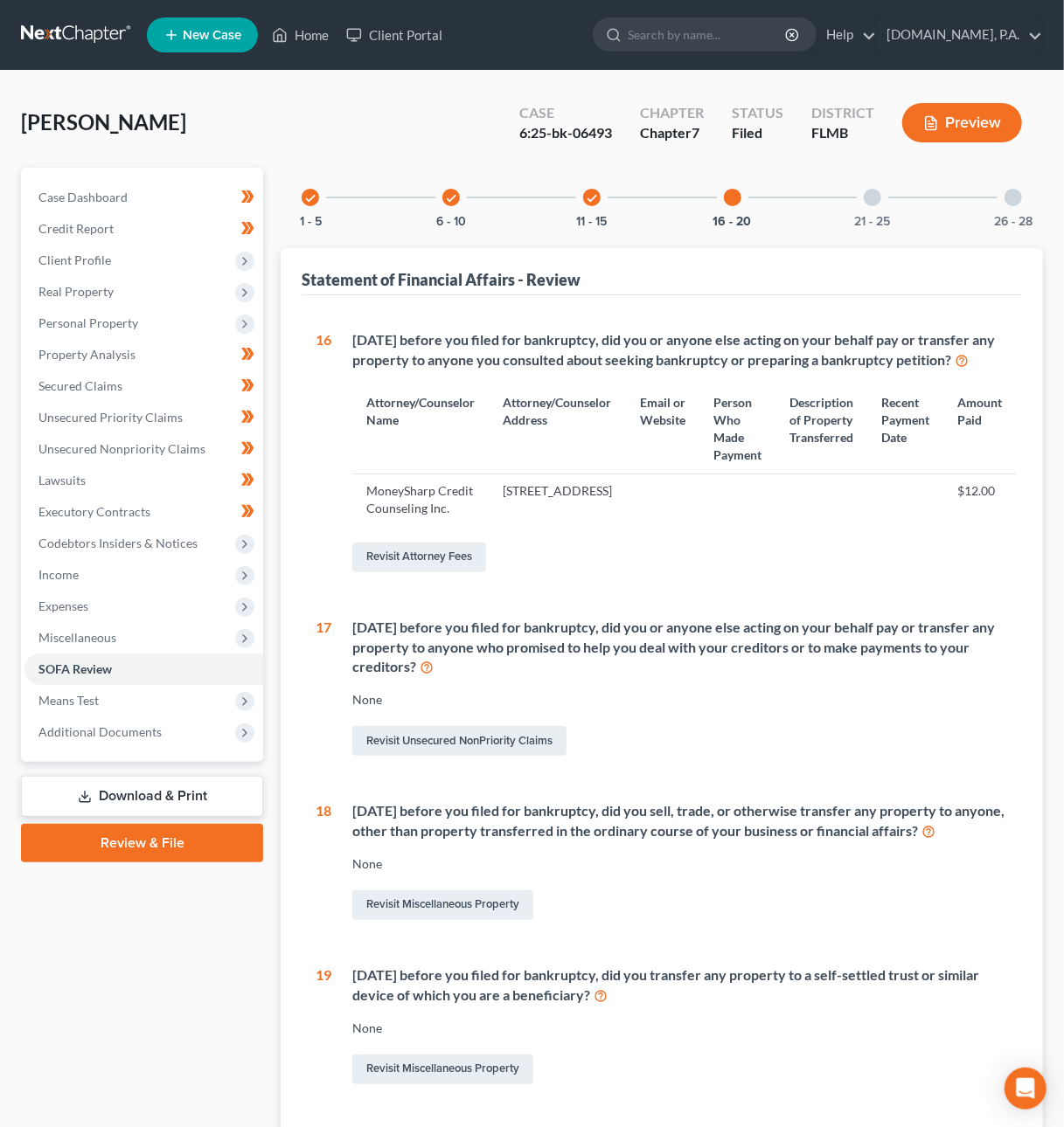
click at [871, 198] on div at bounding box center [872, 198] width 18 height 18
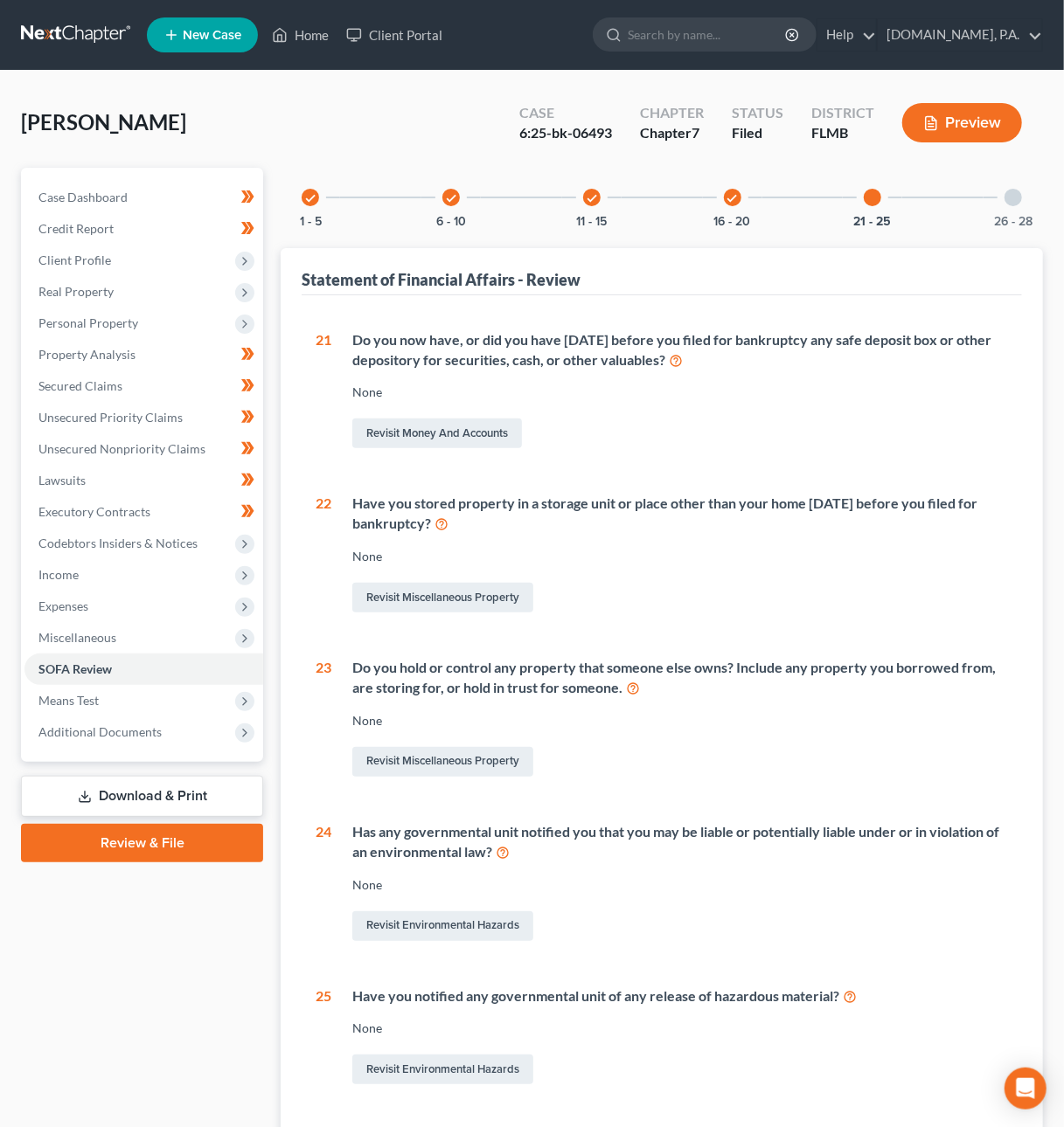
drag, startPoint x: 1023, startPoint y: 198, endPoint x: 1010, endPoint y: 196, distance: 13.2
click at [1023, 199] on div "26 - 28" at bounding box center [1012, 197] width 59 height 59
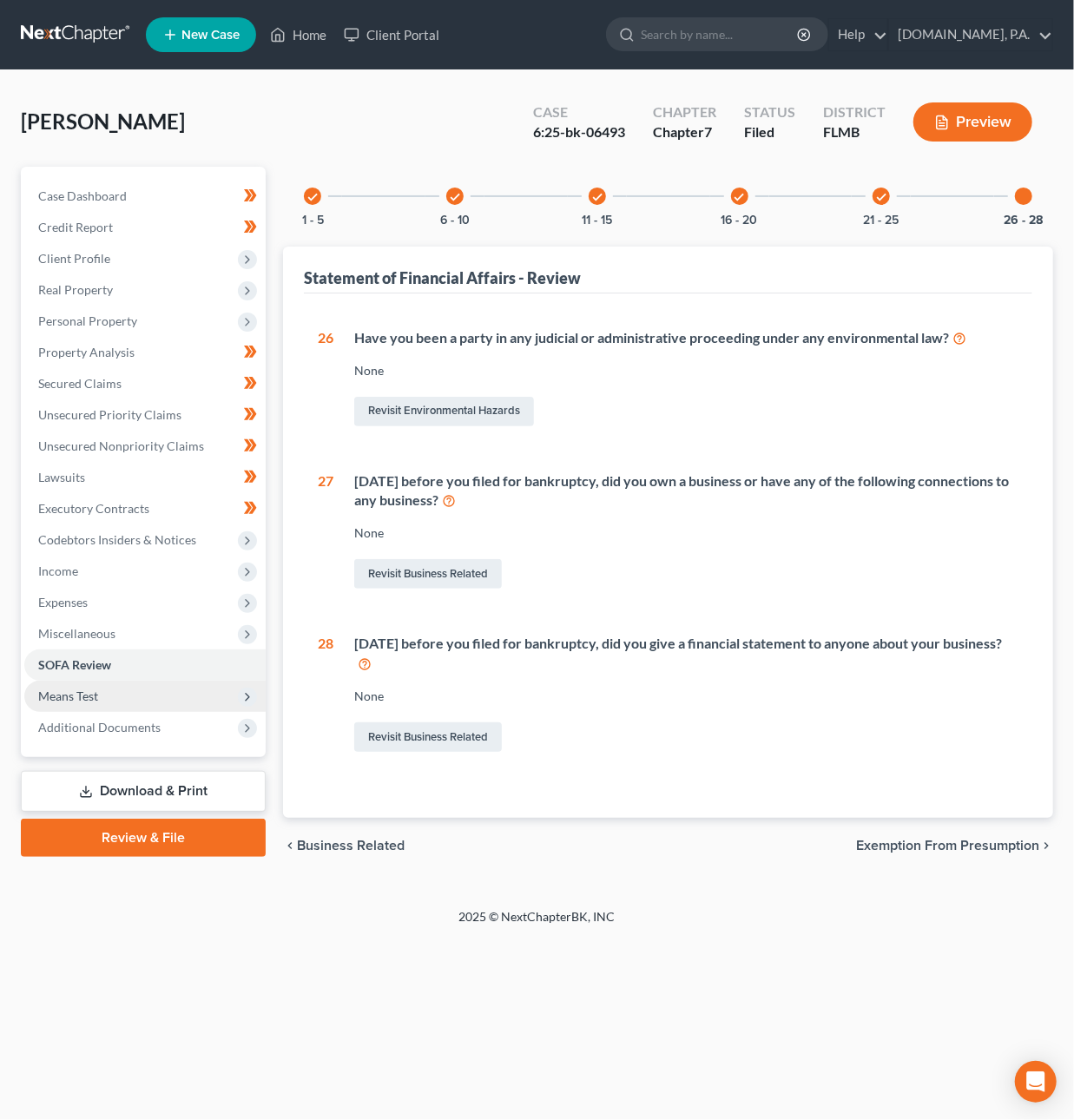
click at [141, 695] on span "Means Test" at bounding box center [145, 696] width 241 height 31
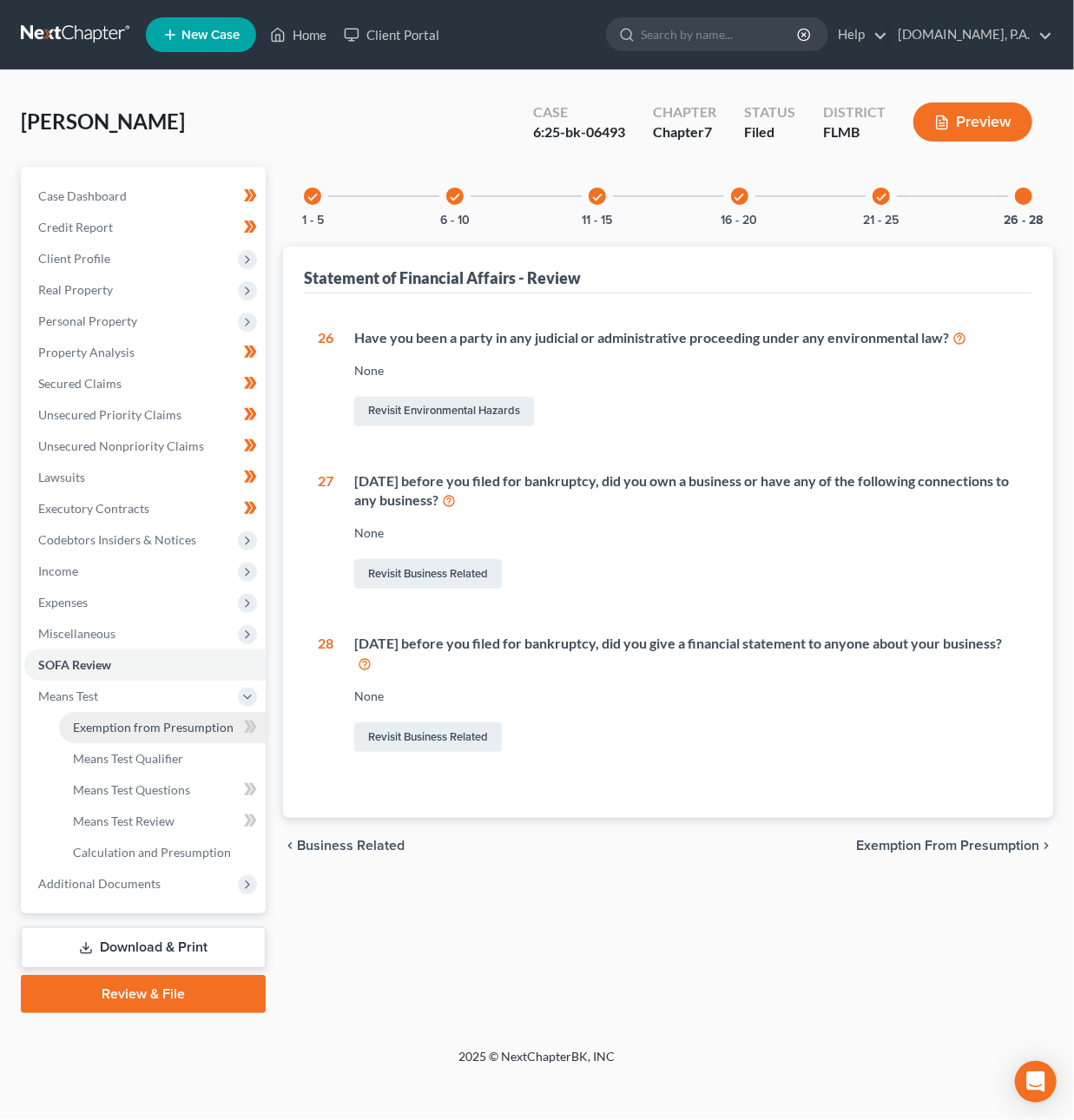
click at [166, 720] on span "Exemption from Presumption" at bounding box center [153, 727] width 161 height 15
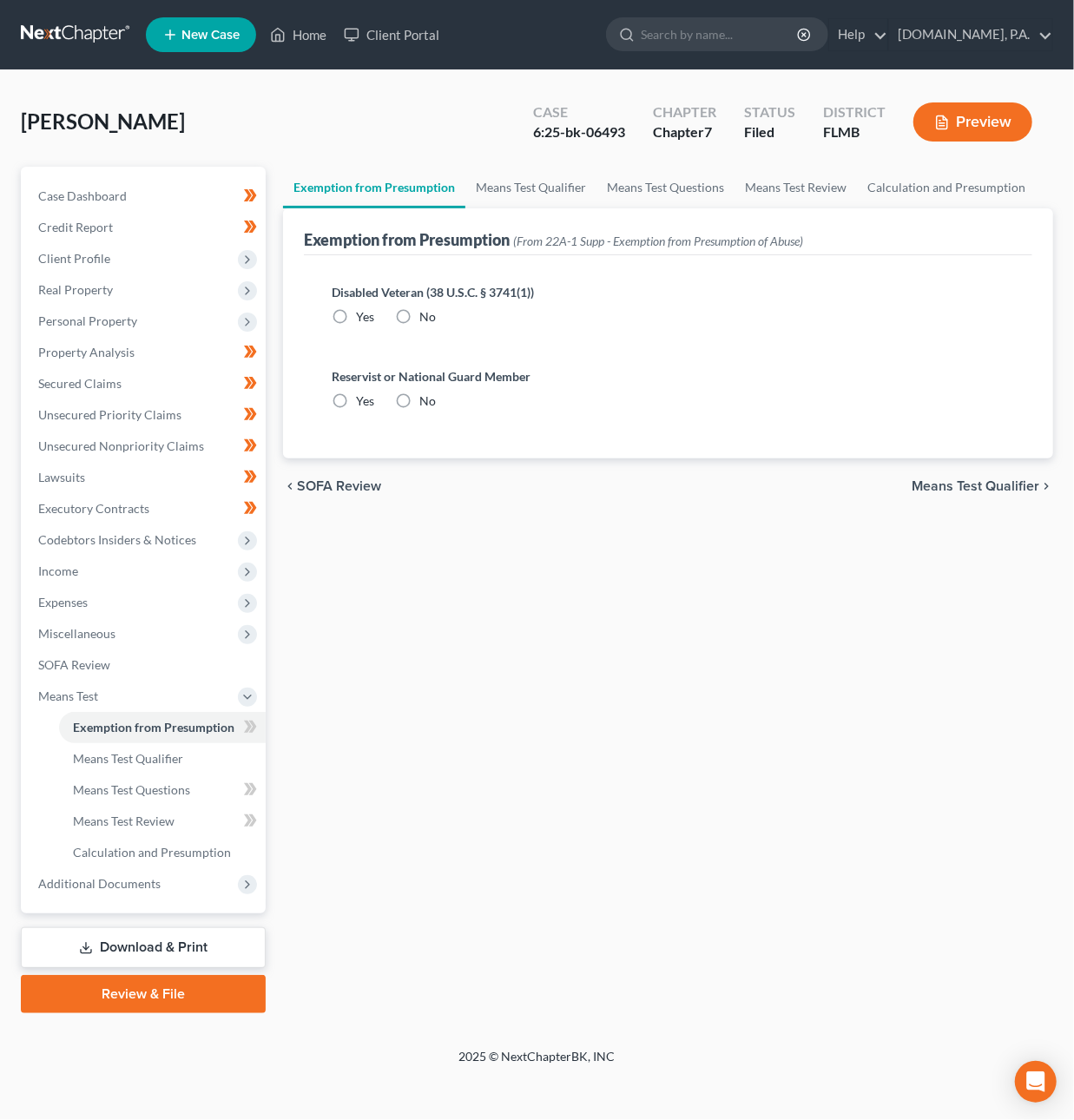
click at [420, 309] on label "No" at bounding box center [428, 317] width 17 height 18
click at [426, 309] on input "No" at bounding box center [432, 314] width 11 height 11
radio input "true"
drag, startPoint x: 409, startPoint y: 399, endPoint x: 403, endPoint y: 440, distance: 41.4
click at [420, 399] on label "No" at bounding box center [428, 401] width 17 height 18
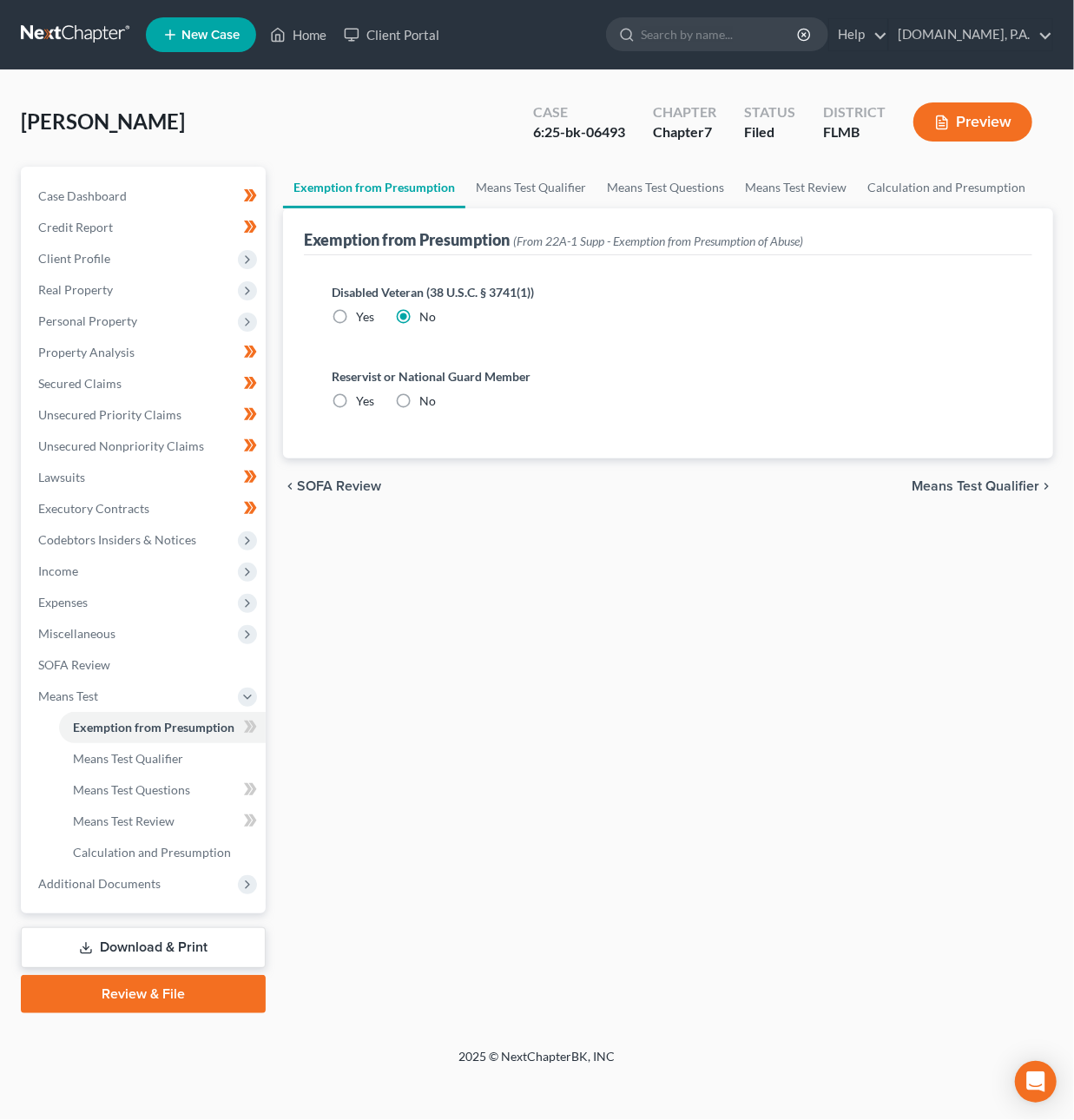
click at [426, 399] on input "No" at bounding box center [432, 398] width 11 height 11
radio input "true"
click at [253, 727] on icon at bounding box center [253, 726] width 7 height 12
click at [165, 756] on span "Means Test Qualifier" at bounding box center [128, 759] width 110 height 15
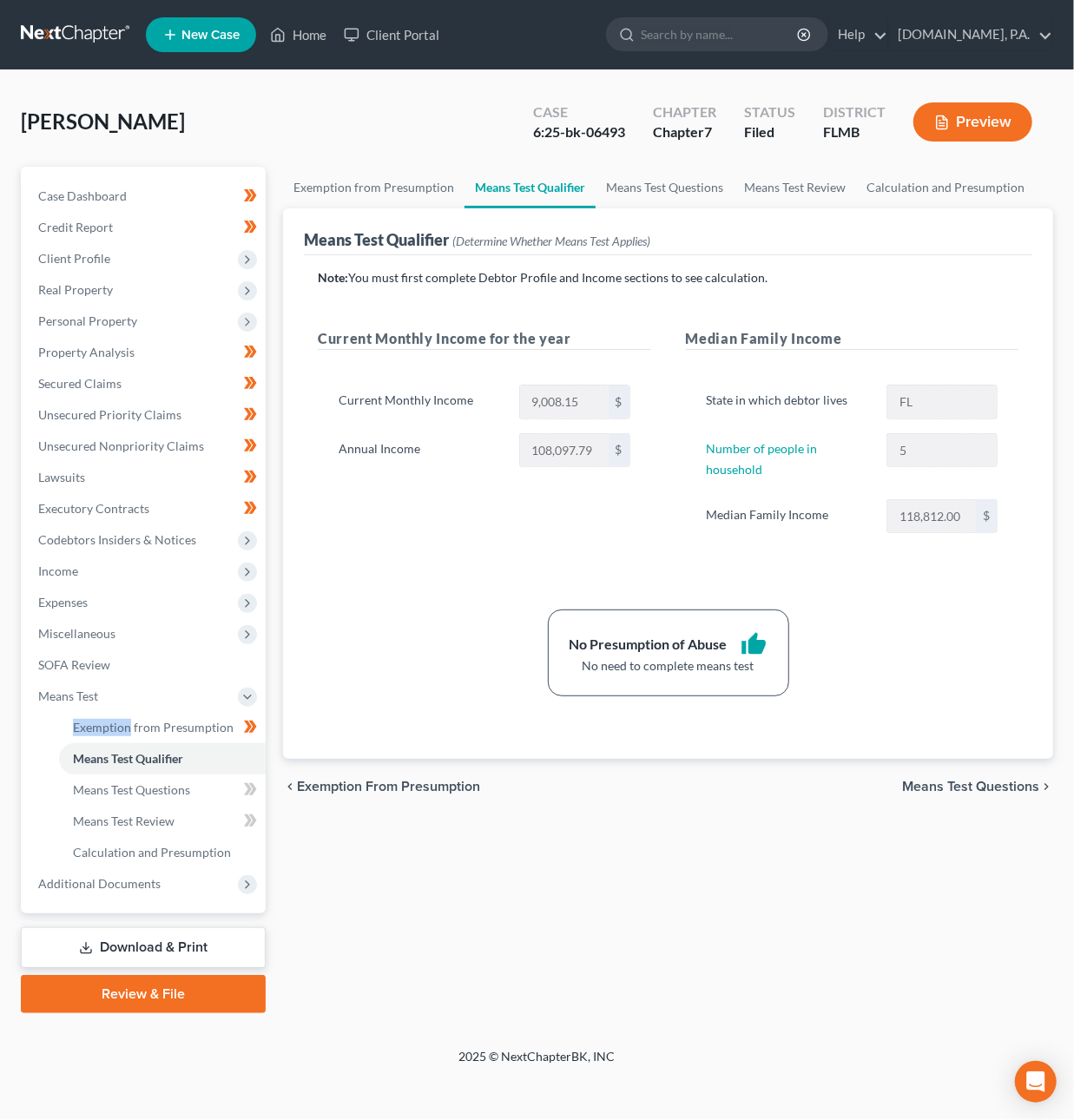
click at [913, 794] on span "Means Test Questions" at bounding box center [970, 786] width 137 height 14
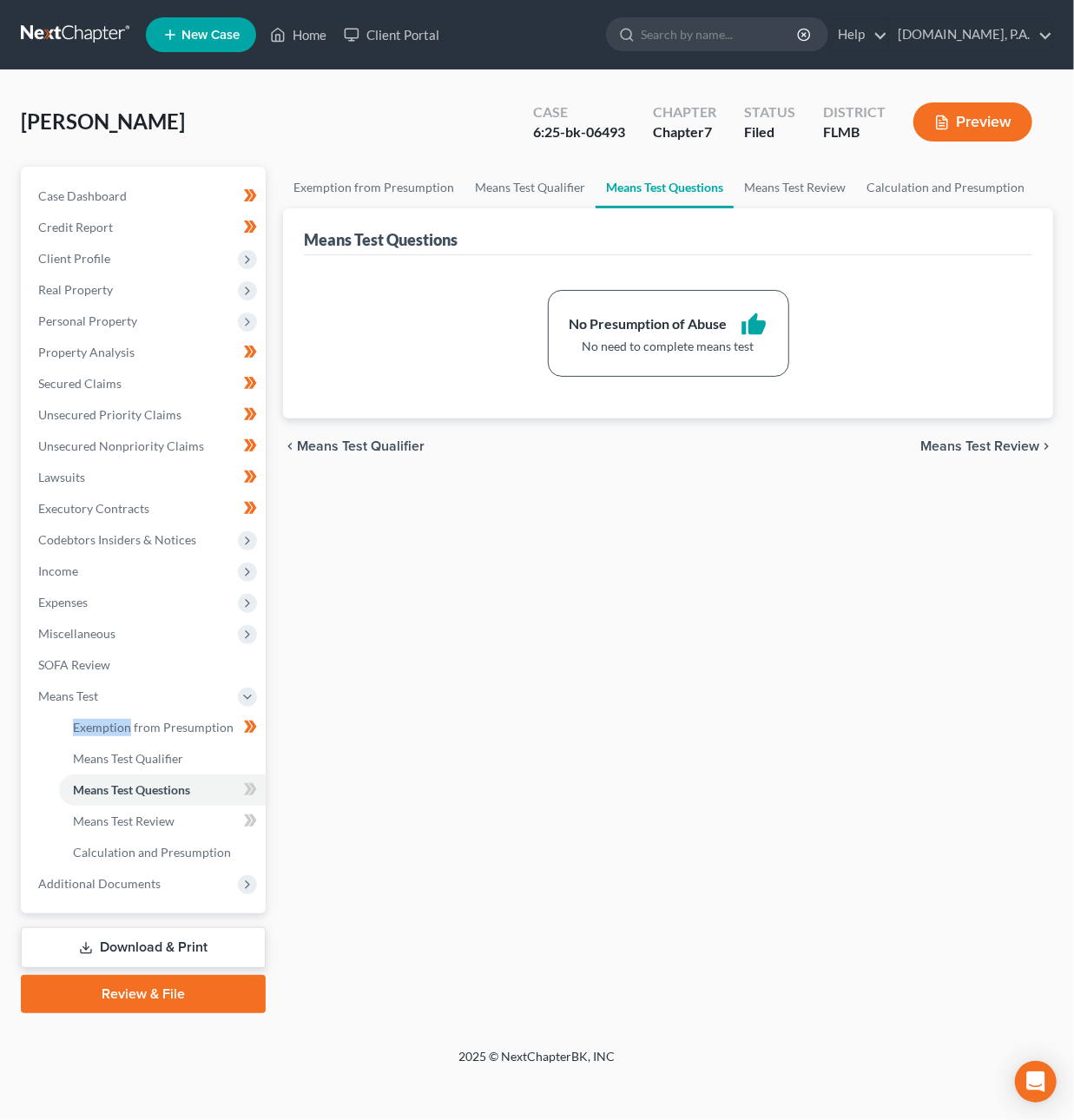
click at [940, 452] on span "Means Test Review" at bounding box center [980, 446] width 119 height 14
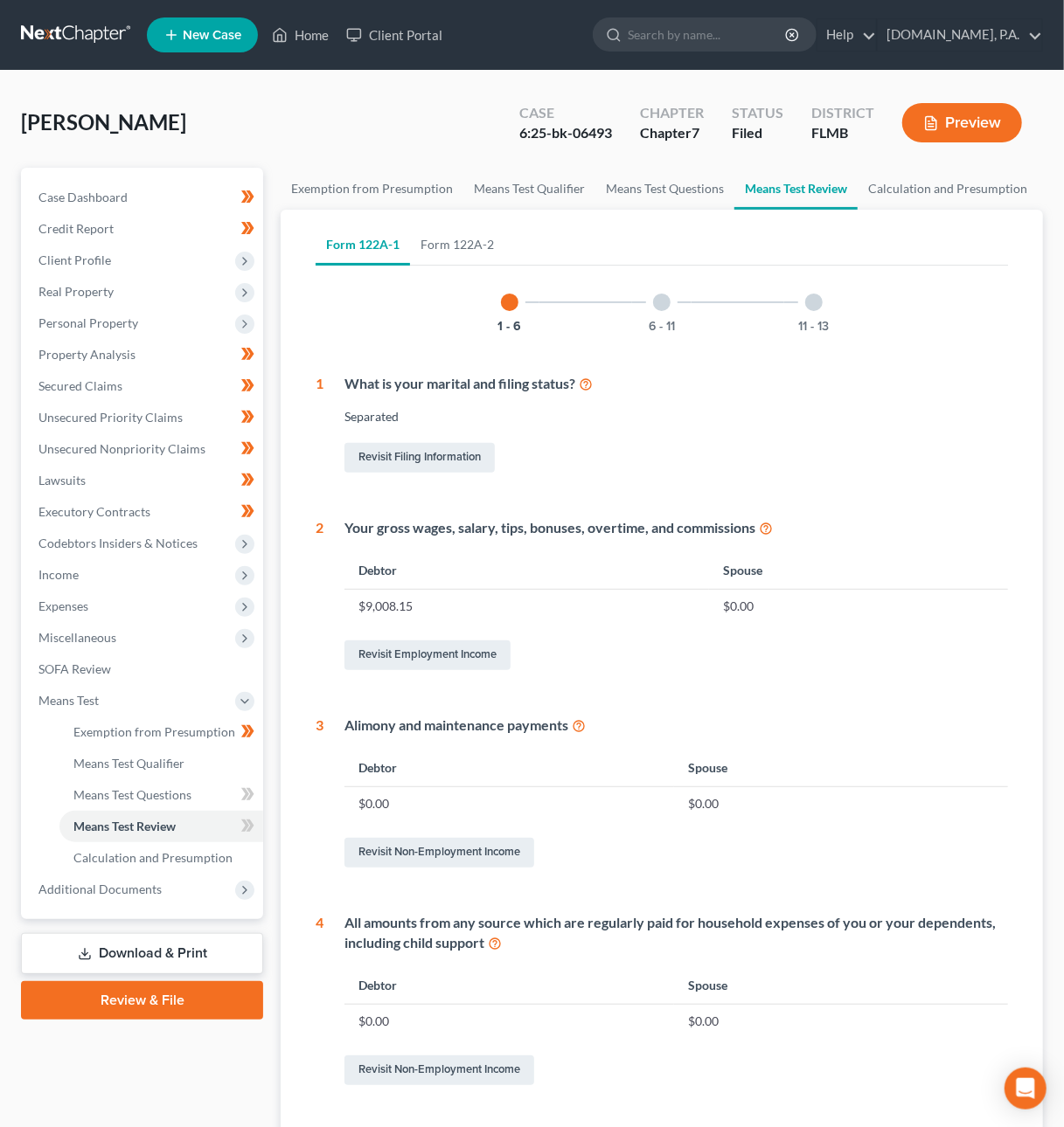
click at [668, 301] on div at bounding box center [661, 302] width 18 height 18
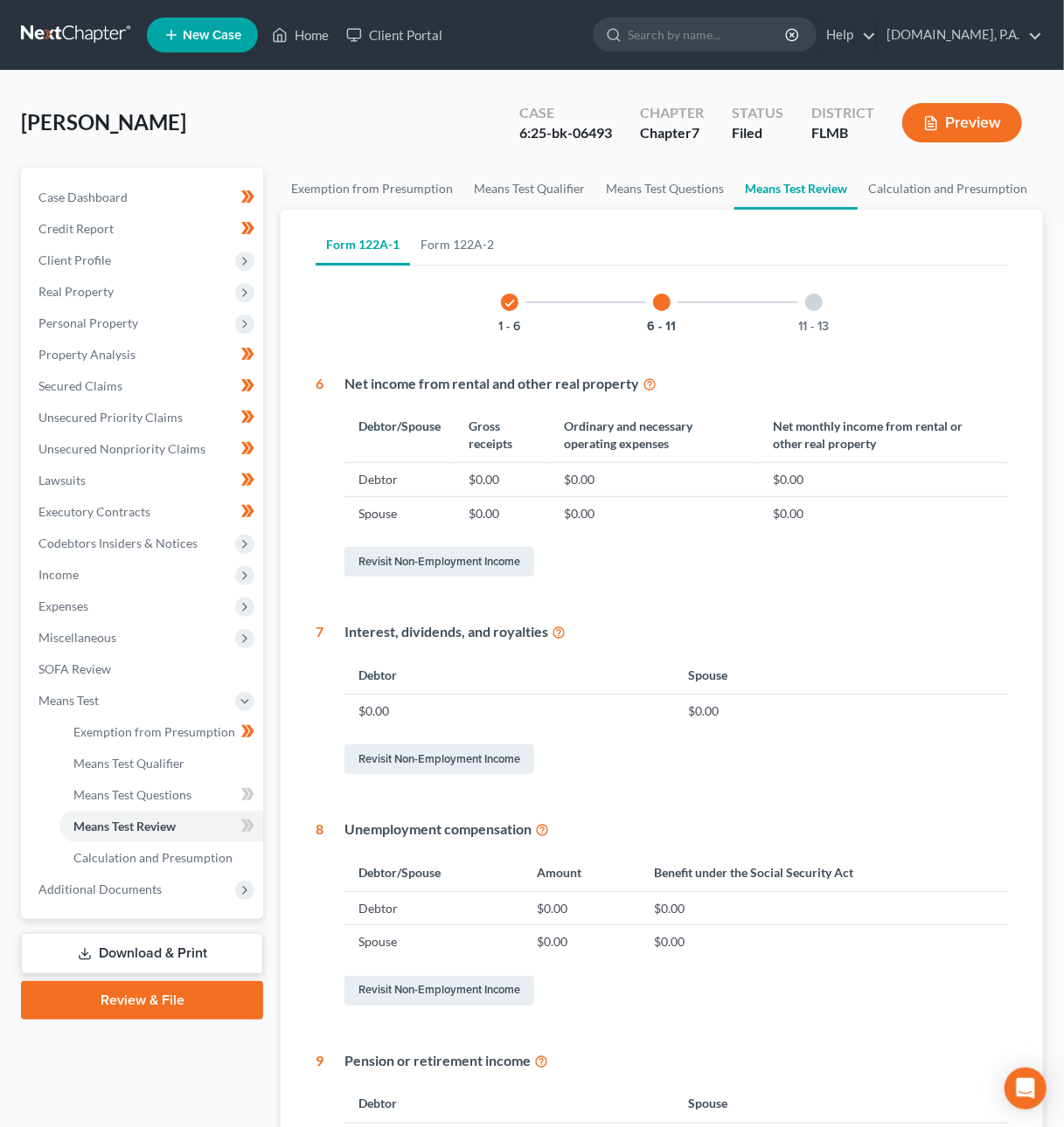
click at [804, 306] on div "11 - 13" at bounding box center [813, 302] width 59 height 59
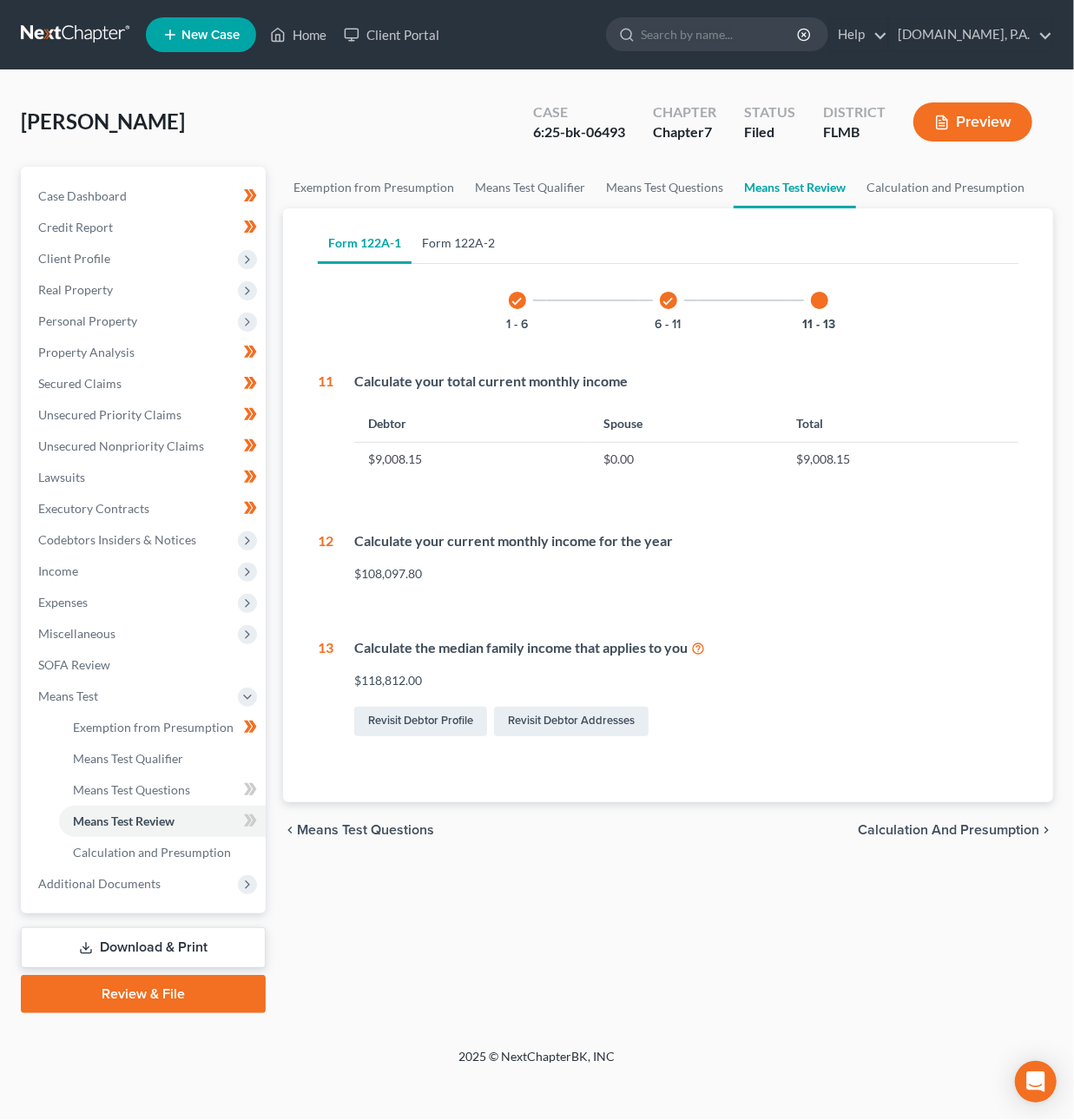
click at [423, 246] on link "Form 122A-2" at bounding box center [458, 243] width 93 height 42
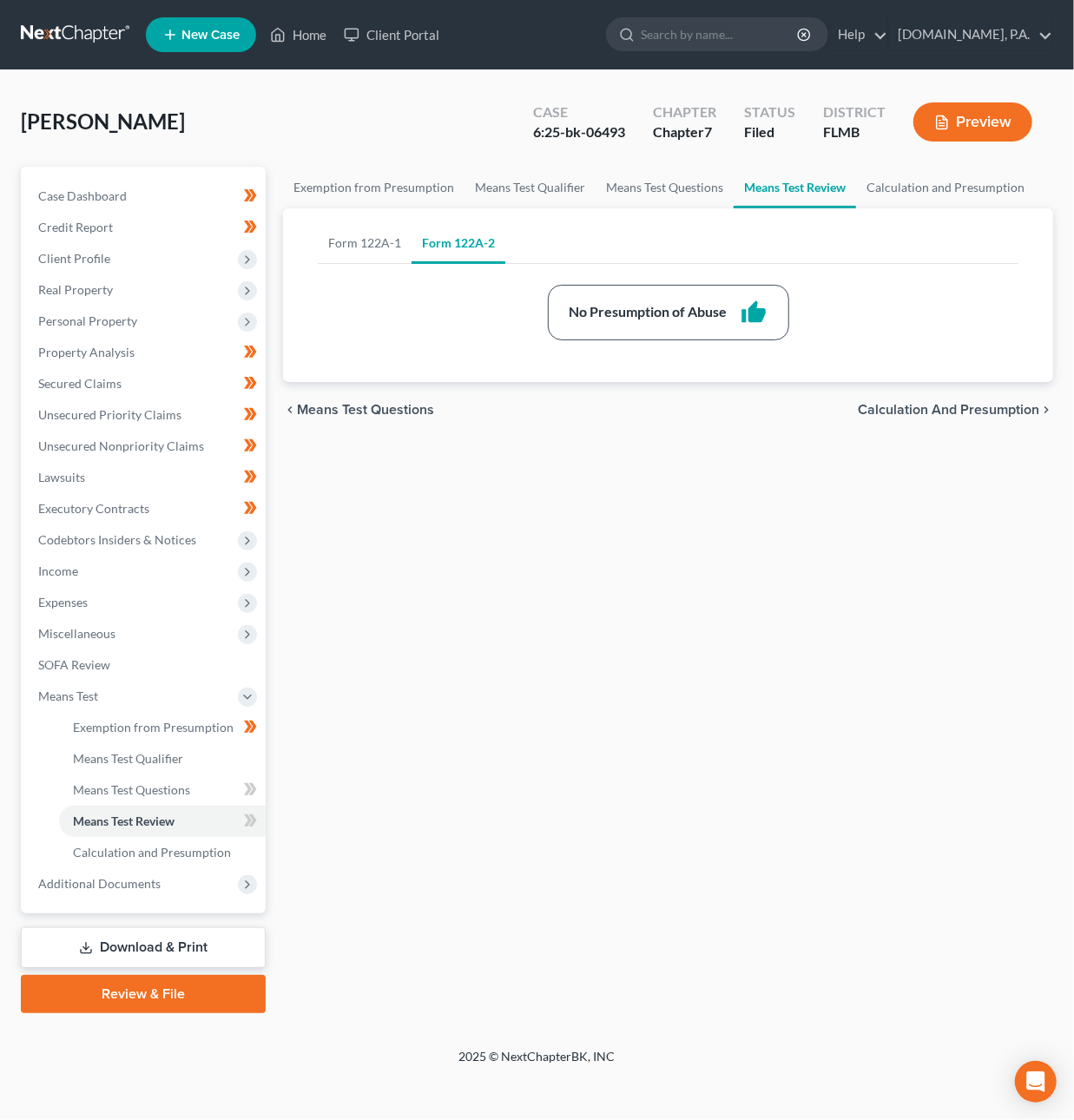
click at [905, 409] on span "Calculation and Presumption" at bounding box center [949, 409] width 181 height 14
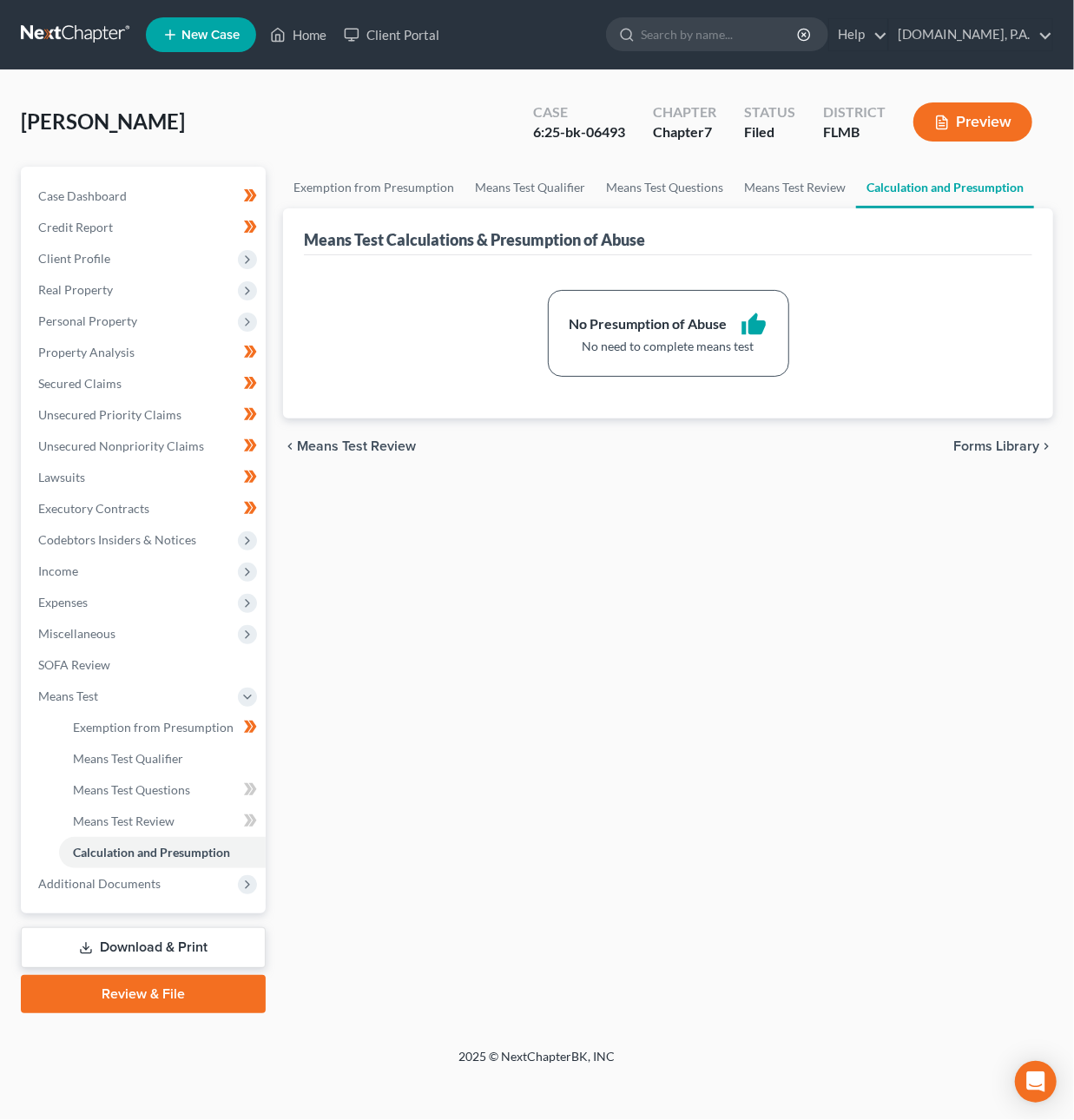
click at [980, 450] on span "Forms Library" at bounding box center [996, 446] width 86 height 14
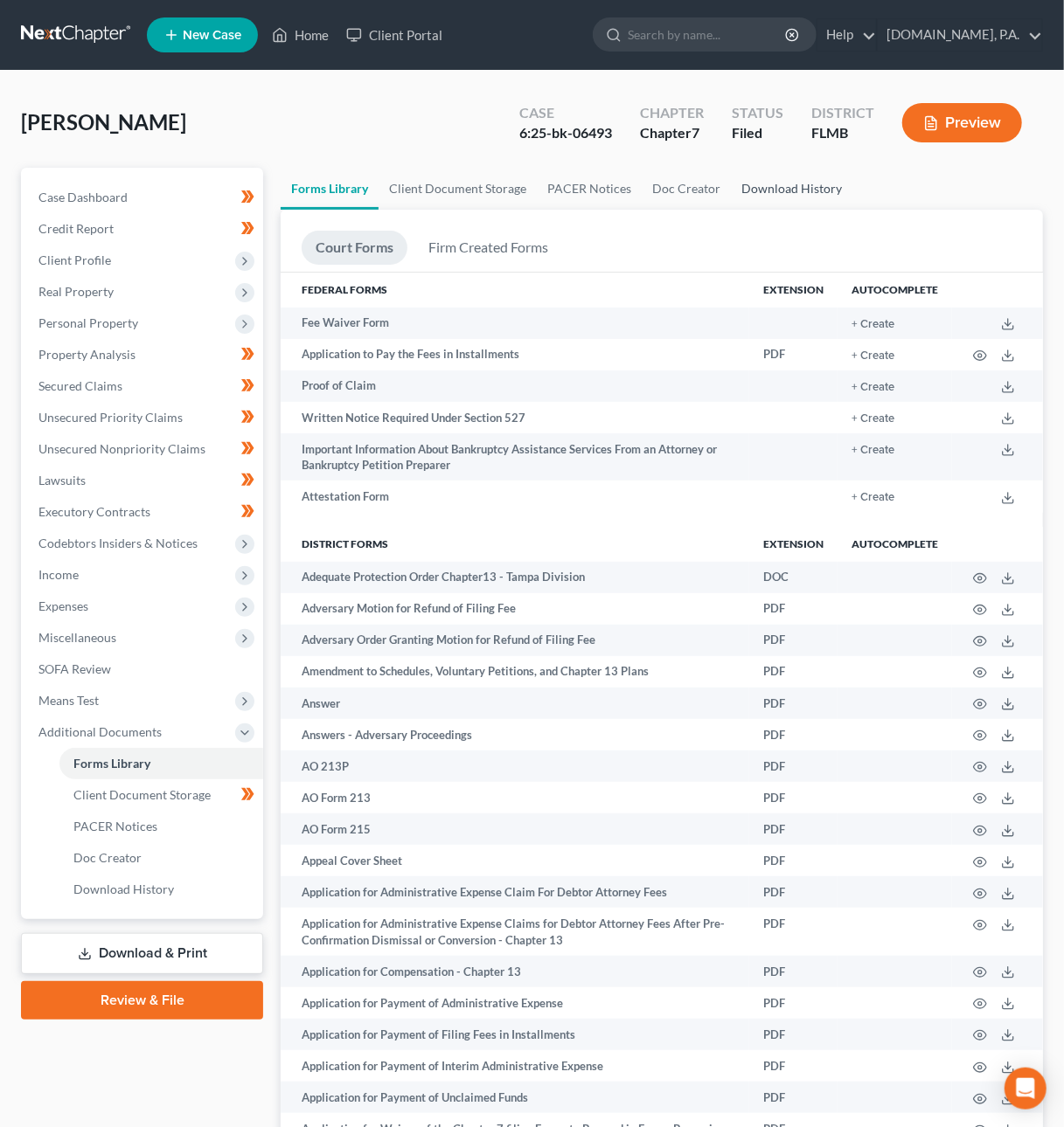
click at [799, 192] on link "Download History" at bounding box center [791, 188] width 121 height 42
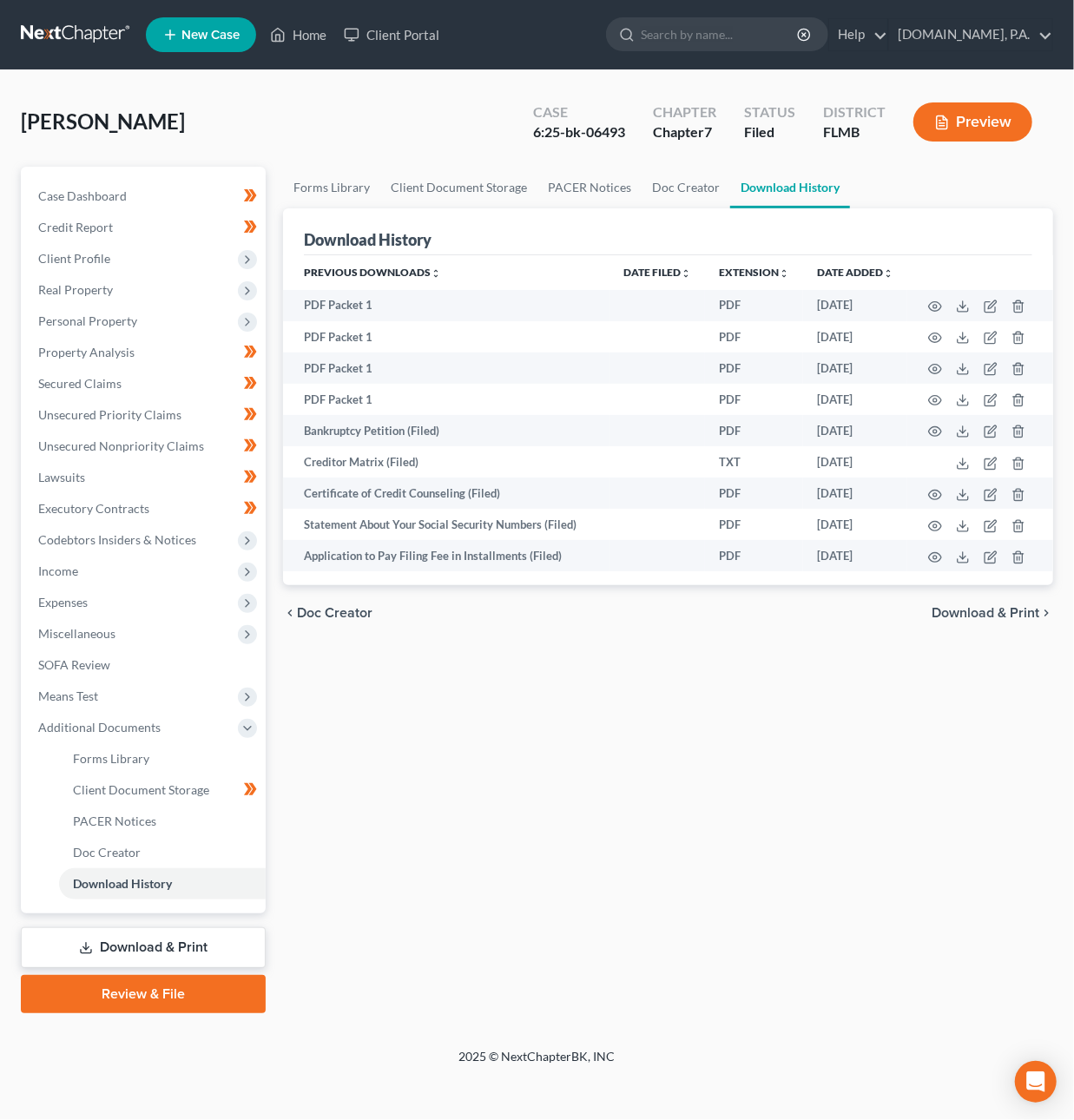
click at [958, 615] on span "Download & Print" at bounding box center [985, 612] width 107 height 14
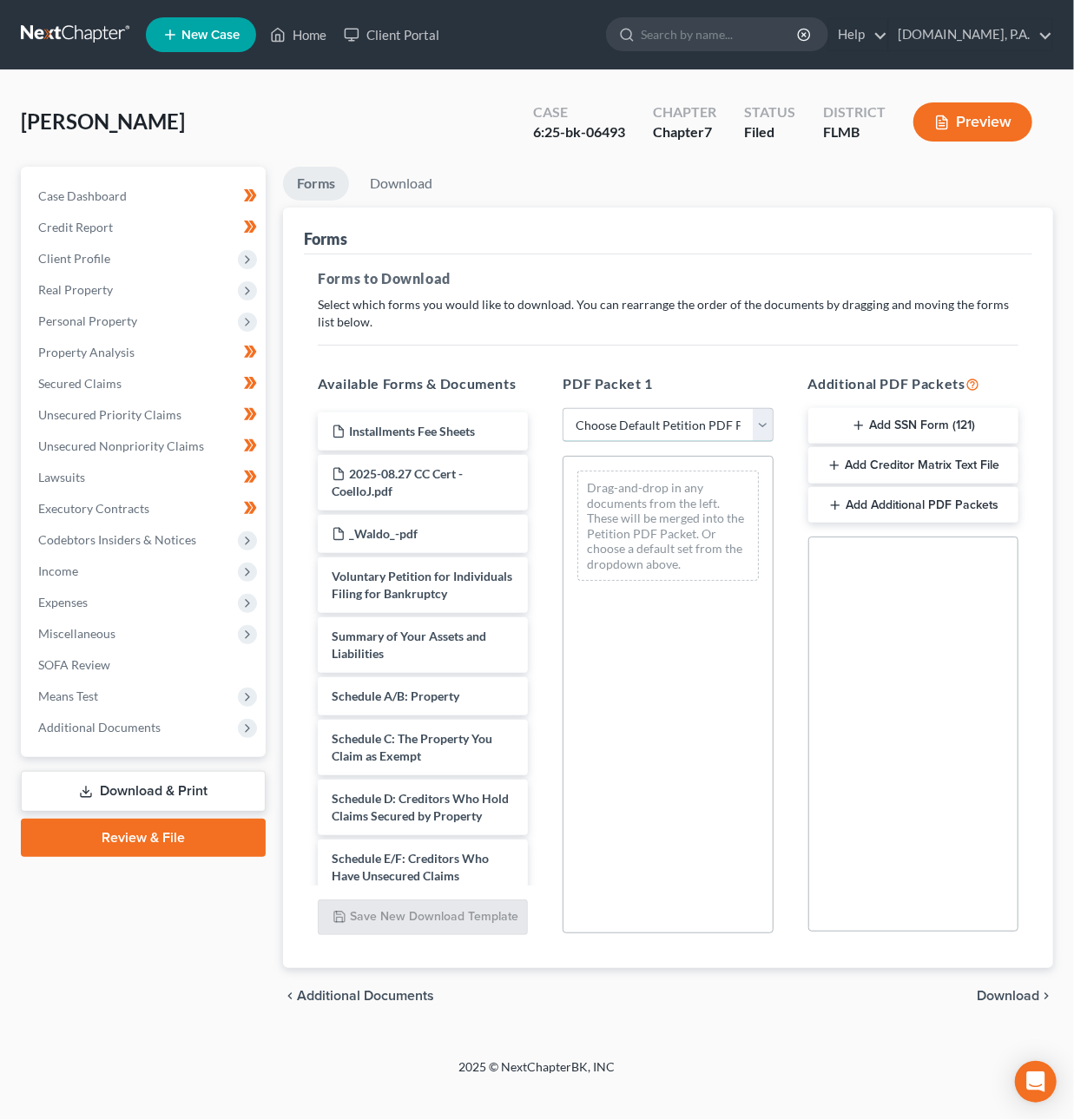
click at [751, 429] on select "Choose Default Petition PDF Packet Complete Bankruptcy Petition (all forms and …" at bounding box center [667, 425] width 210 height 35
select select "4"
click at [563, 409] on select "Choose Default Petition PDF Packet Complete Bankruptcy Petition (all forms and …" at bounding box center [667, 425] width 210 height 35
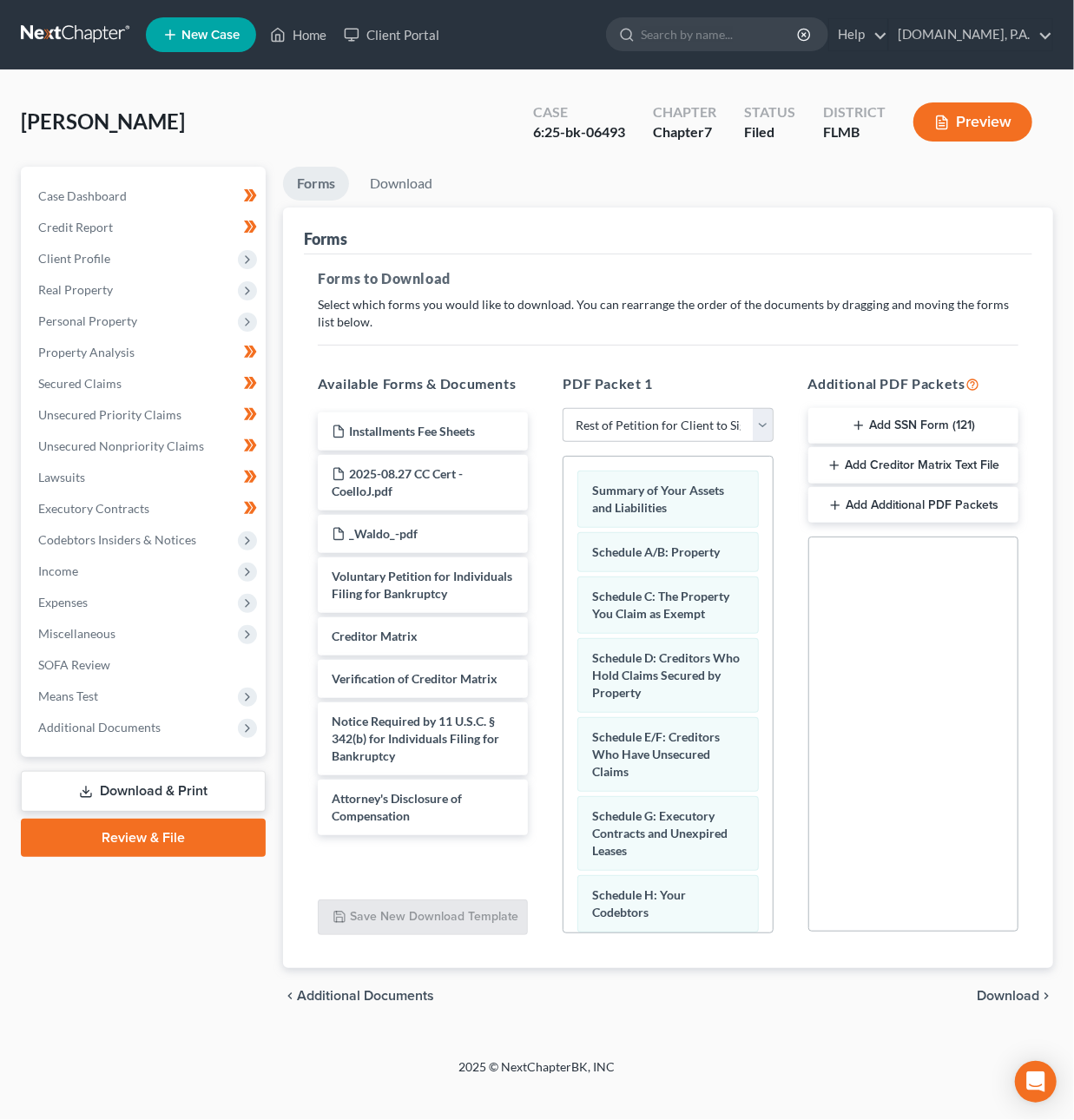
click at [994, 996] on span "Download" at bounding box center [1008, 996] width 63 height 14
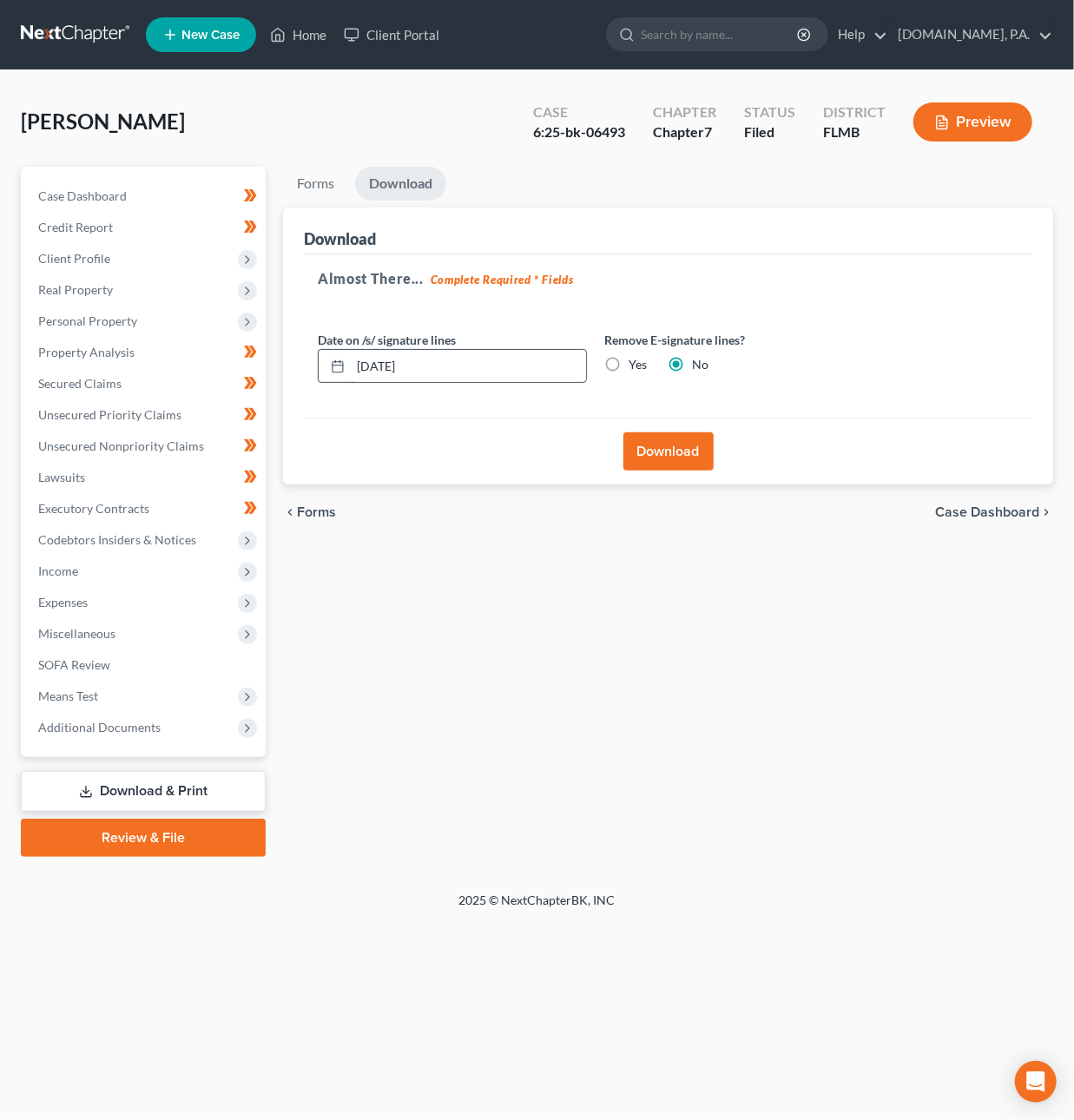
drag, startPoint x: 393, startPoint y: 361, endPoint x: 380, endPoint y: 361, distance: 13.0
click at [380, 361] on input "10/14/2025" at bounding box center [468, 366] width 236 height 33
drag, startPoint x: 393, startPoint y: 367, endPoint x: 383, endPoint y: 365, distance: 10.2
click at [383, 365] on input "10/14/2025" at bounding box center [468, 366] width 236 height 33
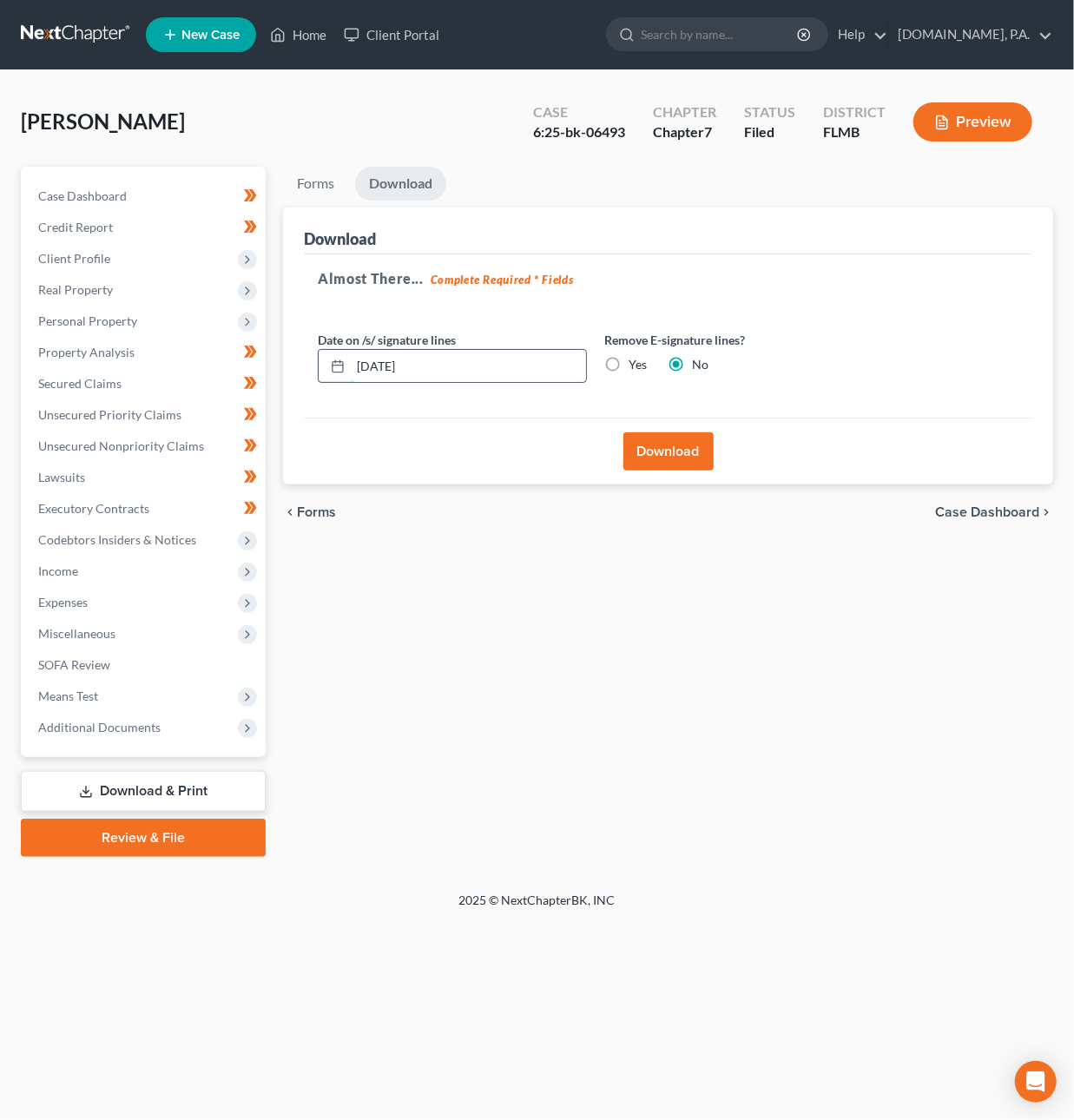
click at [385, 365] on input "10/14/2025" at bounding box center [468, 366] width 236 height 33
click at [384, 366] on input "10/14/2025" at bounding box center [468, 366] width 236 height 33
drag, startPoint x: 392, startPoint y: 367, endPoint x: 383, endPoint y: 366, distance: 9.1
click at [385, 367] on input "10/14/2025" at bounding box center [468, 366] width 236 height 33
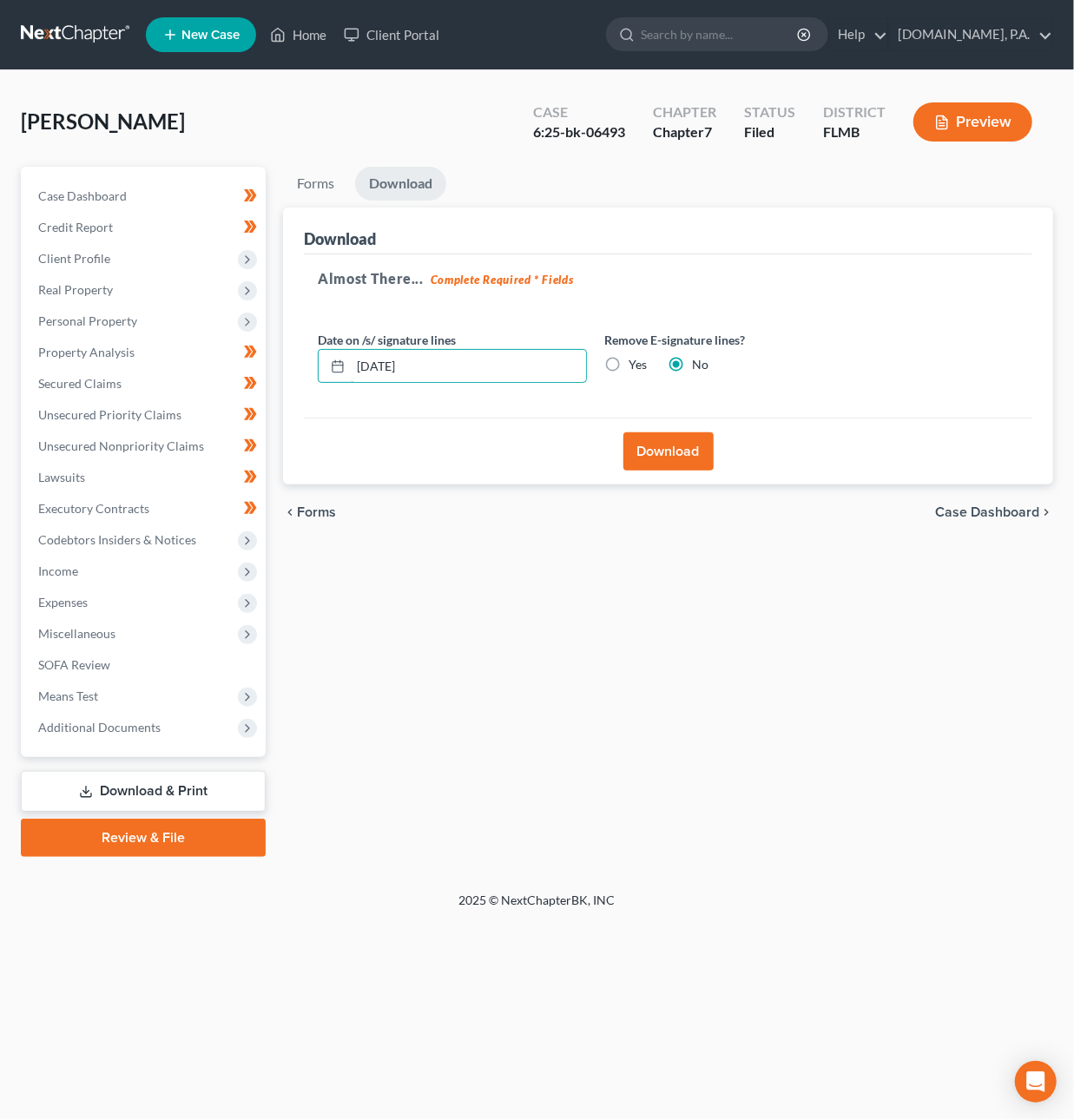
type input "10/15/2025"
click at [685, 457] on button "Download" at bounding box center [668, 452] width 91 height 38
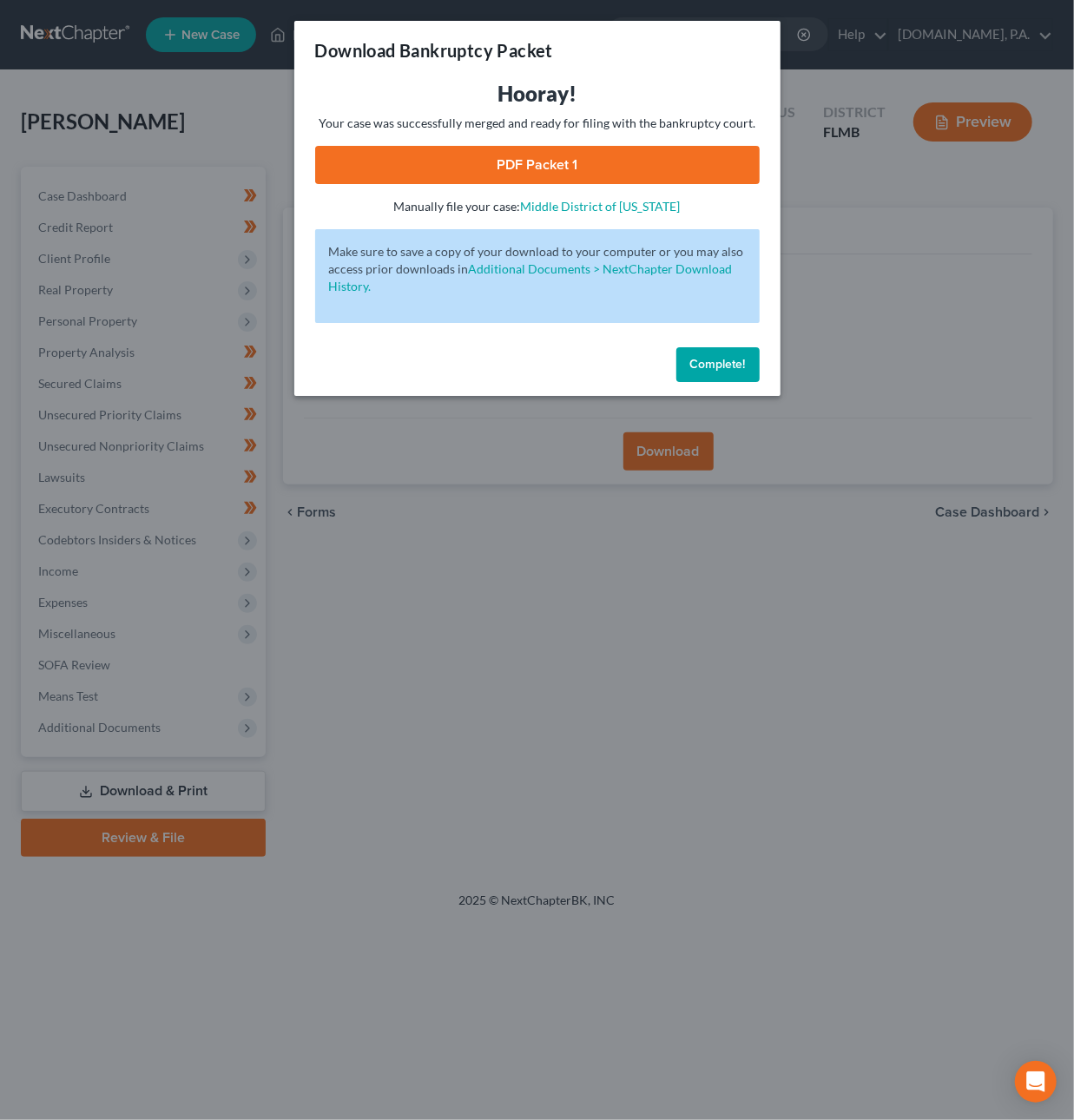
click at [521, 172] on link "PDF Packet 1" at bounding box center [537, 165] width 445 height 38
click at [739, 359] on span "Complete!" at bounding box center [718, 365] width 55 height 15
